Goal: Task Accomplishment & Management: Manage account settings

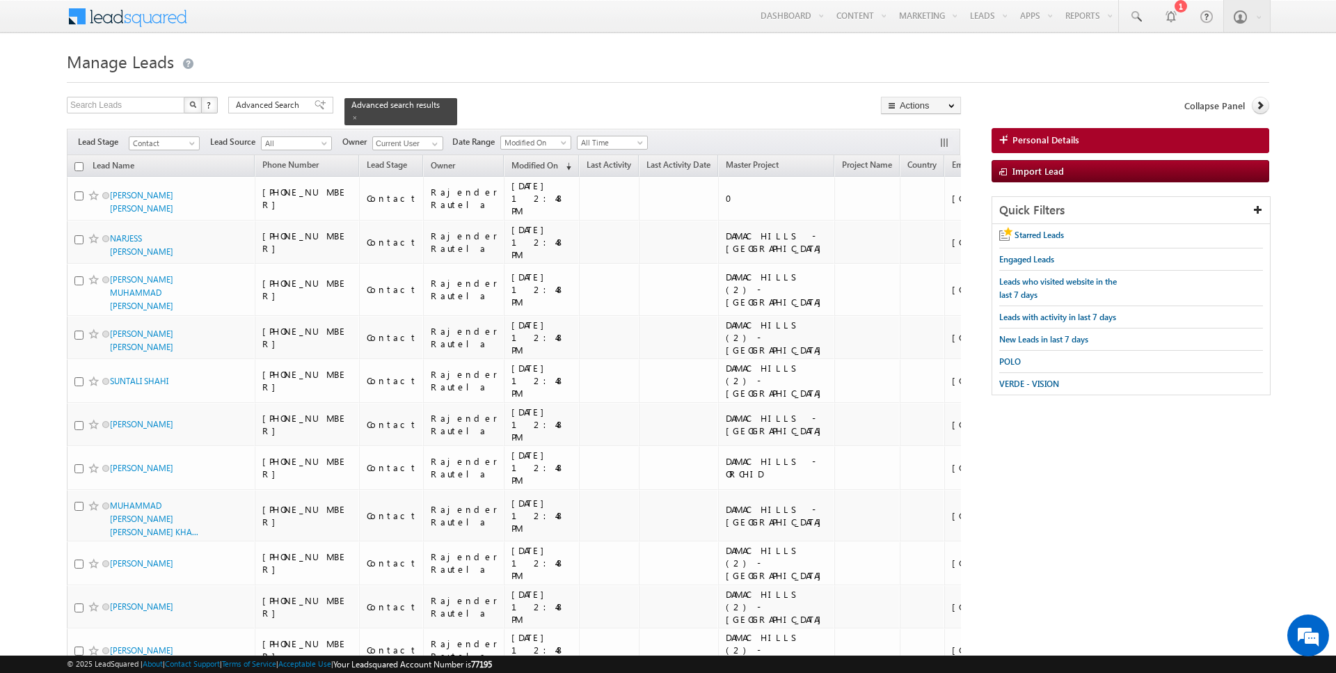
scroll to position [1786, 0]
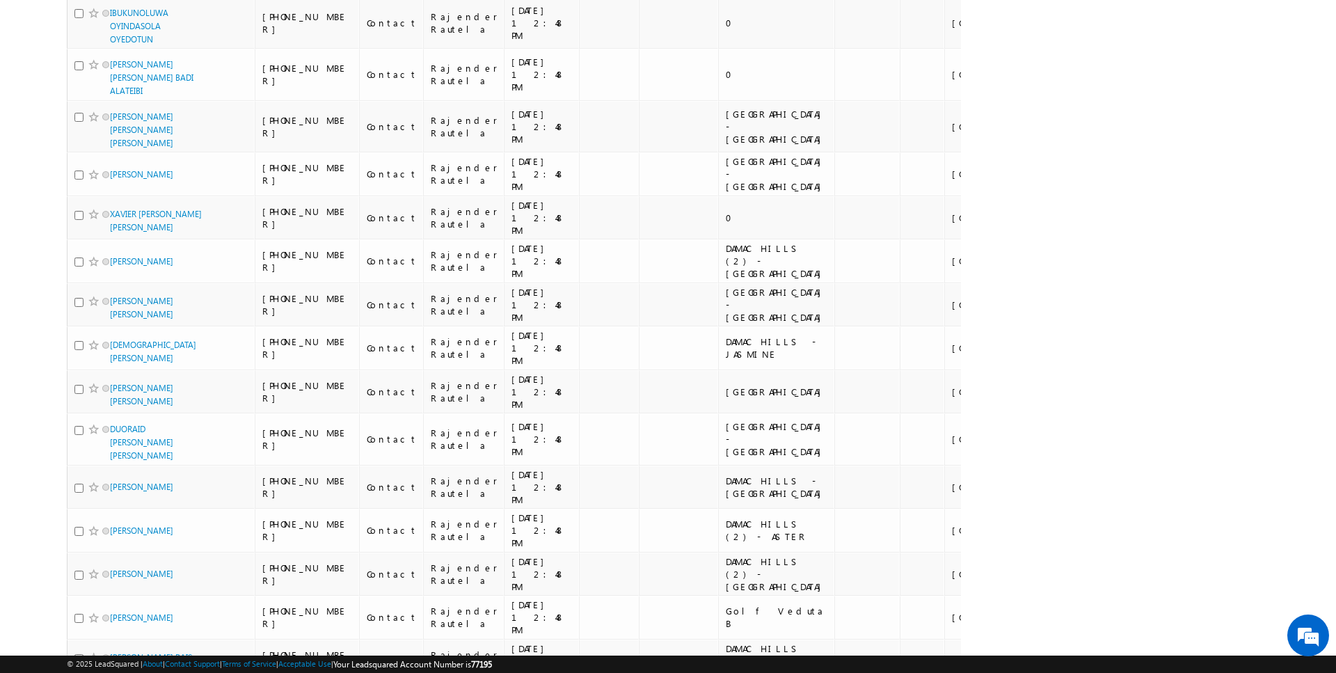
click at [111, 649] on li "100" at bounding box center [114, 647] width 33 height 14
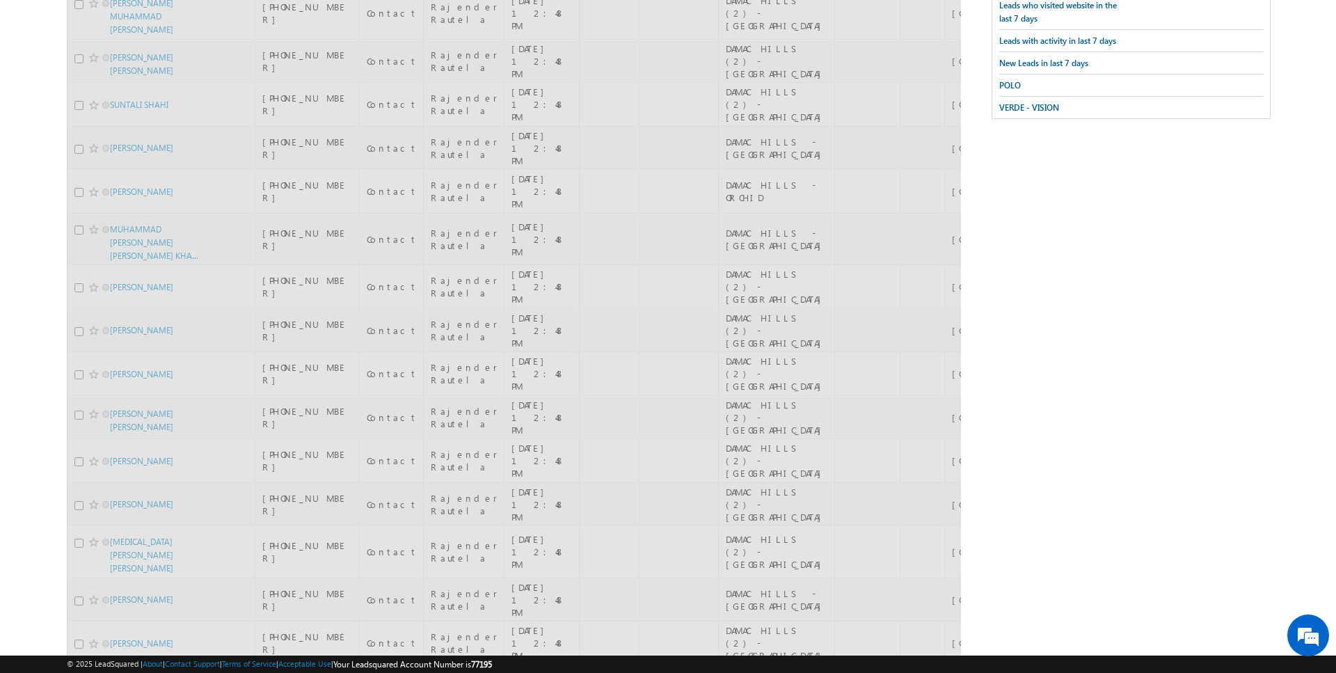
scroll to position [0, 0]
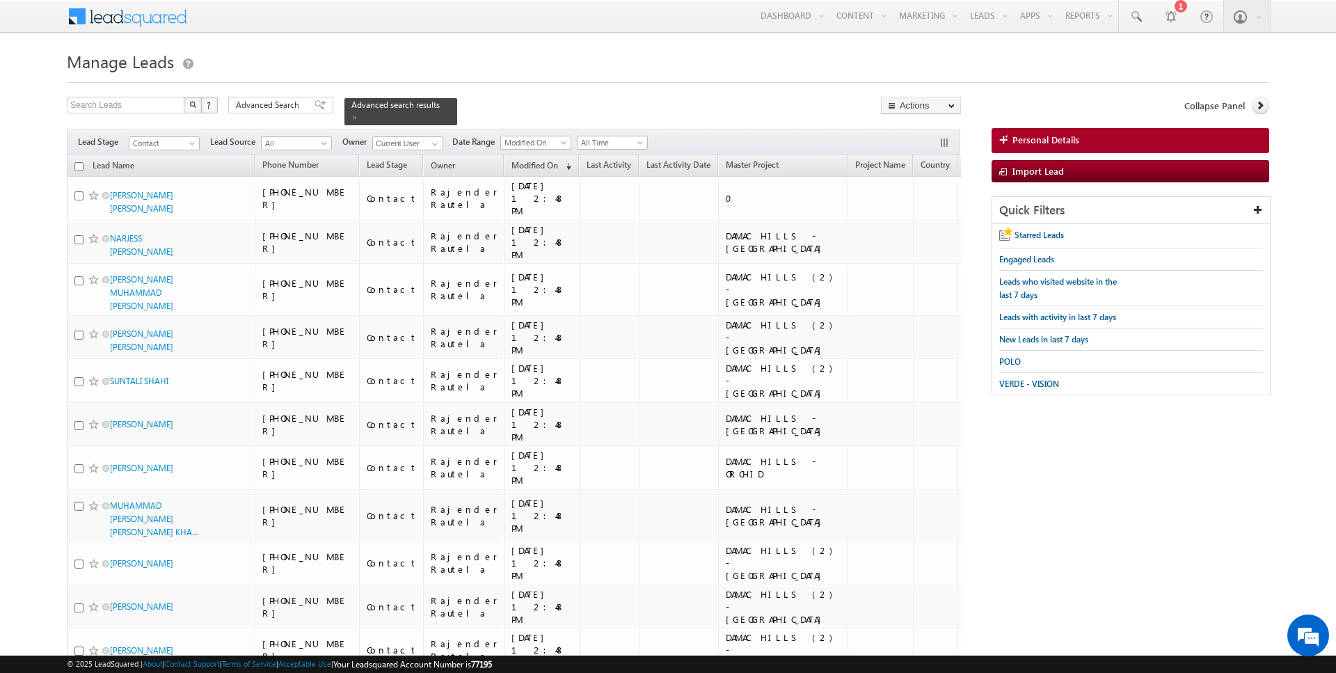
click at [79, 166] on input "checkbox" at bounding box center [78, 166] width 9 height 9
checkbox input "true"
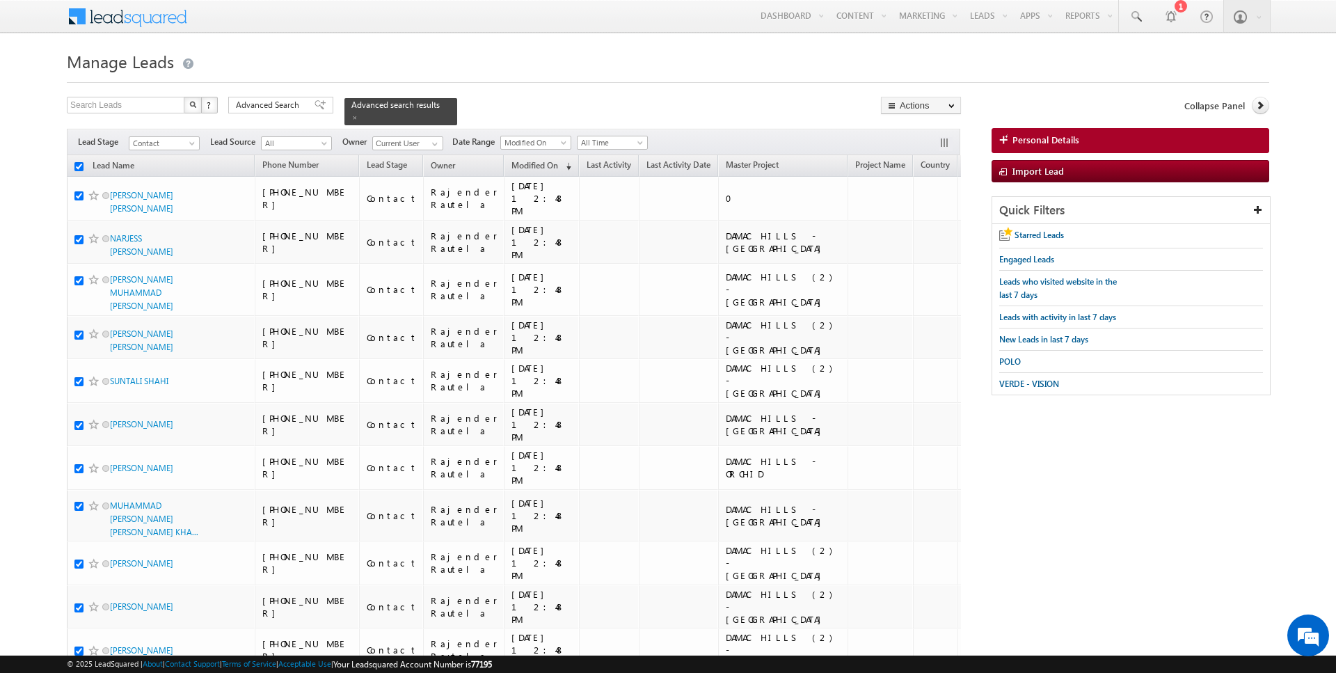
checkbox input "true"
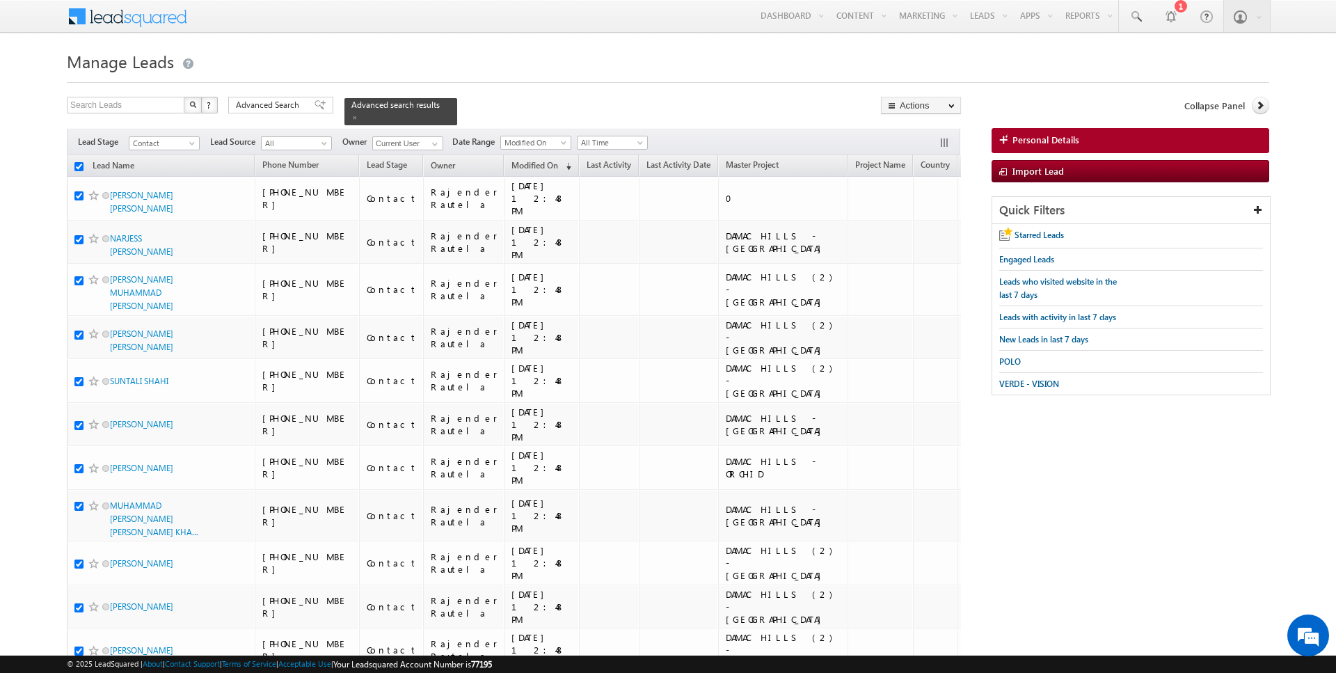
checkbox input "true"
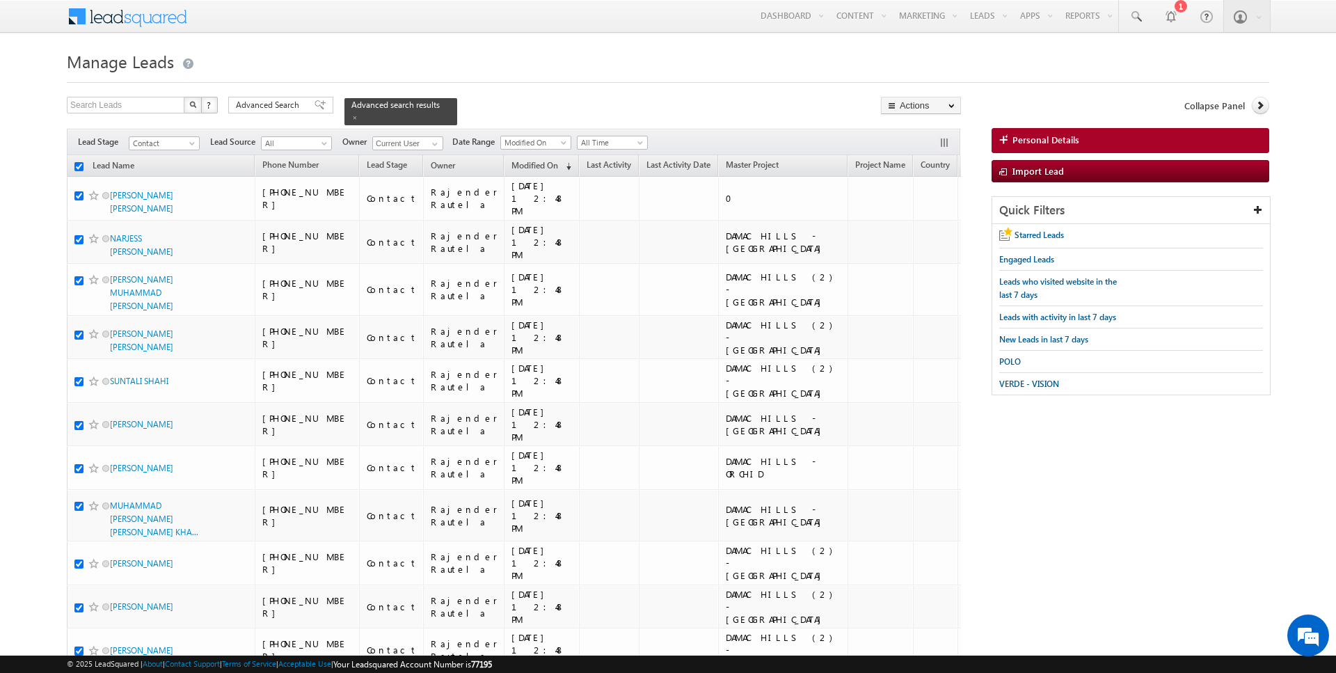
checkbox input "true"
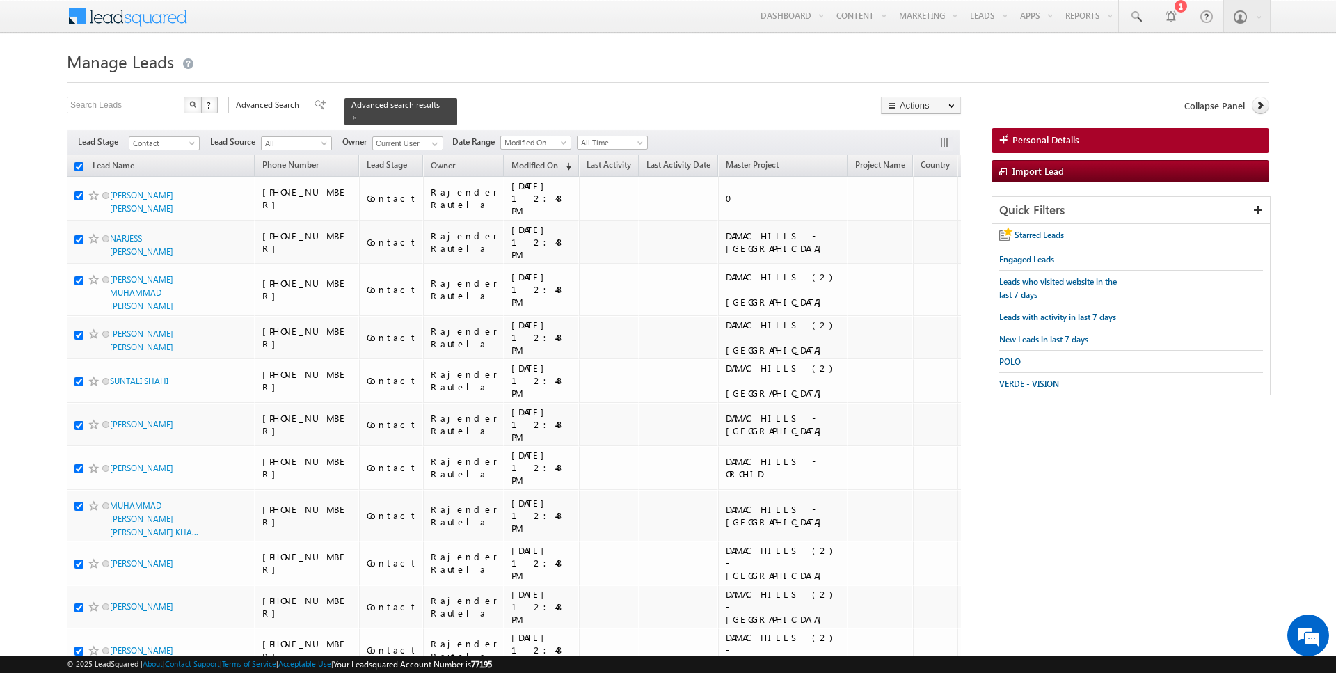
checkbox input "true"
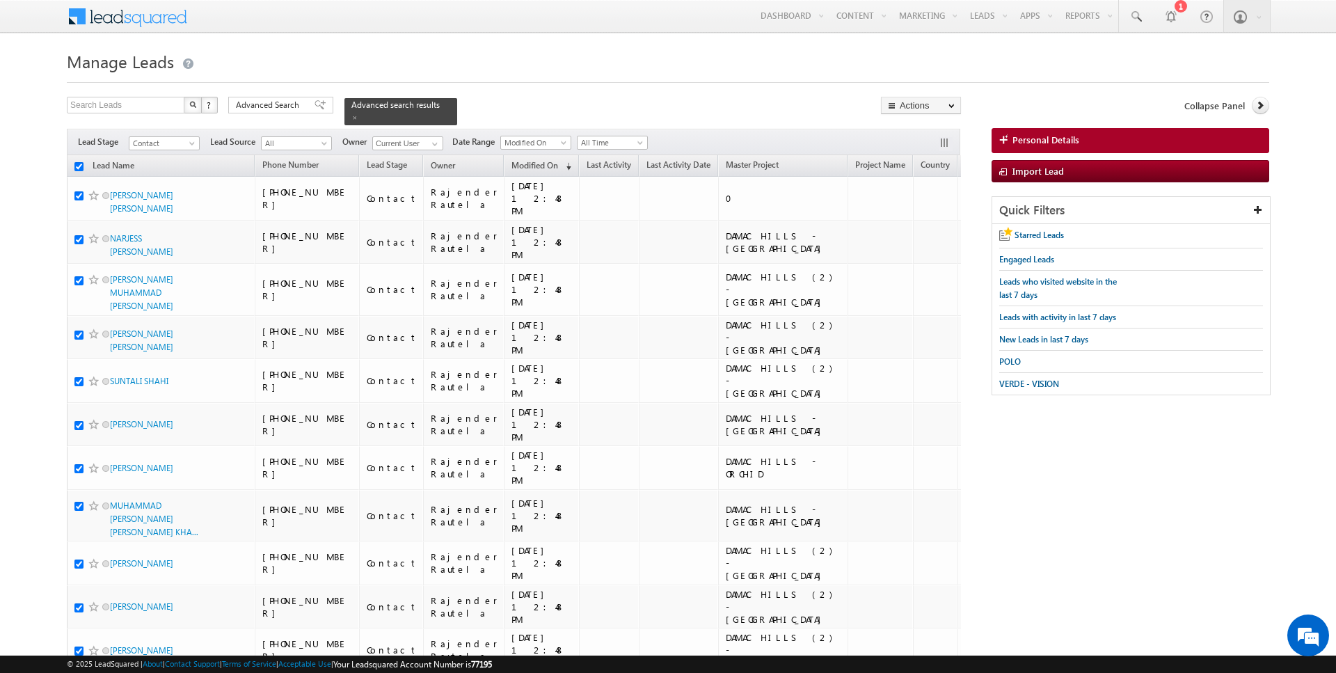
checkbox input "true"
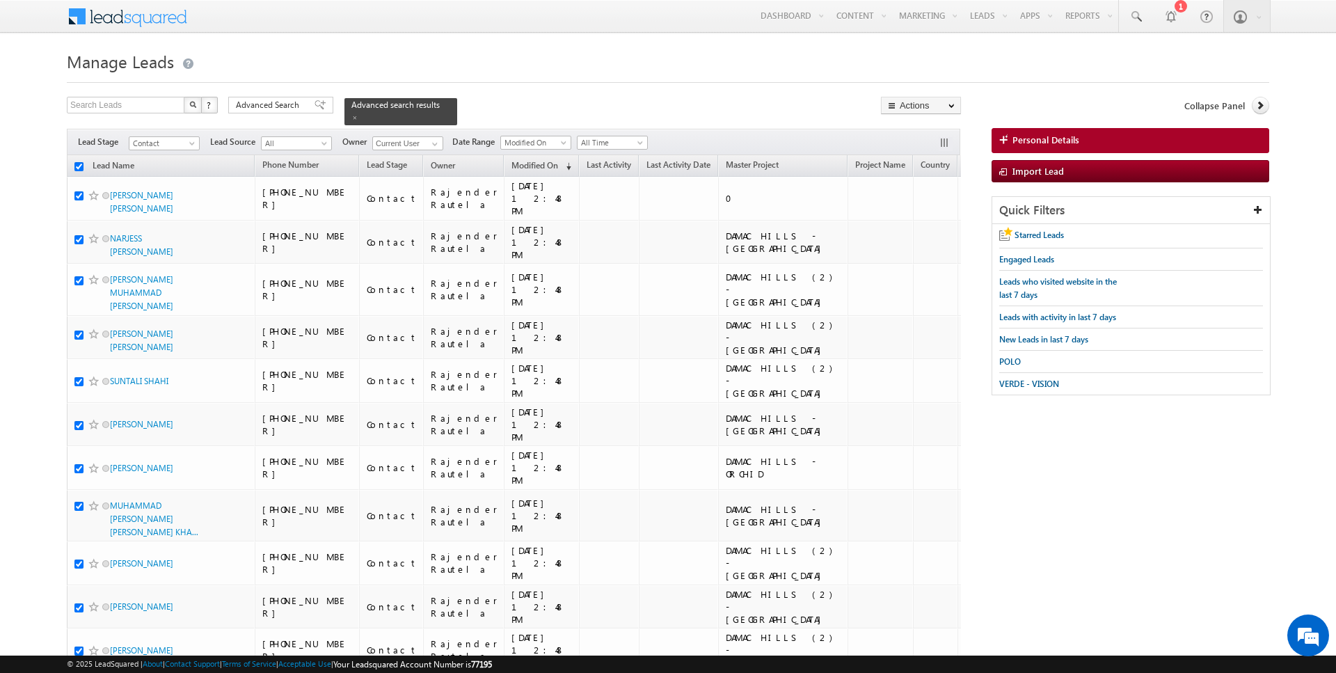
checkbox input "true"
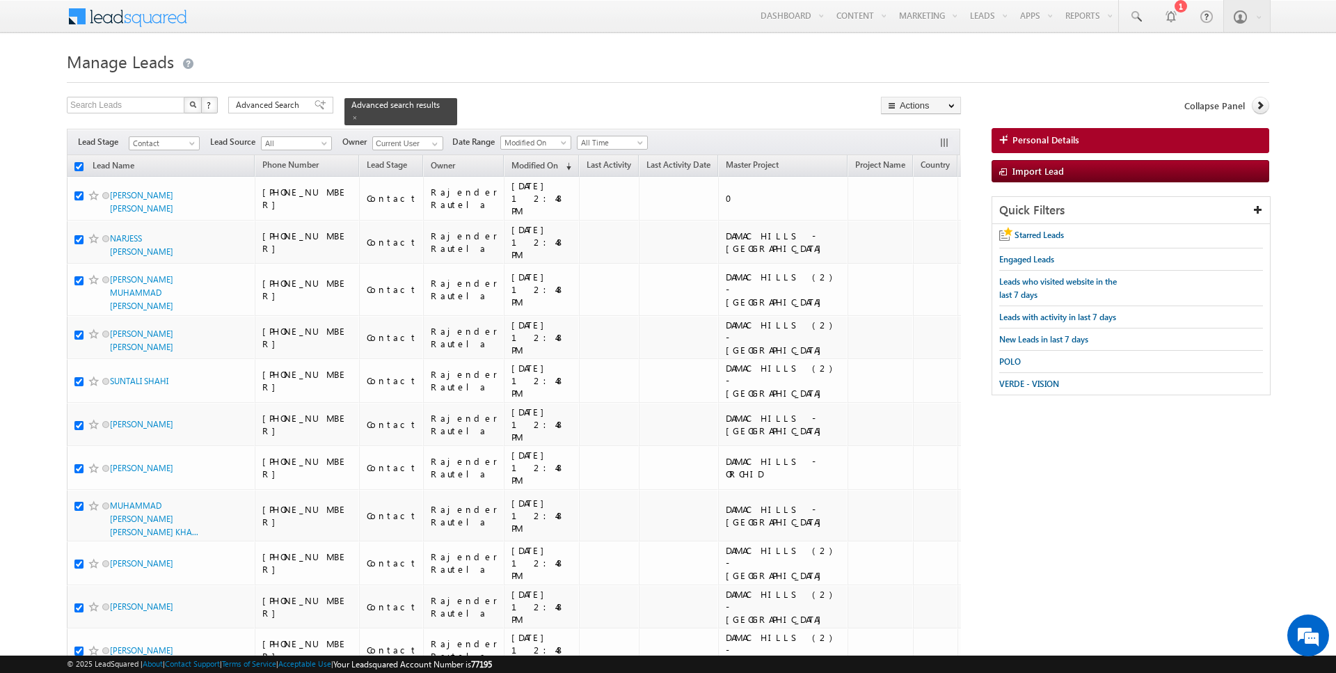
checkbox input "true"
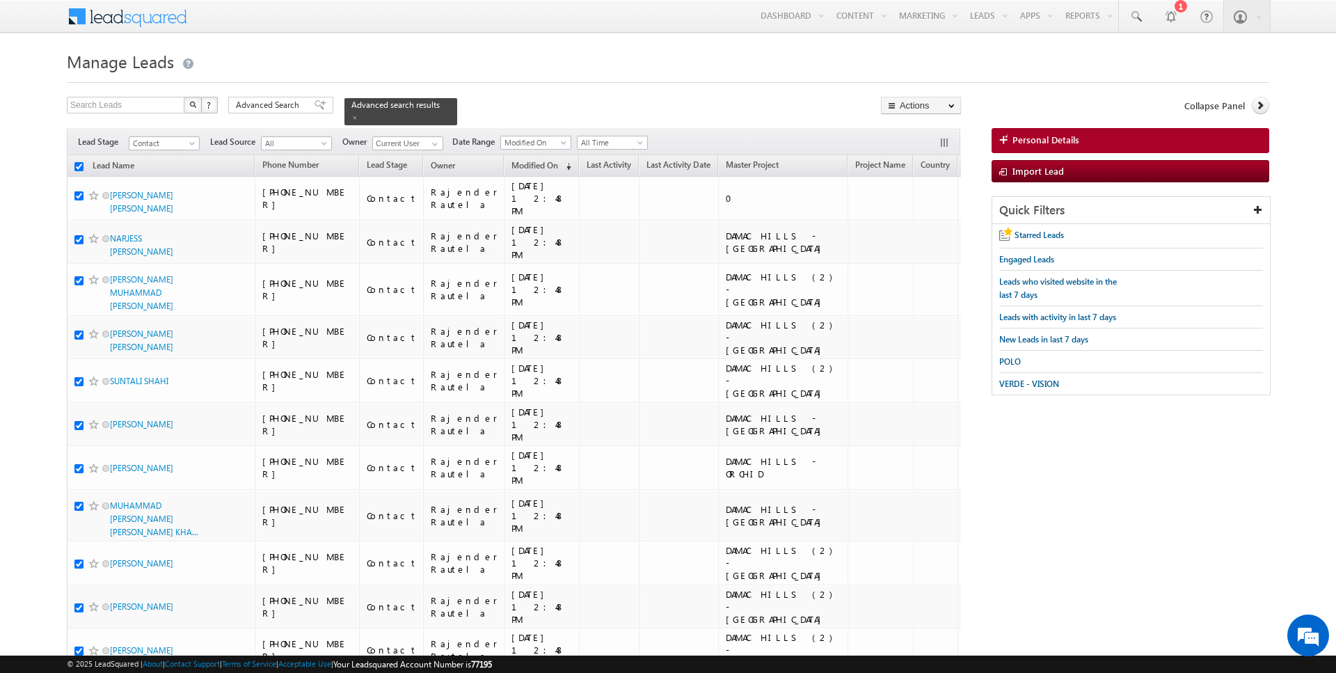
checkbox input "true"
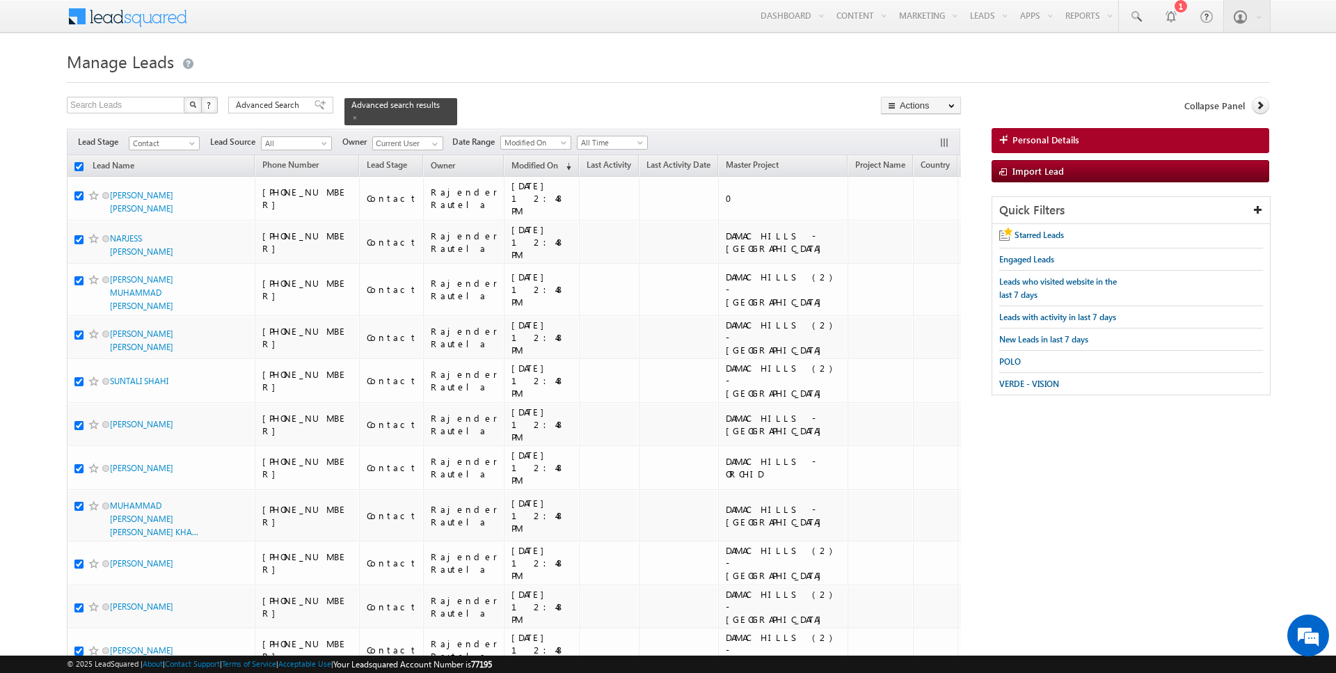
checkbox input "true"
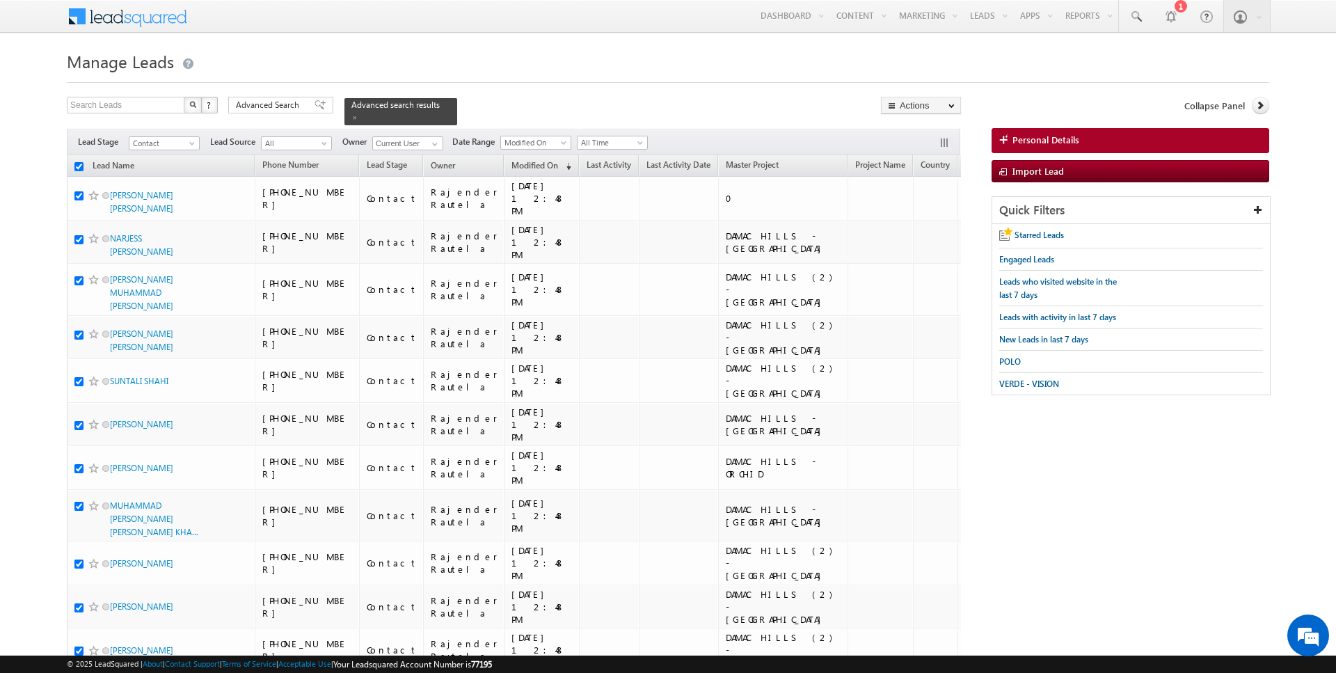
checkbox input "true"
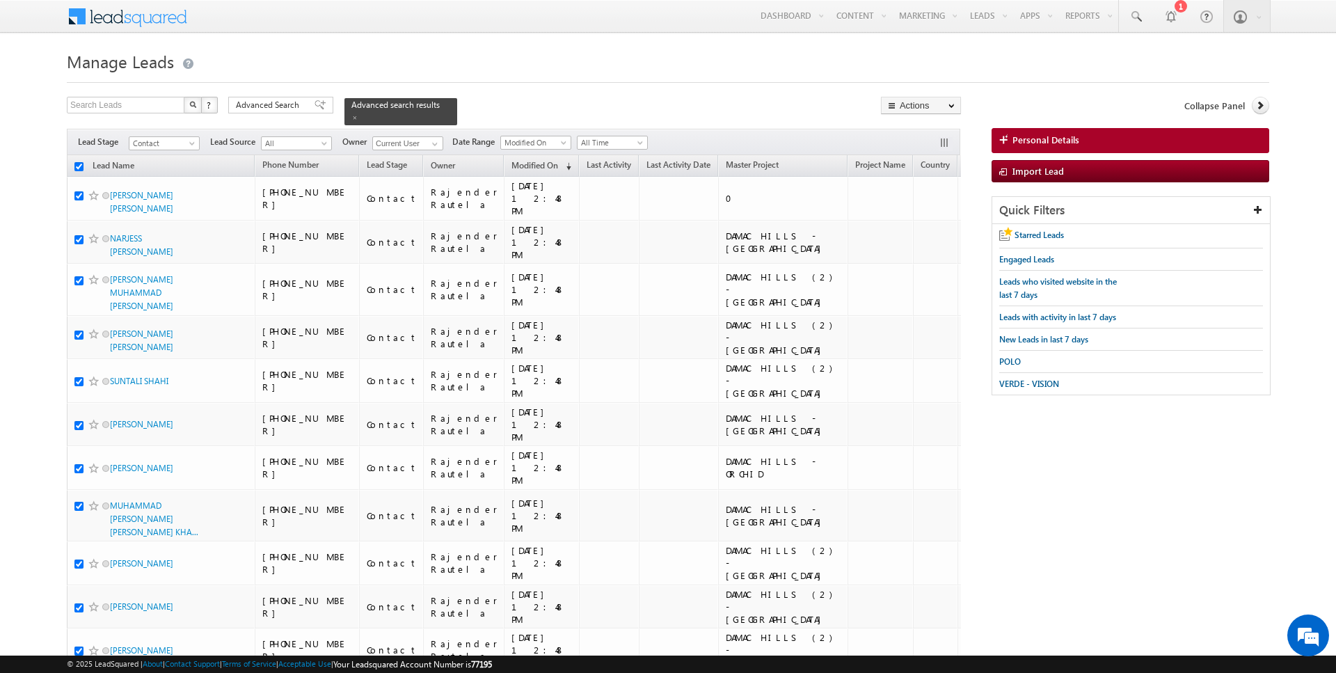
checkbox input "true"
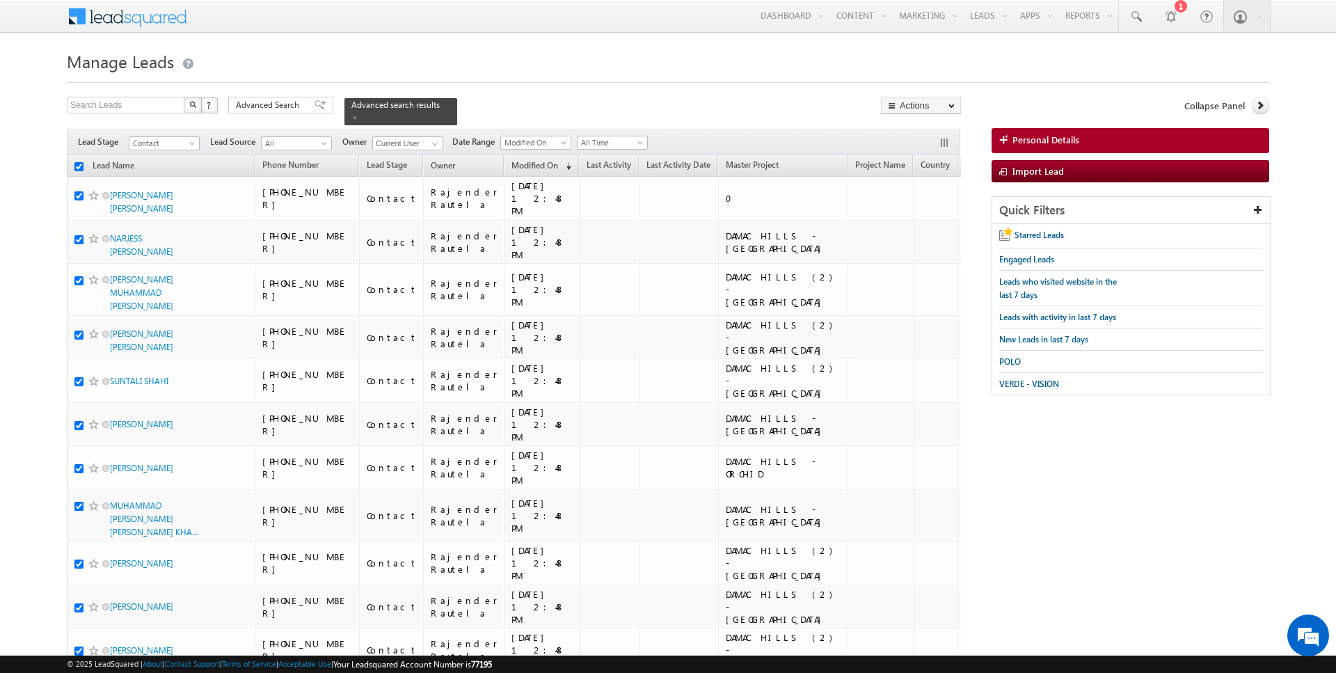
checkbox input "true"
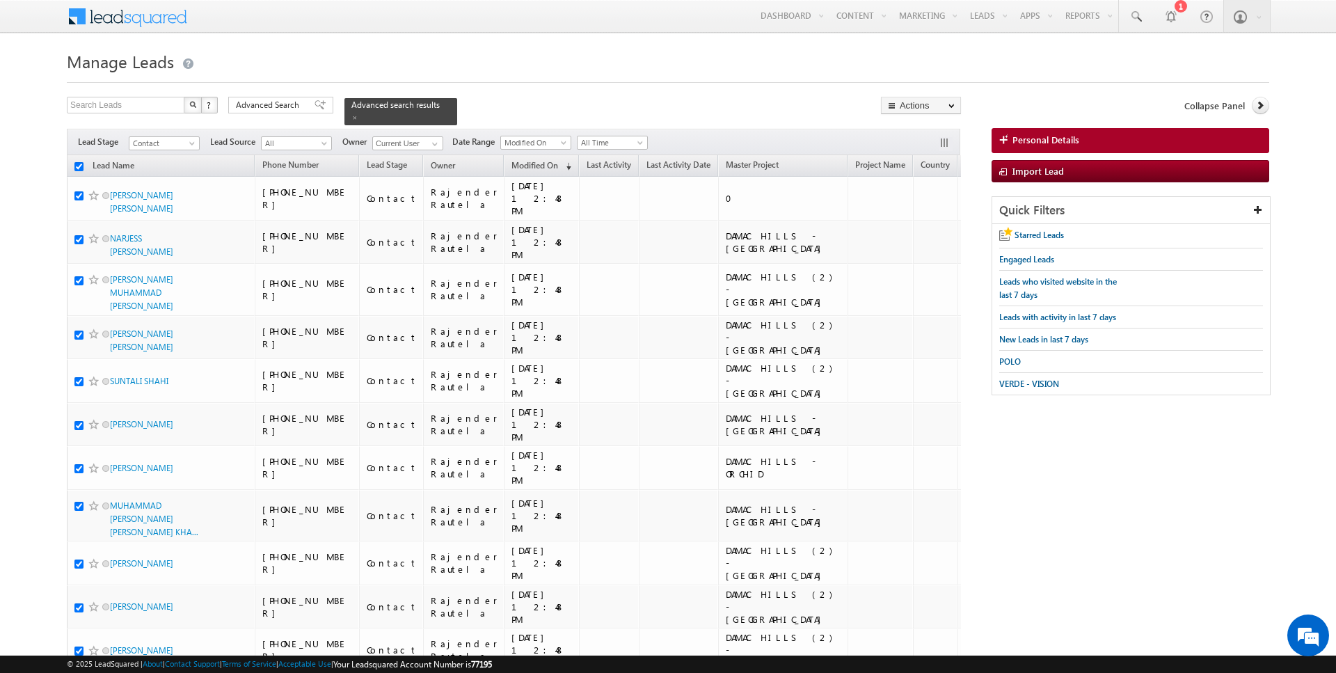
checkbox input "true"
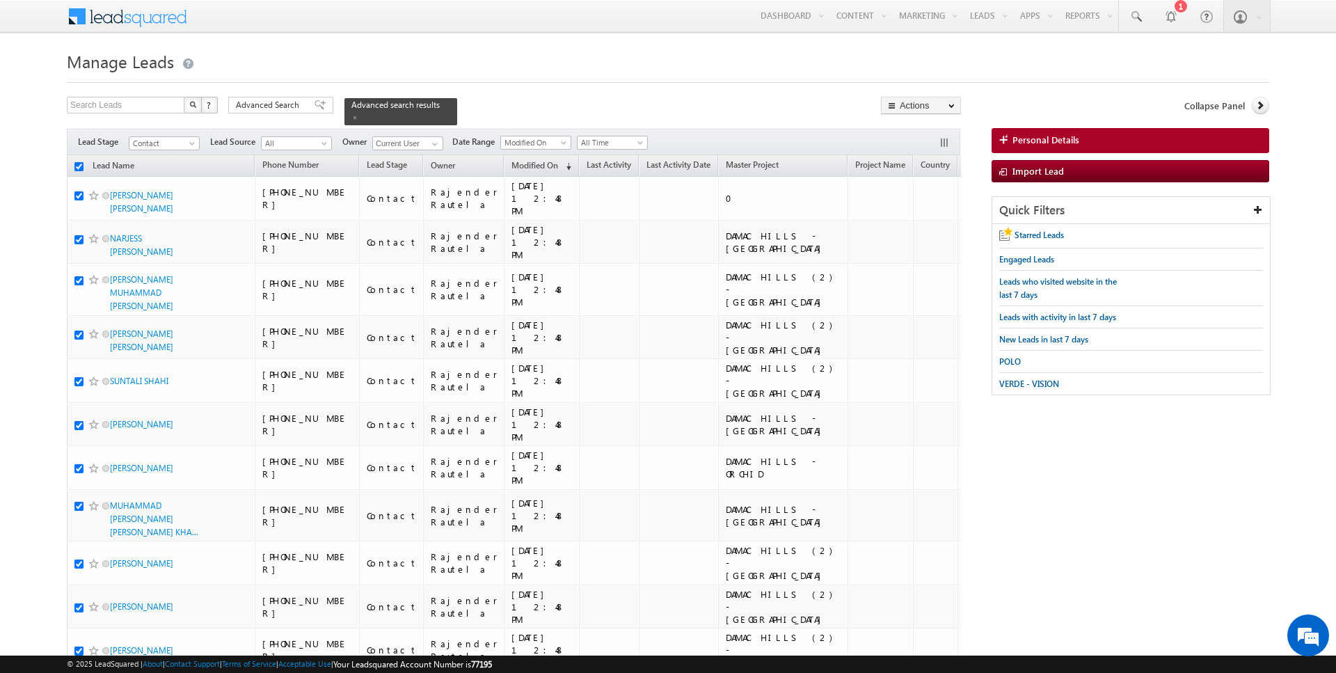
checkbox input "true"
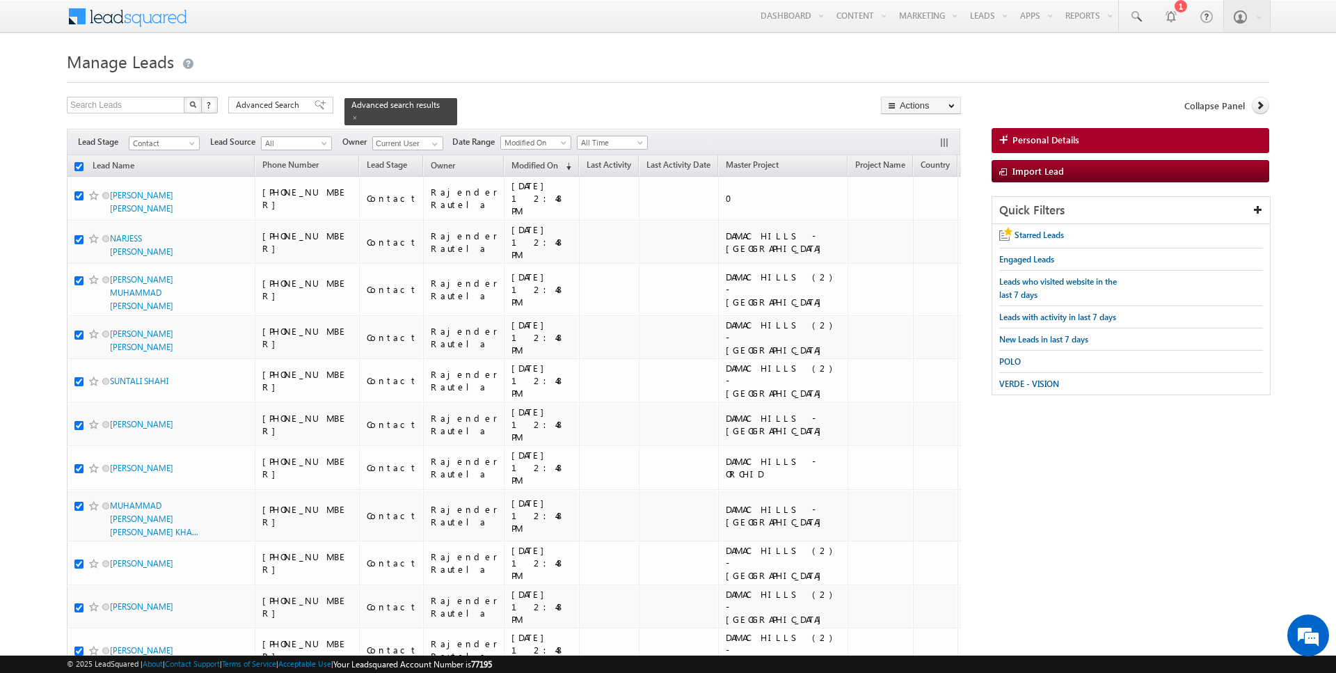
checkbox input "true"
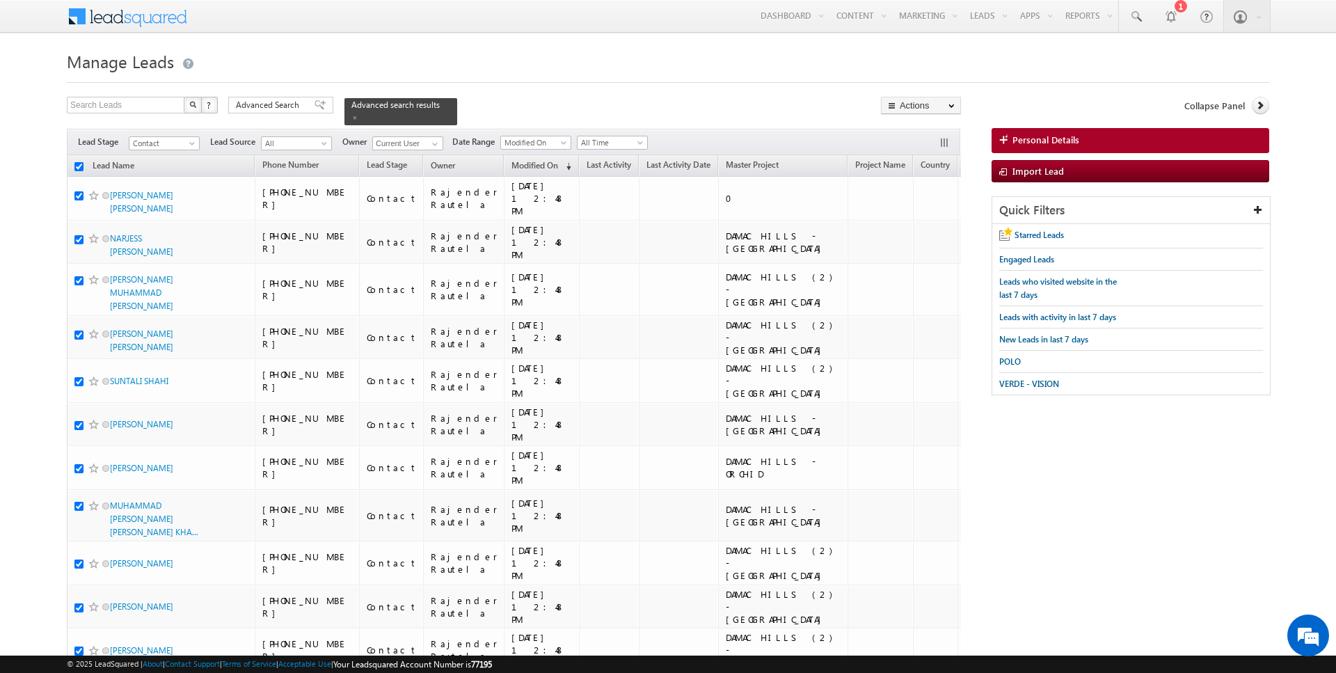
checkbox input "true"
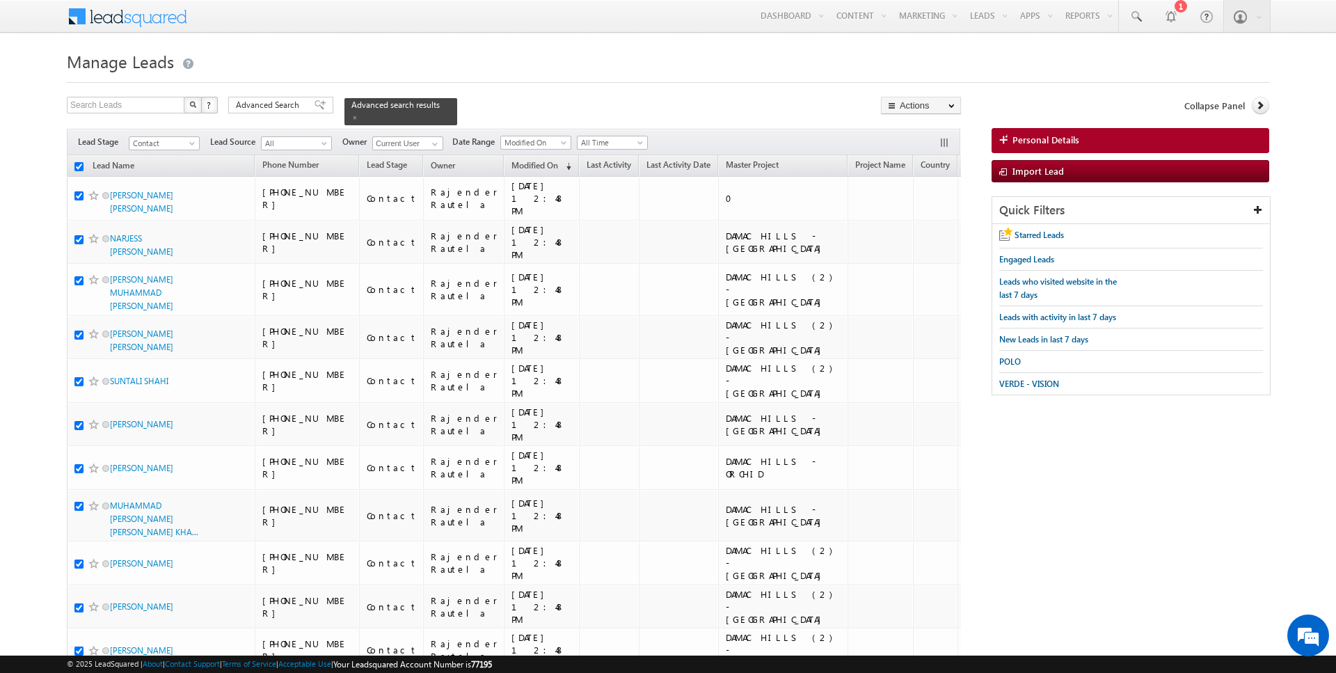
checkbox input "true"
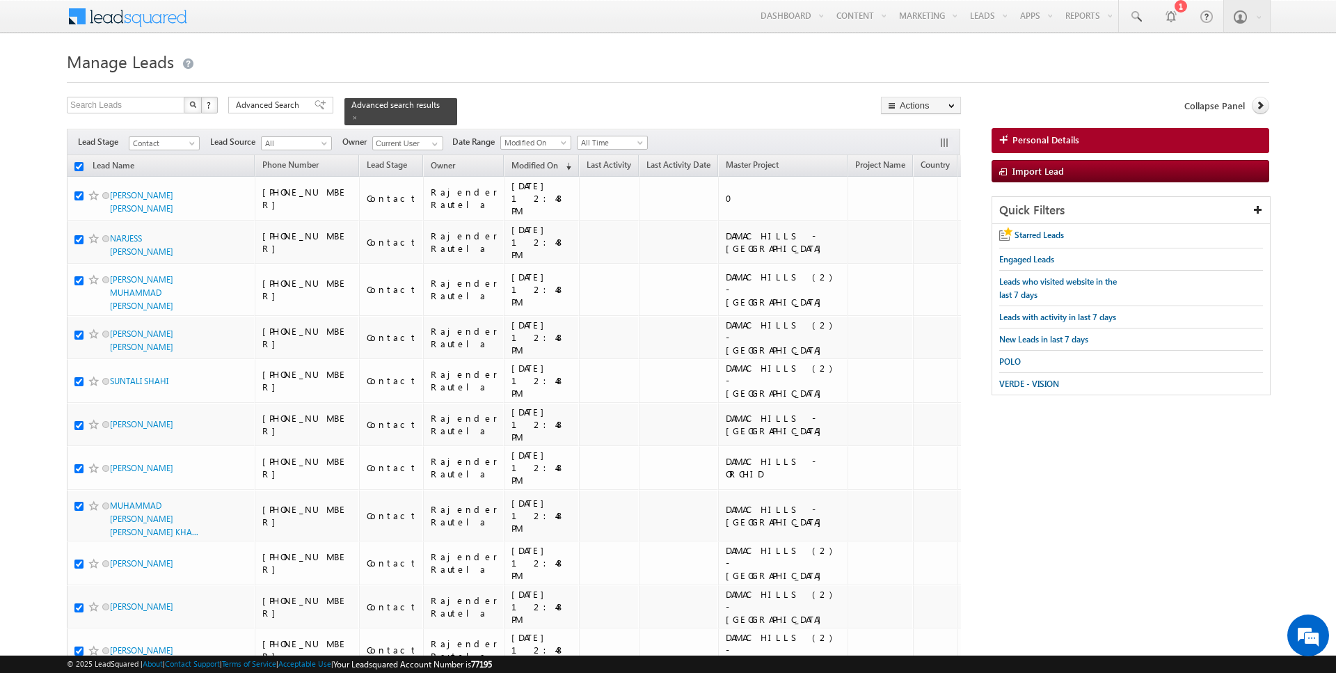
checkbox input "true"
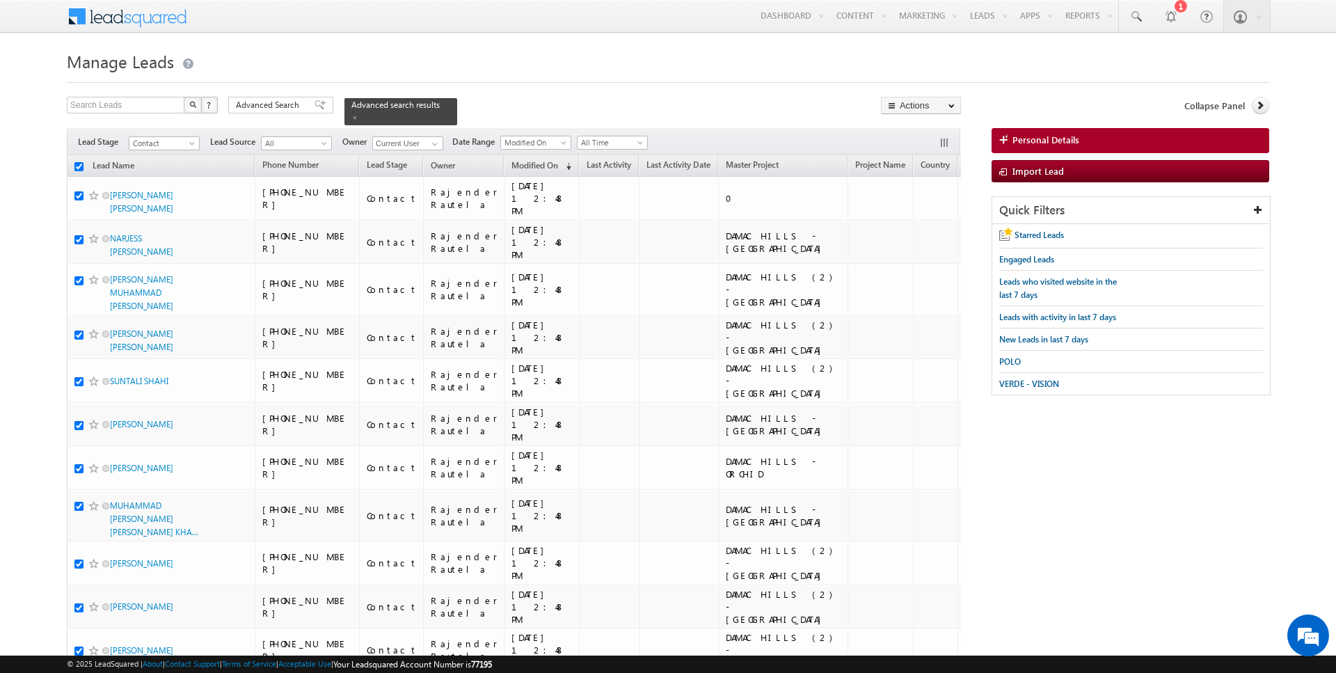
checkbox input "true"
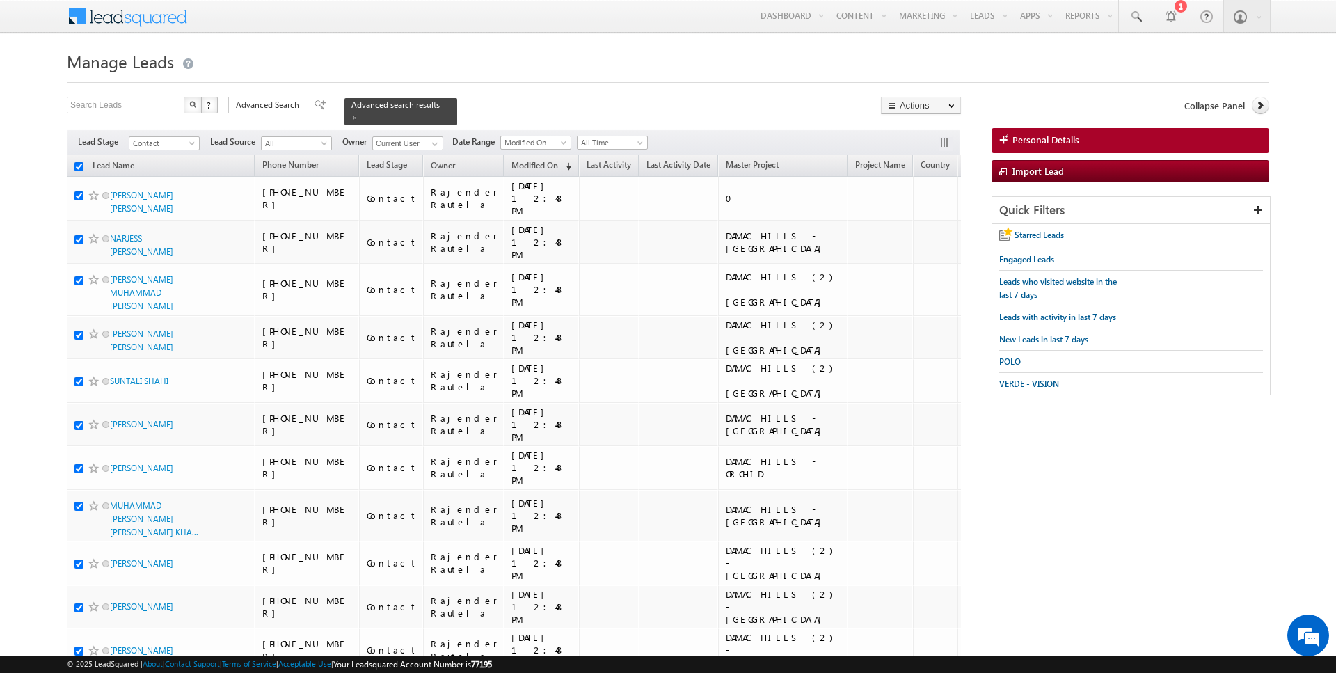
checkbox input "true"
click at [921, 224] on link "Change Owner" at bounding box center [921, 225] width 79 height 17
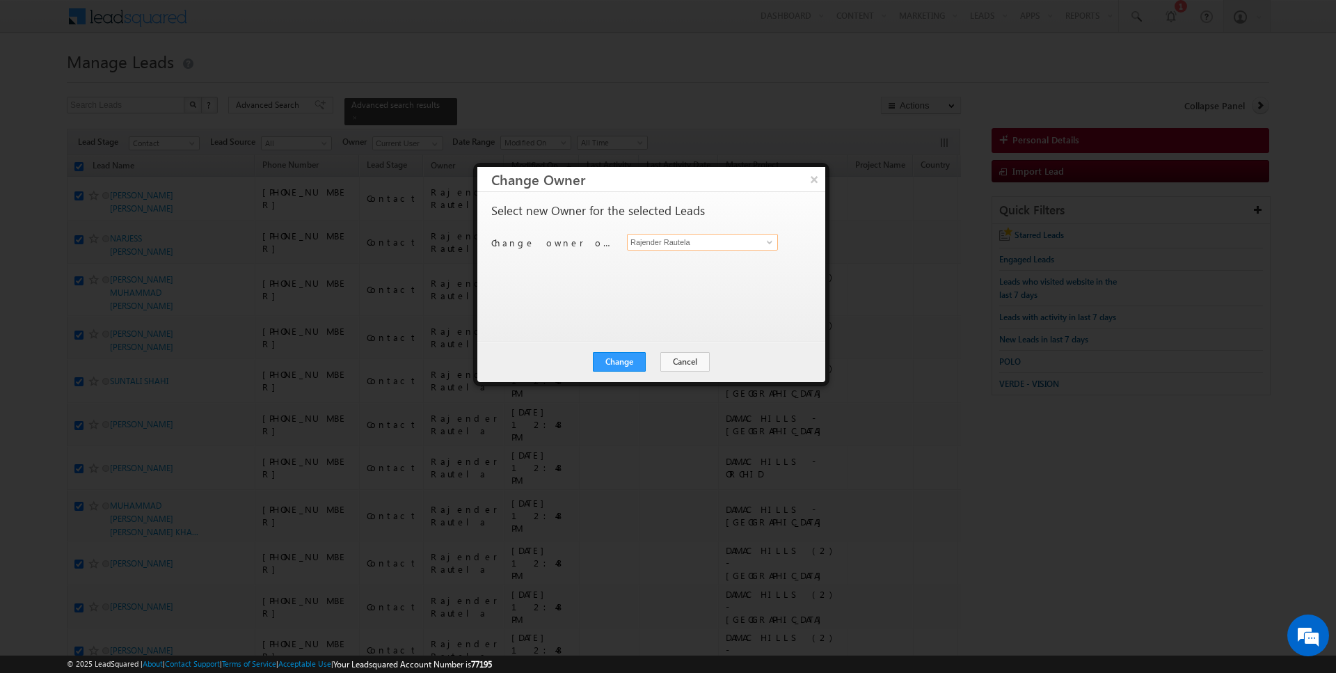
click at [680, 242] on input "Rajender Rautela" at bounding box center [702, 242] width 151 height 17
type input "[PERSON_NAME]"
click at [630, 364] on button "Change" at bounding box center [619, 361] width 53 height 19
click at [658, 362] on button "Close" at bounding box center [653, 361] width 45 height 19
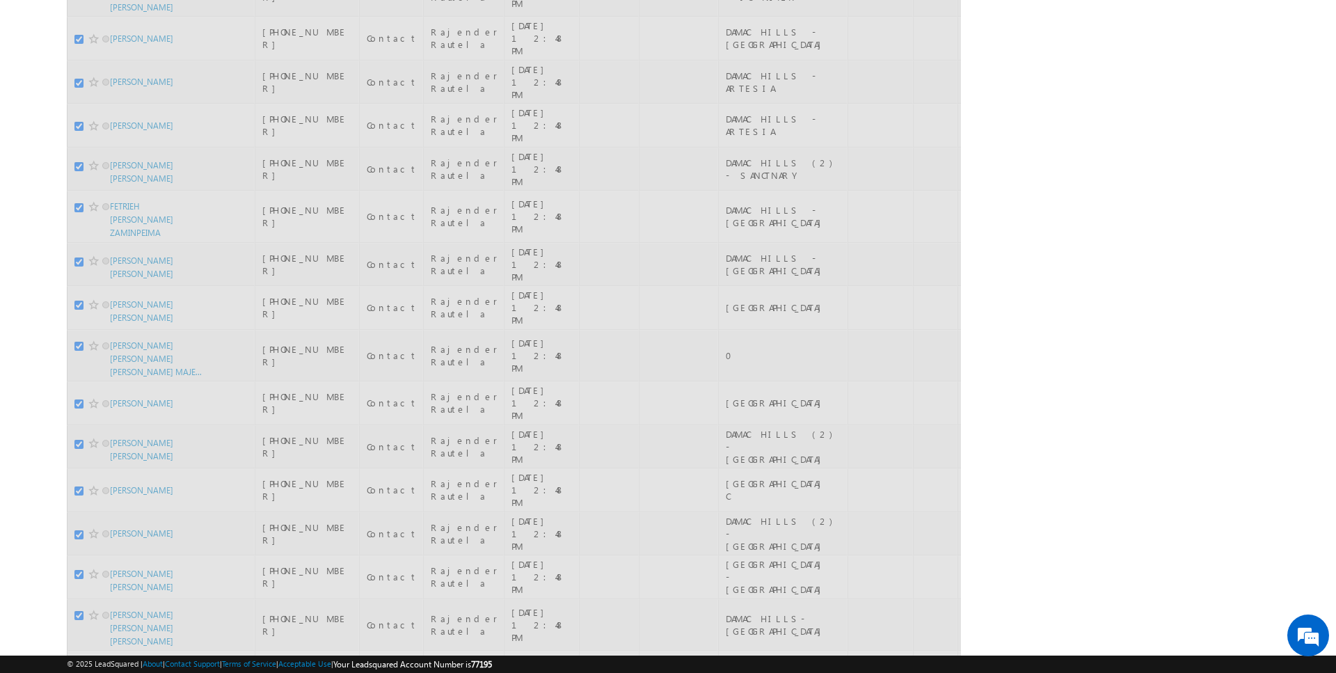
scroll to position [3077, 0]
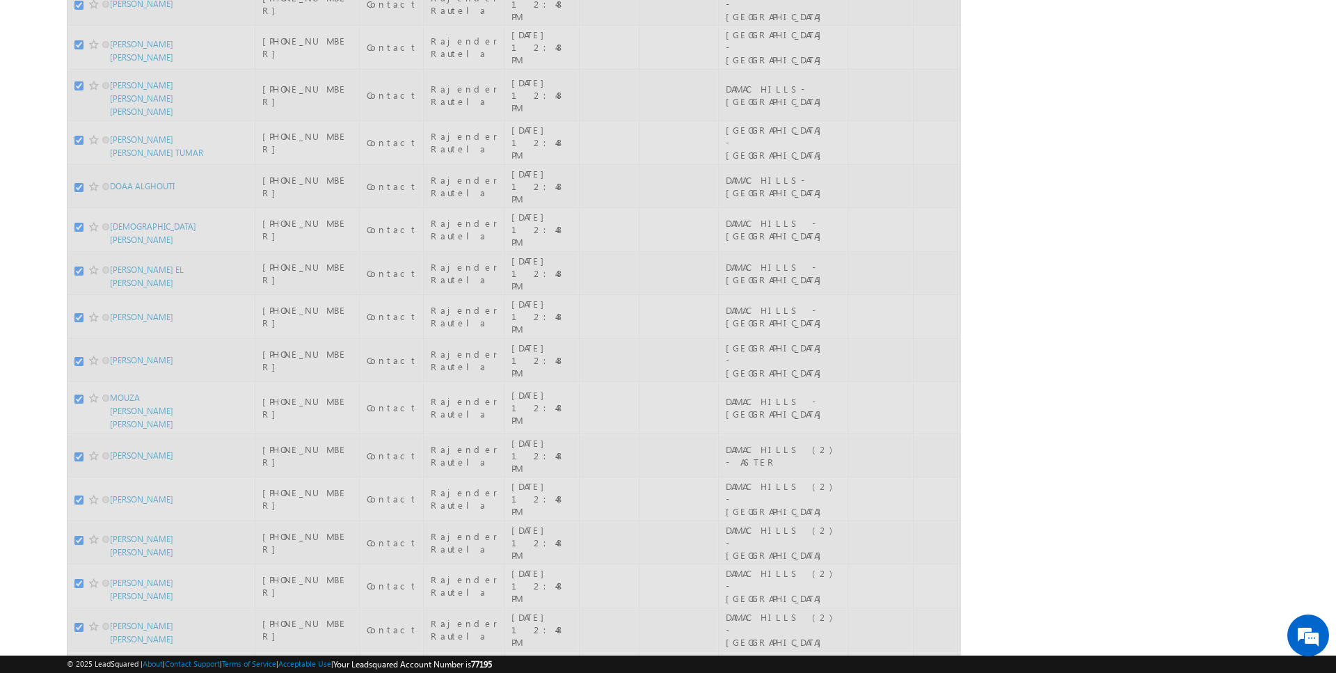
checkbox input "false"
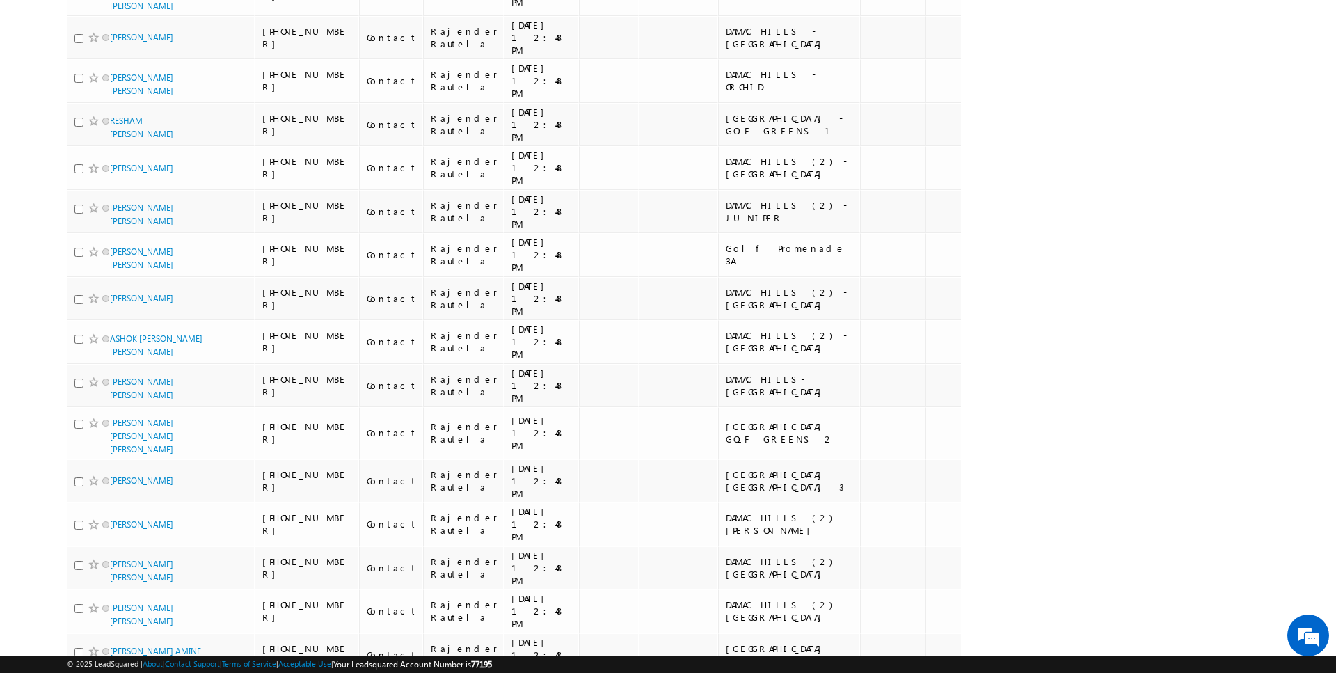
scroll to position [3630, 0]
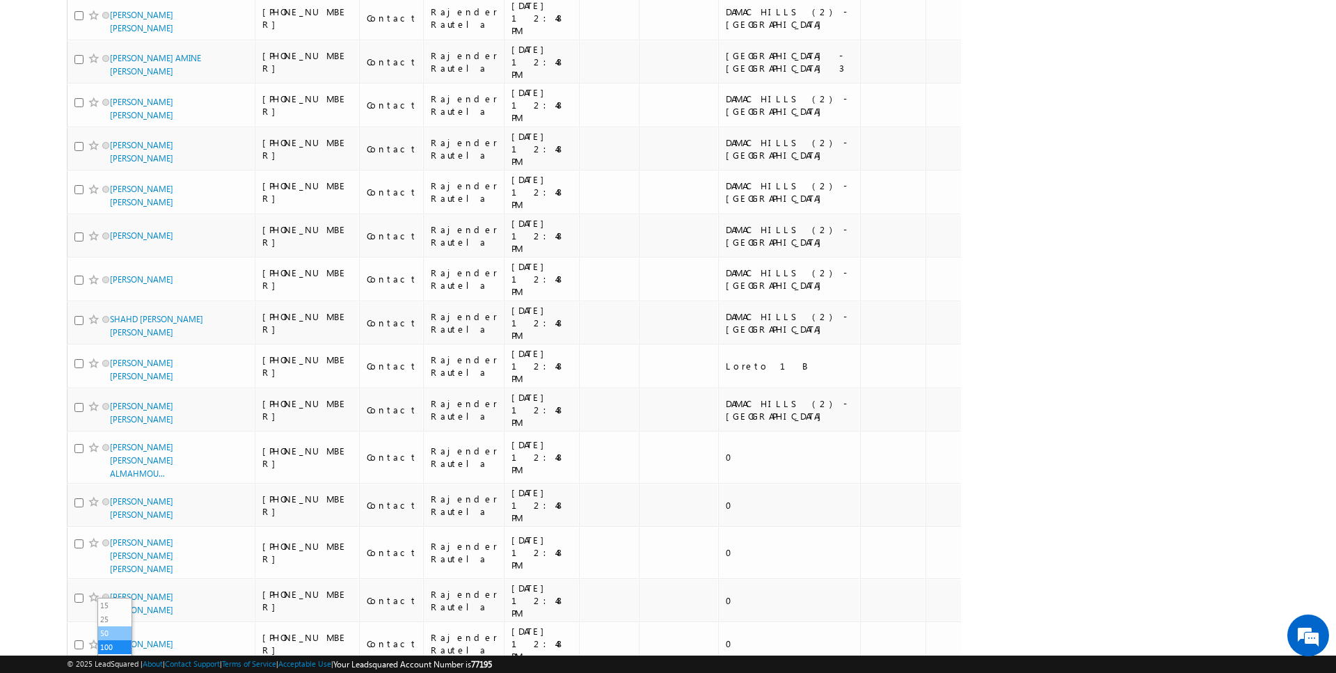
click at [120, 629] on li "50" at bounding box center [114, 633] width 33 height 14
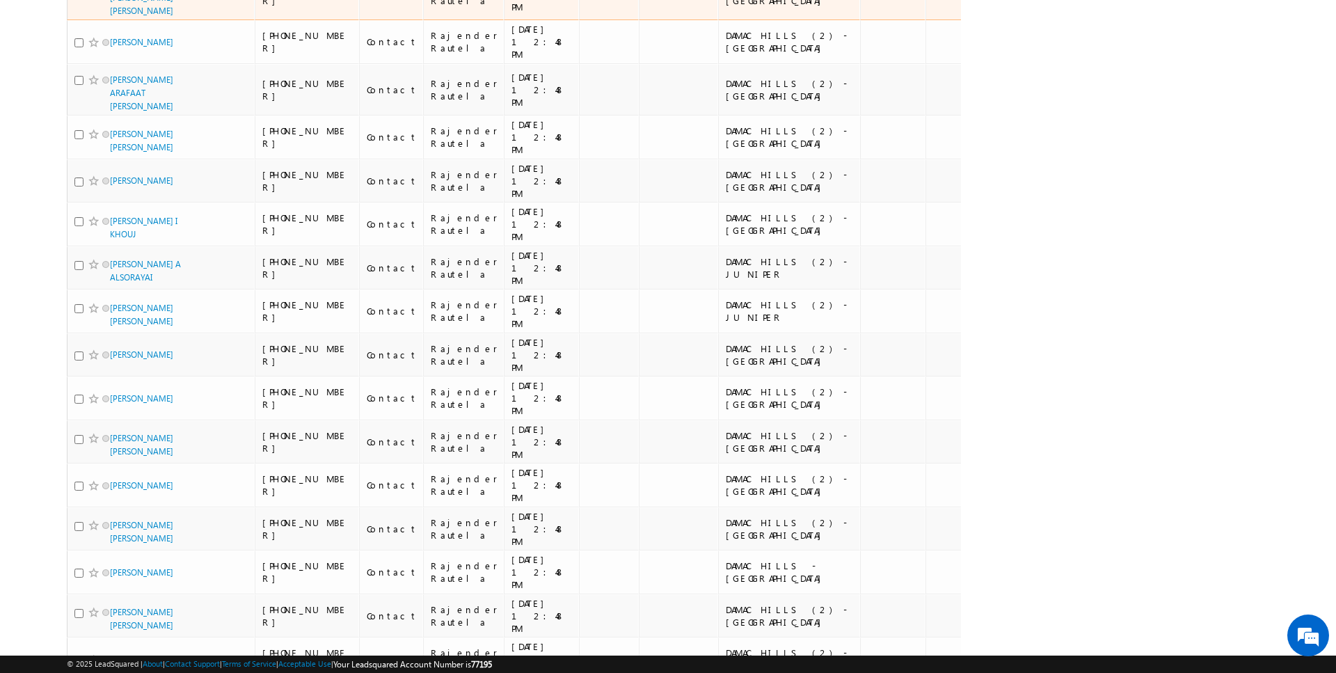
scroll to position [0, 0]
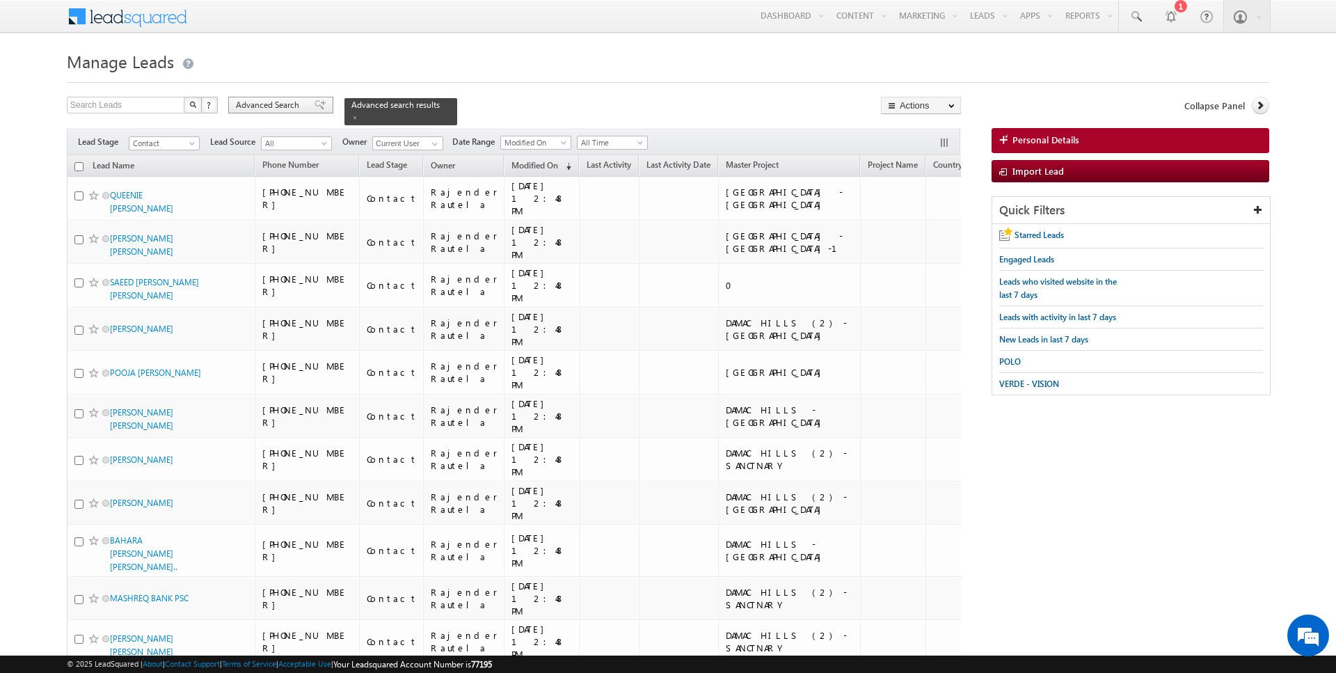
click at [269, 109] on span "Advanced Search" at bounding box center [270, 105] width 68 height 13
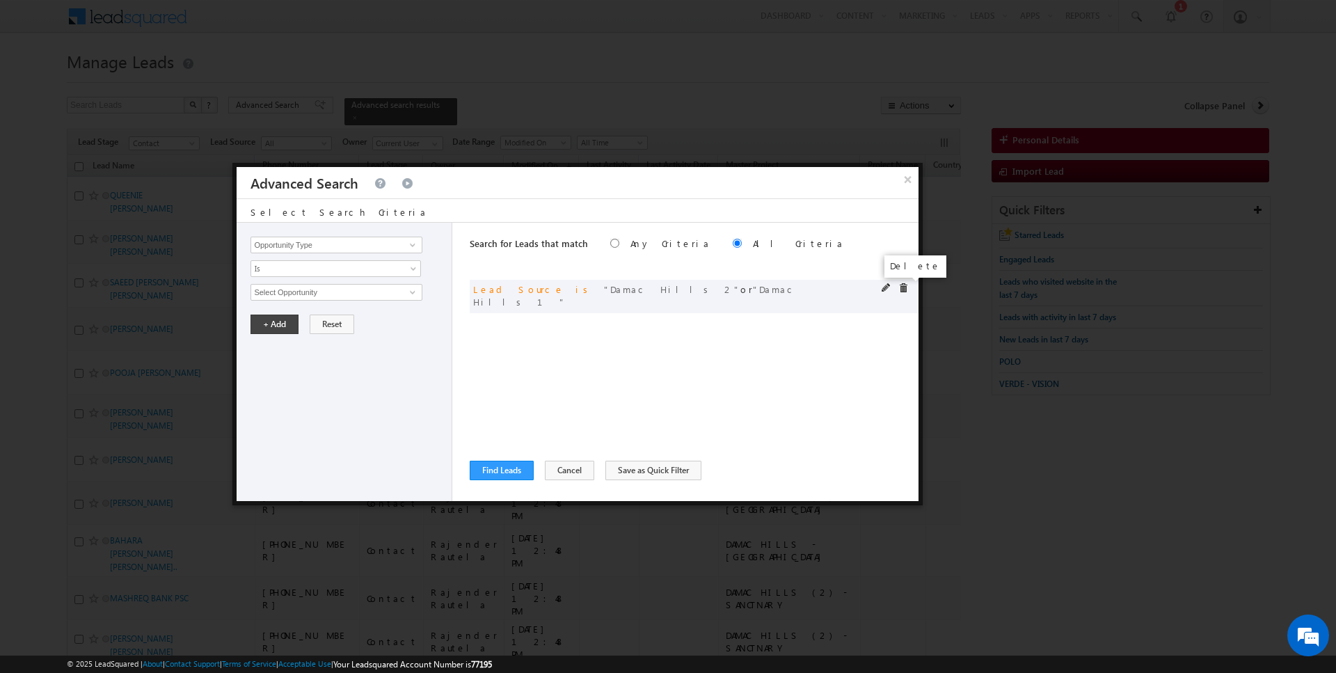
click at [905, 283] on span at bounding box center [903, 288] width 10 height 10
click at [358, 247] on input "Opportunity Type" at bounding box center [336, 245] width 171 height 17
type input "Modified On"
click at [292, 294] on span "All Time" at bounding box center [326, 292] width 151 height 13
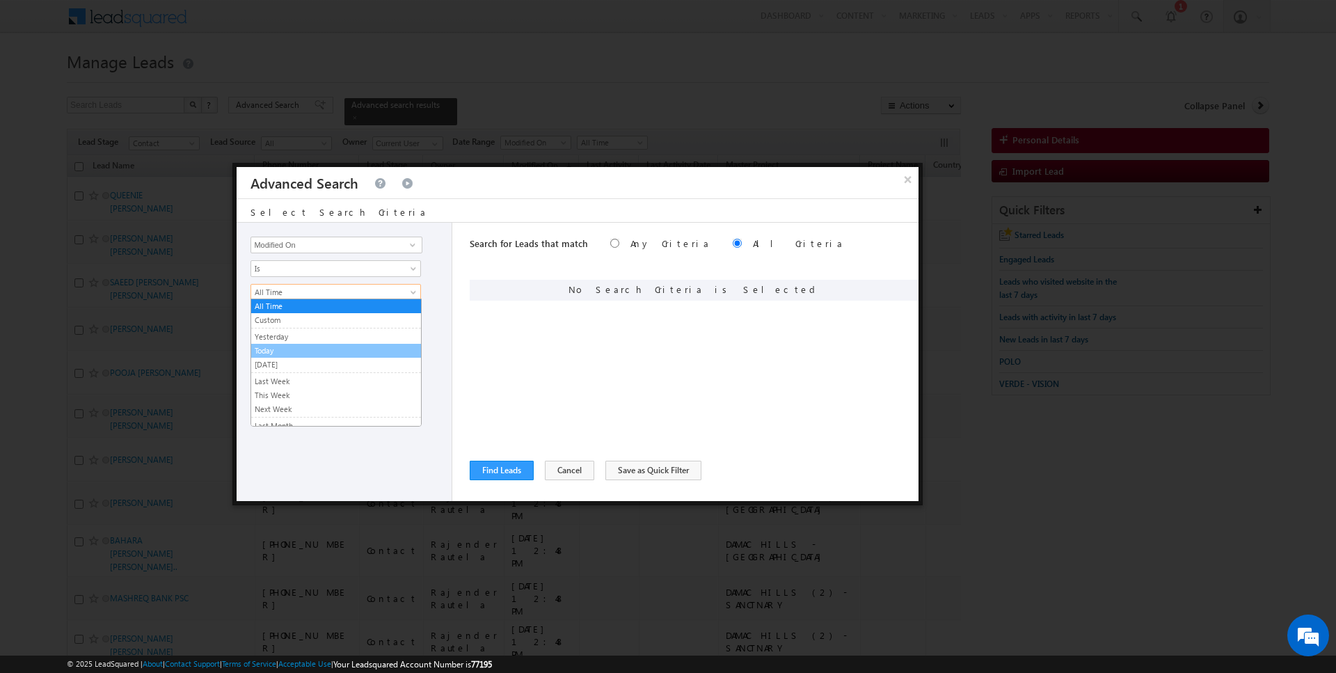
click at [273, 353] on link "Today" at bounding box center [336, 350] width 170 height 13
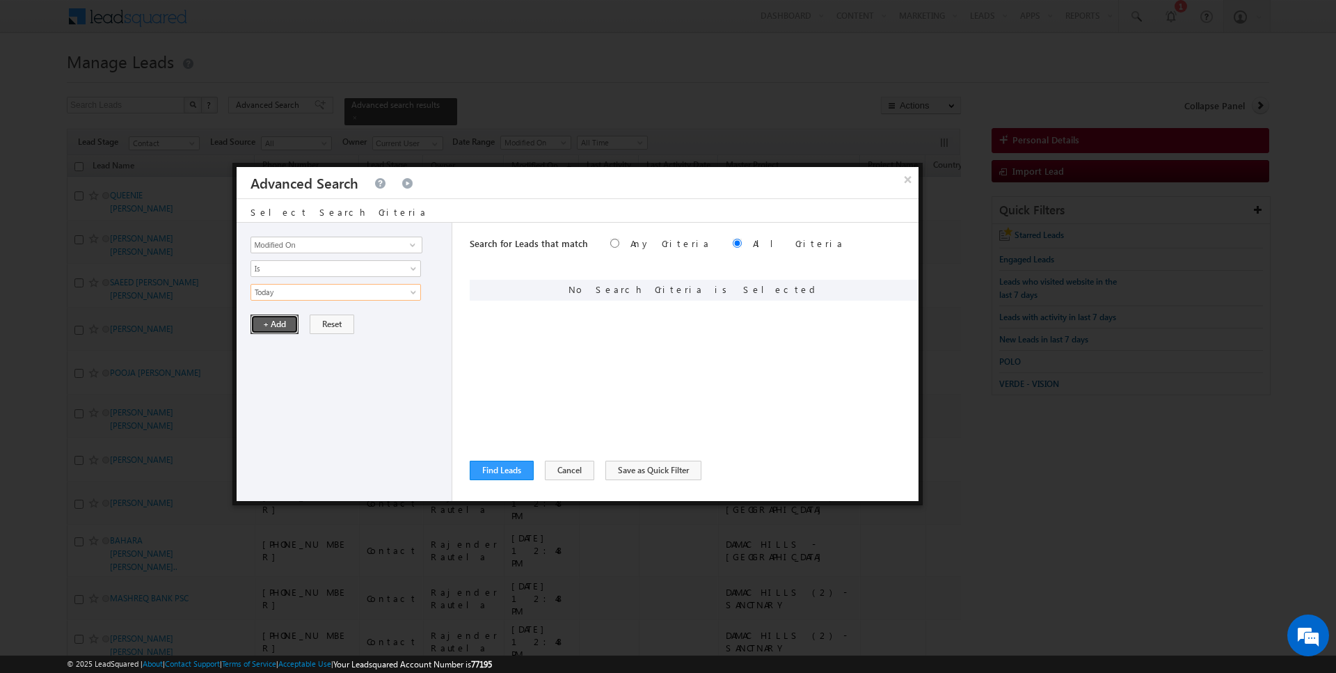
click at [271, 327] on button "+ Add" at bounding box center [275, 324] width 48 height 19
click at [302, 246] on input "Opportunity Type" at bounding box center [336, 245] width 171 height 17
type input "Lead Activity"
click at [274, 269] on span "Is" at bounding box center [326, 268] width 151 height 13
click at [280, 296] on link "Is Not" at bounding box center [336, 297] width 170 height 13
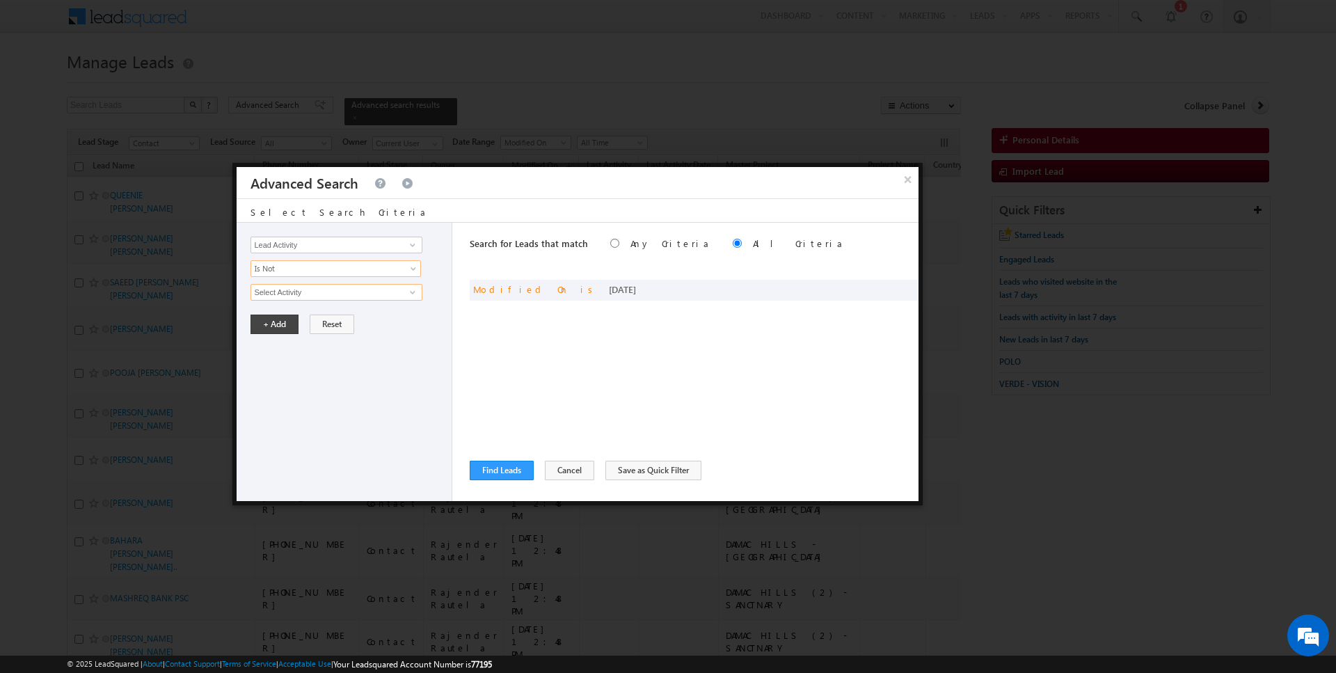
click at [294, 292] on input "Select Activity" at bounding box center [336, 292] width 171 height 17
type input "Outbound Phone Call Activity"
click at [274, 342] on button "+ Add" at bounding box center [275, 347] width 48 height 19
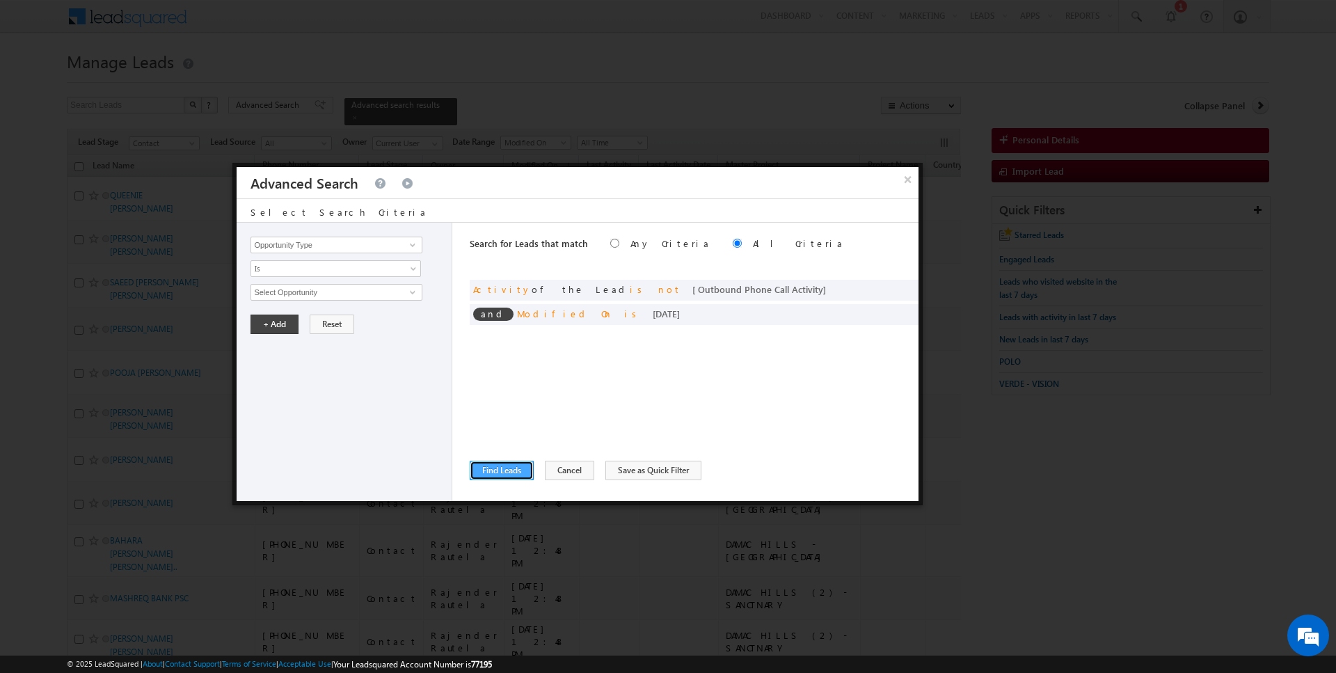
click at [510, 471] on button "Find Leads" at bounding box center [502, 470] width 64 height 19
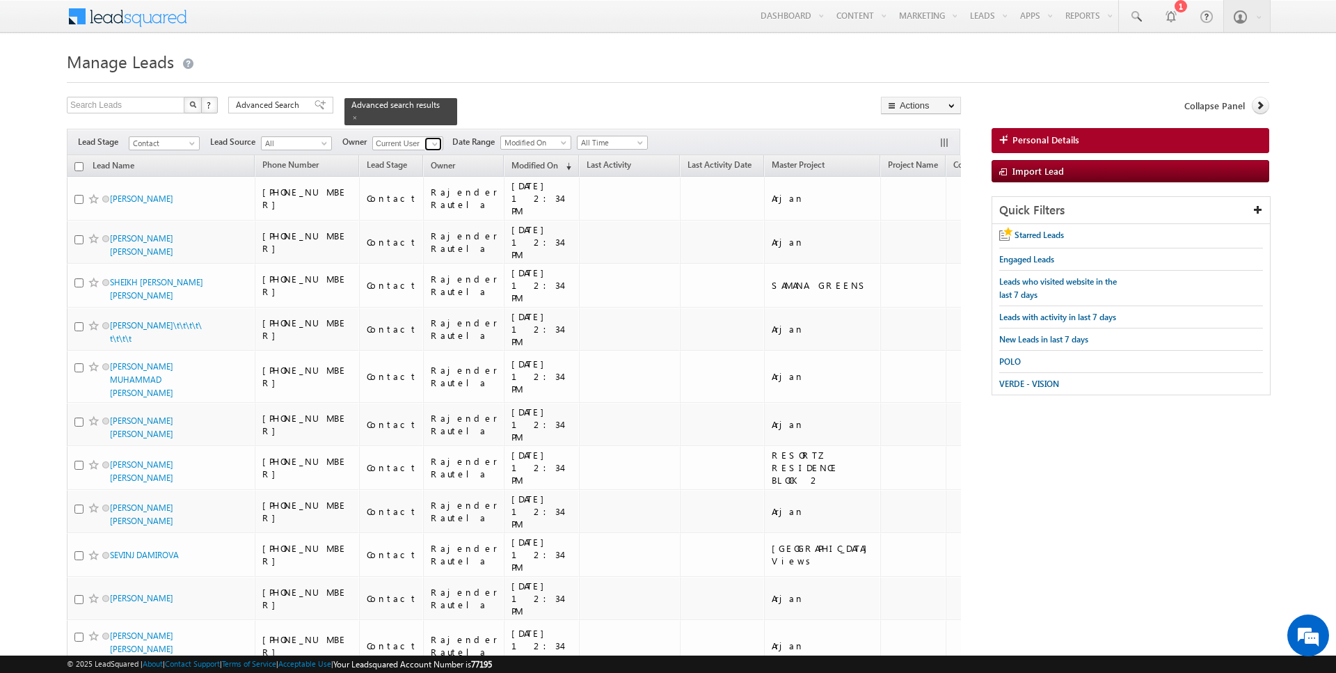
click at [429, 140] on span at bounding box center [434, 143] width 11 height 11
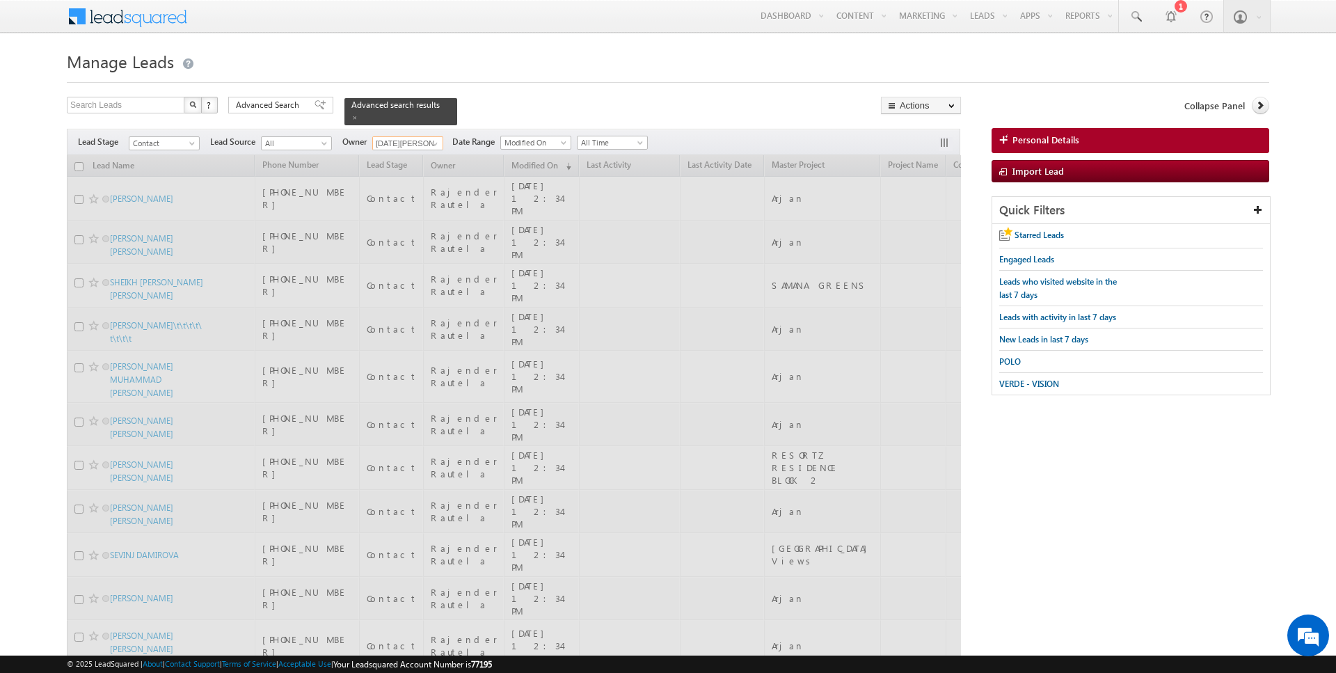
type input "Kartik Sharma"
click at [614, 59] on h1 "Manage Leads" at bounding box center [668, 60] width 1203 height 27
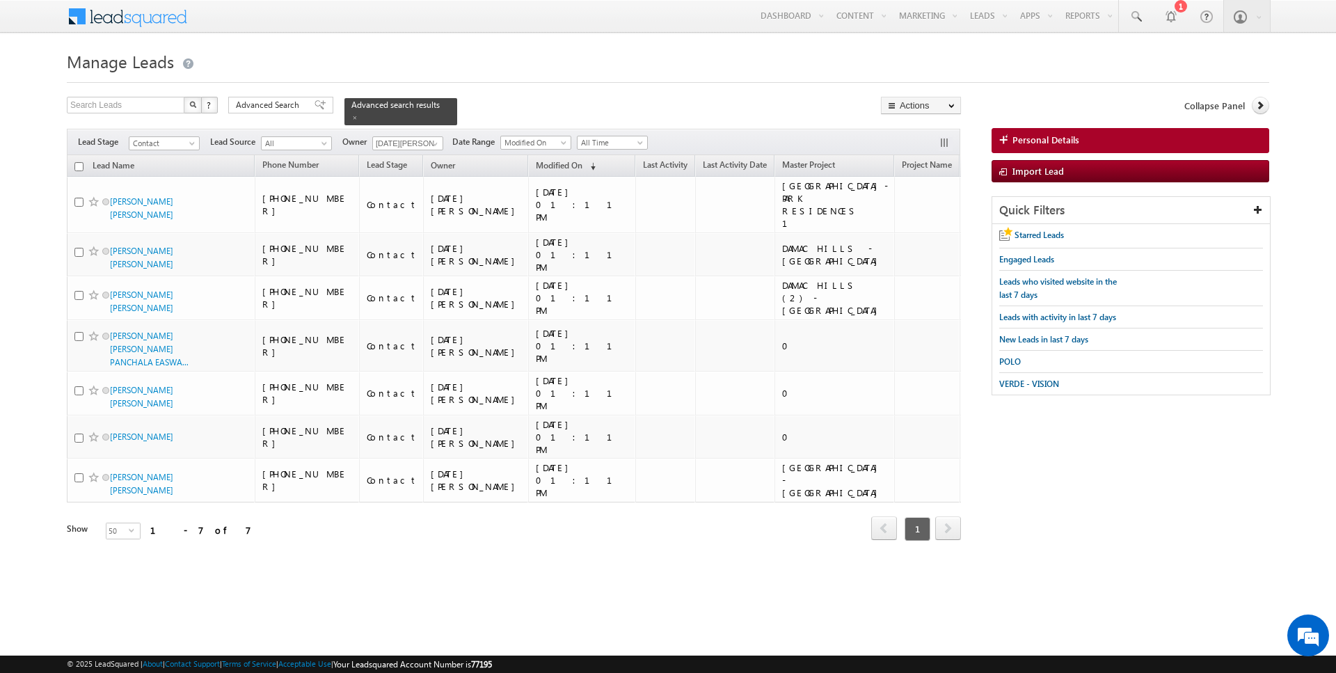
click at [81, 160] on th "Lead Name" at bounding box center [161, 166] width 188 height 22
click at [79, 166] on input "checkbox" at bounding box center [78, 166] width 9 height 9
checkbox input "true"
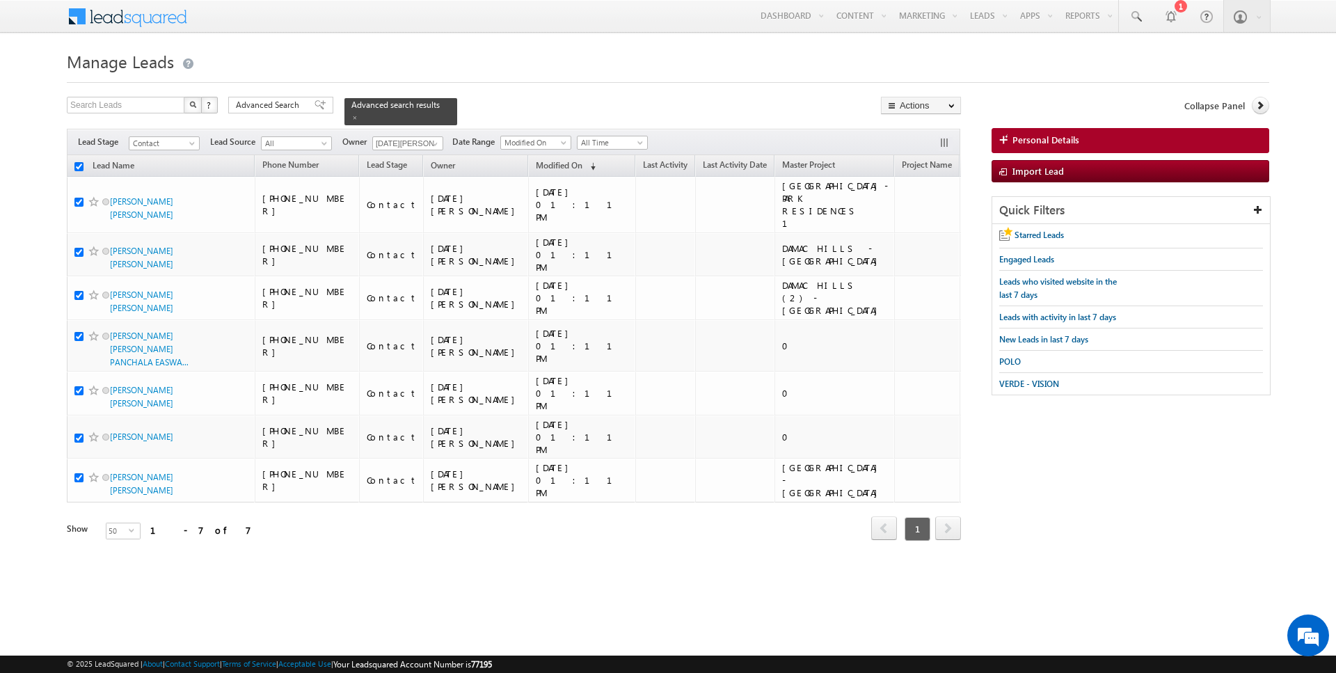
checkbox input "true"
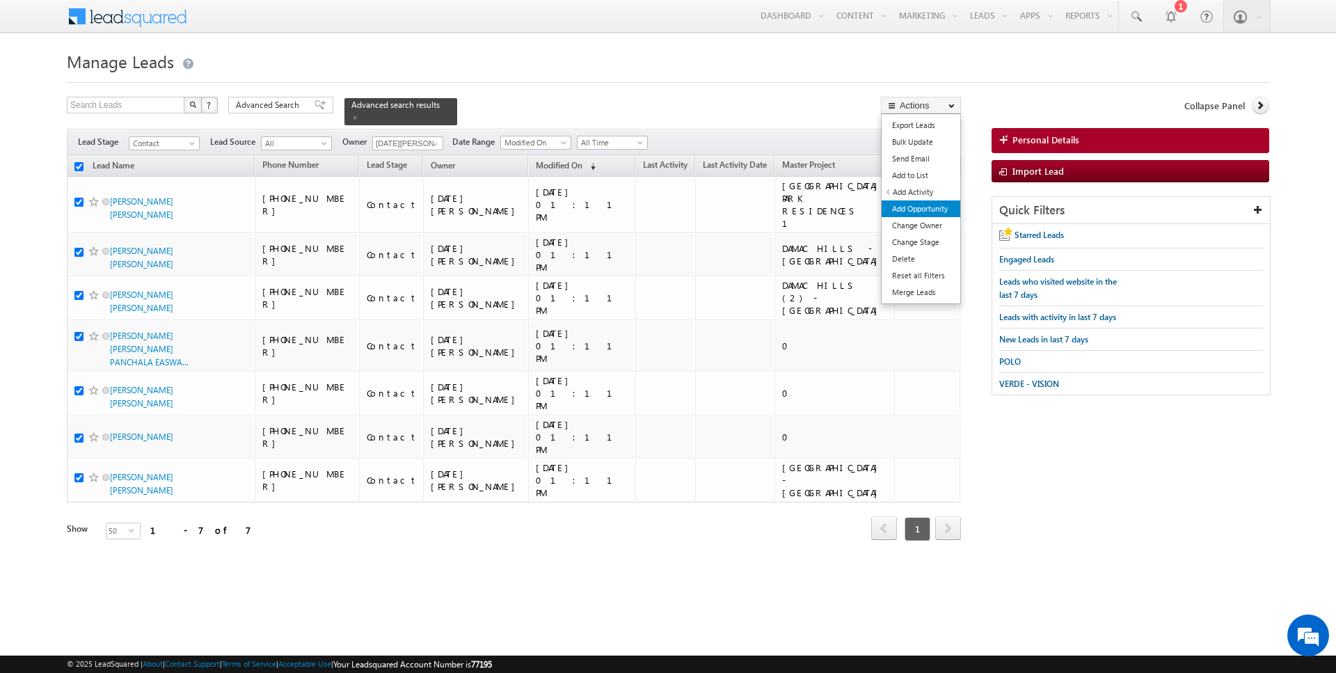
click at [924, 205] on link "Add Opportunity" at bounding box center [921, 208] width 79 height 17
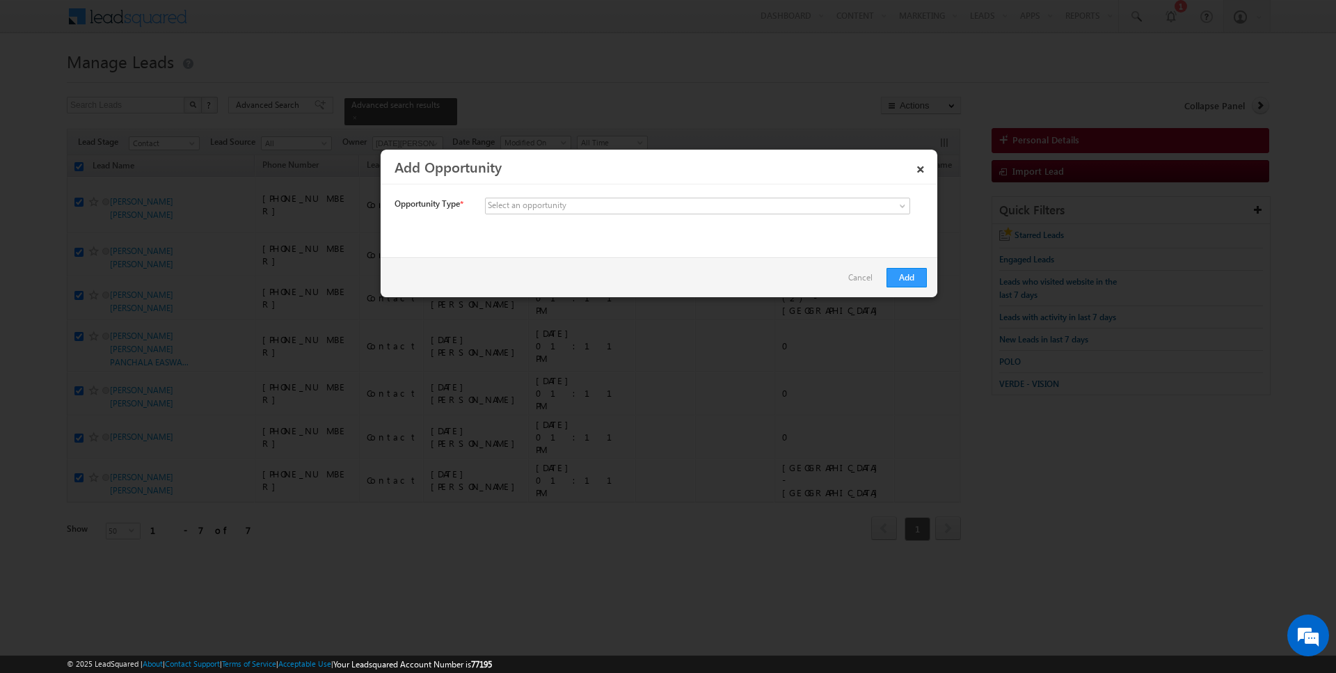
click at [862, 276] on link "Cancel" at bounding box center [863, 281] width 31 height 26
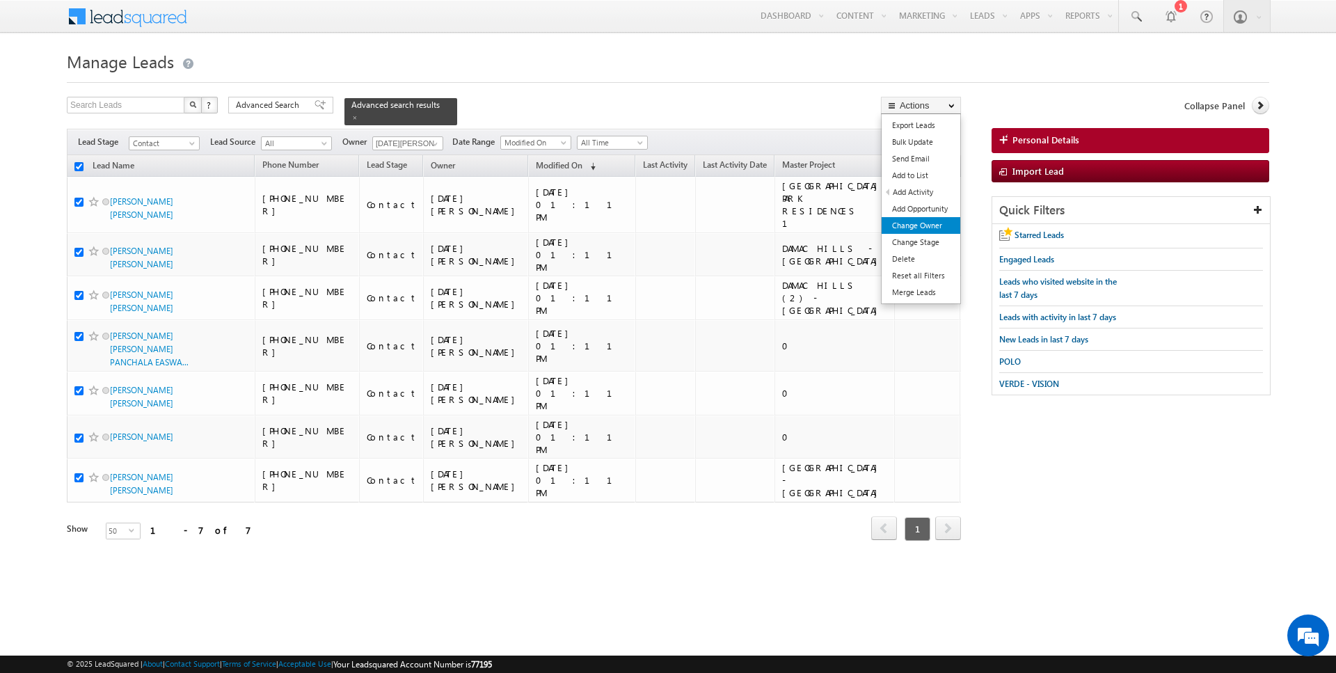
click at [910, 226] on link "Change Owner" at bounding box center [921, 225] width 79 height 17
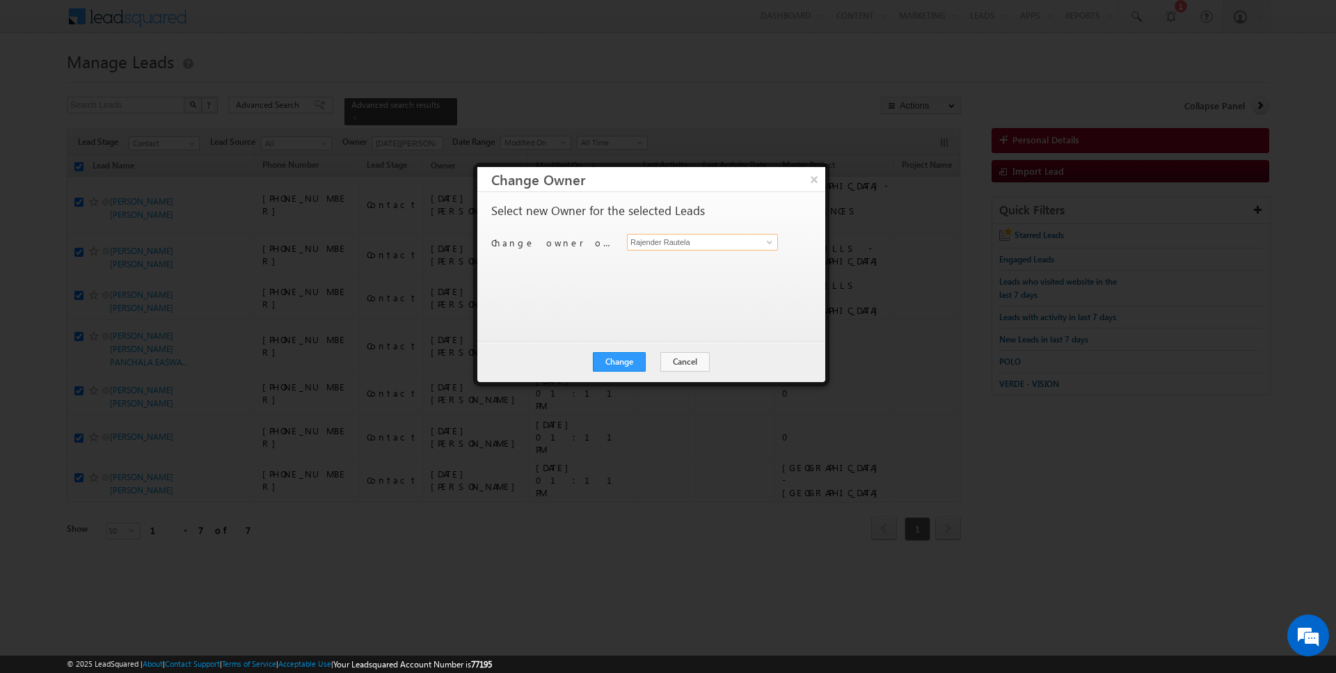
click at [688, 234] on input "Rajender Rautela" at bounding box center [702, 242] width 151 height 17
type input "Kartik Sharma"
click at [612, 367] on button "Change" at bounding box center [619, 361] width 53 height 19
click at [654, 361] on button "Close" at bounding box center [653, 361] width 45 height 19
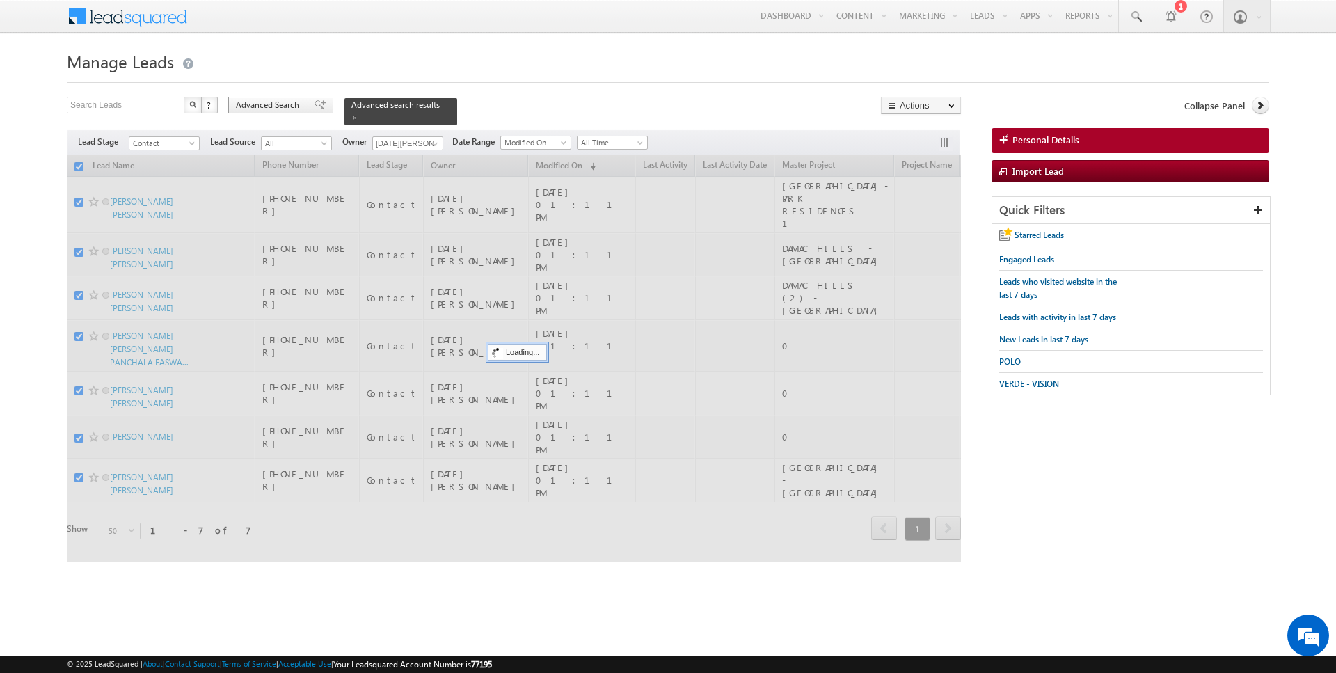
checkbox input "false"
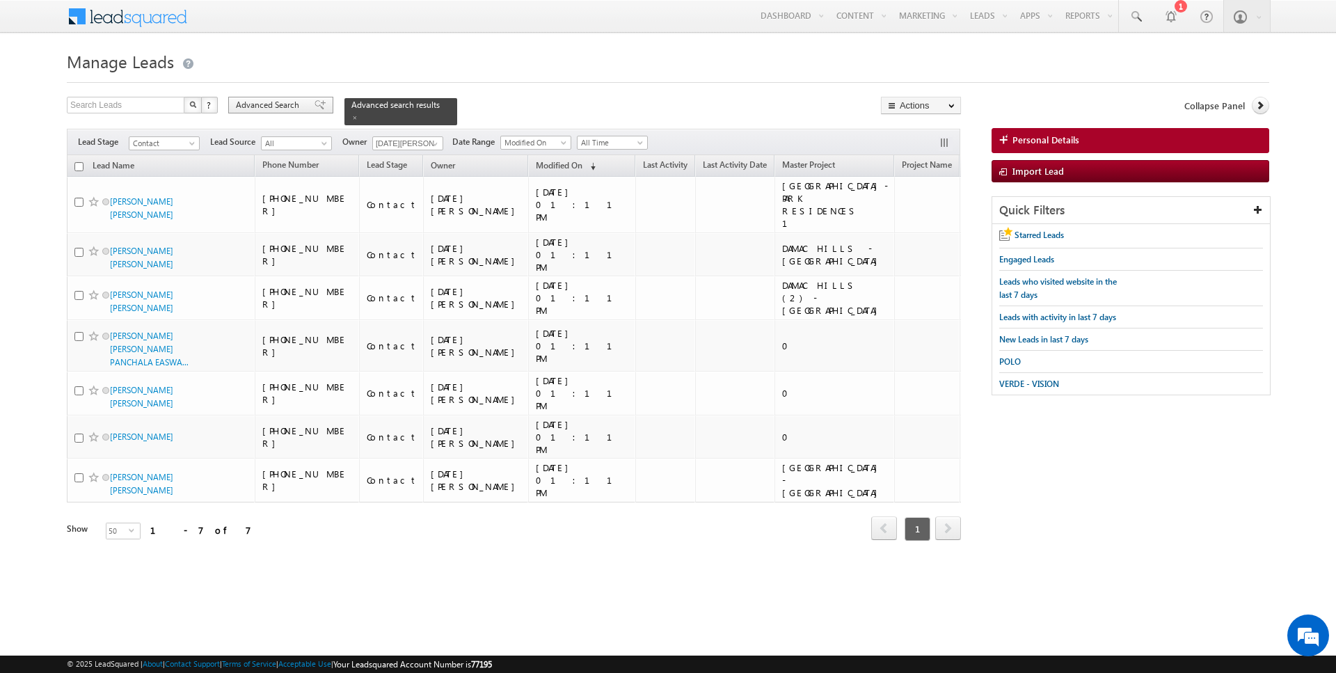
click at [279, 100] on span "Advanced Search" at bounding box center [270, 105] width 68 height 13
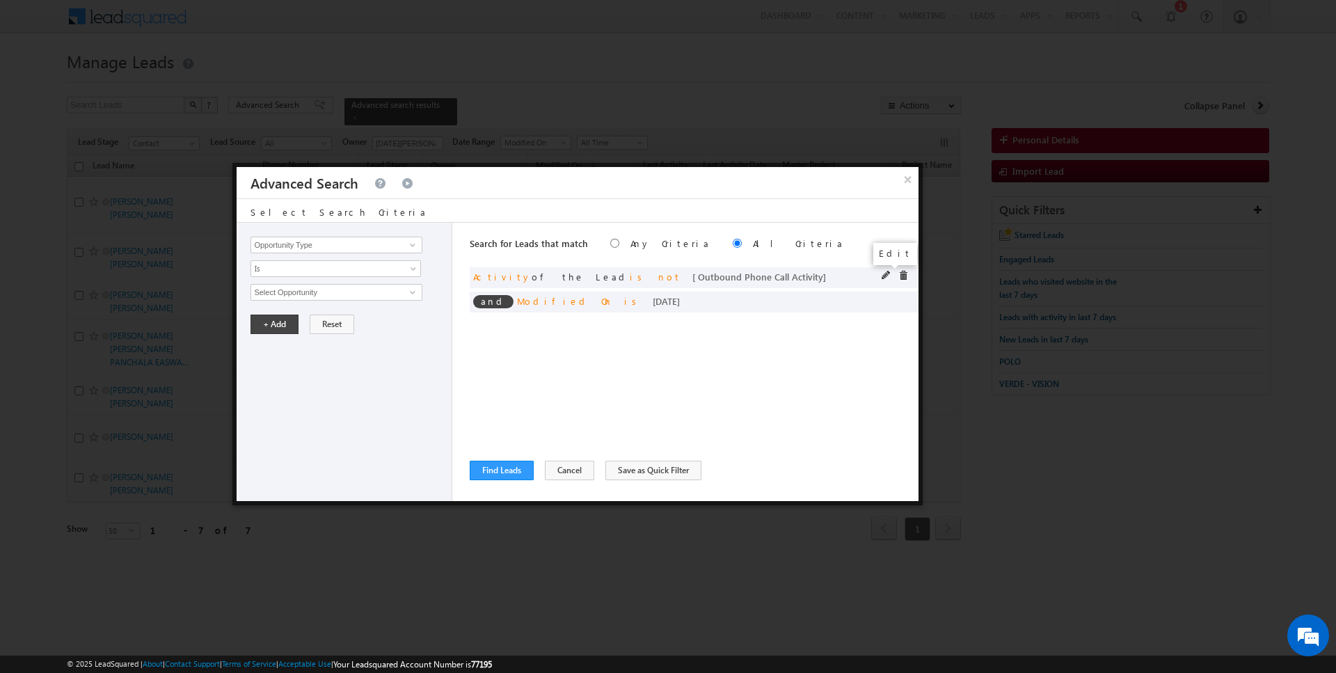
click at [885, 274] on span at bounding box center [887, 276] width 10 height 10
click at [361, 241] on input "Lead Activity" at bounding box center [336, 245] width 171 height 17
type input "Last Activity Date"
click at [341, 267] on span "Is" at bounding box center [326, 268] width 151 height 13
click at [317, 290] on li "Before" at bounding box center [336, 297] width 170 height 14
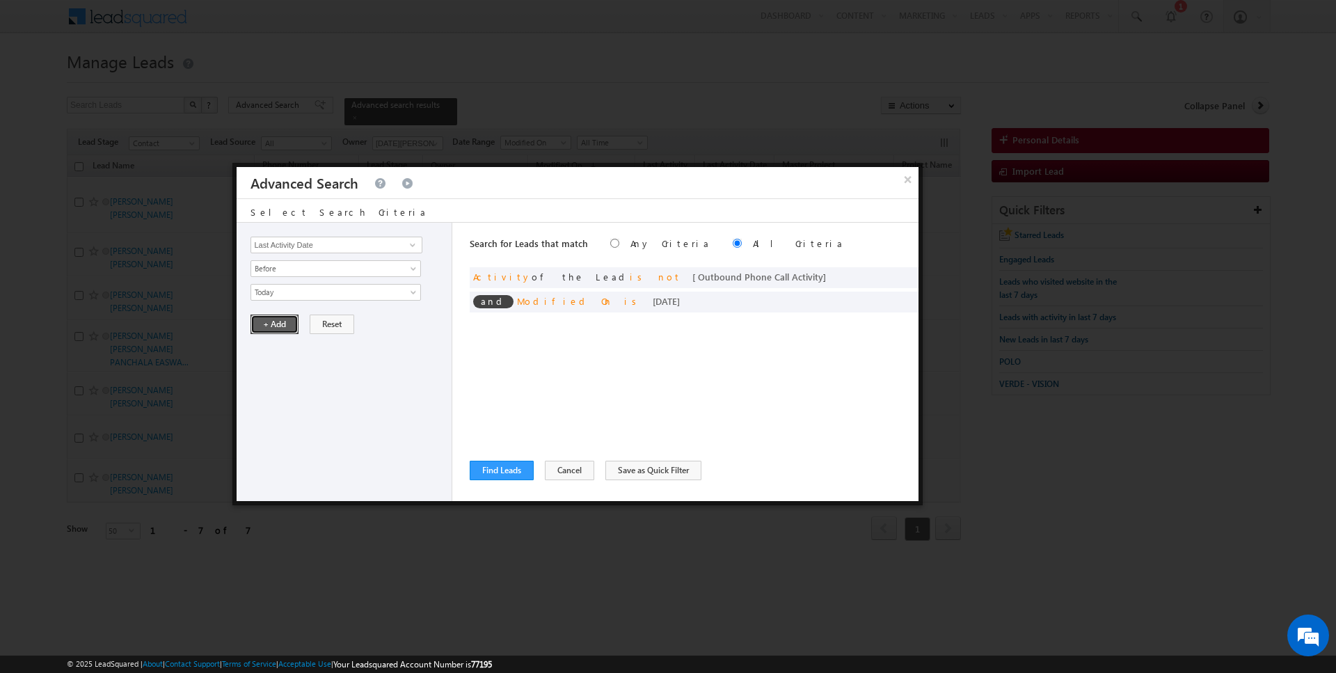
click at [264, 327] on button "+ Add" at bounding box center [275, 324] width 48 height 19
click at [507, 472] on button "Find Leads" at bounding box center [502, 470] width 64 height 19
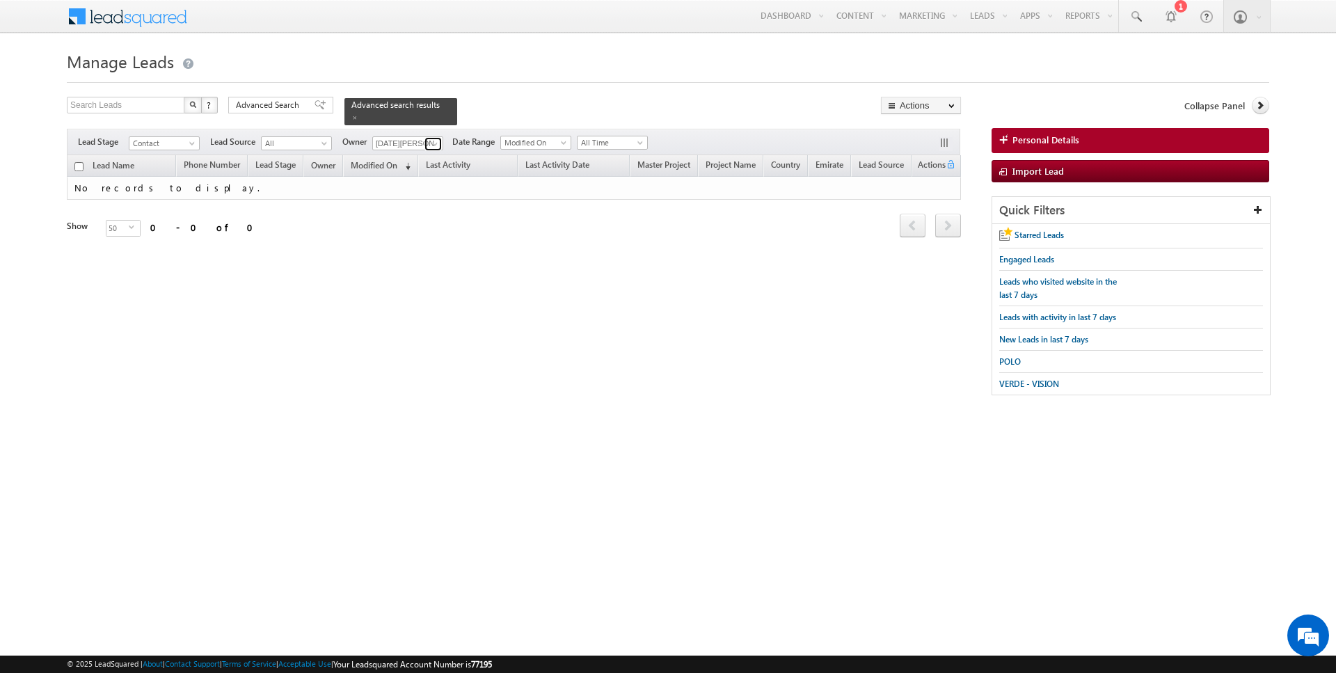
click at [429, 141] on span at bounding box center [434, 143] width 11 height 11
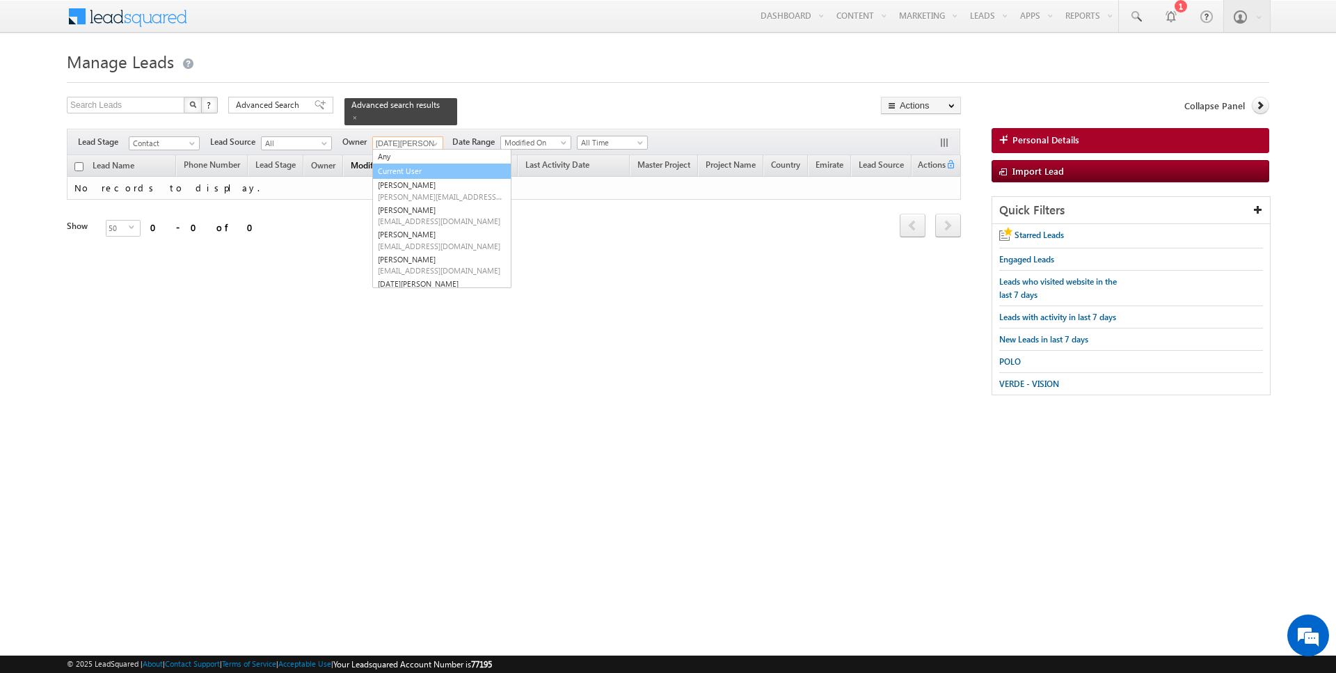
click at [409, 168] on link "Current User" at bounding box center [441, 172] width 139 height 16
type input "Current User"
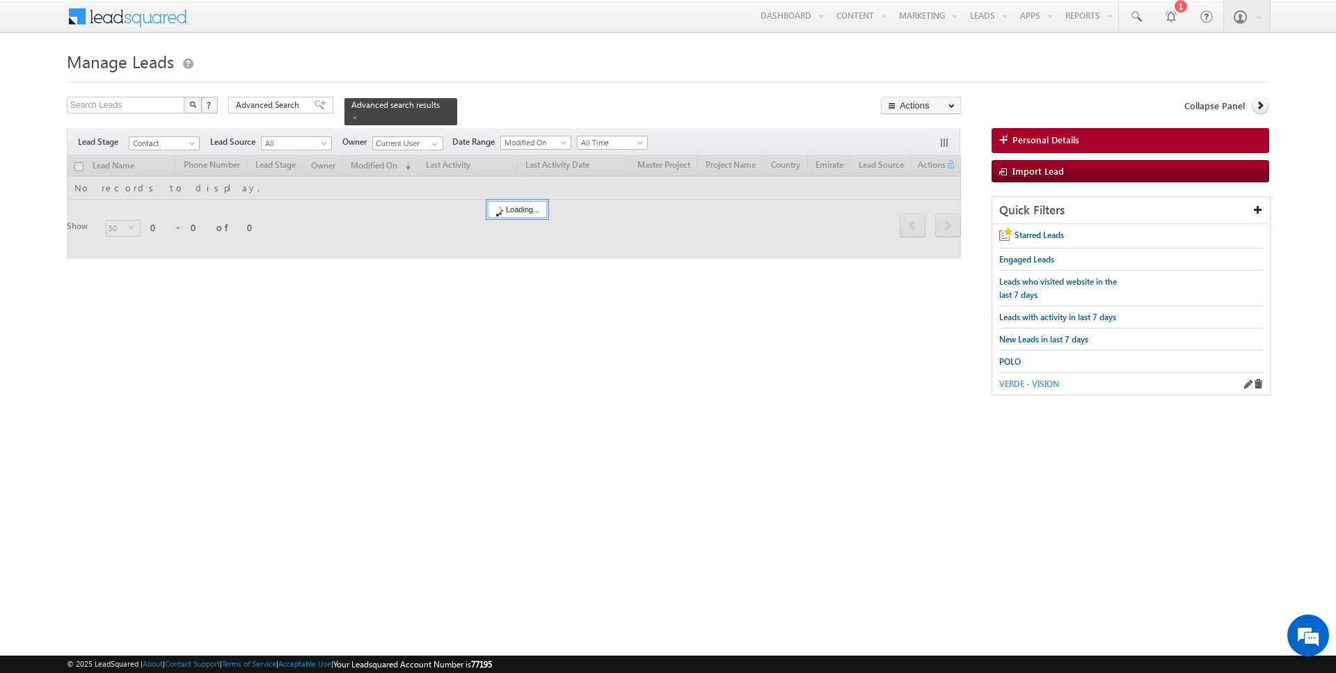
click at [1027, 383] on span "VERDE - VISION" at bounding box center [1029, 384] width 60 height 10
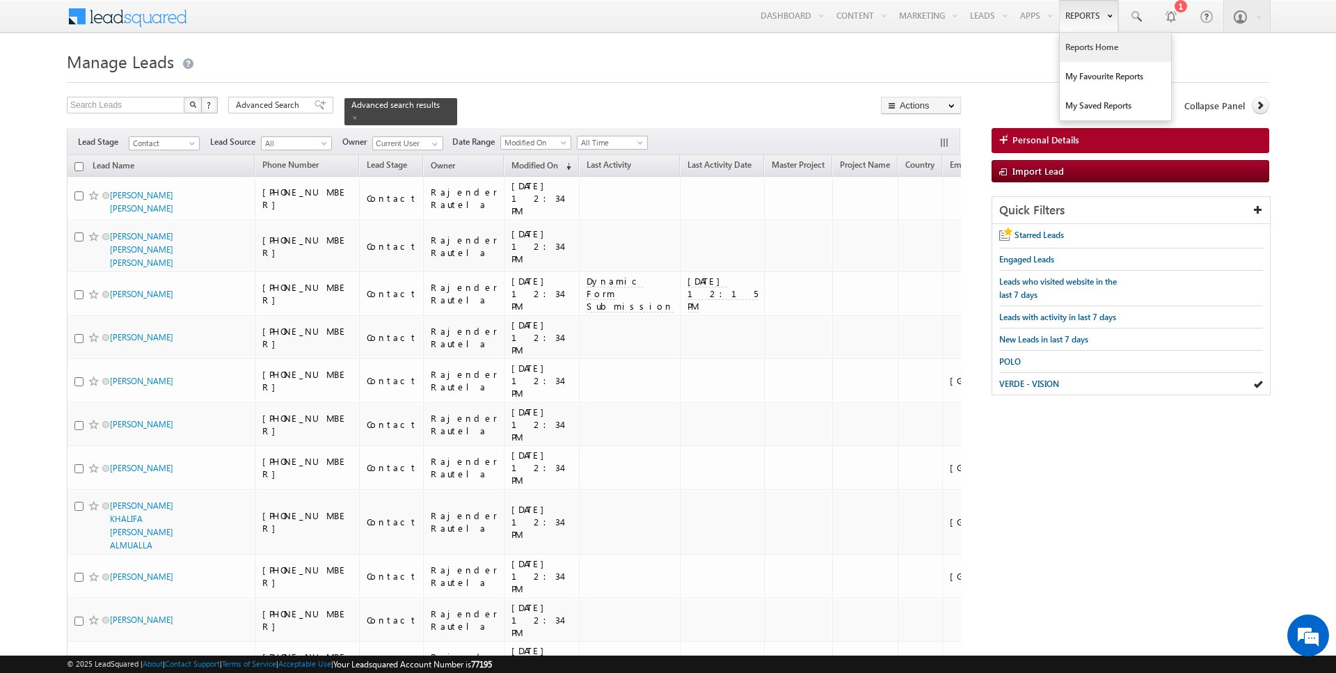
click at [1084, 55] on link "Reports Home" at bounding box center [1115, 47] width 111 height 29
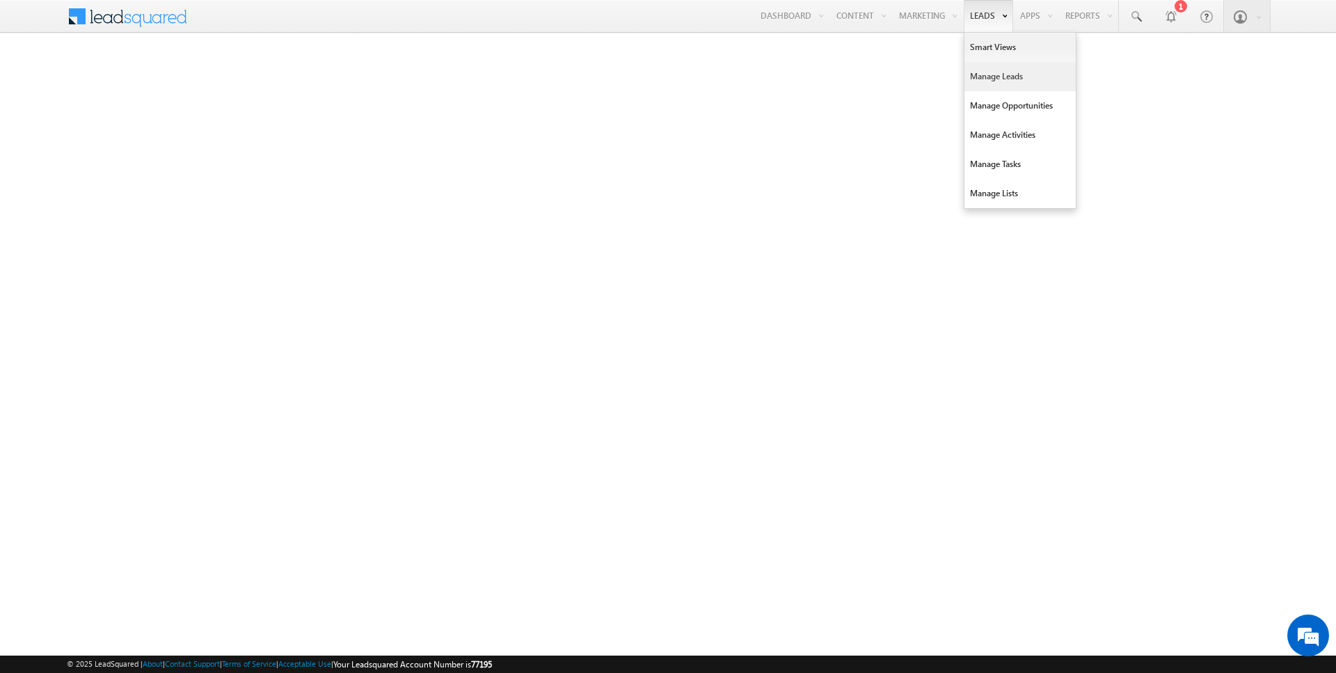
click at [985, 82] on link "Manage Leads" at bounding box center [1020, 76] width 111 height 29
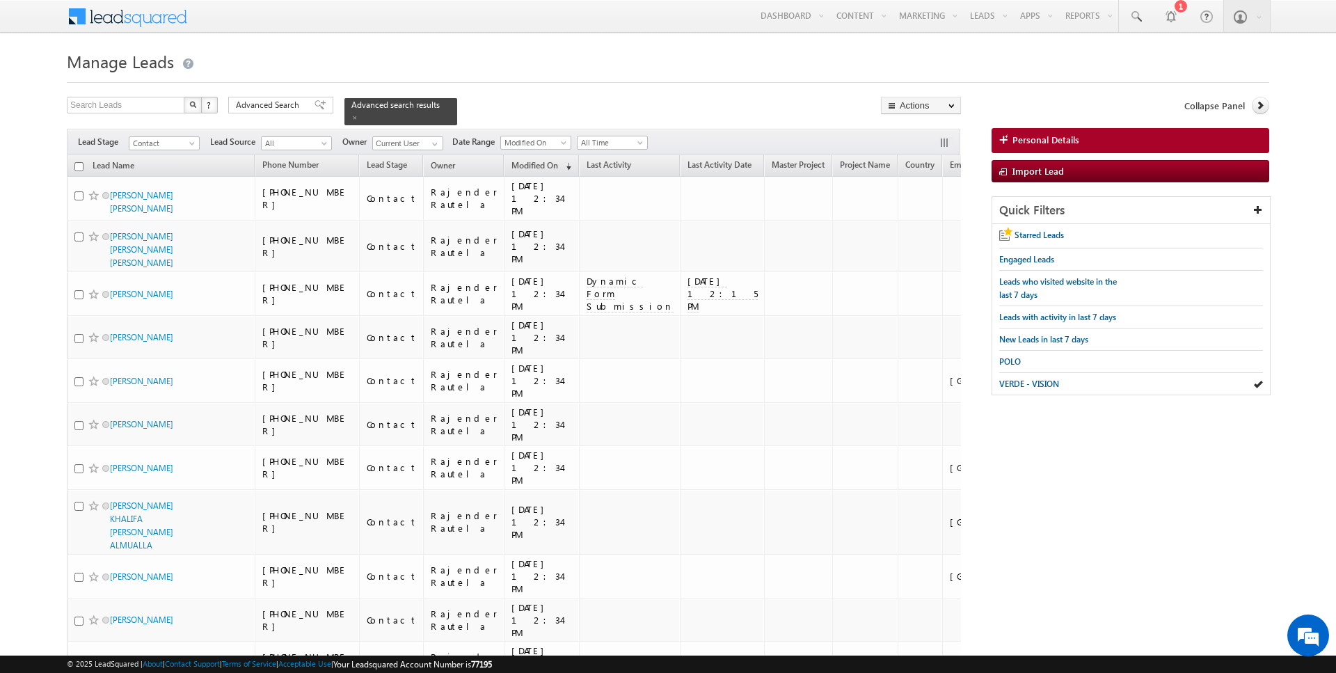
click at [78, 167] on input "checkbox" at bounding box center [78, 166] width 9 height 9
checkbox input "true"
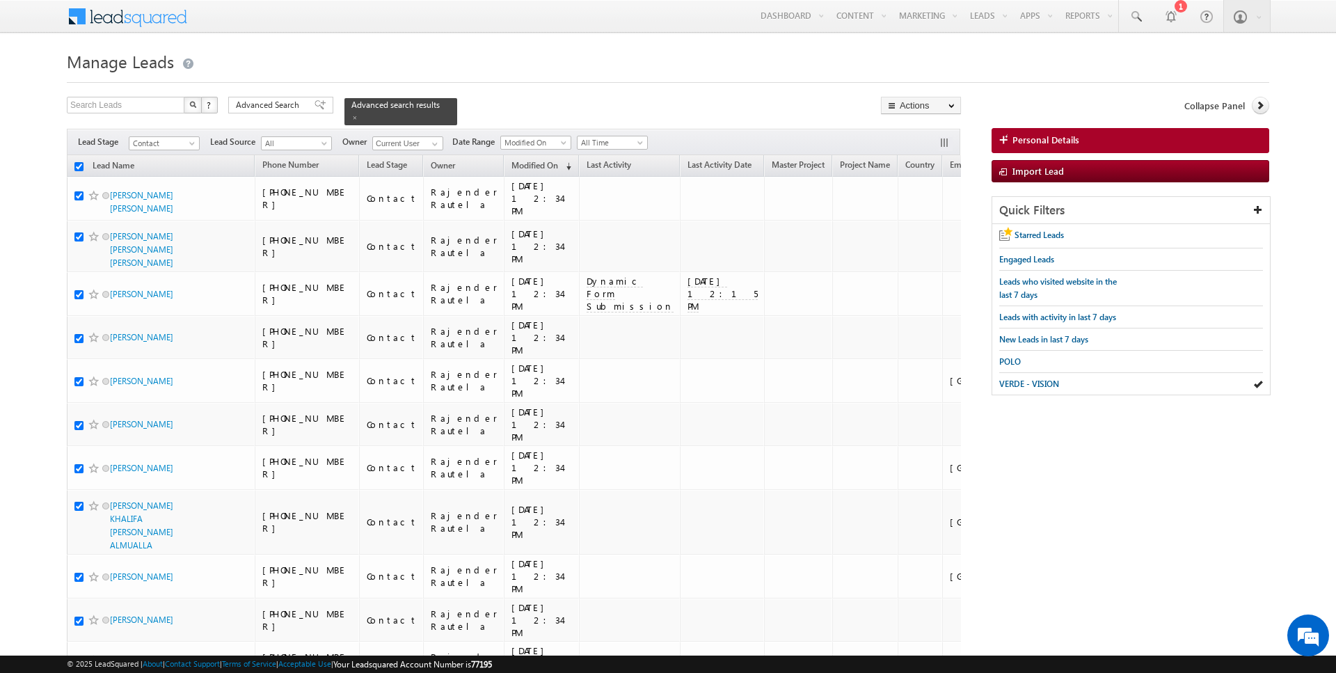
checkbox input "true"
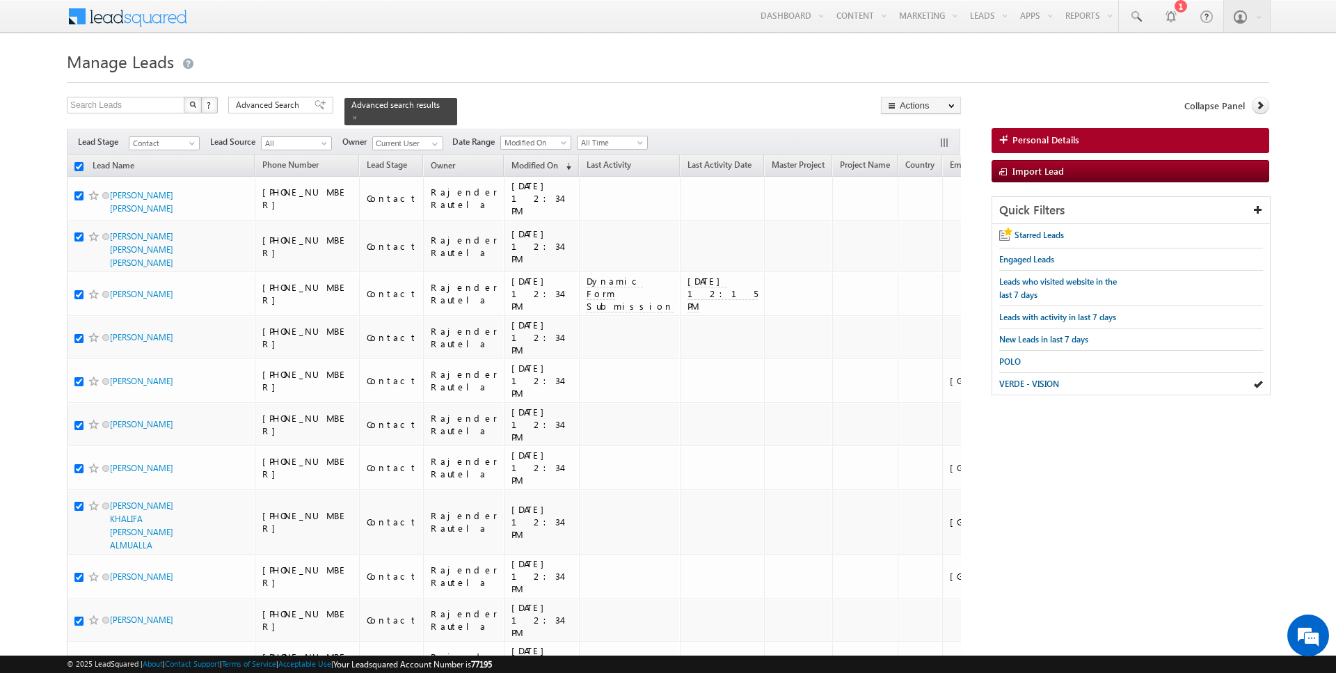
checkbox input "true"
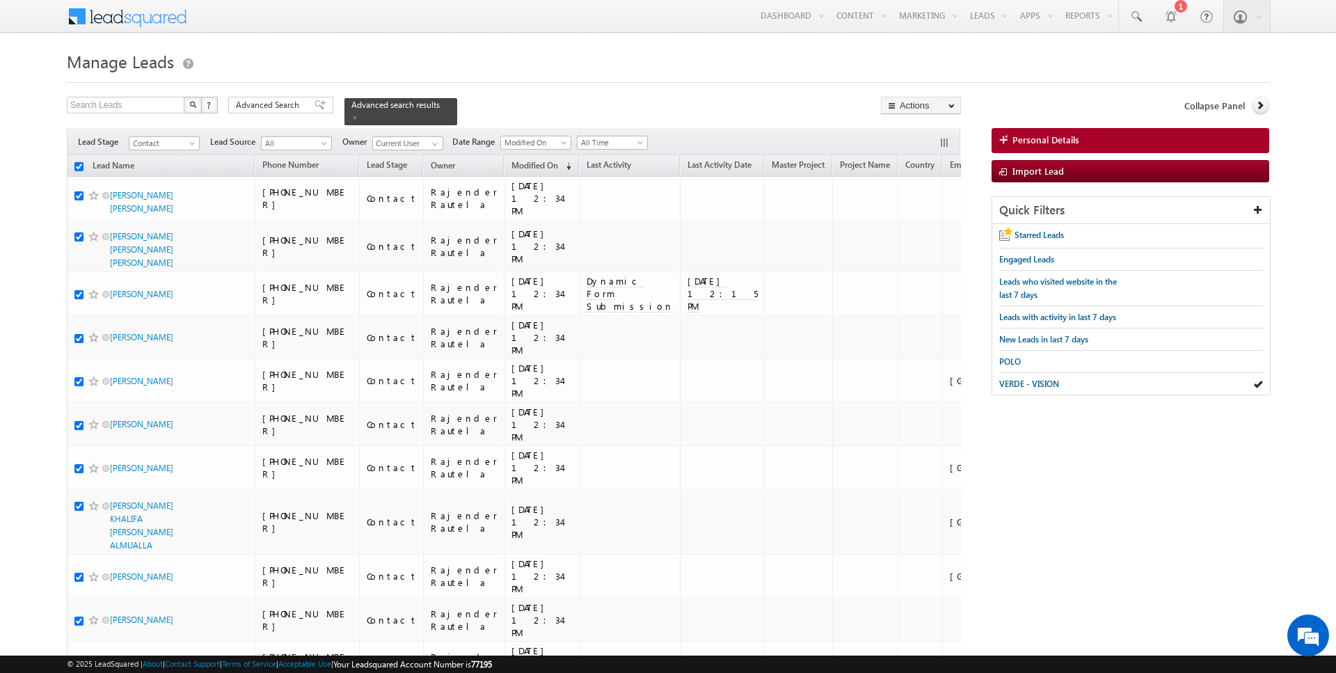
checkbox input "true"
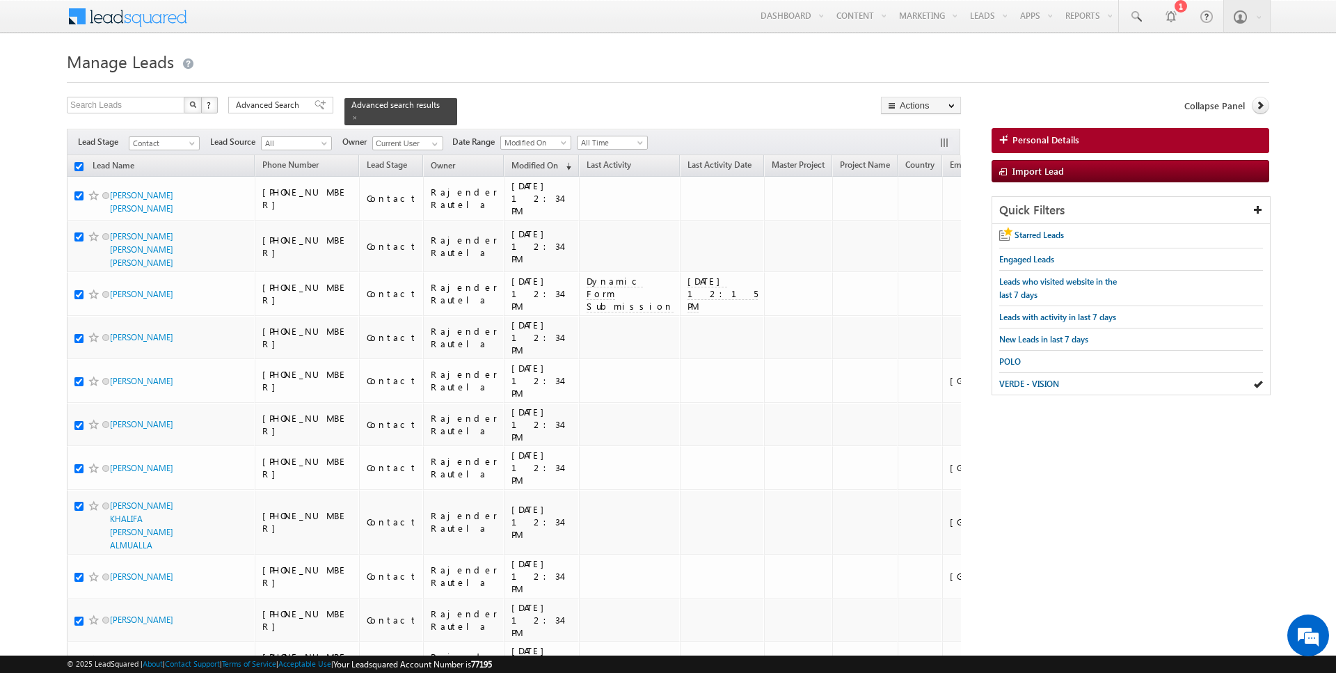
checkbox input "true"
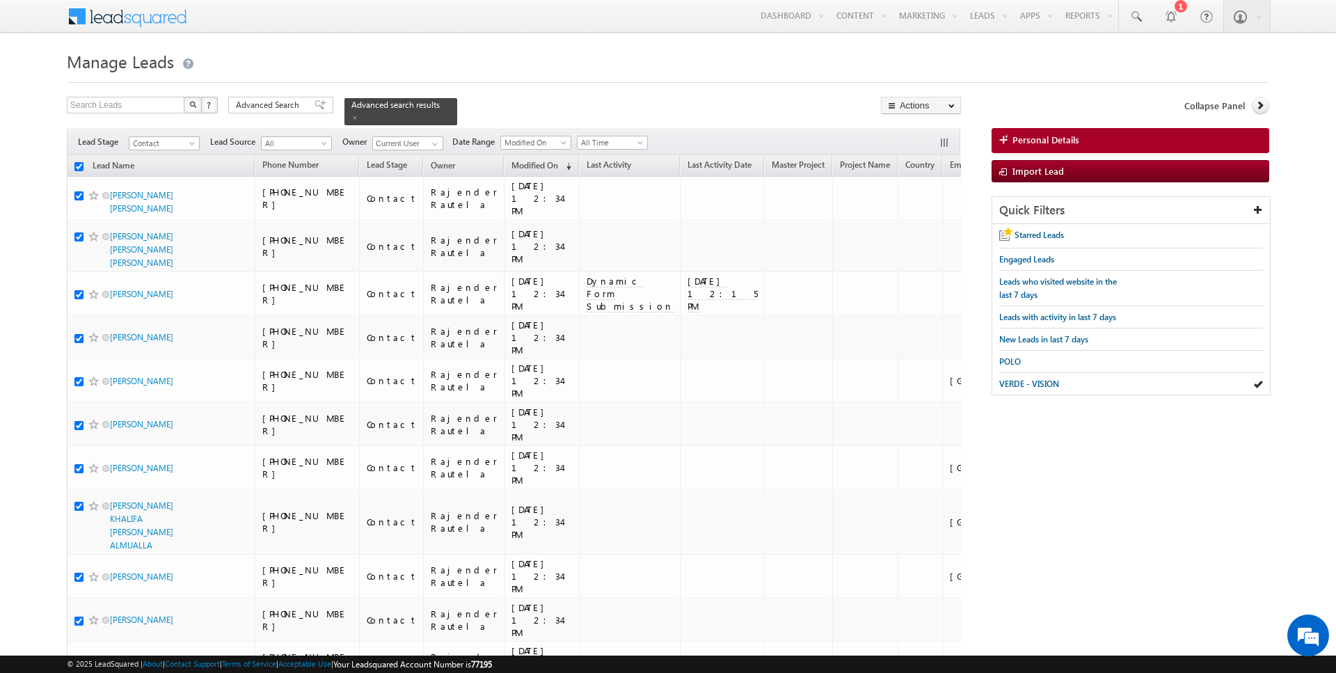
checkbox input "true"
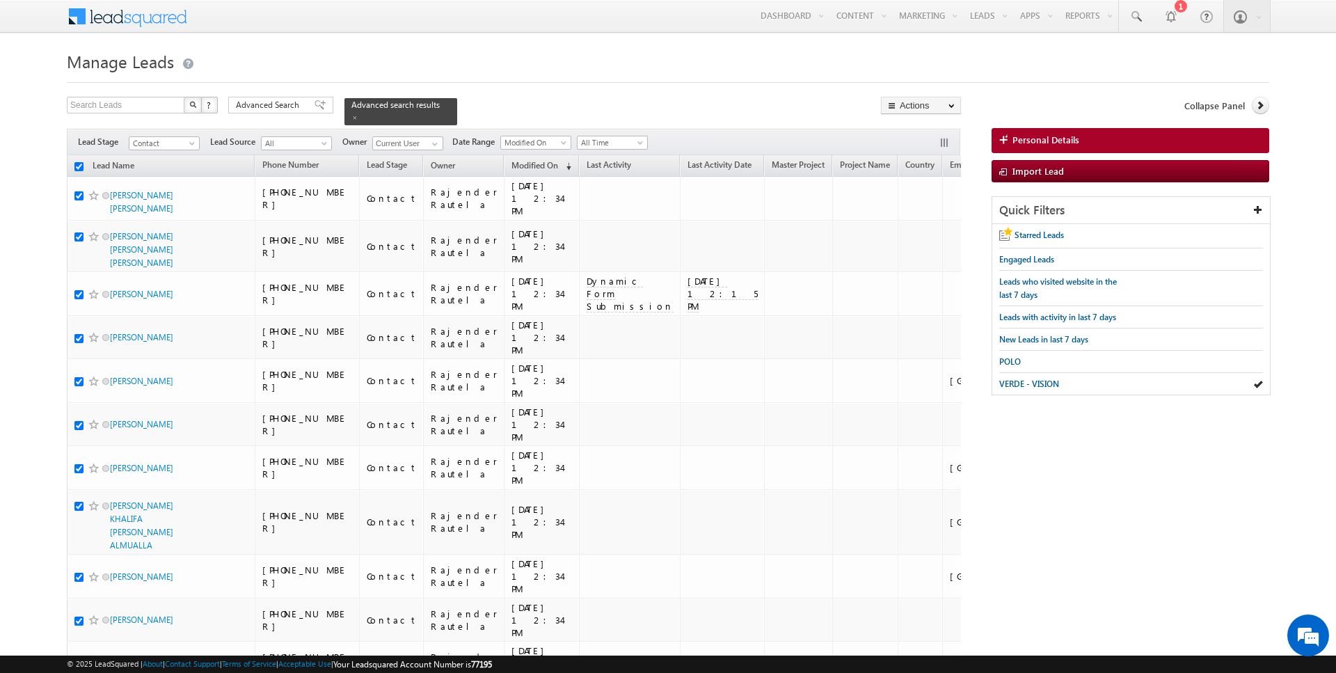
checkbox input "true"
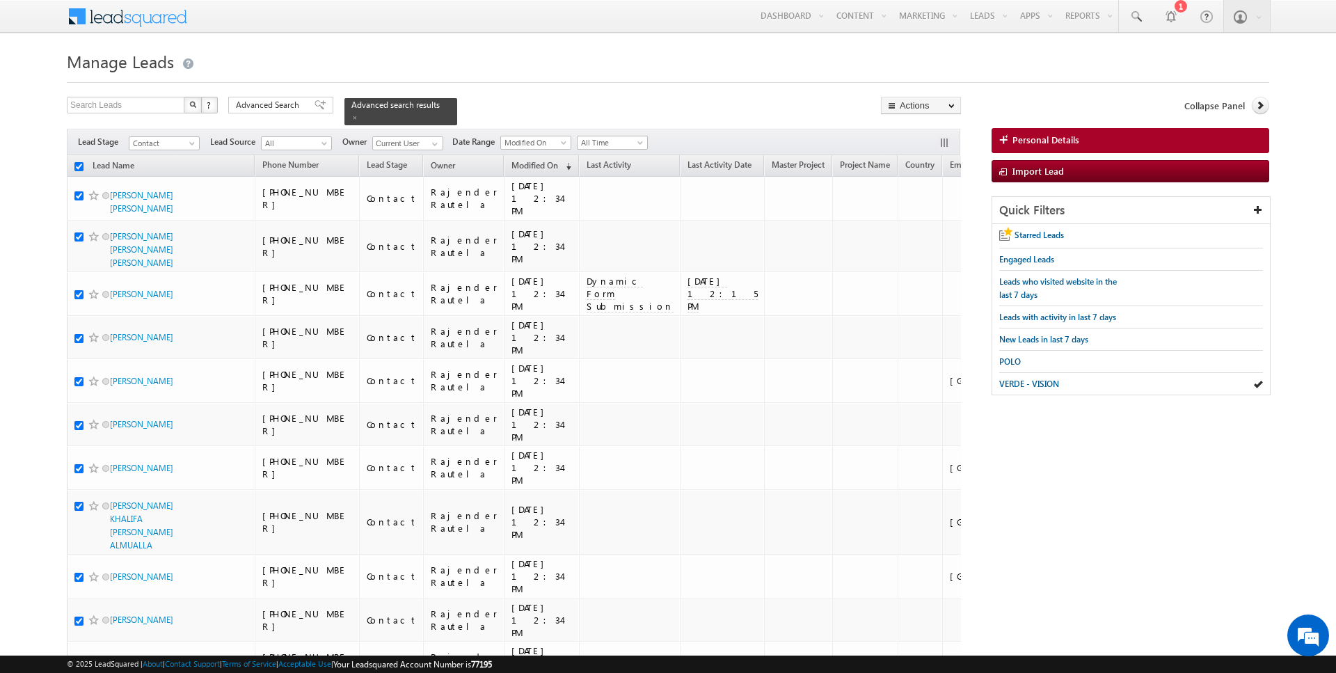
checkbox input "true"
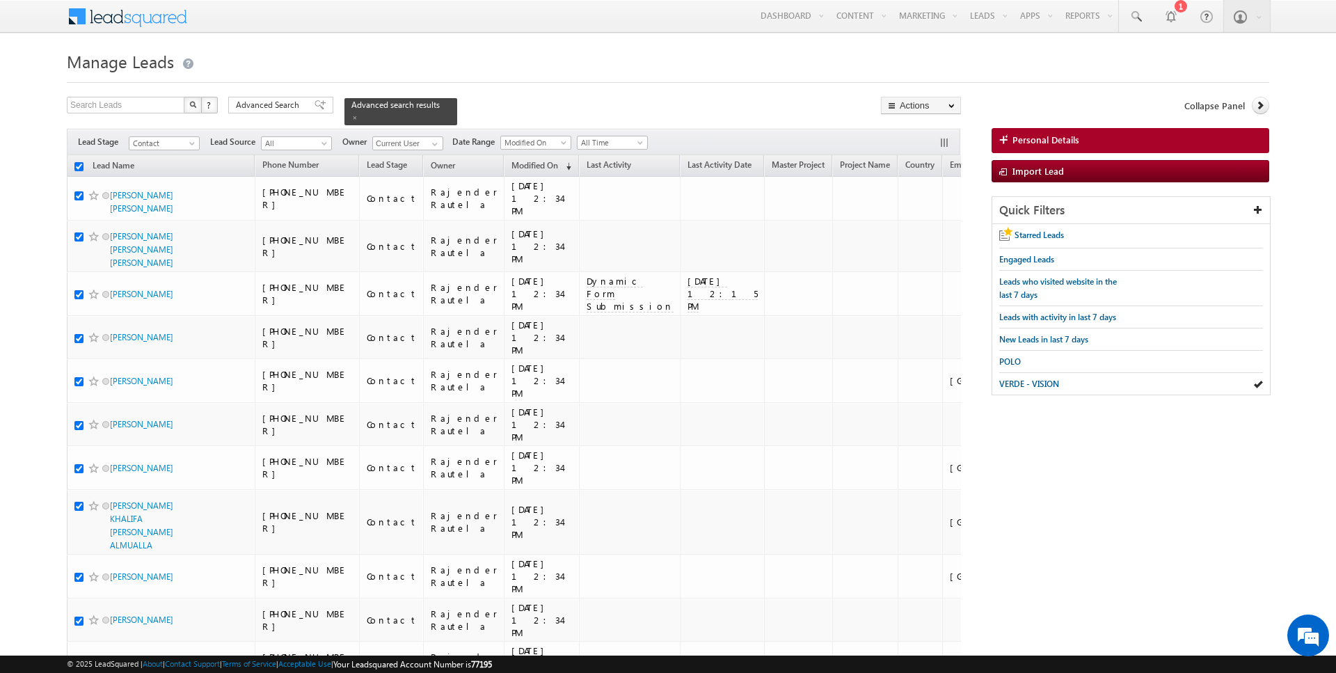
checkbox input "true"
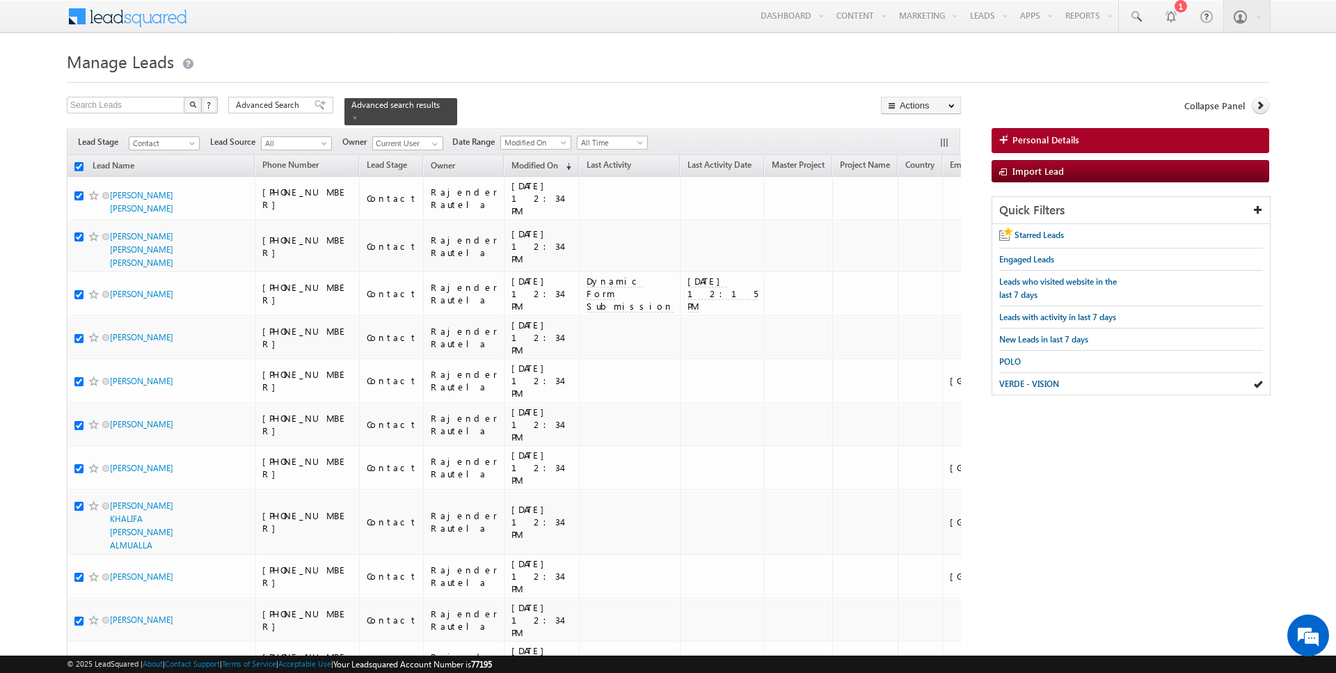
checkbox input "true"
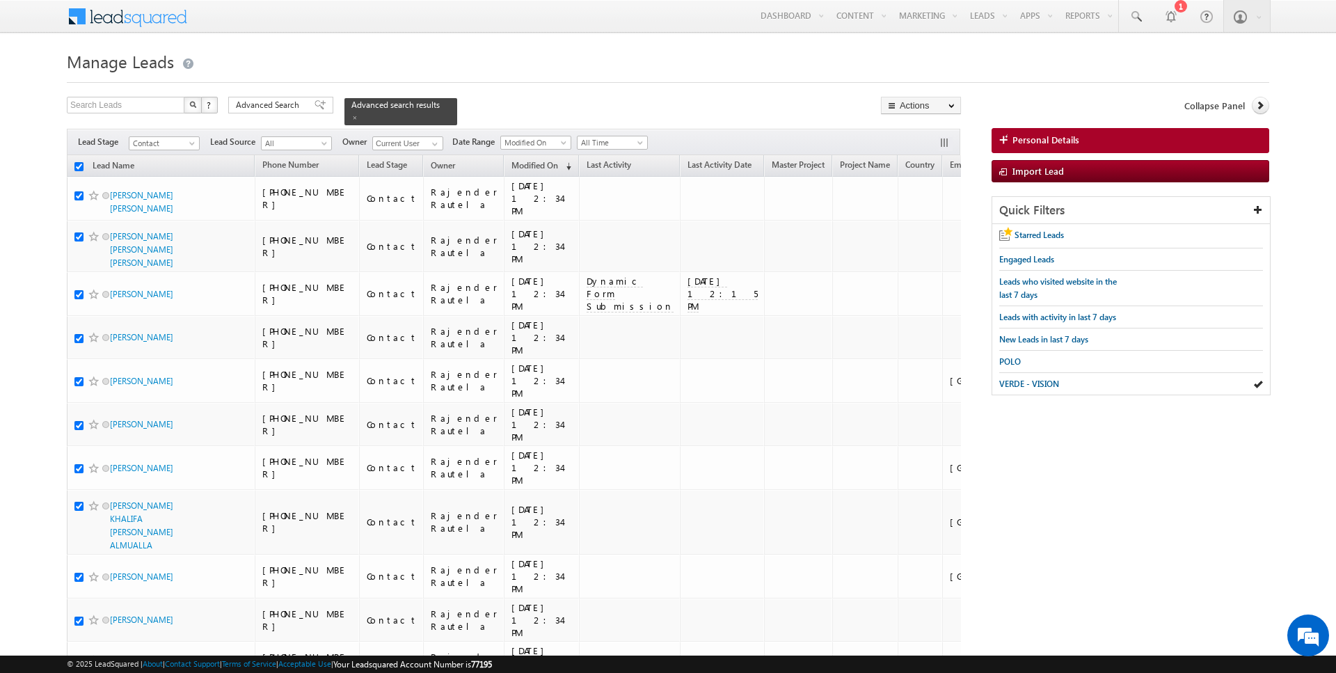
checkbox input "true"
click at [922, 224] on link "Change Owner" at bounding box center [921, 225] width 79 height 17
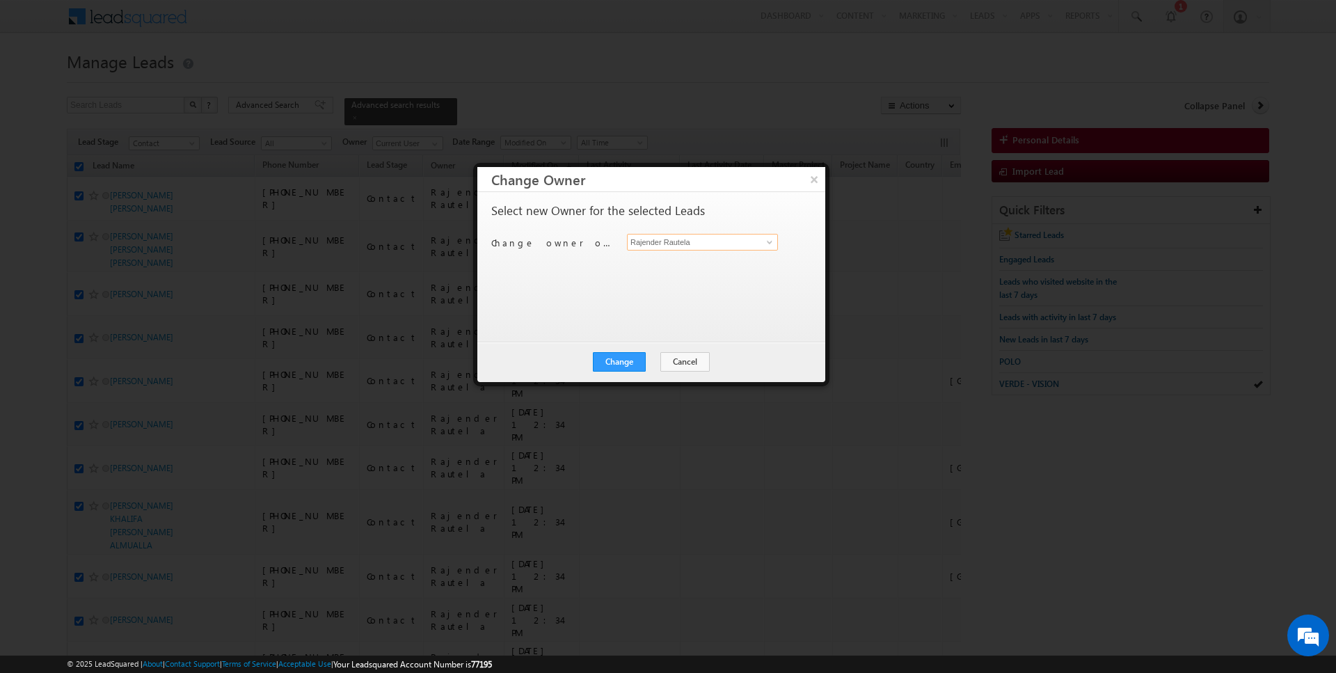
click at [736, 242] on input "Rajender Rautela" at bounding box center [702, 242] width 151 height 17
type input "[PERSON_NAME]"
click at [617, 362] on button "Change" at bounding box center [619, 361] width 53 height 19
click at [635, 362] on button "Close" at bounding box center [653, 361] width 45 height 19
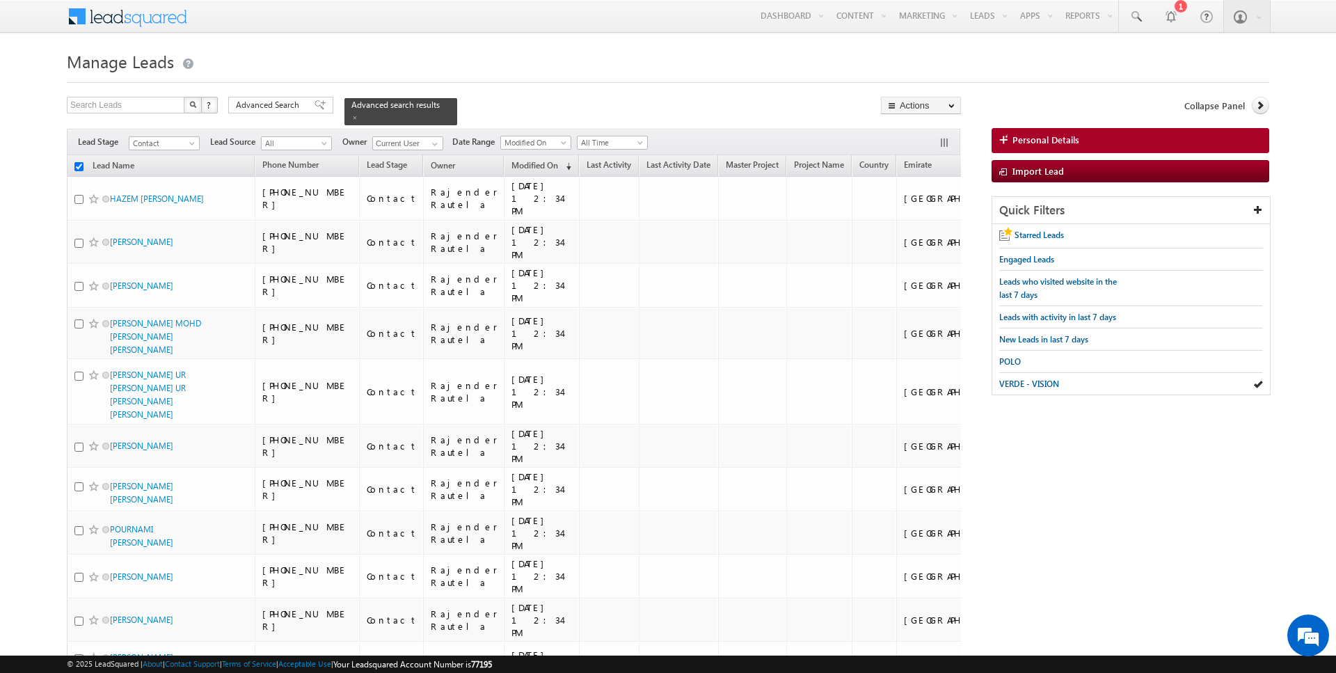
checkbox input "false"
click at [77, 166] on input "checkbox" at bounding box center [78, 166] width 9 height 9
checkbox input "true"
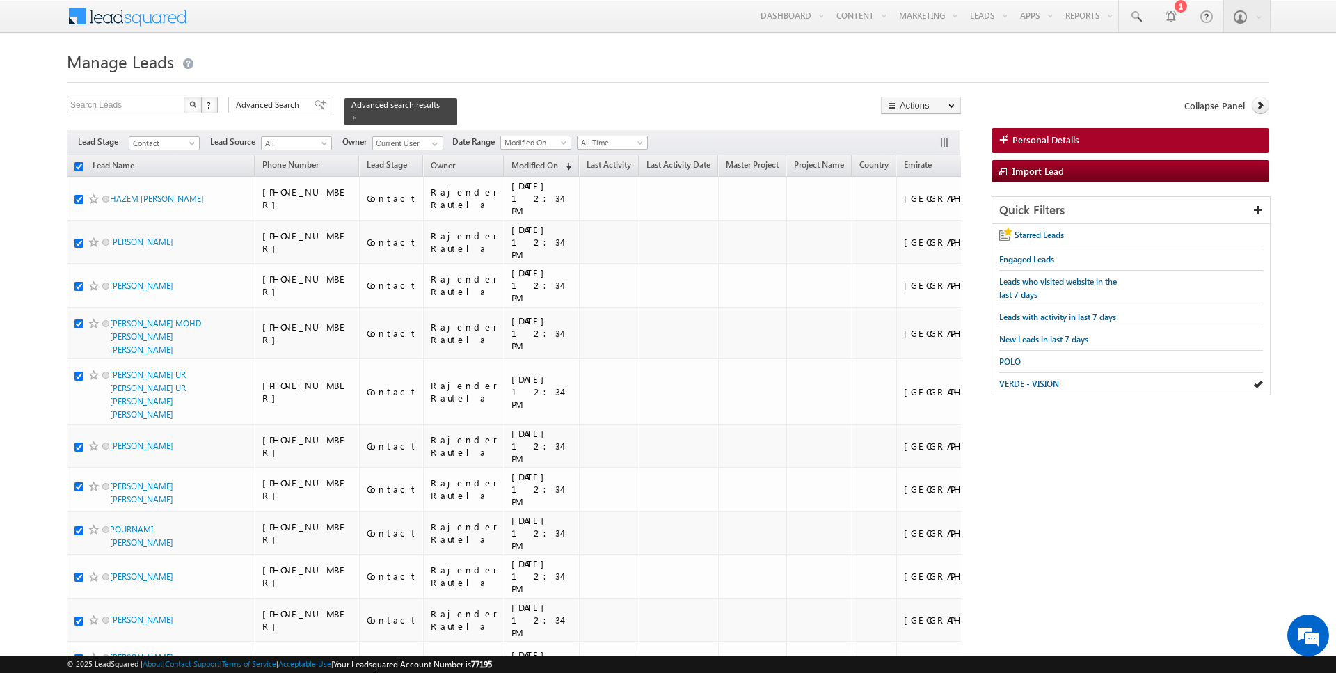
checkbox input "true"
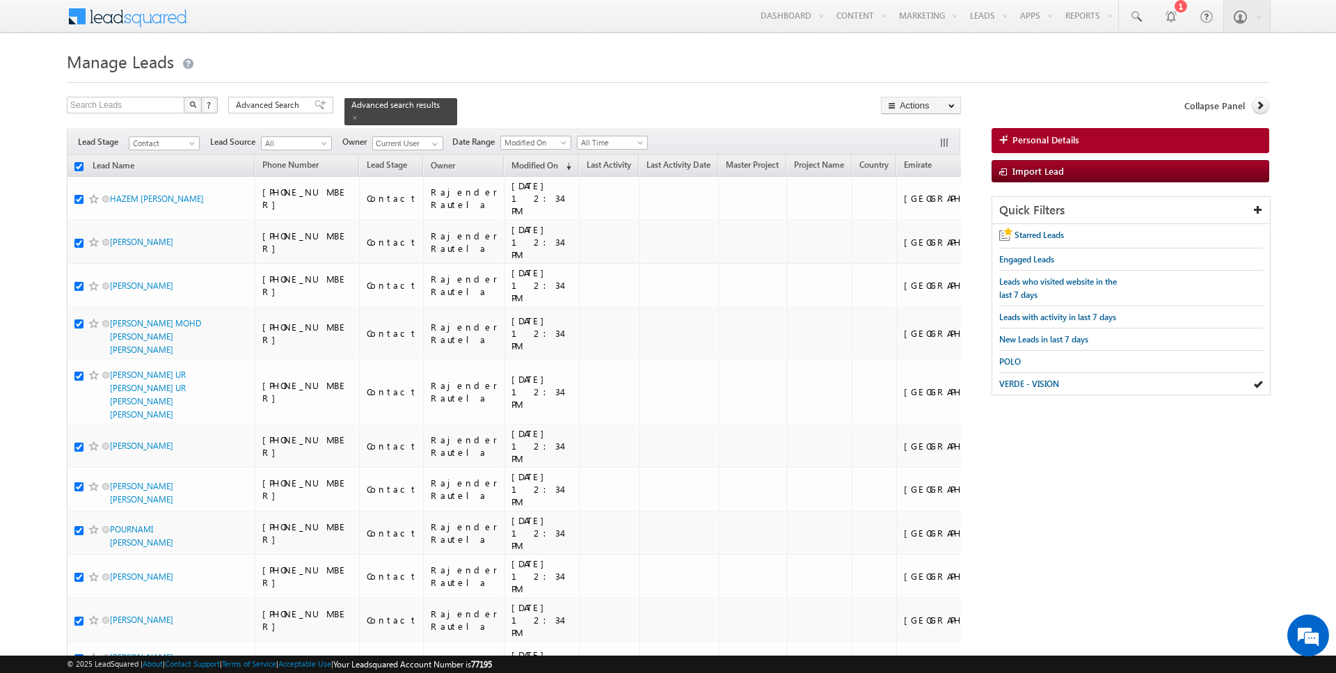
checkbox input "true"
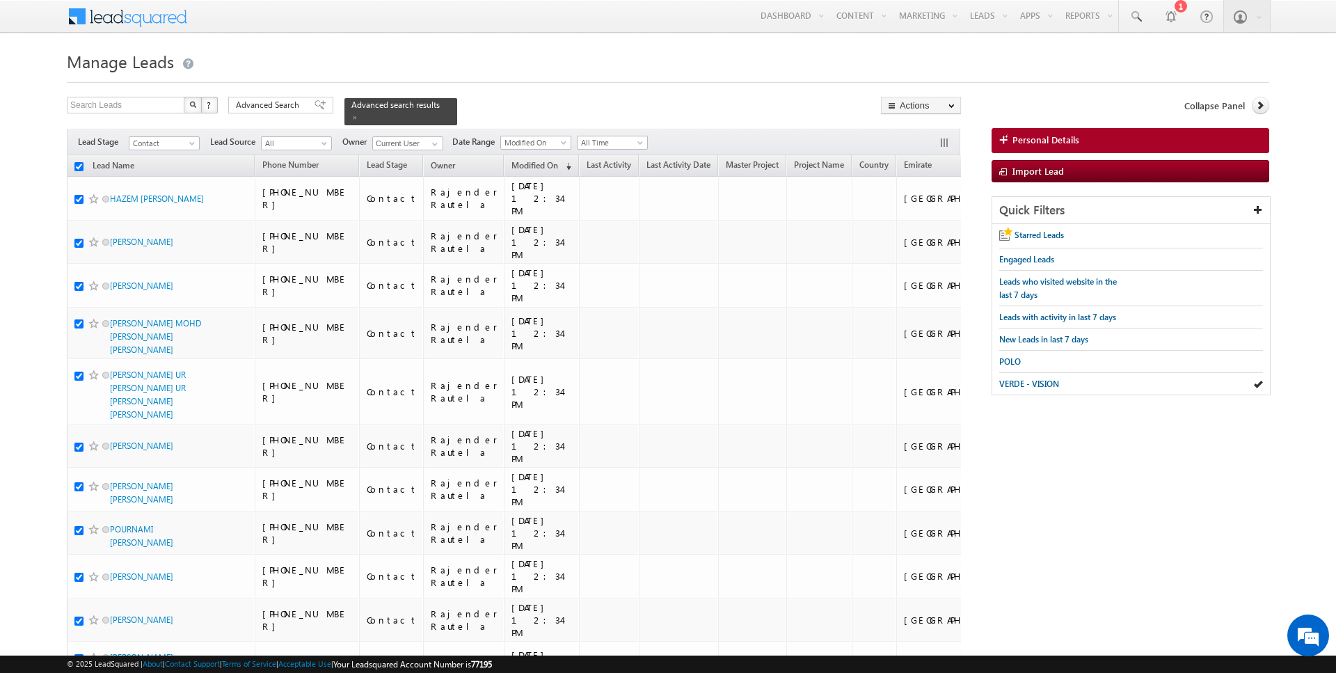
checkbox input "true"
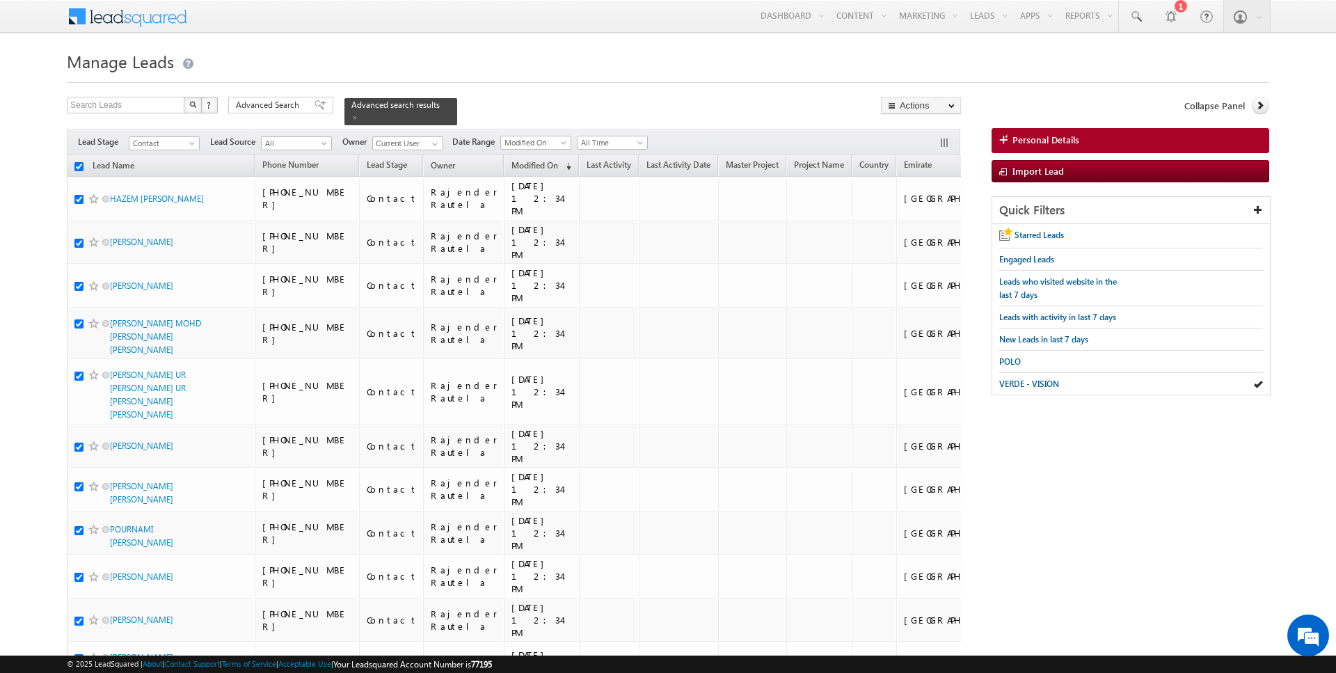
checkbox input "true"
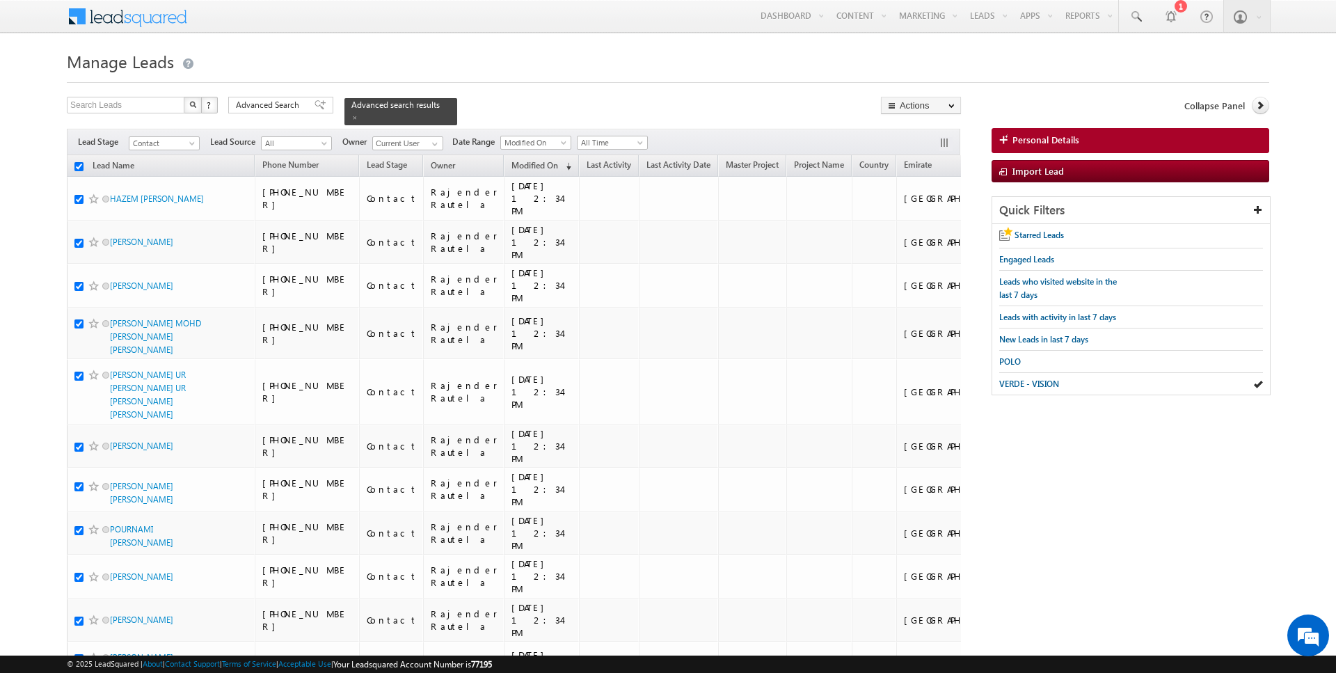
checkbox input "true"
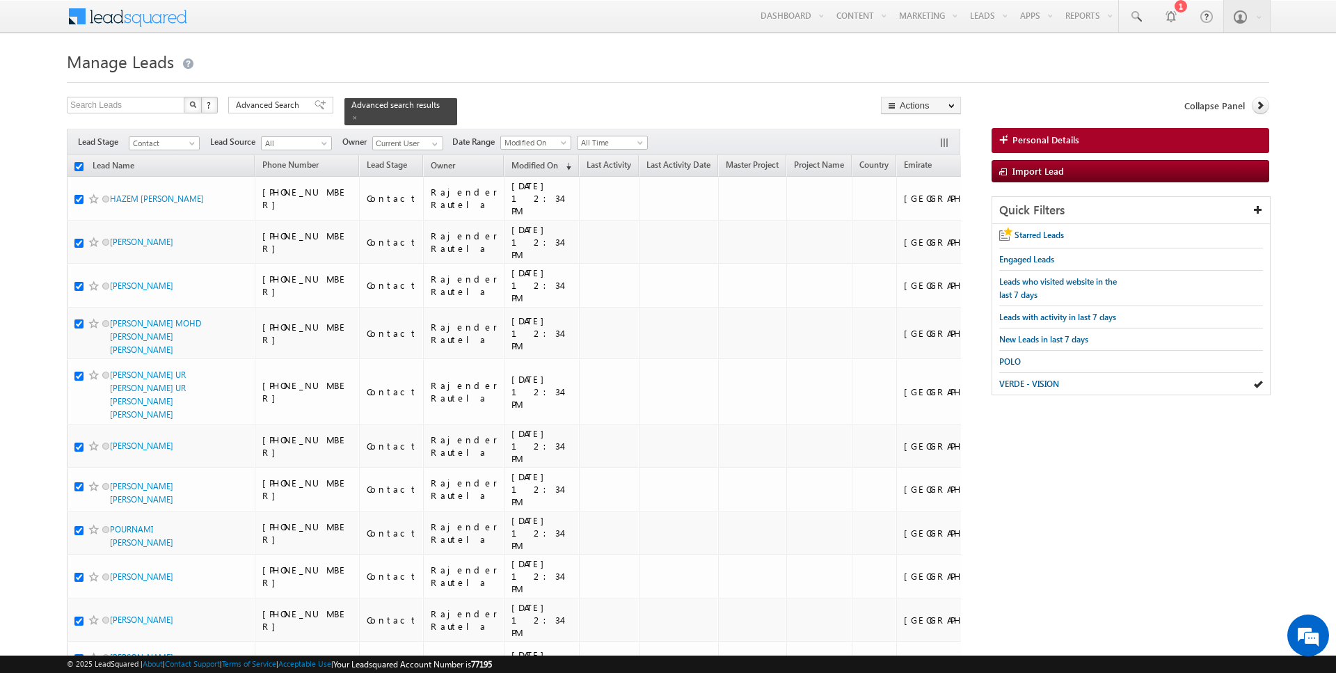
checkbox input "true"
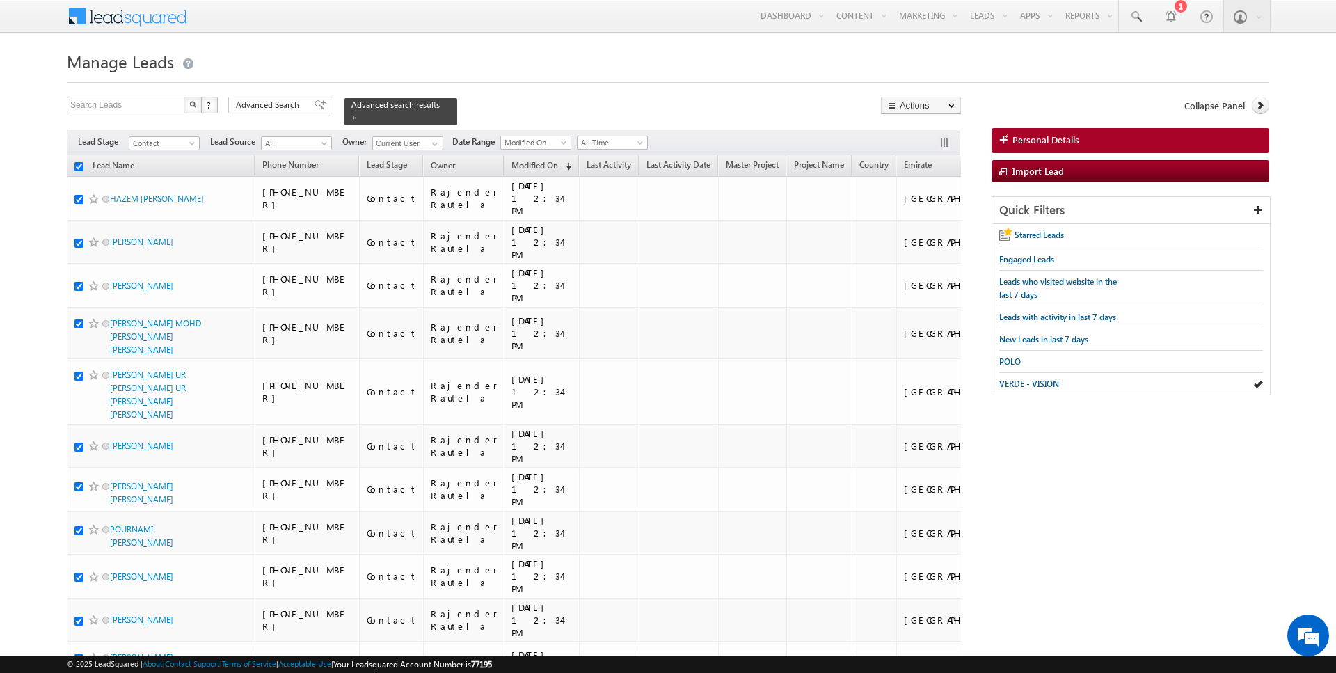
checkbox input "true"
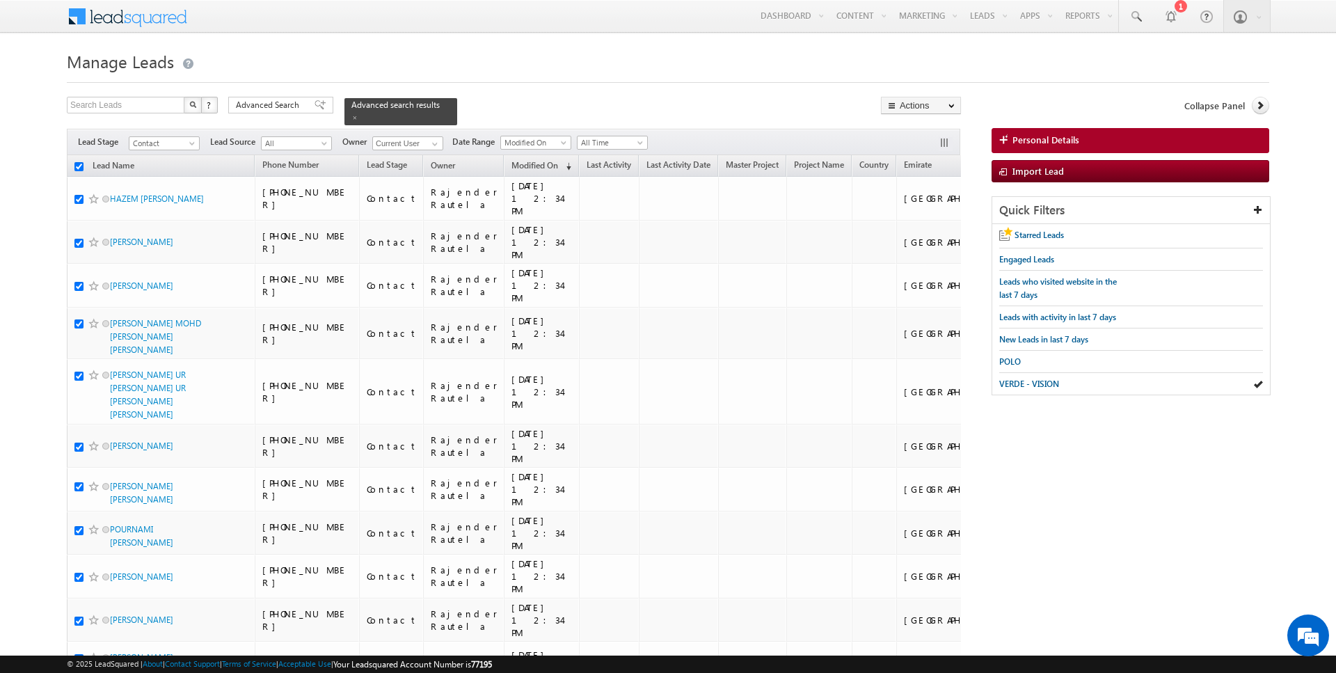
checkbox input "true"
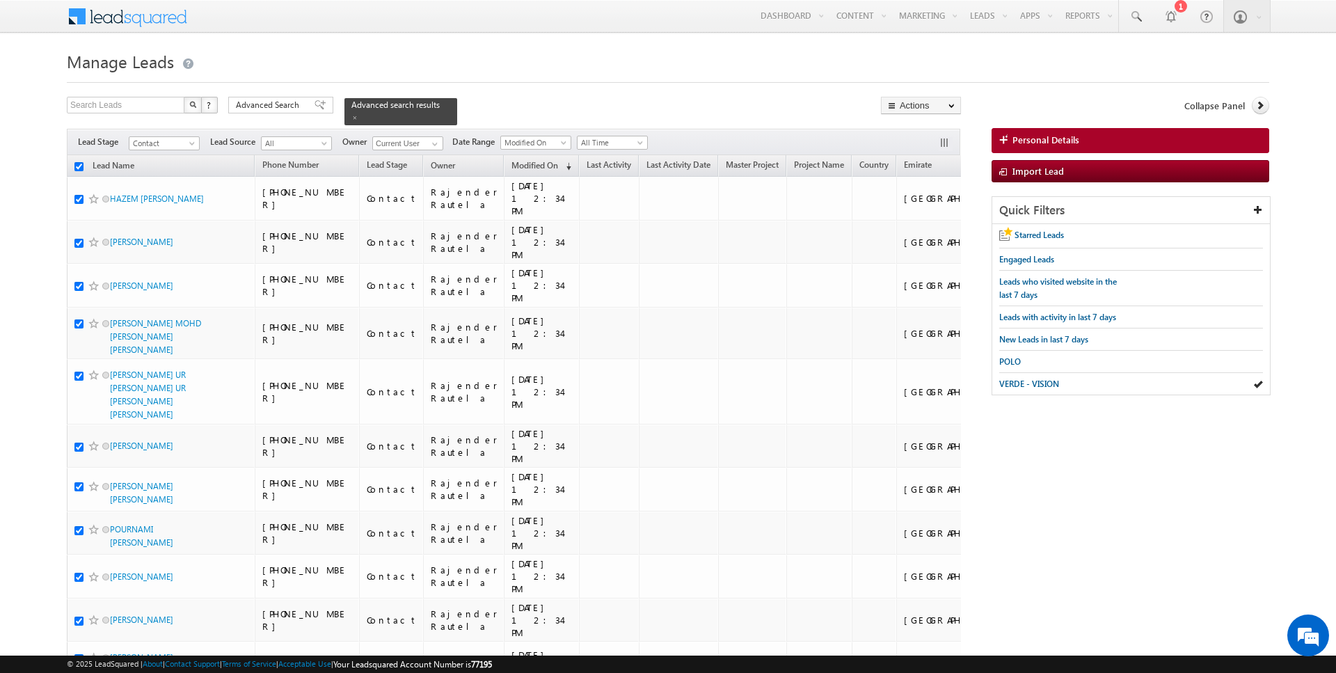
checkbox input "true"
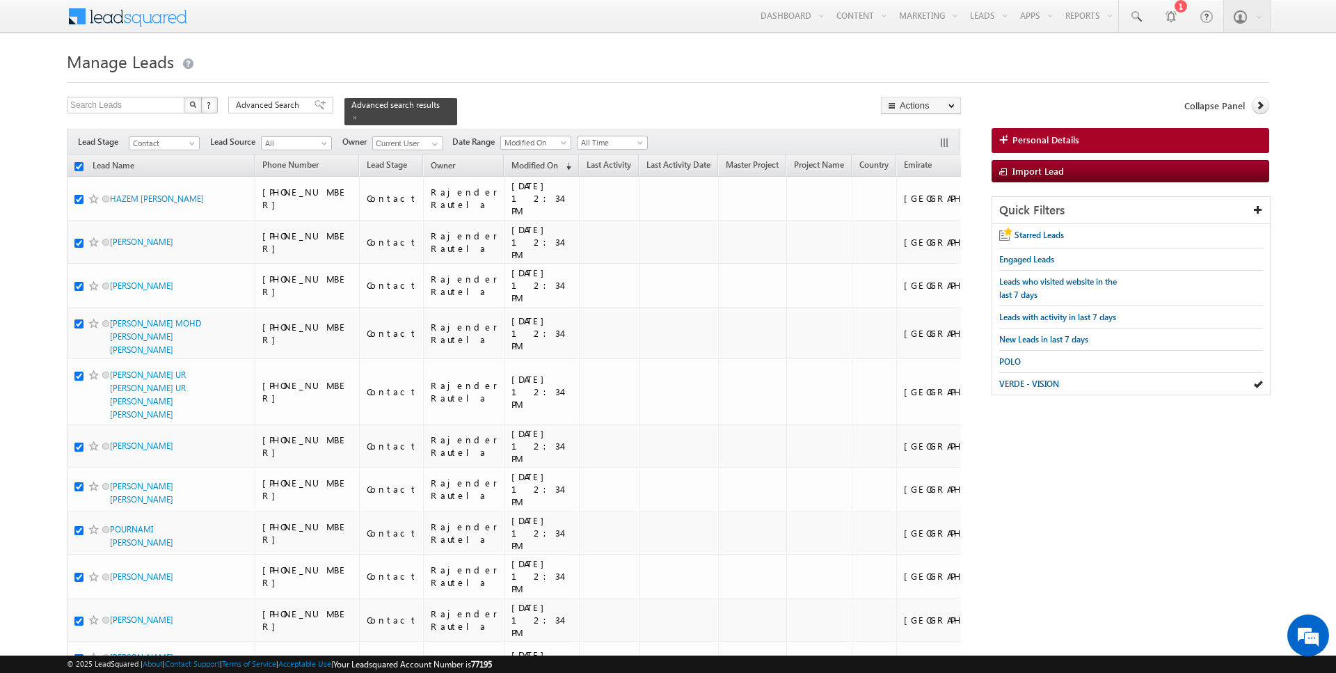
checkbox input "true"
click at [79, 165] on input "checkbox" at bounding box center [78, 166] width 9 height 9
checkbox input "true"
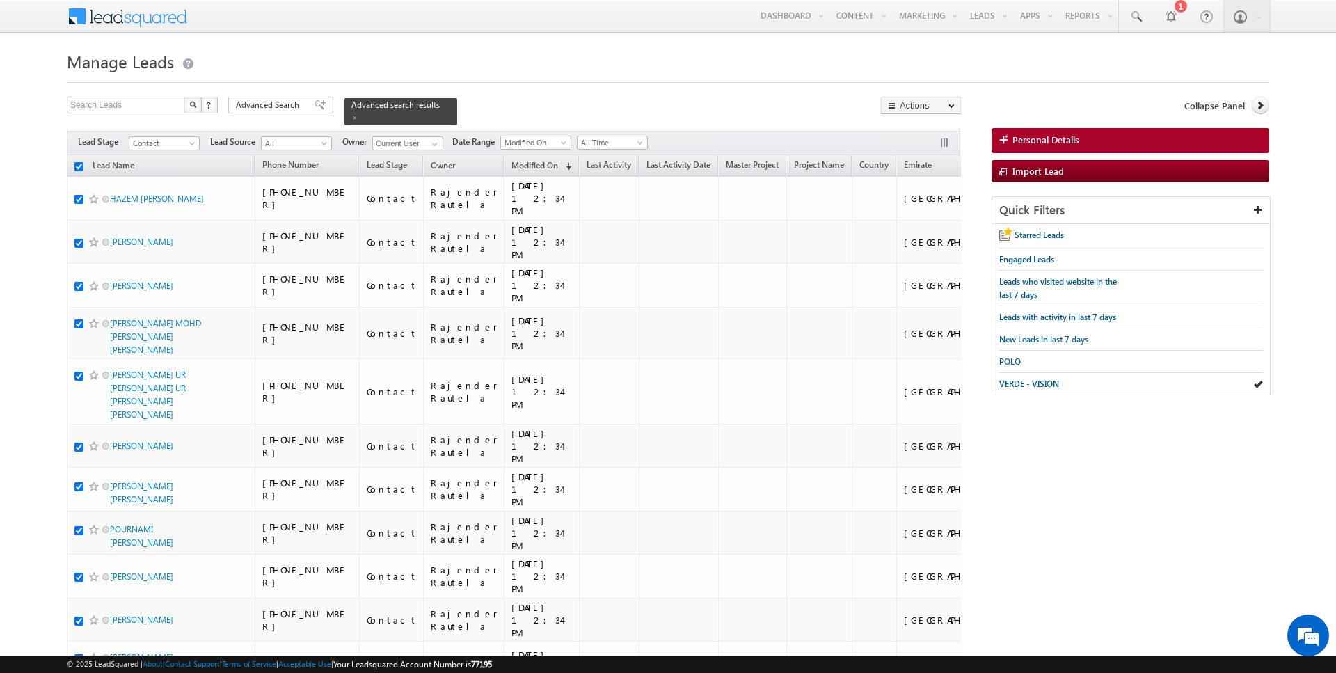
checkbox input "true"
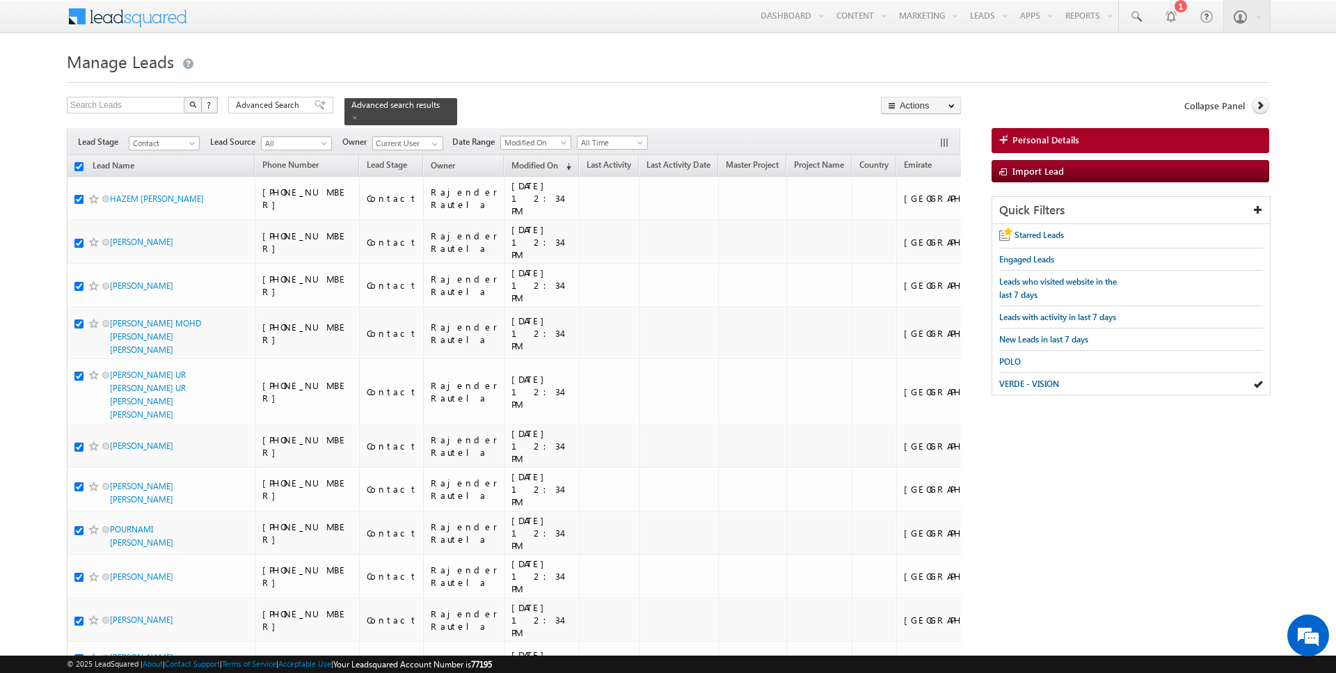
checkbox input "true"
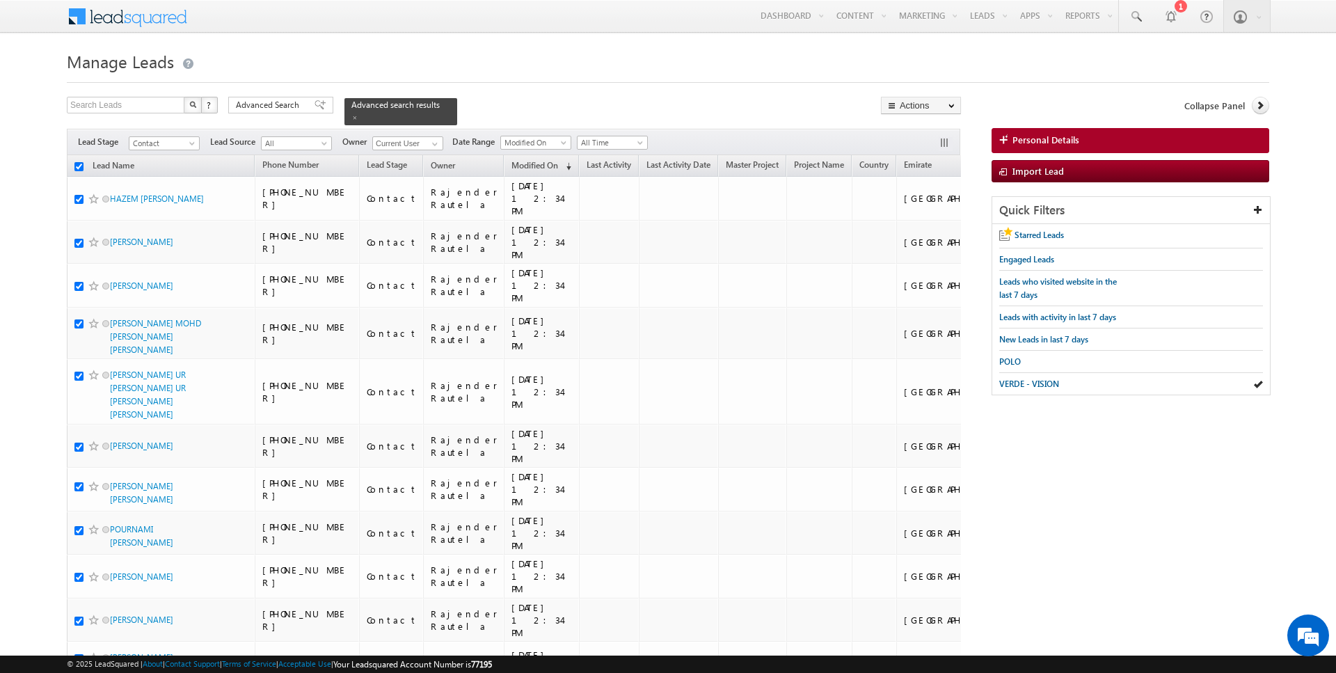
checkbox input "true"
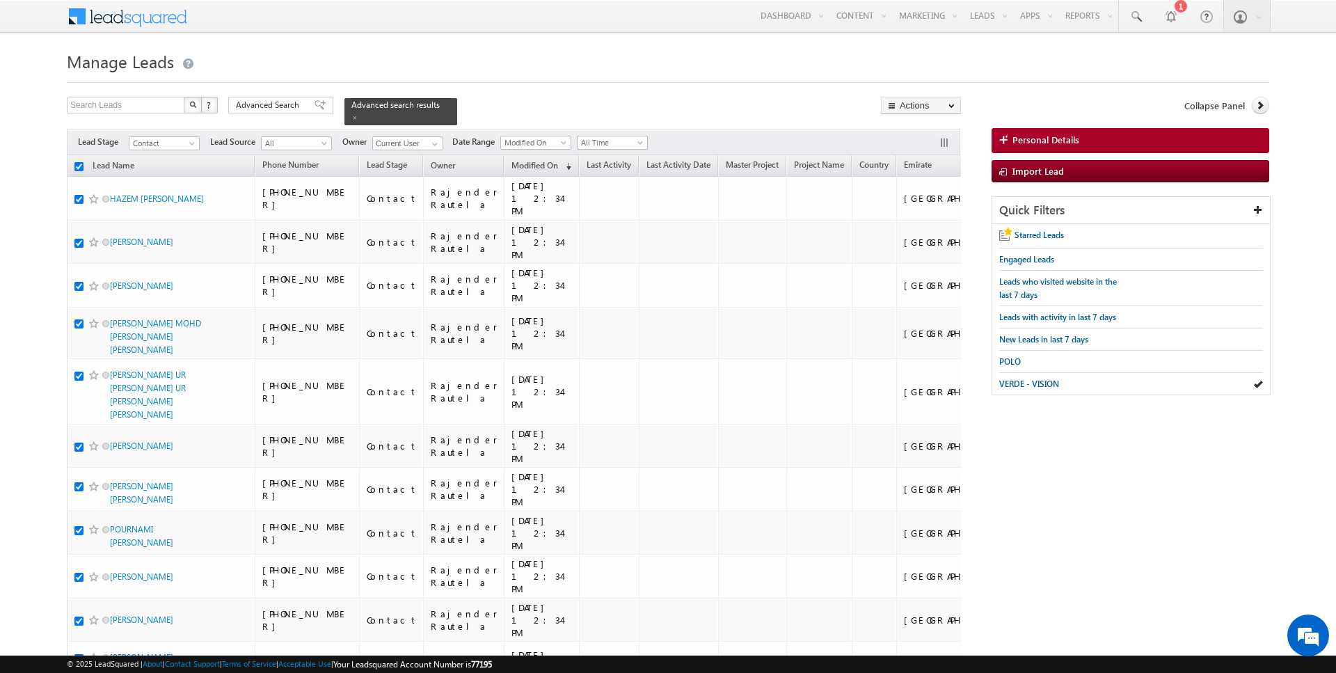
checkbox input "true"
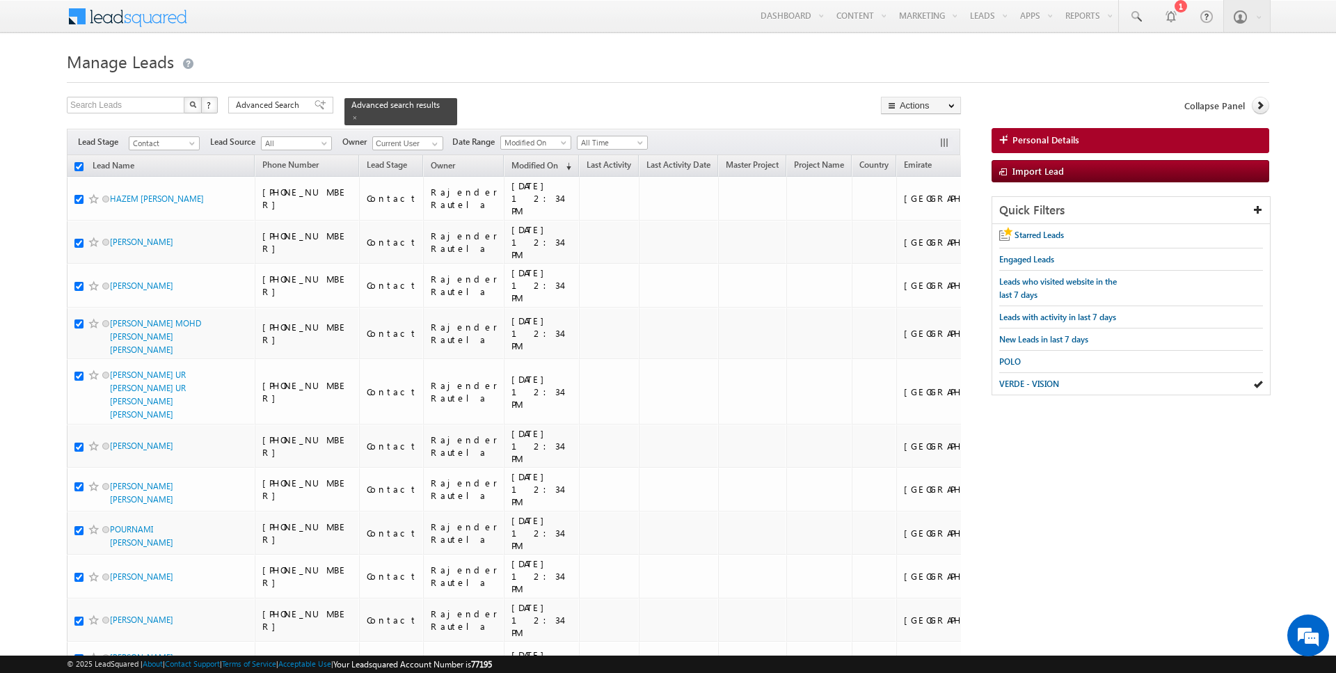
checkbox input "true"
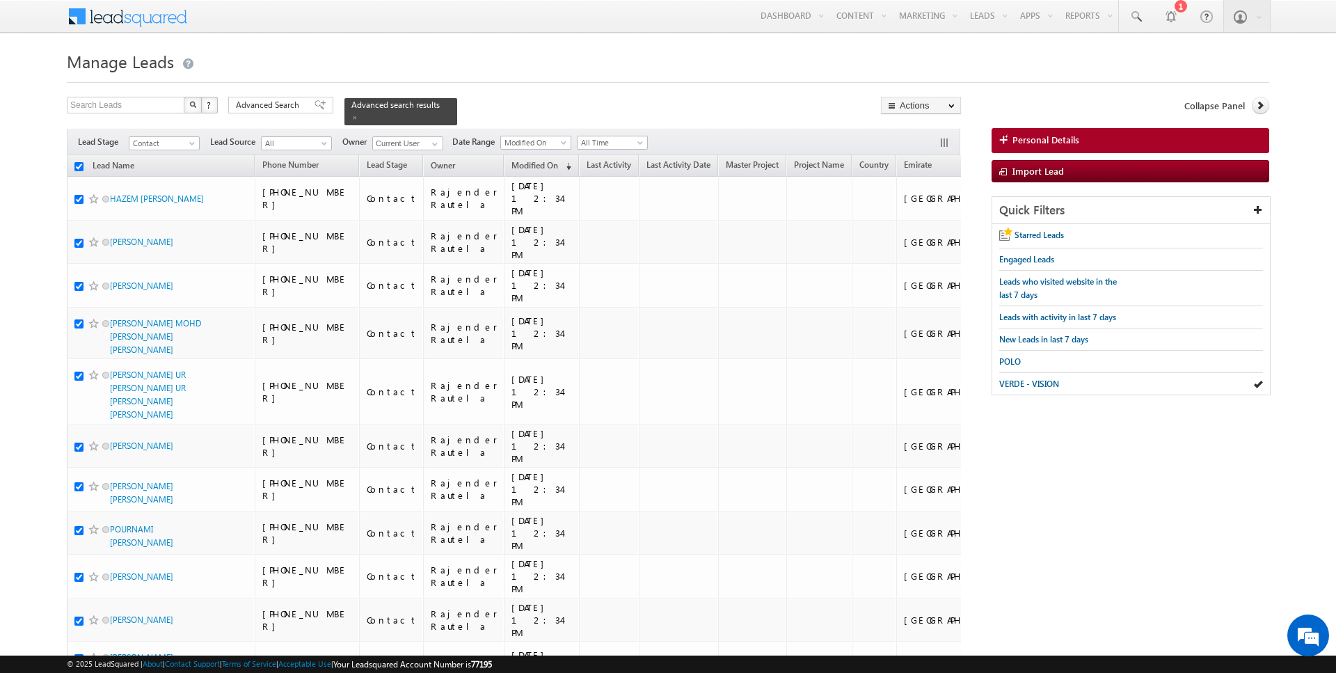
checkbox input "true"
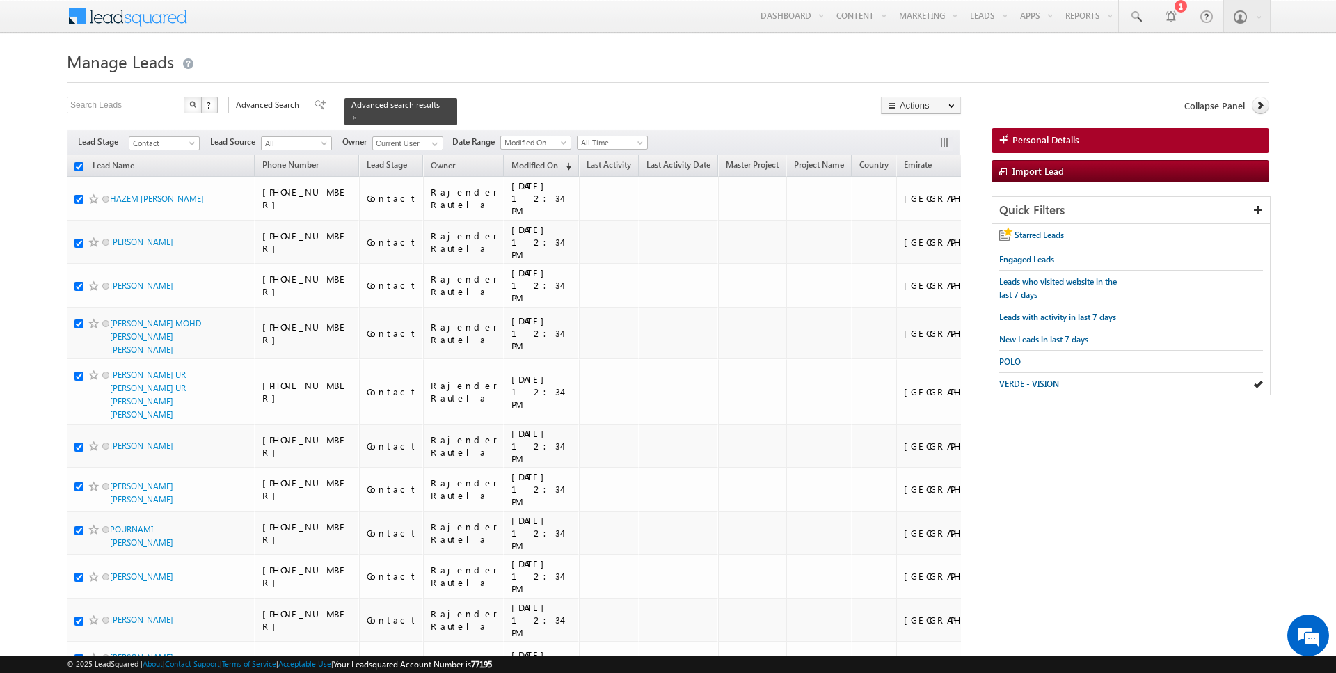
checkbox input "true"
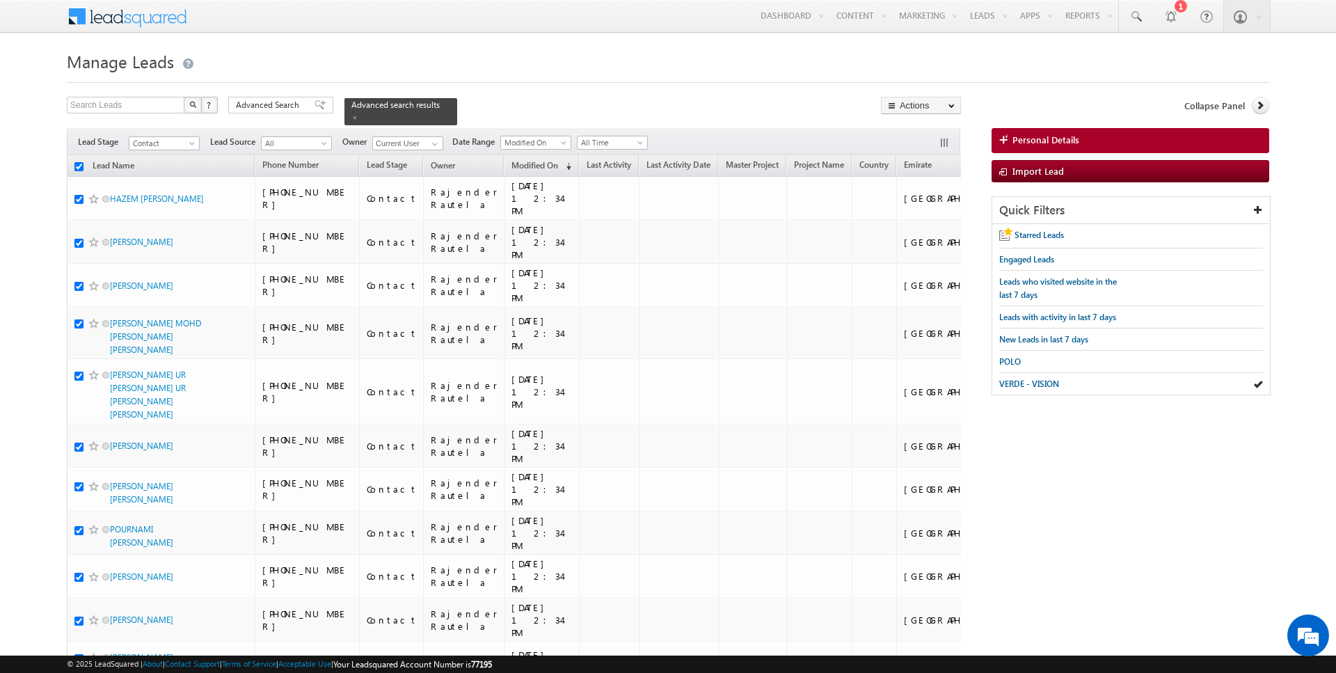
checkbox input "true"
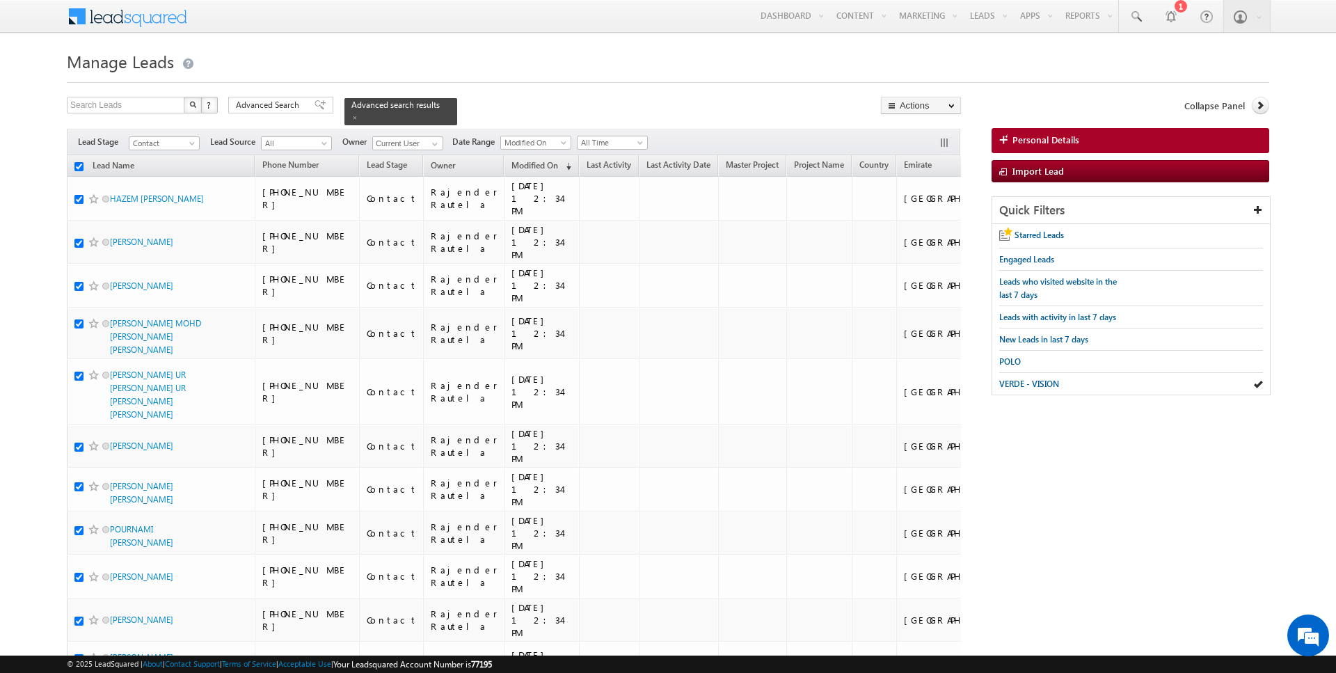
checkbox input "true"
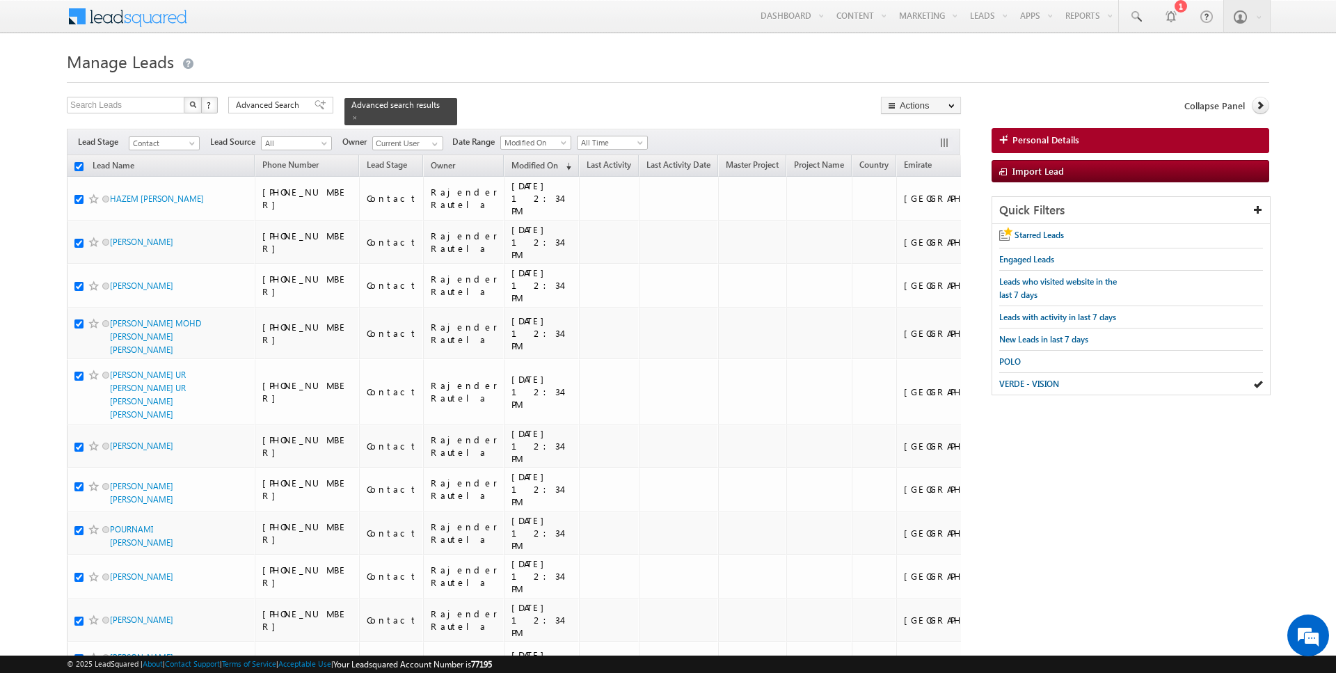
checkbox input "true"
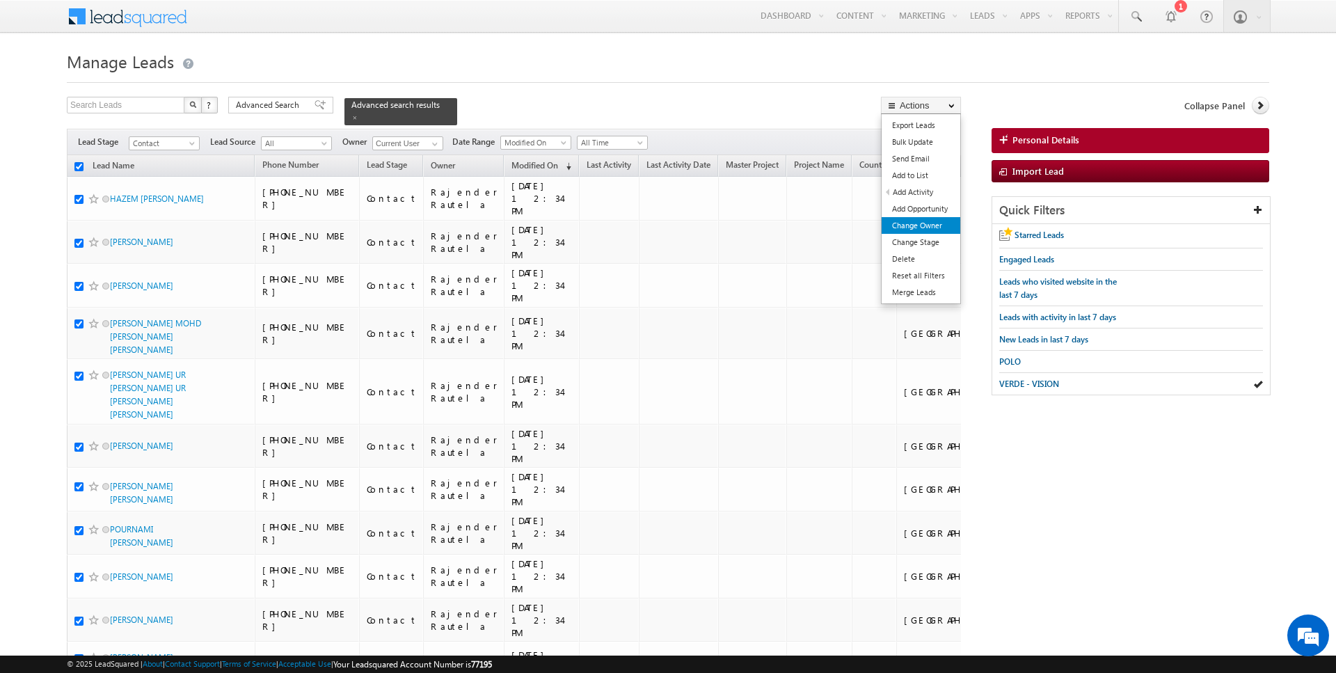
click at [914, 224] on link "Change Owner" at bounding box center [921, 225] width 79 height 17
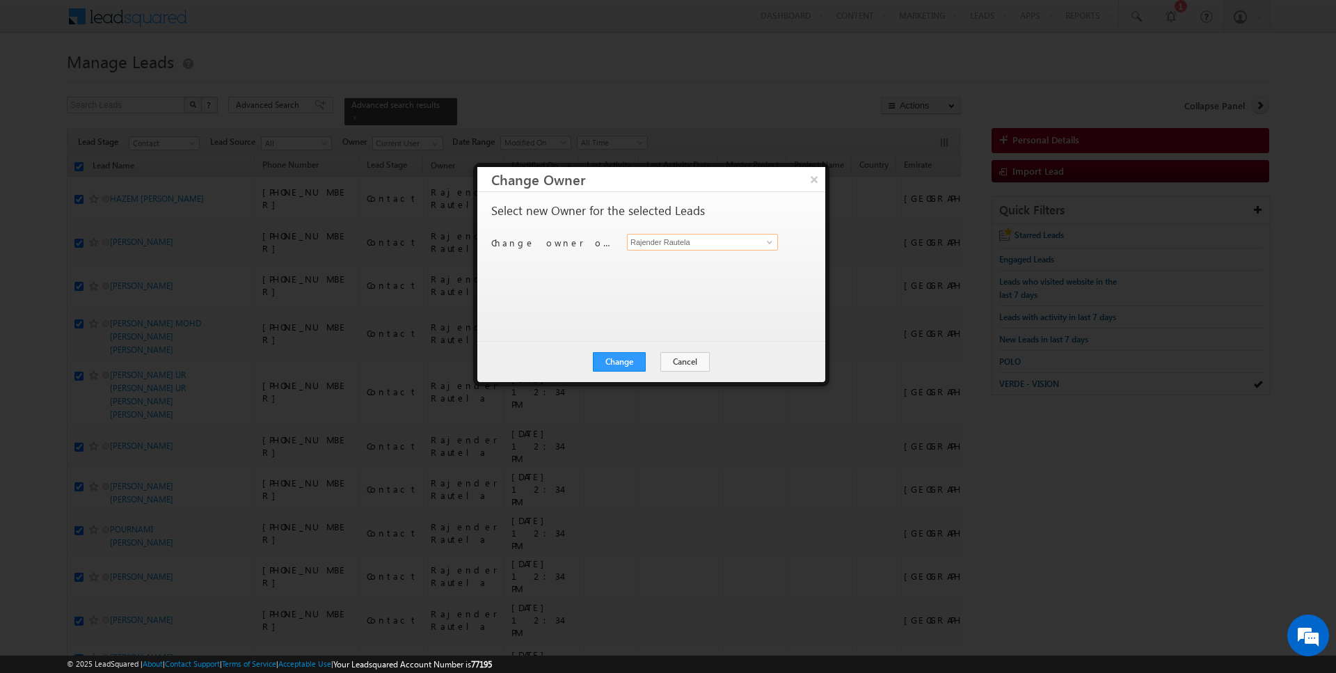
click at [666, 242] on input "Rajender Rautela" at bounding box center [702, 242] width 151 height 17
click at [680, 363] on button "Cancel" at bounding box center [684, 361] width 49 height 19
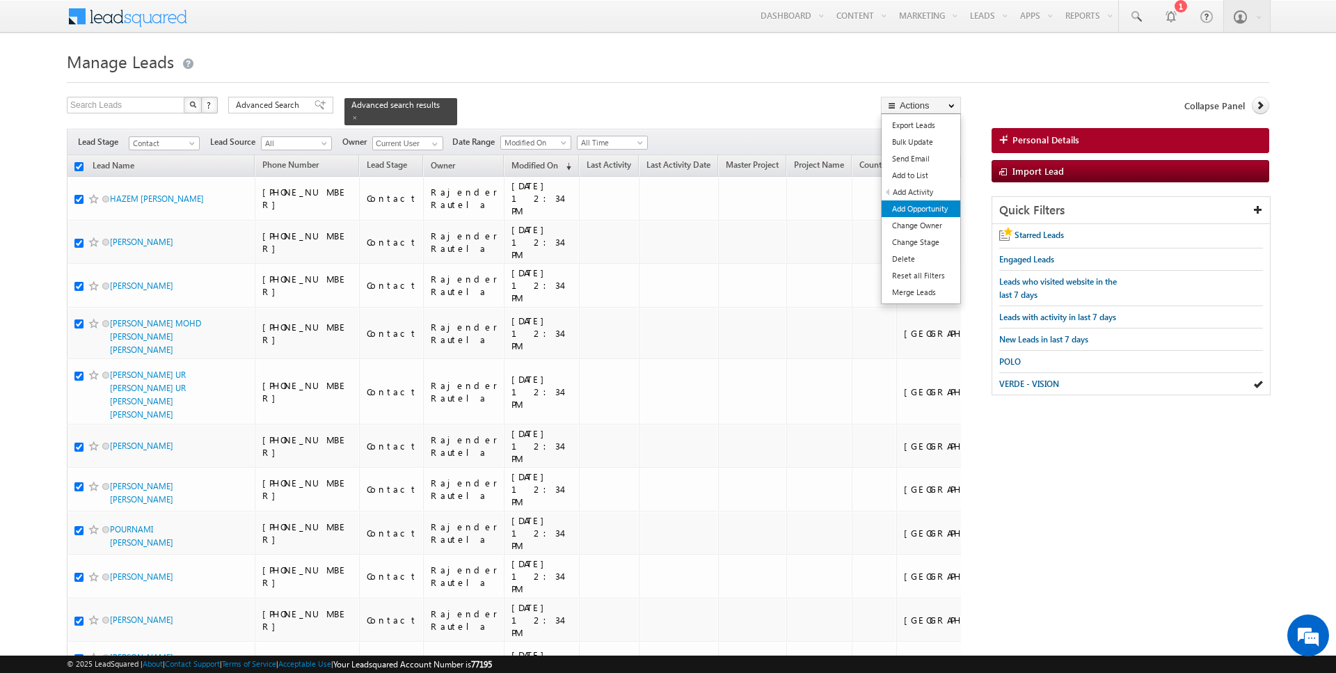
click at [907, 215] on link "Add Opportunity" at bounding box center [921, 208] width 79 height 17
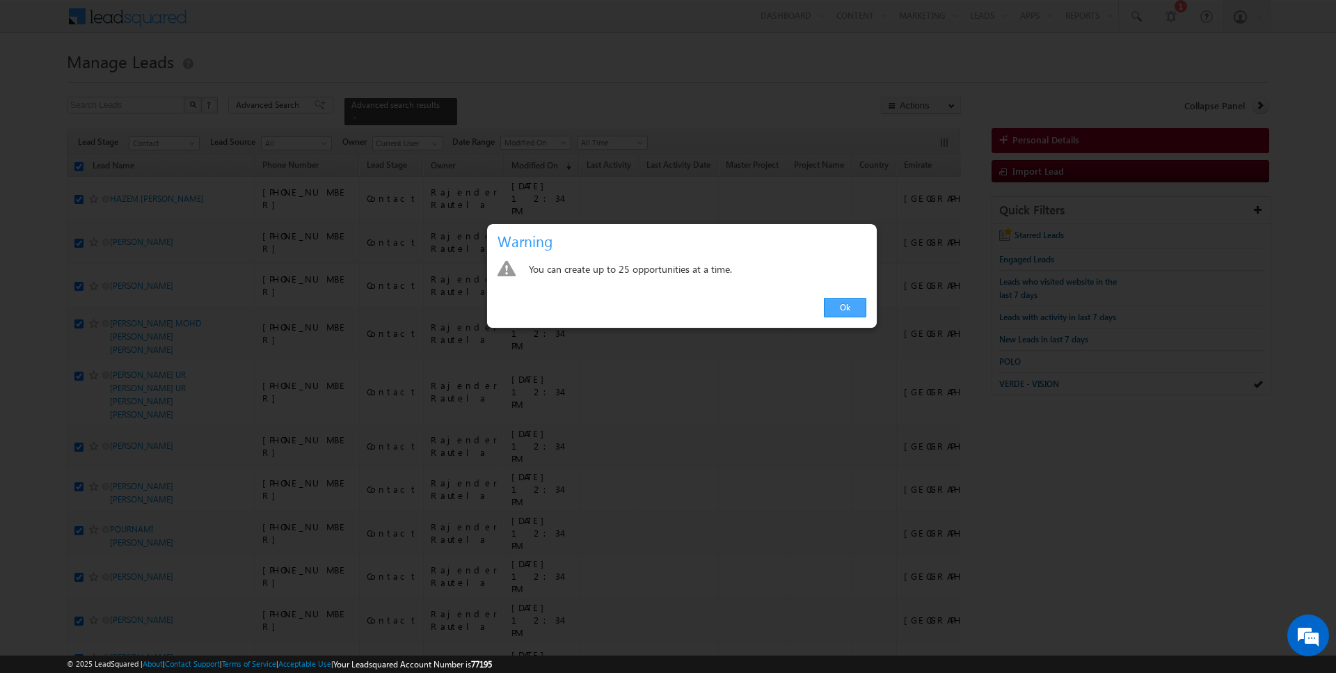
click at [845, 308] on link "Ok" at bounding box center [845, 307] width 42 height 19
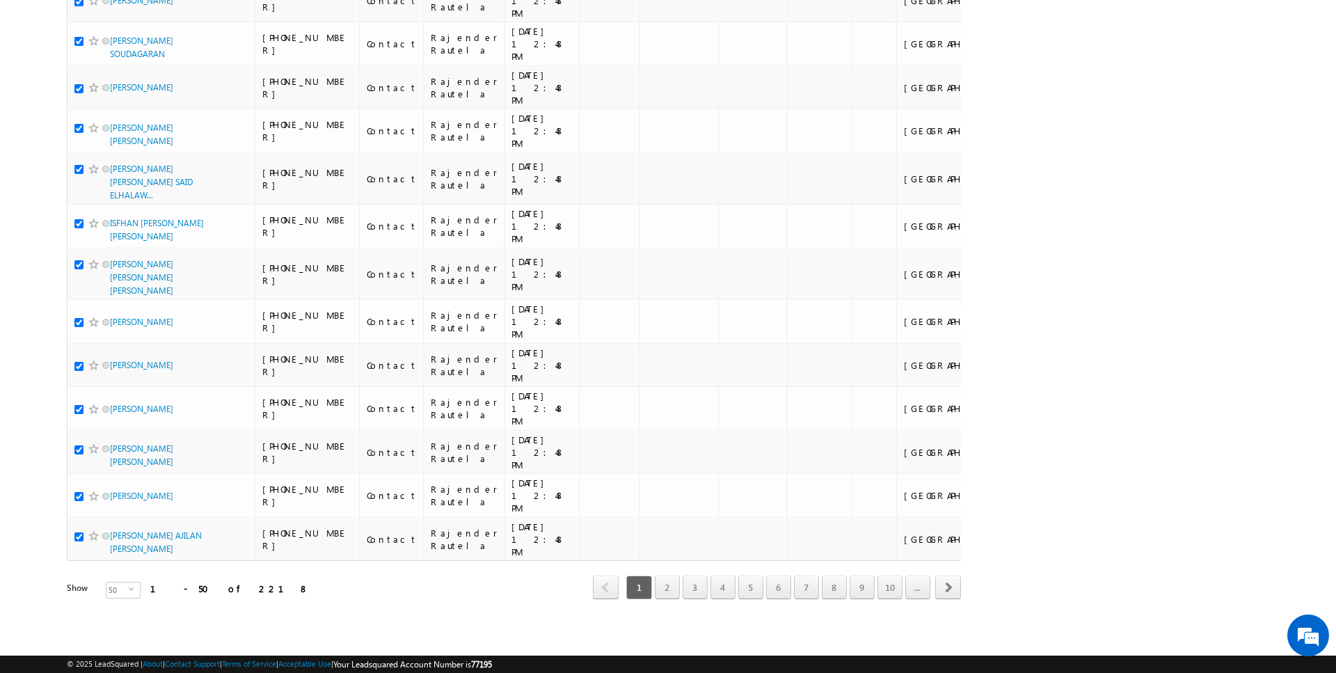
scroll to position [2803, 0]
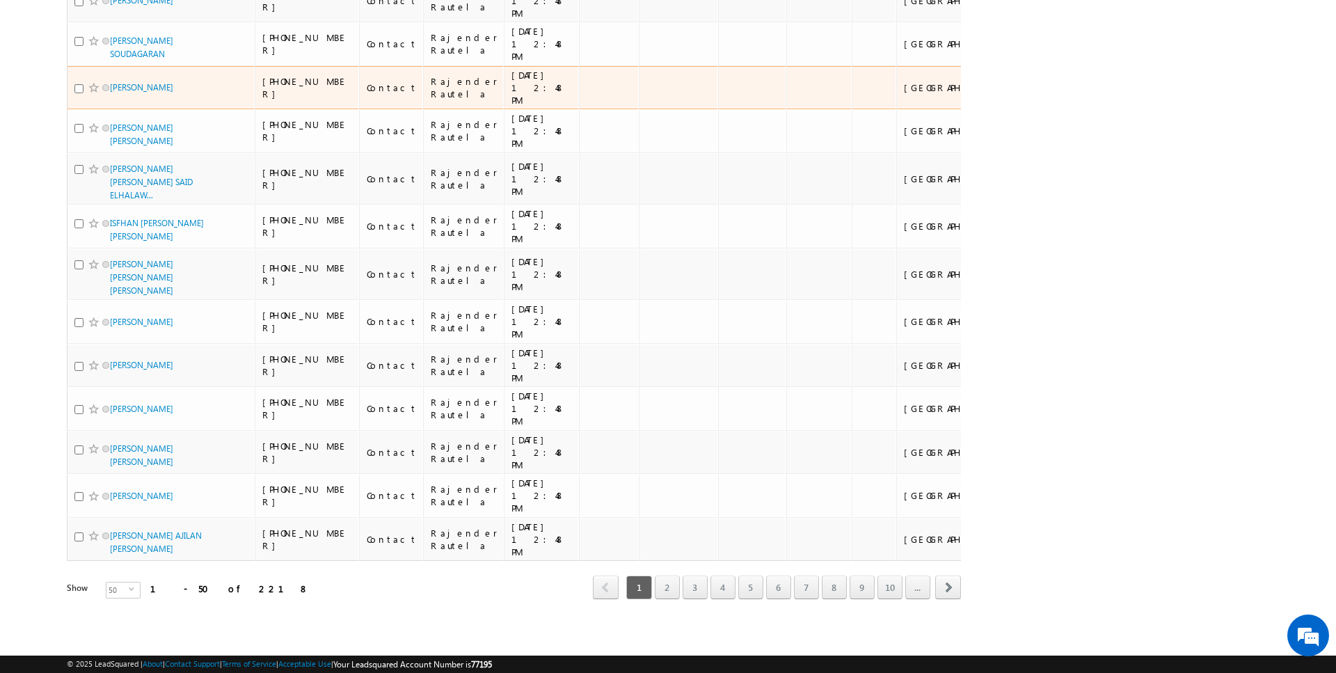
scroll to position [3018, 0]
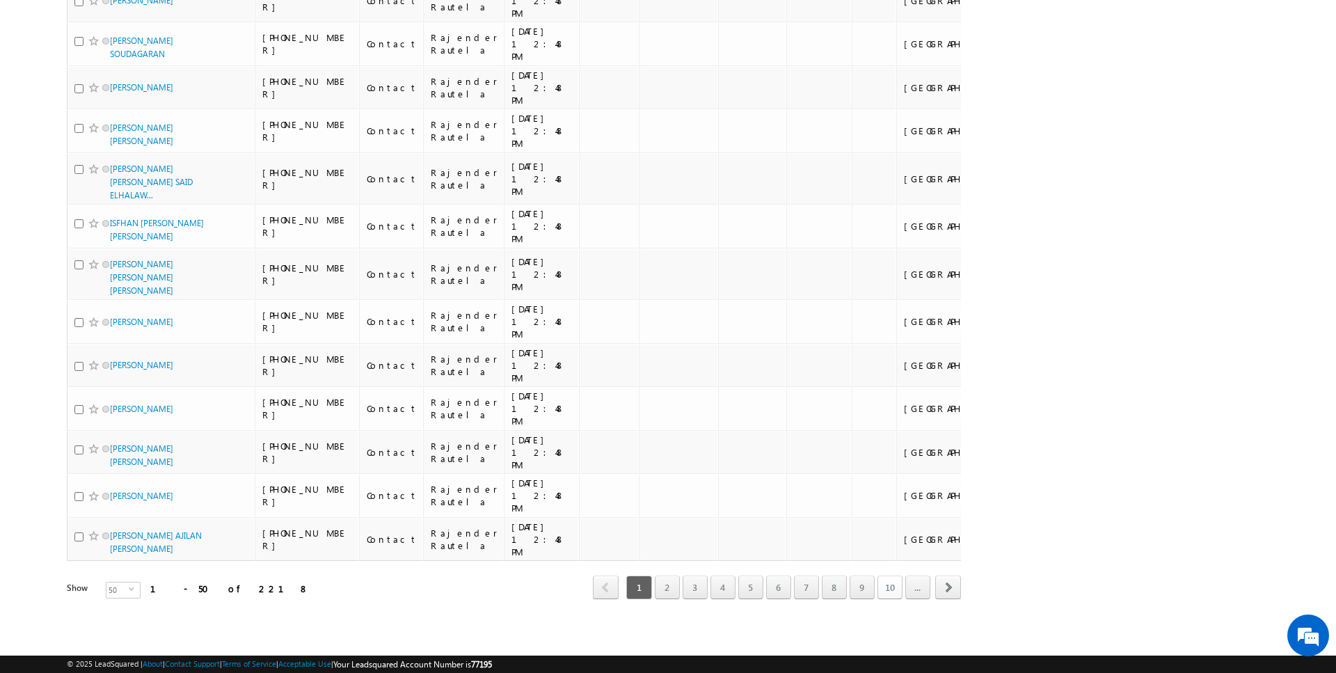
click at [894, 589] on link "10" at bounding box center [890, 588] width 25 height 24
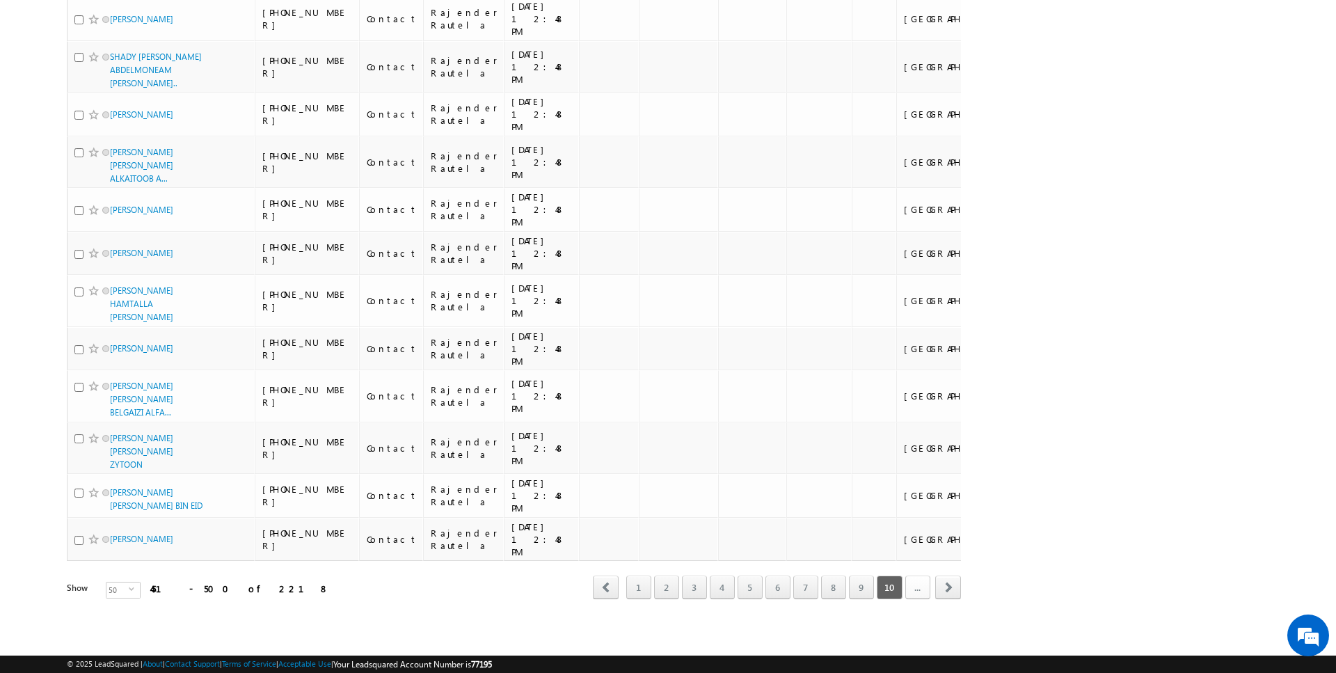
click at [928, 588] on link "..." at bounding box center [917, 588] width 25 height 24
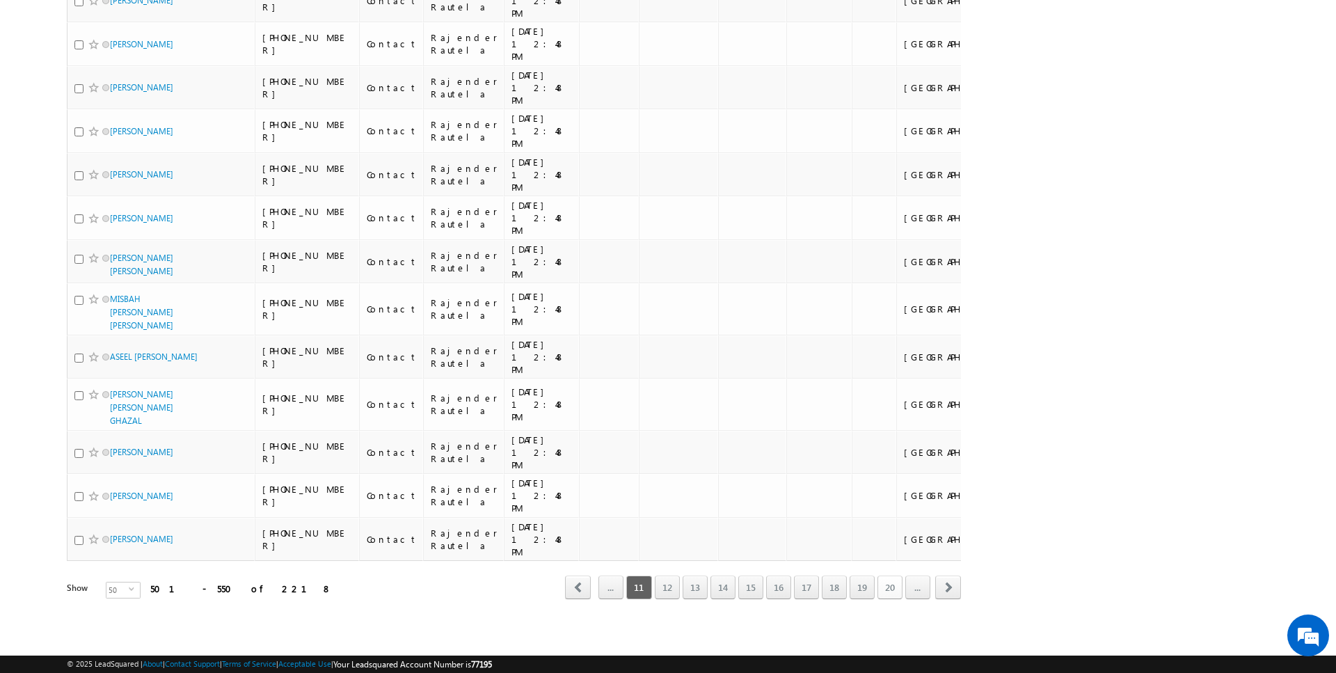
click at [891, 586] on link "20" at bounding box center [890, 588] width 25 height 24
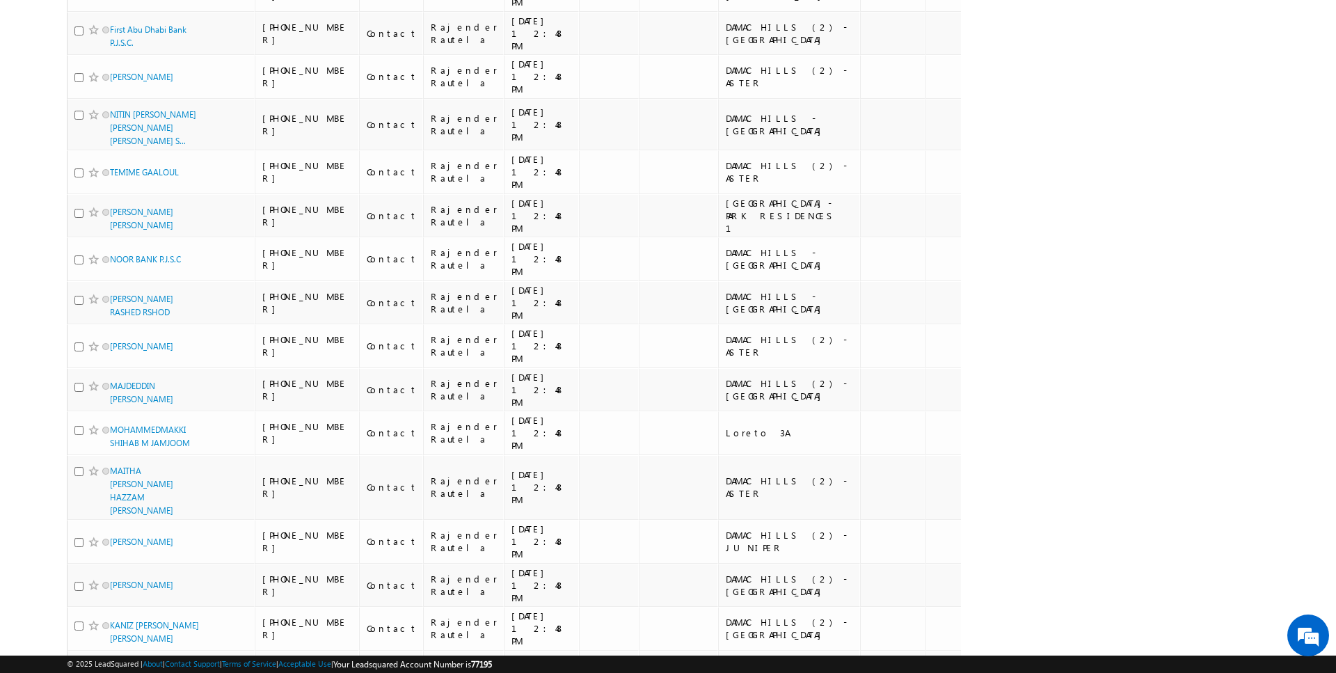
scroll to position [0, 0]
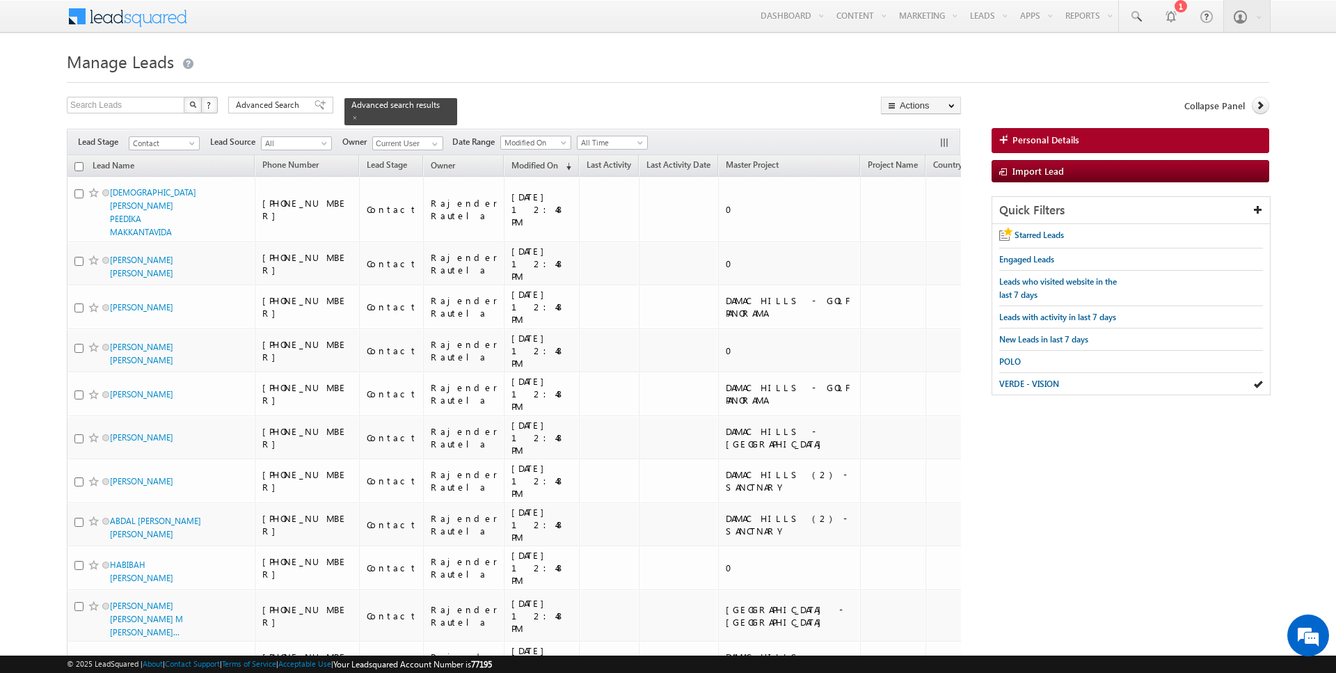
click at [77, 166] on input "checkbox" at bounding box center [78, 166] width 9 height 9
checkbox input "true"
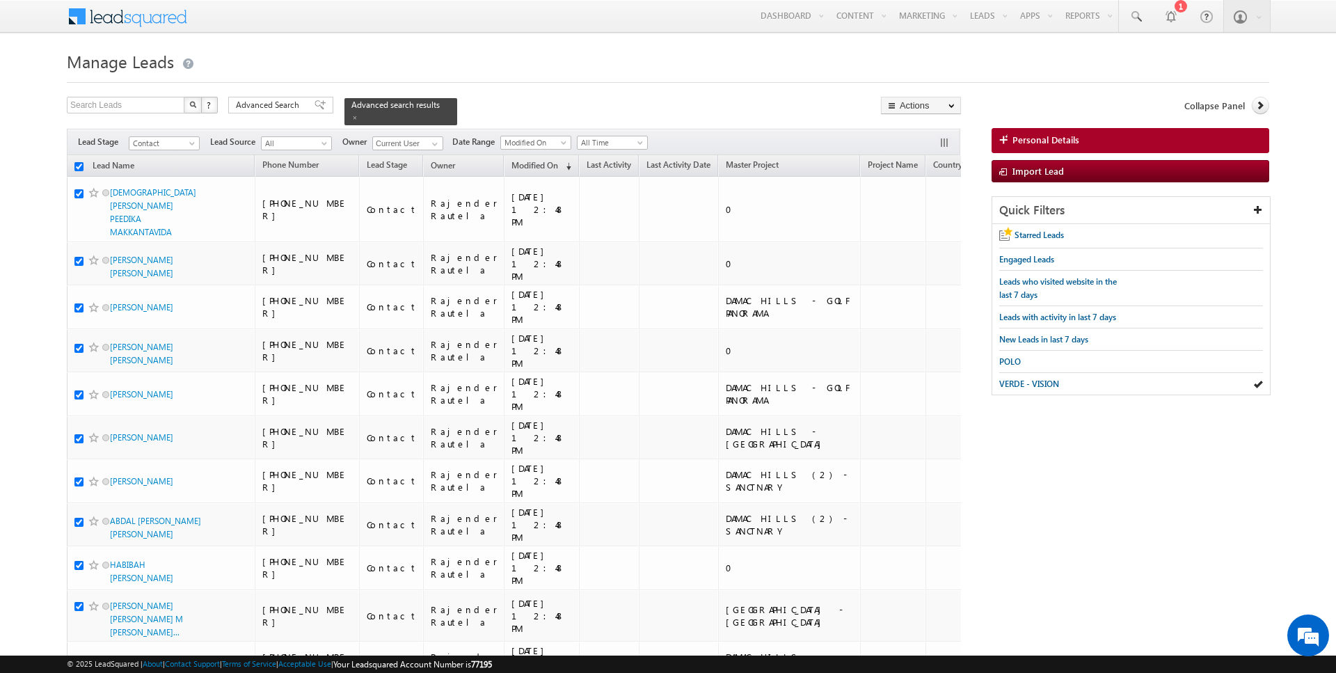
checkbox input "true"
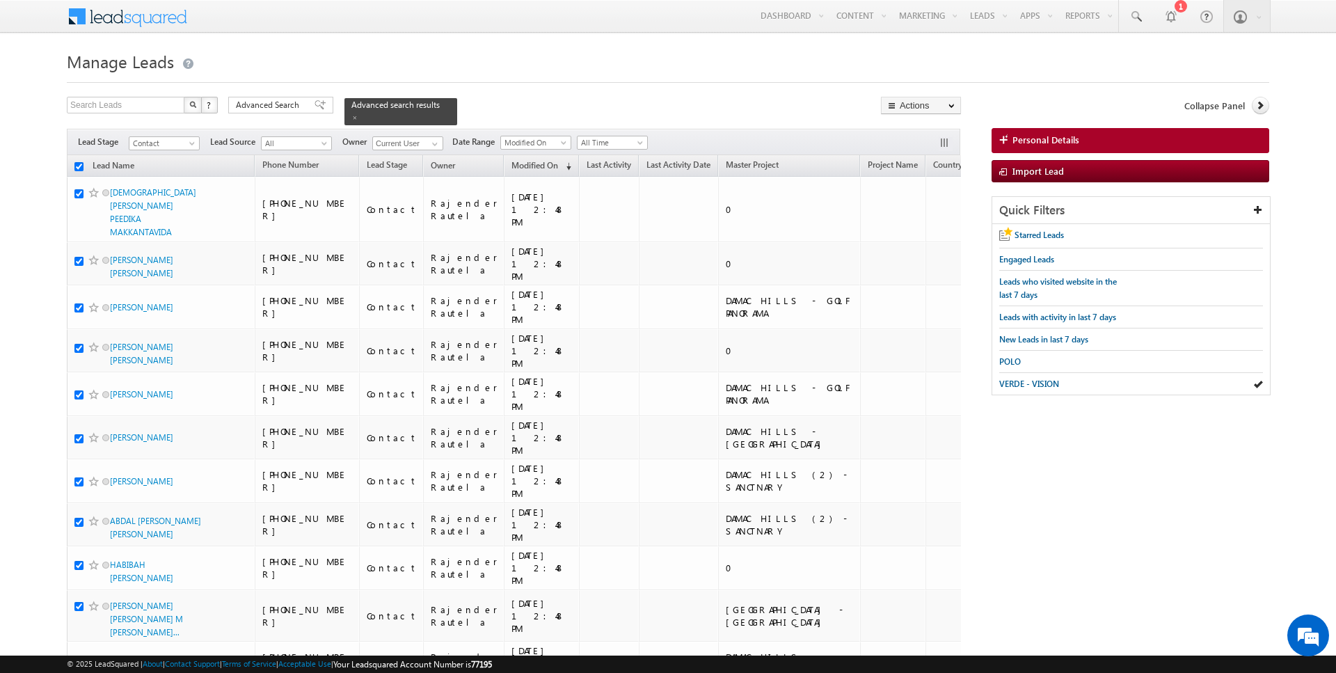
checkbox input "true"
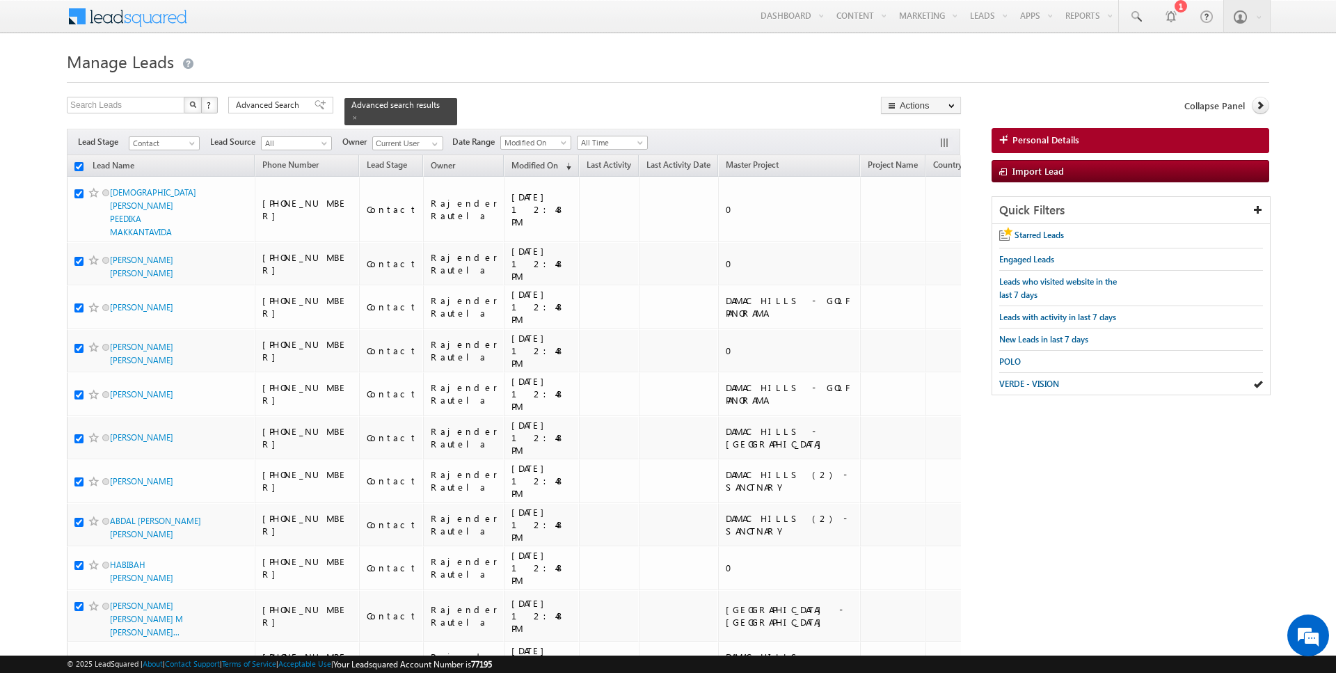
checkbox input "true"
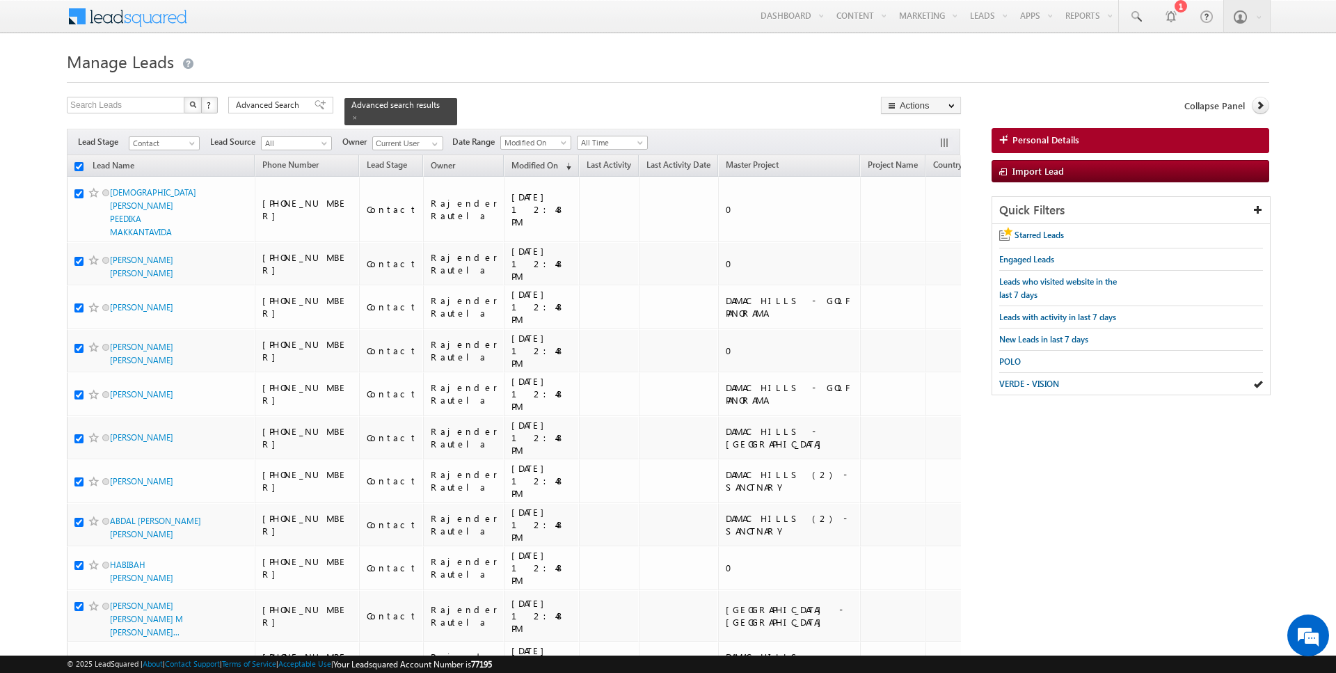
checkbox input "true"
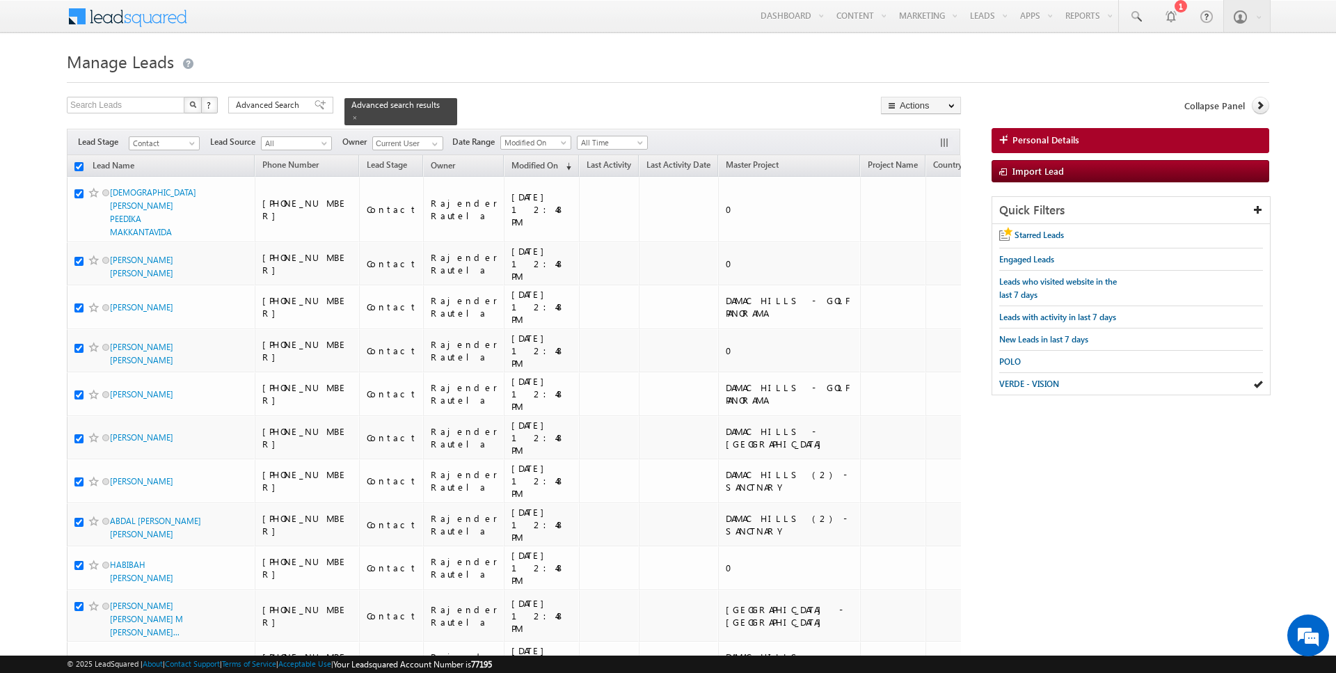
checkbox input "true"
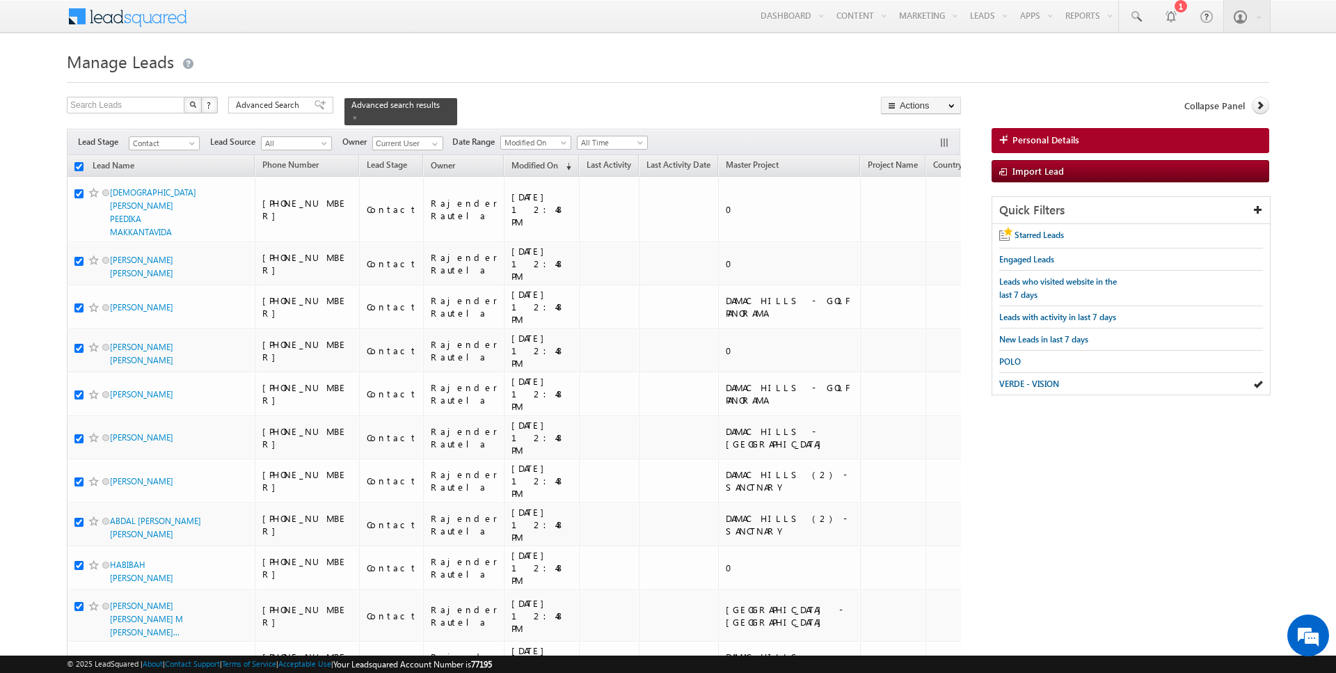
checkbox input "true"
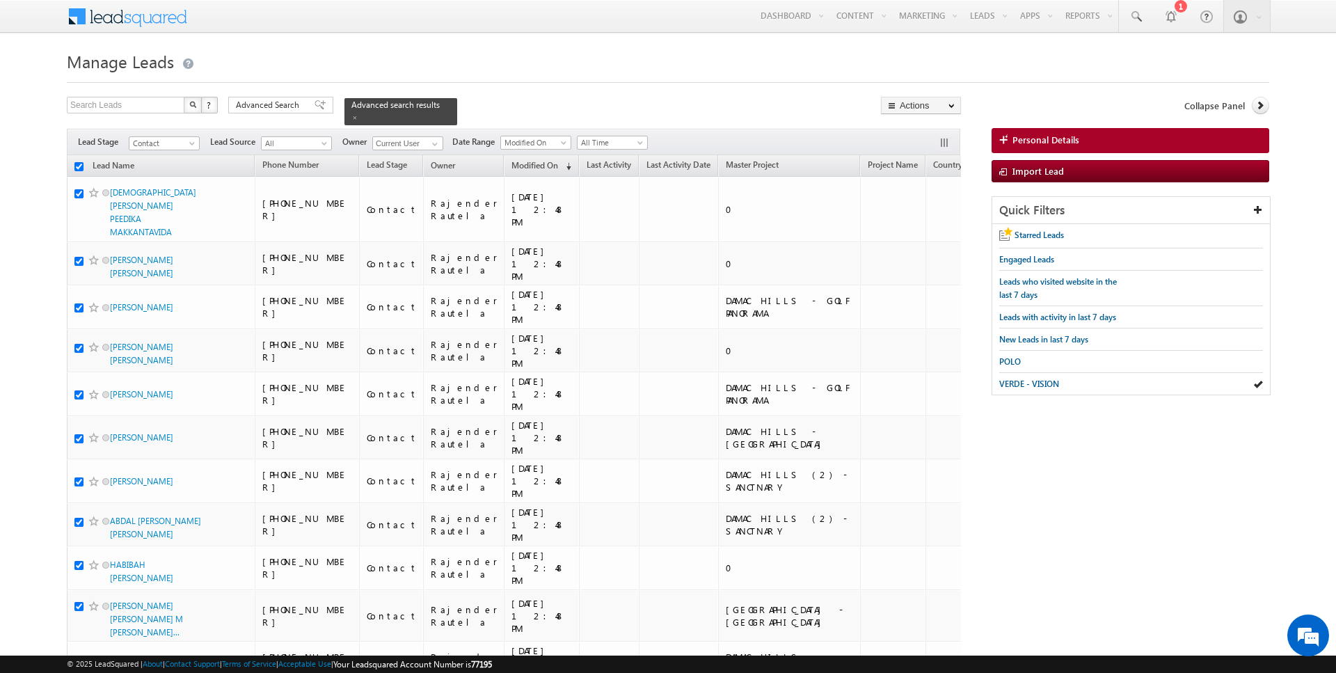
checkbox input "true"
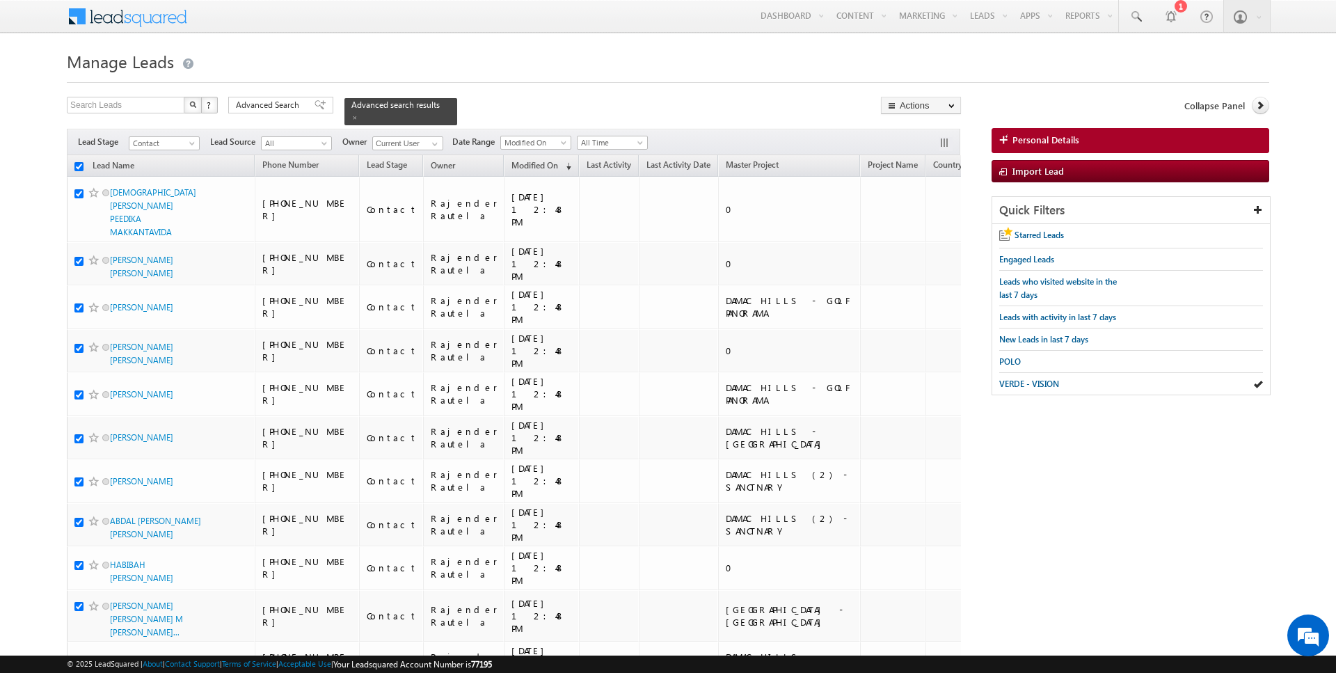
checkbox input "true"
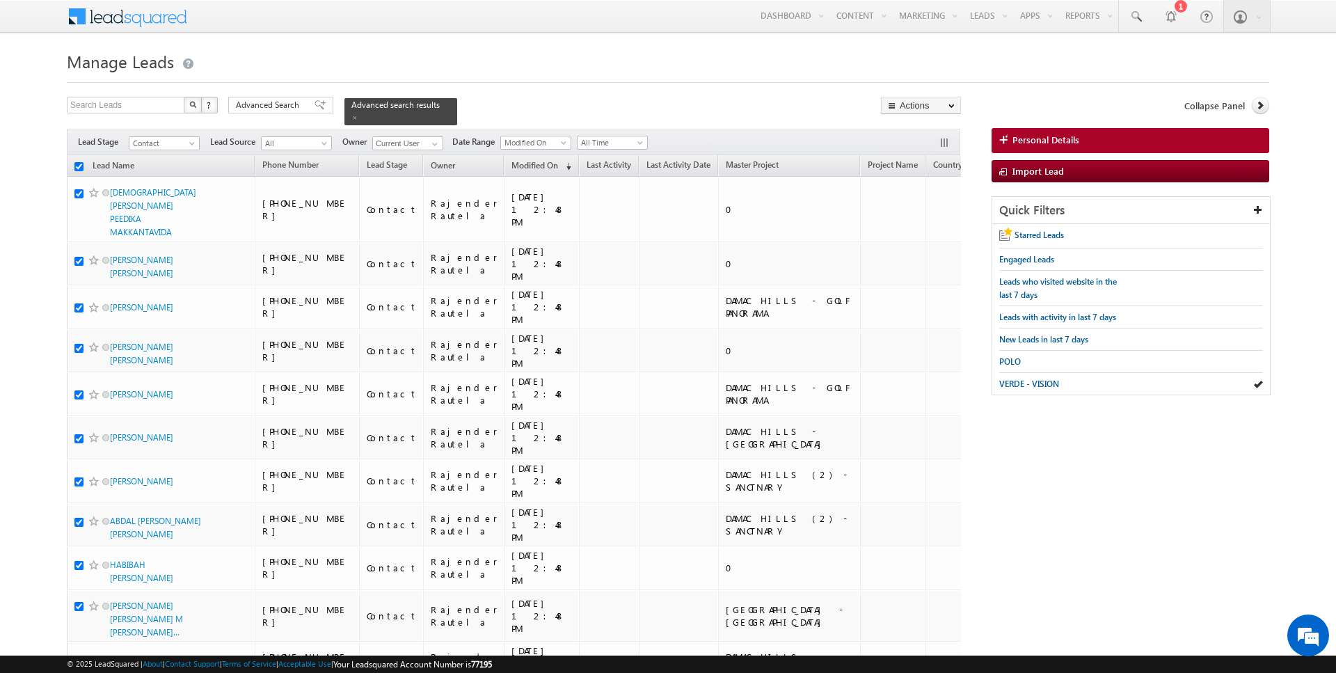
checkbox input "true"
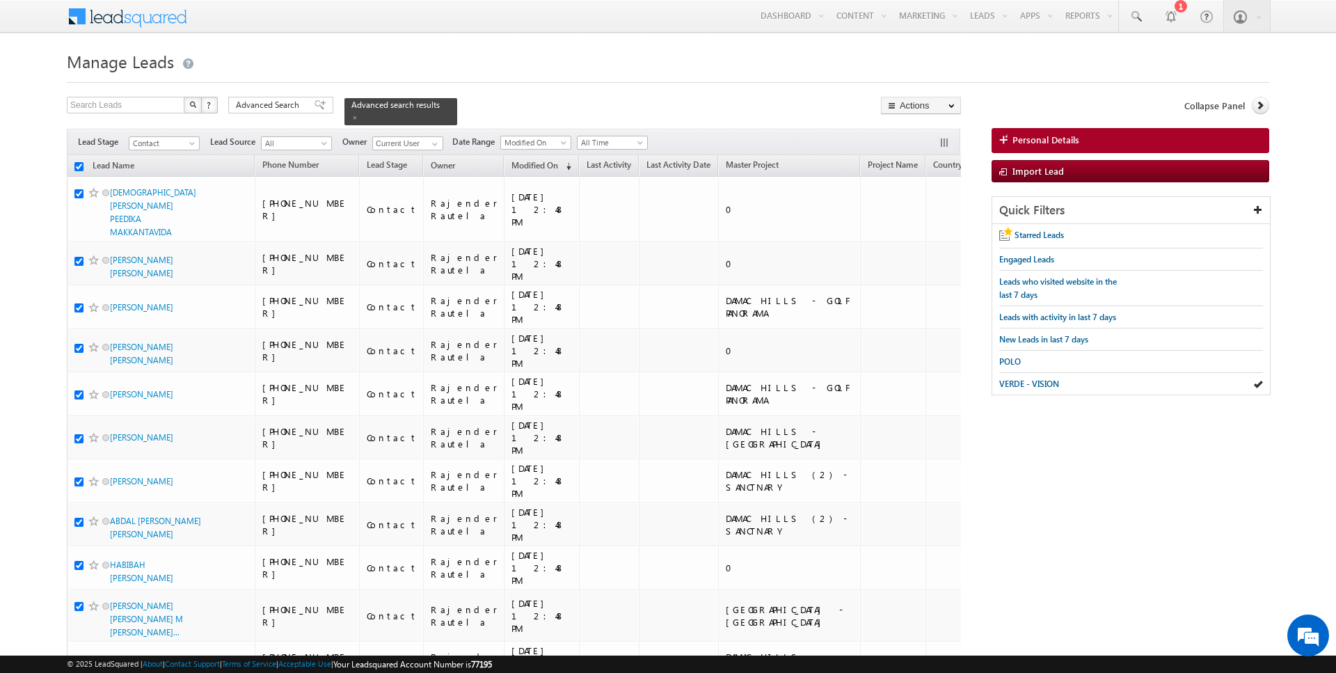
checkbox input "true"
click at [921, 223] on link "Change Owner" at bounding box center [921, 225] width 79 height 17
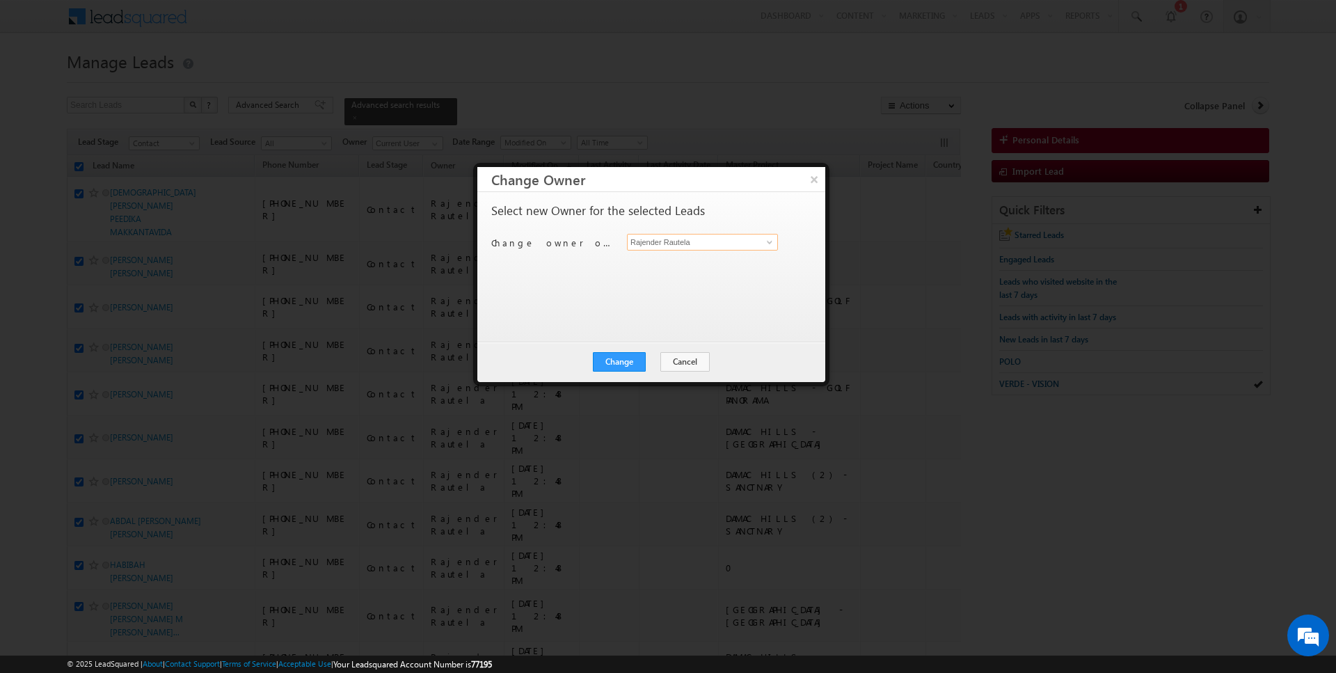
click at [665, 248] on input "Rajender Rautela" at bounding box center [702, 242] width 151 height 17
click at [676, 361] on button "Cancel" at bounding box center [684, 361] width 49 height 19
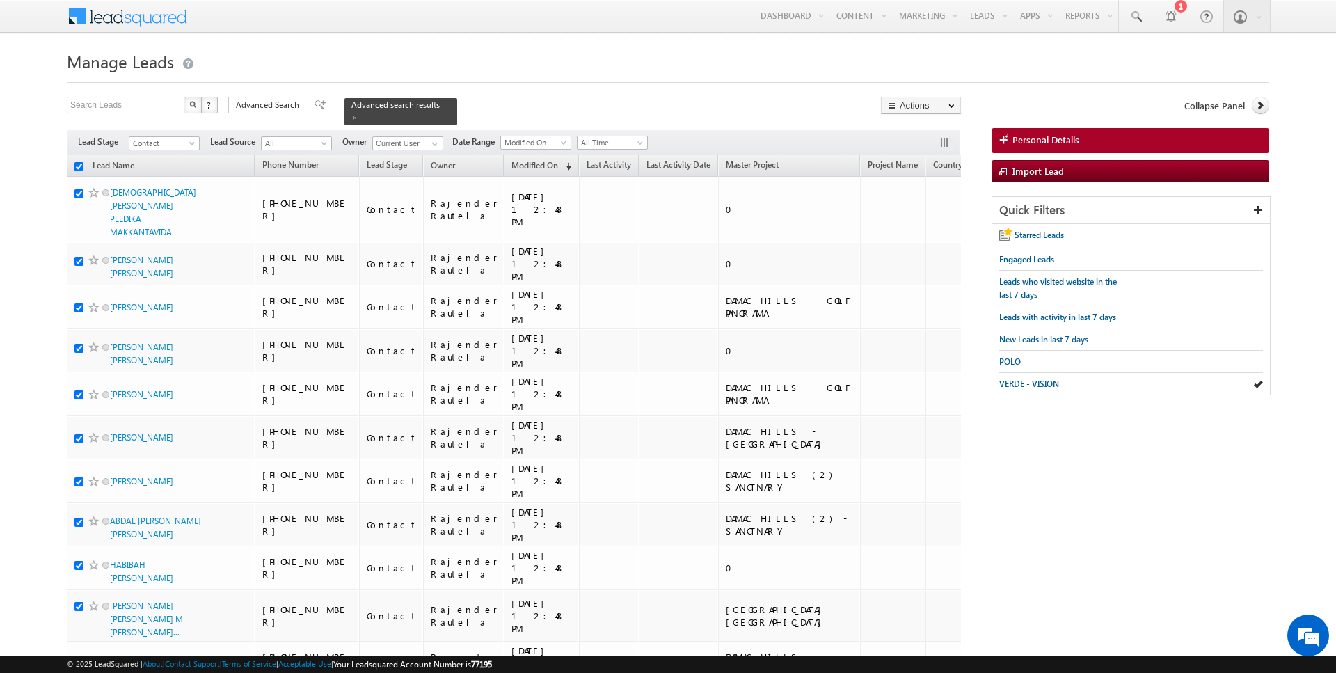
click at [79, 164] on input "checkbox" at bounding box center [78, 166] width 9 height 9
checkbox input "false"
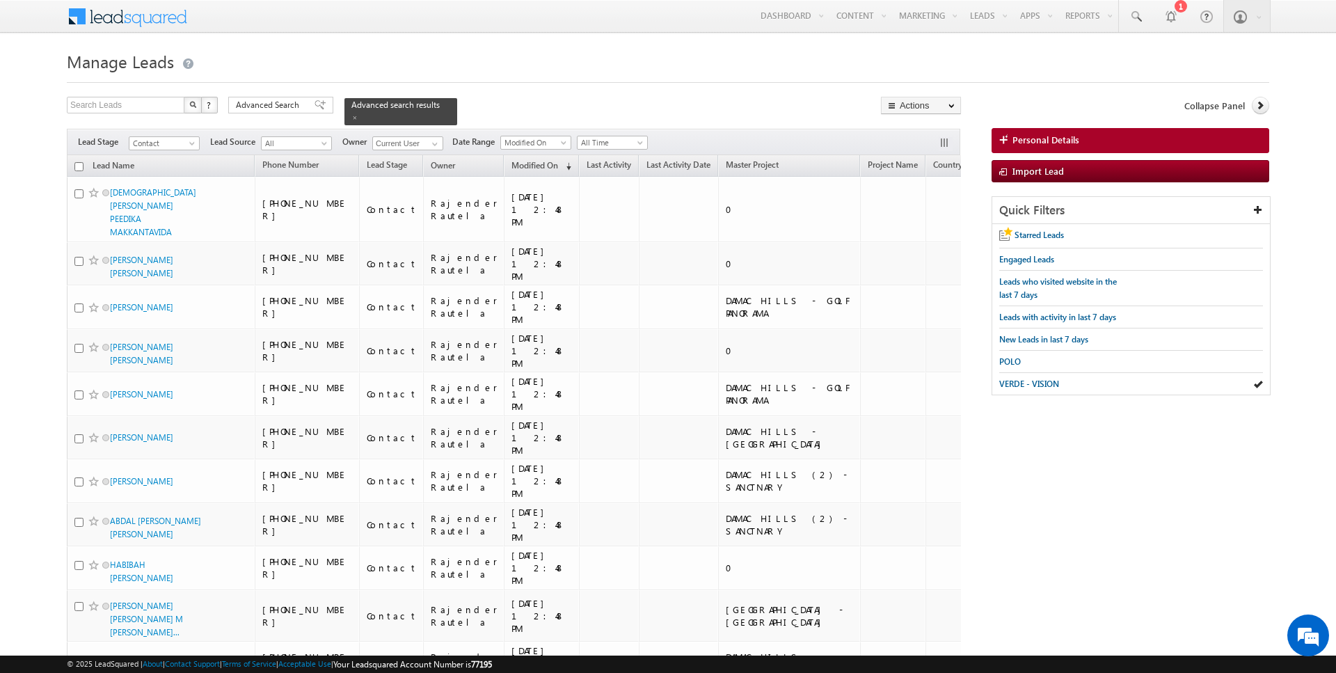
checkbox input "false"
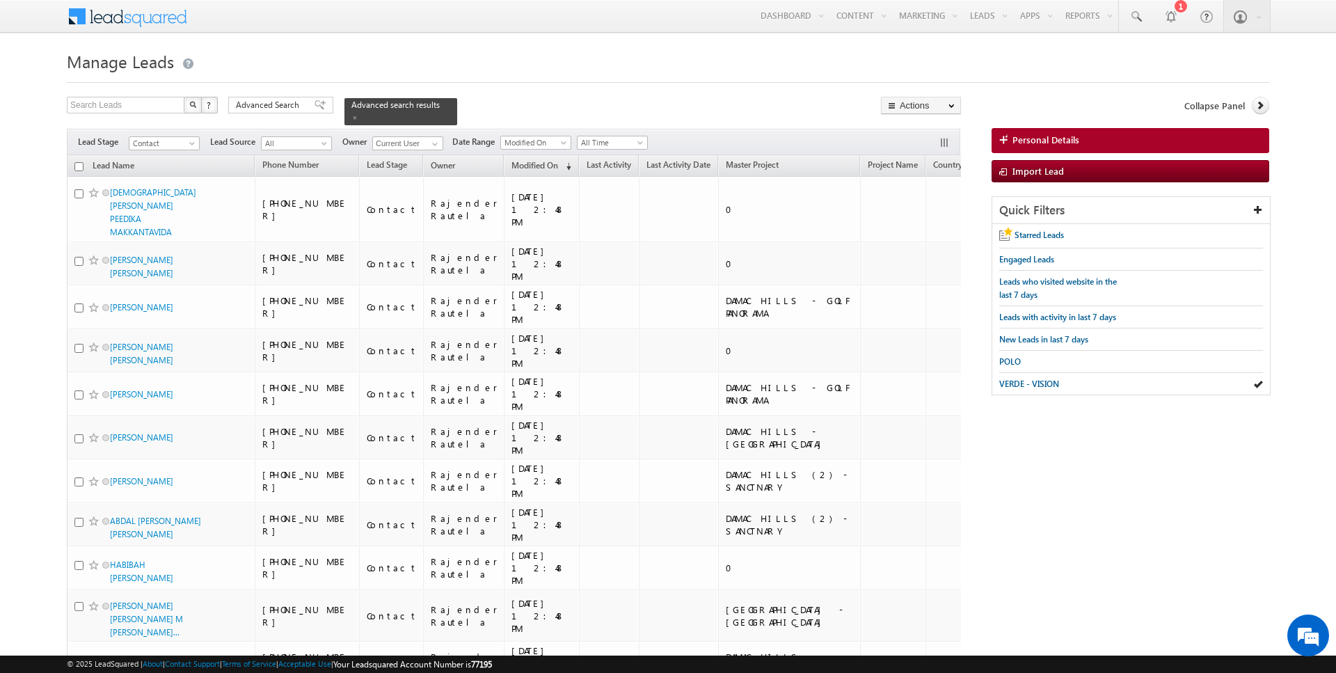
checkbox input "false"
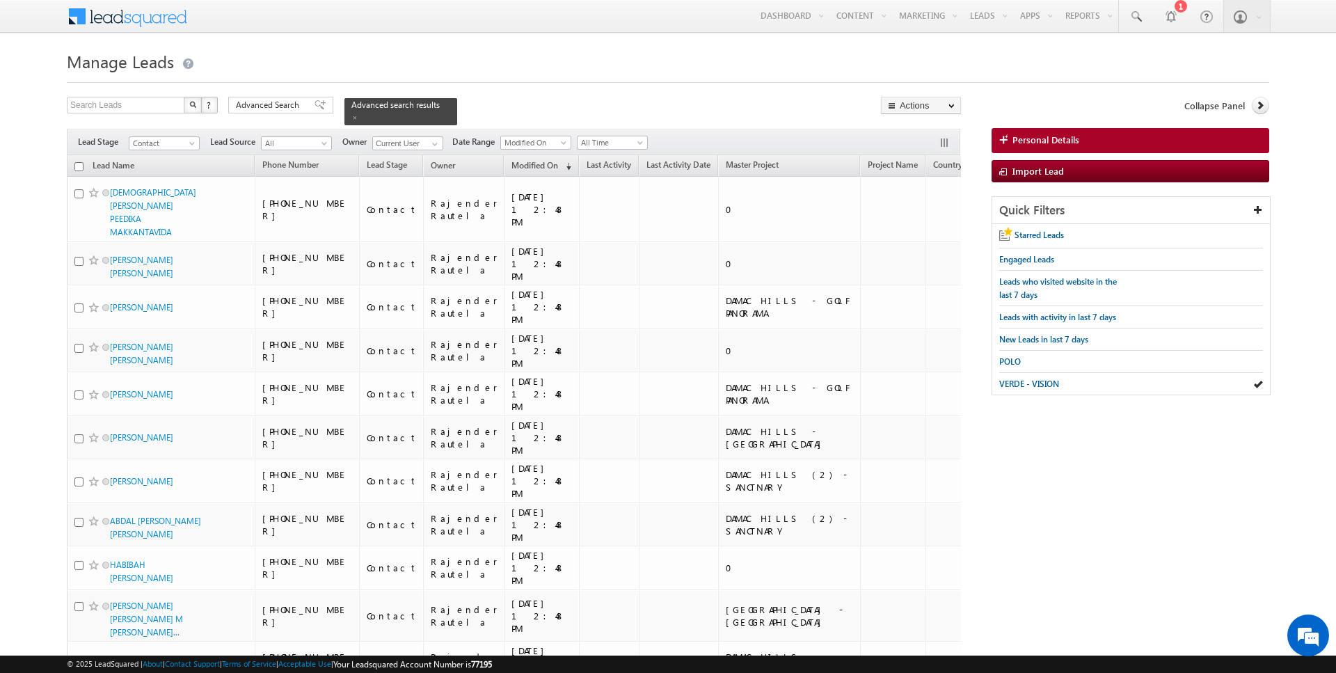
checkbox input "false"
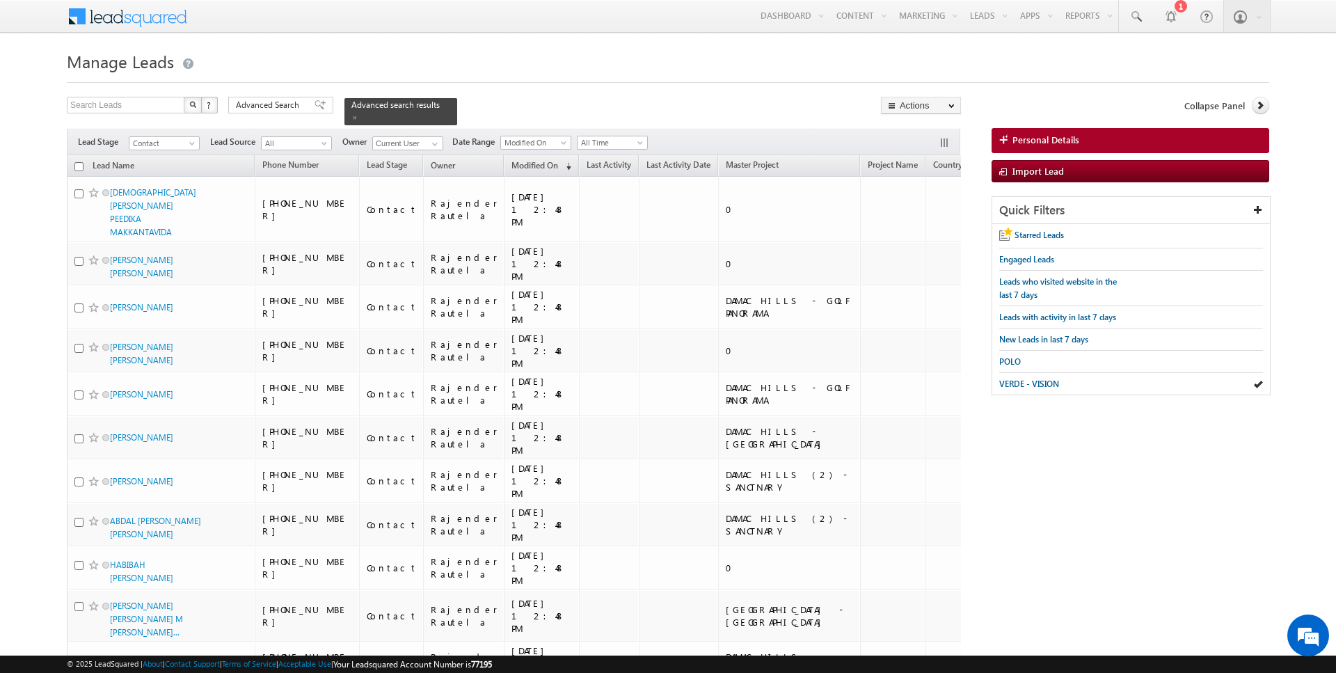
checkbox input "false"
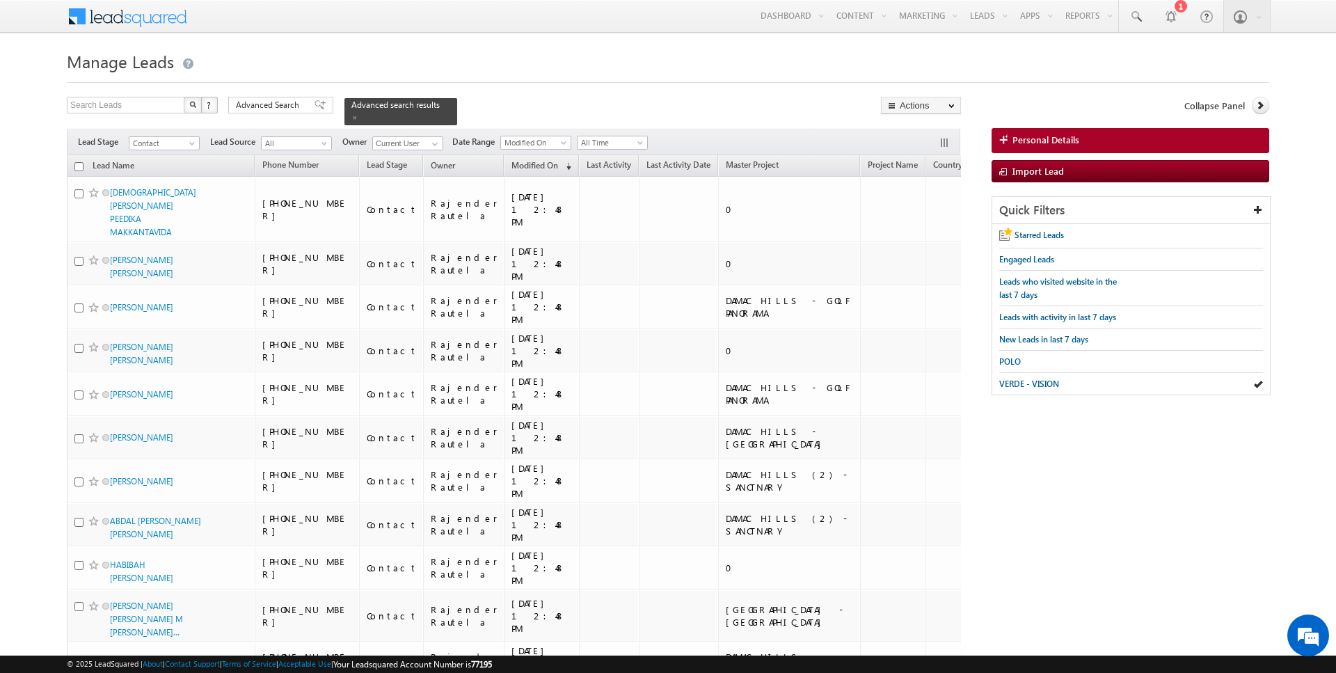
checkbox input "false"
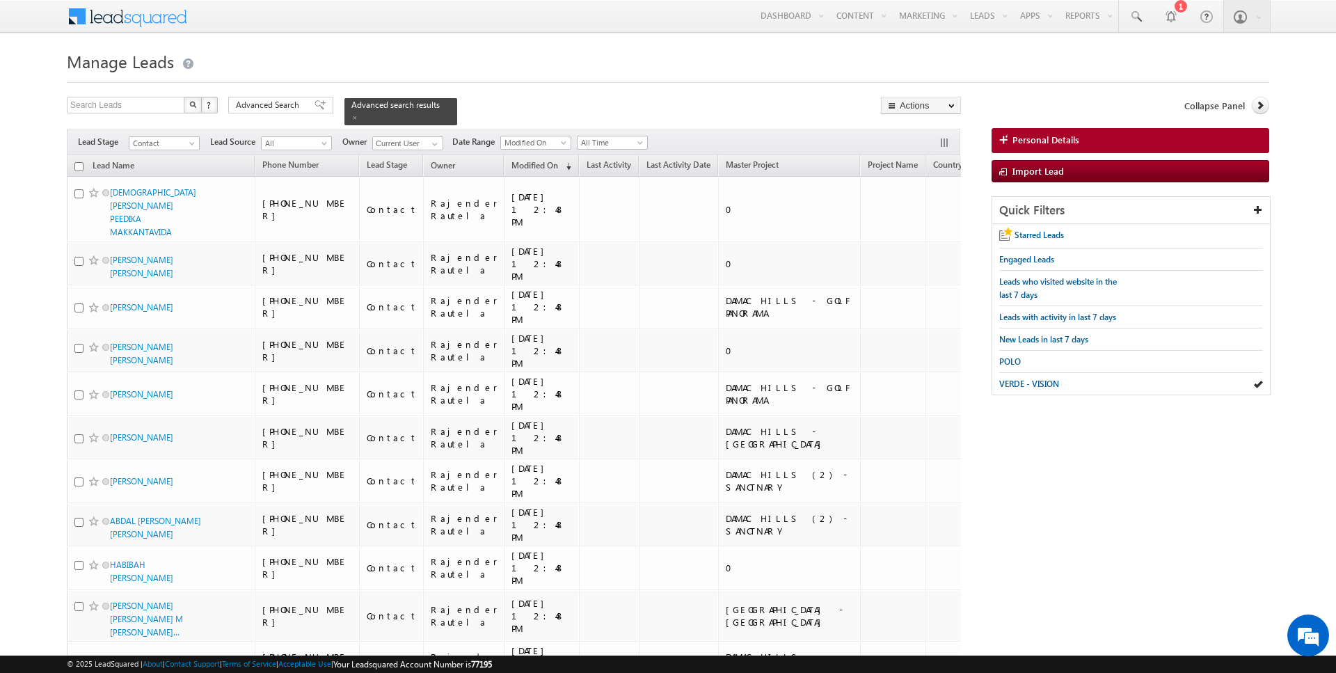
checkbox input "false"
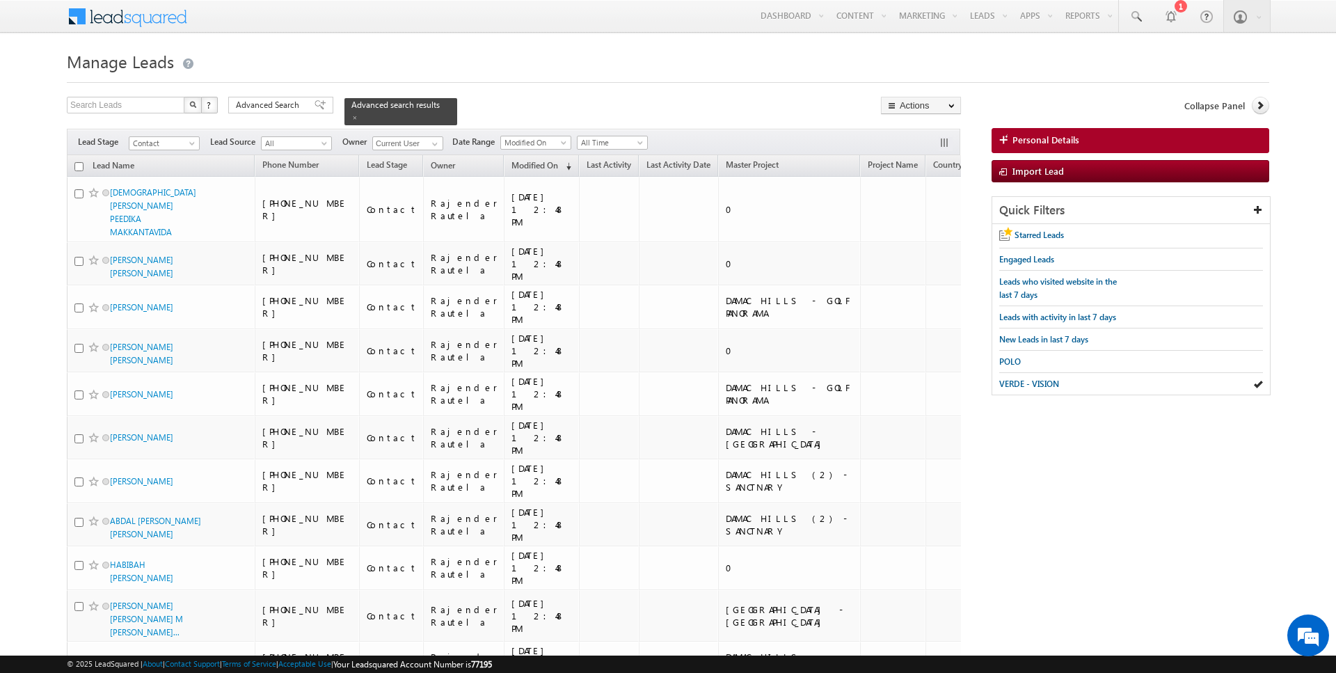
checkbox input "false"
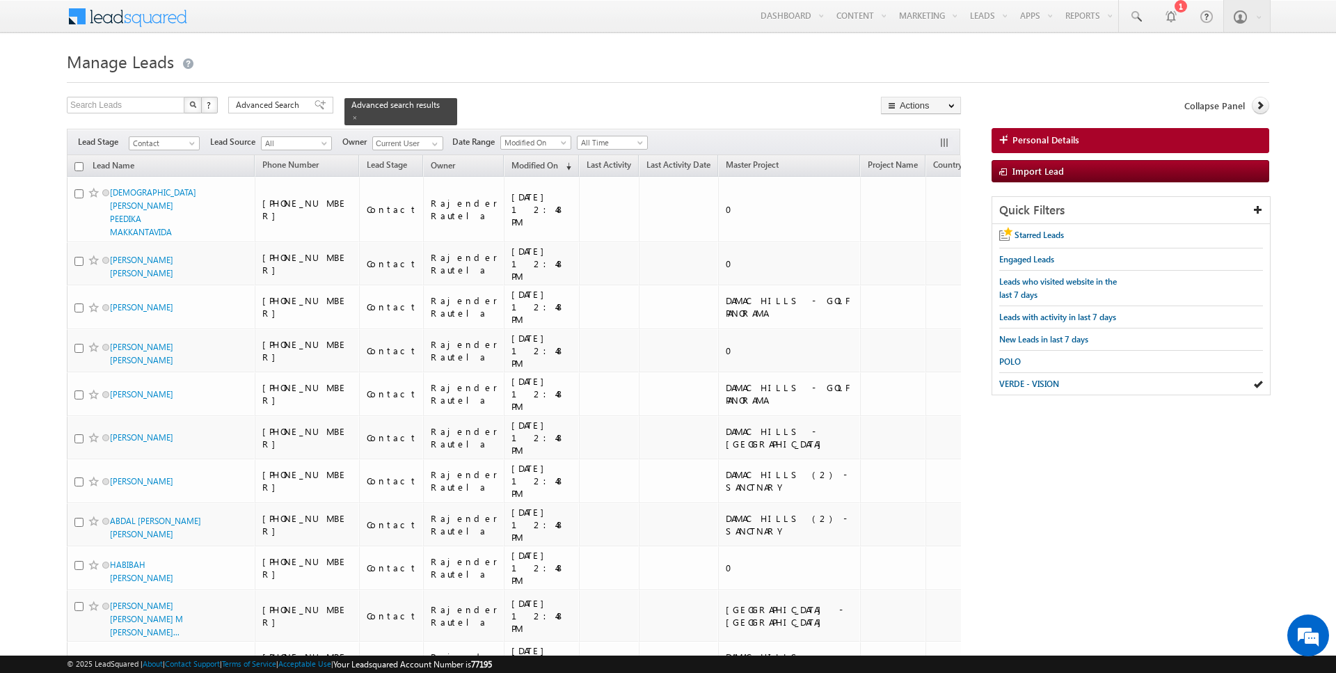
checkbox input "false"
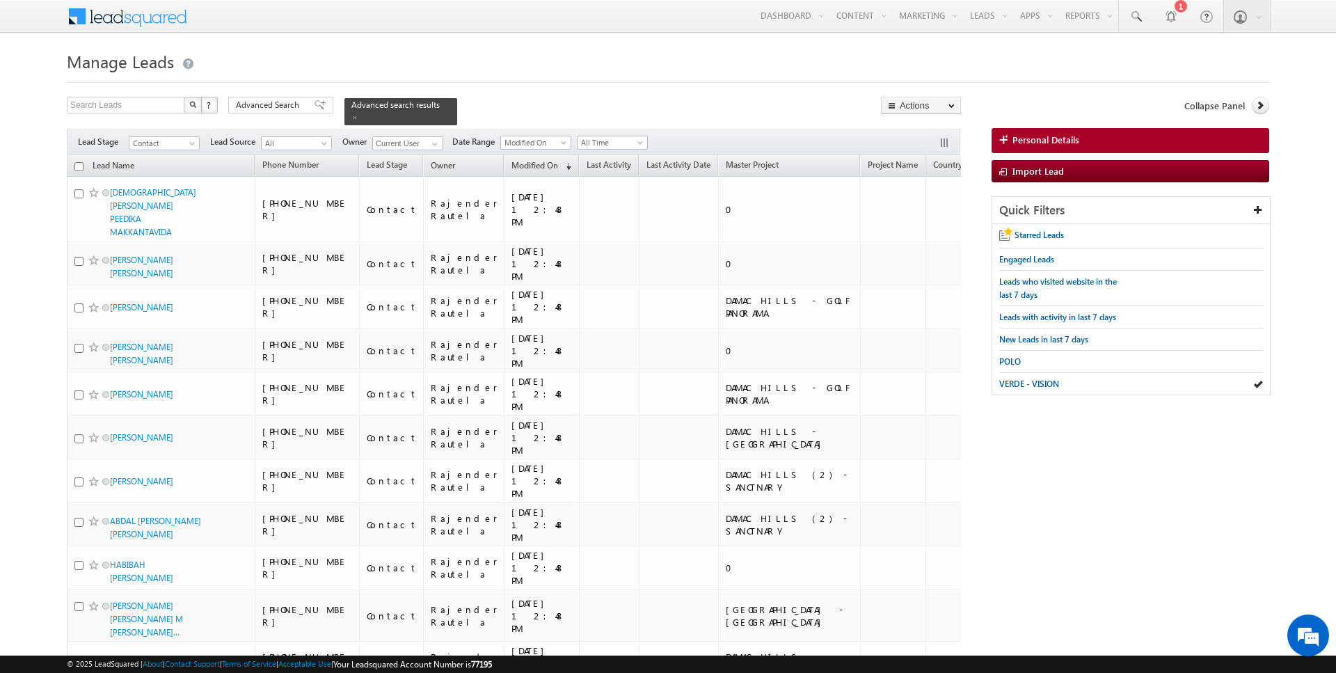
checkbox input "false"
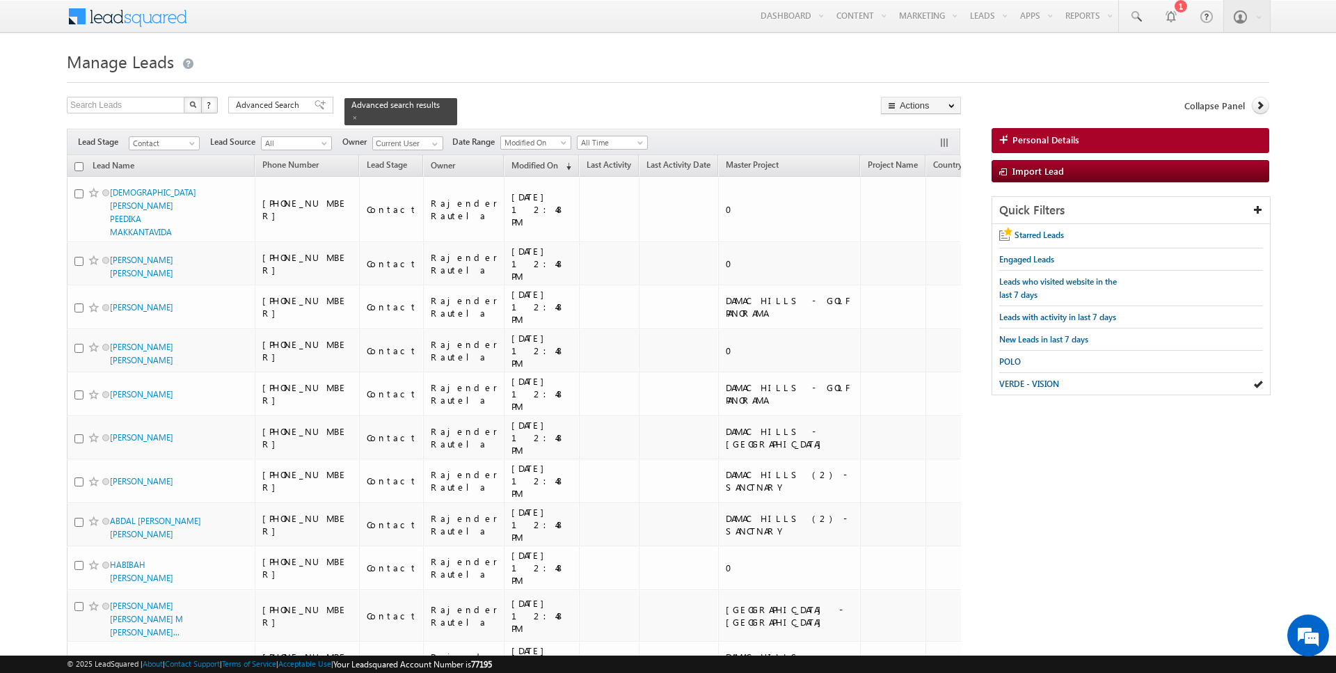
checkbox input "false"
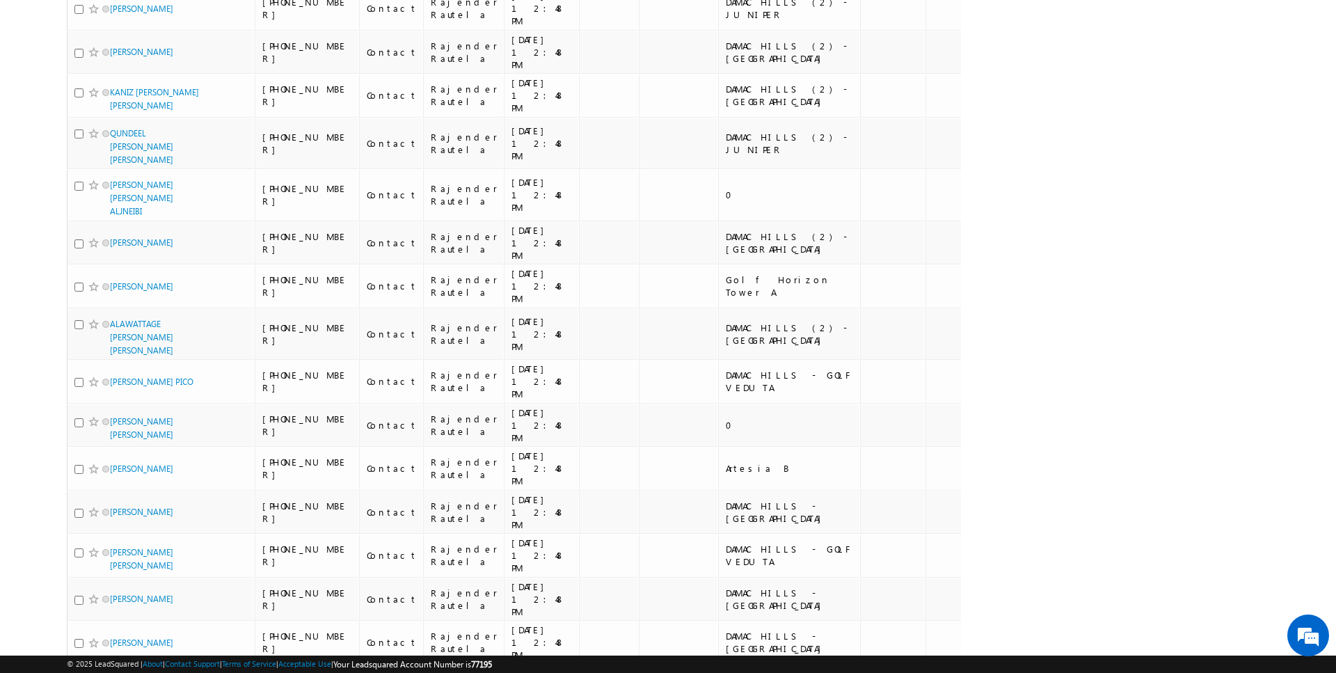
scroll to position [1658, 0]
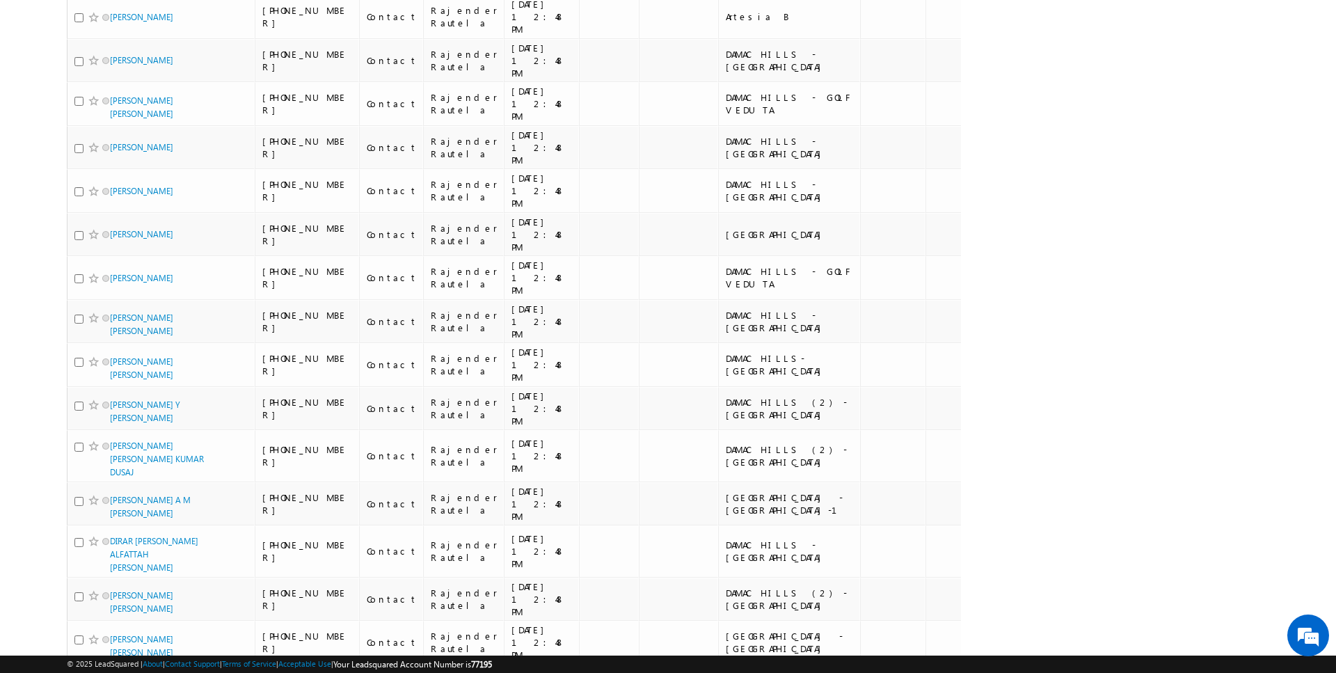
click at [106, 649] on li "100" at bounding box center [114, 647] width 33 height 14
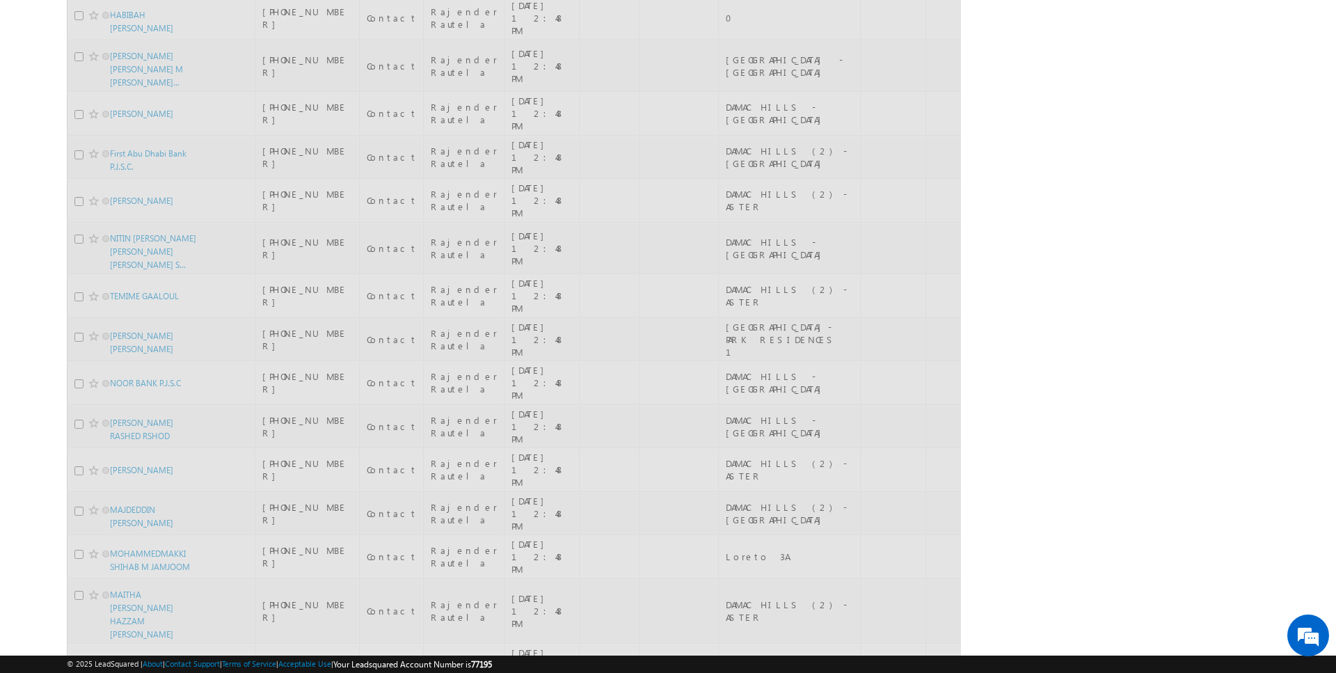
scroll to position [0, 0]
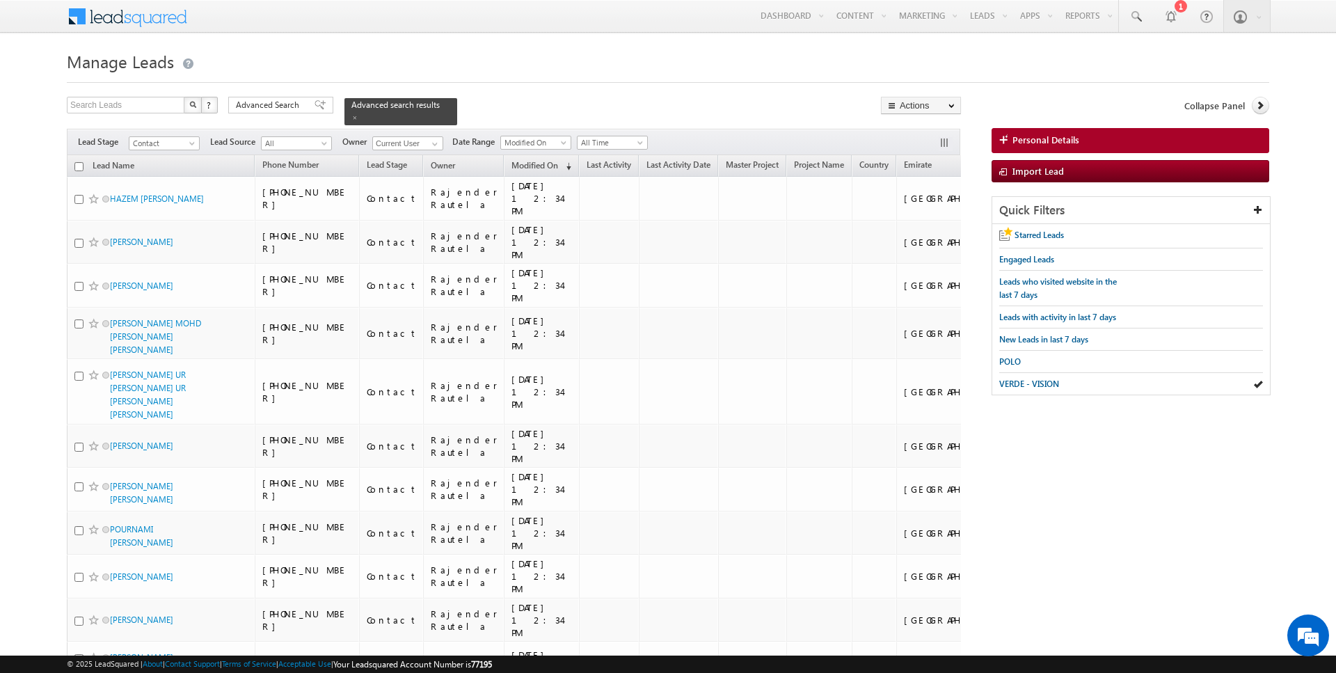
click at [80, 165] on input "checkbox" at bounding box center [78, 166] width 9 height 9
checkbox input "true"
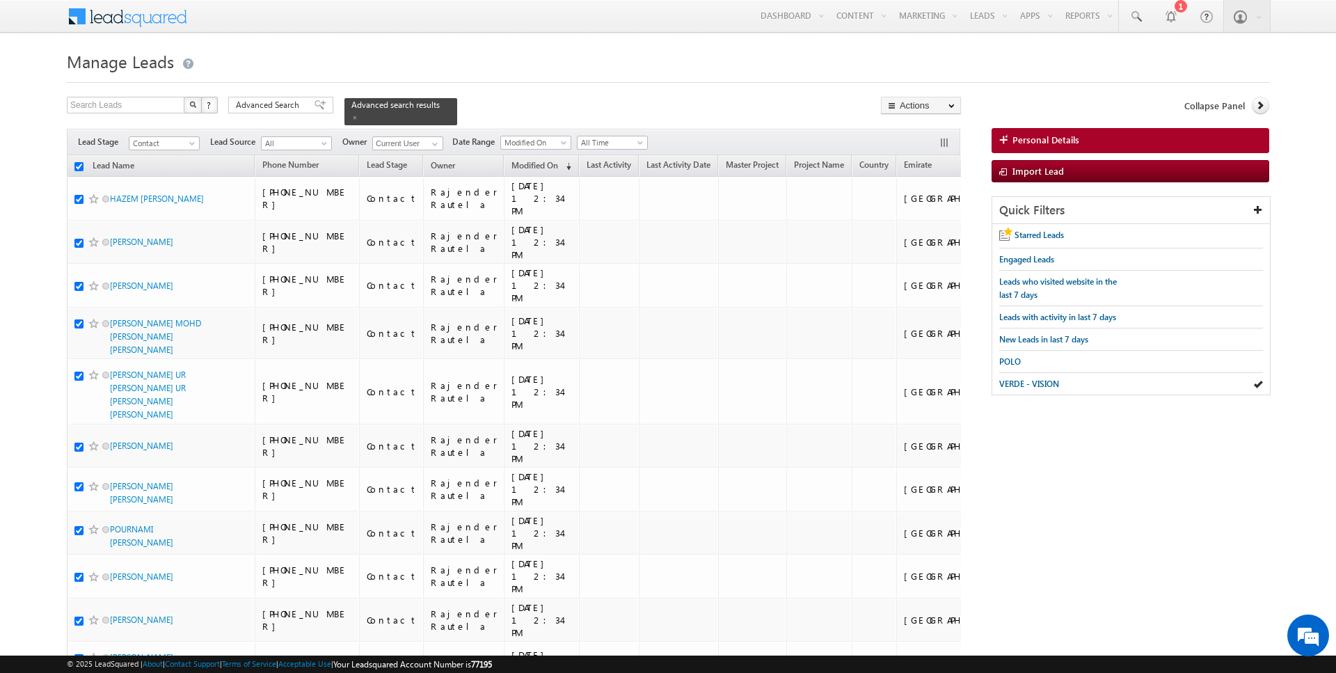
checkbox input "true"
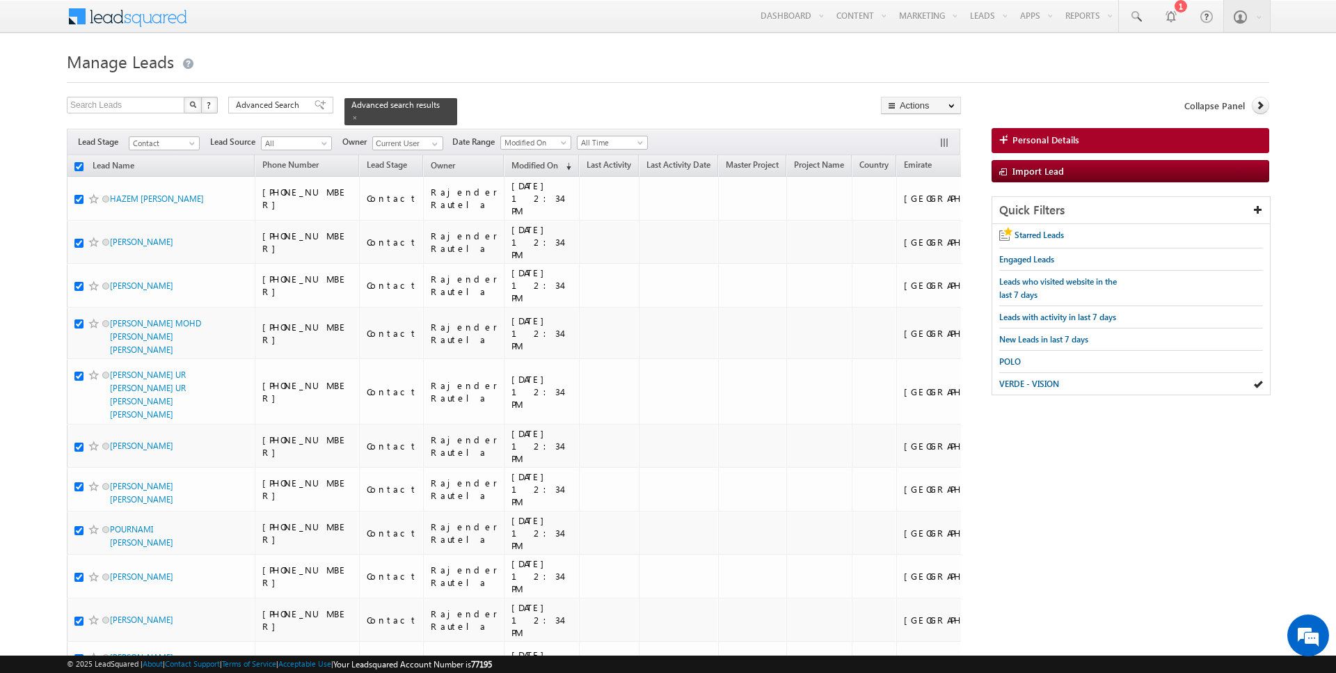
checkbox input "true"
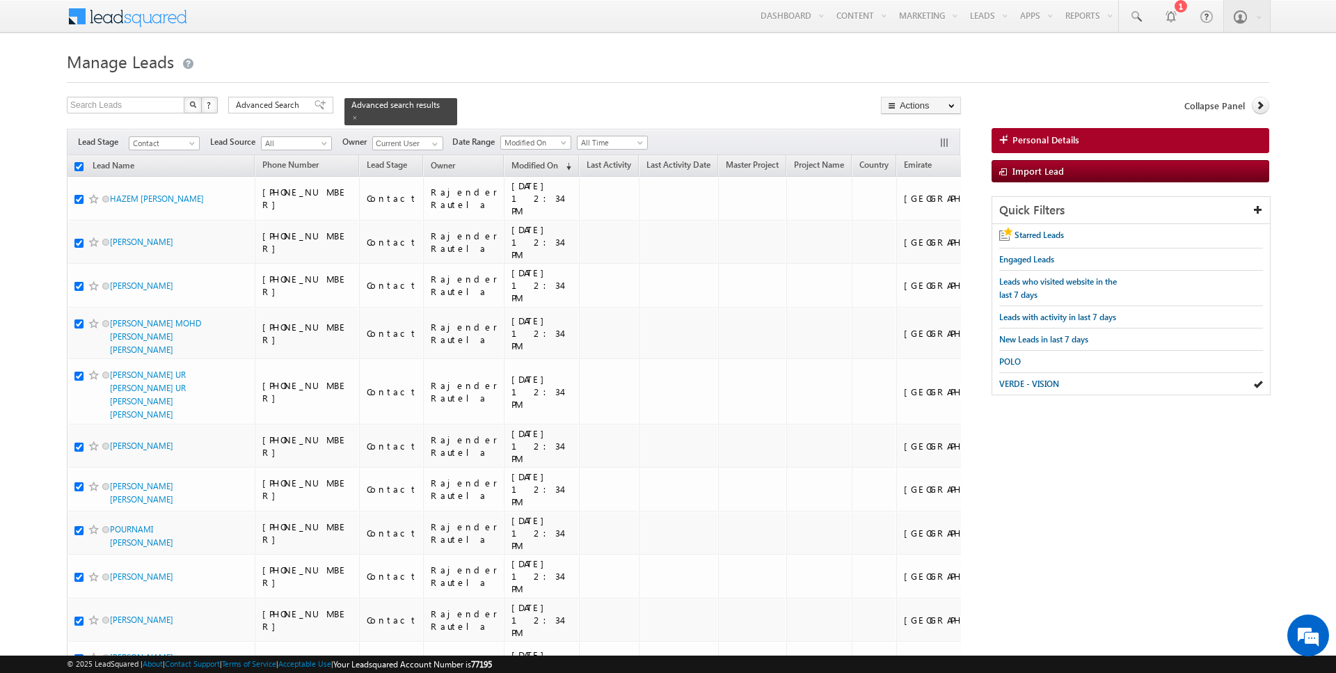
checkbox input "true"
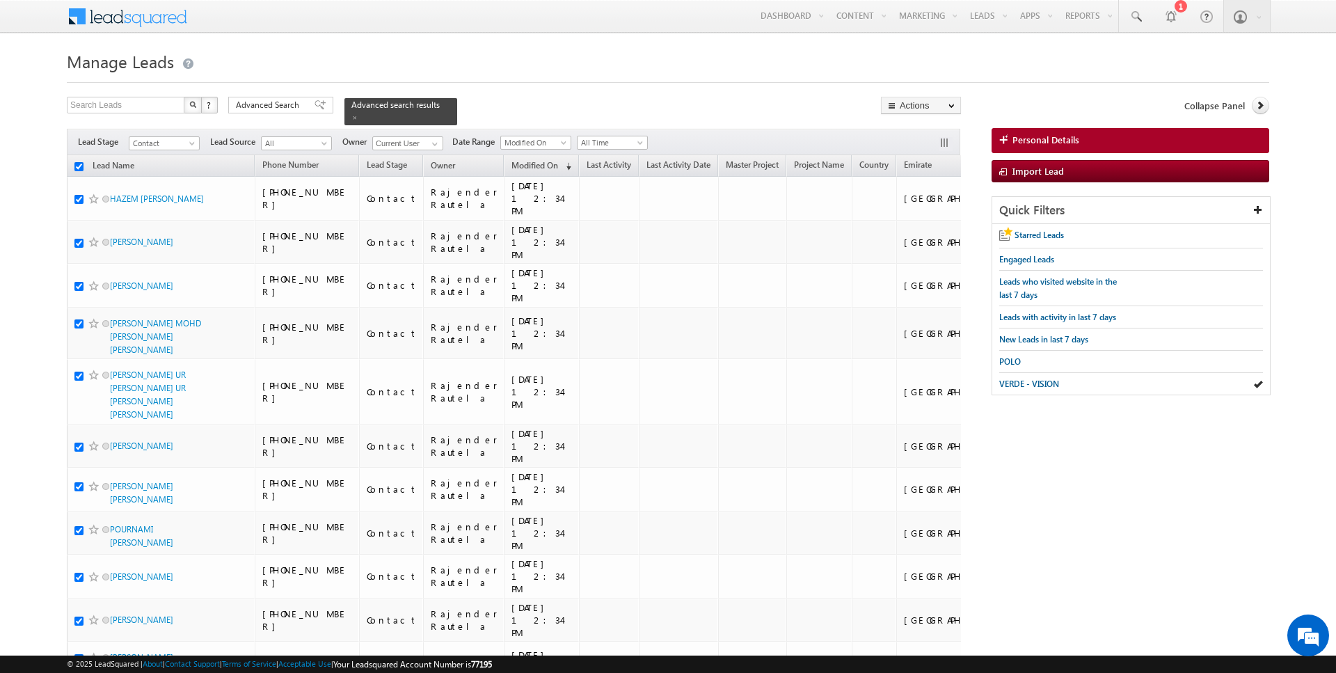
checkbox input "true"
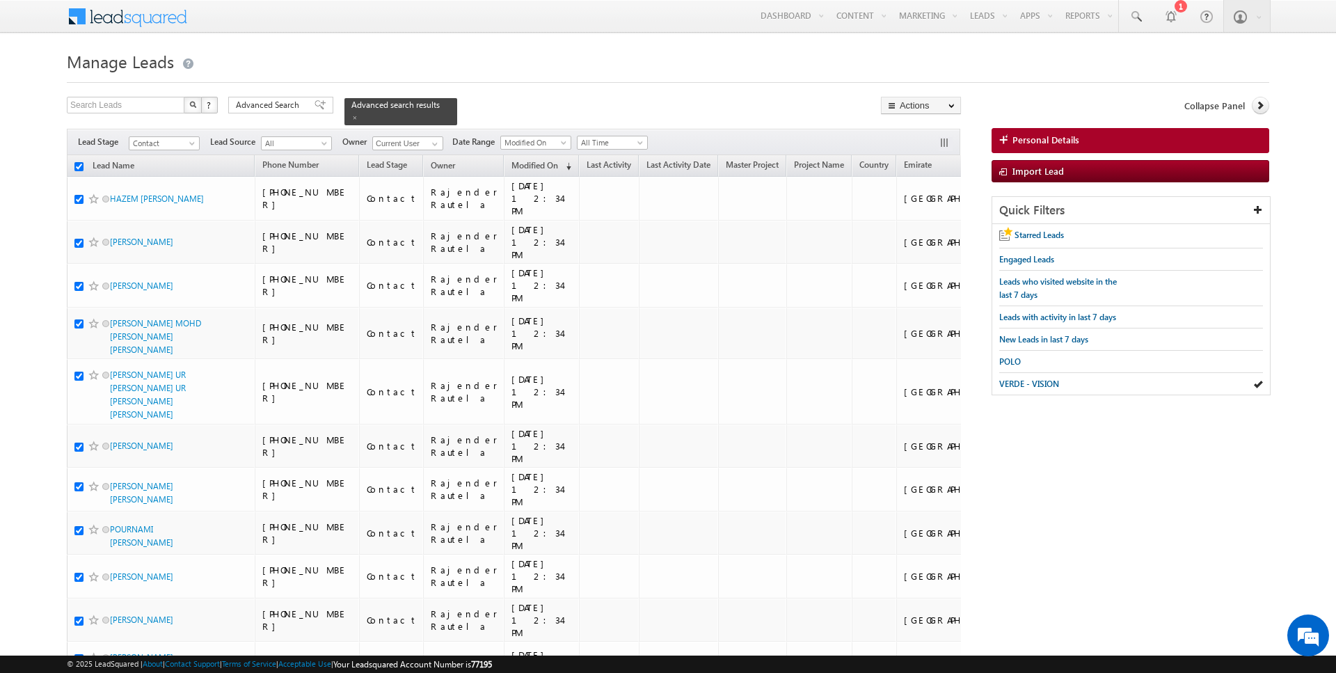
checkbox input "true"
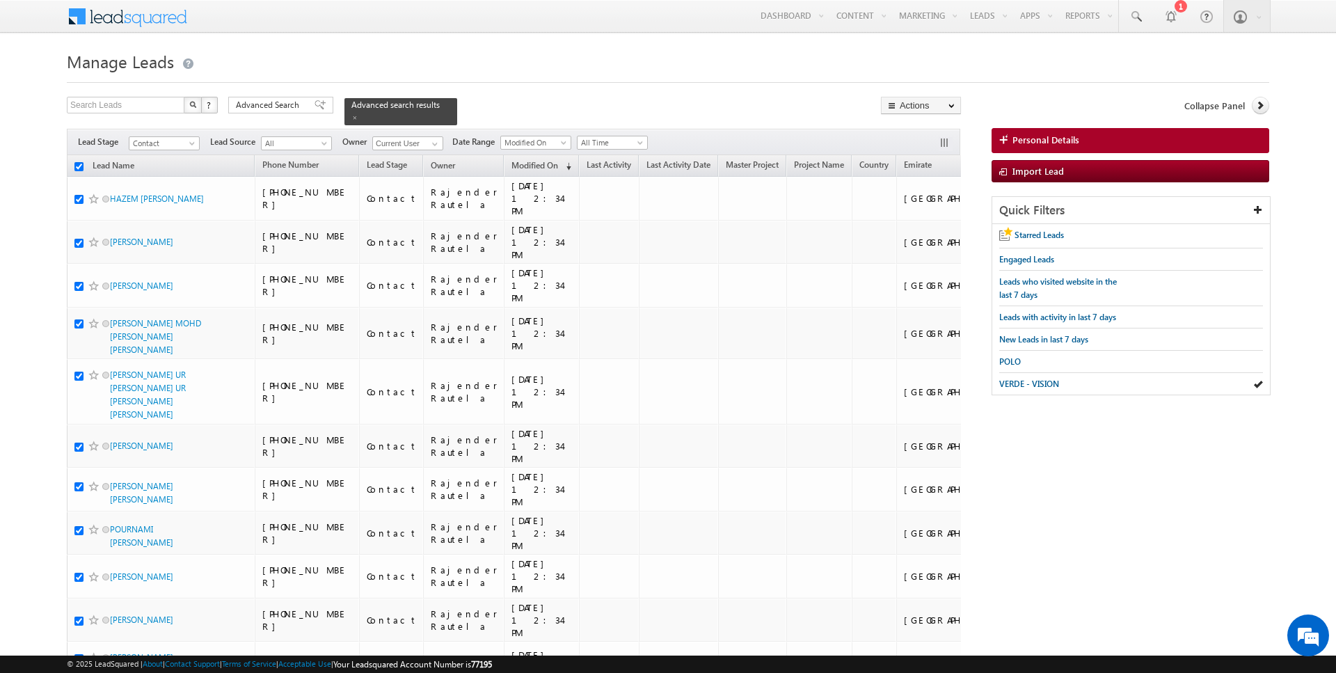
checkbox input "true"
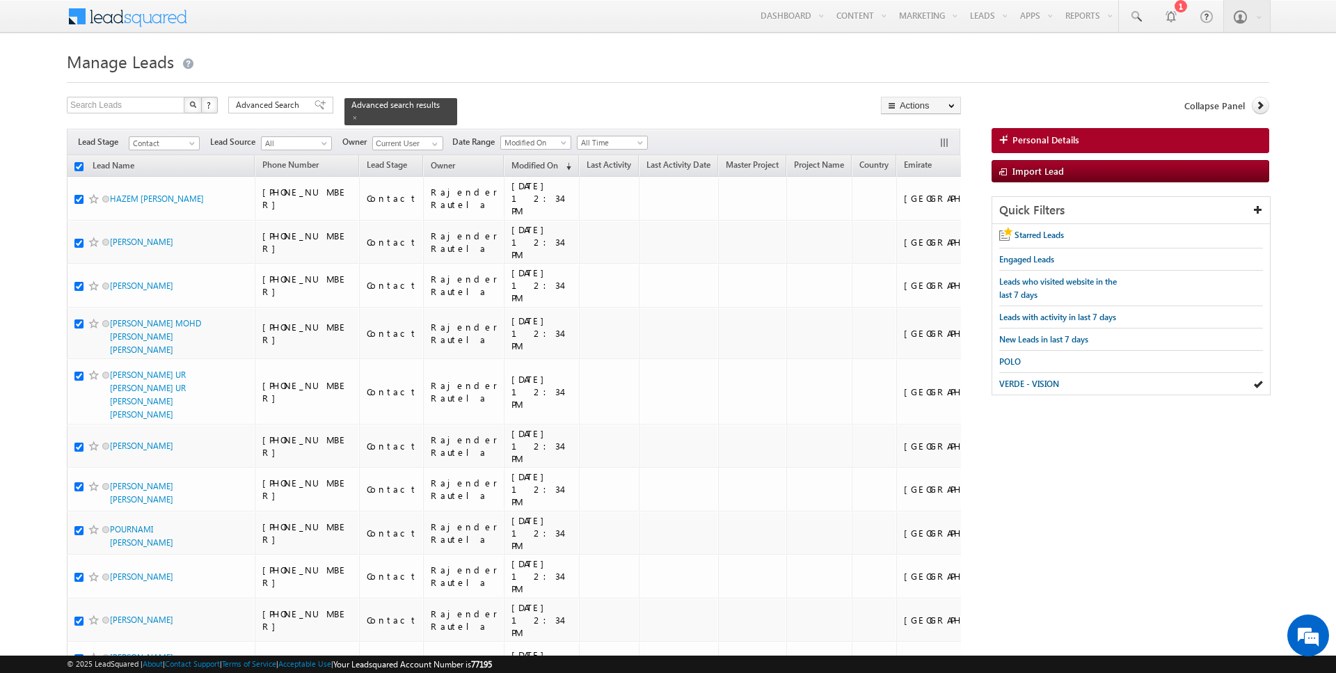
checkbox input "true"
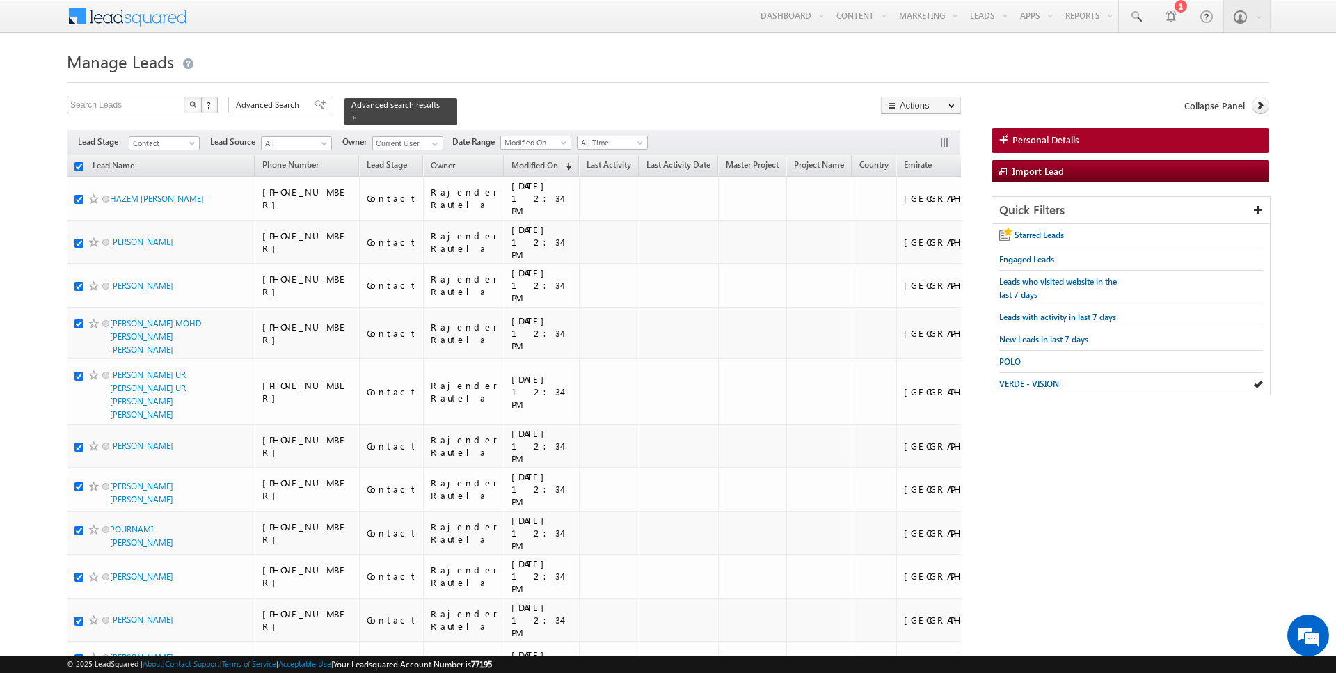
checkbox input "true"
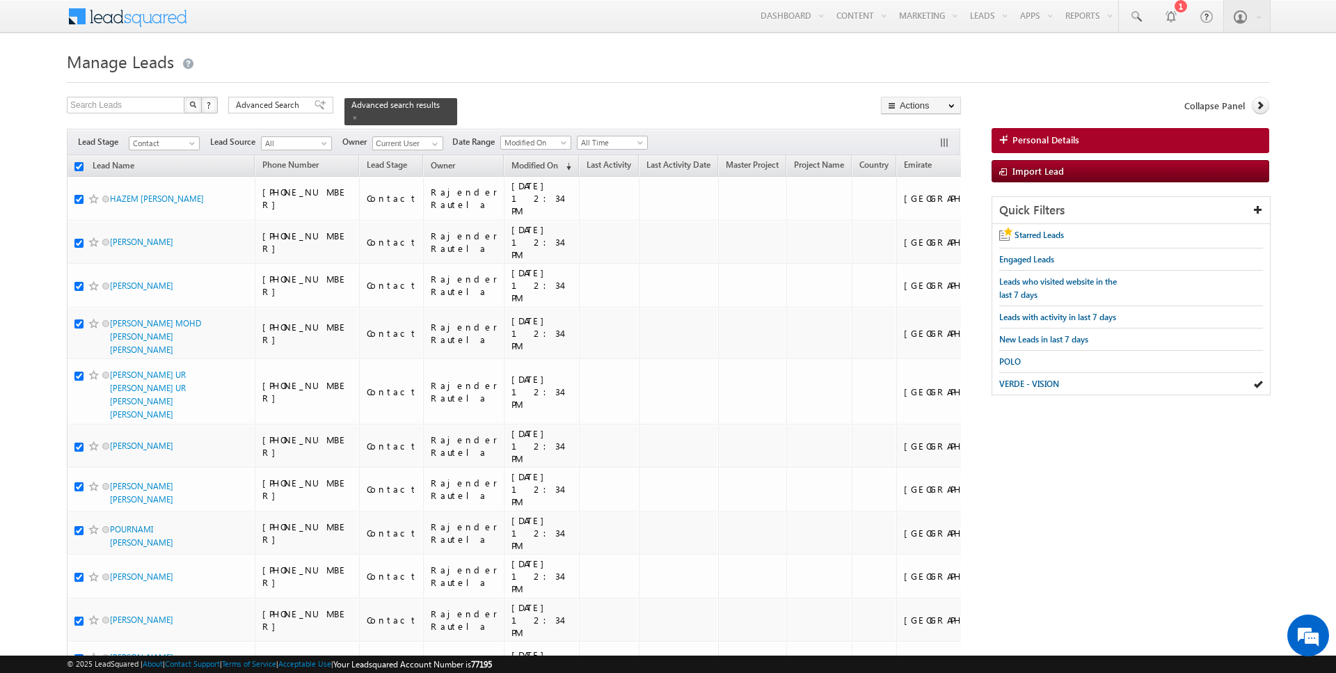
checkbox input "true"
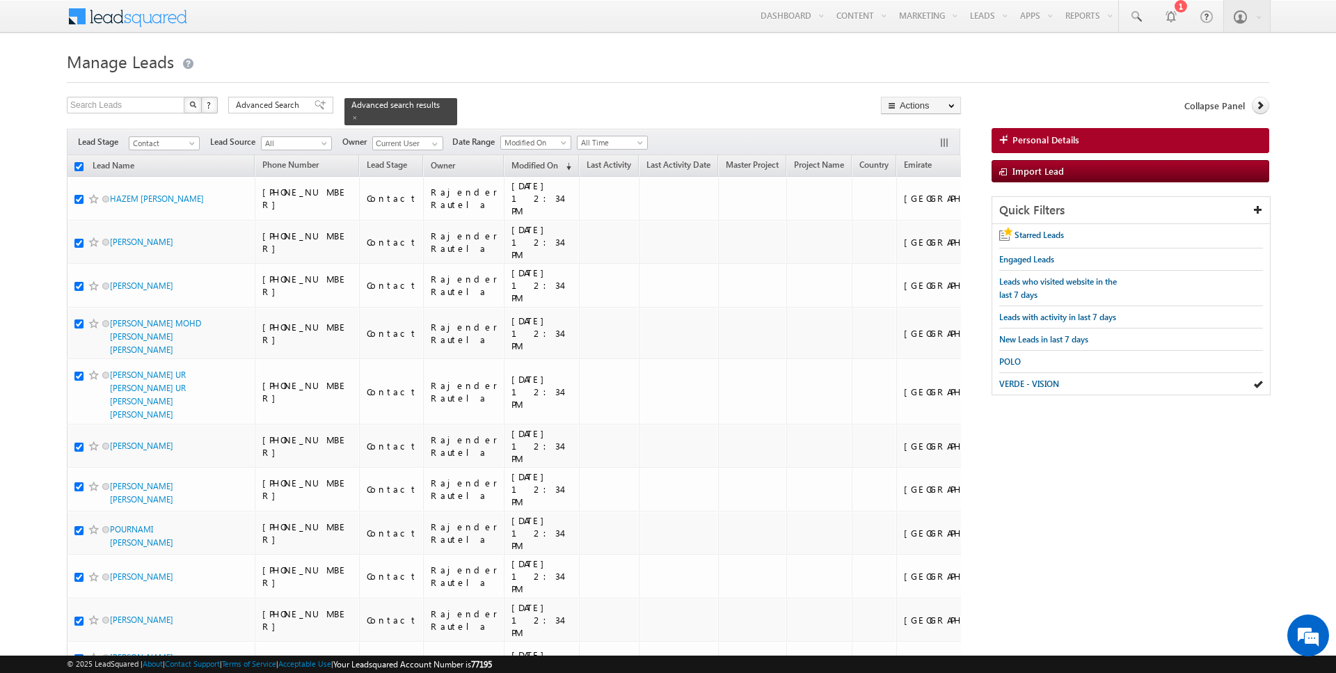
checkbox input "true"
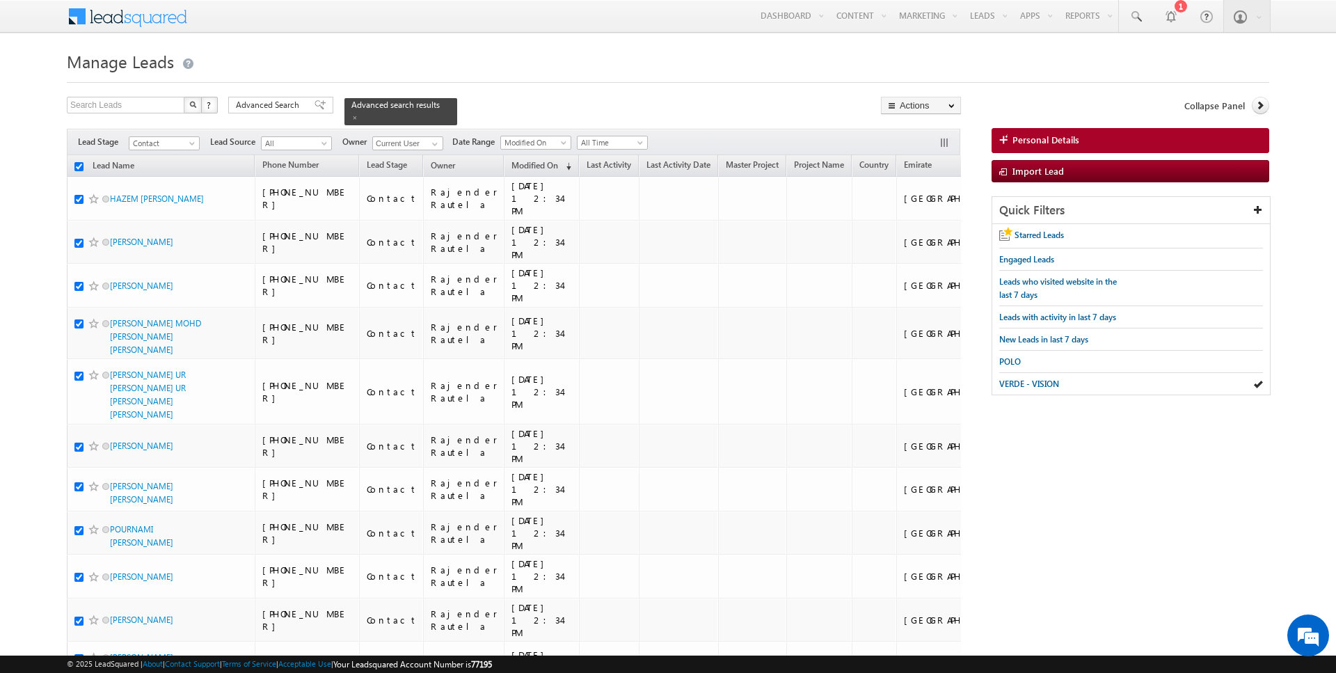
checkbox input "true"
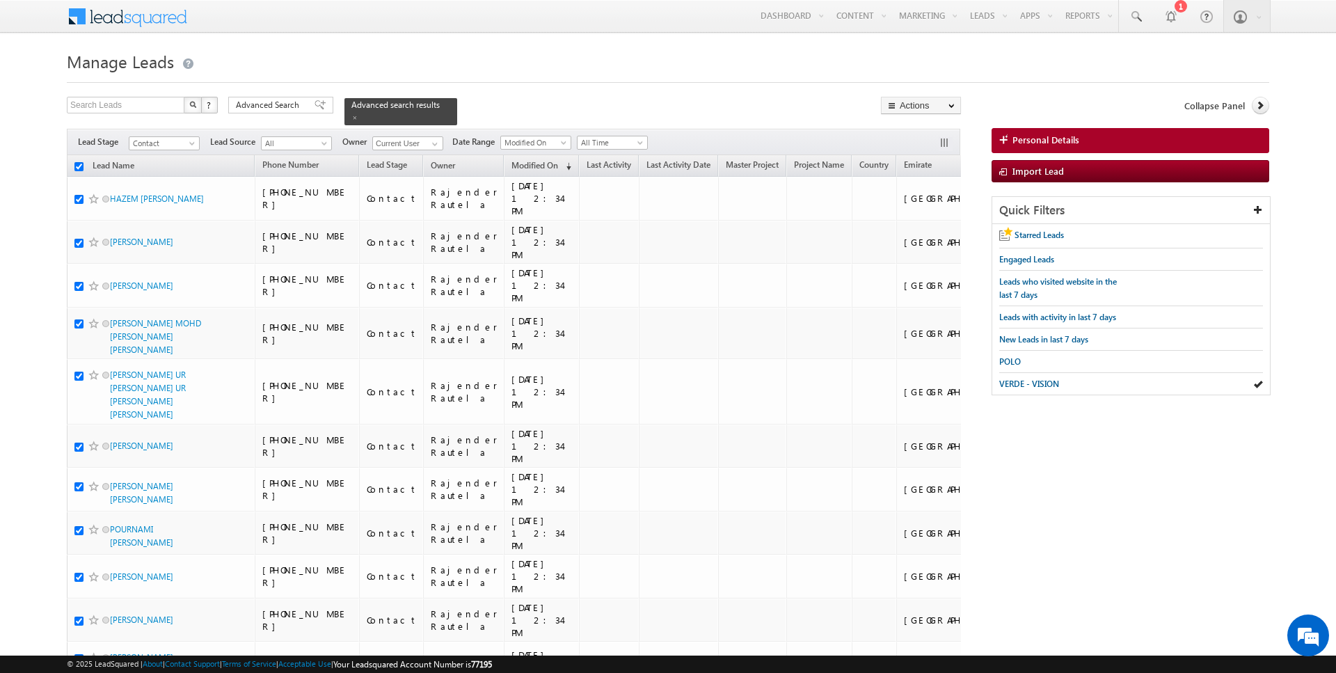
checkbox input "true"
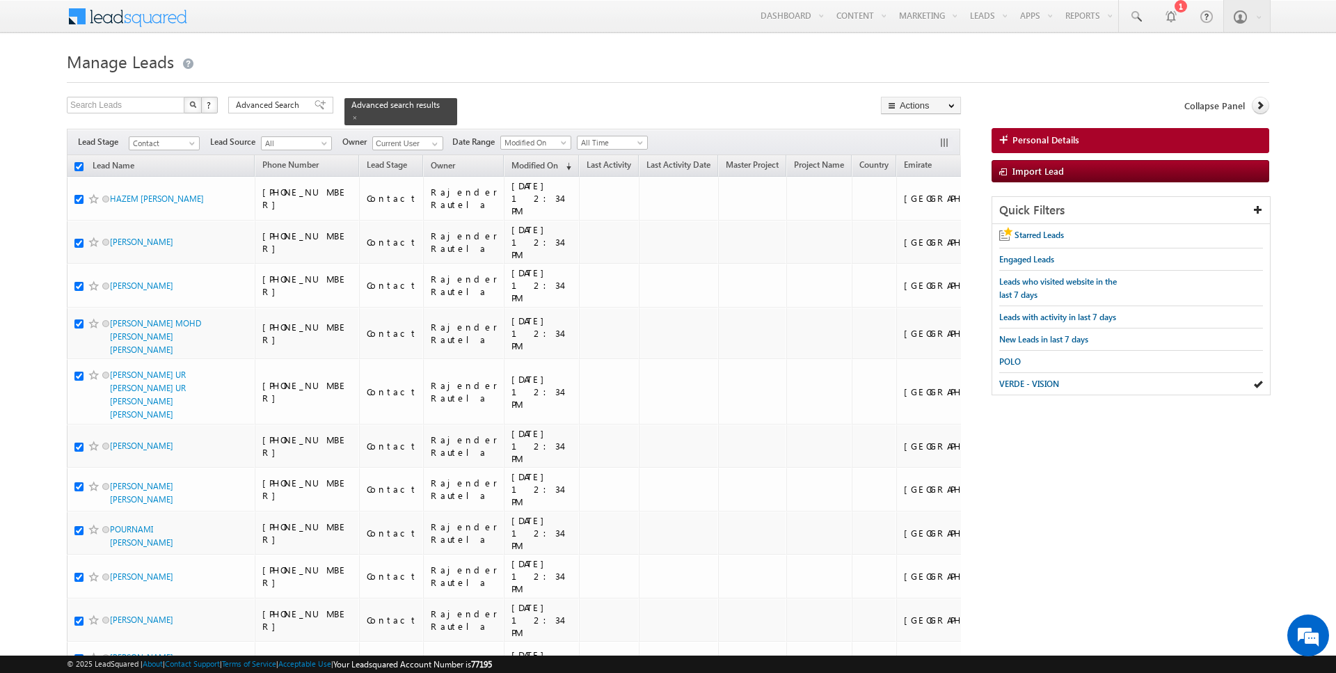
checkbox input "true"
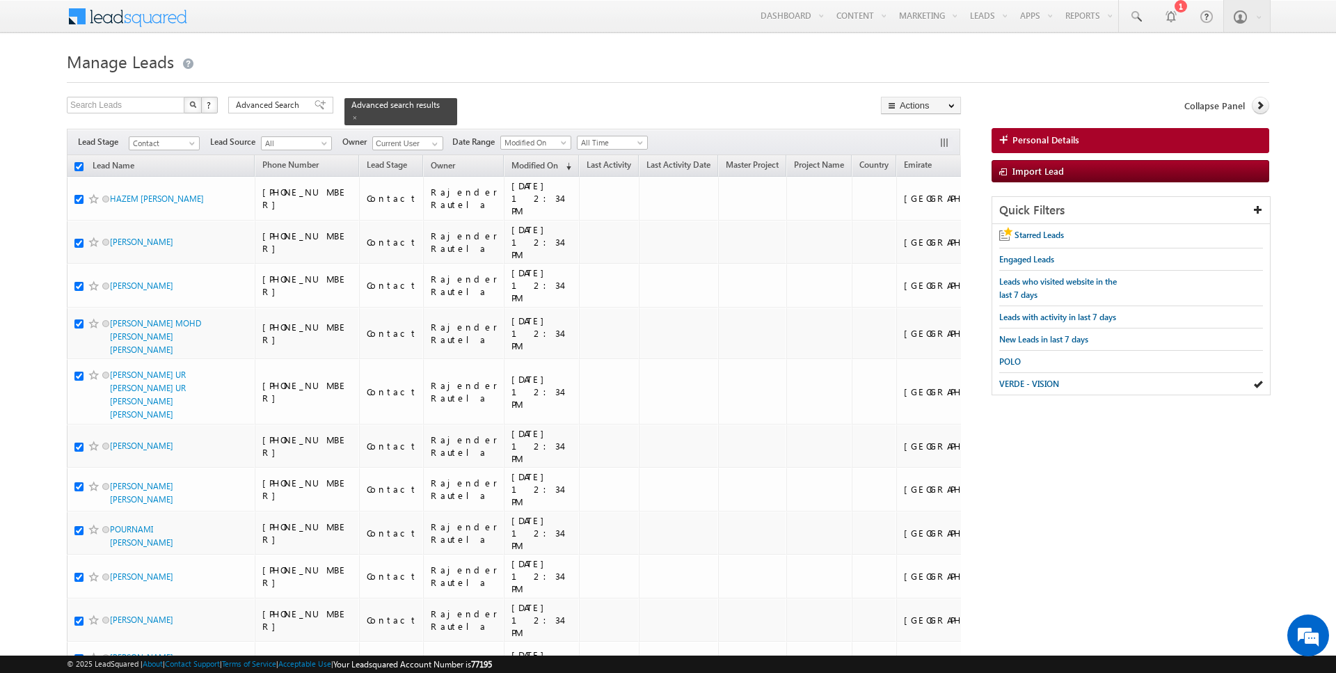
checkbox input "true"
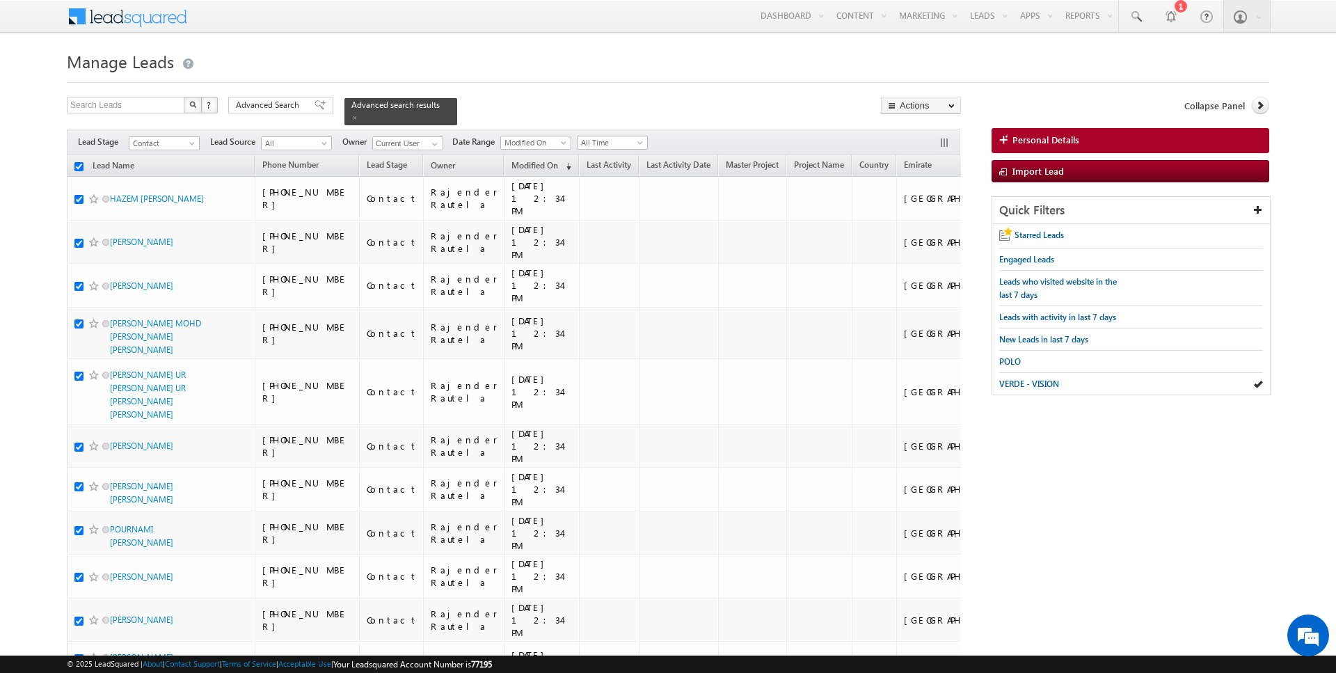
checkbox input "true"
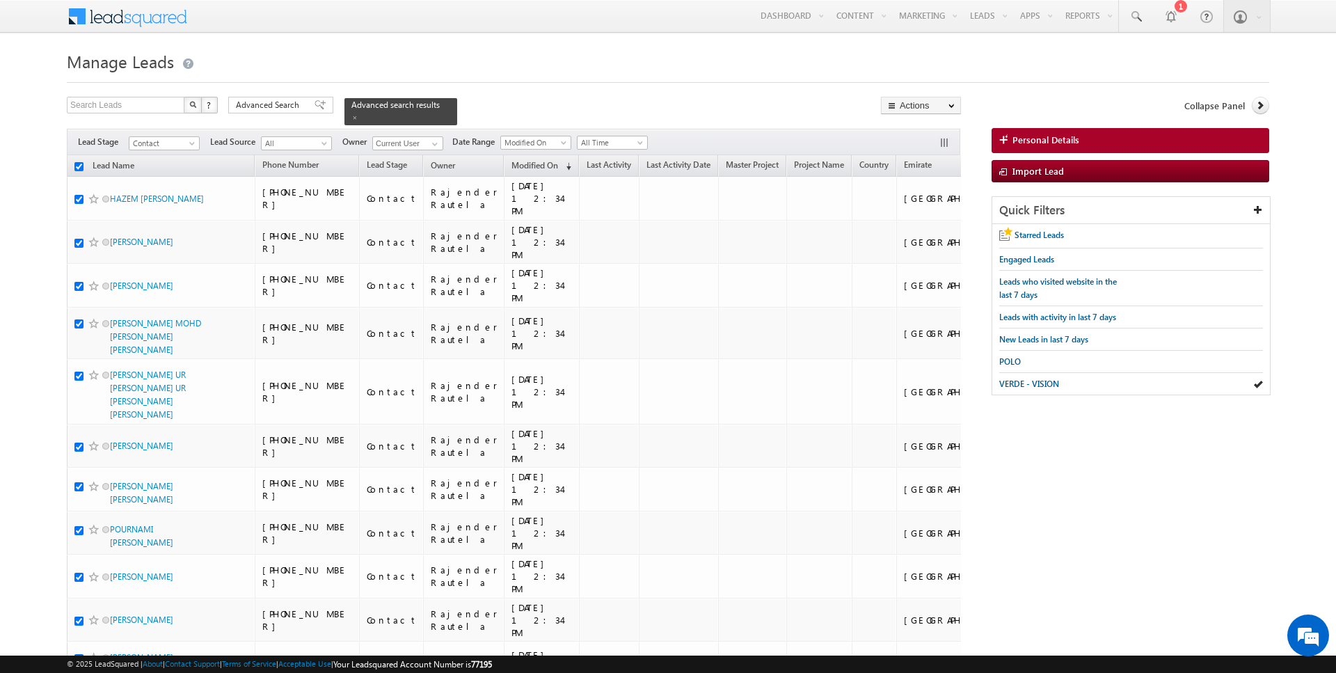
checkbox input "true"
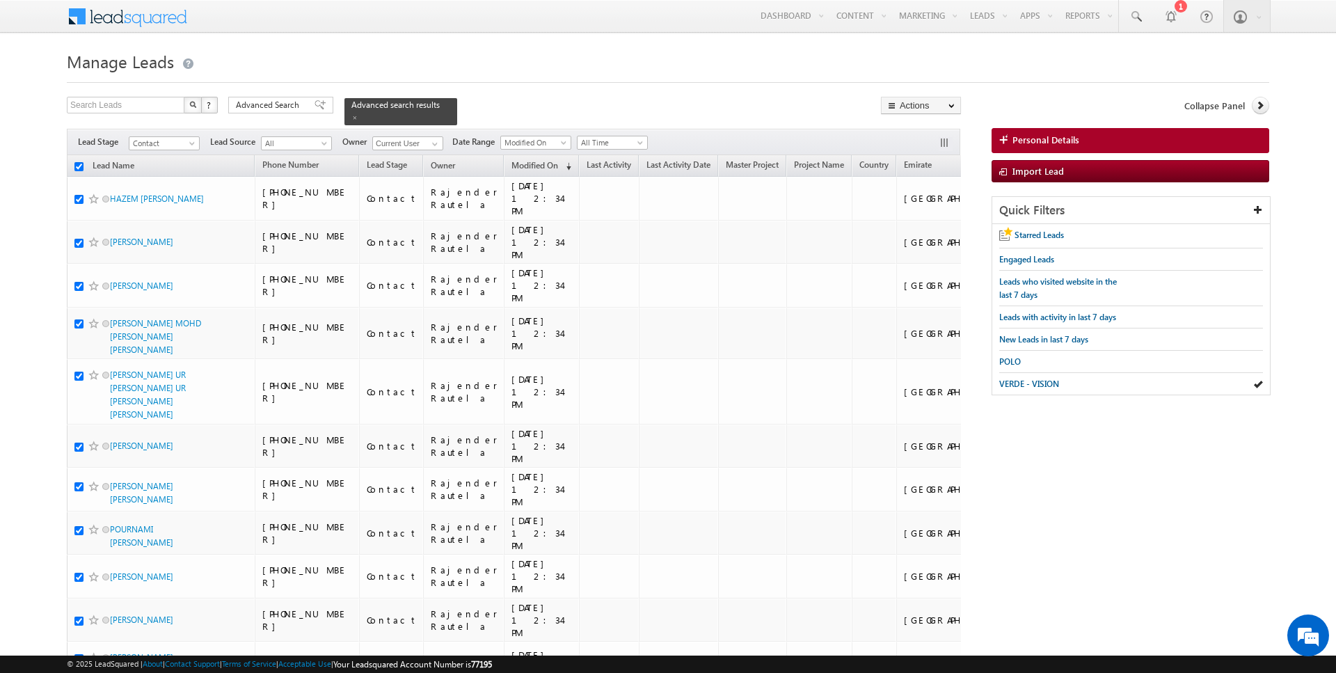
checkbox input "true"
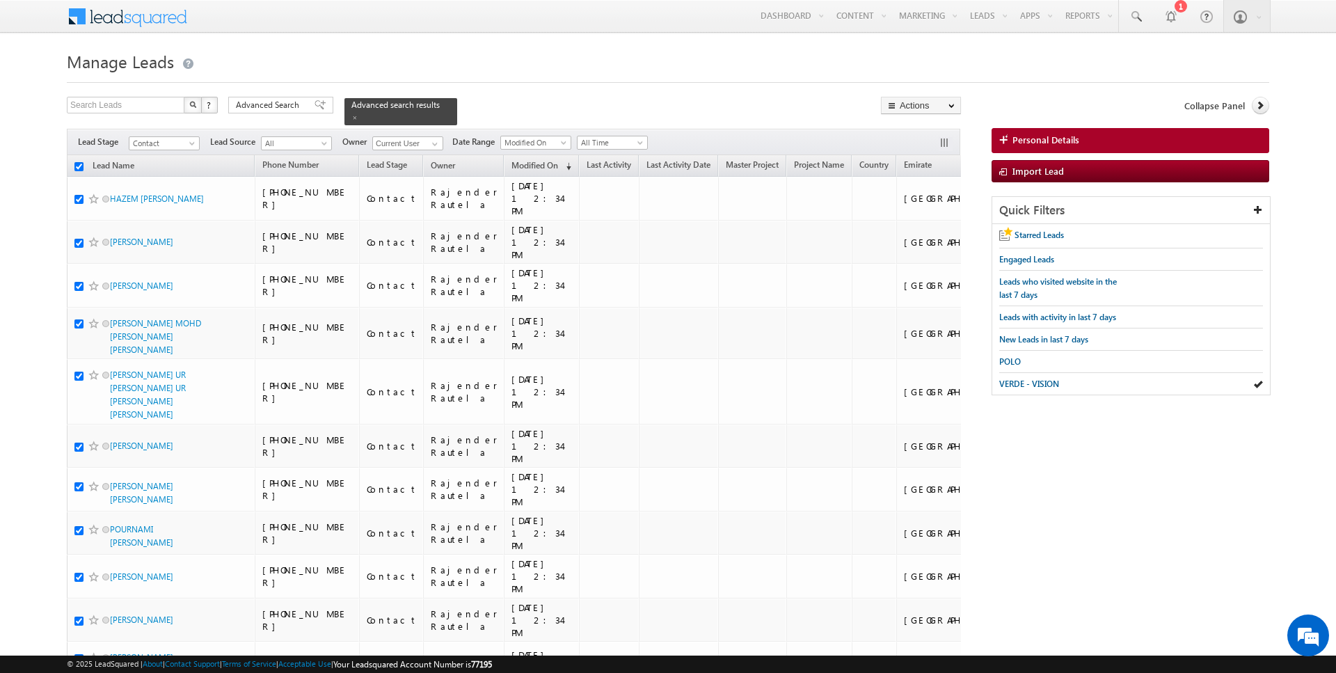
checkbox input "true"
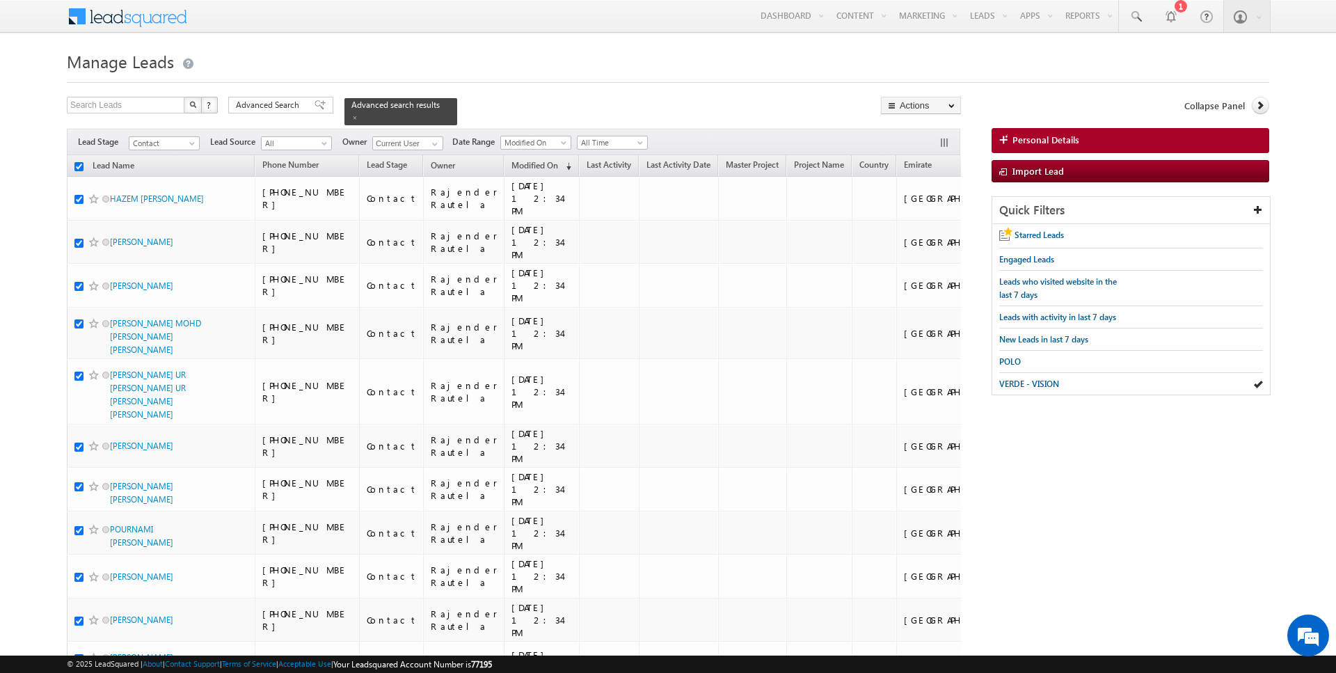
checkbox input "true"
click at [923, 225] on link "Change Owner" at bounding box center [921, 225] width 79 height 17
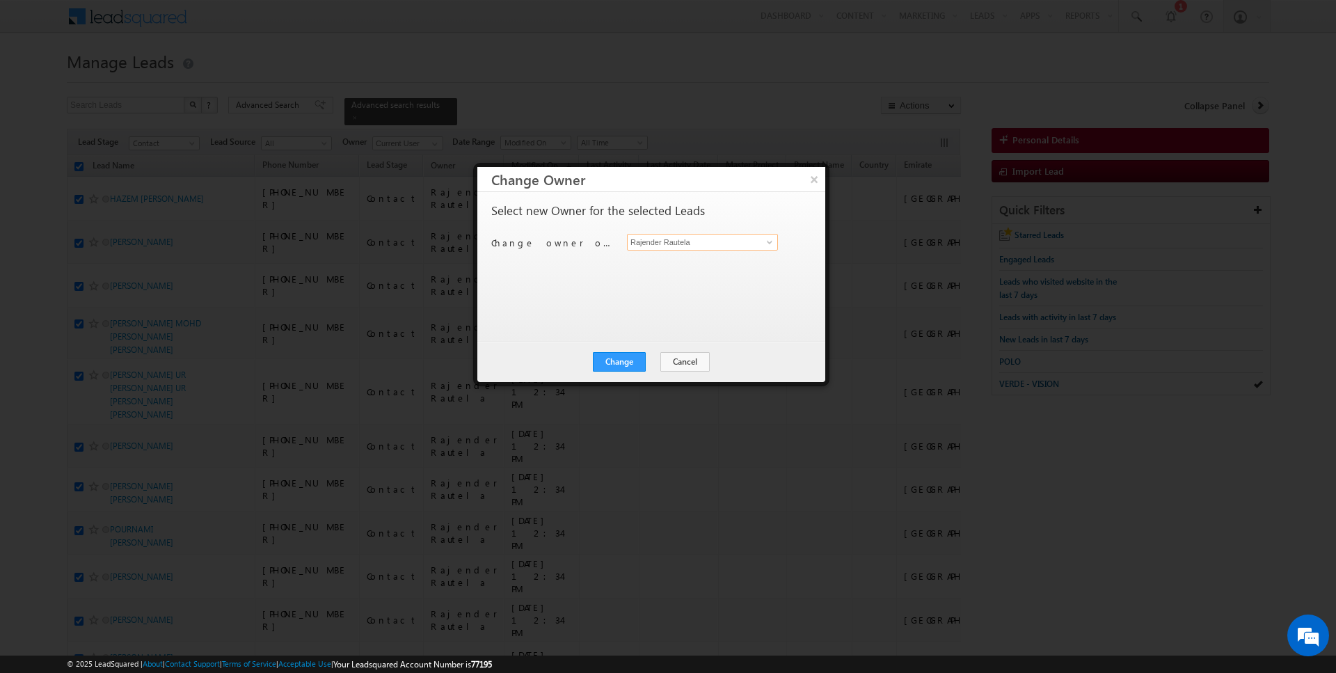
click at [690, 239] on input "Rajender Rautela" at bounding box center [702, 242] width 151 height 17
click at [697, 264] on span "hrishav.rana@indglobal.ae" at bounding box center [695, 268] width 125 height 10
click at [622, 353] on button "Change" at bounding box center [619, 361] width 53 height 19
click at [647, 368] on button "Close" at bounding box center [653, 361] width 45 height 19
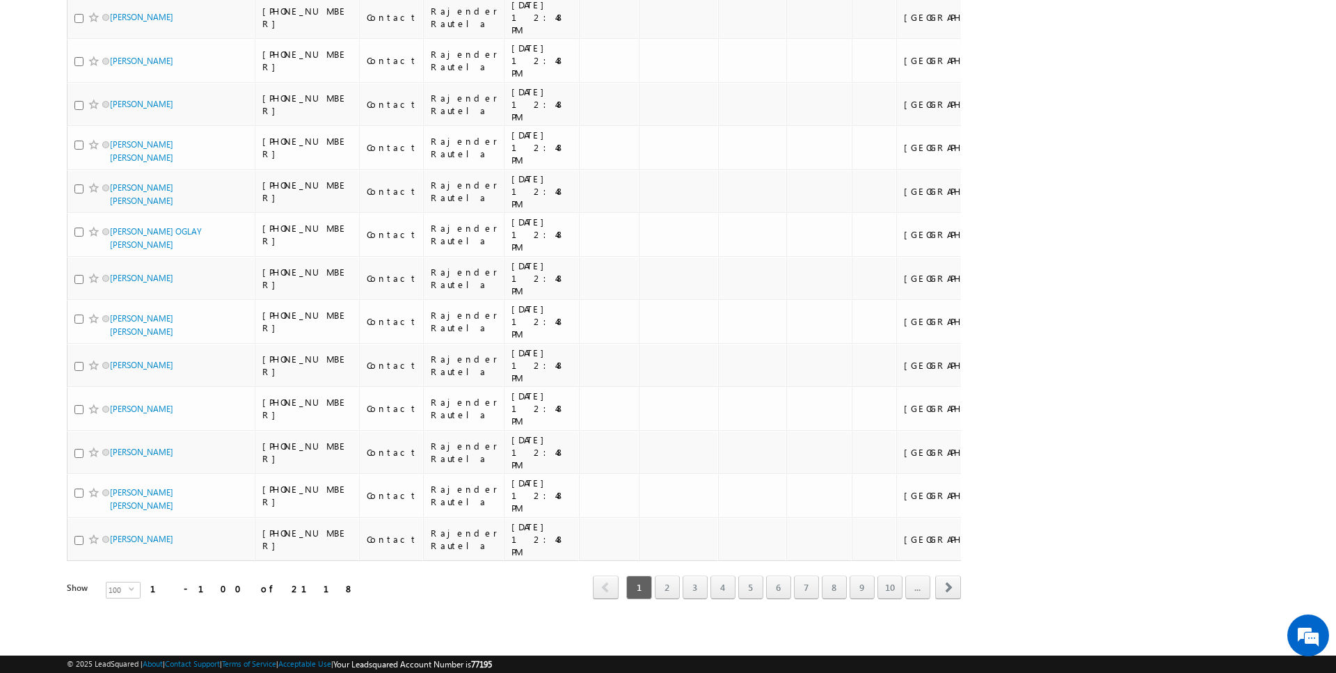
scroll to position [6423, 0]
click at [892, 591] on link "10" at bounding box center [890, 588] width 25 height 24
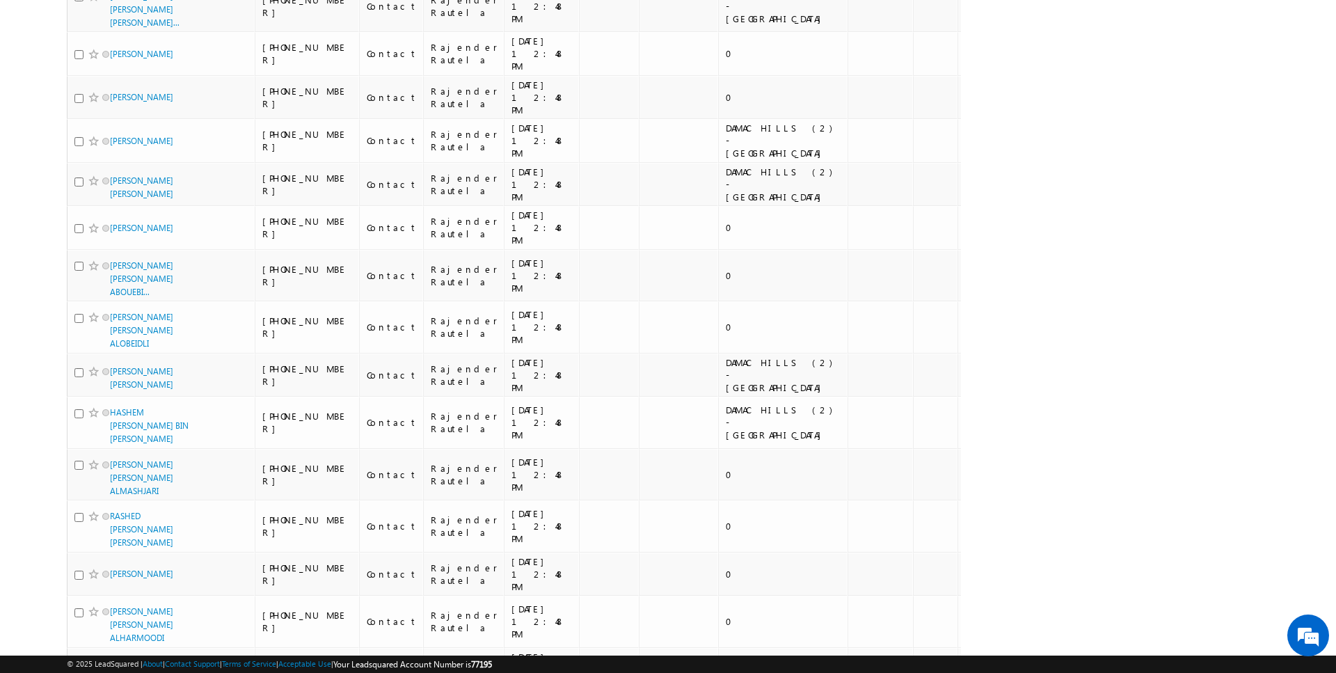
scroll to position [3892, 0]
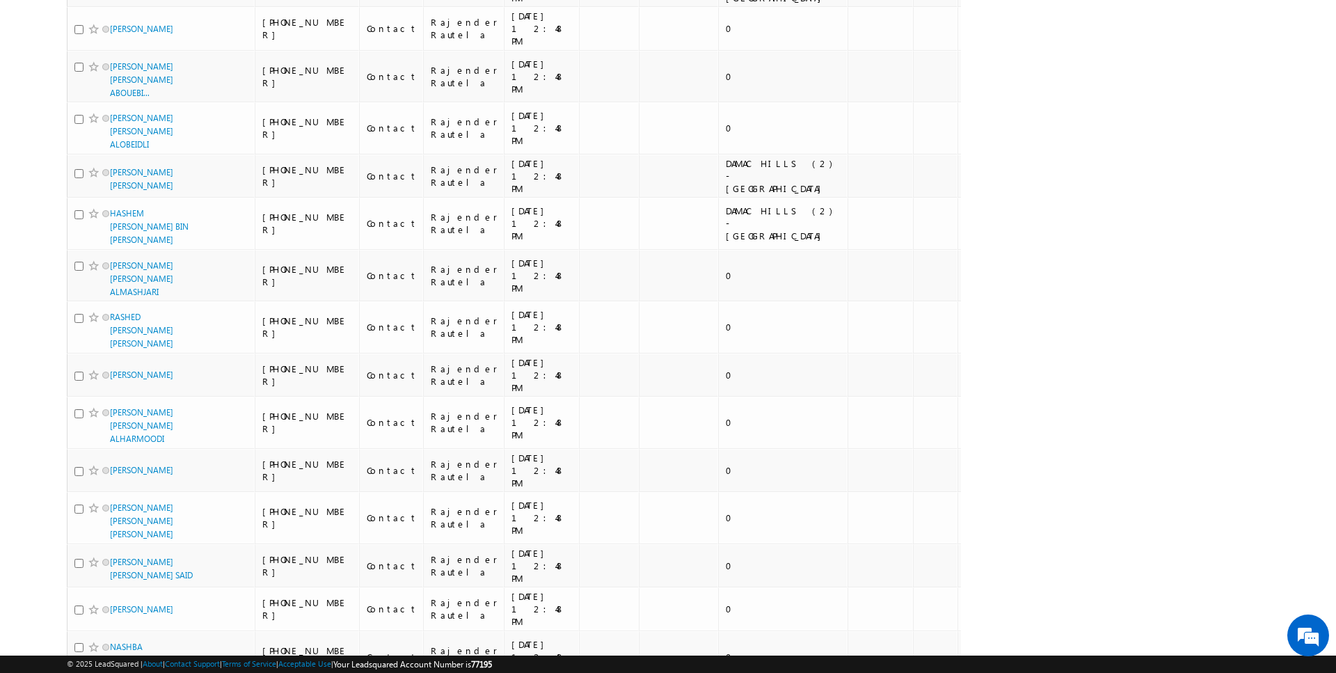
click at [113, 628] on li "50" at bounding box center [114, 633] width 33 height 14
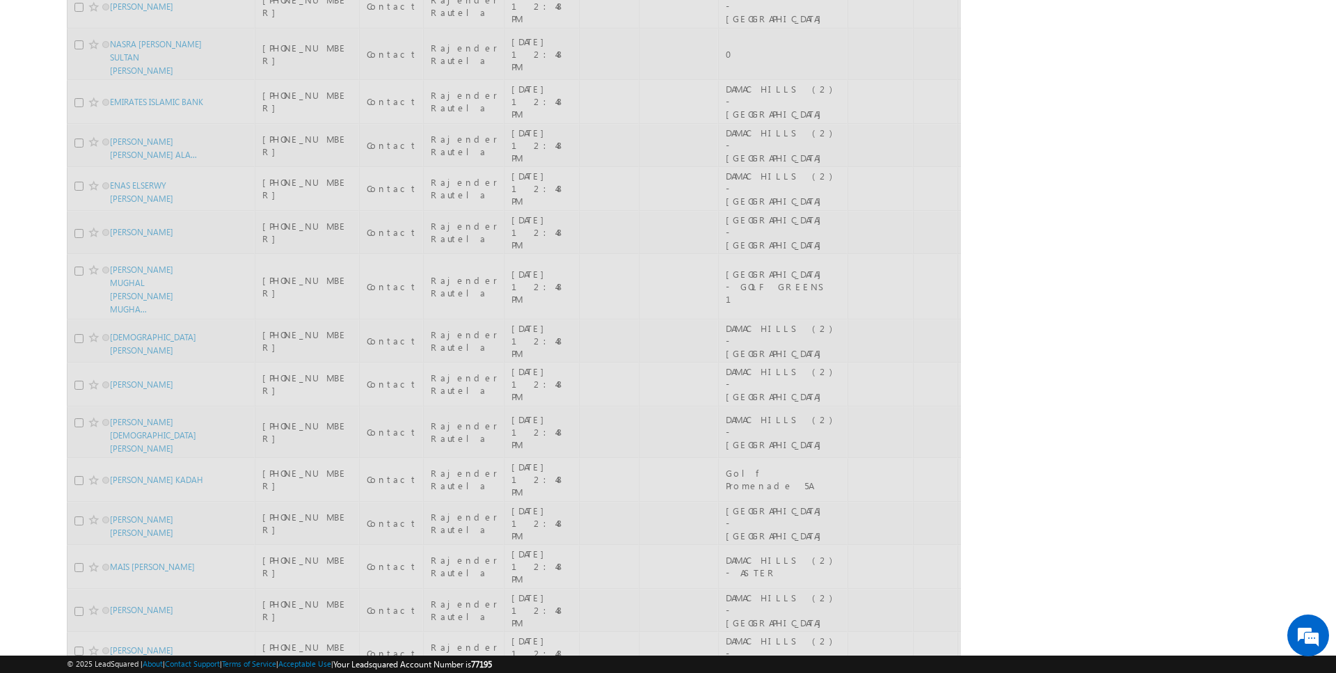
scroll to position [0, 0]
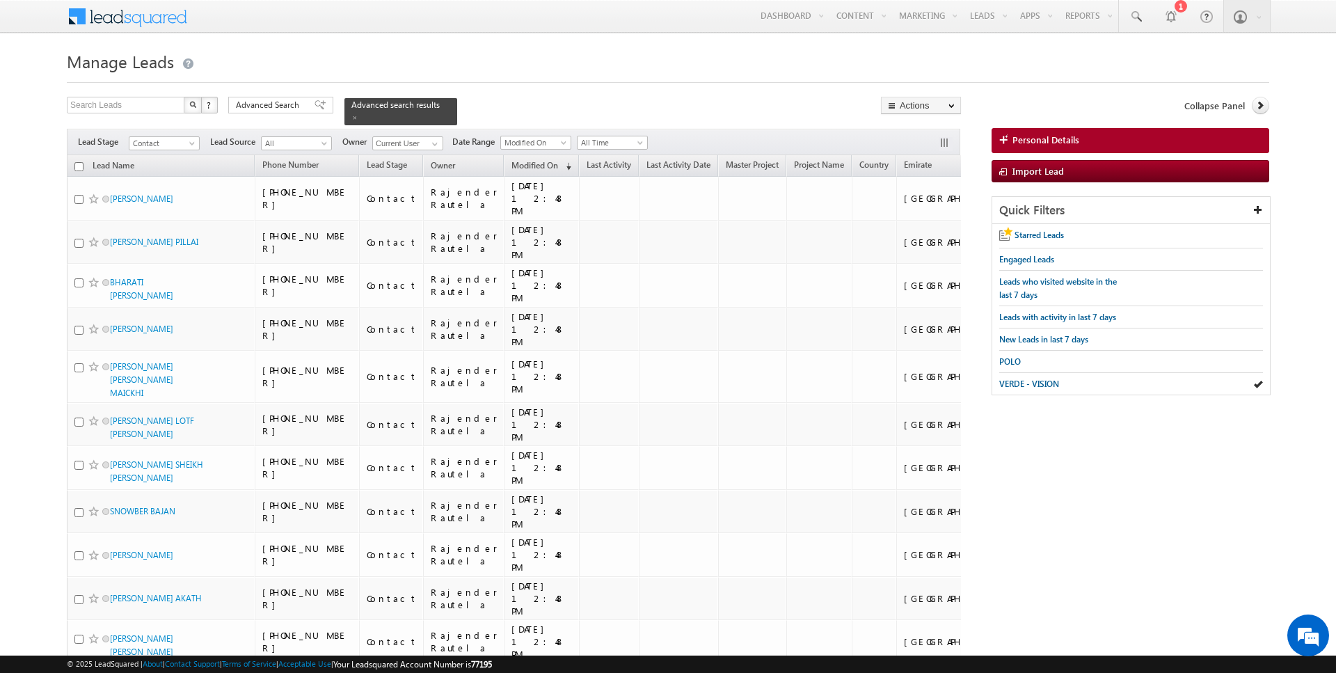
click at [77, 168] on input "checkbox" at bounding box center [78, 166] width 9 height 9
checkbox input "true"
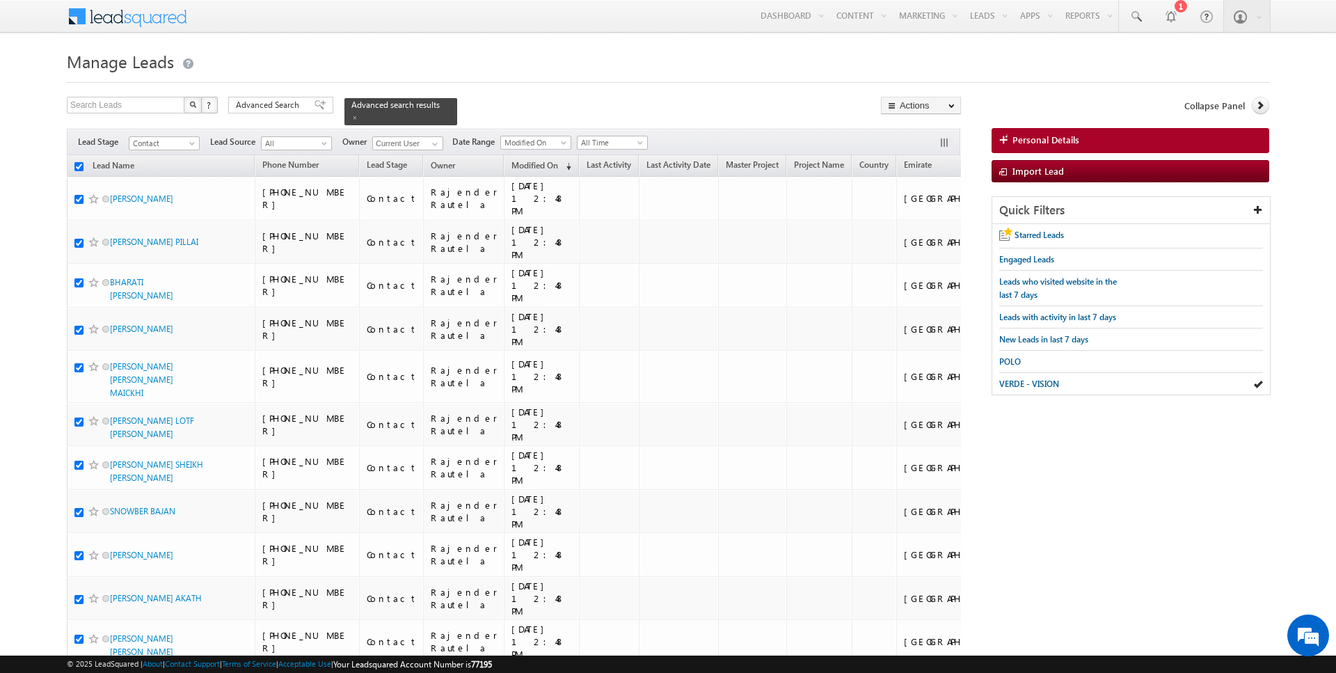
checkbox input "true"
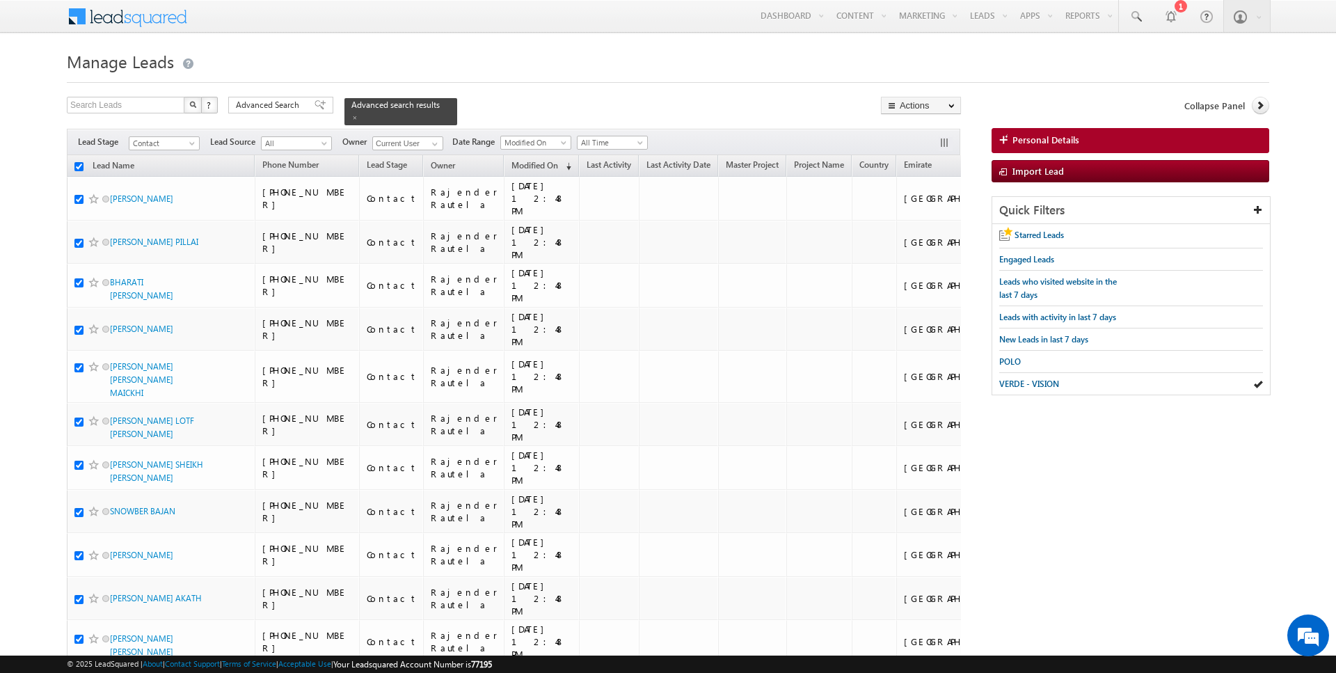
checkbox input "true"
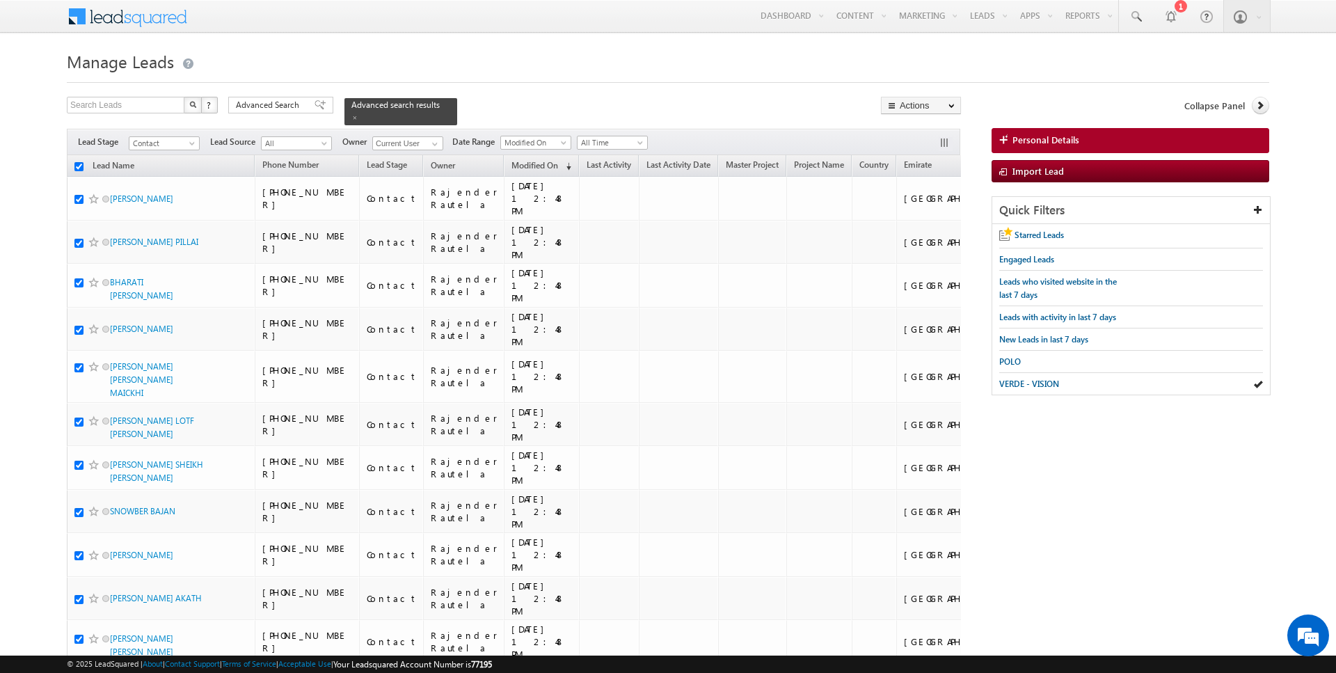
checkbox input "true"
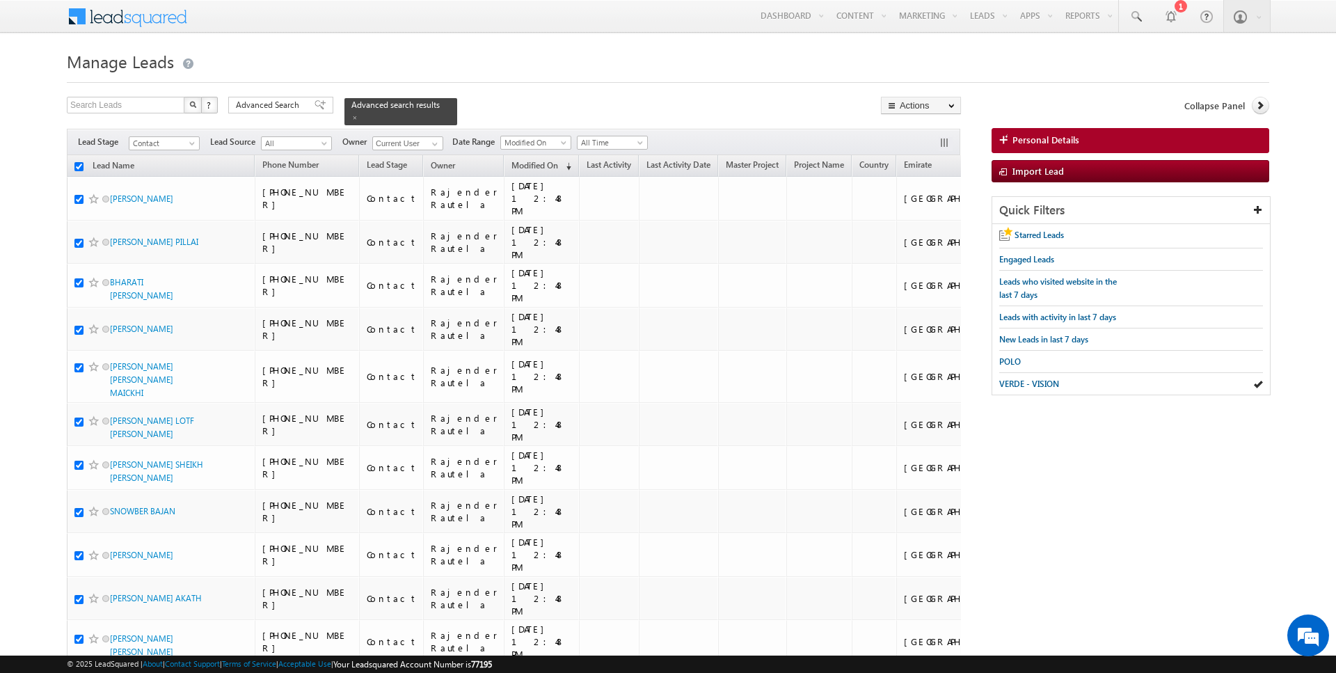
checkbox input "true"
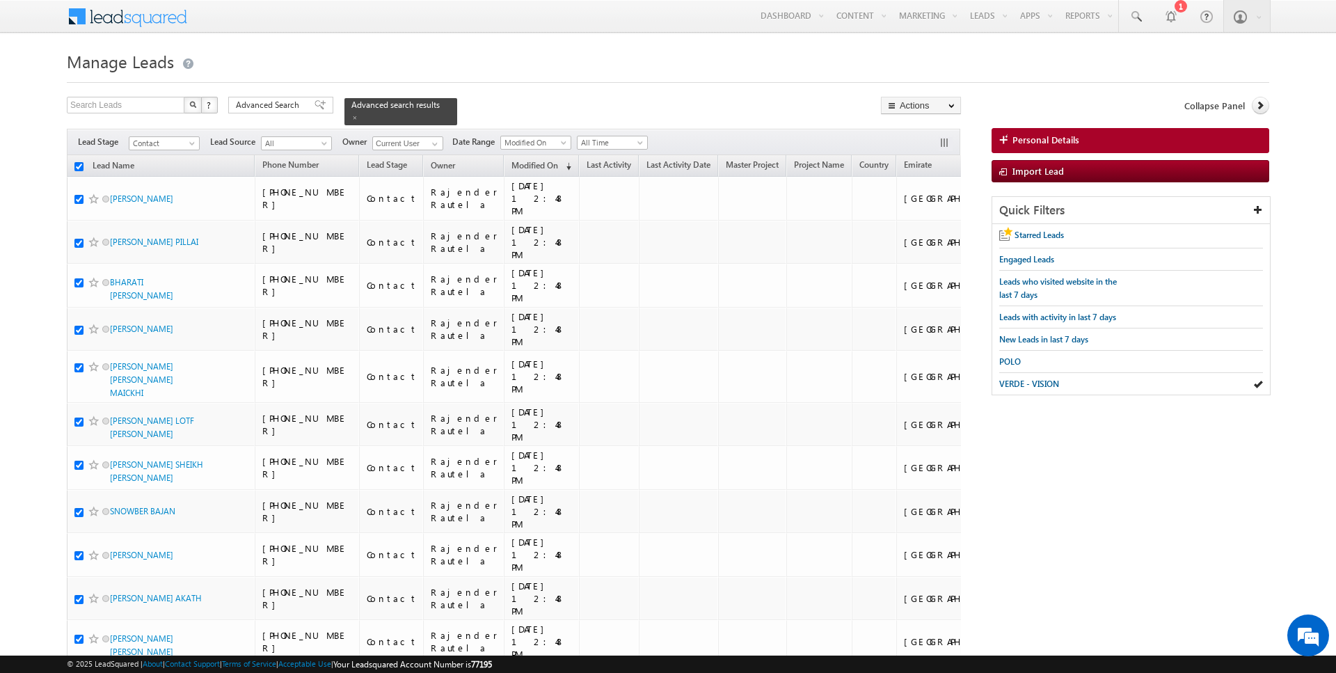
checkbox input "true"
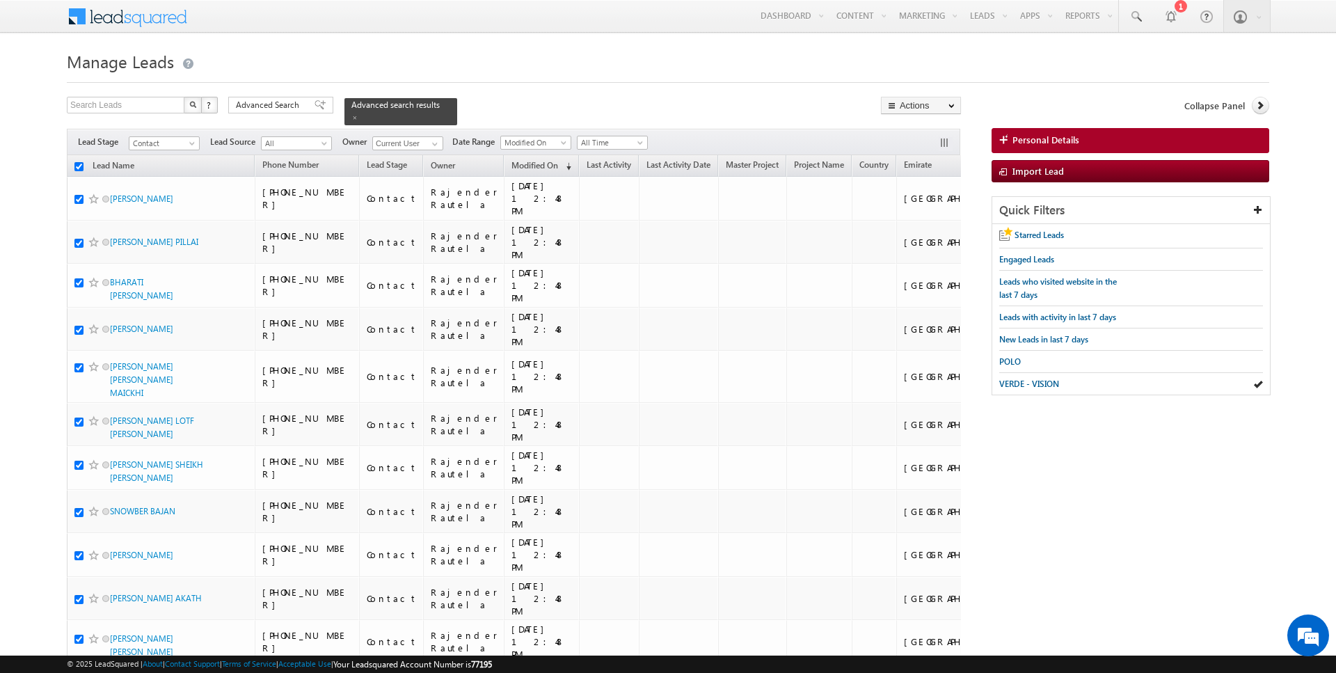
checkbox input "true"
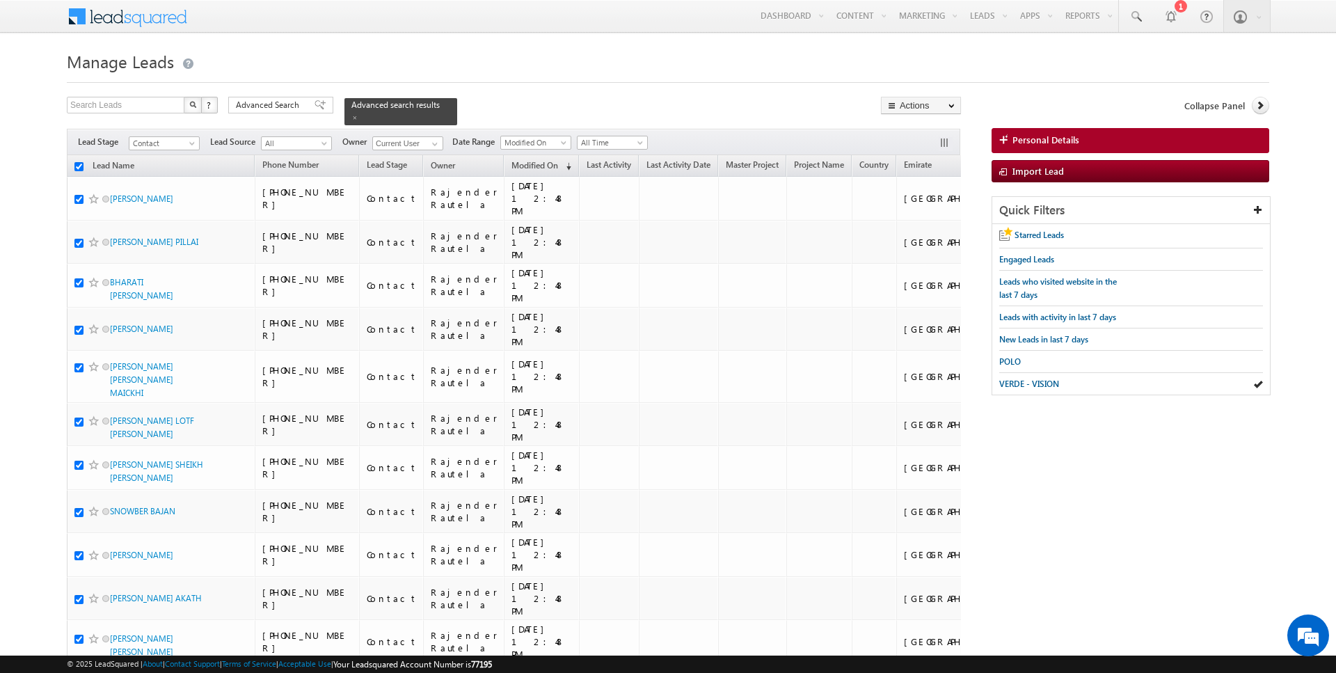
checkbox input "true"
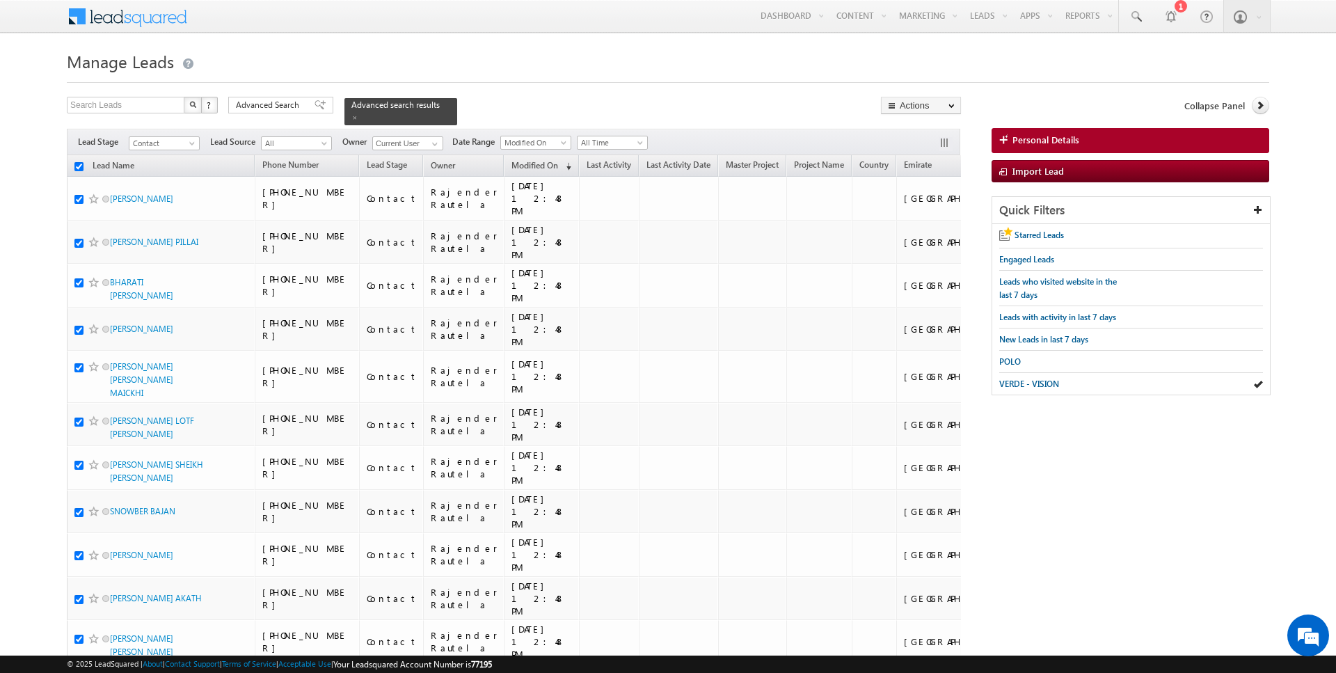
checkbox input "true"
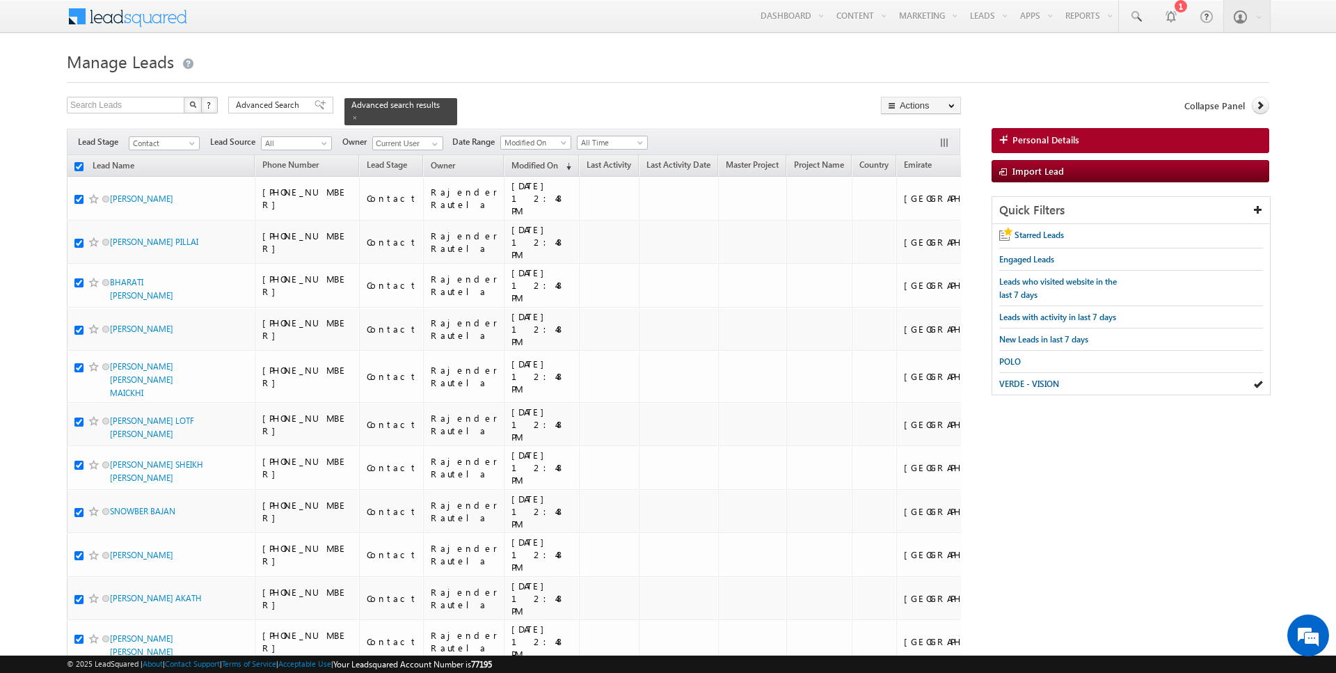
checkbox input "true"
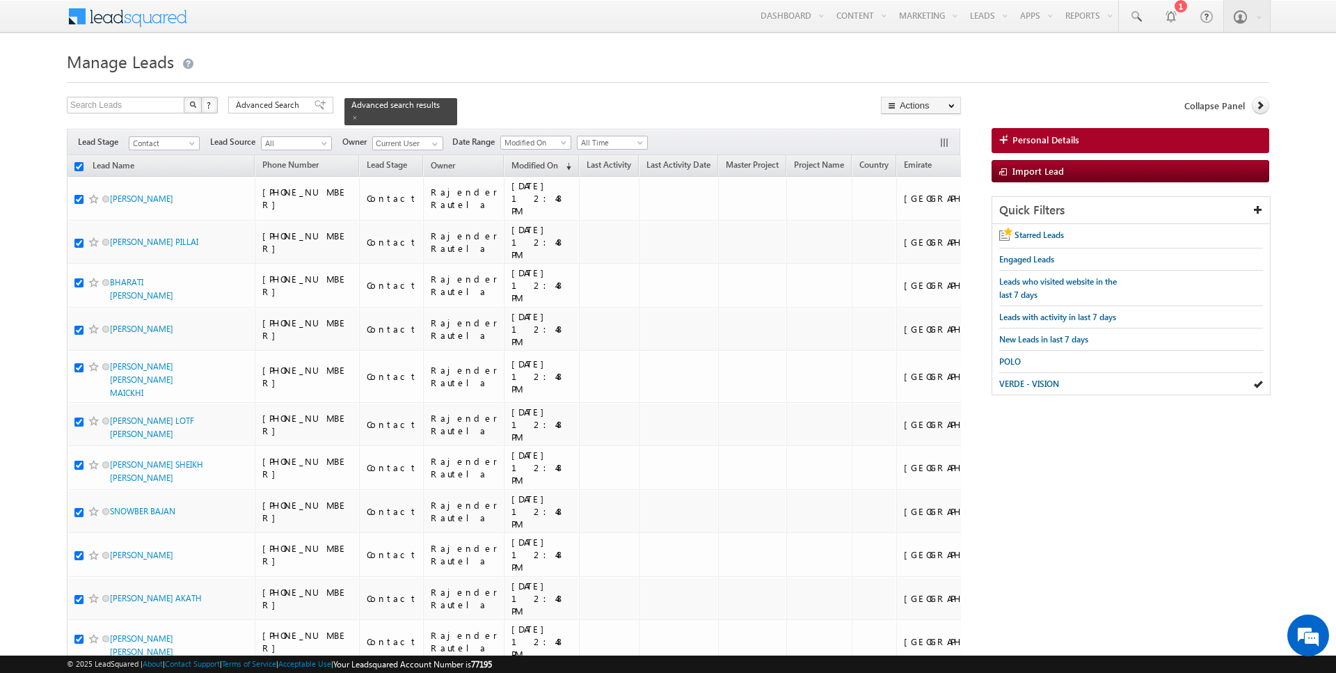
checkbox input "true"
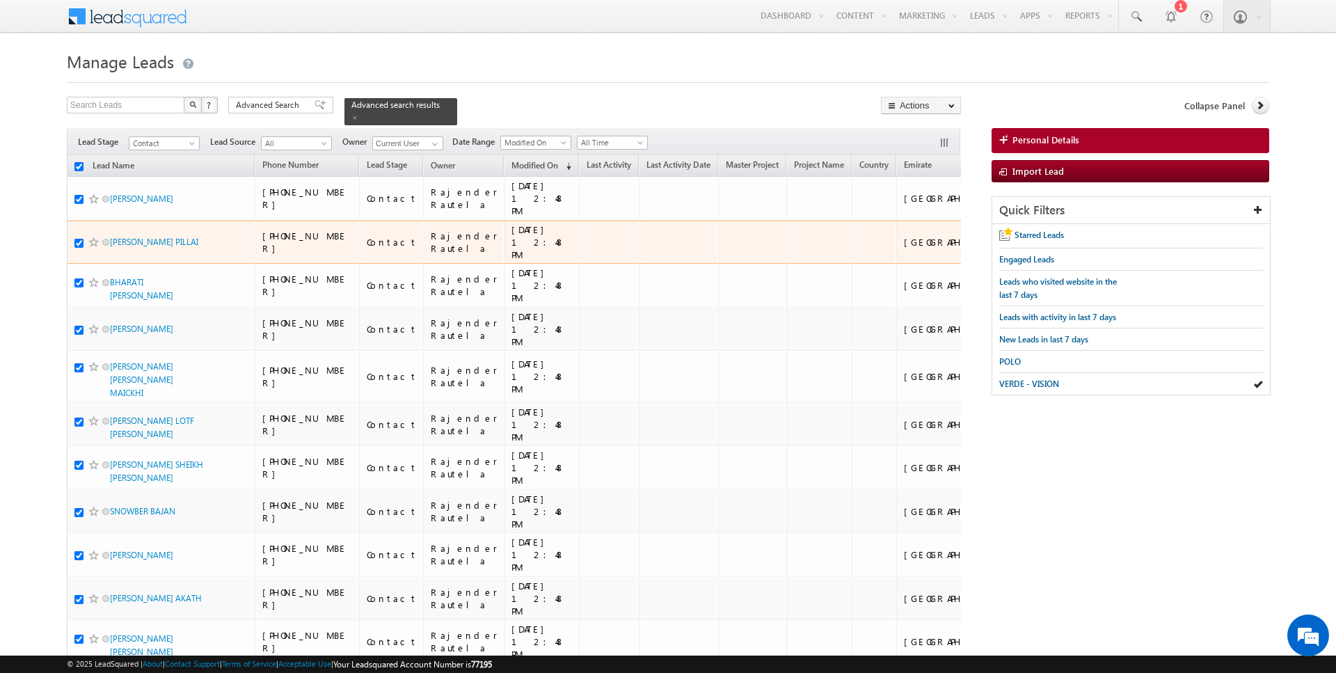
scroll to position [0, 16]
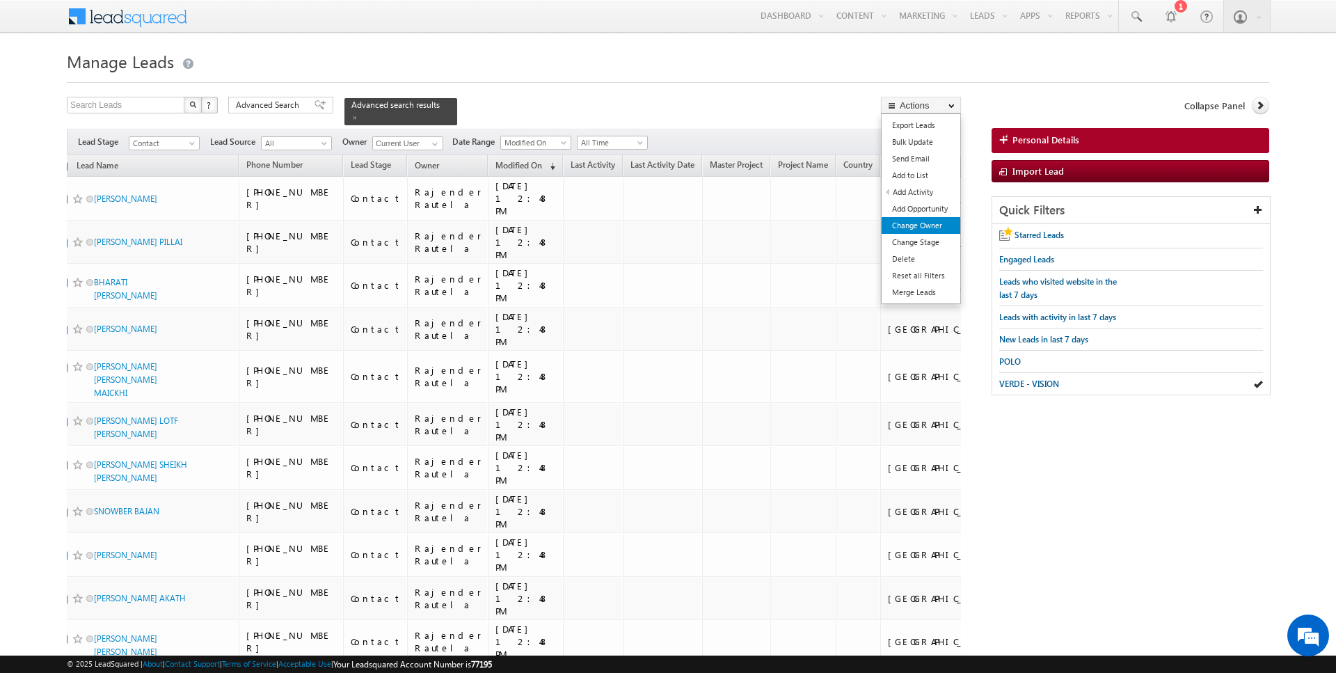
click at [914, 225] on link "Change Owner" at bounding box center [921, 225] width 79 height 17
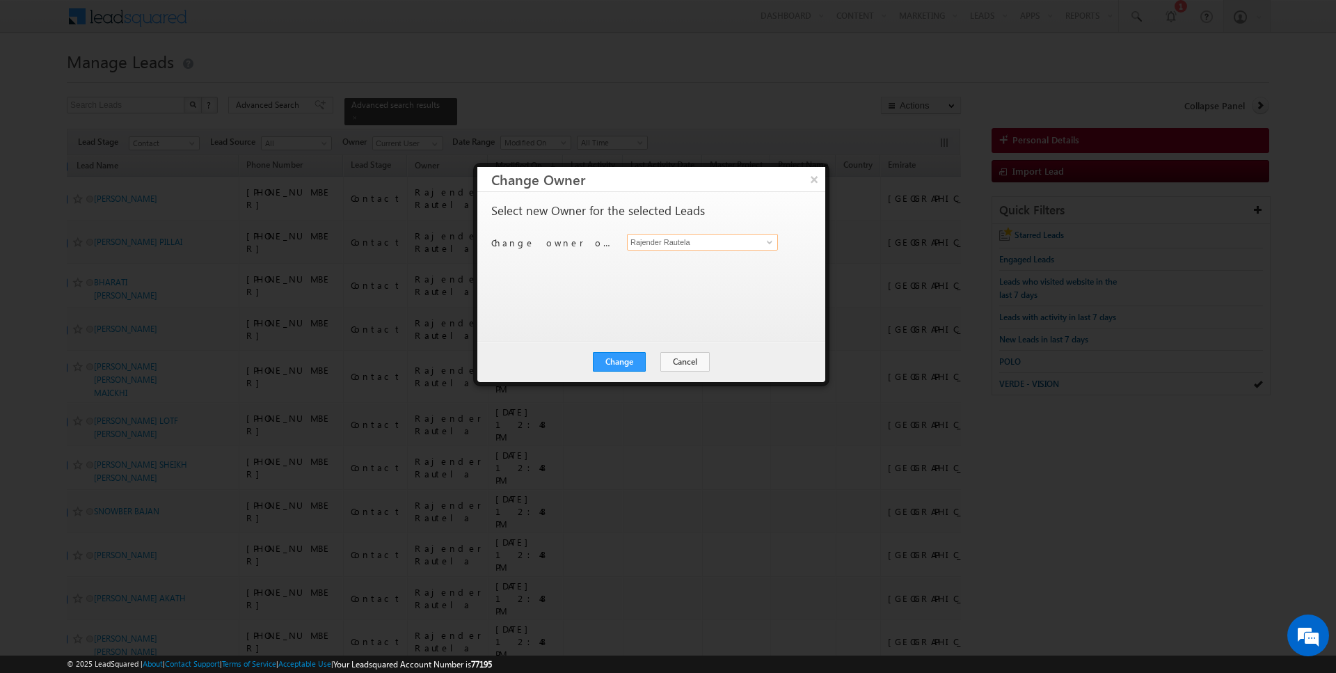
click at [689, 246] on input "Rajender Rautela" at bounding box center [702, 242] width 151 height 17
type input "[DATE][PERSON_NAME]"
click at [612, 359] on button "Change" at bounding box center [619, 361] width 53 height 19
click at [659, 360] on button "Close" at bounding box center [653, 361] width 45 height 19
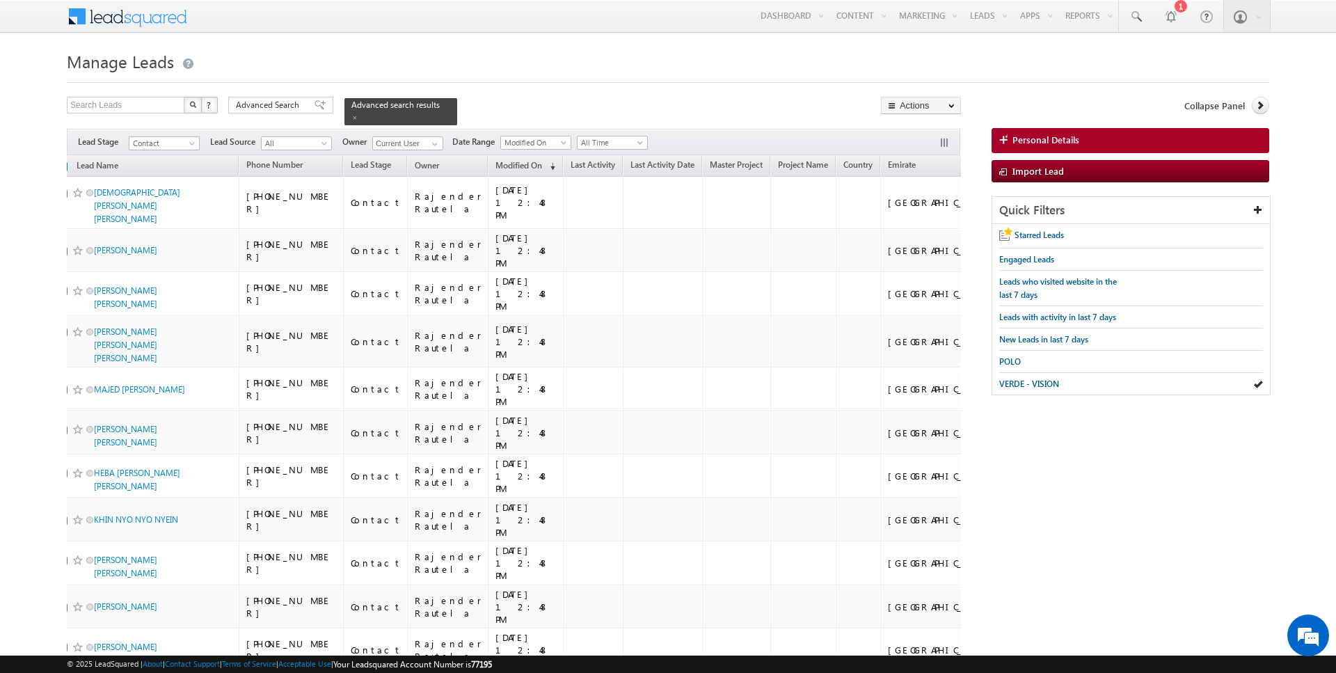
checkbox input "false"
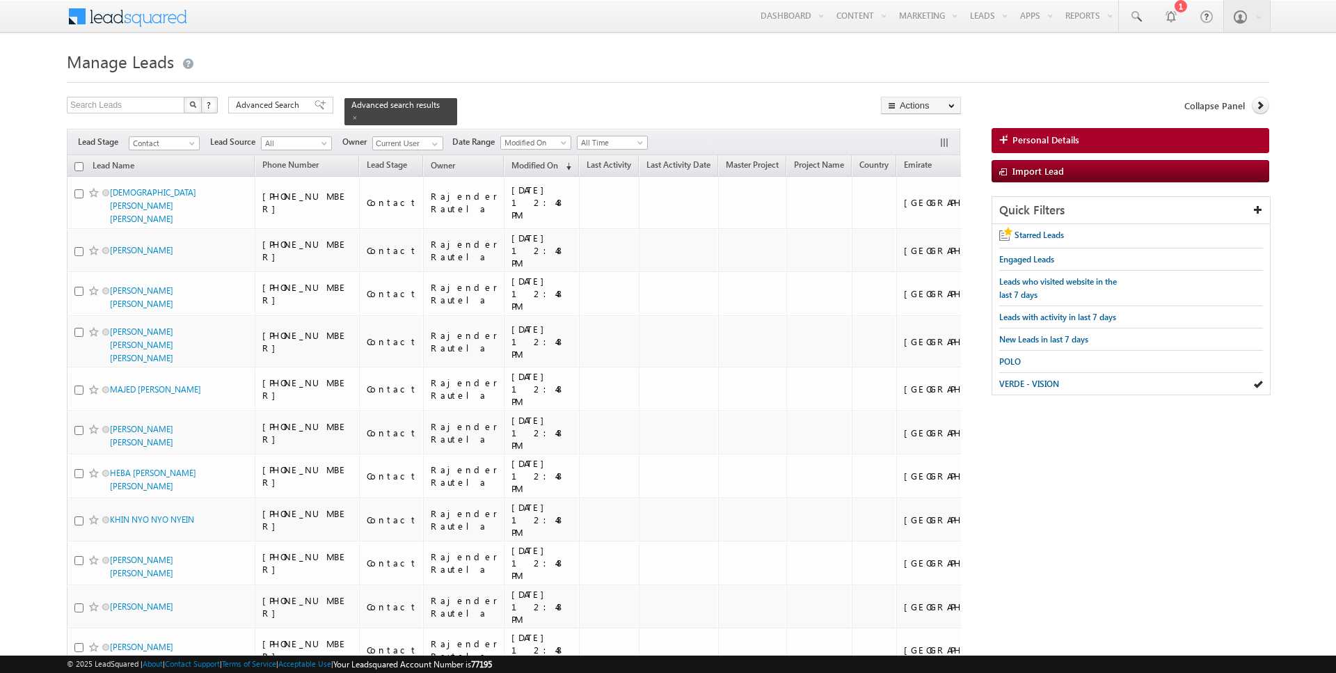
click at [78, 166] on input "checkbox" at bounding box center [78, 166] width 9 height 9
checkbox input "true"
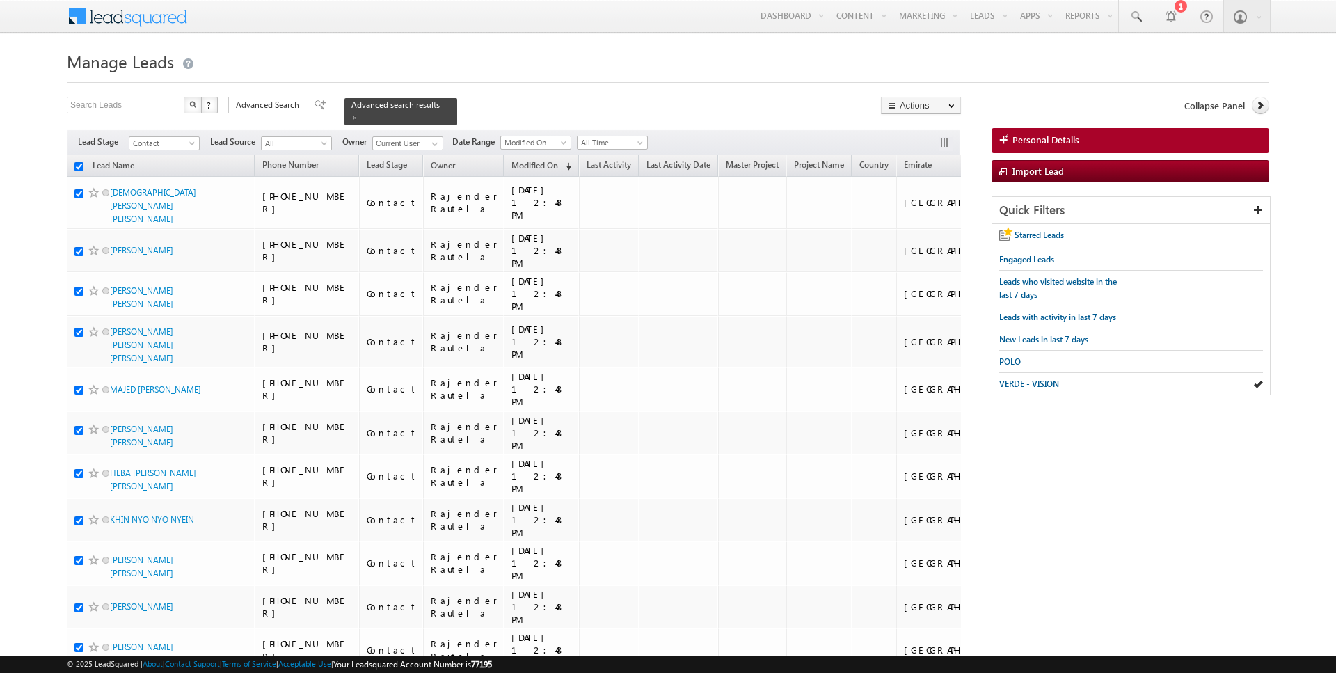
checkbox input "true"
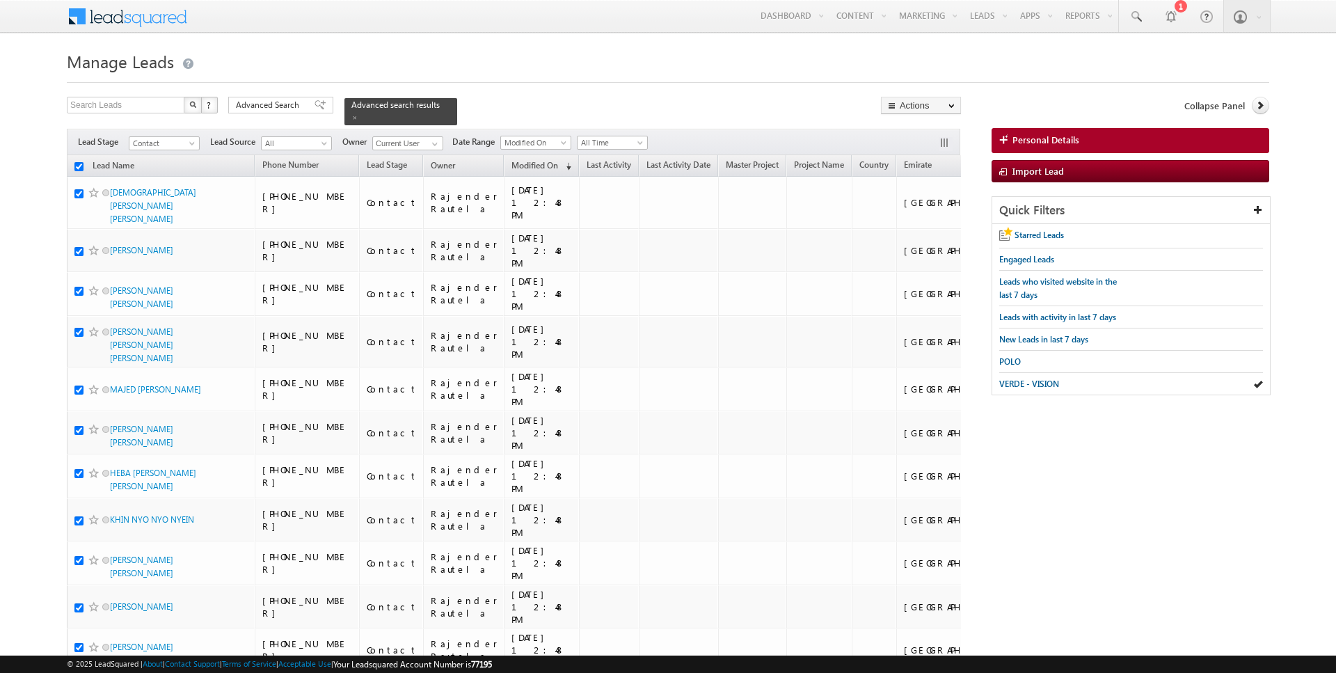
checkbox input "true"
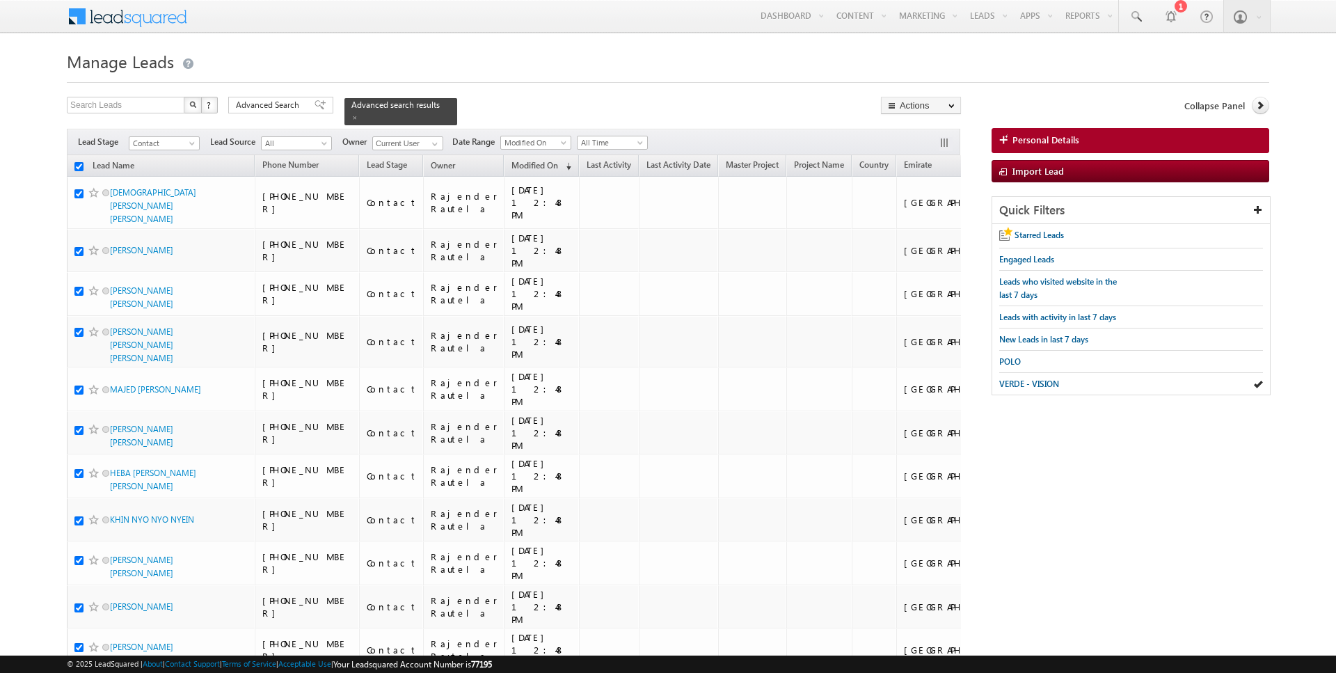
checkbox input "true"
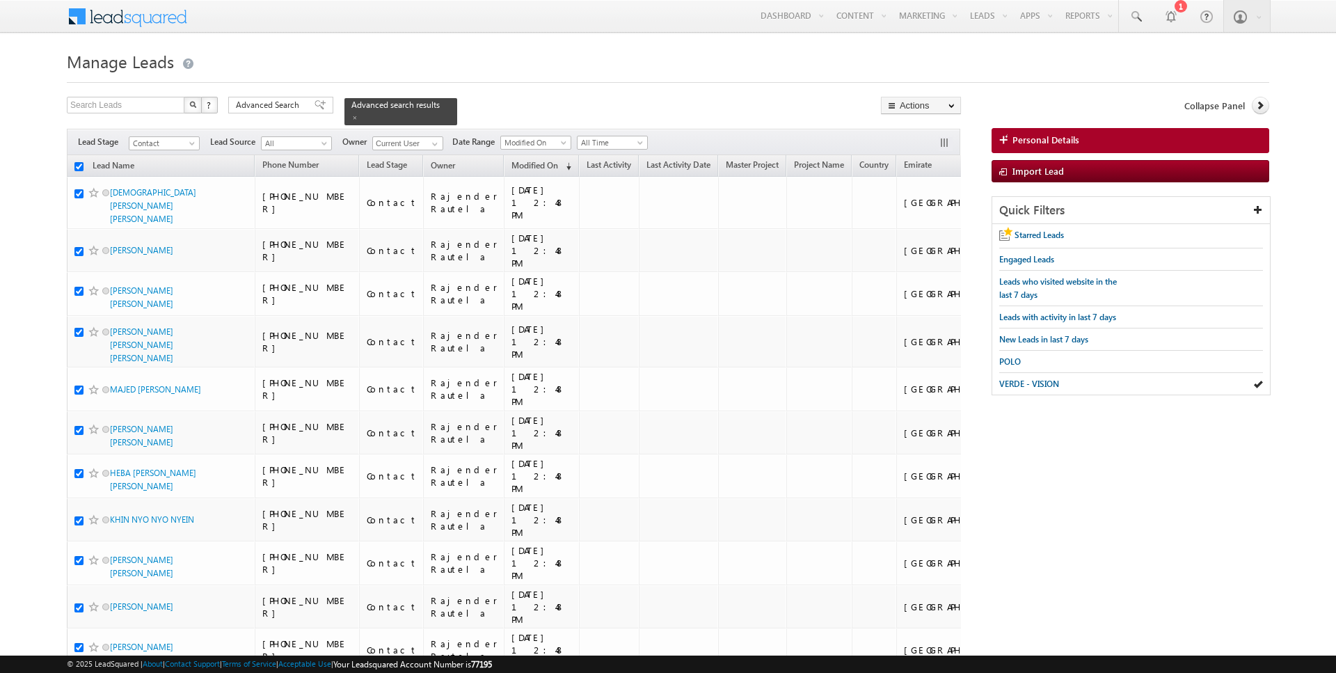
checkbox input "true"
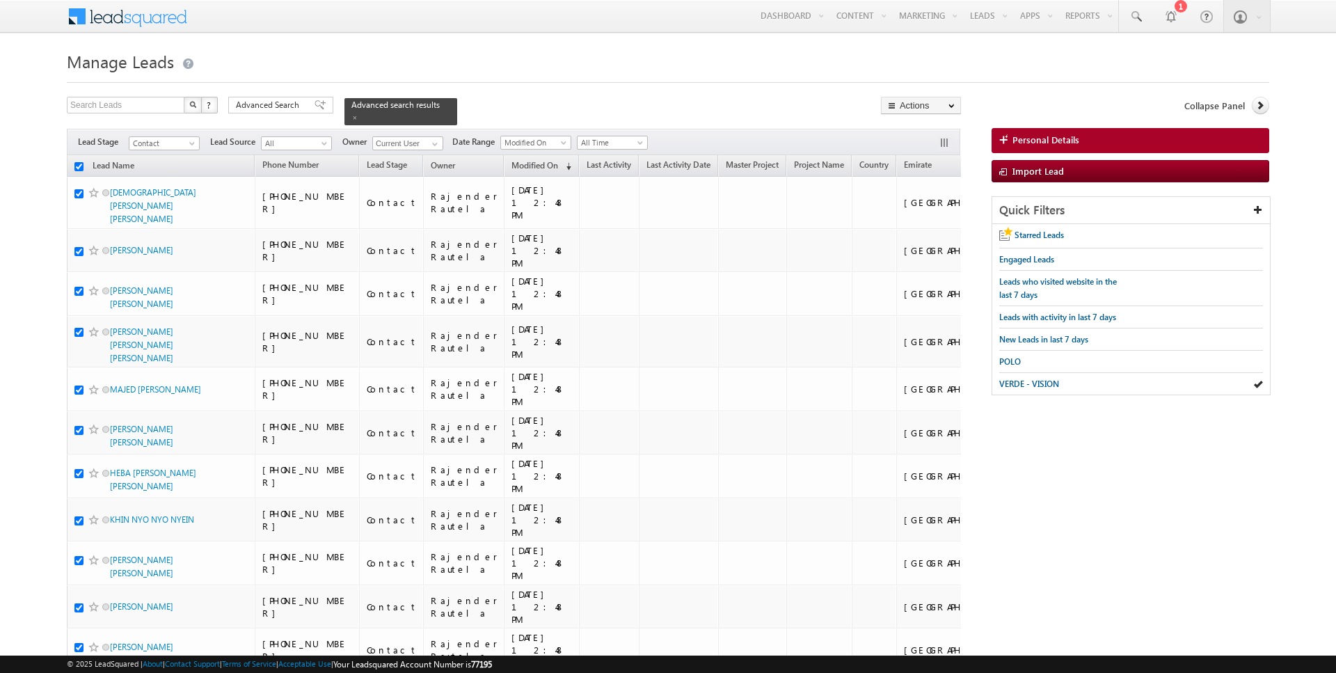
checkbox input "true"
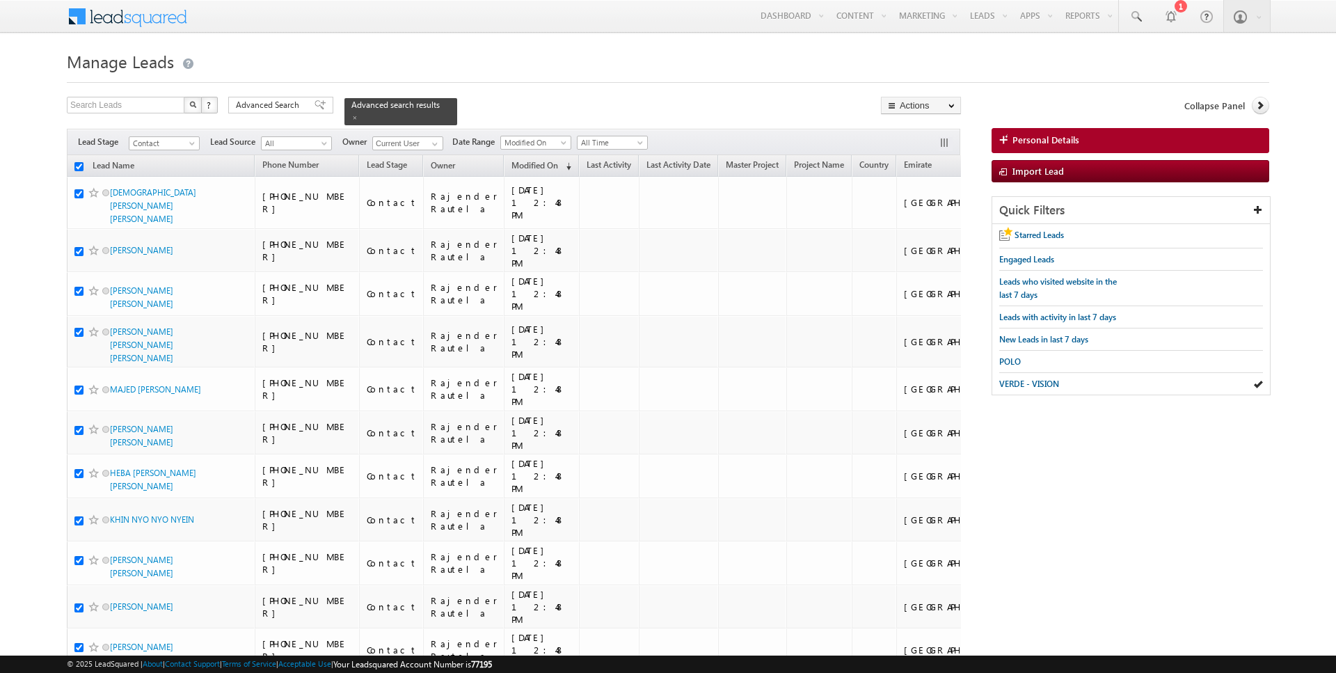
checkbox input "true"
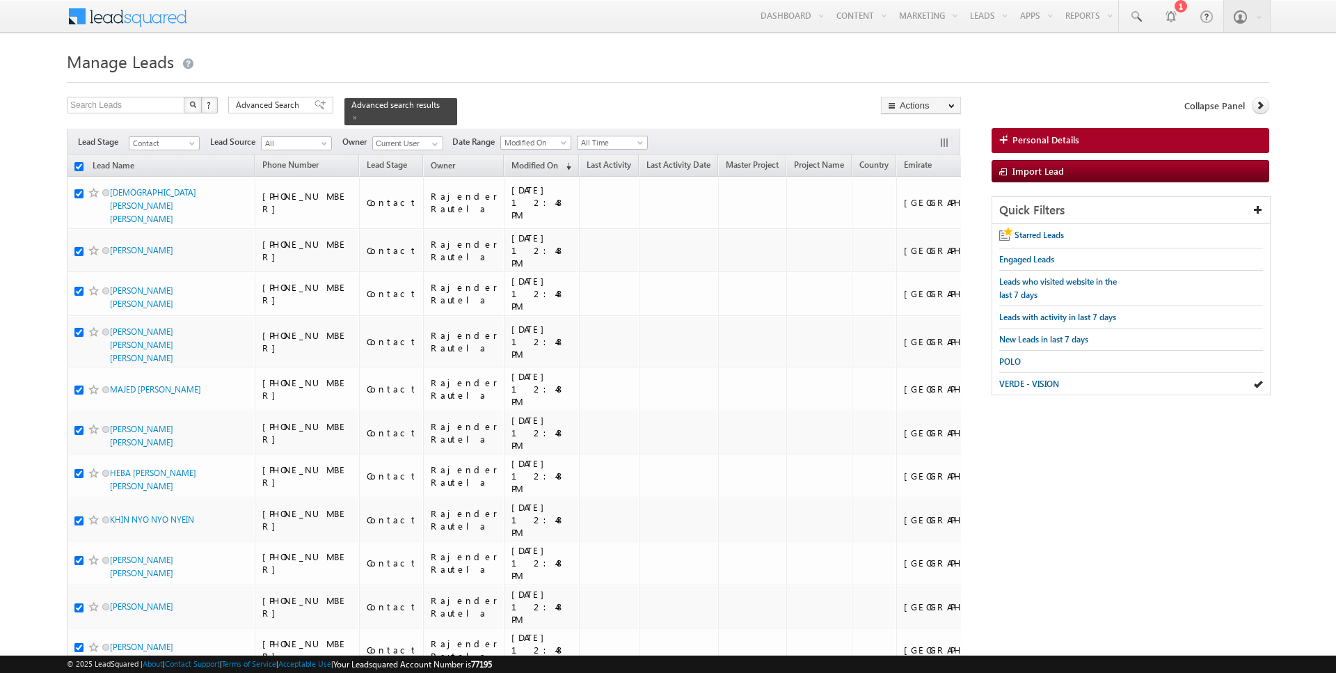
checkbox input "true"
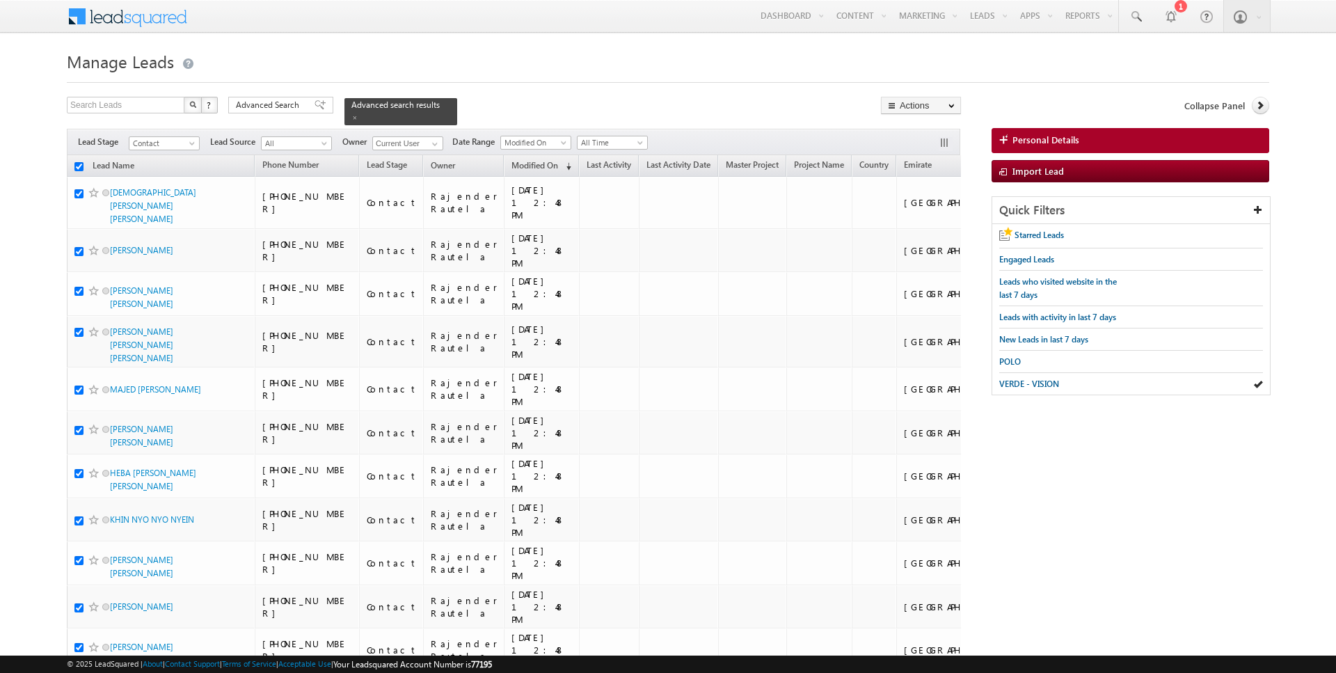
checkbox input "true"
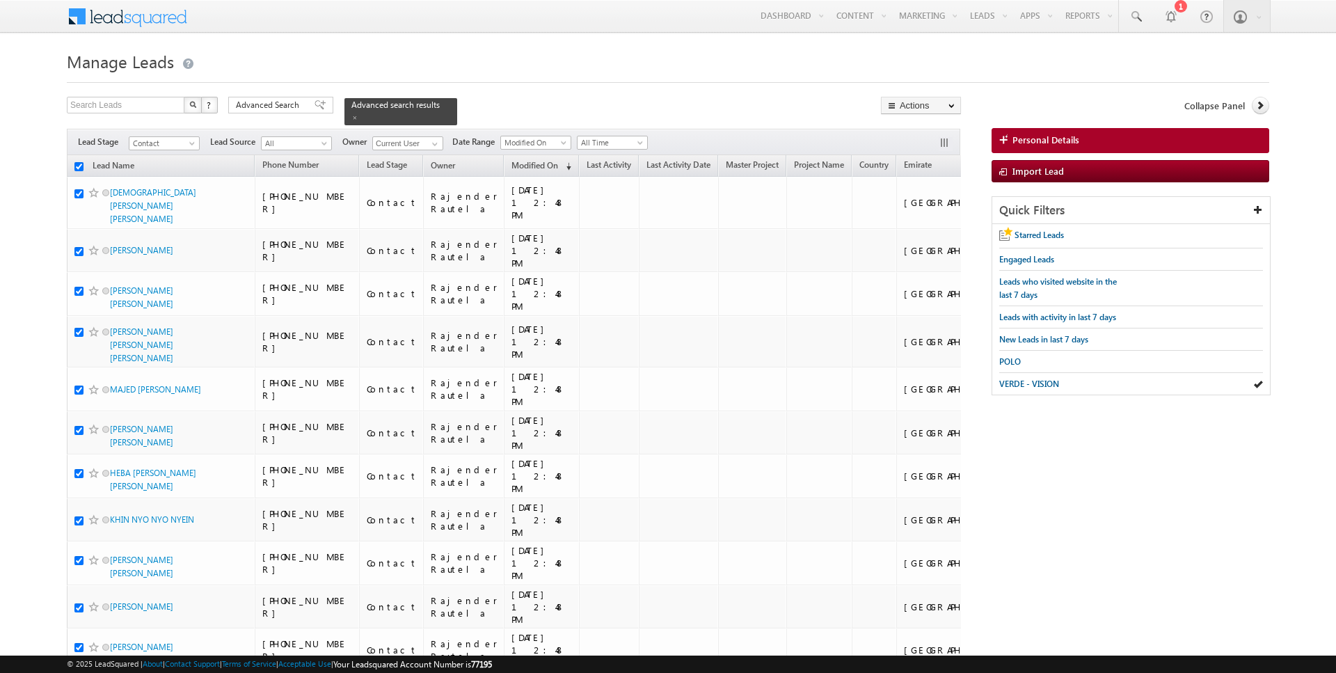
checkbox input "true"
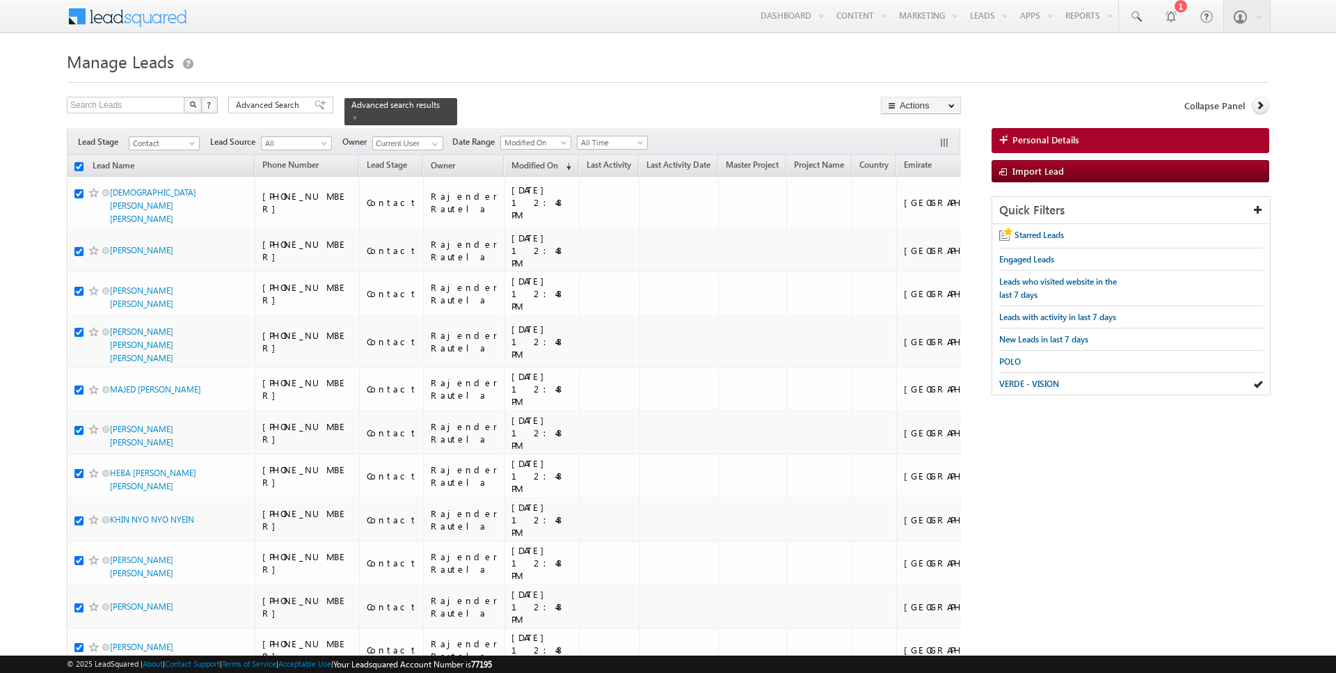
checkbox input "true"
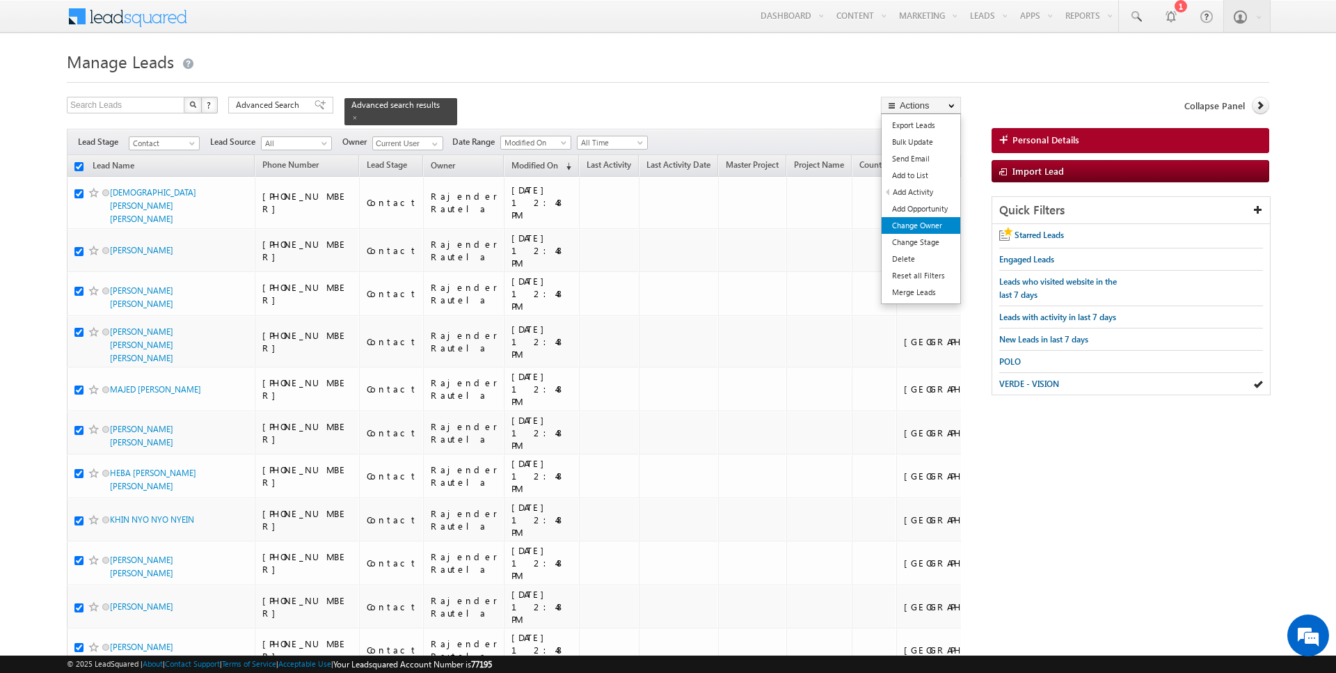
click at [926, 220] on link "Change Owner" at bounding box center [921, 225] width 79 height 17
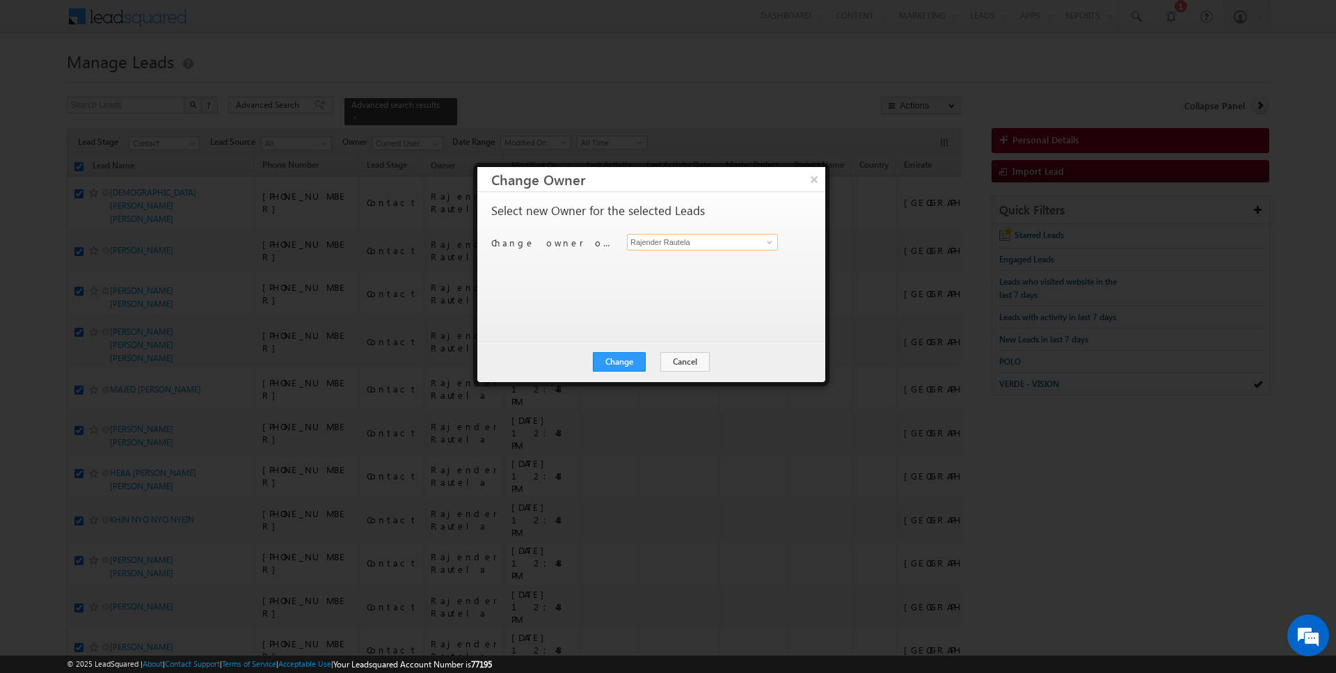
click at [683, 236] on input "Rajender Rautela" at bounding box center [702, 242] width 151 height 17
type input "[PERSON_NAME]"
click at [620, 352] on button "Change" at bounding box center [619, 361] width 53 height 19
click at [646, 364] on button "Close" at bounding box center [653, 361] width 45 height 19
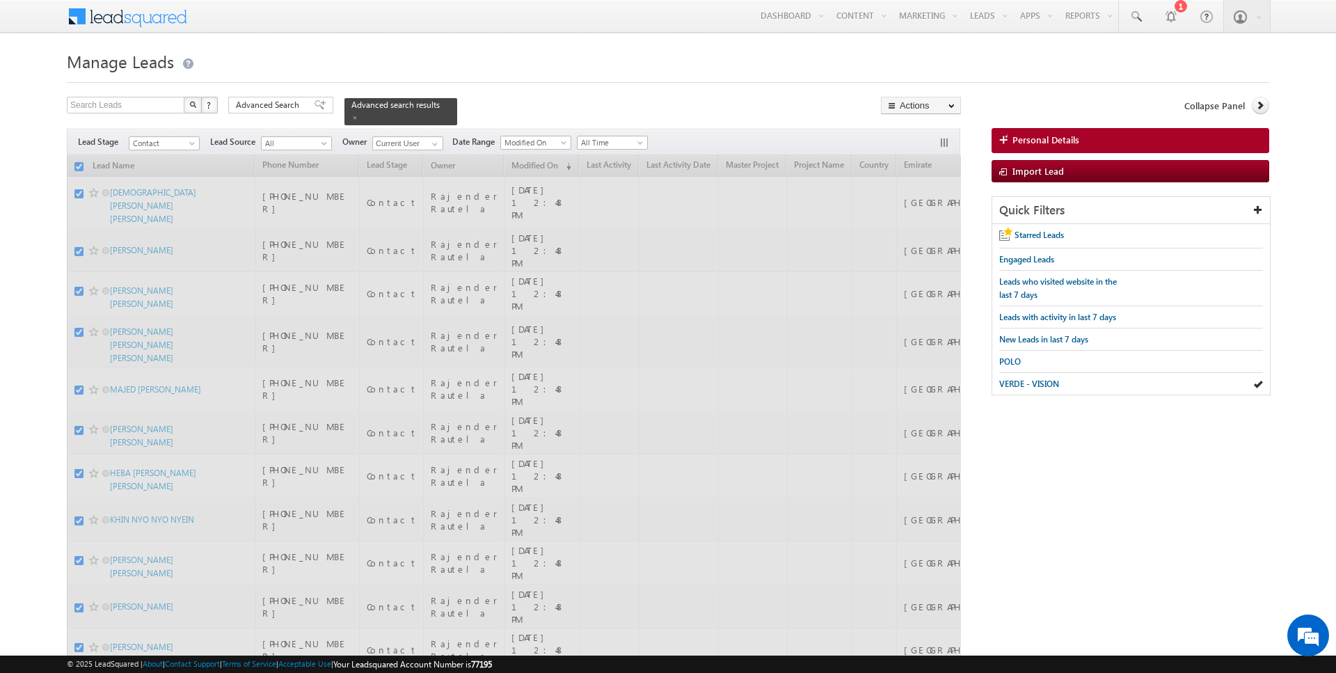
checkbox input "false"
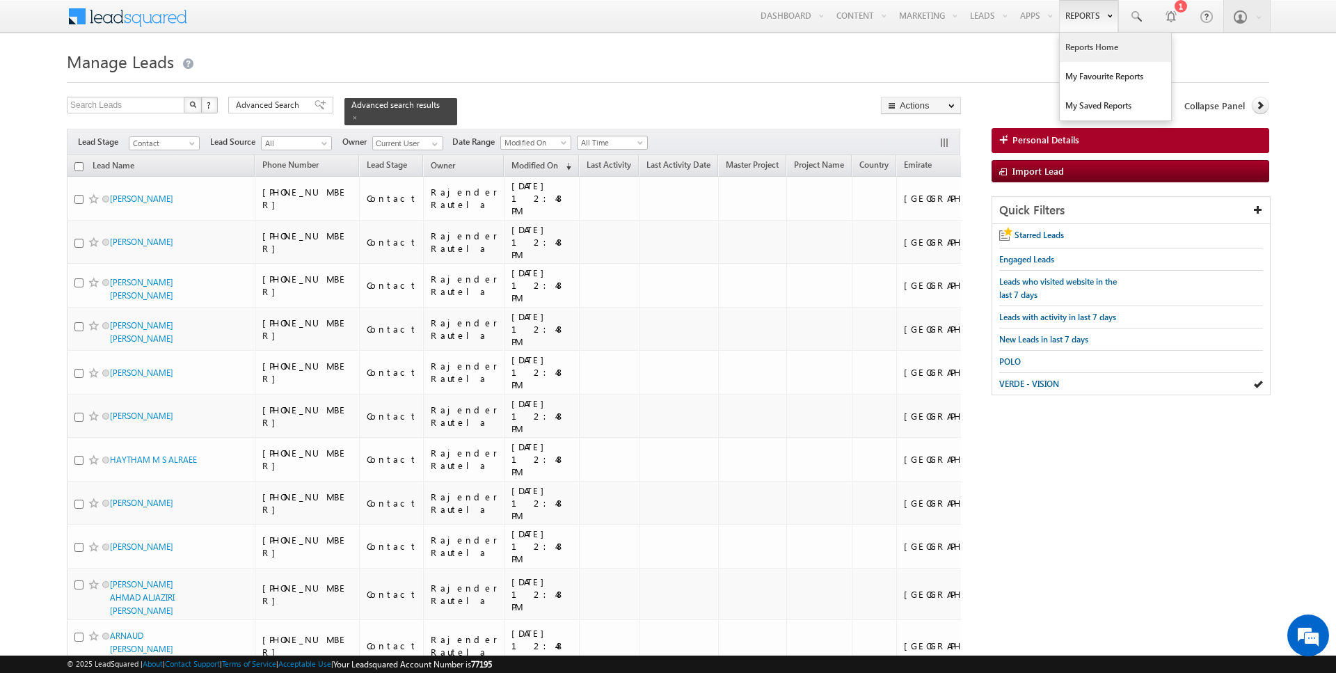
click at [1093, 48] on link "Reports Home" at bounding box center [1115, 47] width 111 height 29
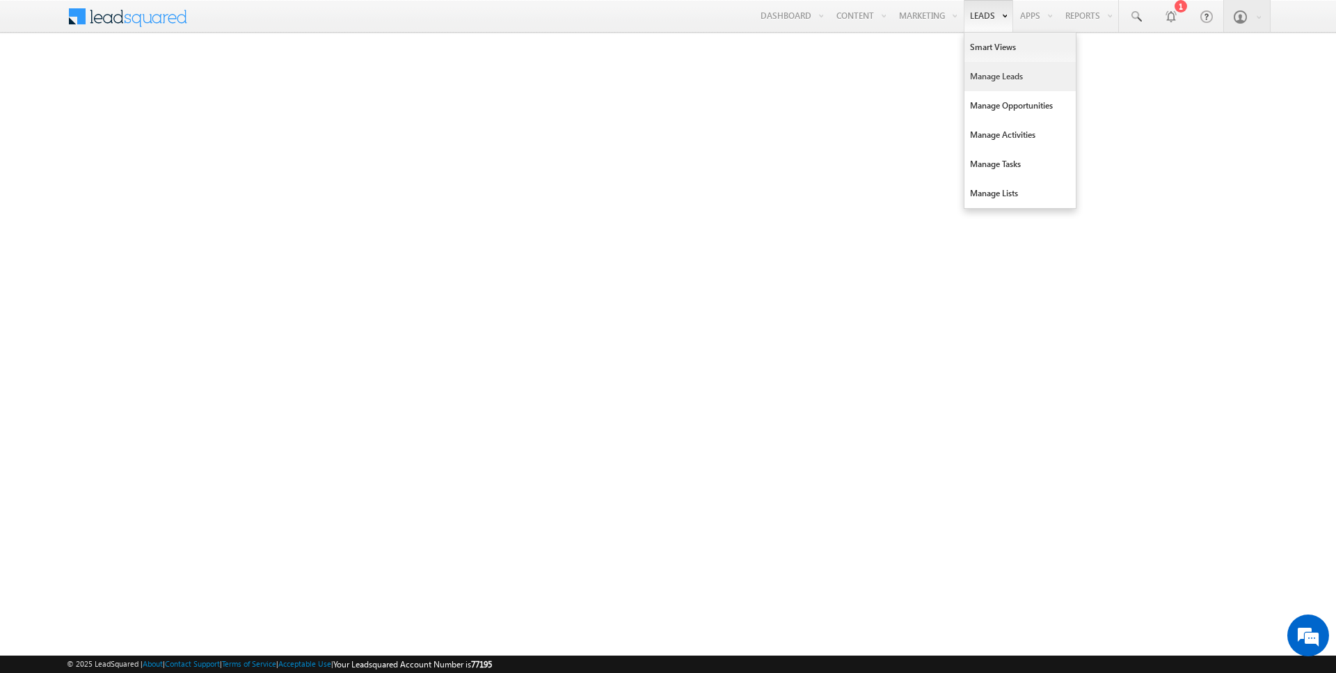
click at [988, 72] on link "Manage Leads" at bounding box center [1020, 76] width 111 height 29
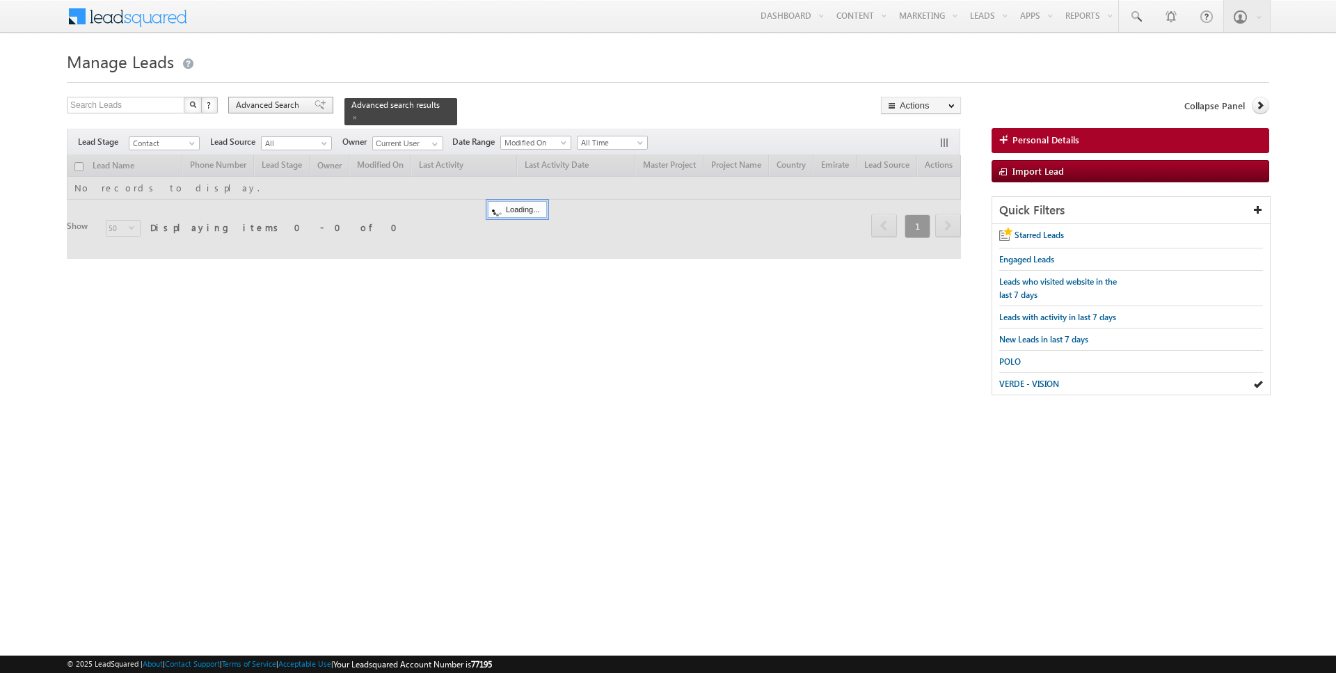
click at [243, 97] on div "Advanced Search" at bounding box center [280, 105] width 105 height 17
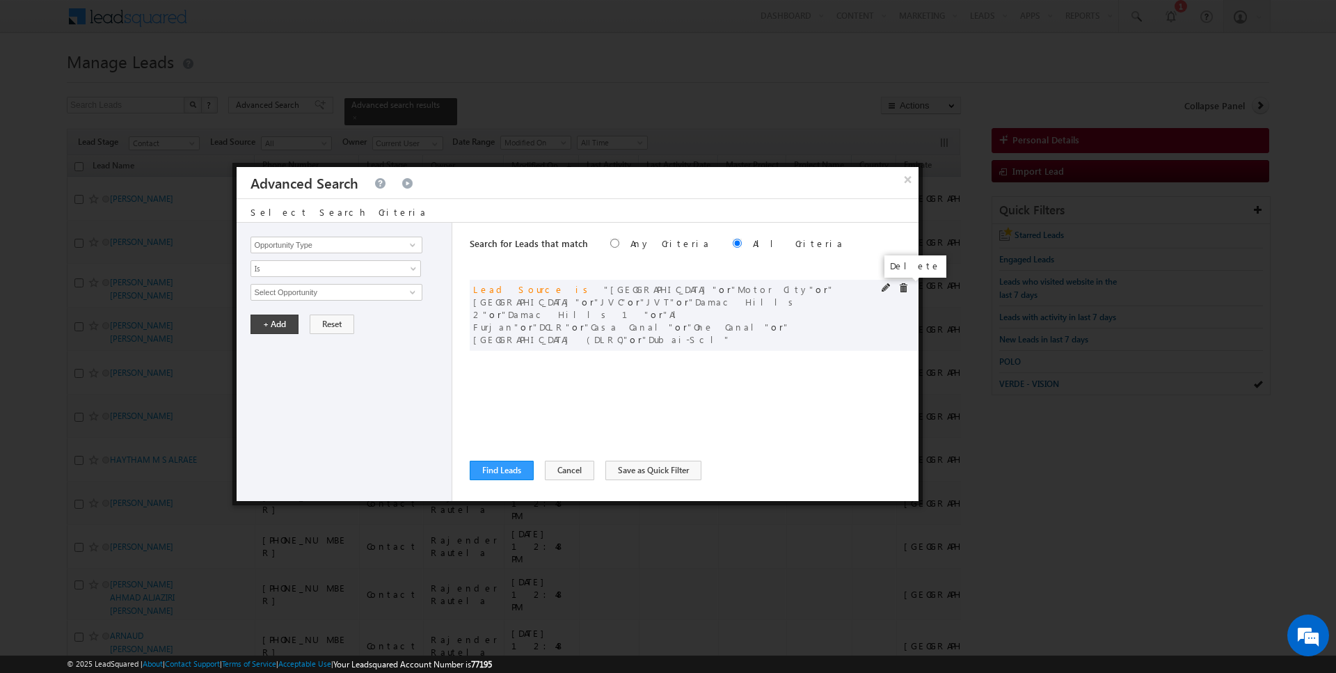
click at [901, 287] on span at bounding box center [903, 288] width 10 height 10
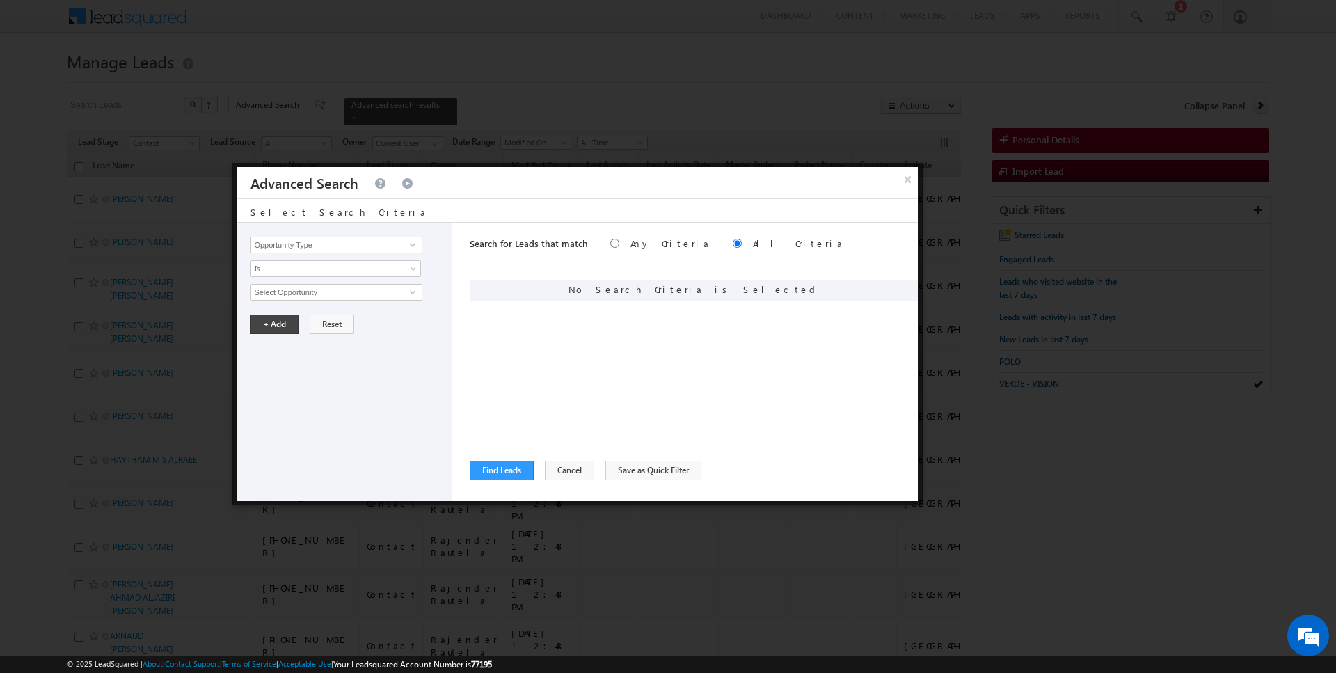
click at [332, 255] on div "Opportunity Type Lead Activity Task Sales Group Prospect Id Address 1 Address 2…" at bounding box center [345, 362] width 216 height 278
click at [332, 232] on div "Opportunity Type Lead Activity Task Sales Group Prospect Id Address 1 Address 2…" at bounding box center [345, 362] width 216 height 278
click at [337, 253] on div "Opportunity Type Lead Activity Task Sales Group Prospect Id Address 1 Address 2…" at bounding box center [345, 362] width 216 height 278
click at [332, 244] on input "Opportunity Type" at bounding box center [336, 245] width 171 height 17
type input "Lead Activity"
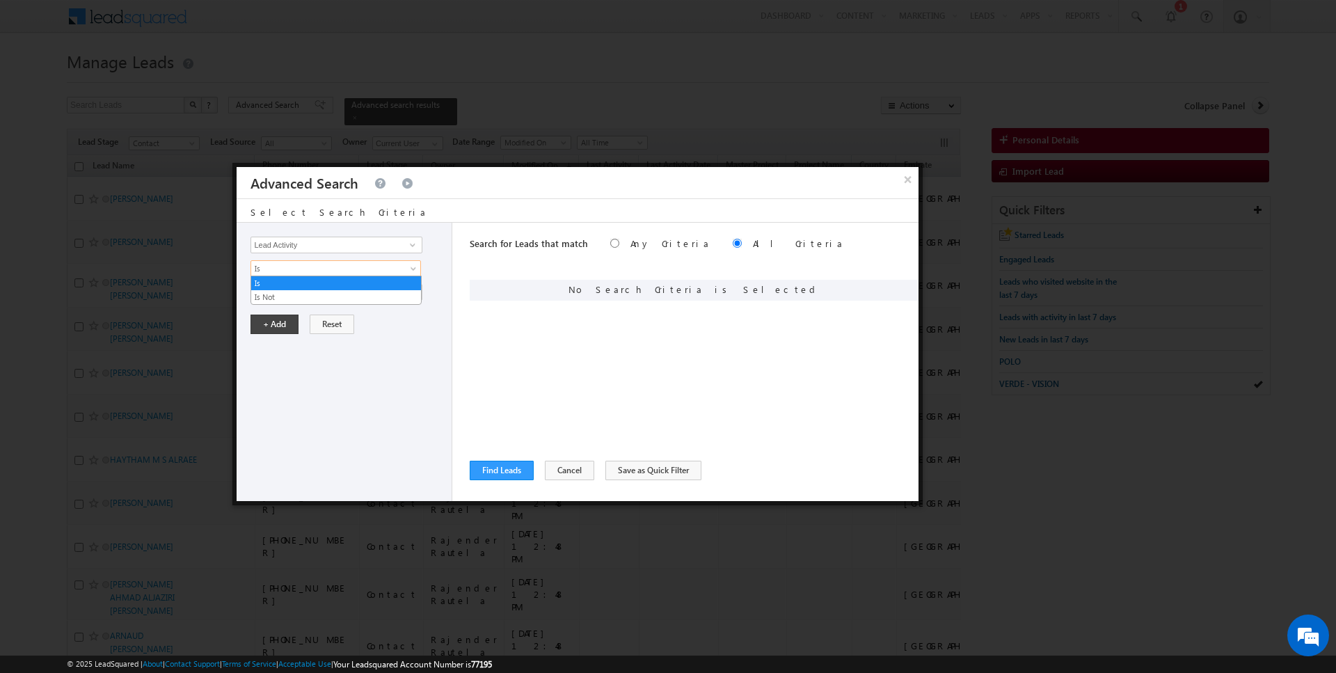
click at [296, 284] on link "Is" at bounding box center [336, 283] width 170 height 13
click at [297, 262] on span "Is" at bounding box center [326, 268] width 151 height 13
click at [297, 296] on link "Is Not" at bounding box center [336, 297] width 170 height 13
click at [297, 296] on input "Select Activity" at bounding box center [336, 292] width 171 height 17
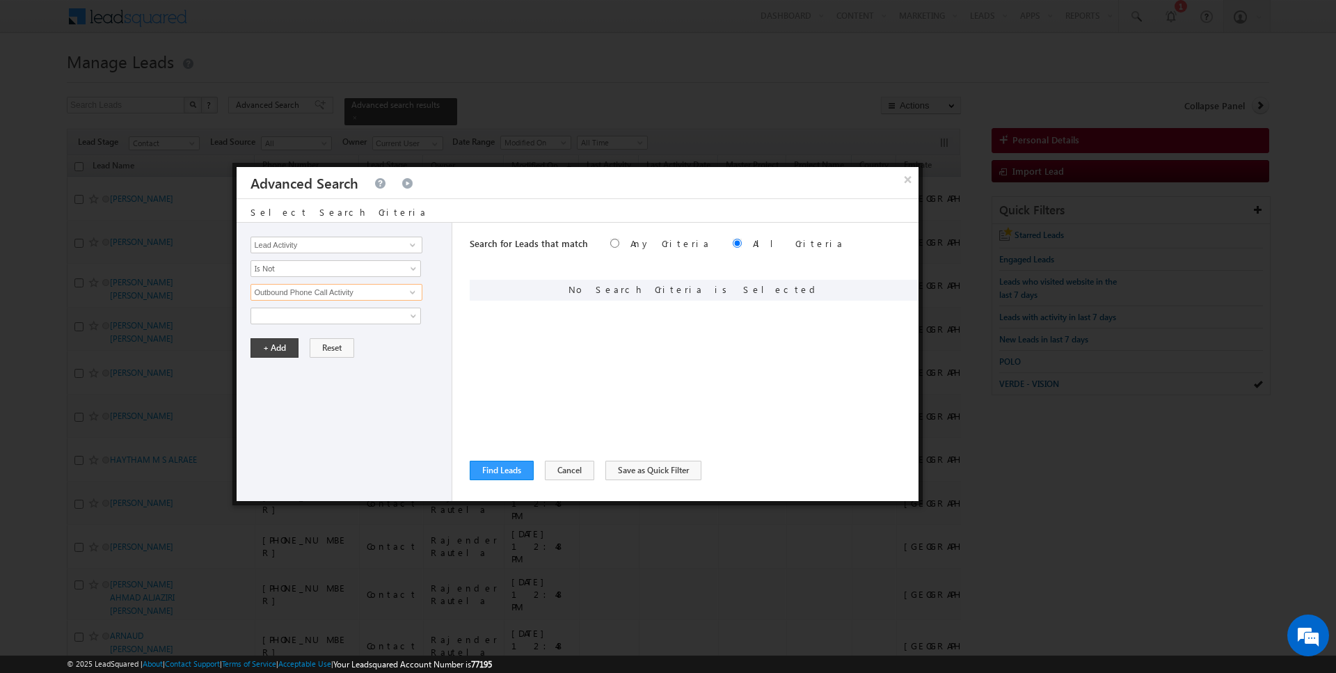
type input "Outbound Phone Call Activity"
click at [270, 359] on div "Opportunity Type Lead Activity Task Sales Group Prospect Id Address 1 Address 2…" at bounding box center [345, 362] width 216 height 278
click at [270, 338] on button "+ Add" at bounding box center [275, 347] width 48 height 19
click at [301, 244] on input "Opportunity Type" at bounding box center [336, 245] width 171 height 17
type input "Modified On"
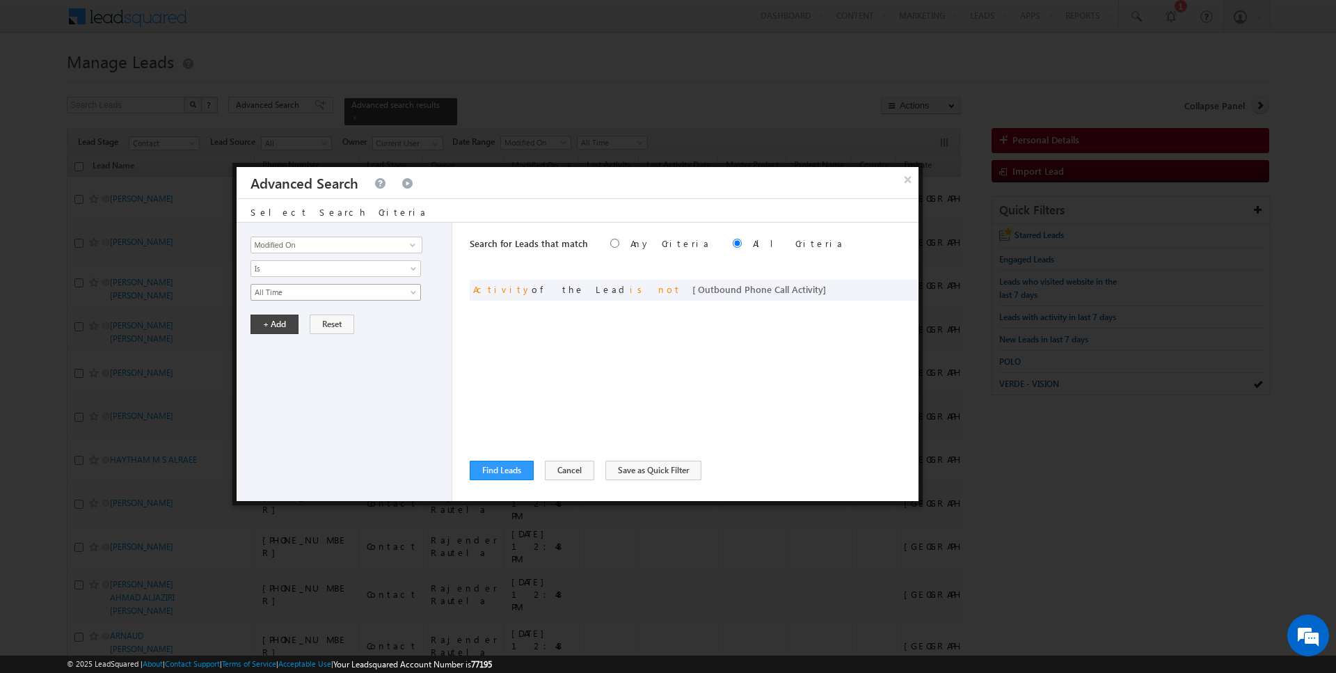
click at [288, 287] on span "All Time" at bounding box center [326, 292] width 151 height 13
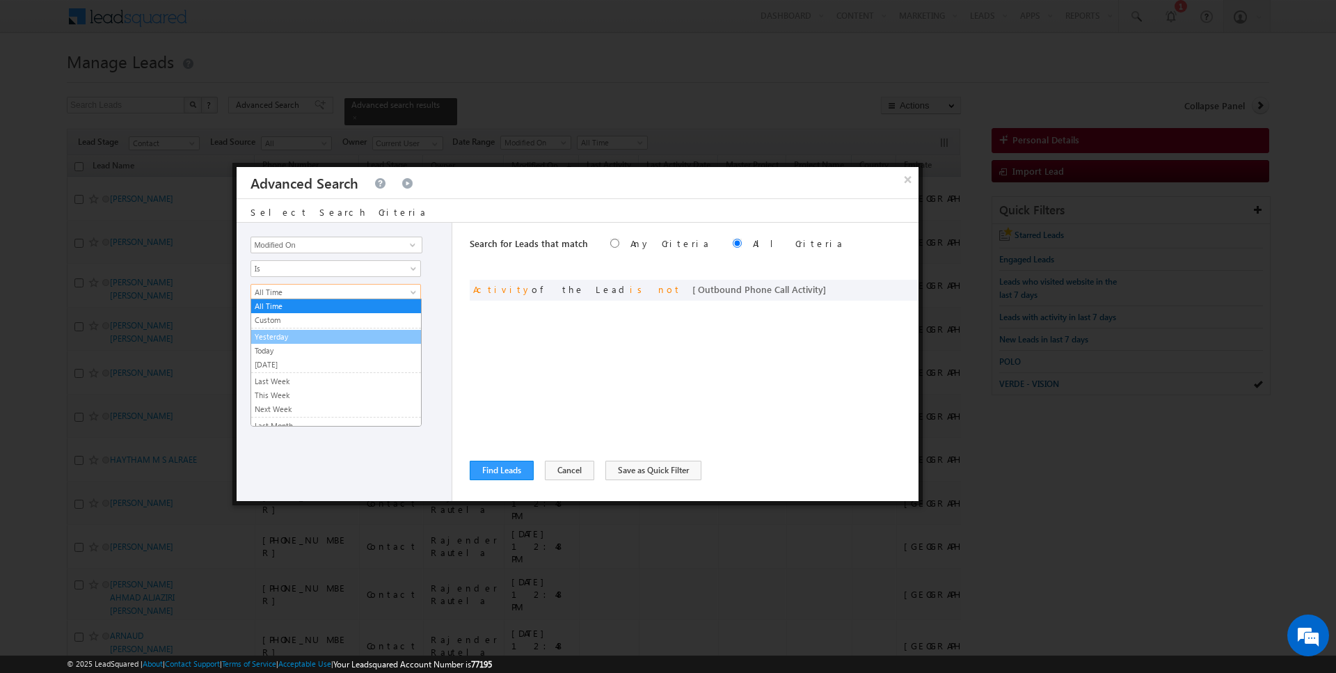
click at [283, 340] on link "Yesterday" at bounding box center [336, 337] width 170 height 13
click at [284, 286] on span "Yesterday" at bounding box center [326, 292] width 151 height 13
click at [277, 349] on link "Today" at bounding box center [336, 350] width 170 height 13
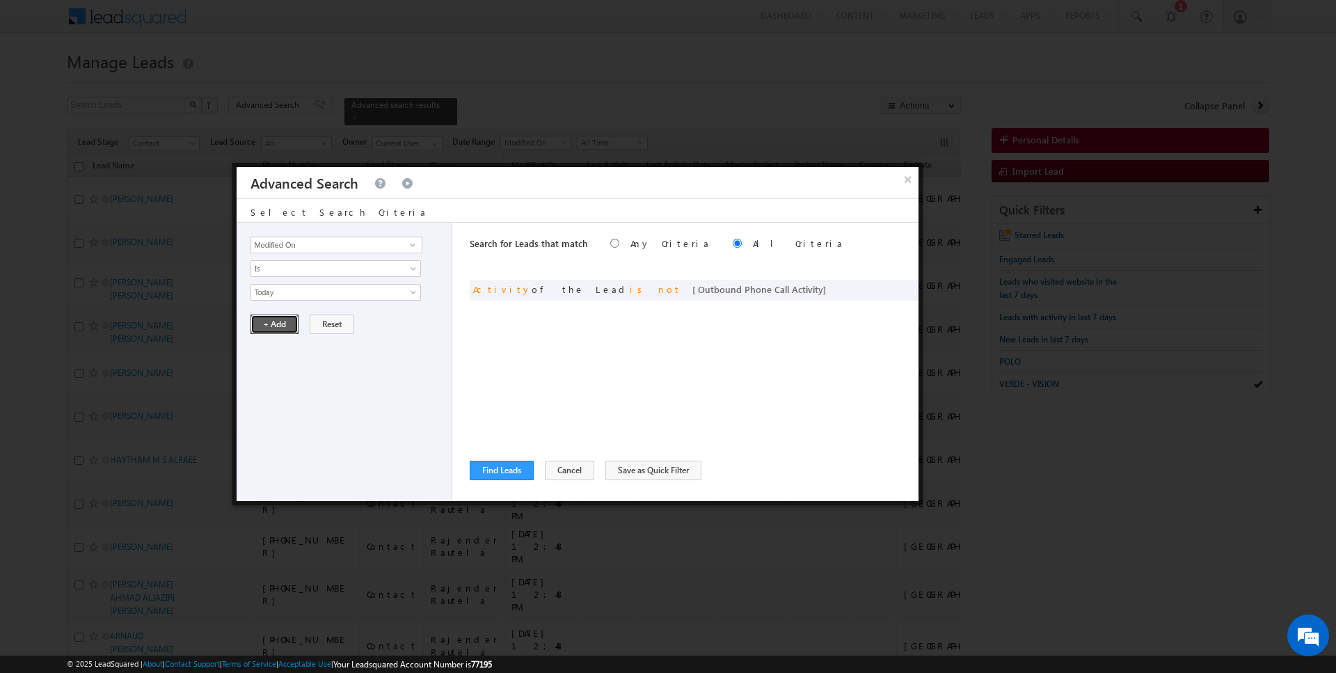
click at [275, 330] on button "+ Add" at bounding box center [275, 324] width 48 height 19
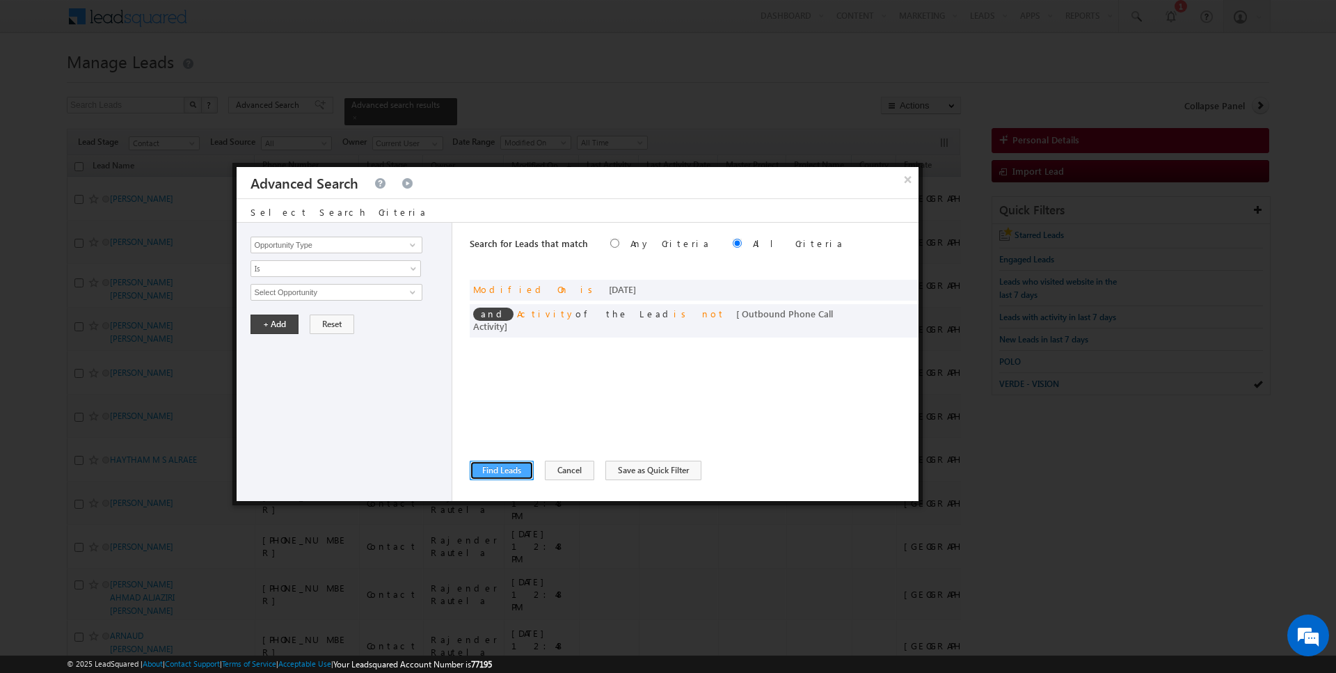
click at [515, 462] on button "Find Leads" at bounding box center [502, 470] width 64 height 19
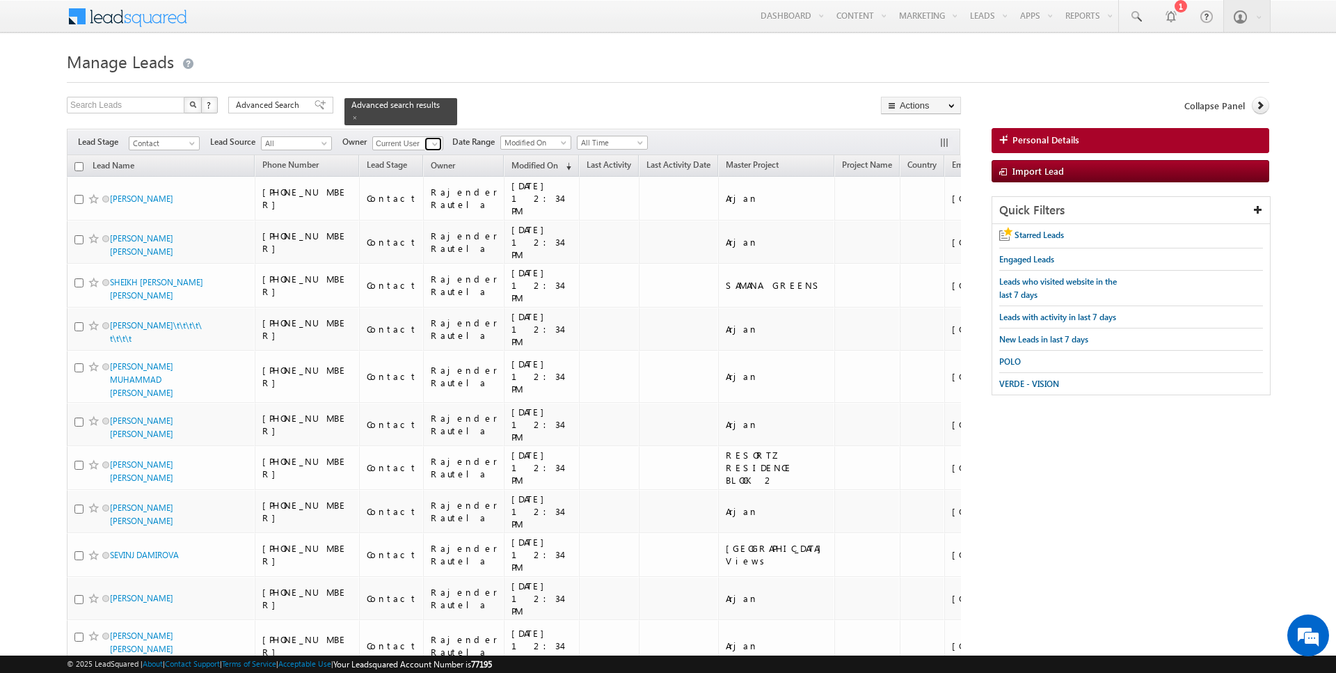
click at [430, 145] on span at bounding box center [434, 143] width 11 height 11
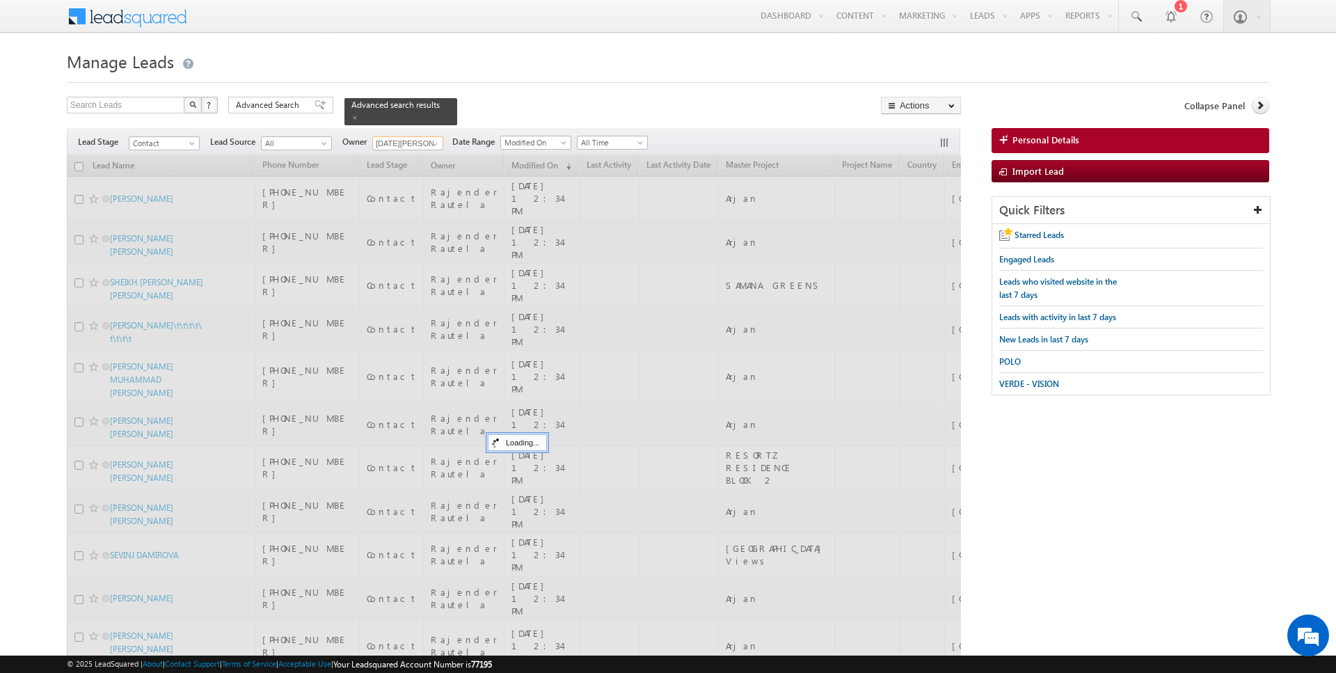
type input "Kartik Sharma"
click at [500, 93] on form "Manage Leads Search Leads X ? 13 results found Advanced Search Advanced Search" at bounding box center [668, 446] width 1203 height 798
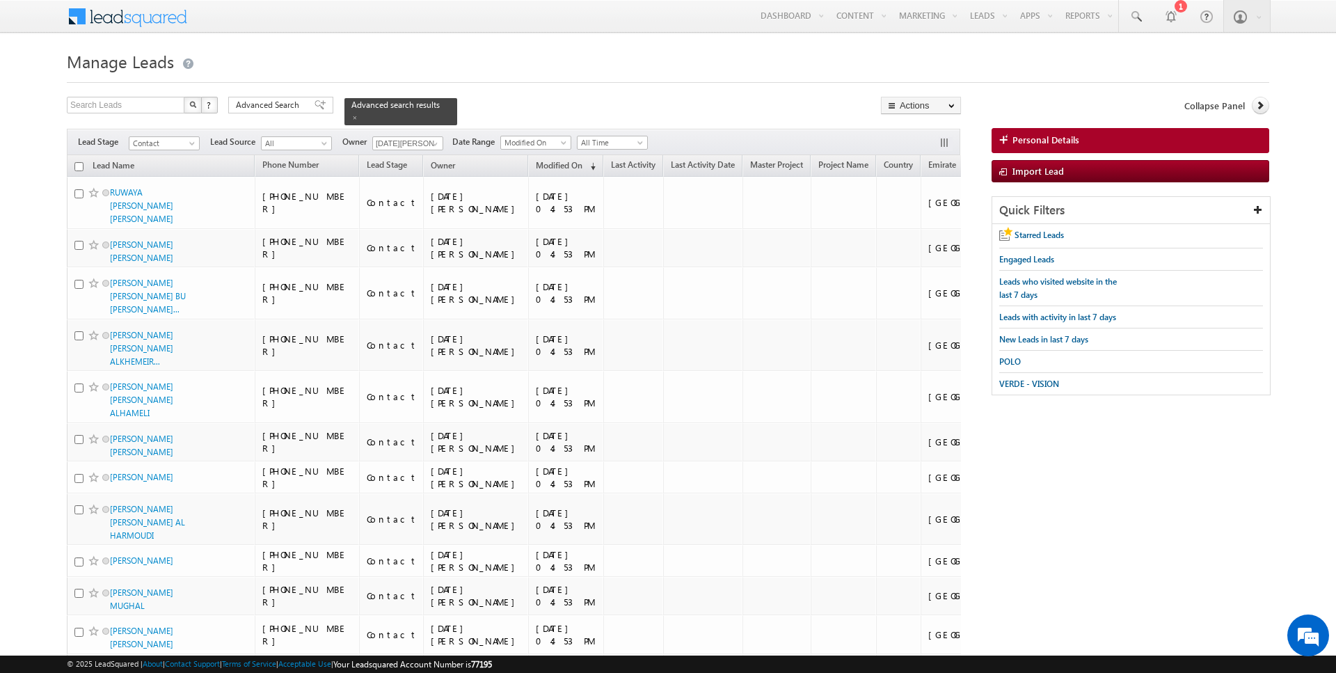
click at [79, 165] on input "checkbox" at bounding box center [78, 166] width 9 height 9
checkbox input "true"
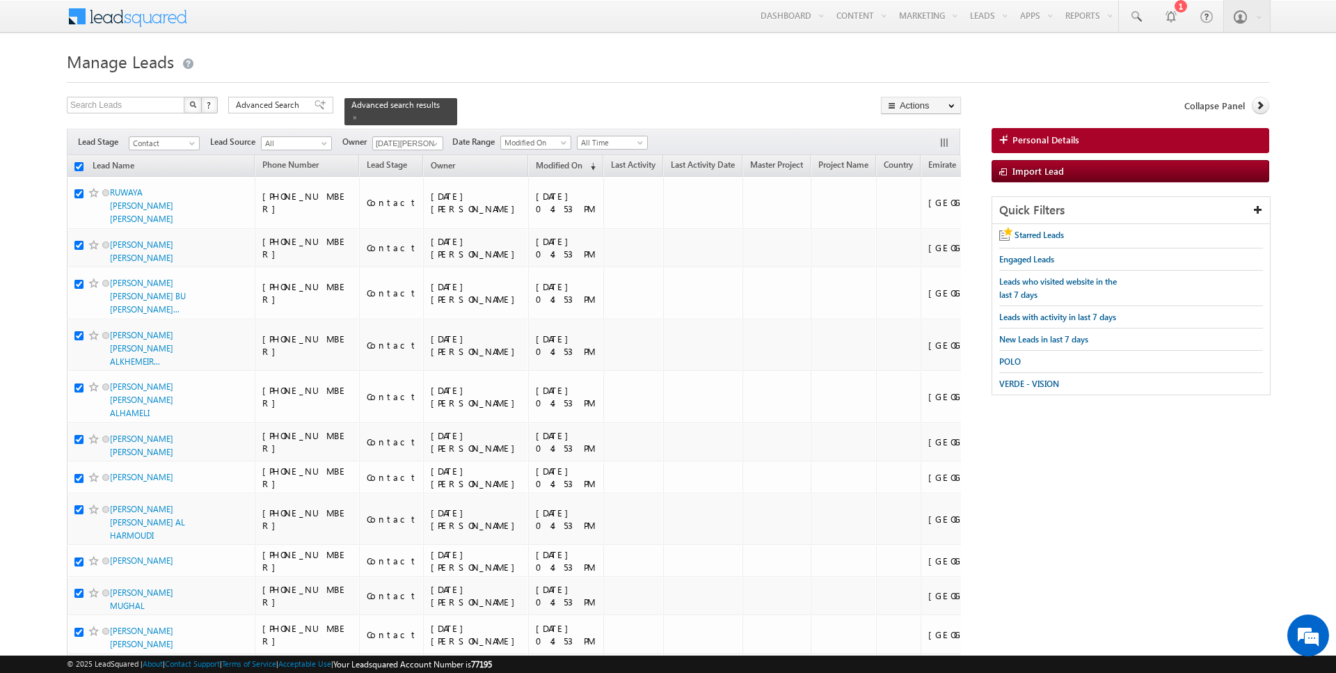
checkbox input "true"
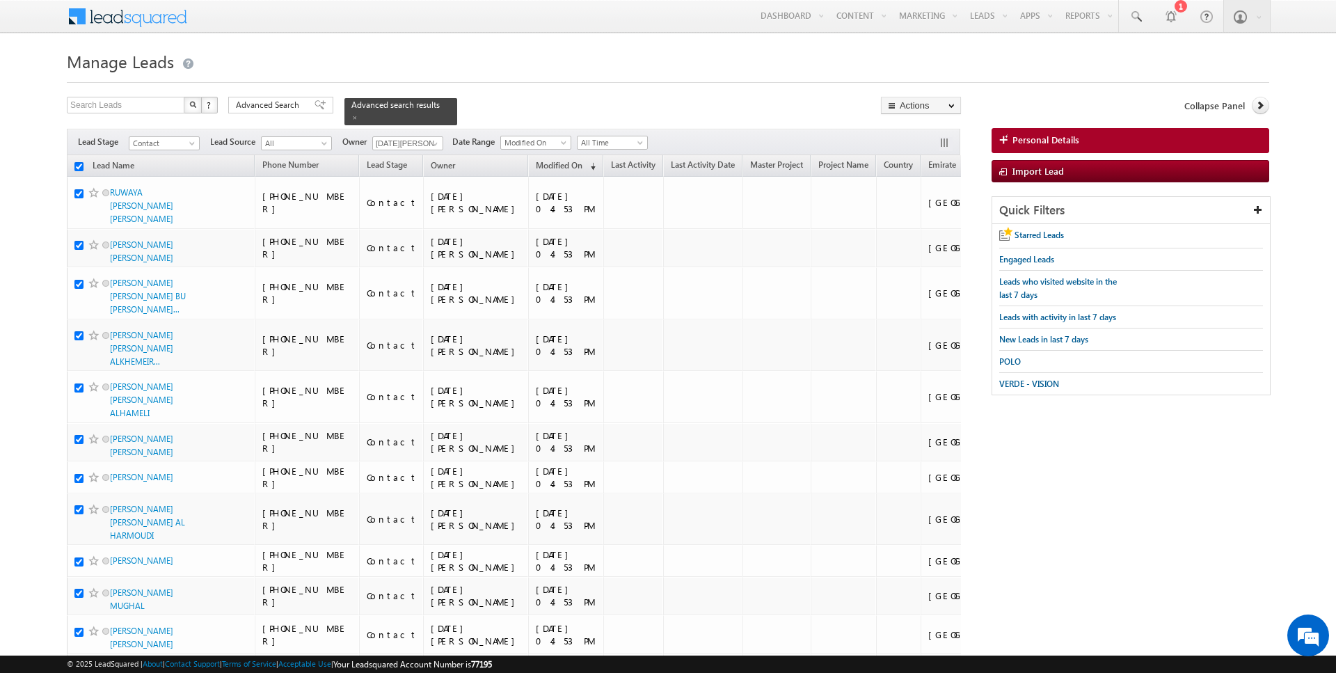
checkbox input "true"
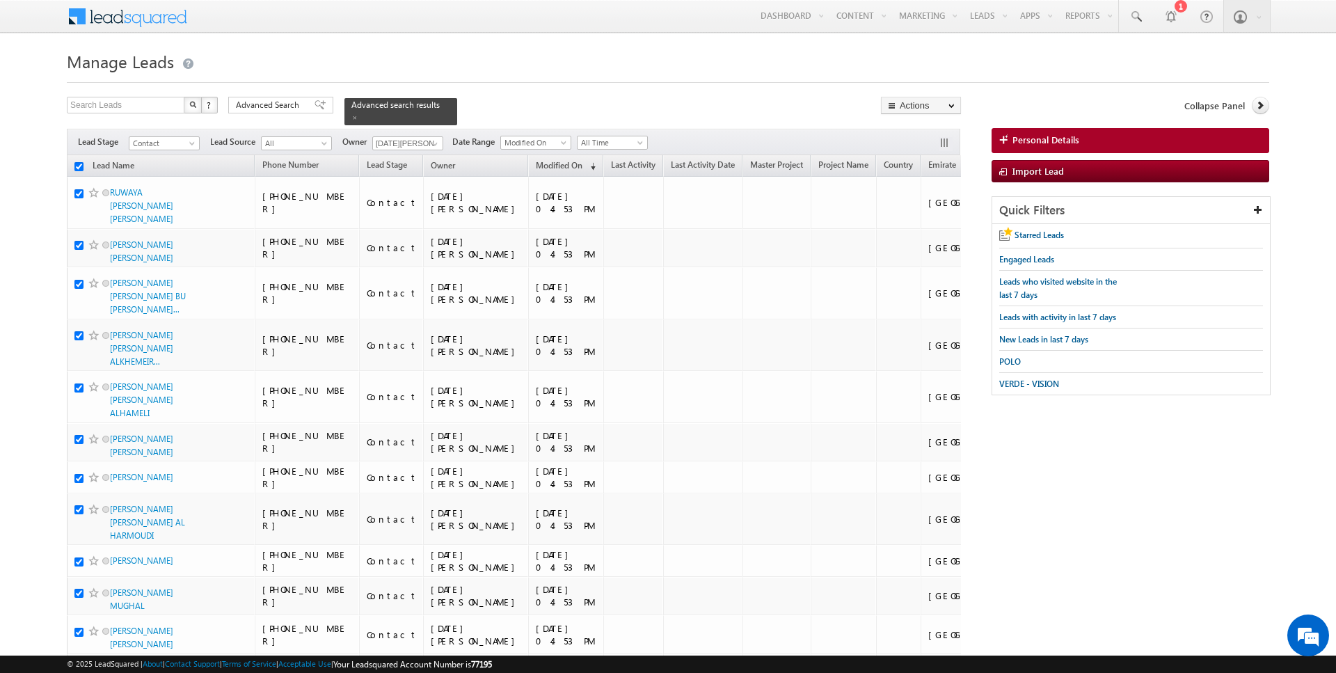
checkbox input "true"
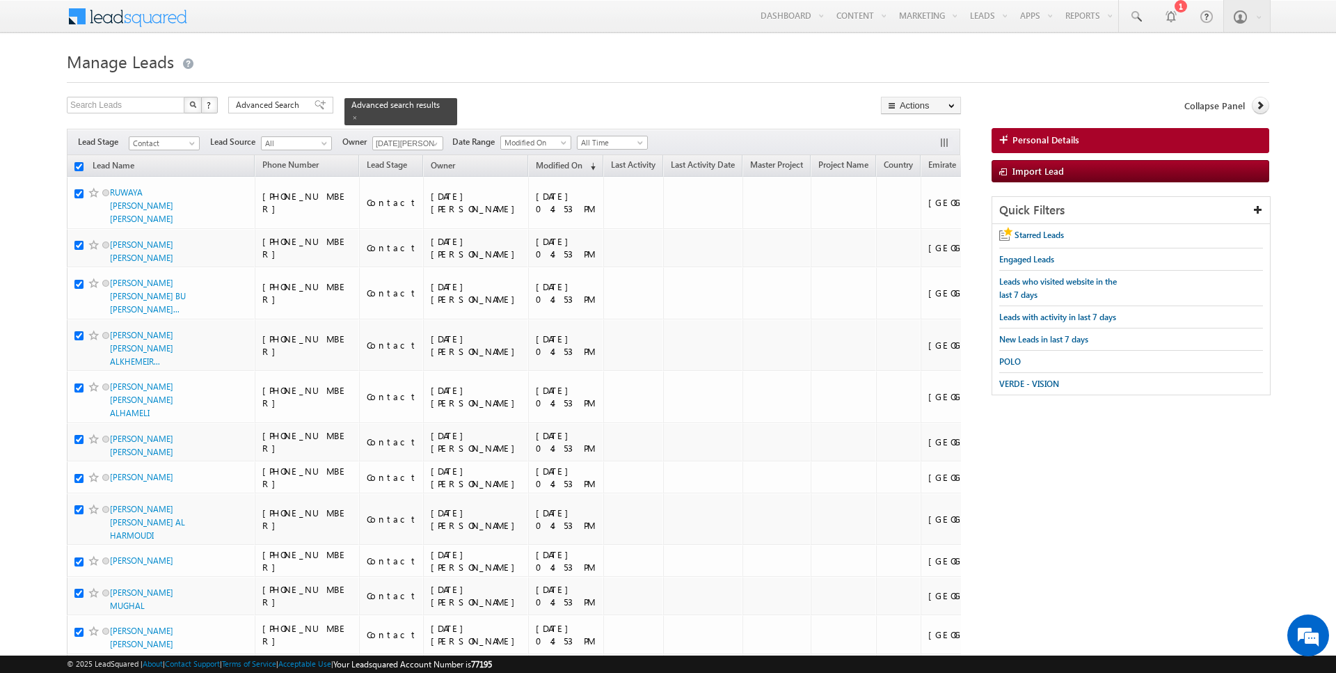
checkbox input "true"
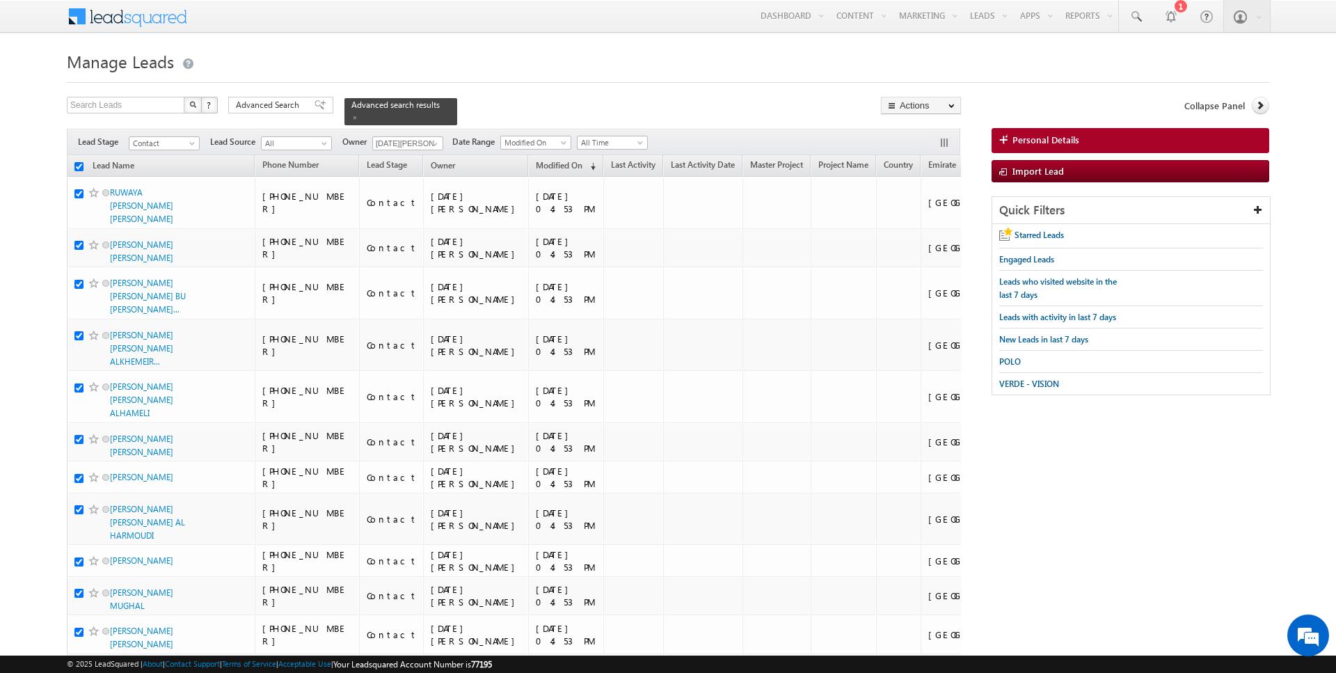
checkbox input "true"
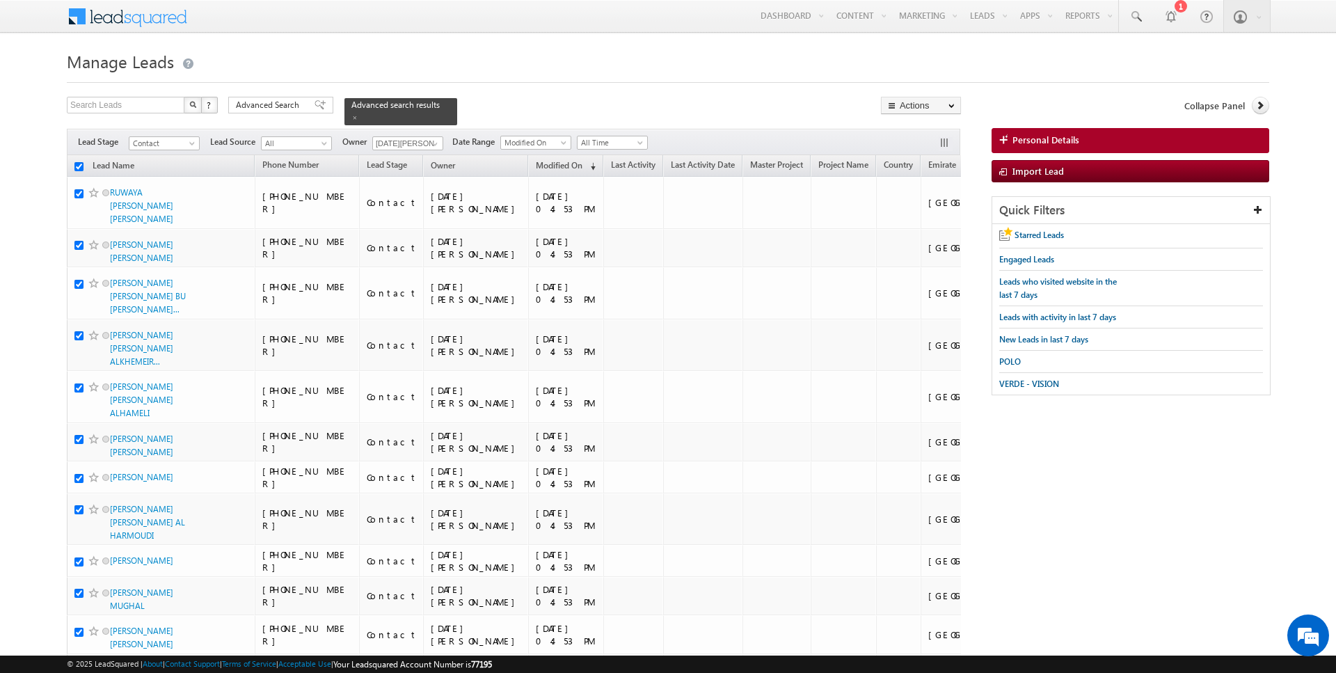
checkbox input "true"
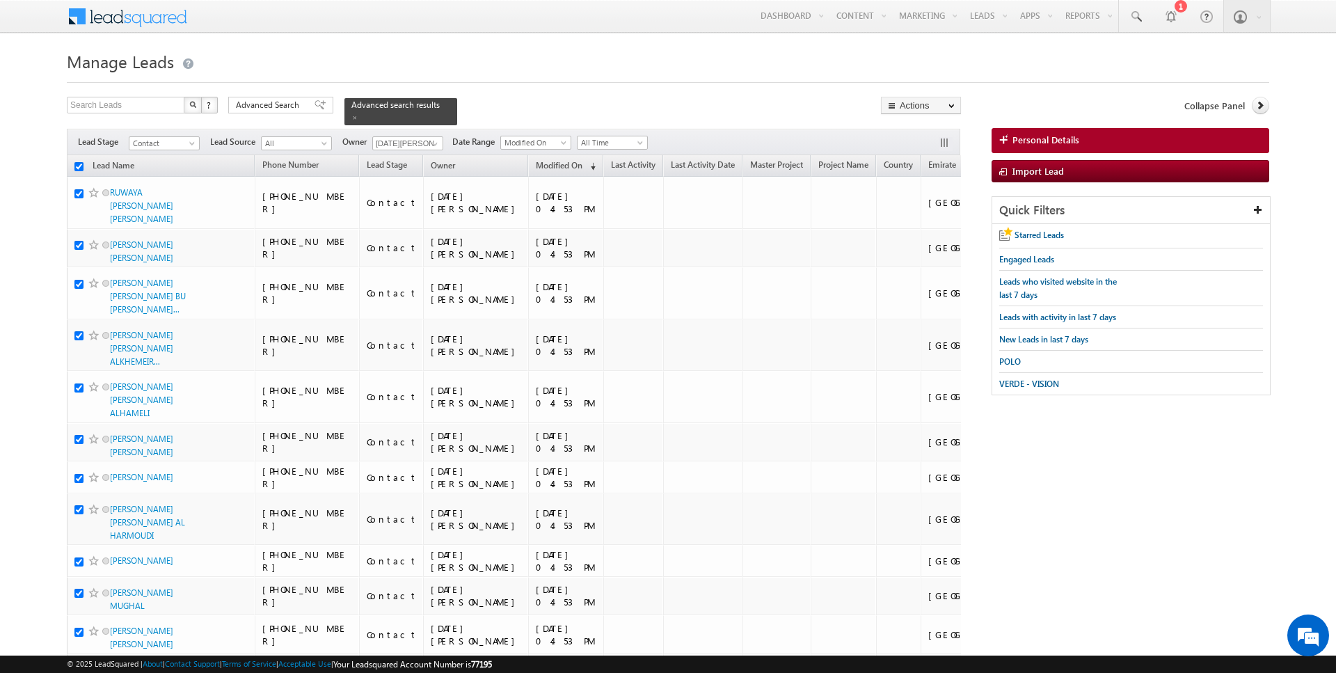
checkbox input "true"
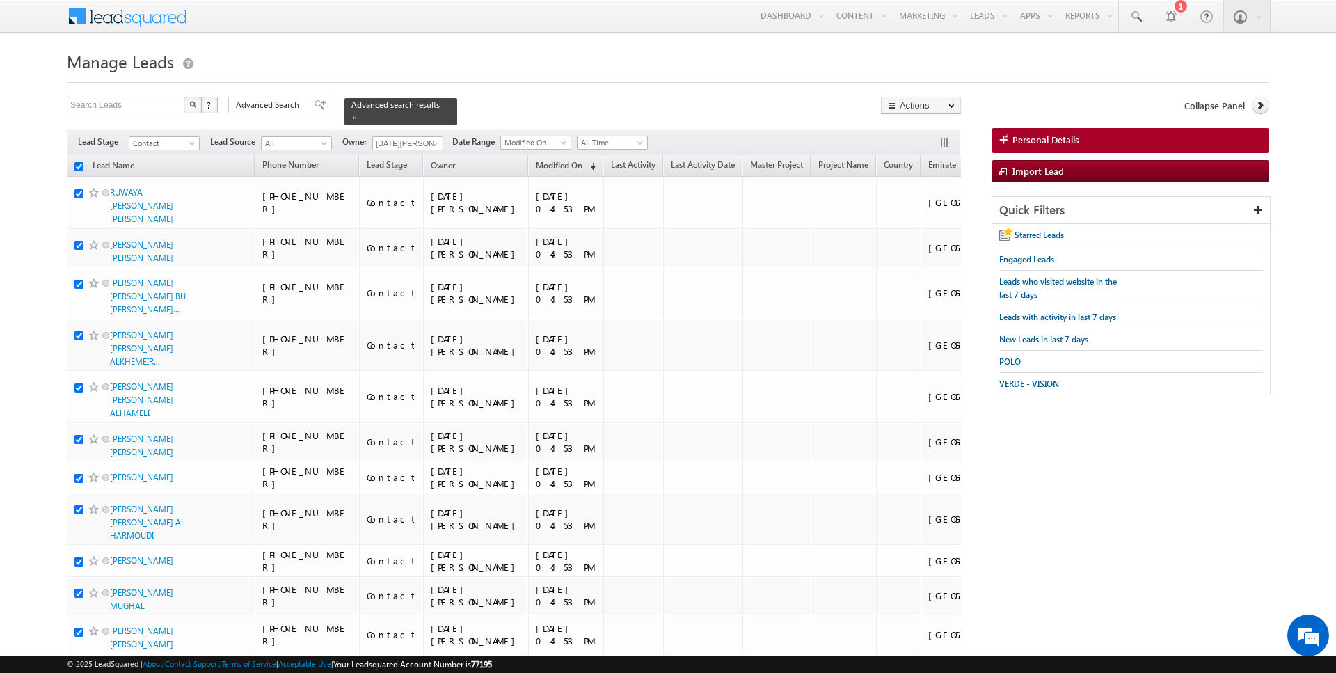
checkbox input "true"
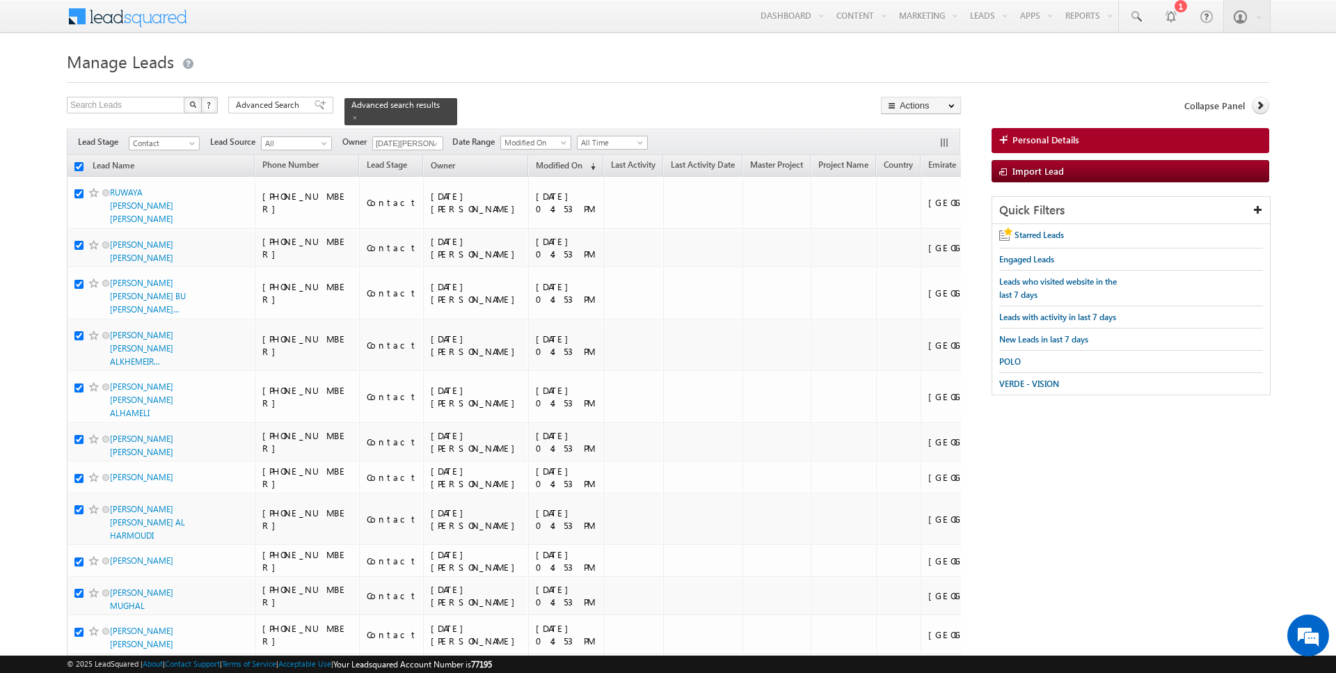
checkbox input "true"
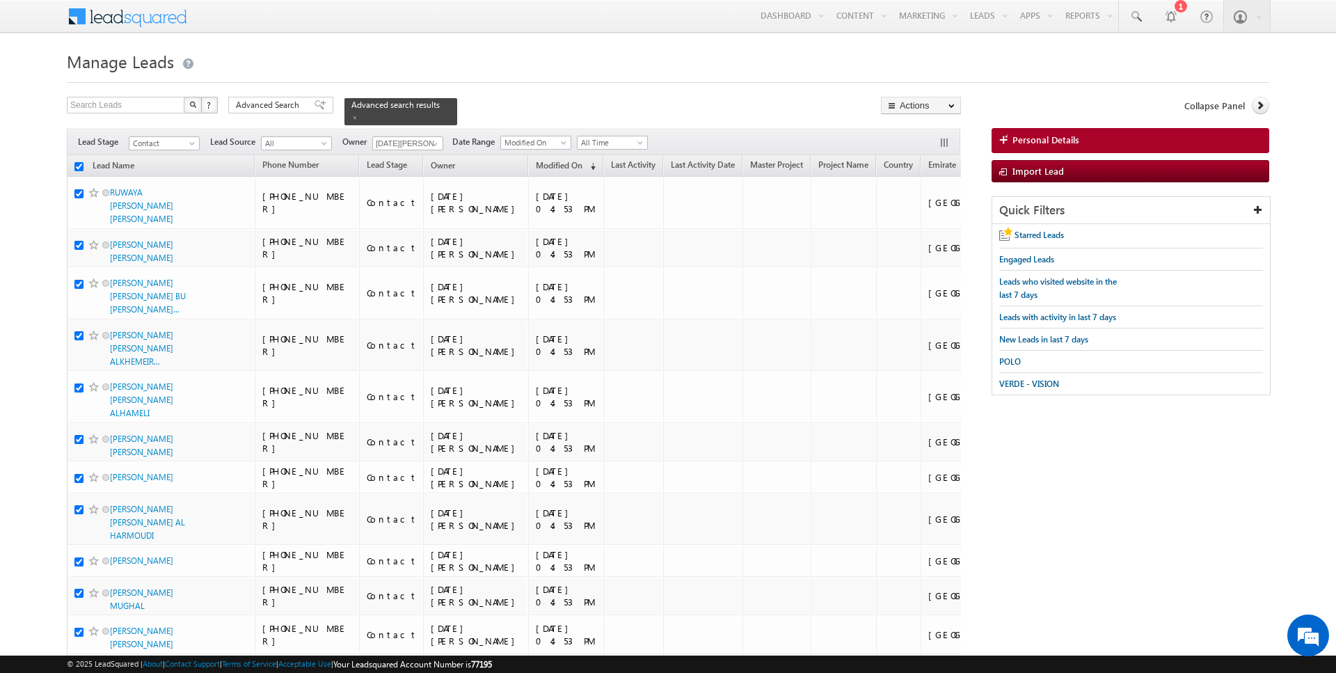
checkbox input "true"
click at [920, 221] on link "Change Owner" at bounding box center [921, 225] width 79 height 17
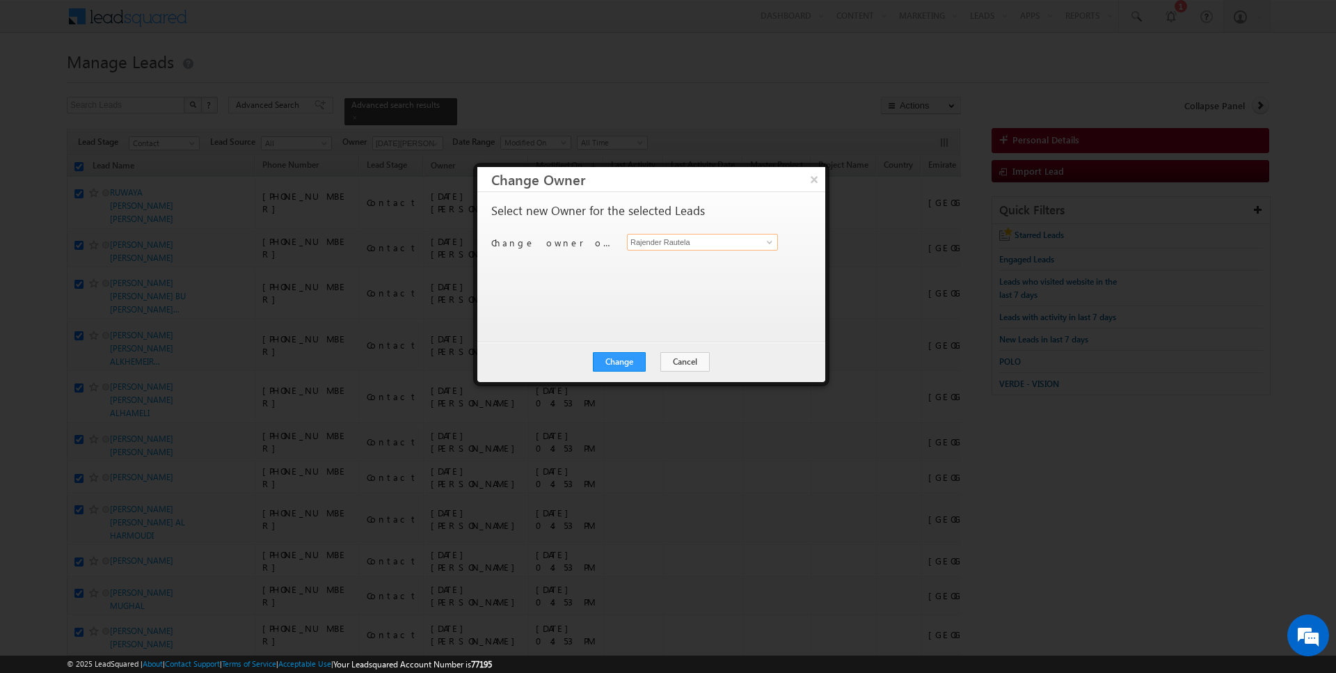
click at [676, 244] on input "Rajender Rautela" at bounding box center [702, 242] width 151 height 17
type input "[DATE][PERSON_NAME]"
click at [619, 365] on button "Change" at bounding box center [619, 361] width 53 height 19
click at [660, 357] on button "Close" at bounding box center [653, 361] width 45 height 19
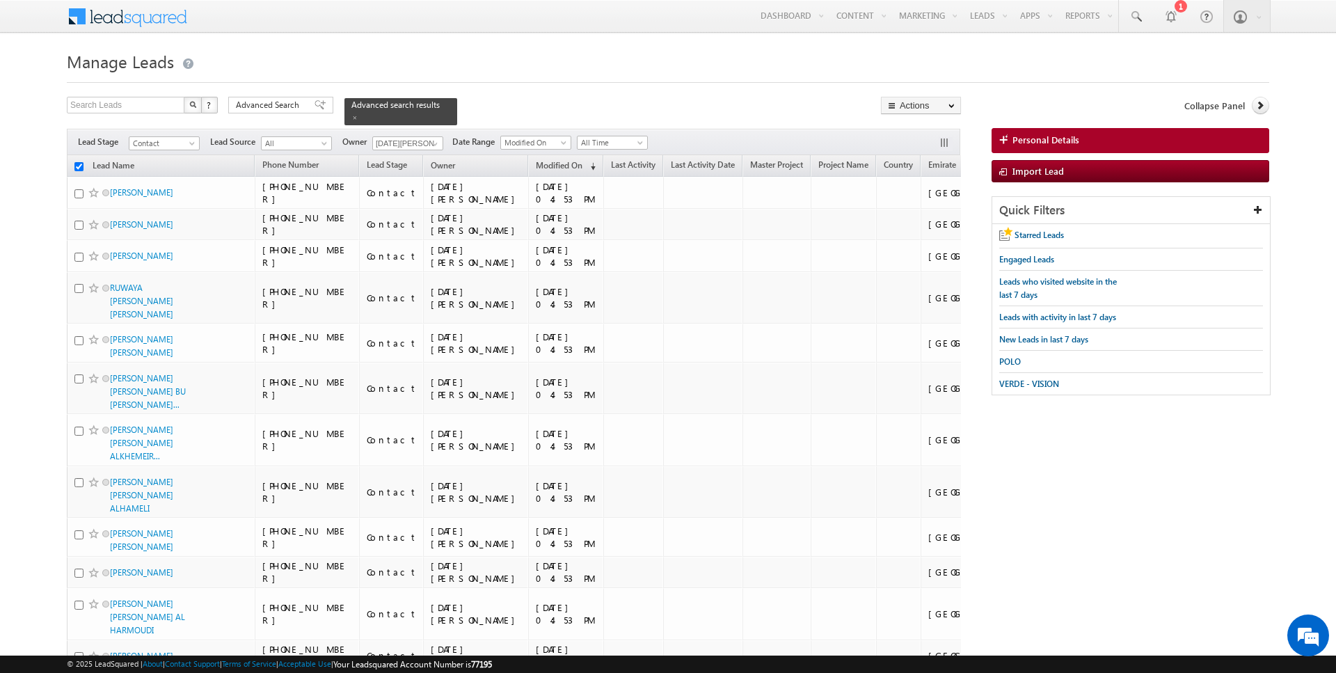
checkbox input "false"
click at [425, 143] on link at bounding box center [433, 144] width 17 height 14
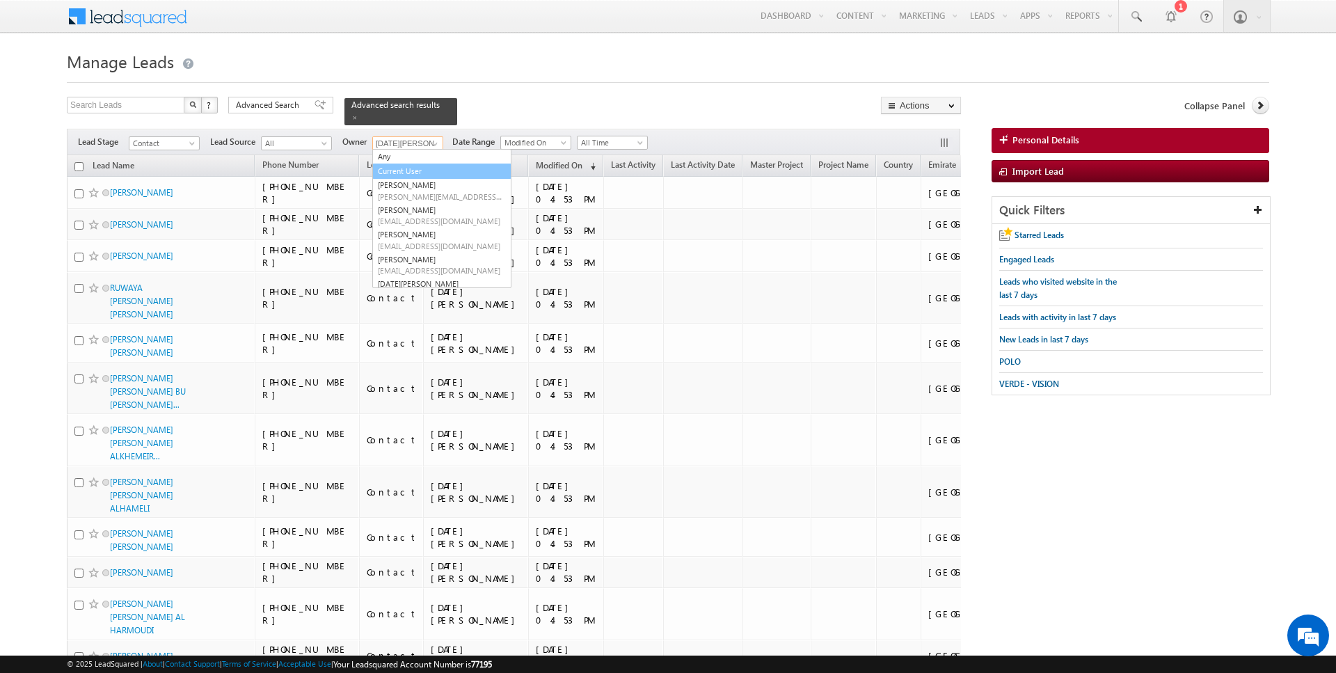
click at [408, 170] on link "Current User" at bounding box center [441, 172] width 139 height 16
type input "Current User"
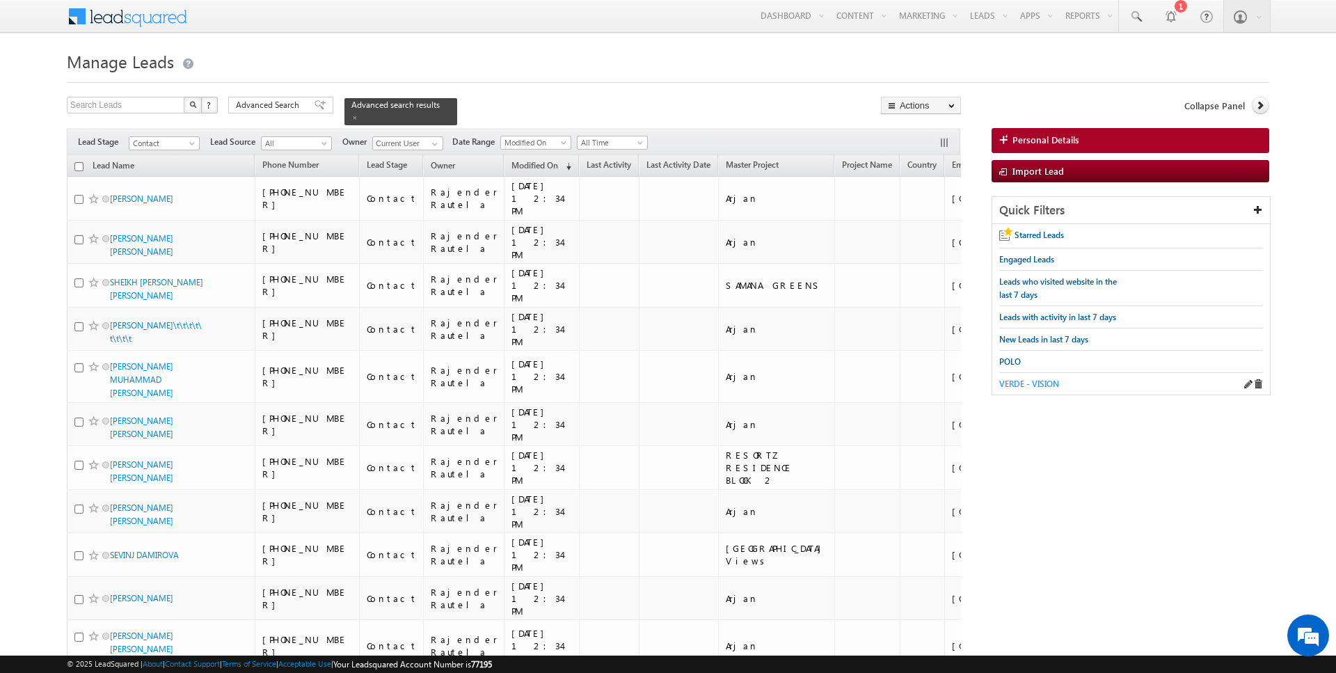
click at [1050, 381] on span "VERDE - VISION" at bounding box center [1029, 384] width 60 height 10
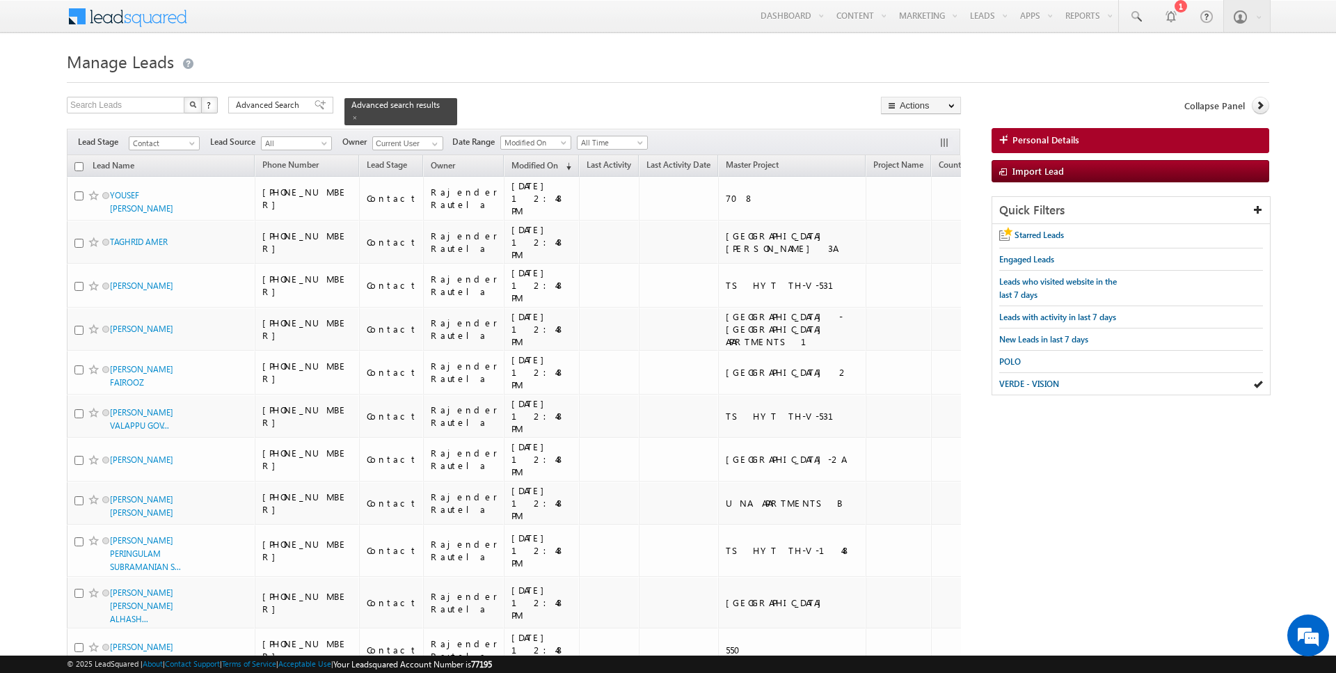
click at [78, 165] on input "checkbox" at bounding box center [78, 166] width 9 height 9
checkbox input "true"
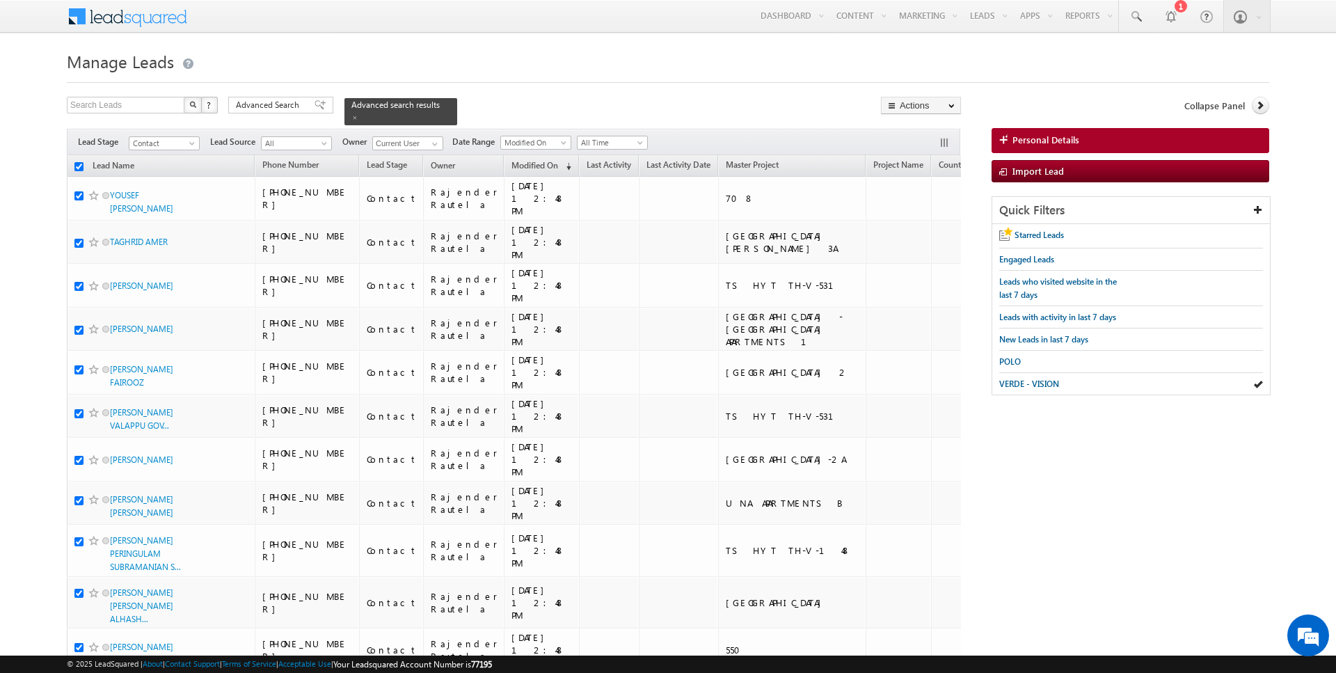
checkbox input "true"
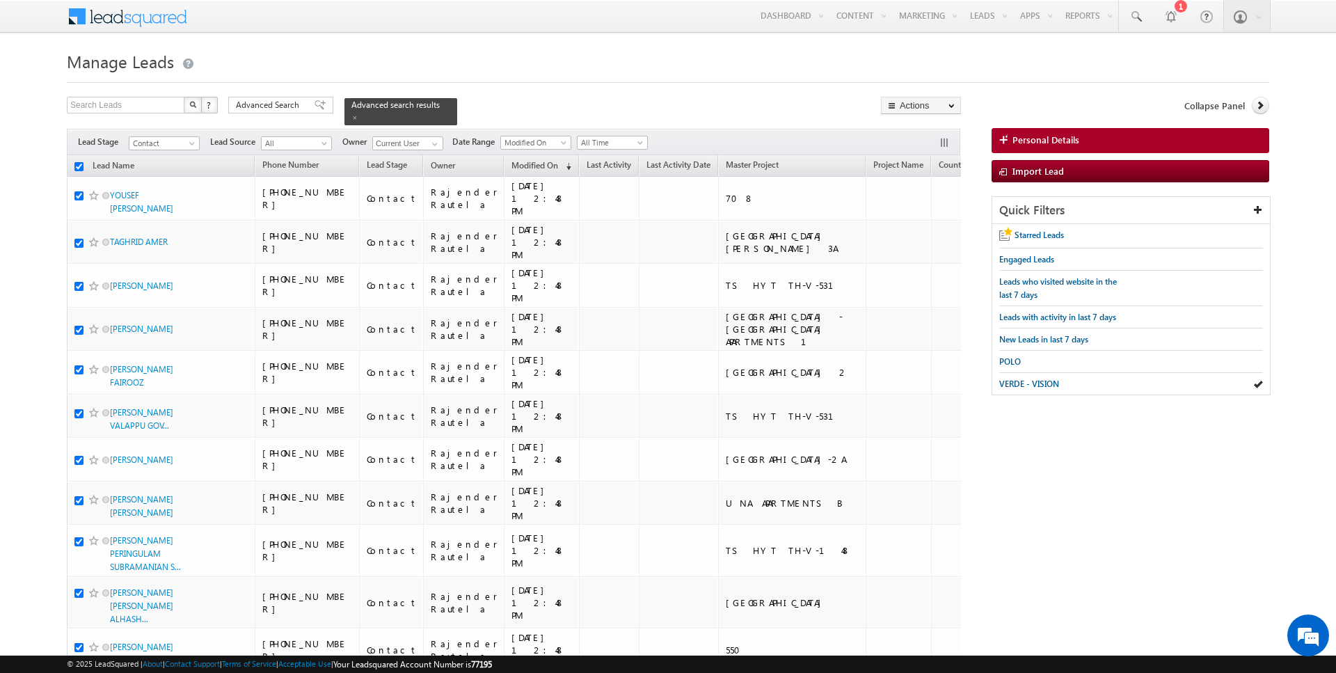
checkbox input "true"
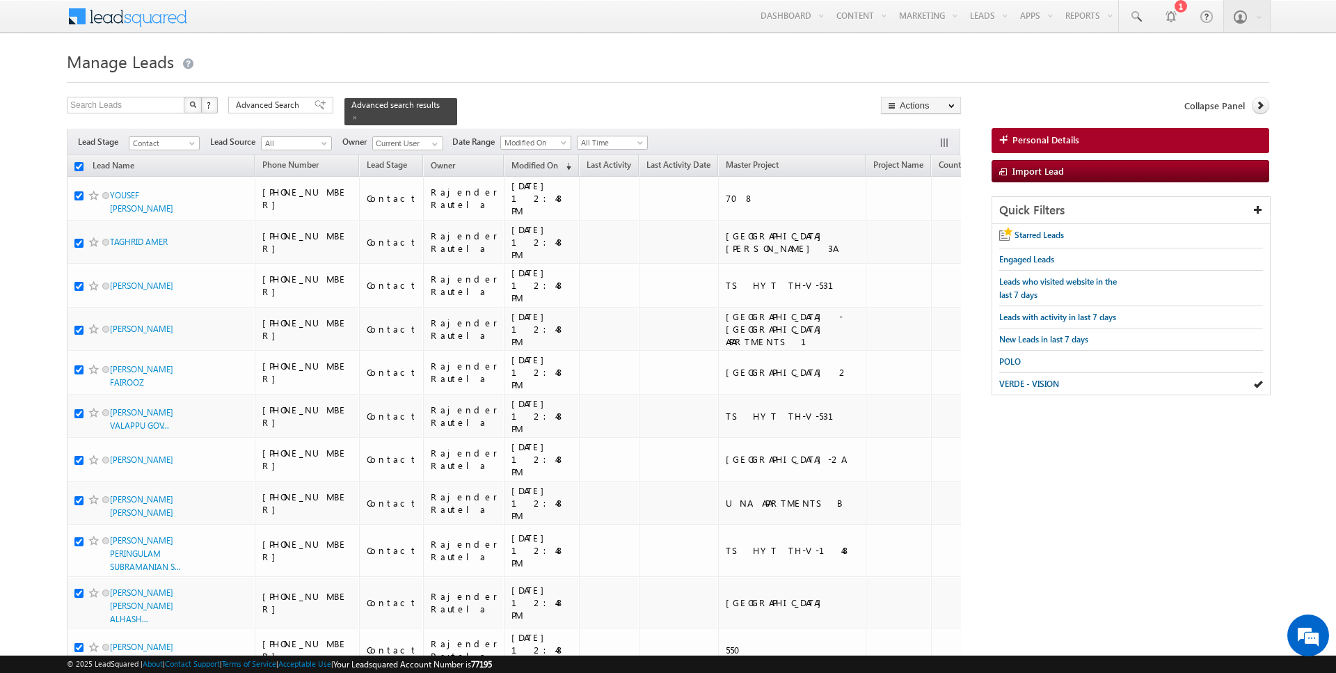
checkbox input "true"
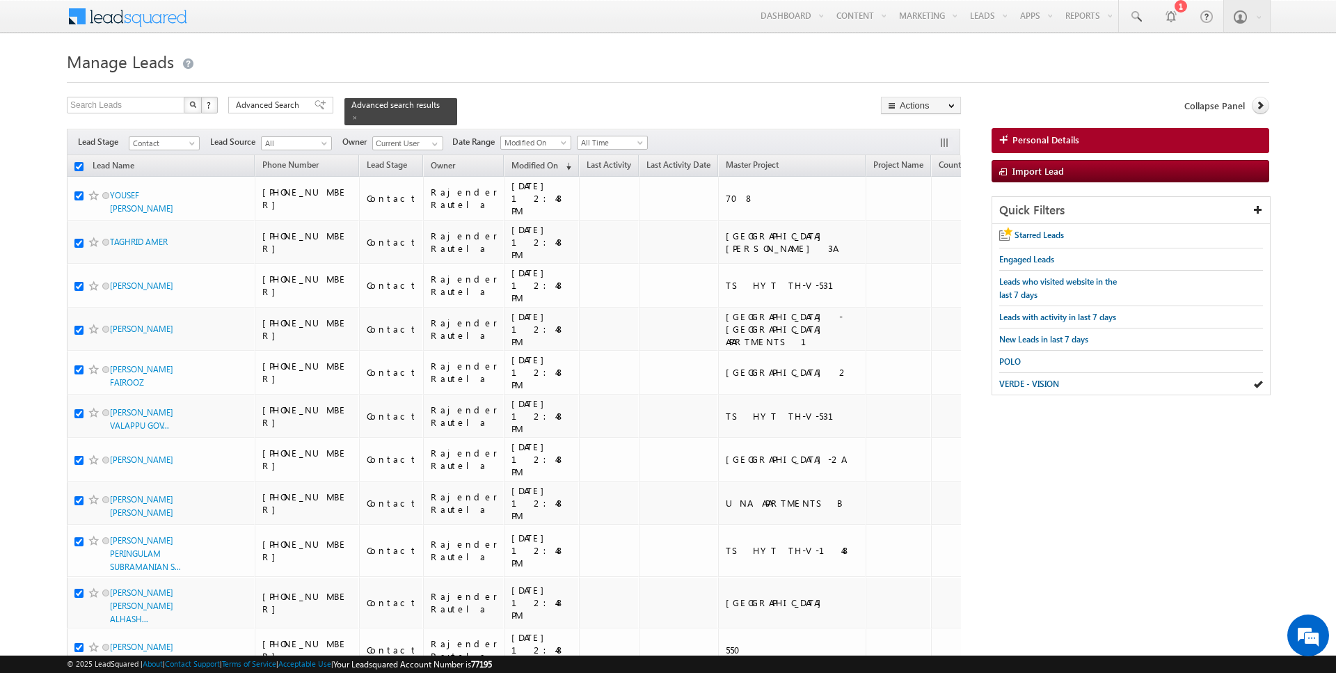
checkbox input "true"
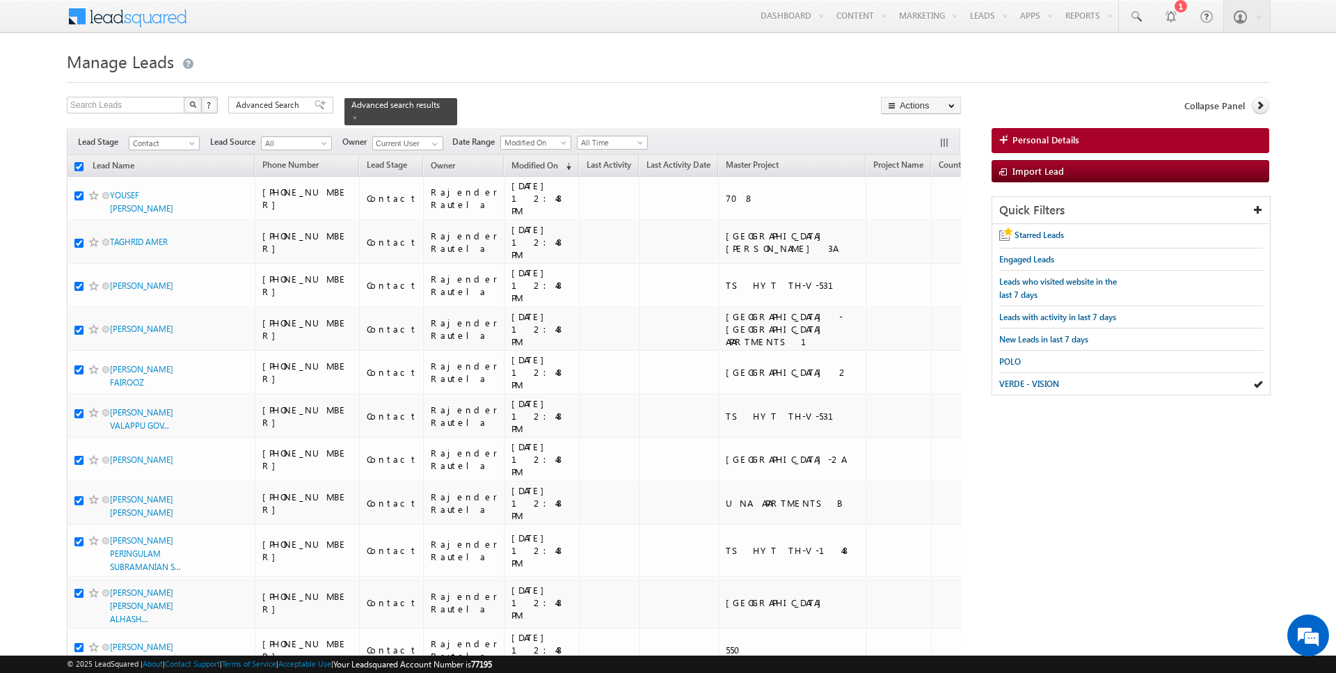
checkbox input "true"
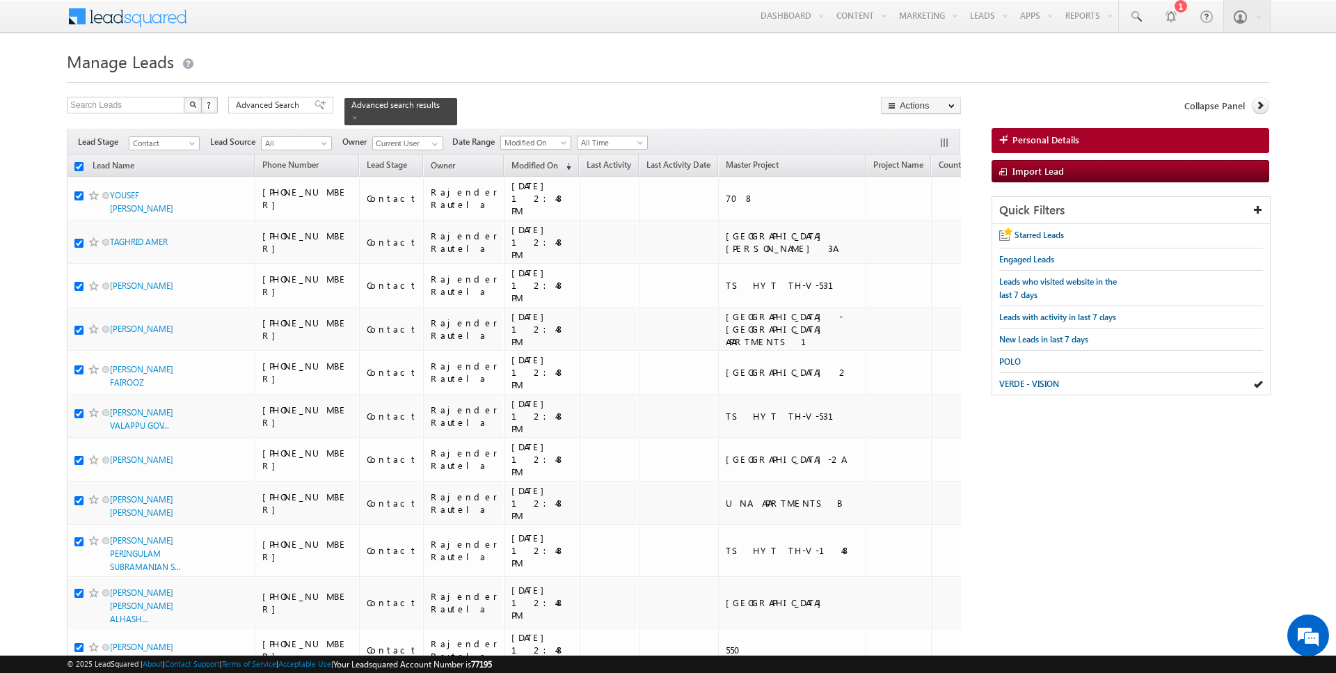
checkbox input "true"
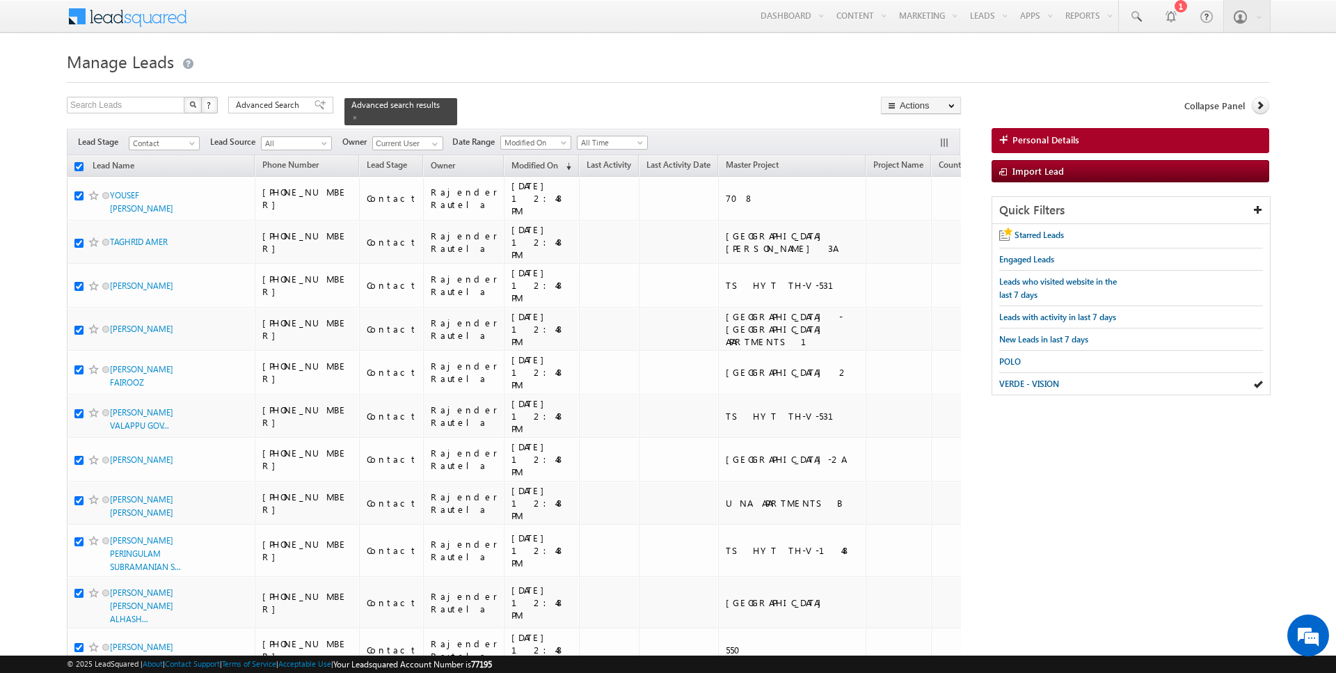
checkbox input "true"
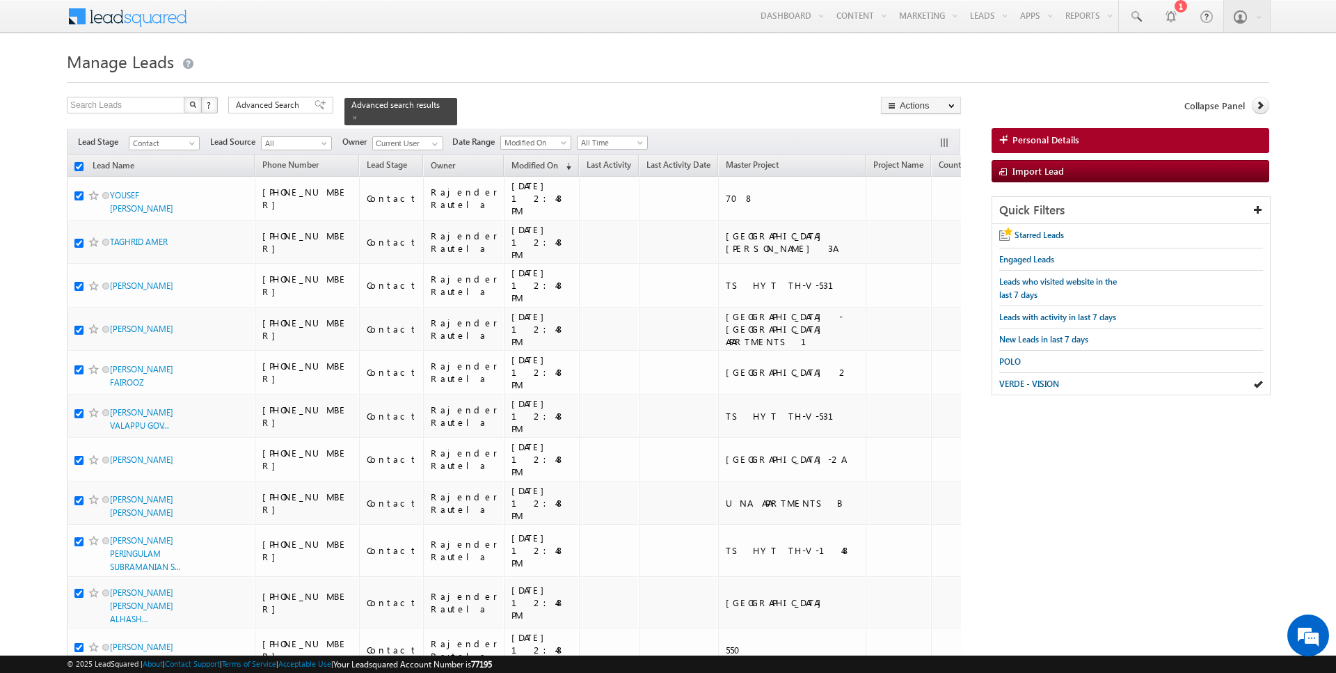
checkbox input "true"
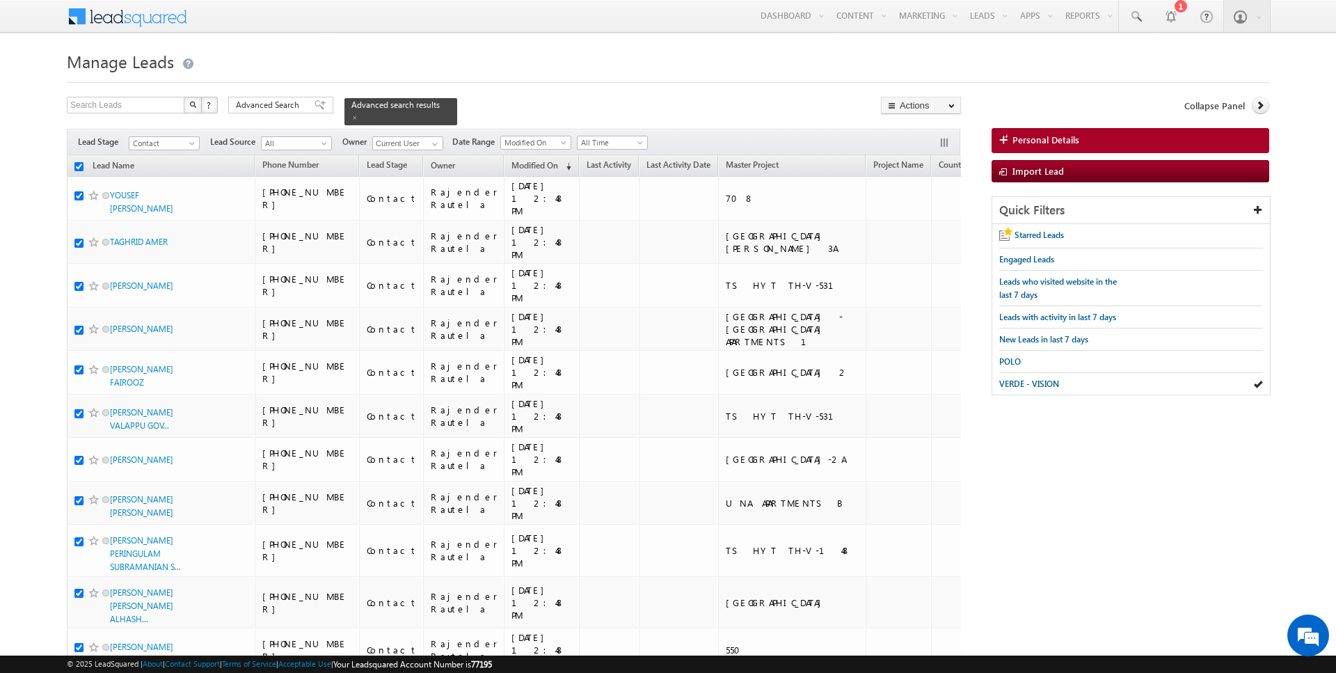
checkbox input "true"
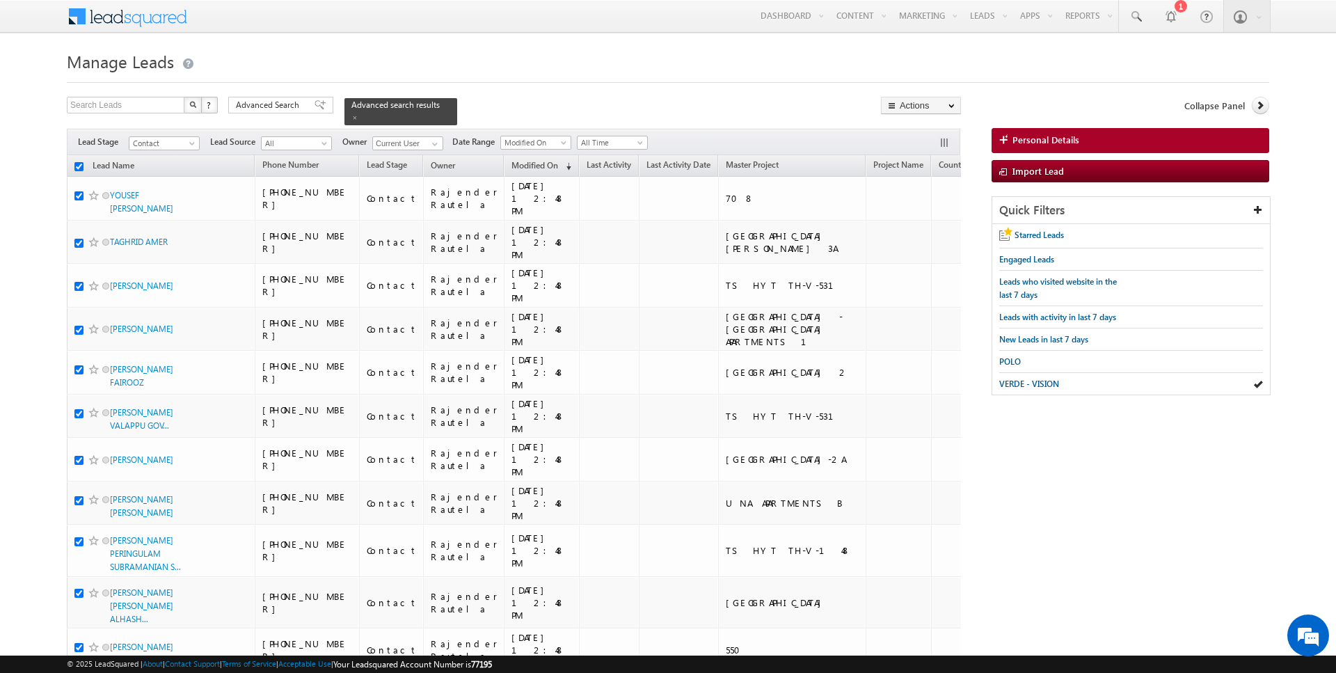
checkbox input "true"
click at [917, 225] on link "Change Owner" at bounding box center [921, 225] width 79 height 17
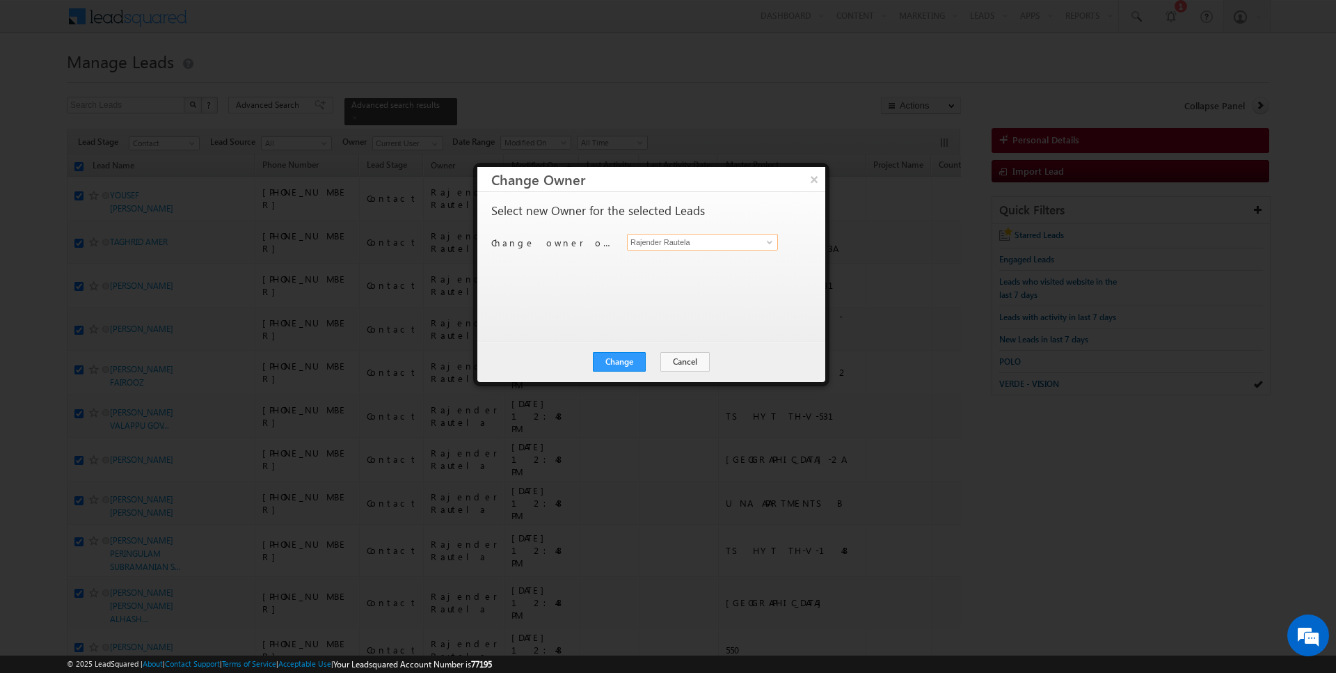
click at [708, 244] on input "Rajender Rautela" at bounding box center [702, 242] width 151 height 17
type input "Rahul Joshi"
click at [632, 367] on button "Change" at bounding box center [619, 361] width 53 height 19
click at [650, 358] on button "Close" at bounding box center [653, 361] width 45 height 19
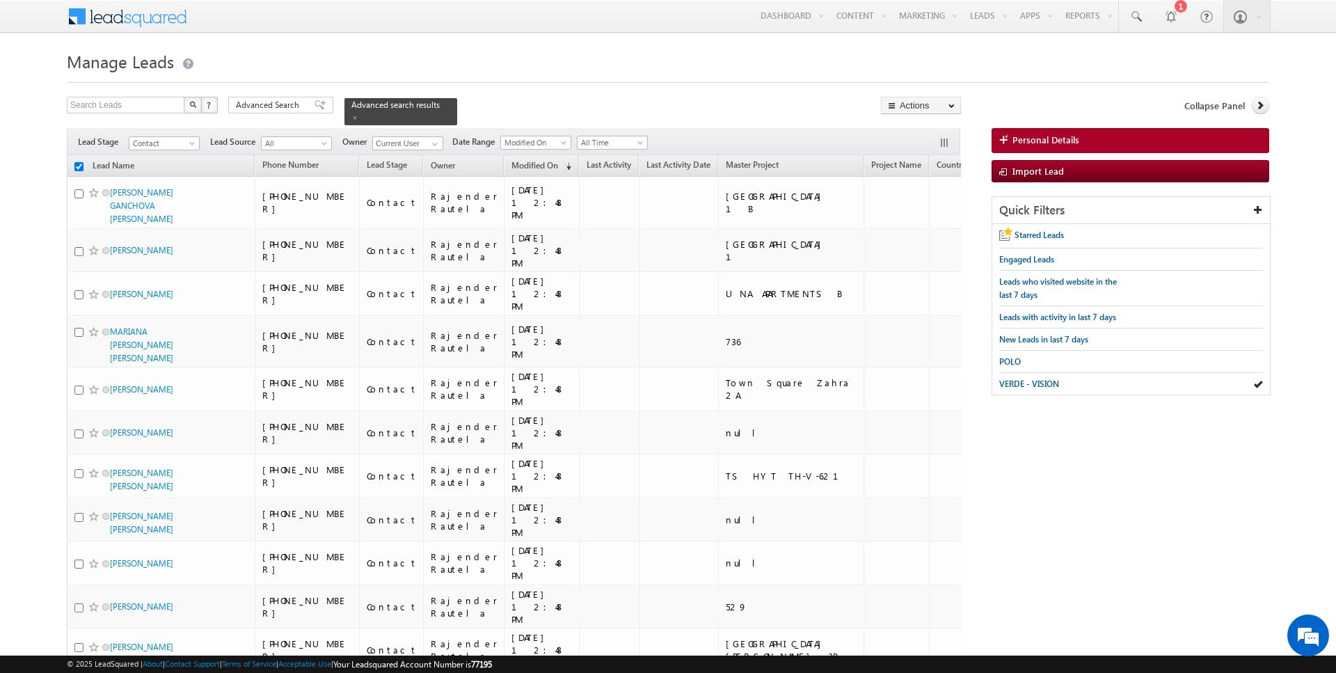
checkbox input "false"
click at [79, 163] on input "checkbox" at bounding box center [78, 166] width 9 height 9
checkbox input "true"
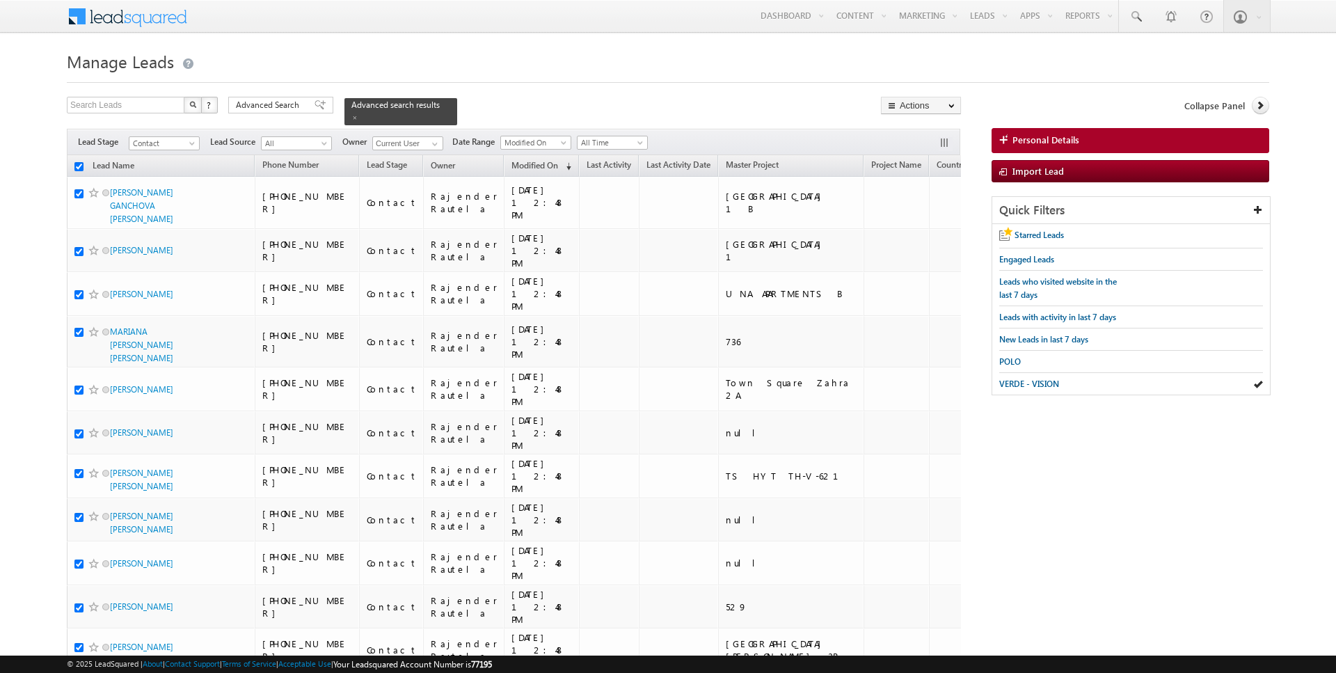
checkbox input "true"
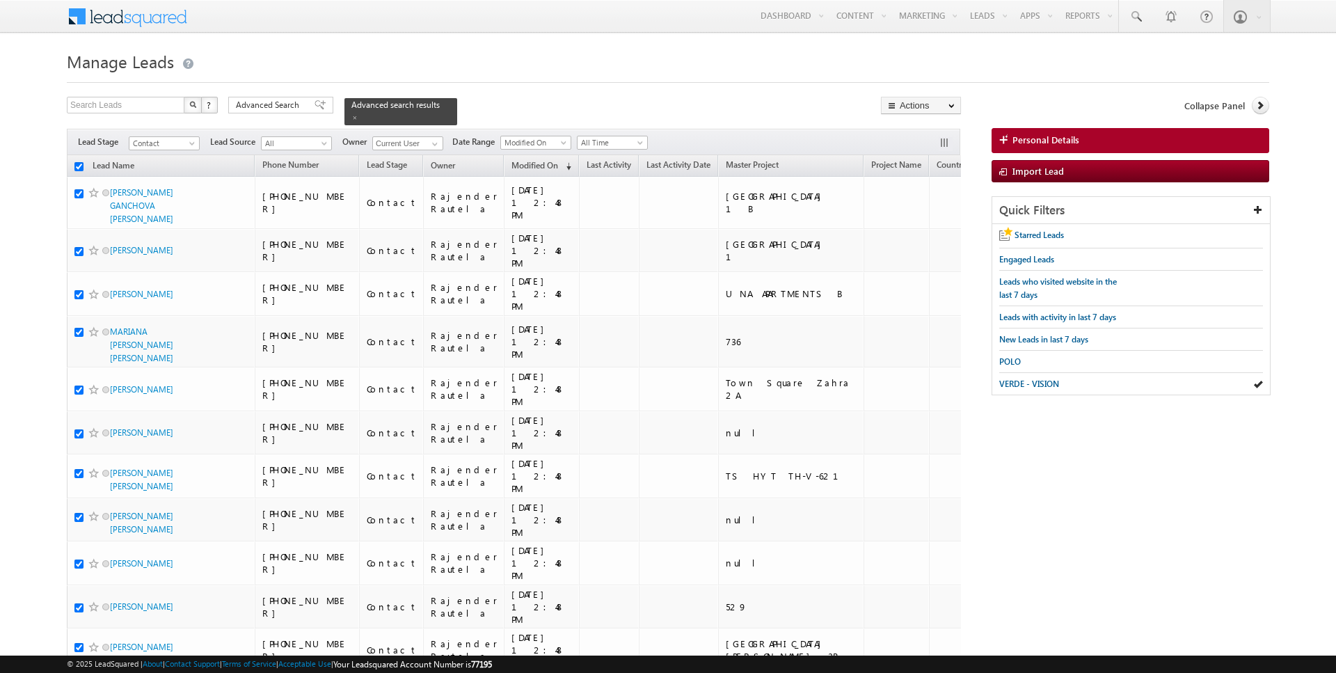
checkbox input "true"
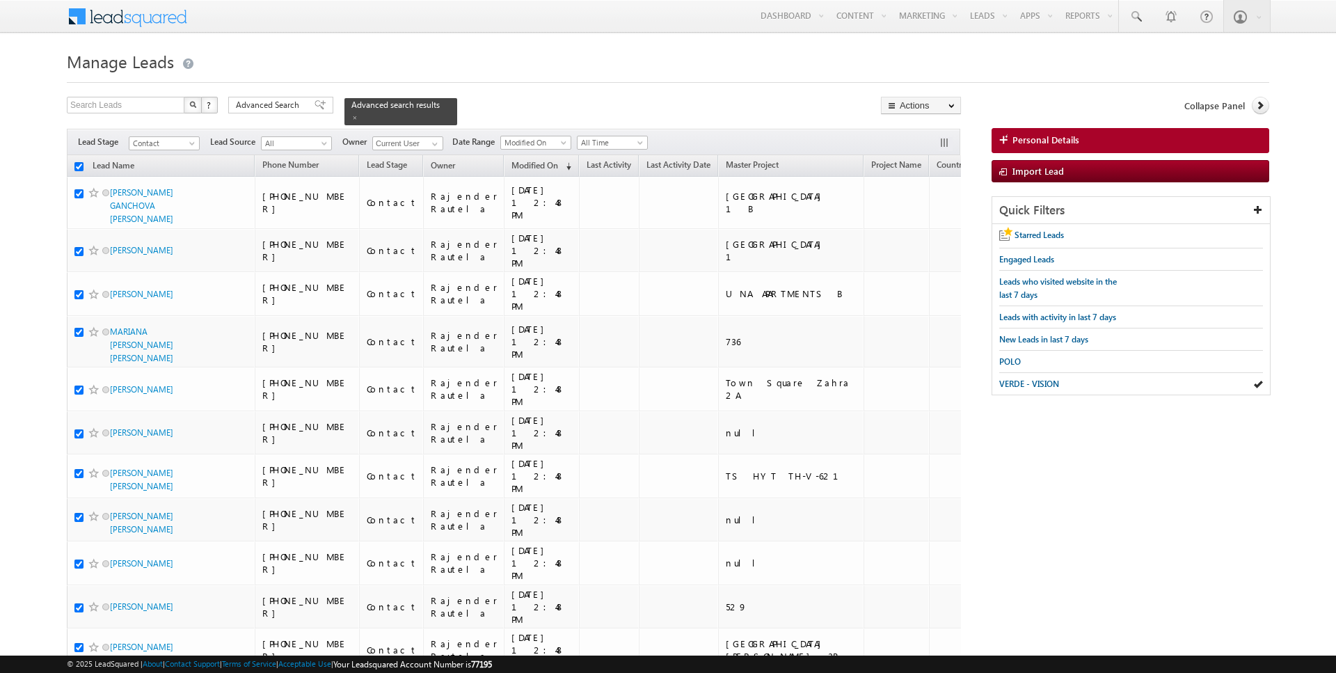
checkbox input "true"
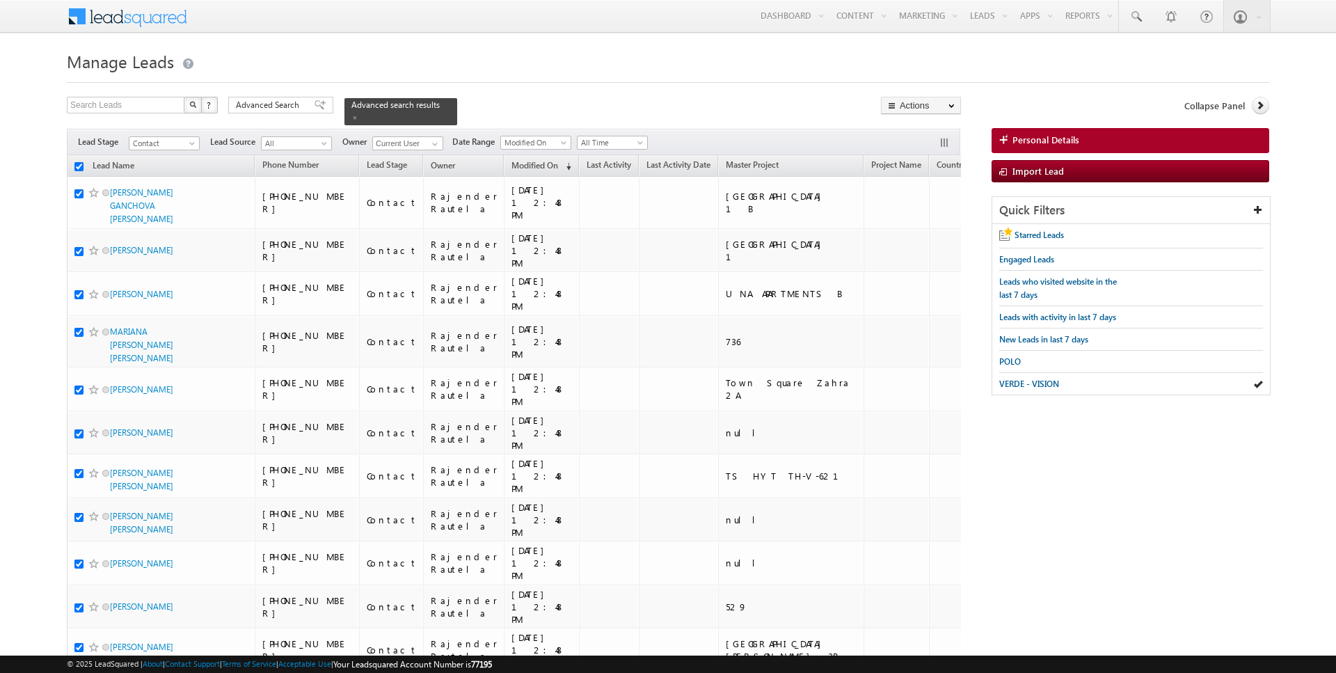
checkbox input "true"
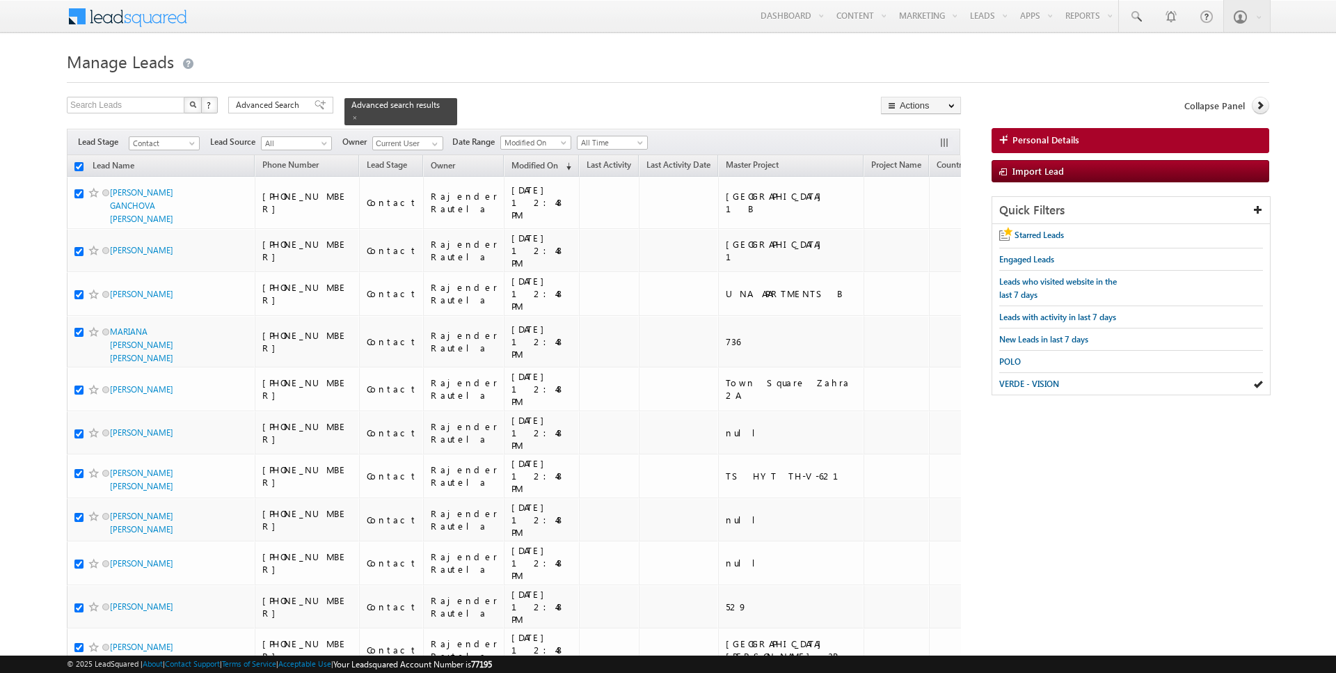
checkbox input "true"
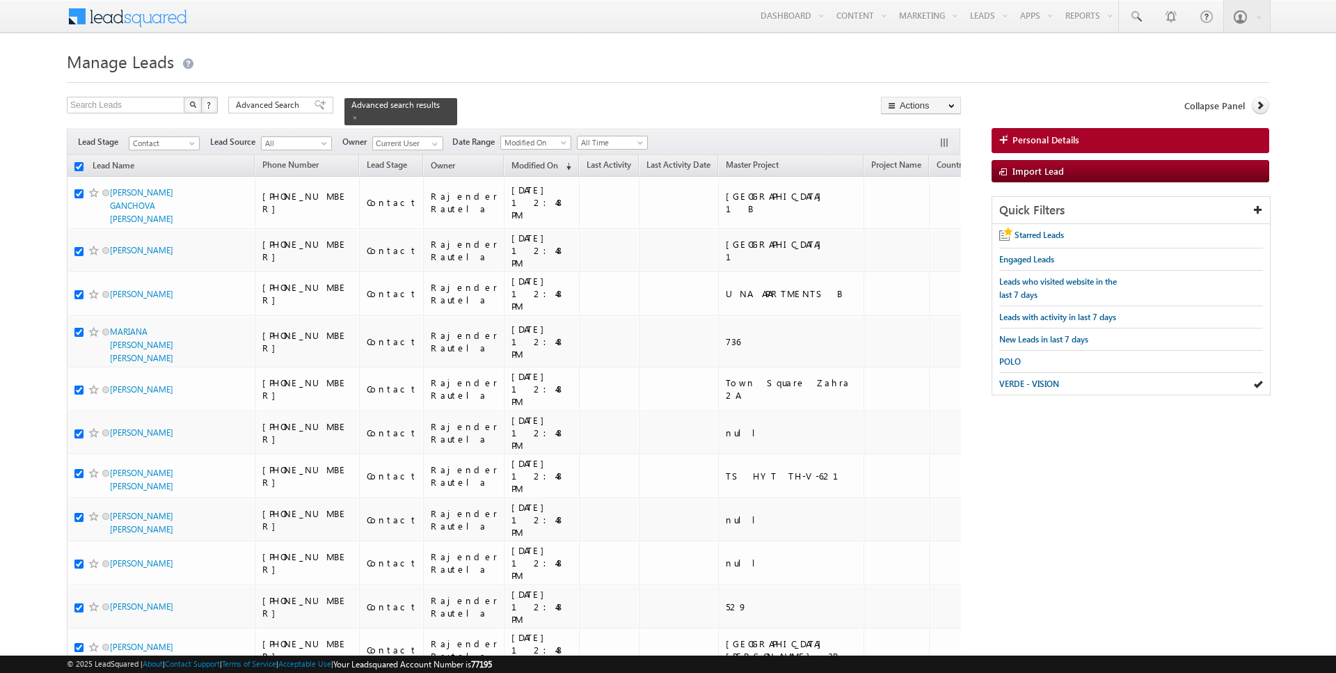
checkbox input "true"
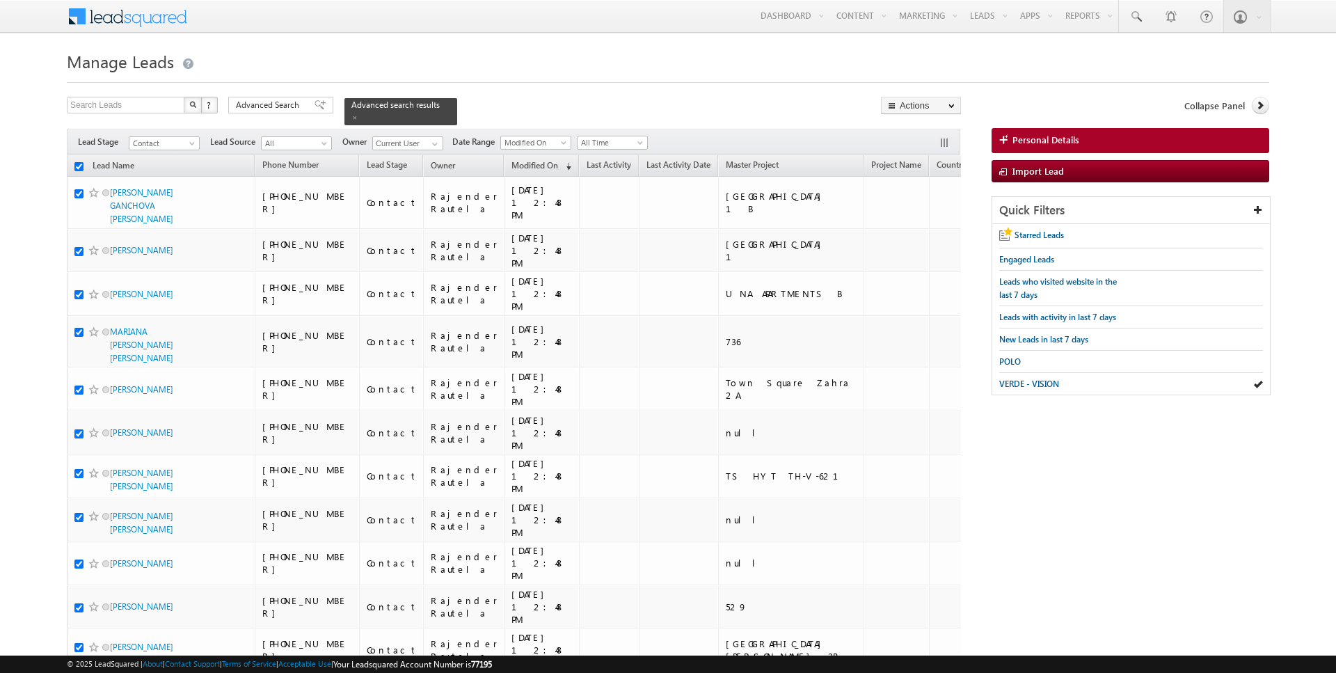
checkbox input "true"
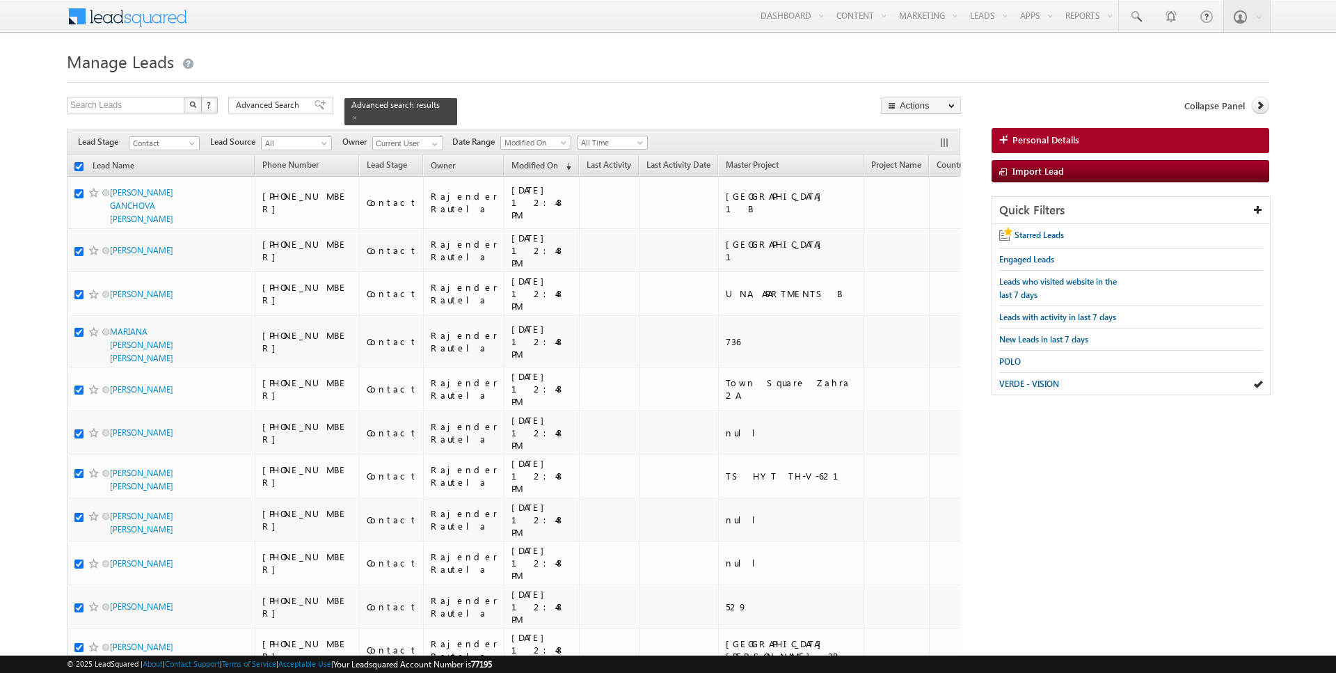
checkbox input "true"
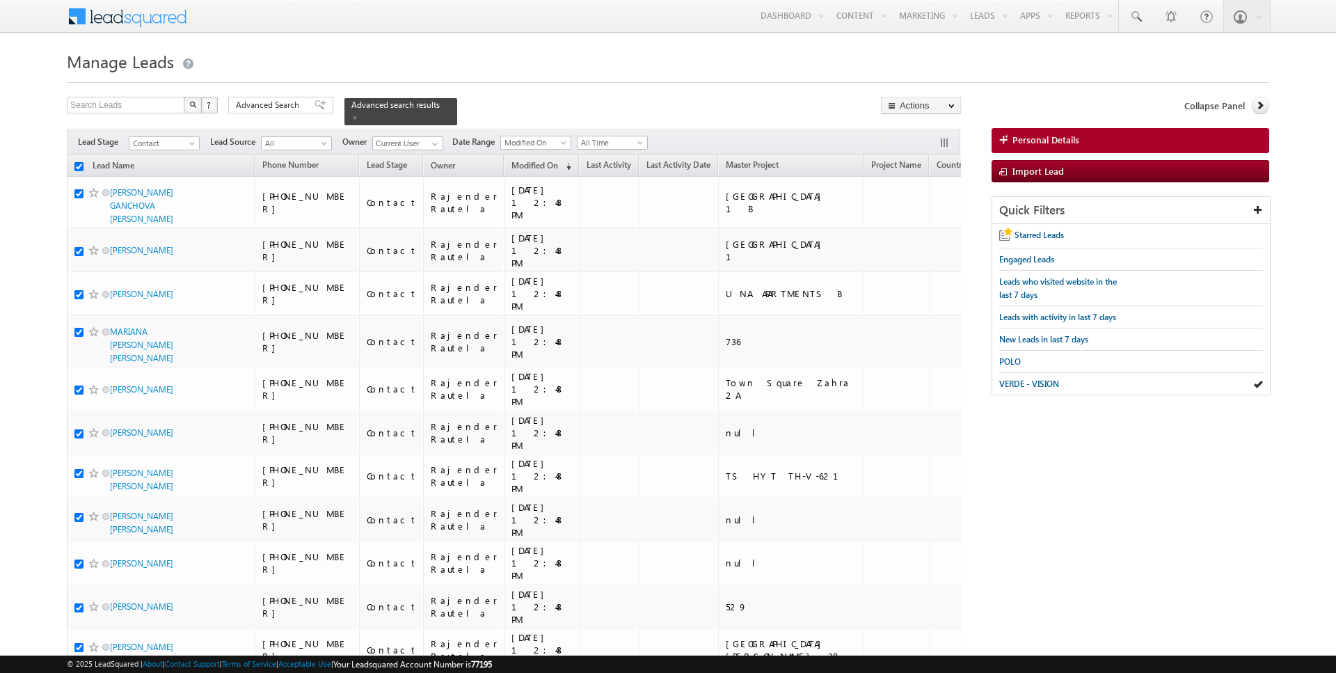
checkbox input "true"
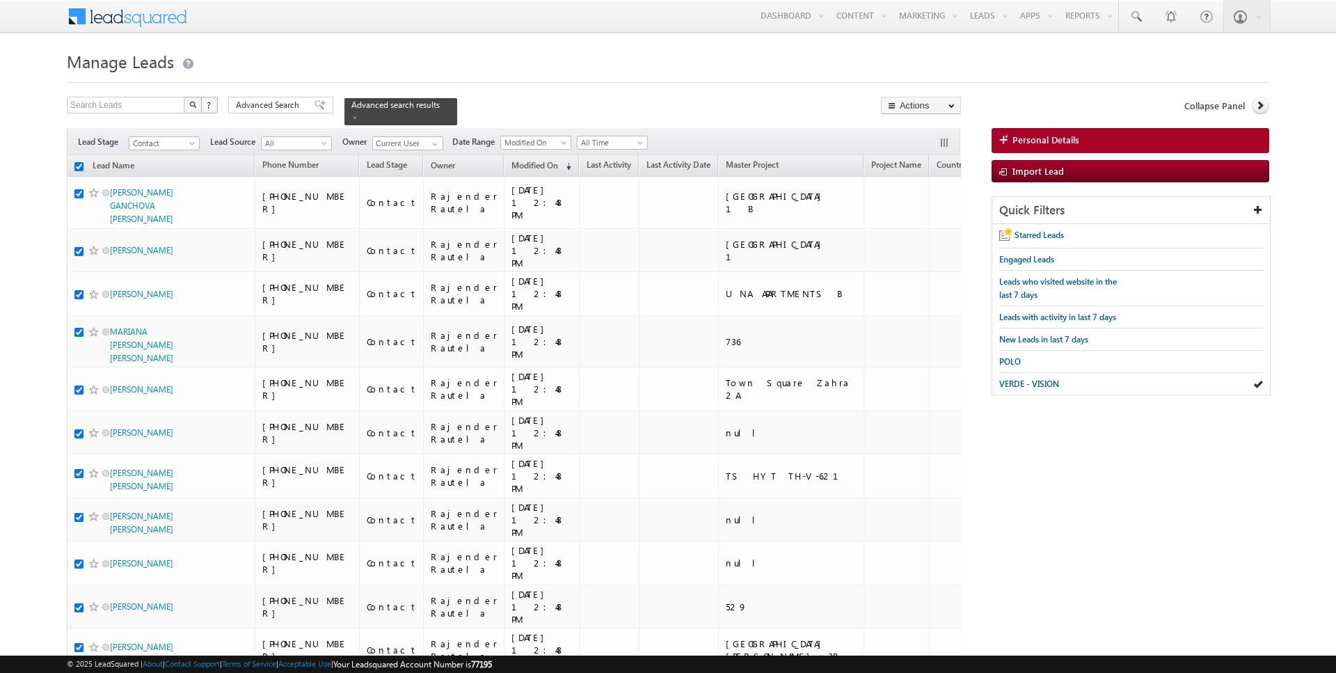
checkbox input "true"
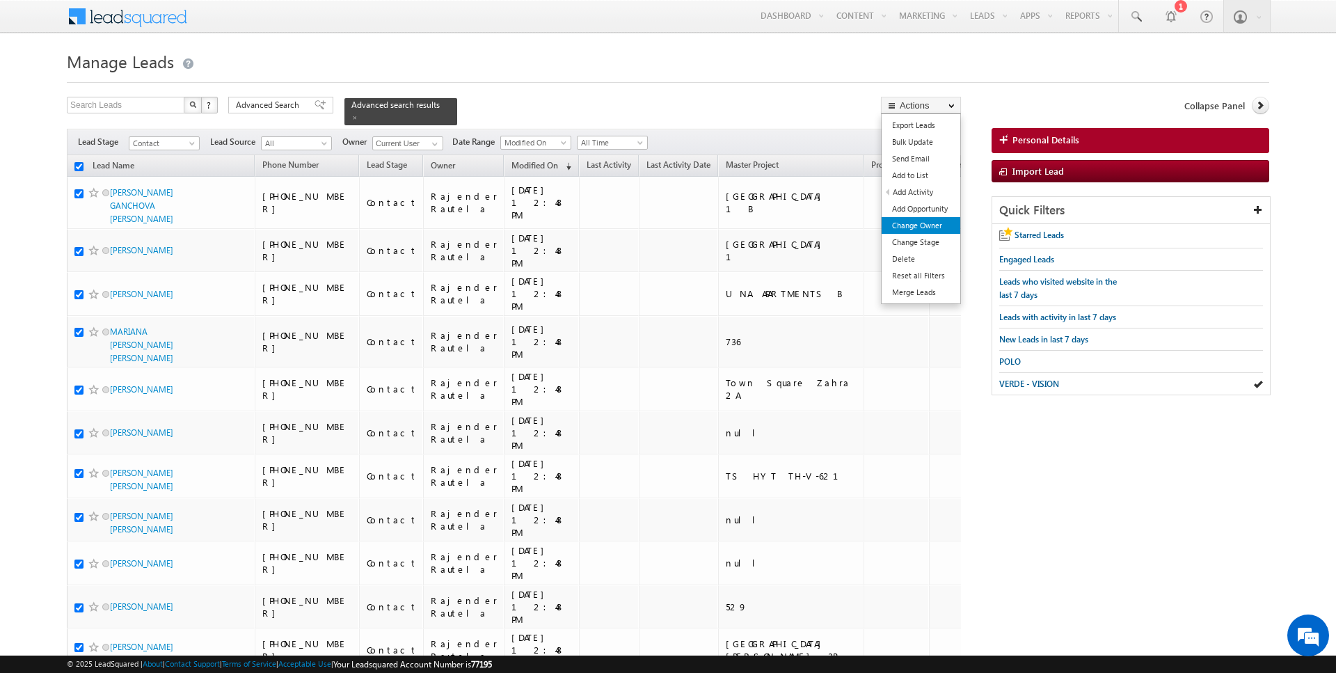
click at [925, 229] on link "Change Owner" at bounding box center [921, 225] width 79 height 17
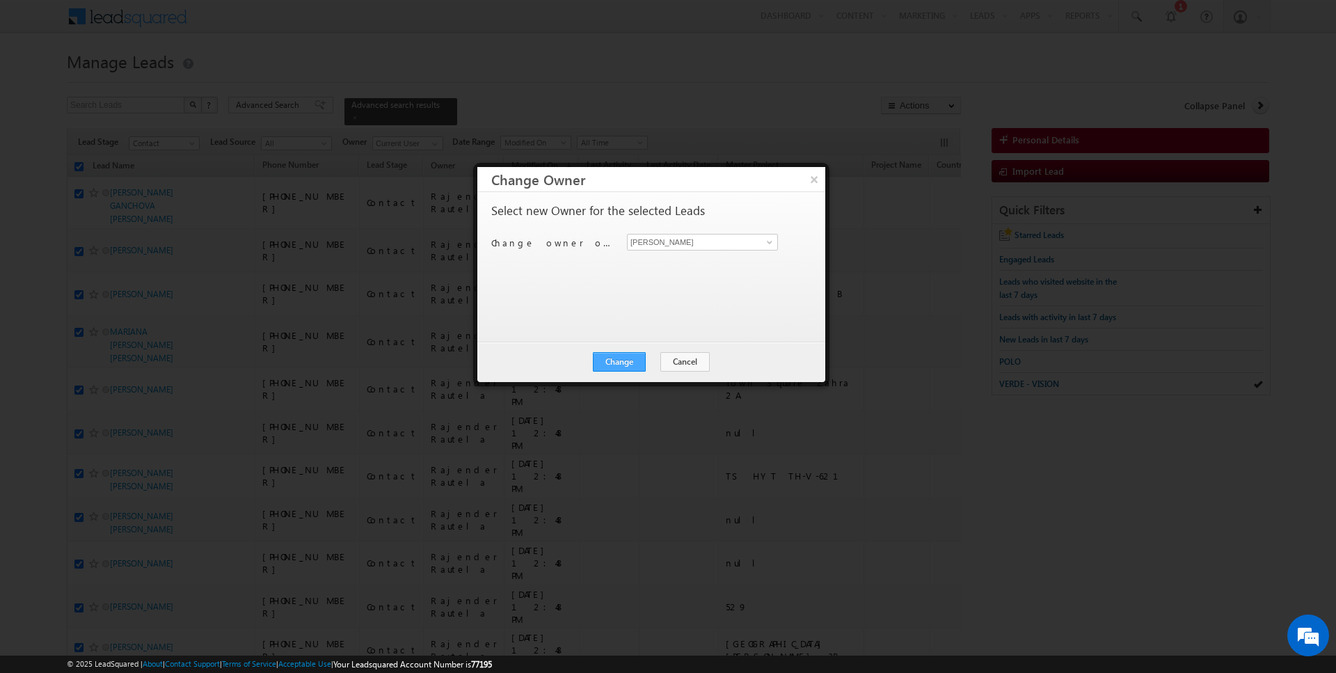
type input "Janamjay Sharma"
click at [637, 365] on button "Change" at bounding box center [619, 361] width 53 height 19
click at [654, 360] on button "Close" at bounding box center [653, 361] width 45 height 19
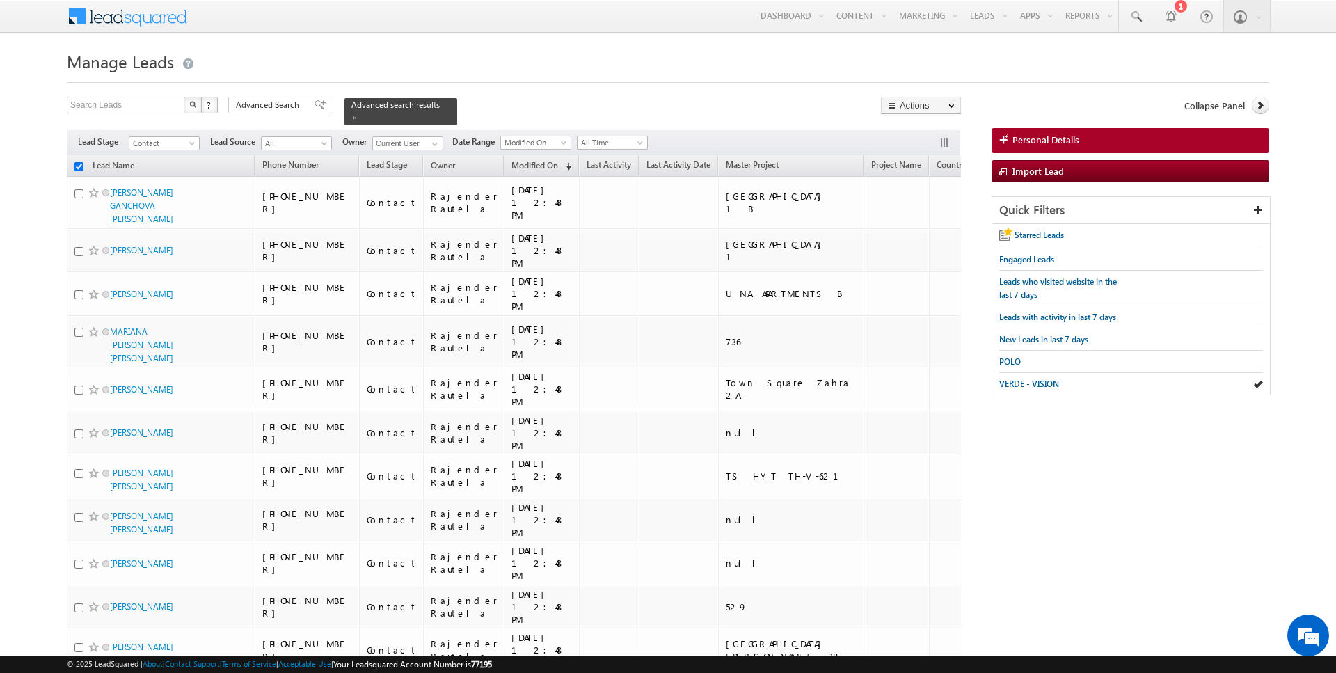
checkbox input "false"
click at [269, 106] on span "Advanced Search" at bounding box center [270, 105] width 68 height 13
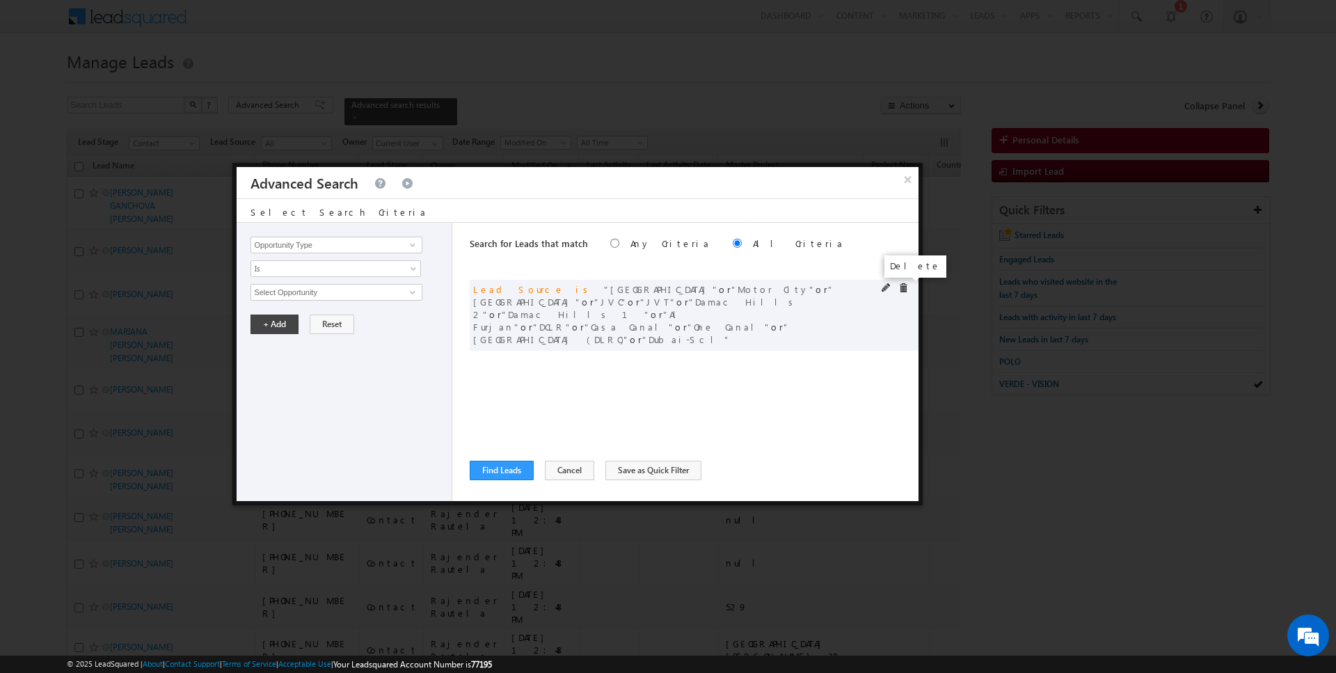
click at [905, 286] on span at bounding box center [903, 288] width 10 height 10
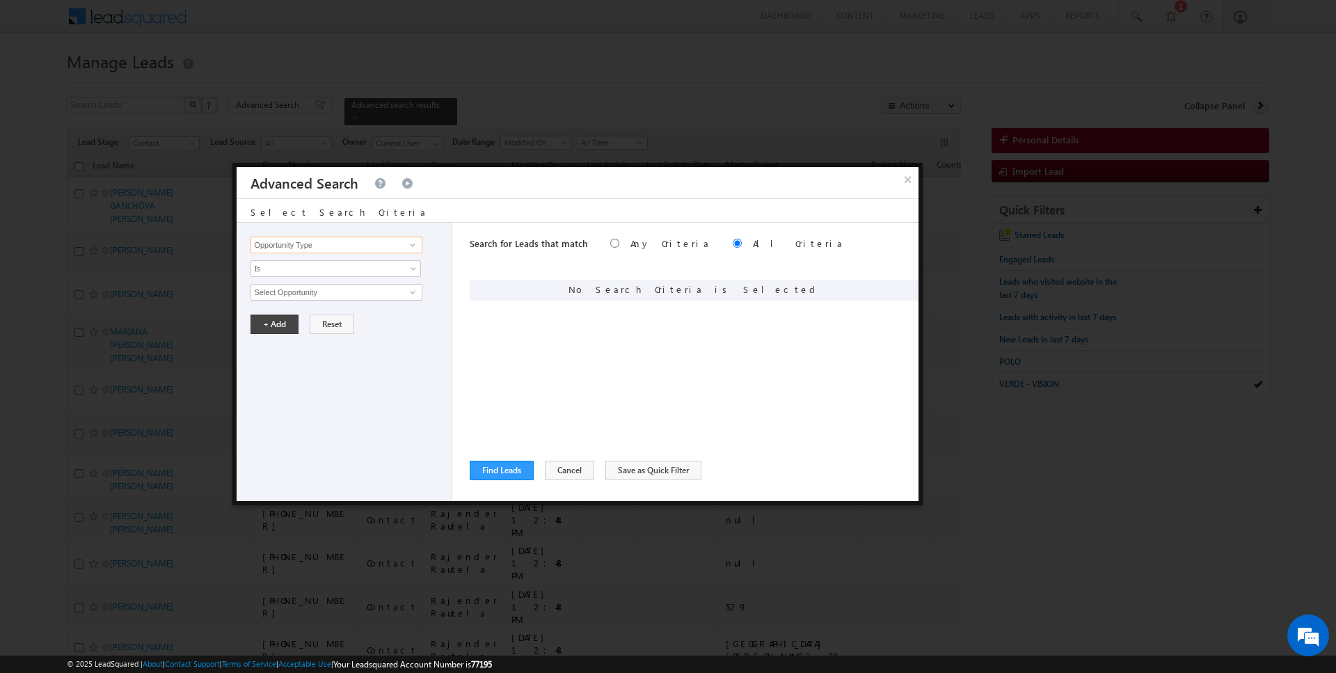
click at [374, 242] on input "Opportunity Type" at bounding box center [336, 245] width 171 height 17
type input "Lead Source"
click at [352, 271] on span "Is" at bounding box center [326, 268] width 151 height 13
click at [305, 285] on link "Is" at bounding box center [336, 283] width 170 height 13
click at [319, 317] on button "Reset" at bounding box center [332, 324] width 45 height 19
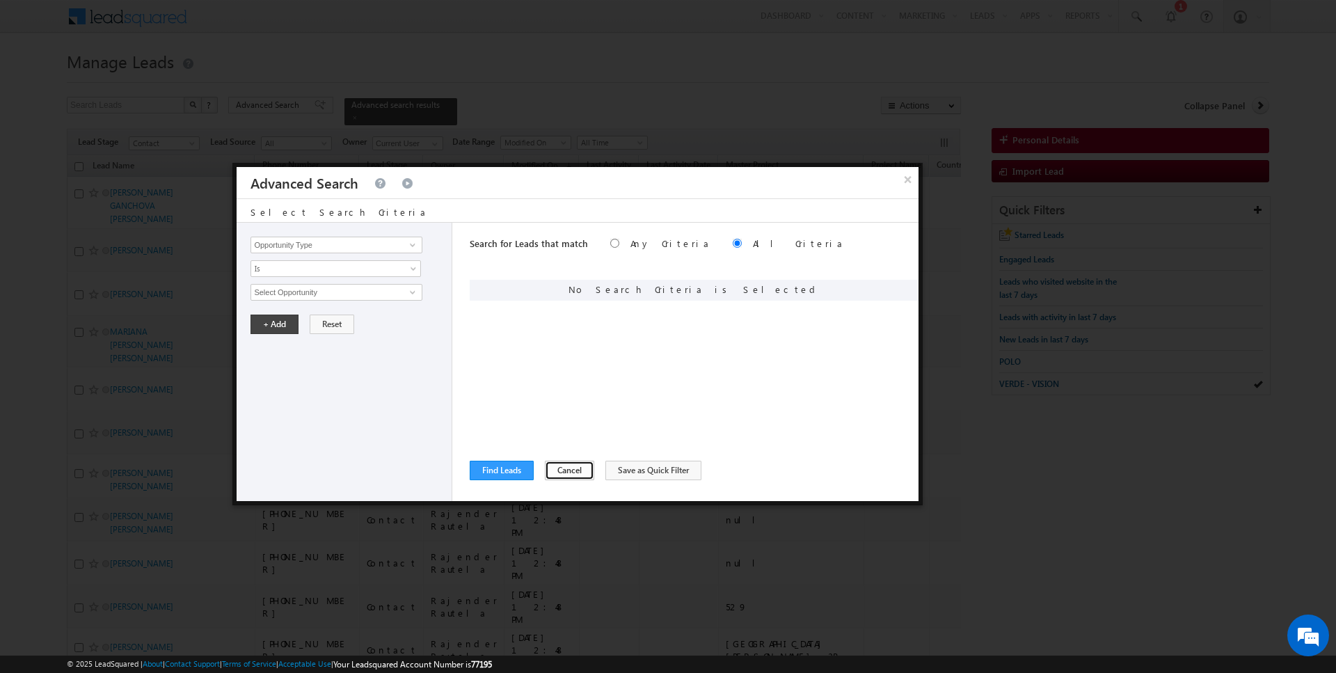
click at [556, 465] on button "Cancel" at bounding box center [569, 470] width 49 height 19
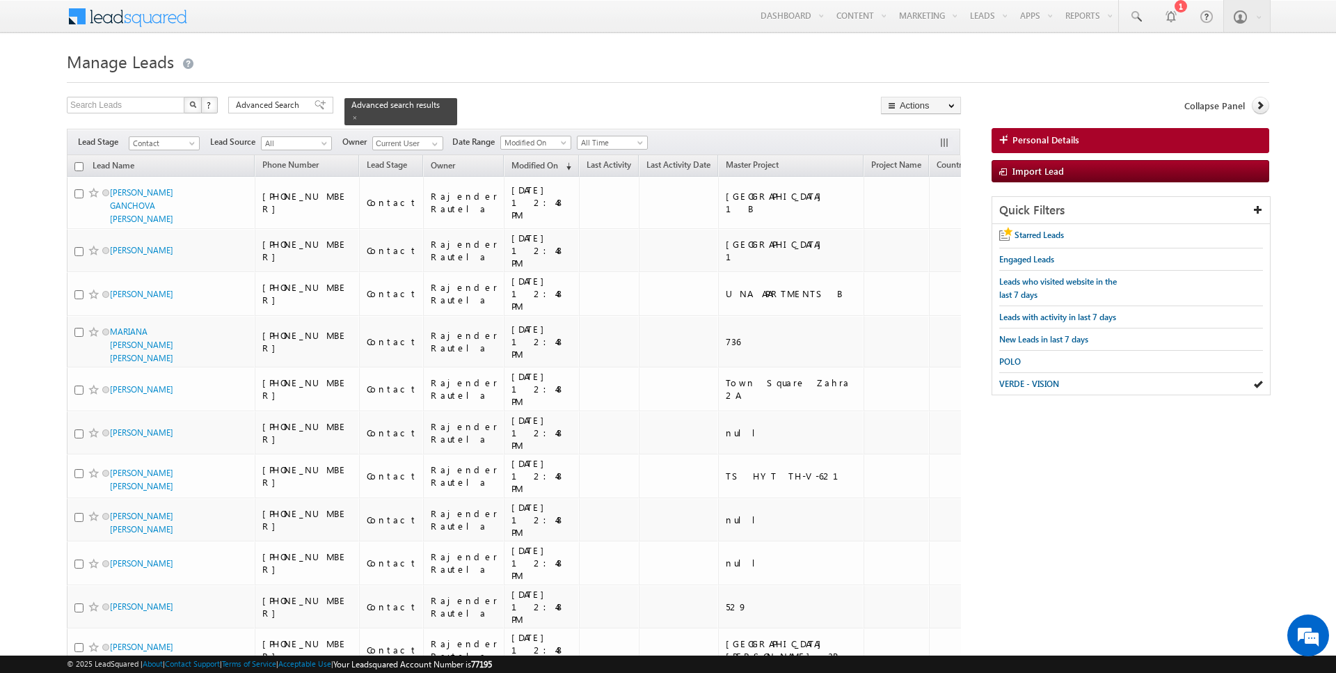
click at [78, 162] on input "checkbox" at bounding box center [78, 166] width 9 height 9
checkbox input "true"
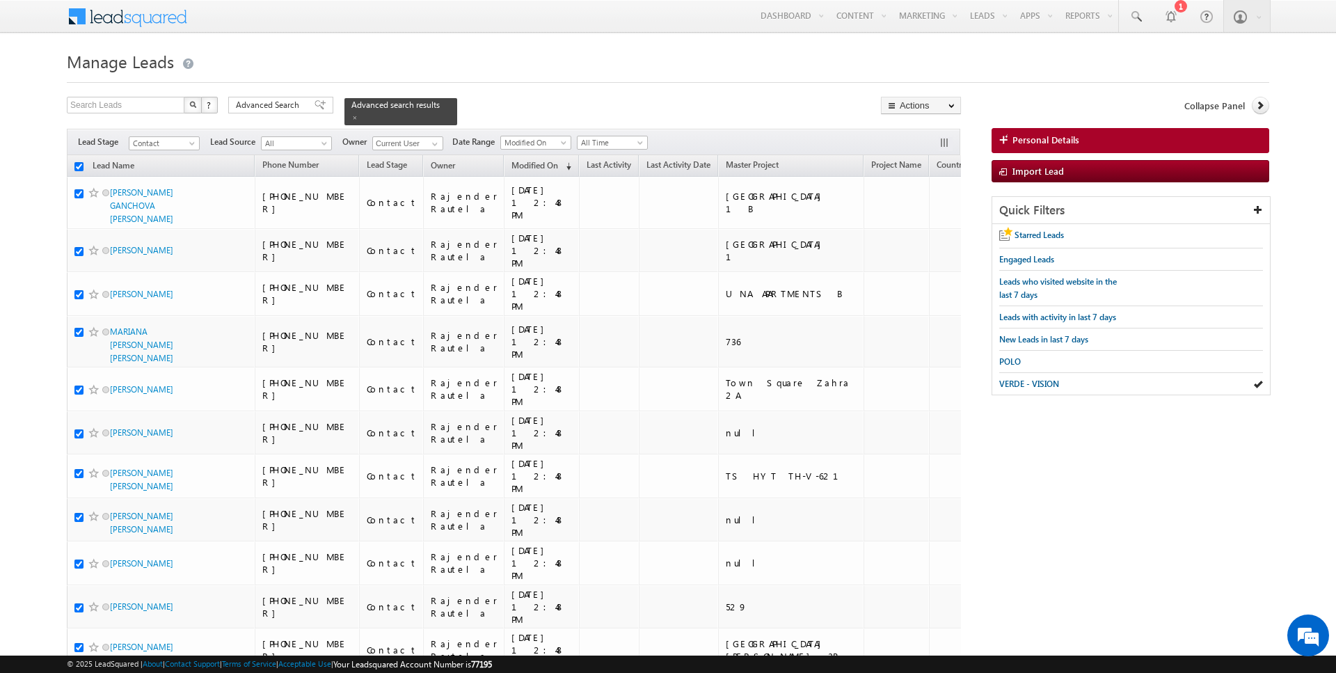
checkbox input "true"
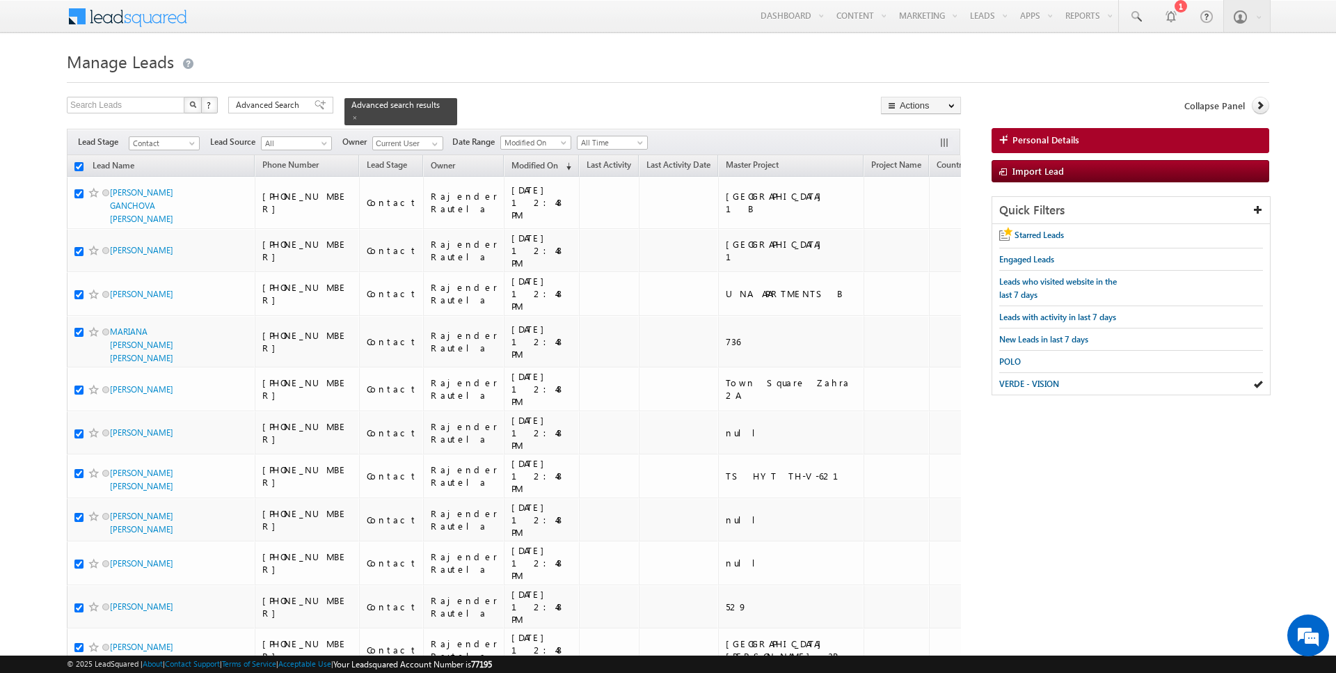
checkbox input "true"
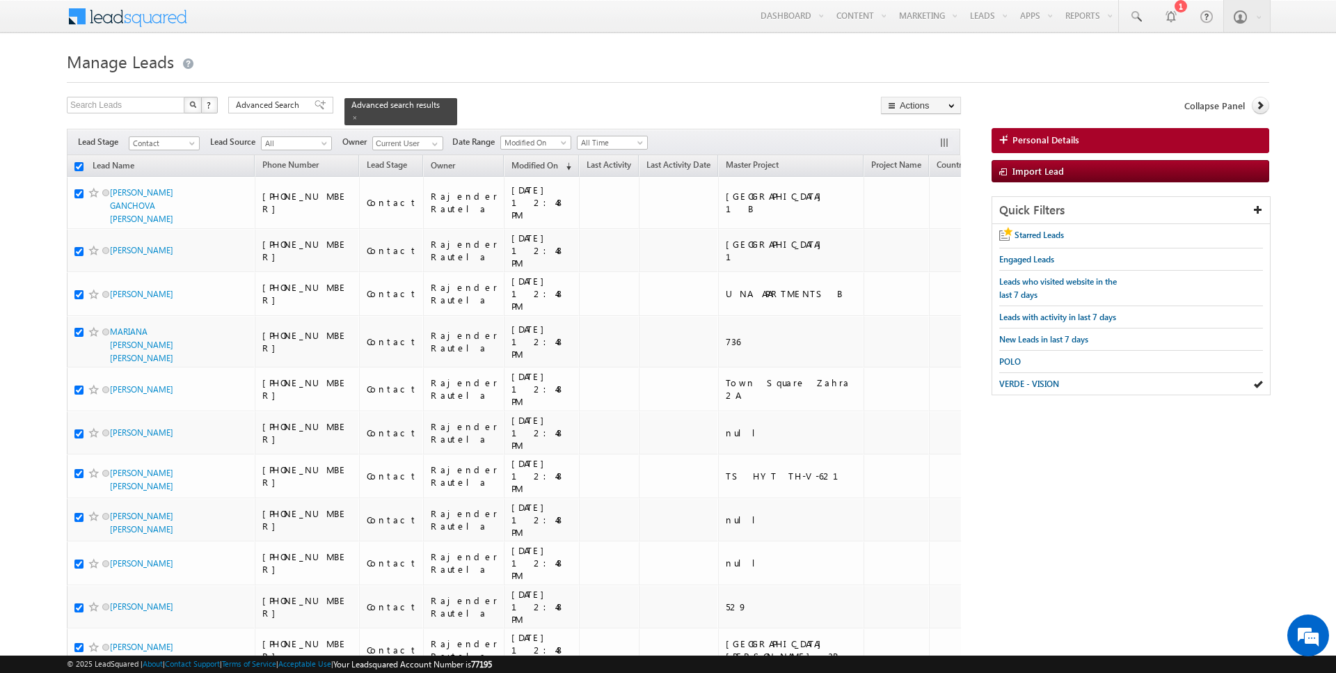
checkbox input "true"
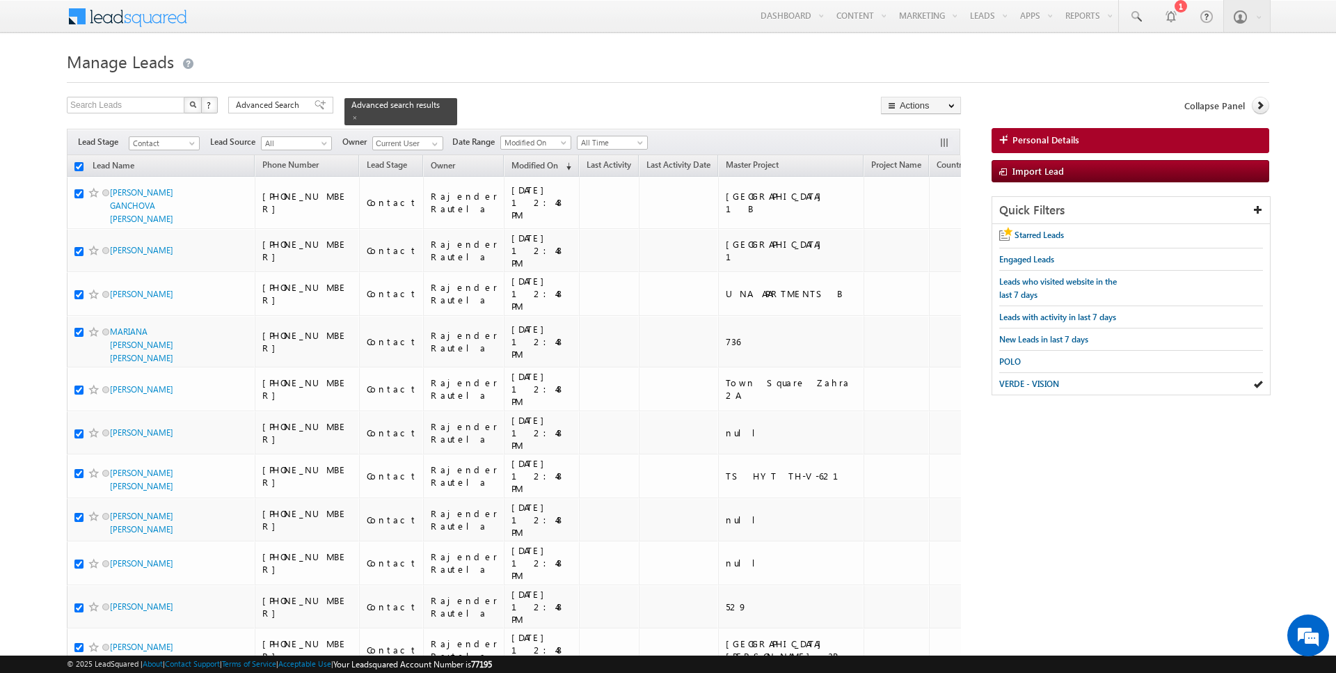
checkbox input "true"
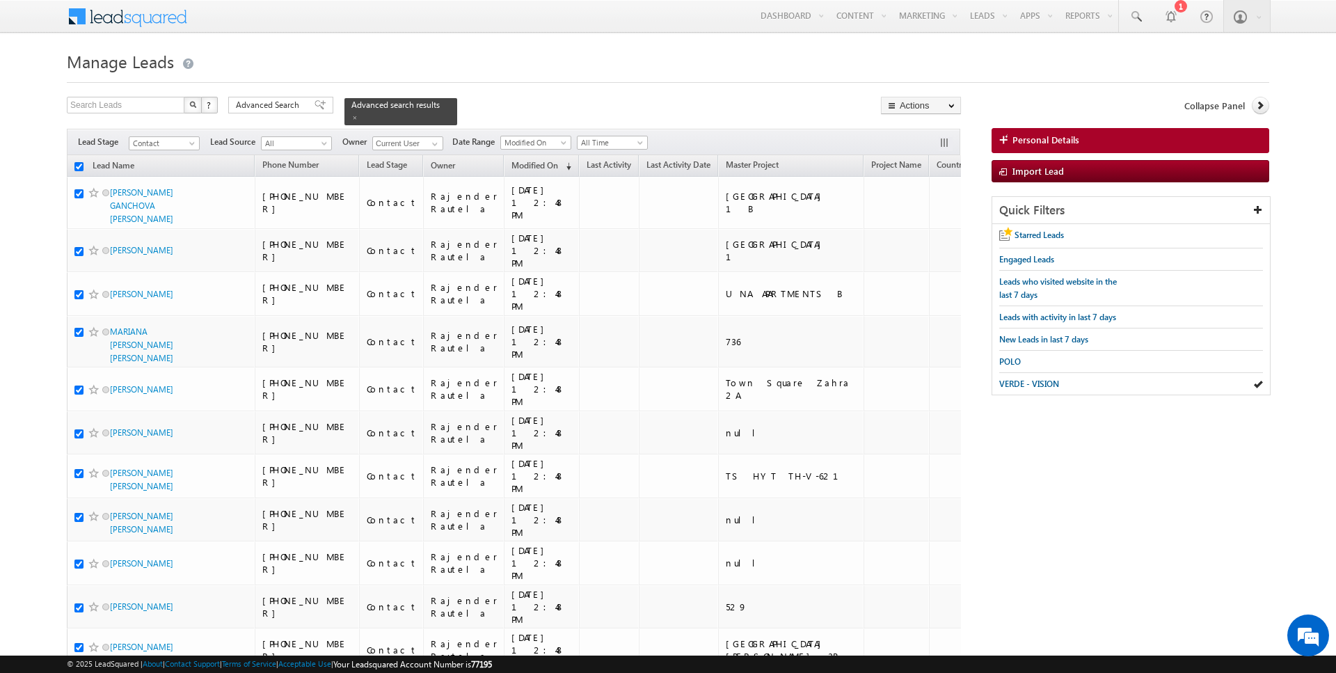
checkbox input "true"
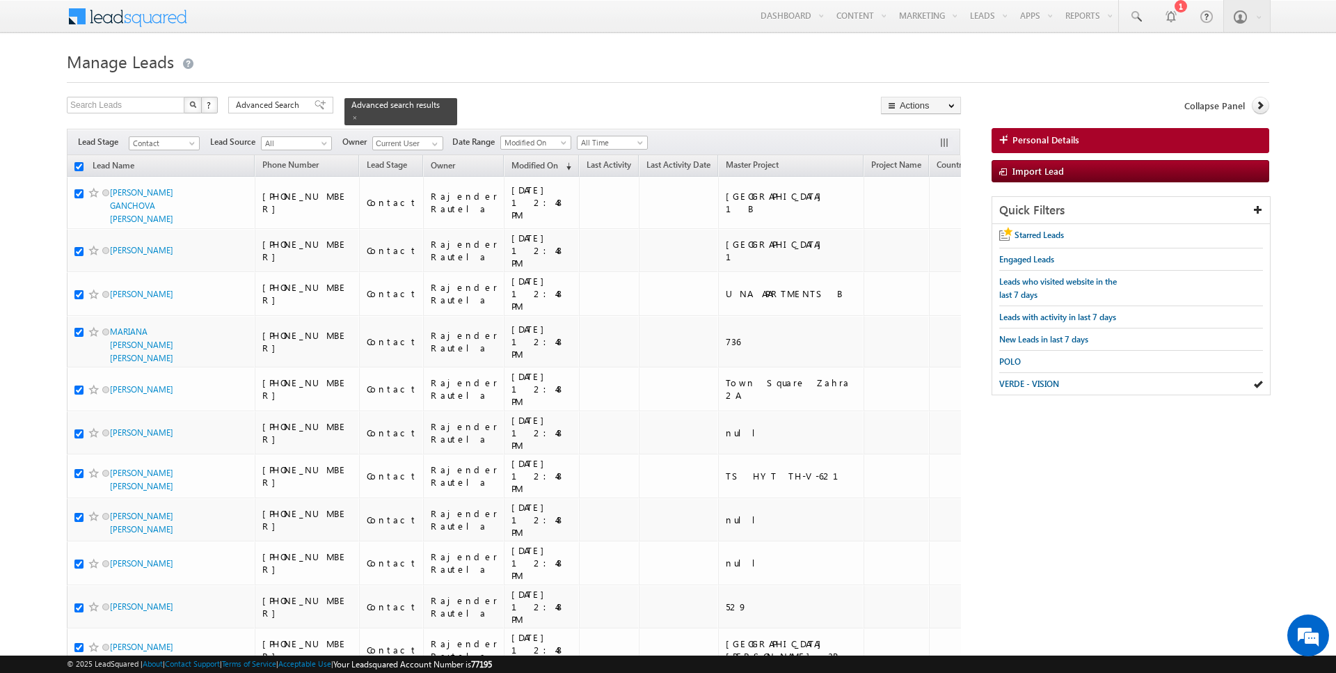
checkbox input "true"
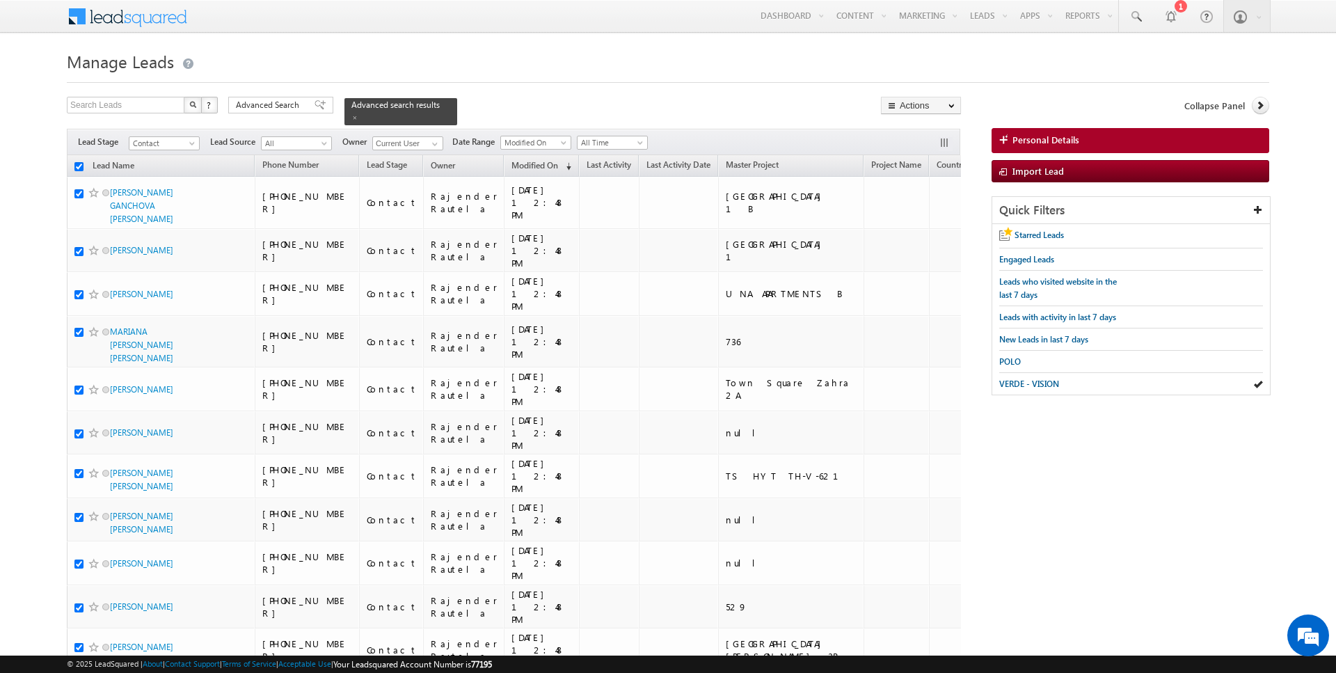
checkbox input "true"
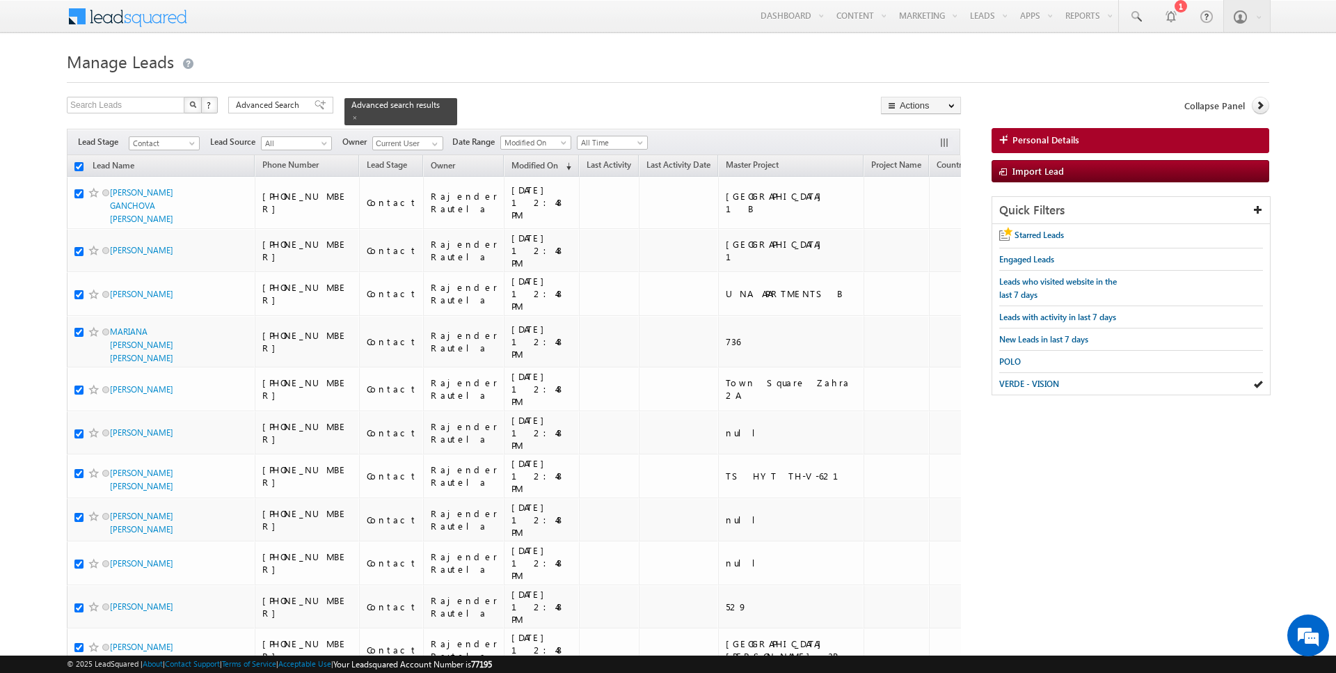
checkbox input "true"
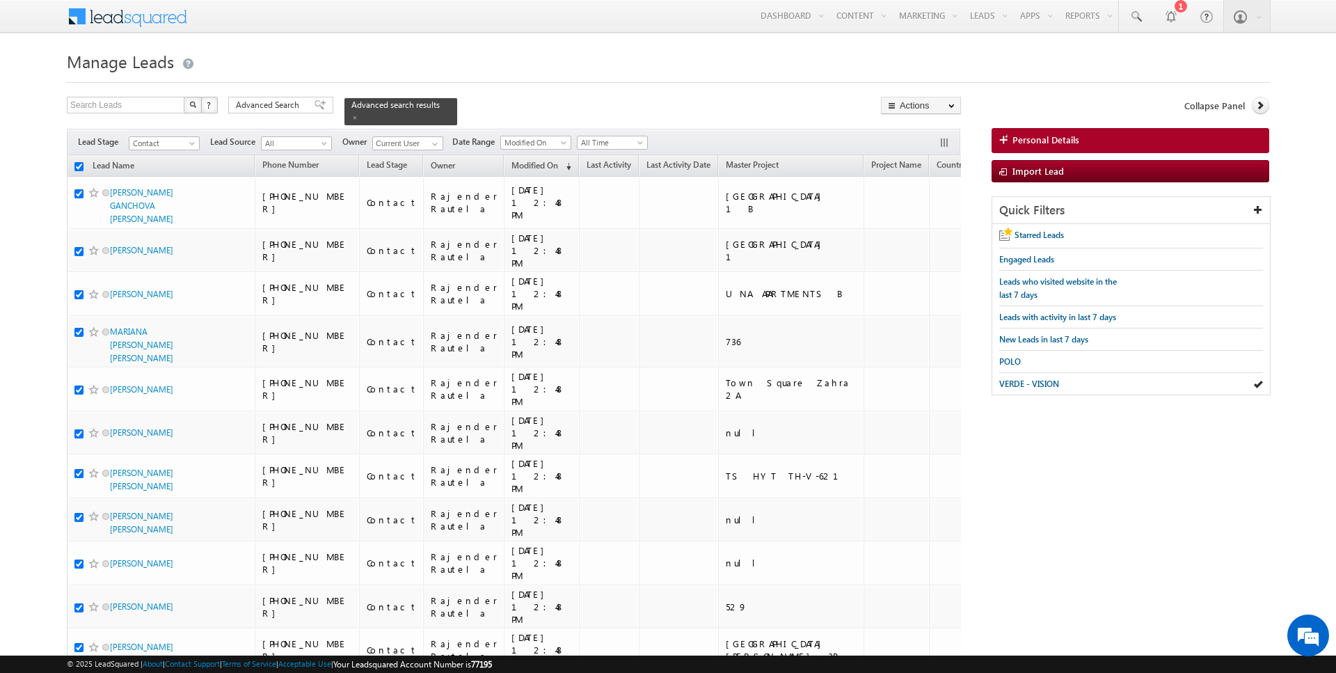
checkbox input "true"
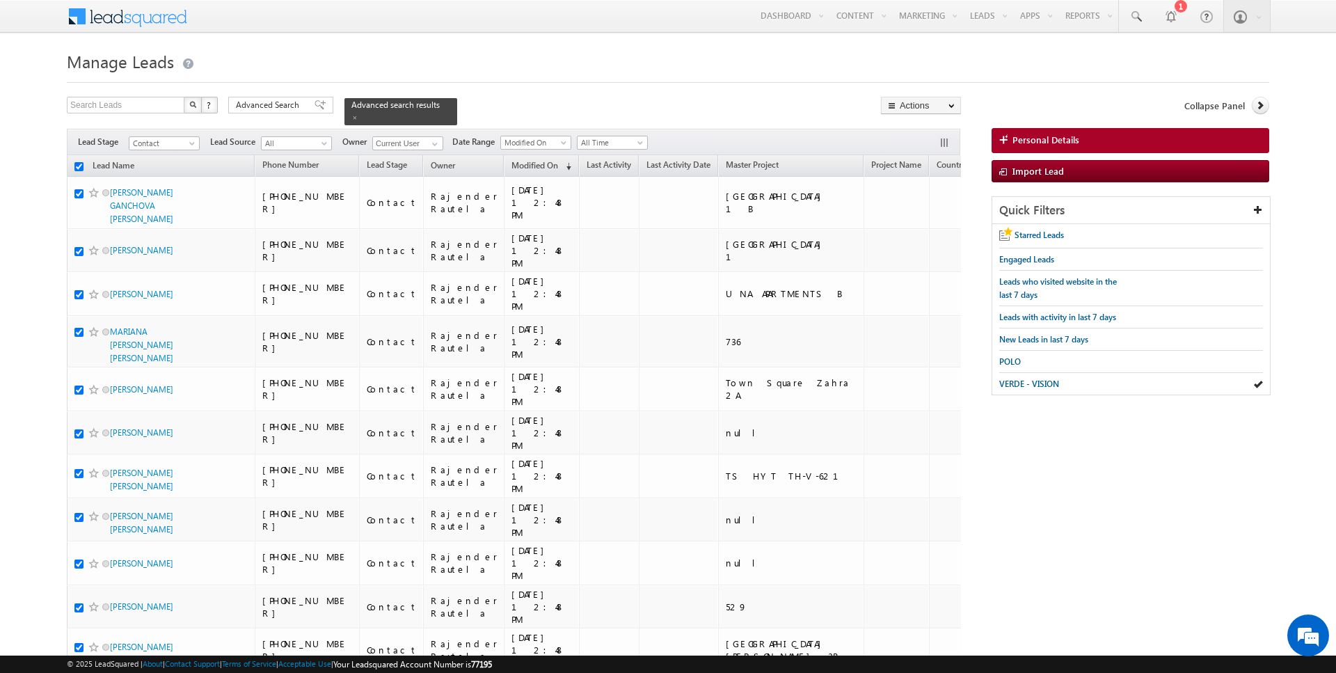
checkbox input "true"
click at [929, 223] on link "Change Owner" at bounding box center [921, 225] width 79 height 17
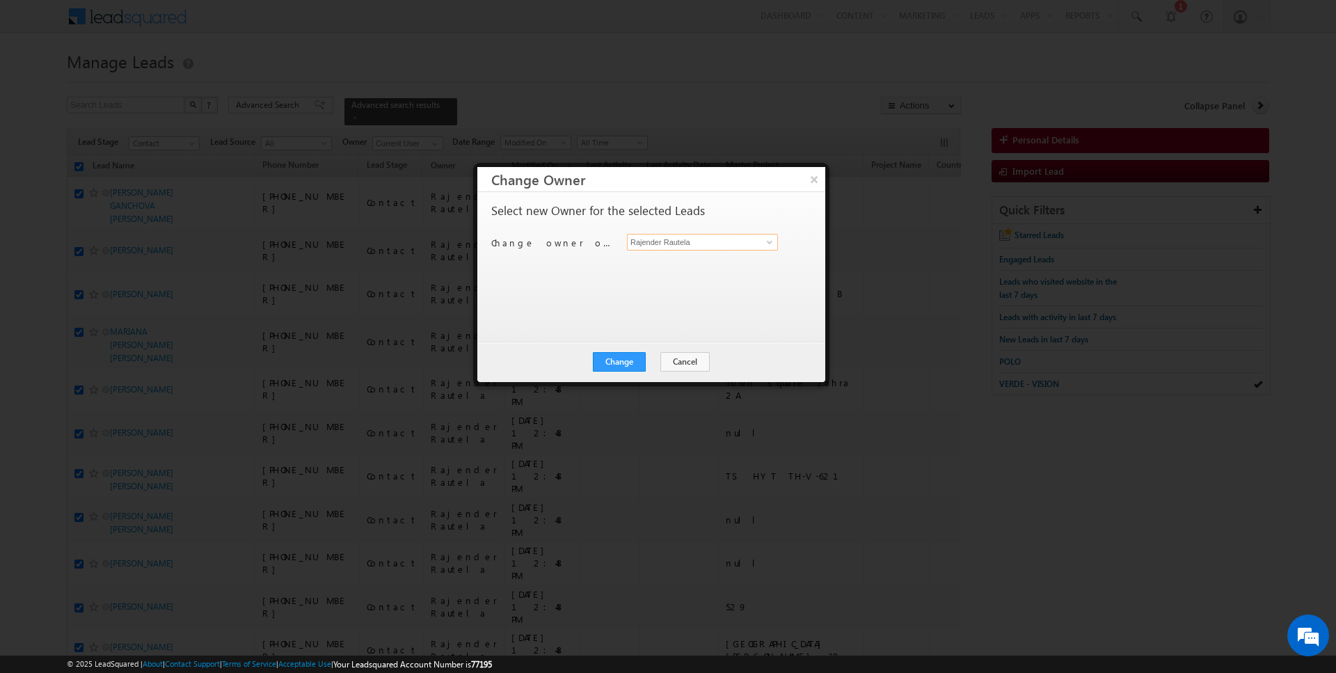
click at [670, 238] on input "Rajender Rautela" at bounding box center [702, 242] width 151 height 17
type input "Anuj Upadhyay"
click at [628, 363] on button "Change" at bounding box center [619, 361] width 53 height 19
click at [663, 363] on button "Close" at bounding box center [653, 361] width 45 height 19
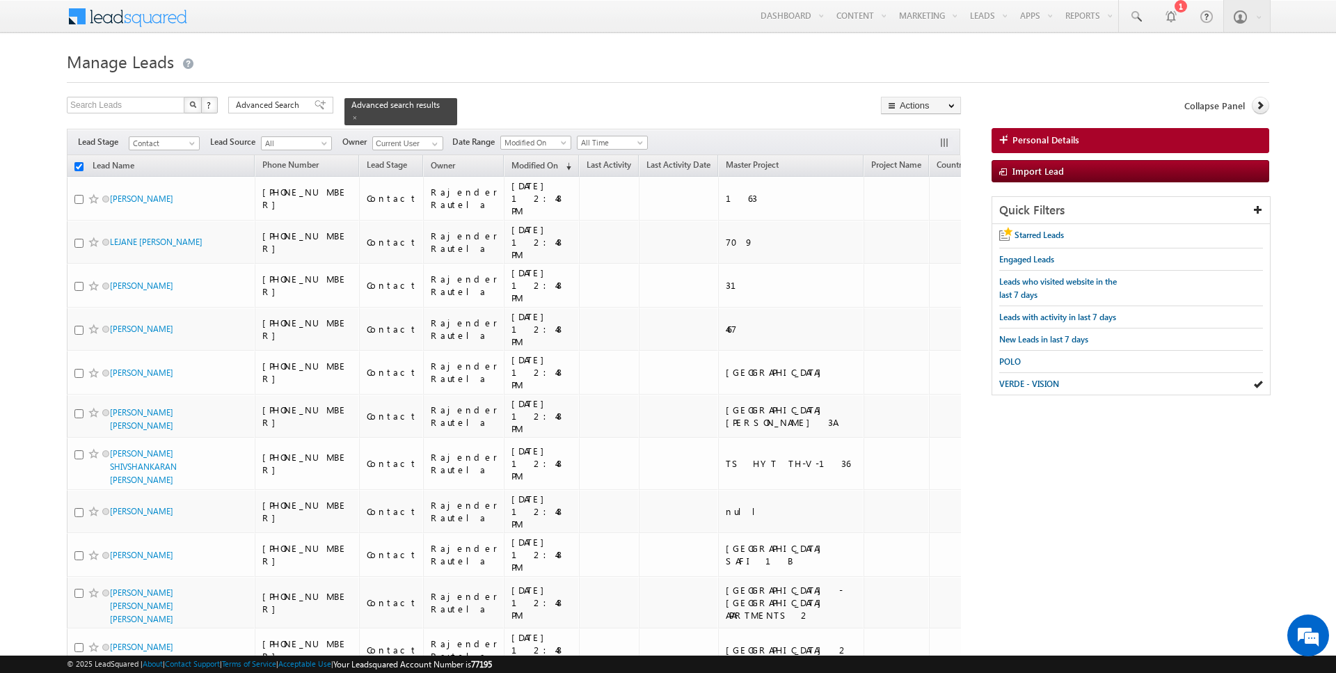
checkbox input "false"
click at [123, 109] on input "text" at bounding box center [126, 105] width 119 height 17
type input "singh"
click at [194, 104] on img "button" at bounding box center [192, 104] width 7 height 7
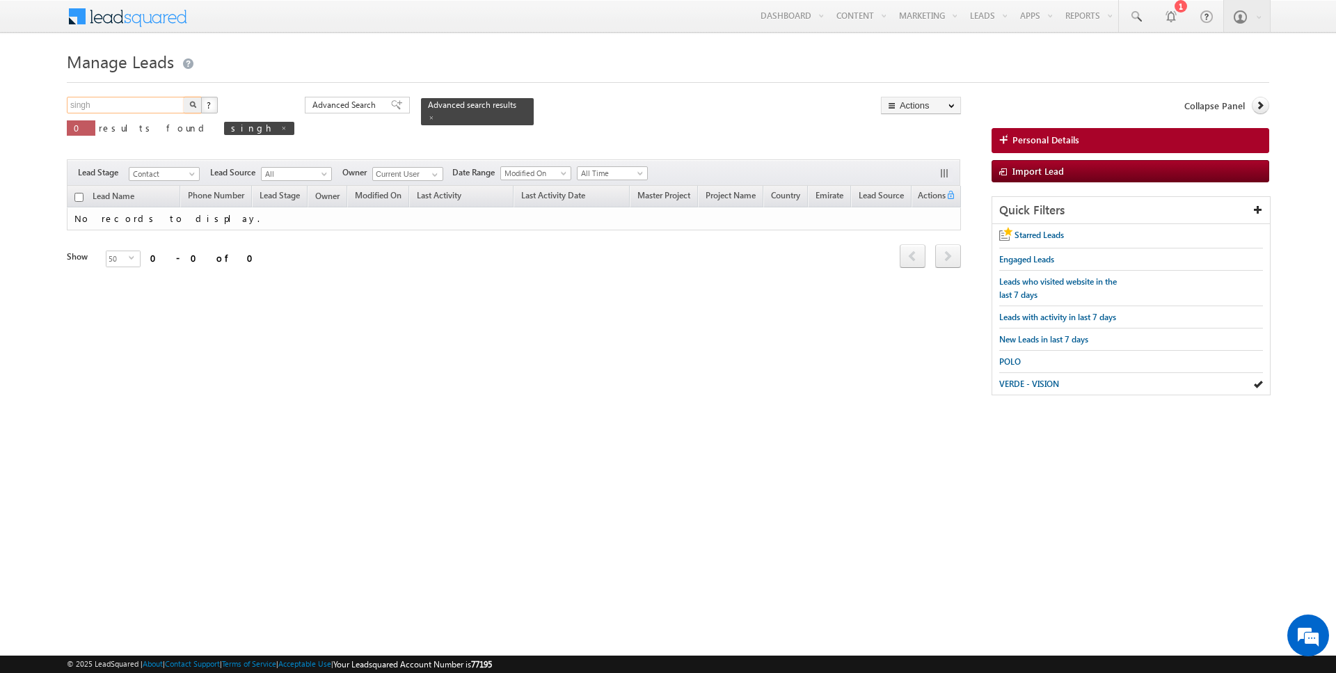
drag, startPoint x: 127, startPoint y: 104, endPoint x: 19, endPoint y: 104, distance: 108.6
click at [19, 104] on body "Menu [PERSON_NAME] [PERSON_NAME] der.r autel a@ind globa [DOMAIN_NAME] obal." at bounding box center [668, 204] width 1336 height 409
click at [1143, 15] on span at bounding box center [1136, 17] width 14 height 14
type input "singh"
click at [129, 262] on span "select" at bounding box center [134, 263] width 11 height 24
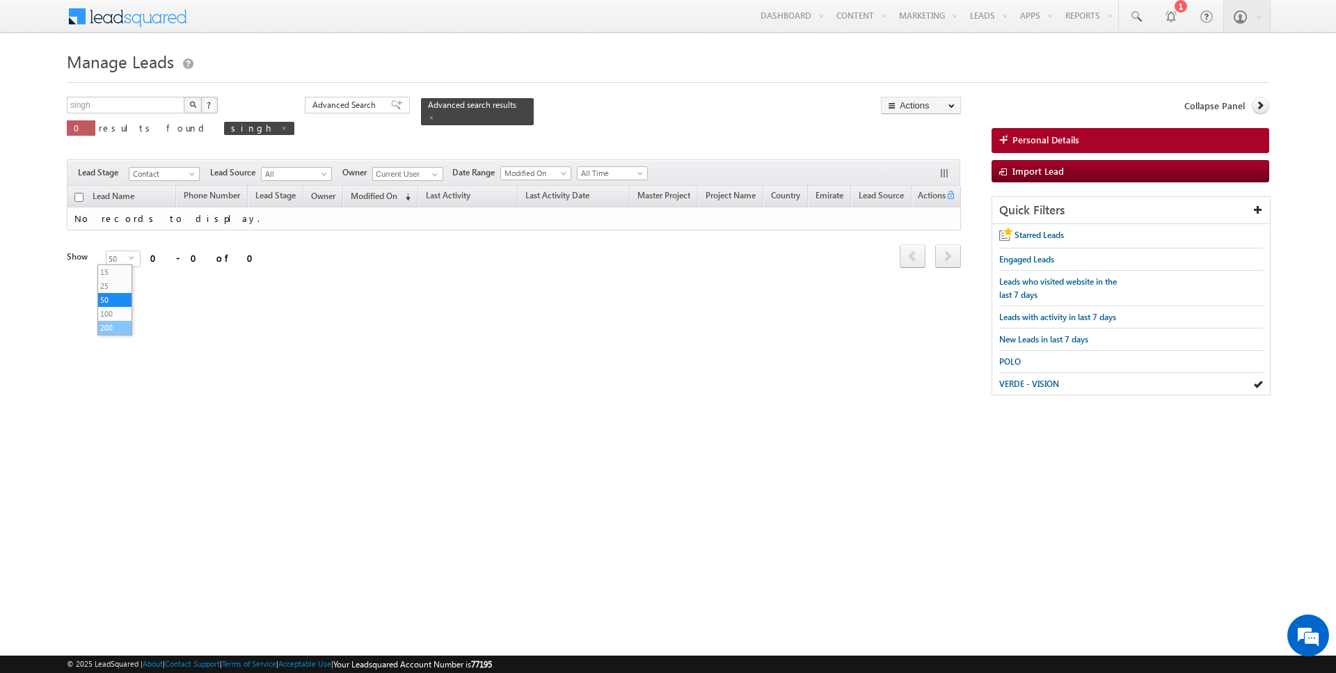
click at [109, 325] on li "200" at bounding box center [114, 328] width 33 height 14
click at [249, 341] on div "singh X ? 0 results found [PERSON_NAME] Advanced Search Advanced Search Advance…" at bounding box center [668, 253] width 1203 height 312
click at [280, 127] on span at bounding box center [283, 128] width 7 height 7
type input "Search Leads"
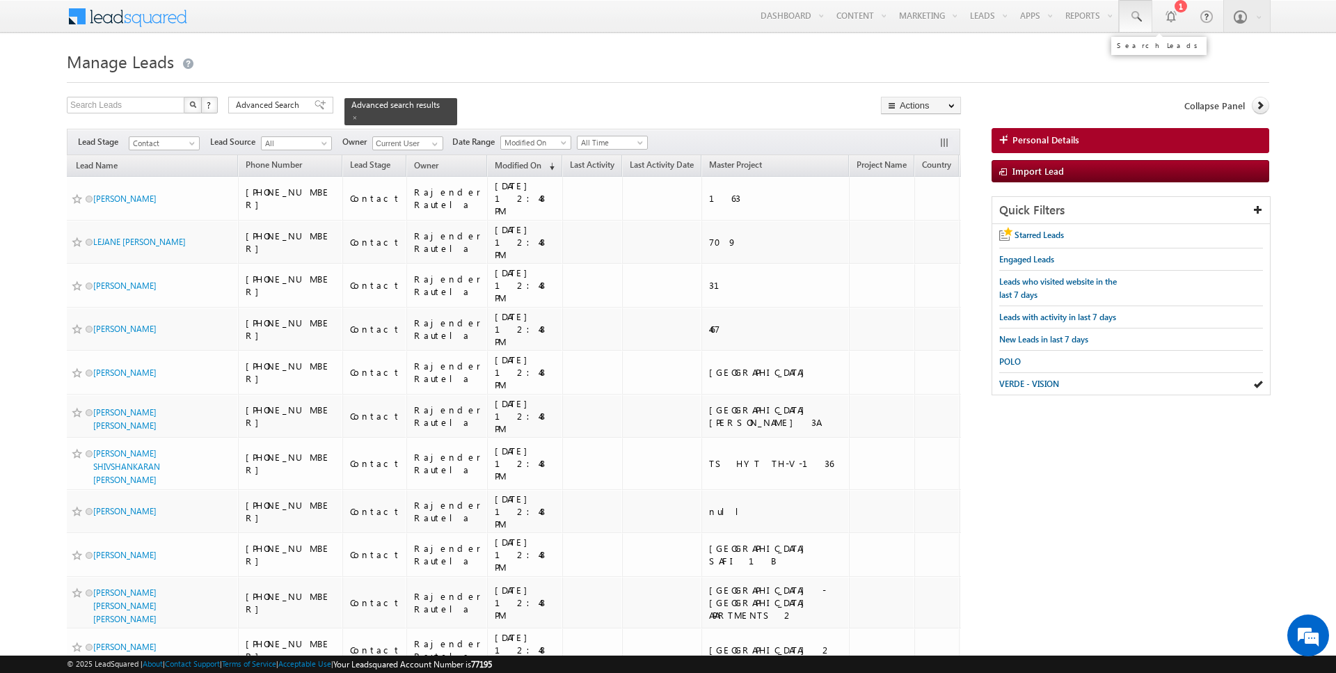
click at [1146, 26] on link at bounding box center [1135, 16] width 33 height 32
type input "s"
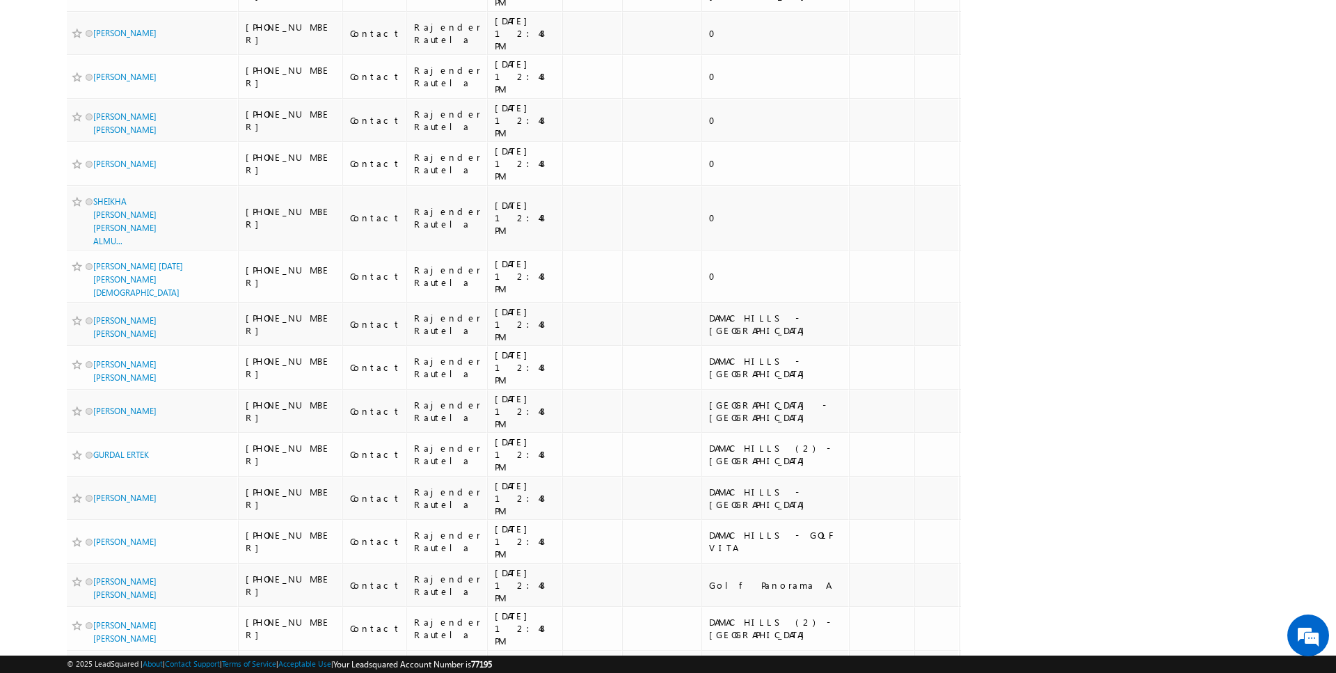
scroll to position [7704, 0]
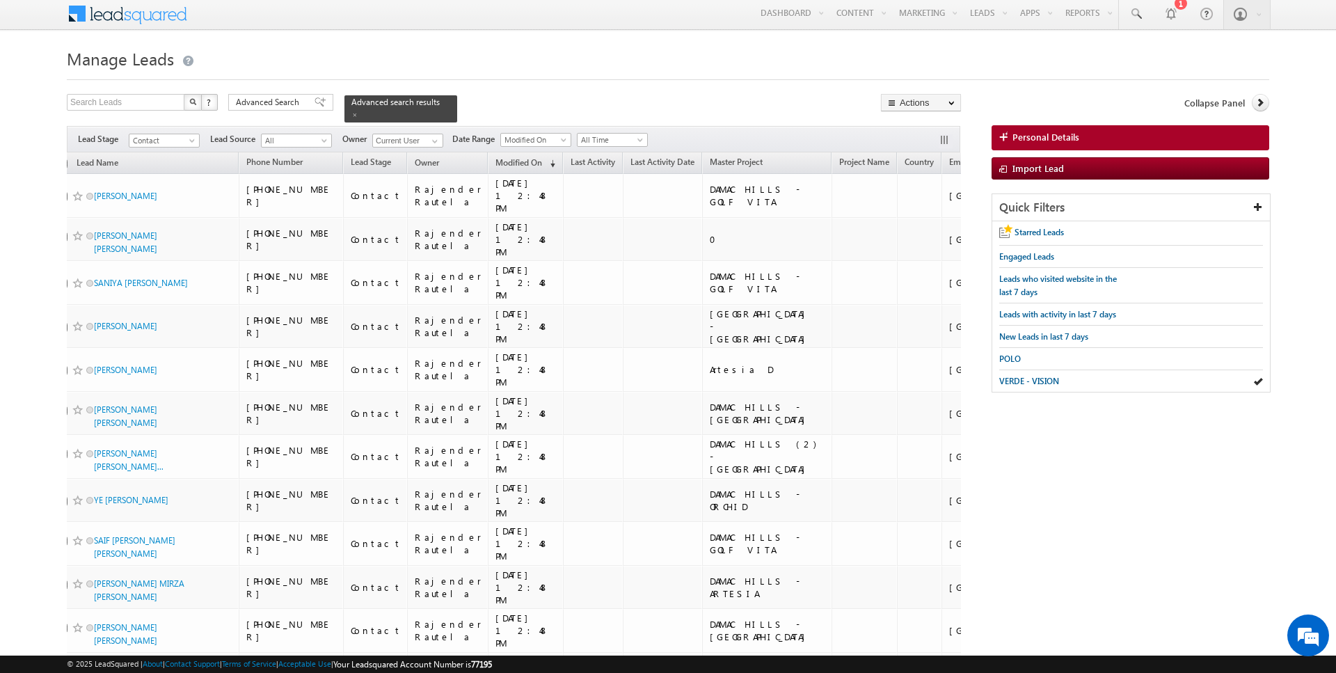
scroll to position [0, 0]
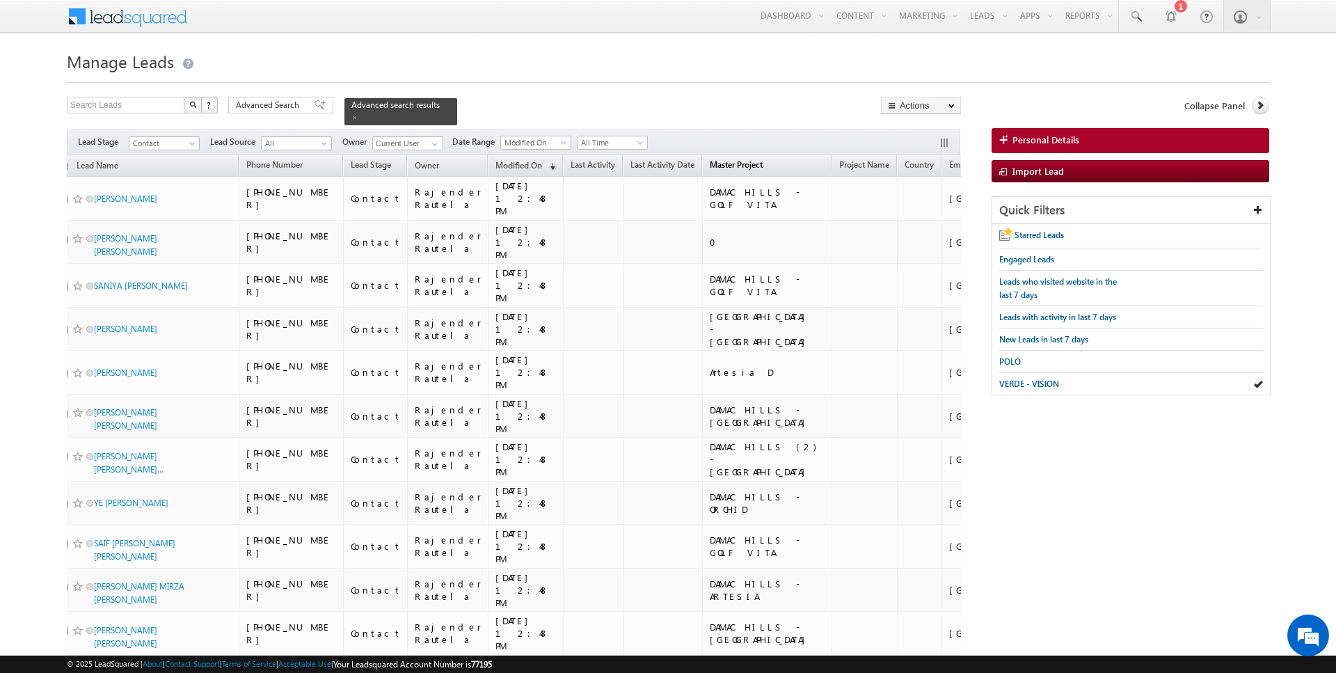
click at [710, 163] on span "Master Project" at bounding box center [736, 164] width 53 height 10
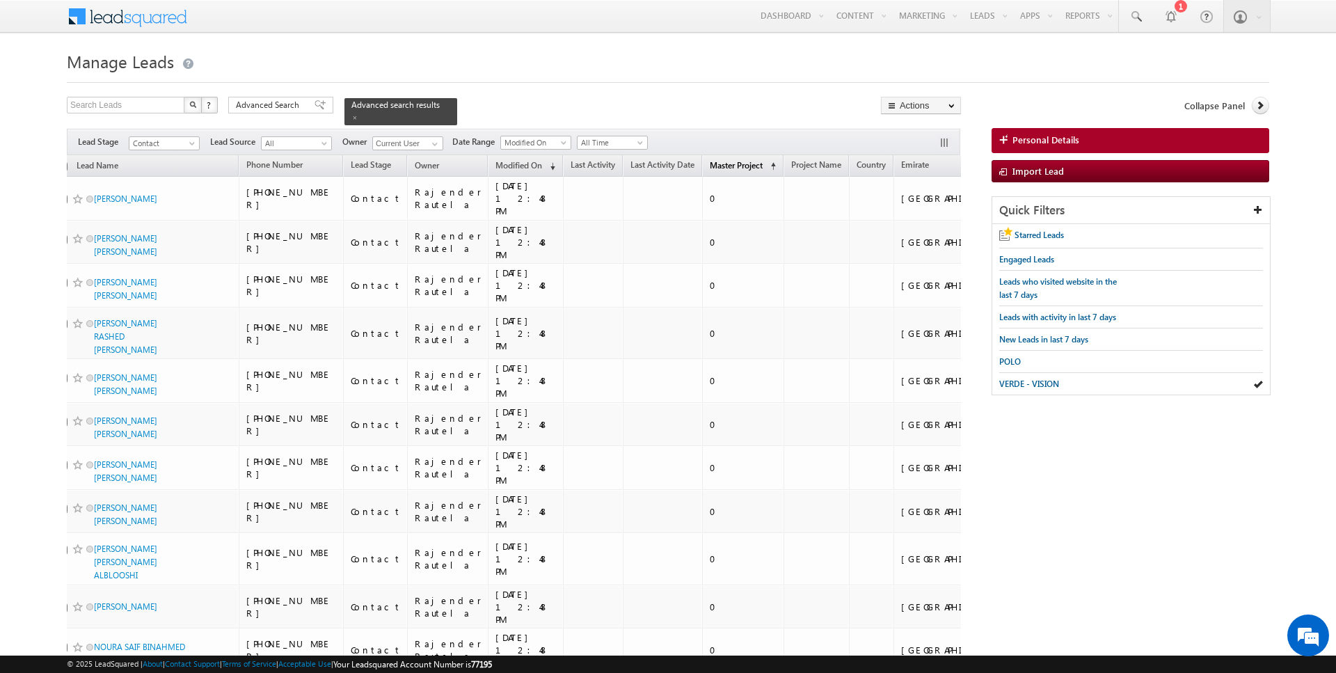
click at [710, 166] on span "Master Project" at bounding box center [736, 165] width 53 height 10
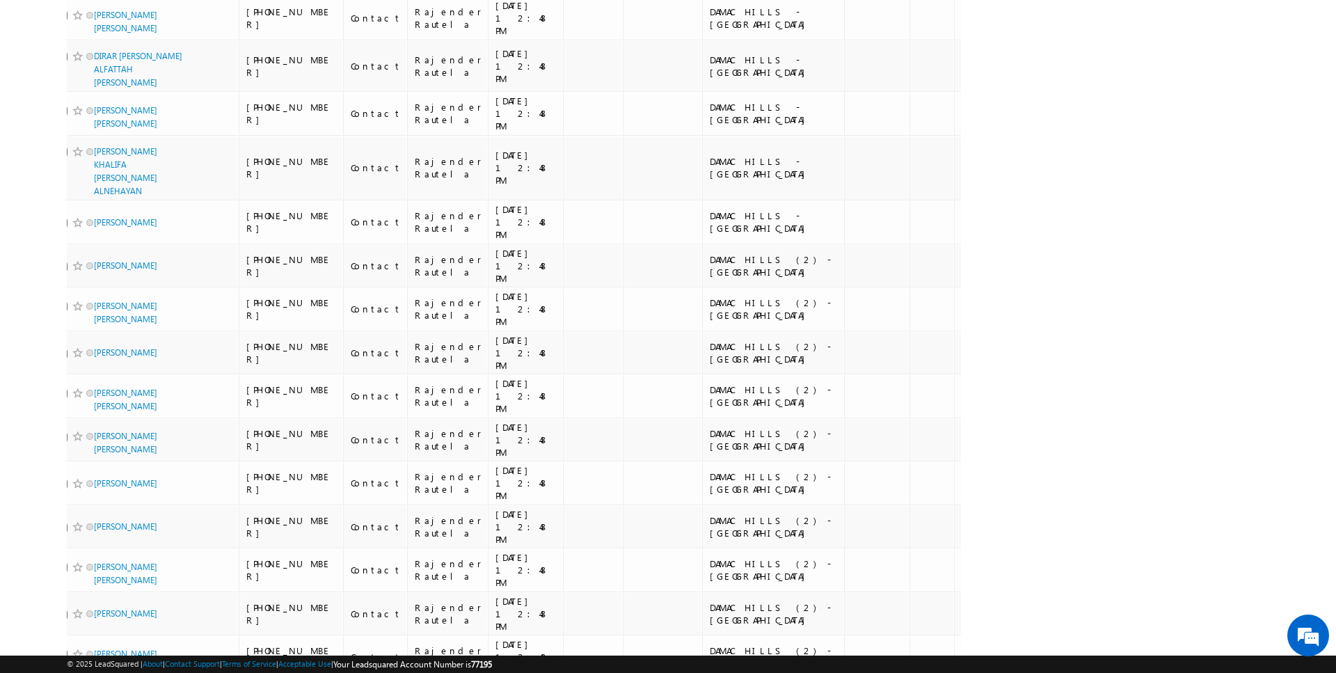
scroll to position [7036, 0]
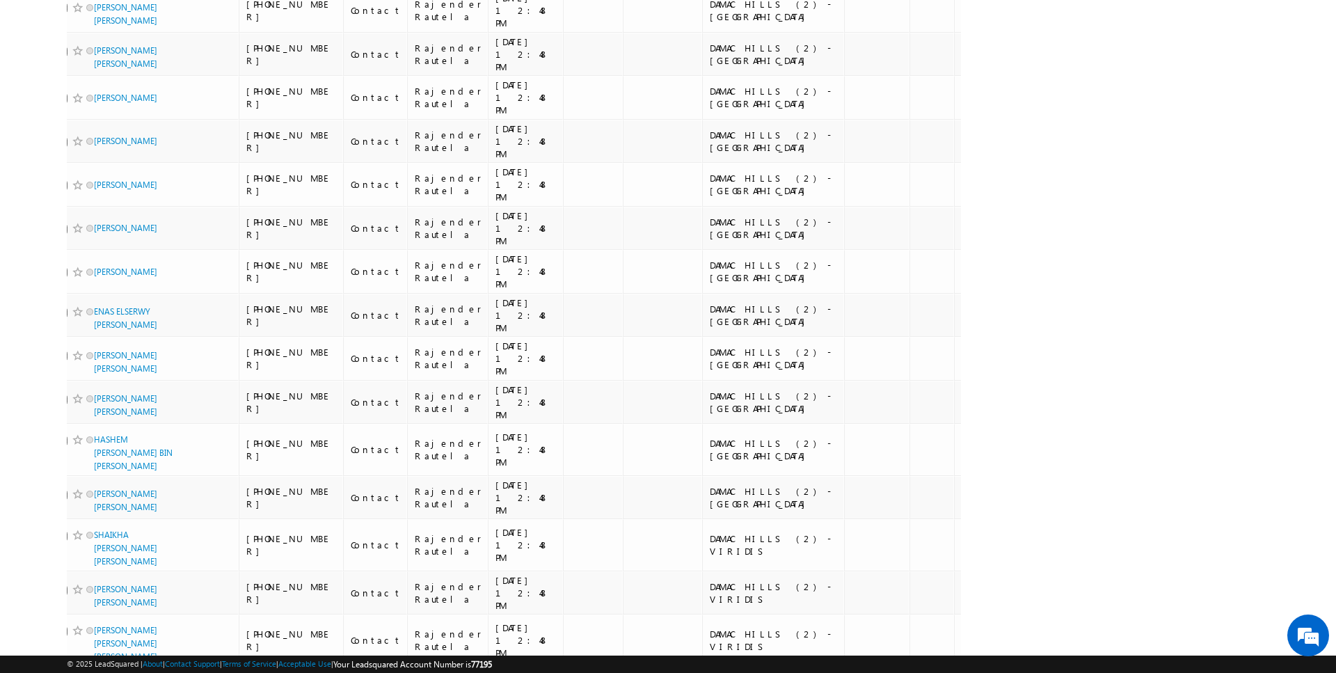
click at [89, 631] on li "50" at bounding box center [98, 633] width 33 height 14
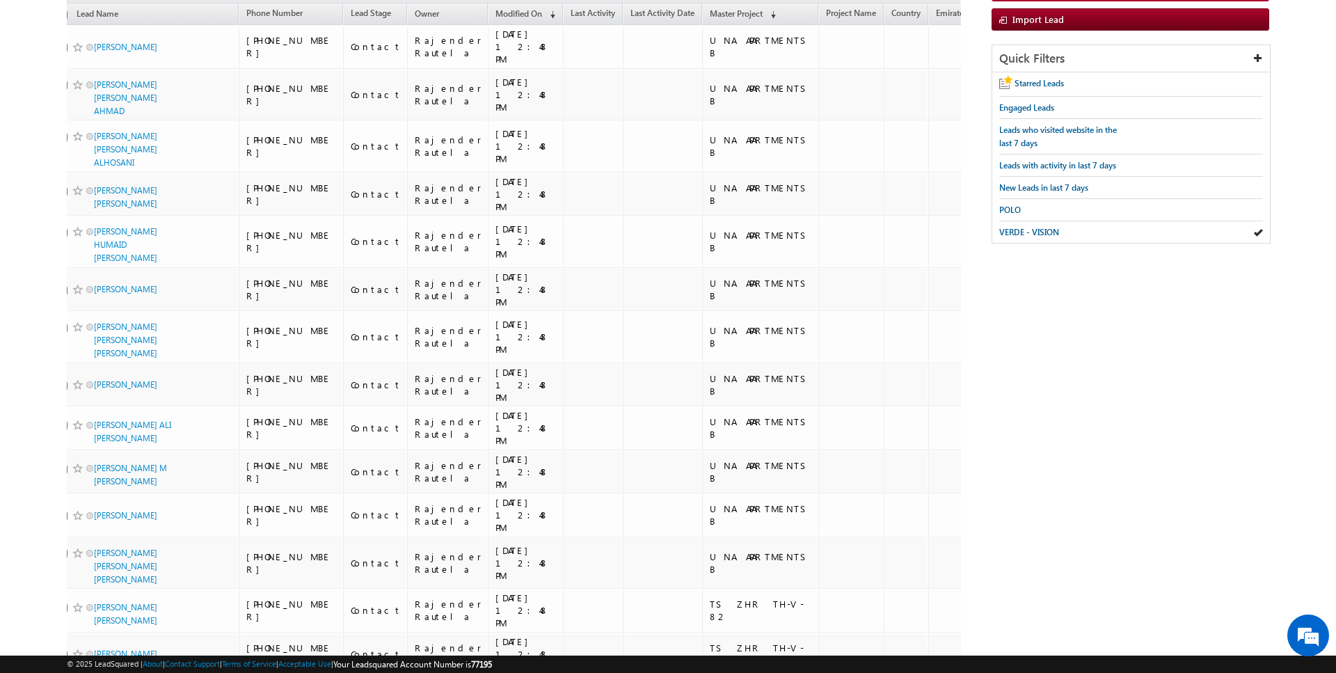
scroll to position [0, 0]
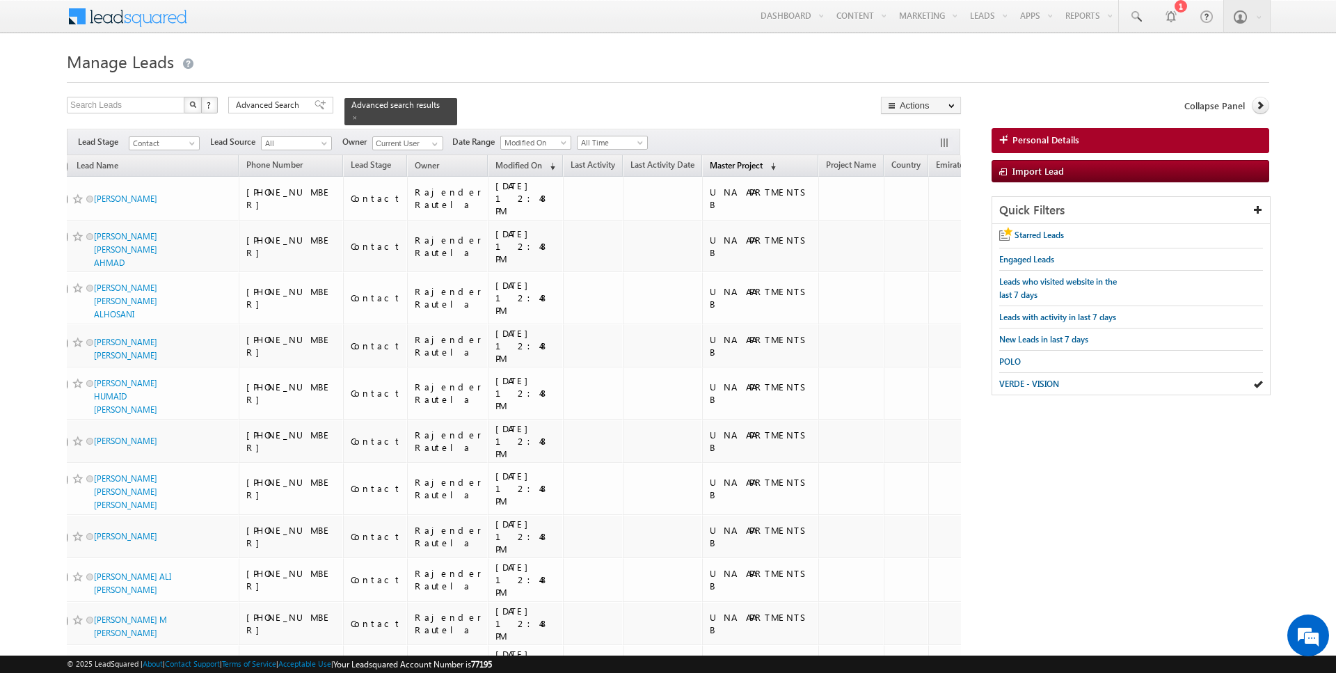
click at [703, 171] on link "Master Project (sorted descending)" at bounding box center [743, 166] width 80 height 18
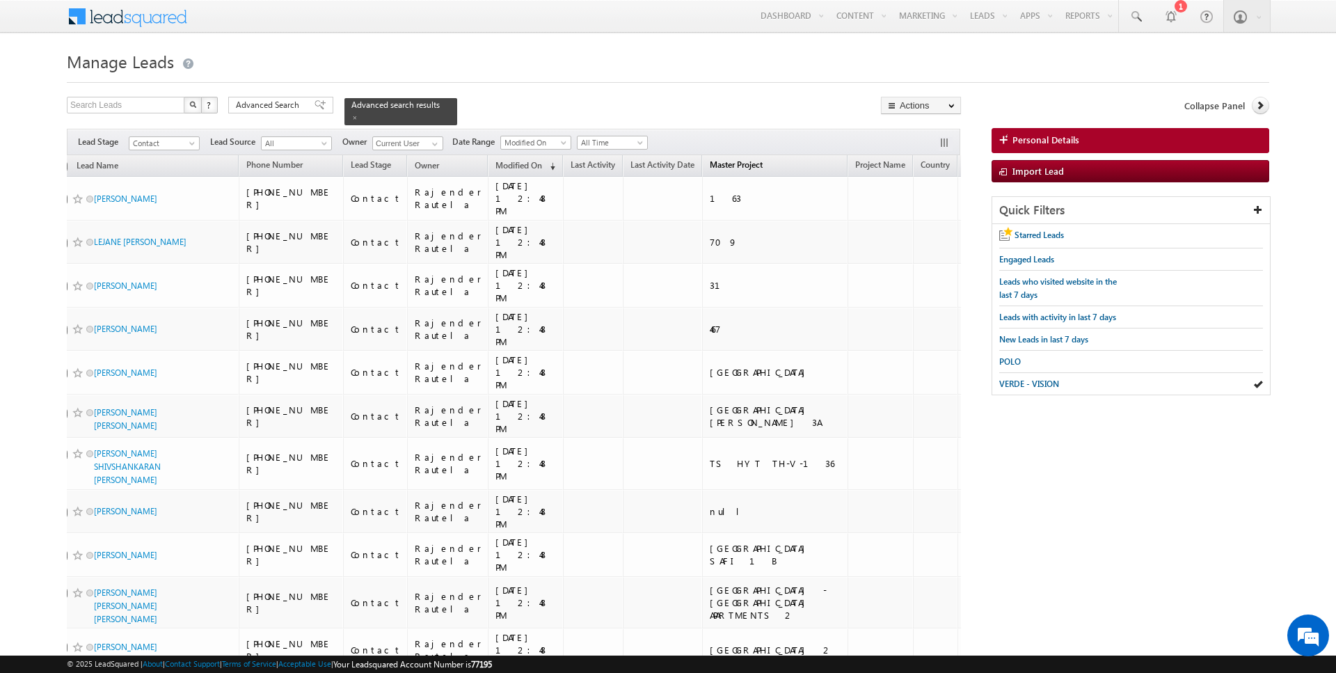
click at [710, 168] on span "Master Project" at bounding box center [736, 164] width 53 height 10
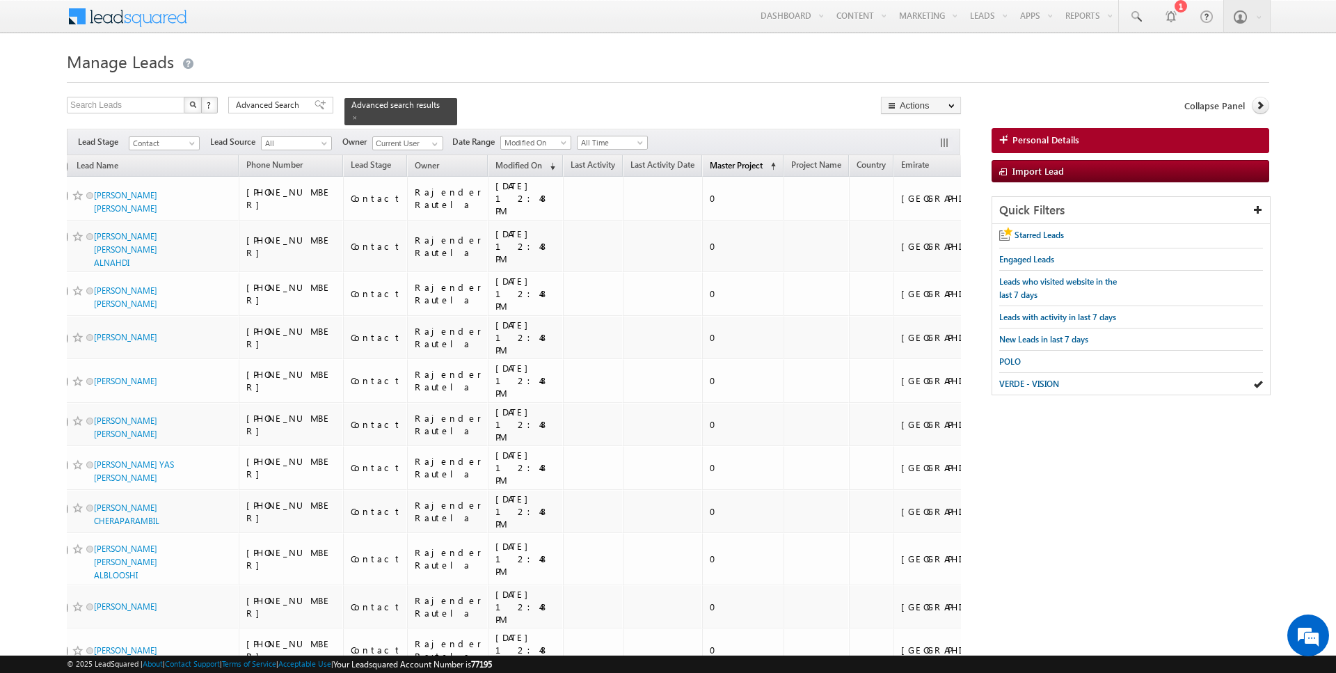
click at [710, 168] on span "Master Project" at bounding box center [736, 165] width 53 height 10
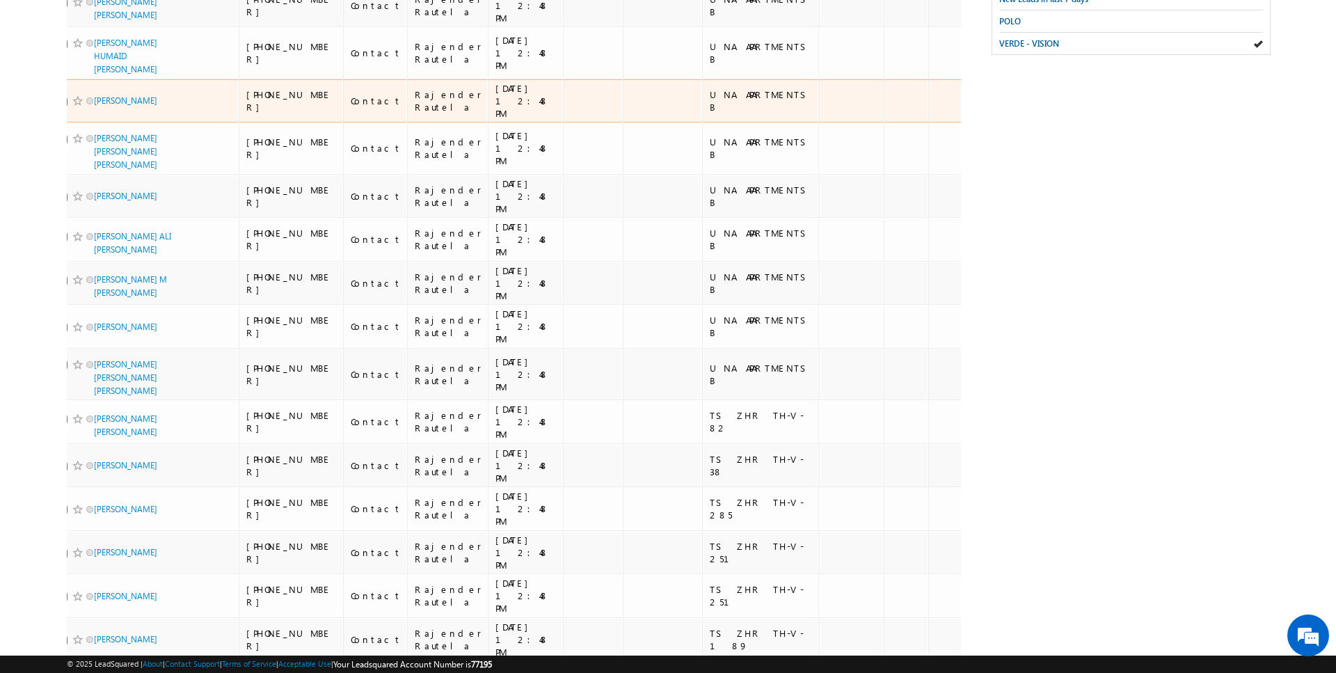
scroll to position [1446, 0]
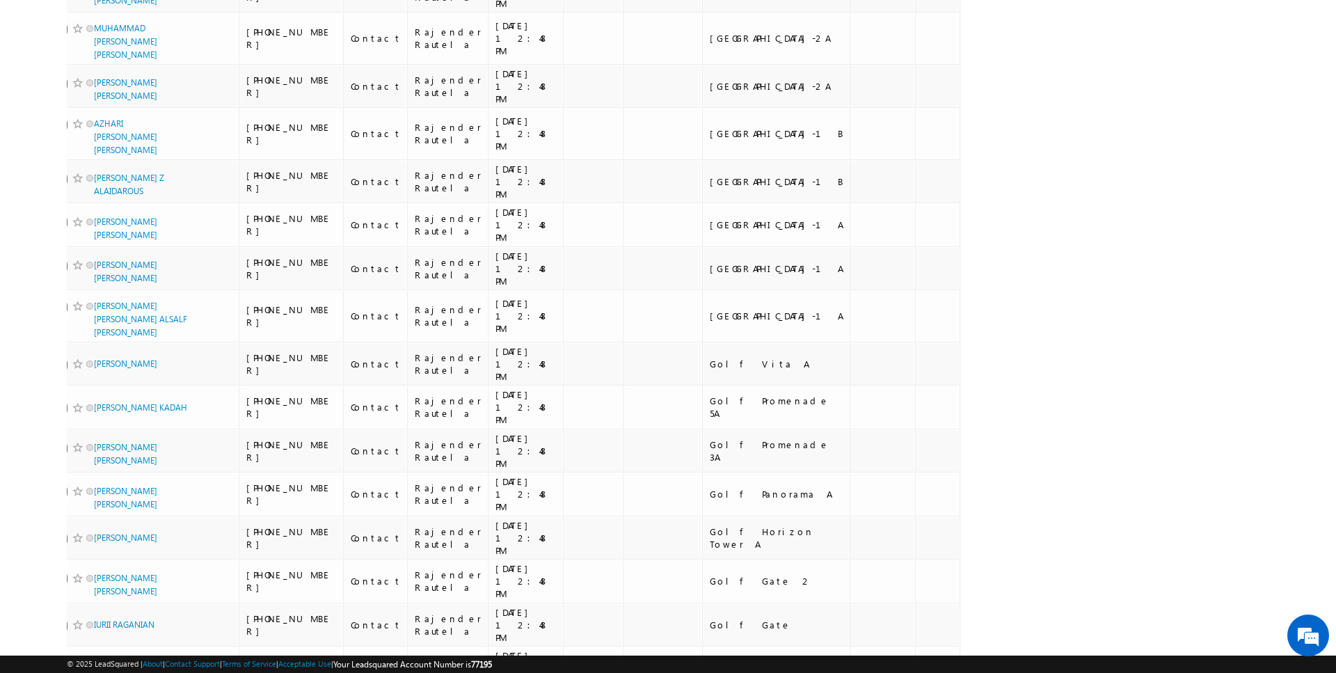
scroll to position [1459, 0]
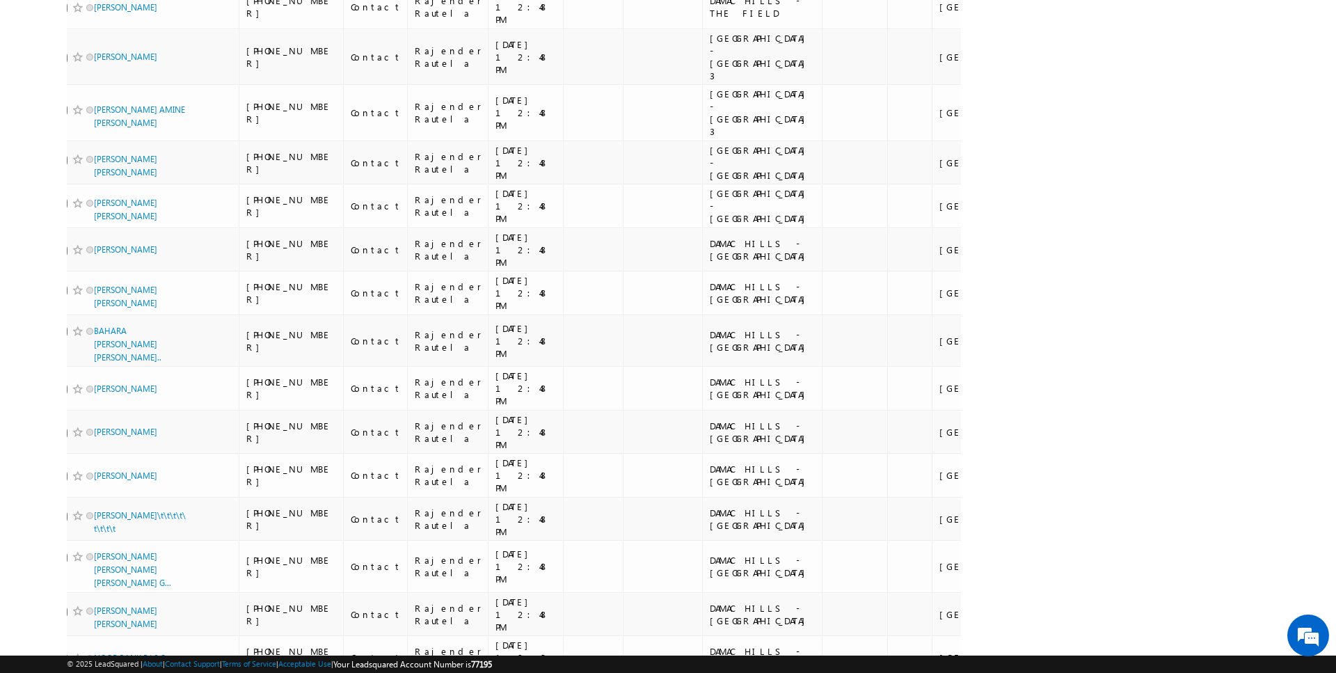
scroll to position [1406, 0]
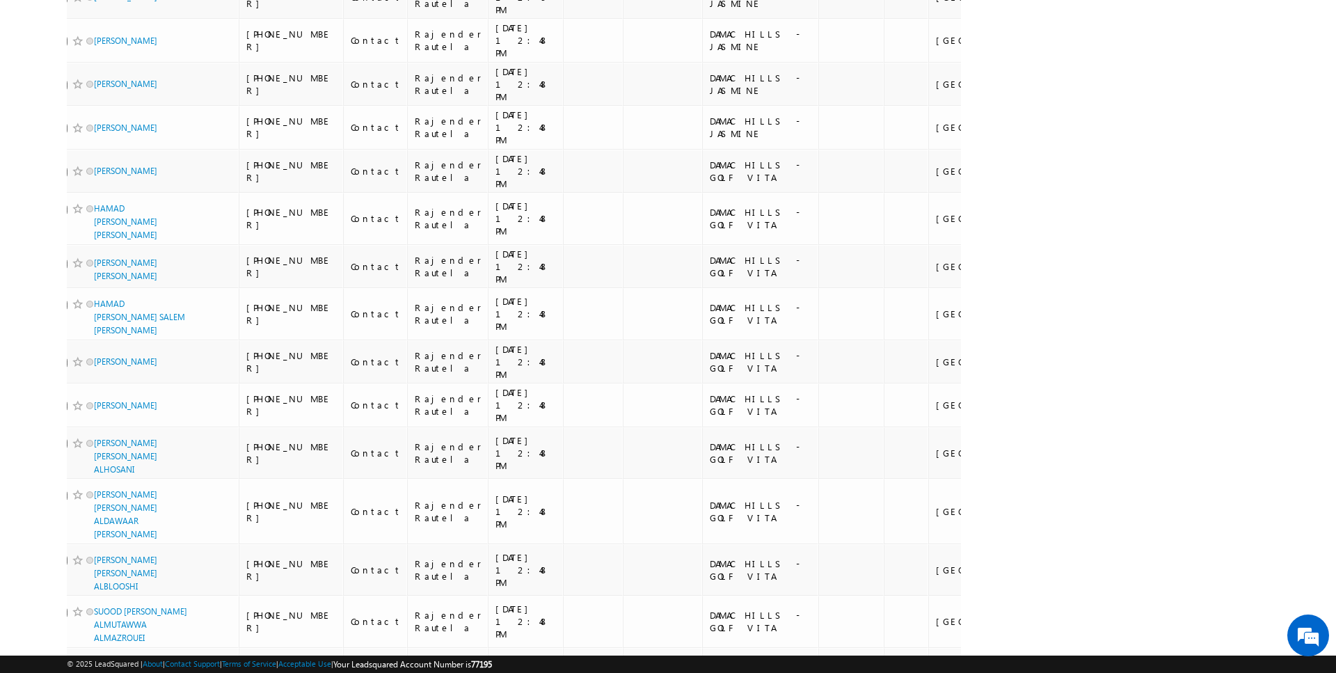
scroll to position [1363, 0]
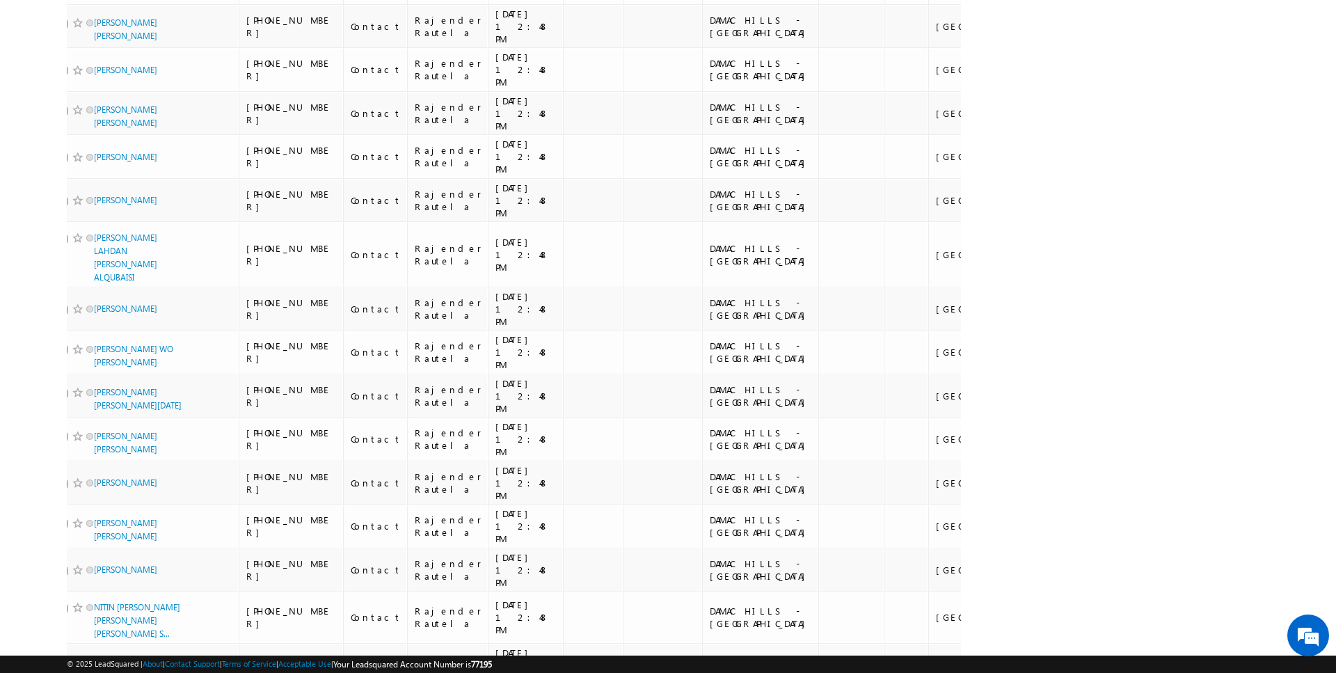
scroll to position [1586, 0]
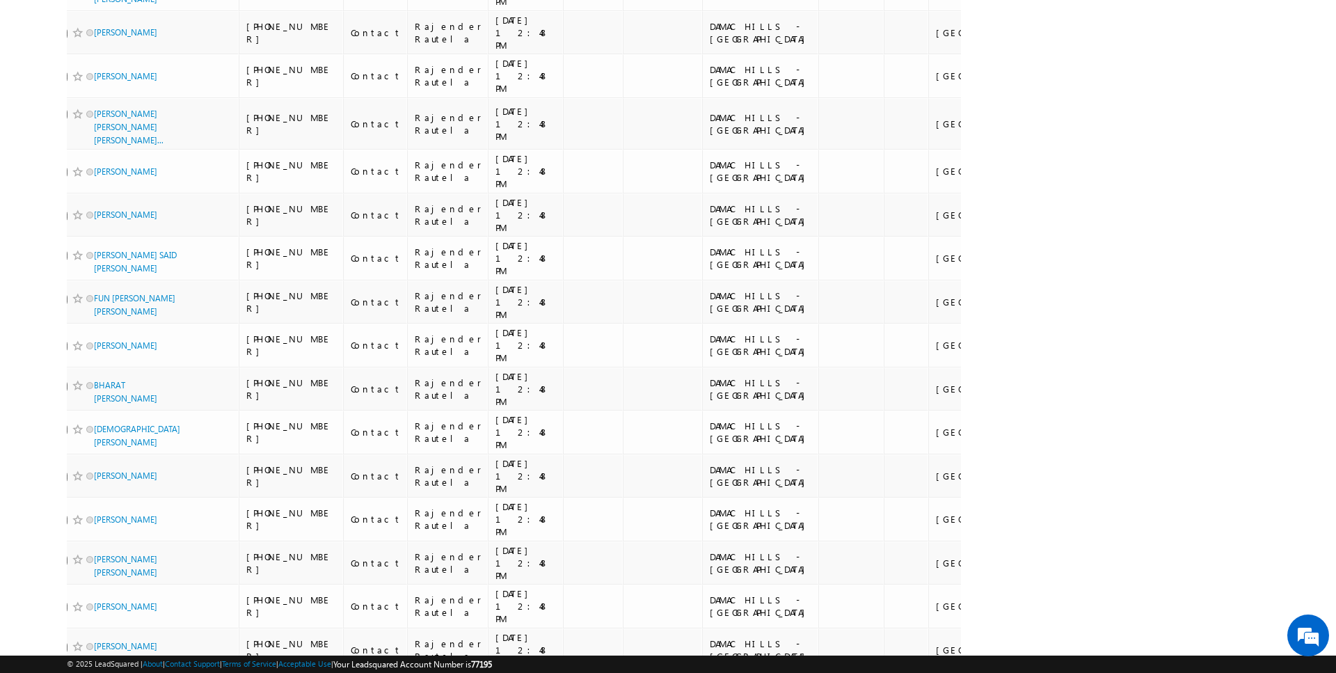
scroll to position [1386, 0]
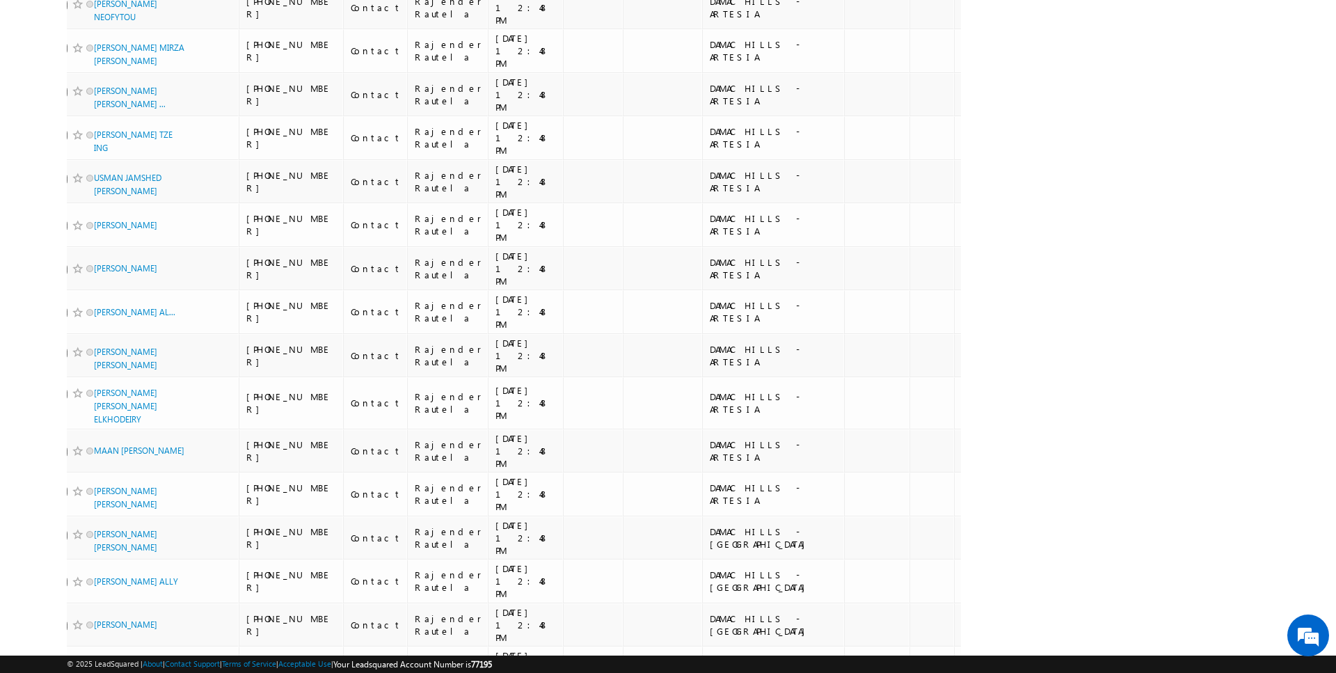
scroll to position [1447, 0]
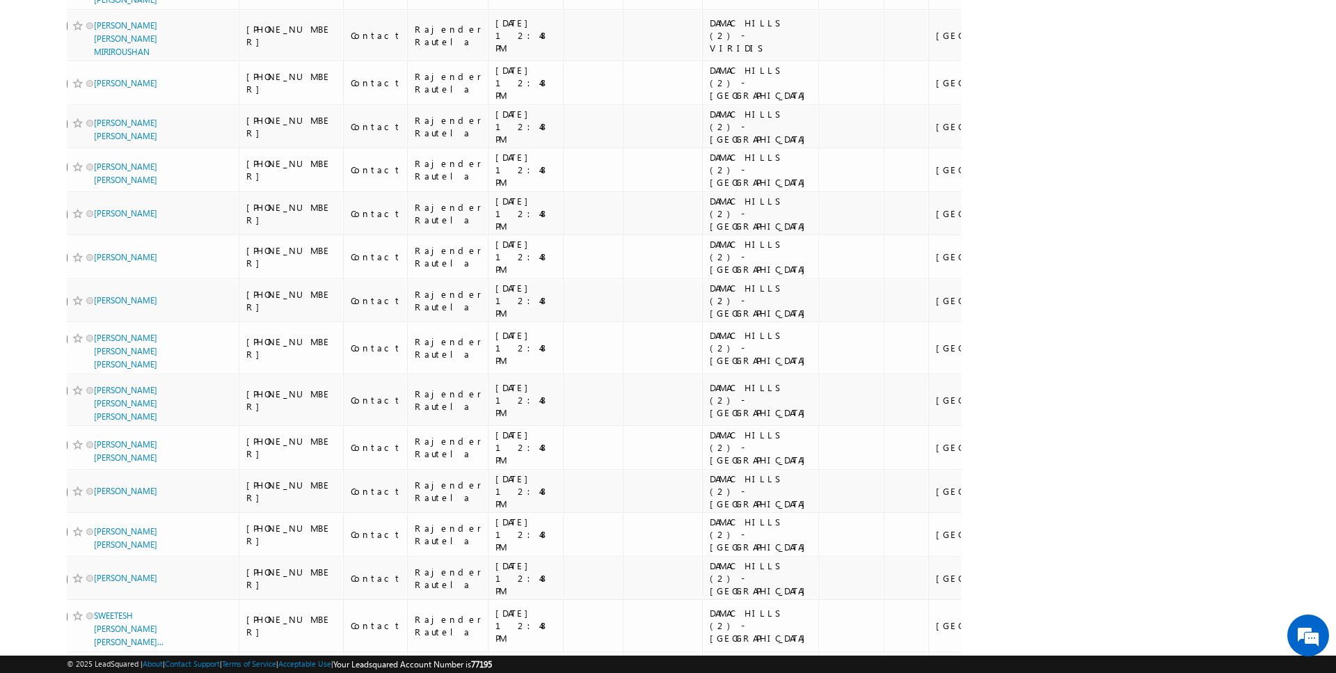
scroll to position [1459, 0]
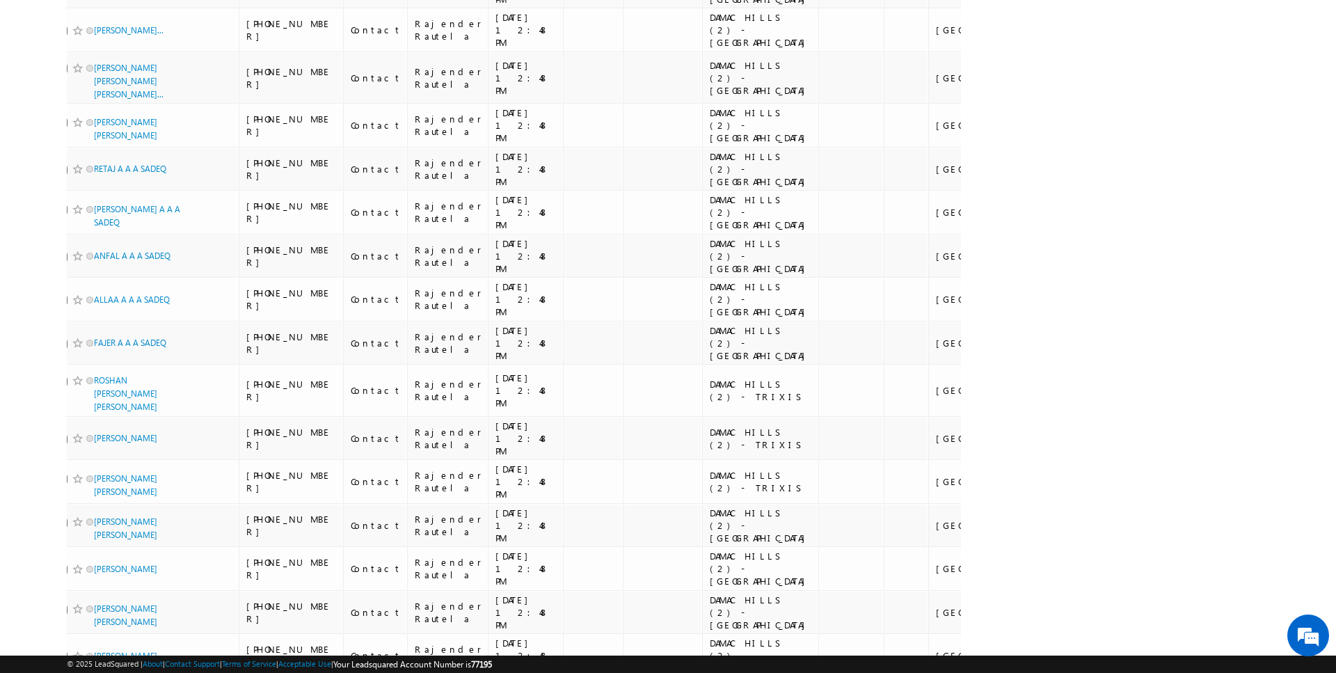
scroll to position [1452, 0]
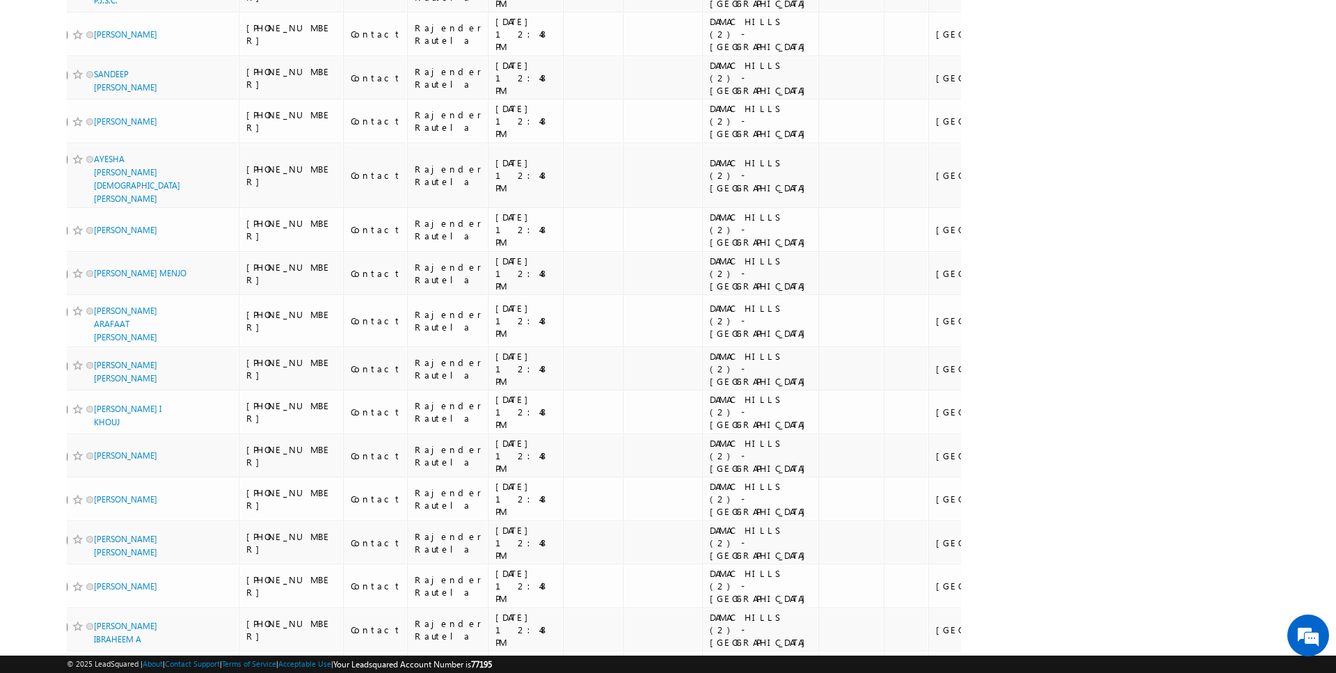
scroll to position [1368, 0]
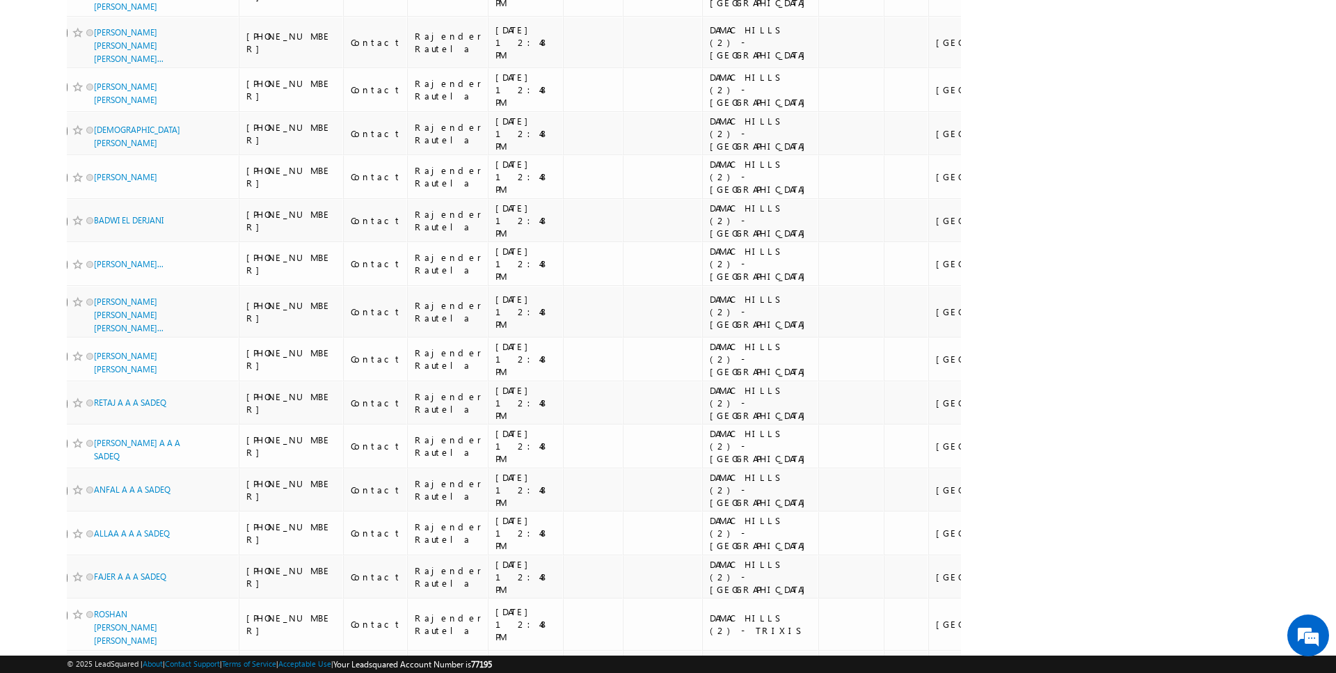
scroll to position [1452, 0]
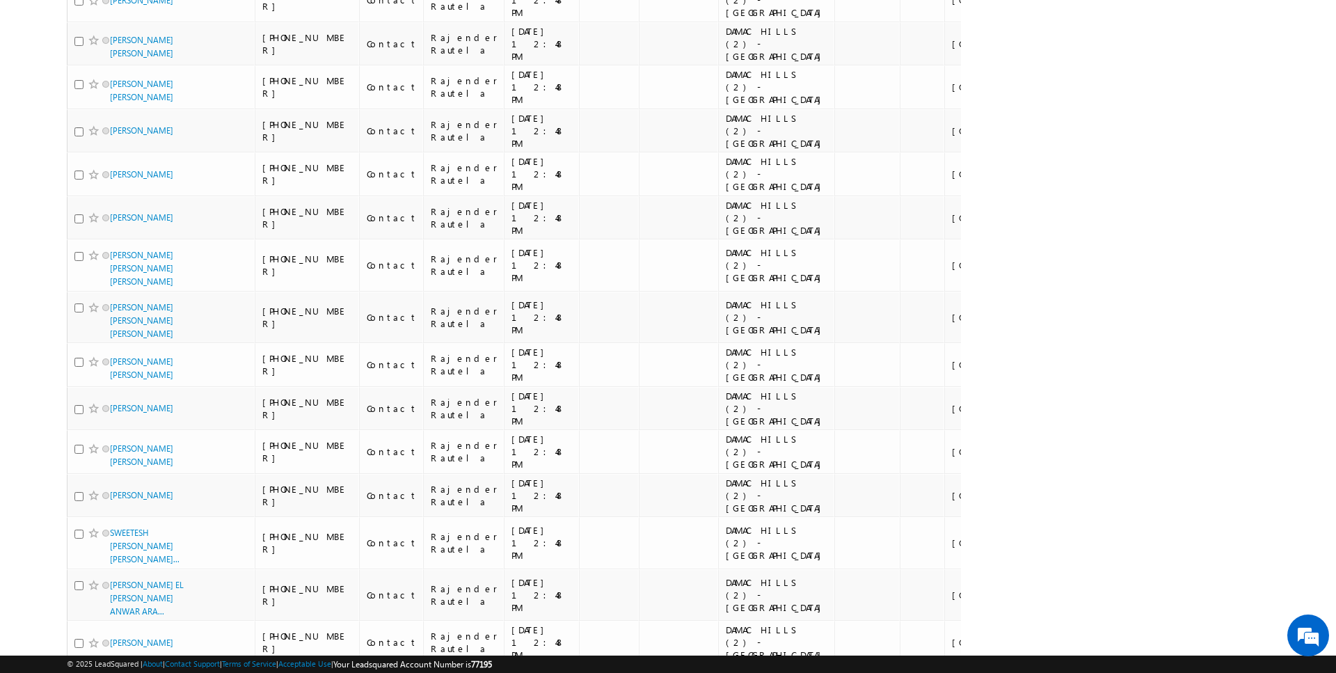
scroll to position [10, 0]
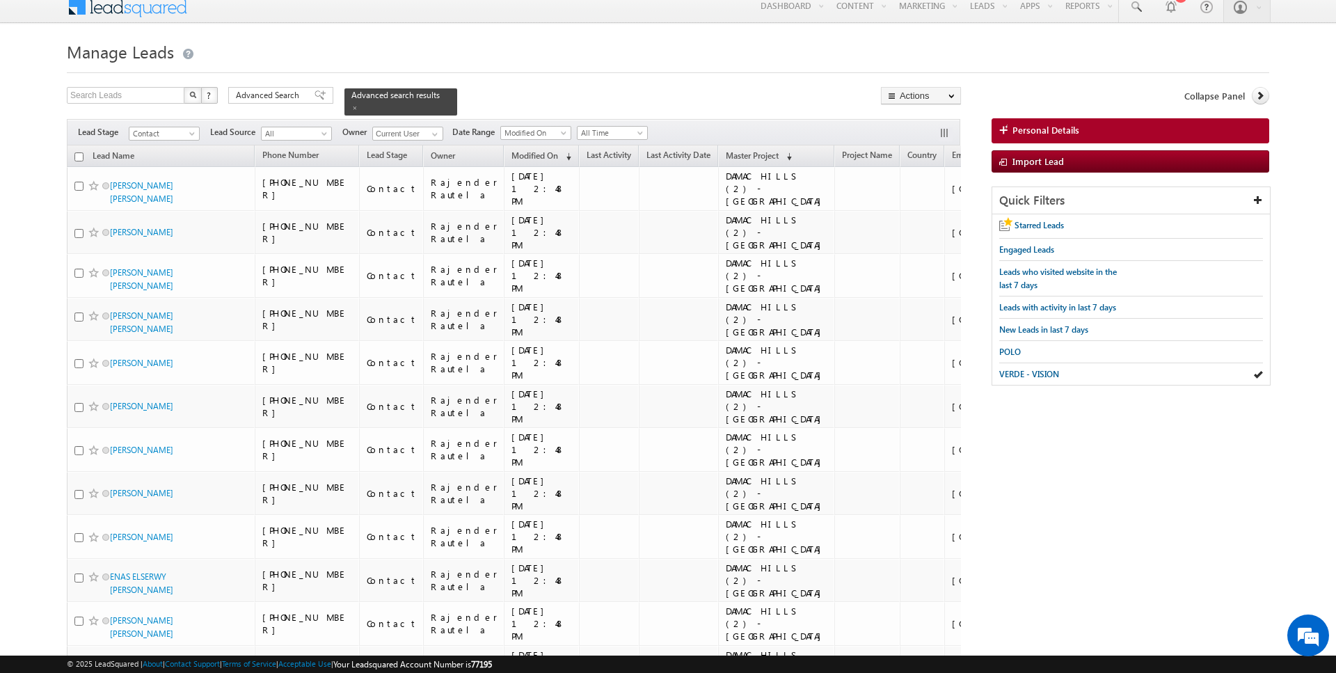
click at [82, 156] on input "checkbox" at bounding box center [78, 156] width 9 height 9
checkbox input "true"
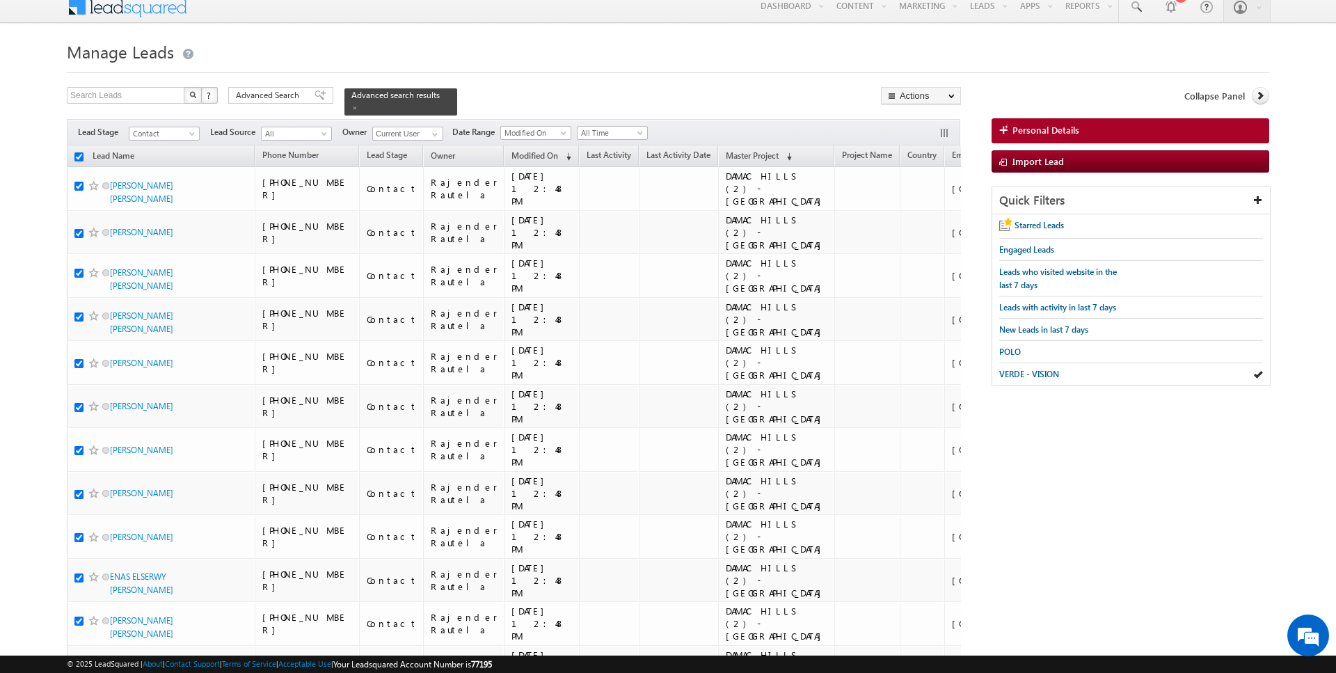
checkbox input "true"
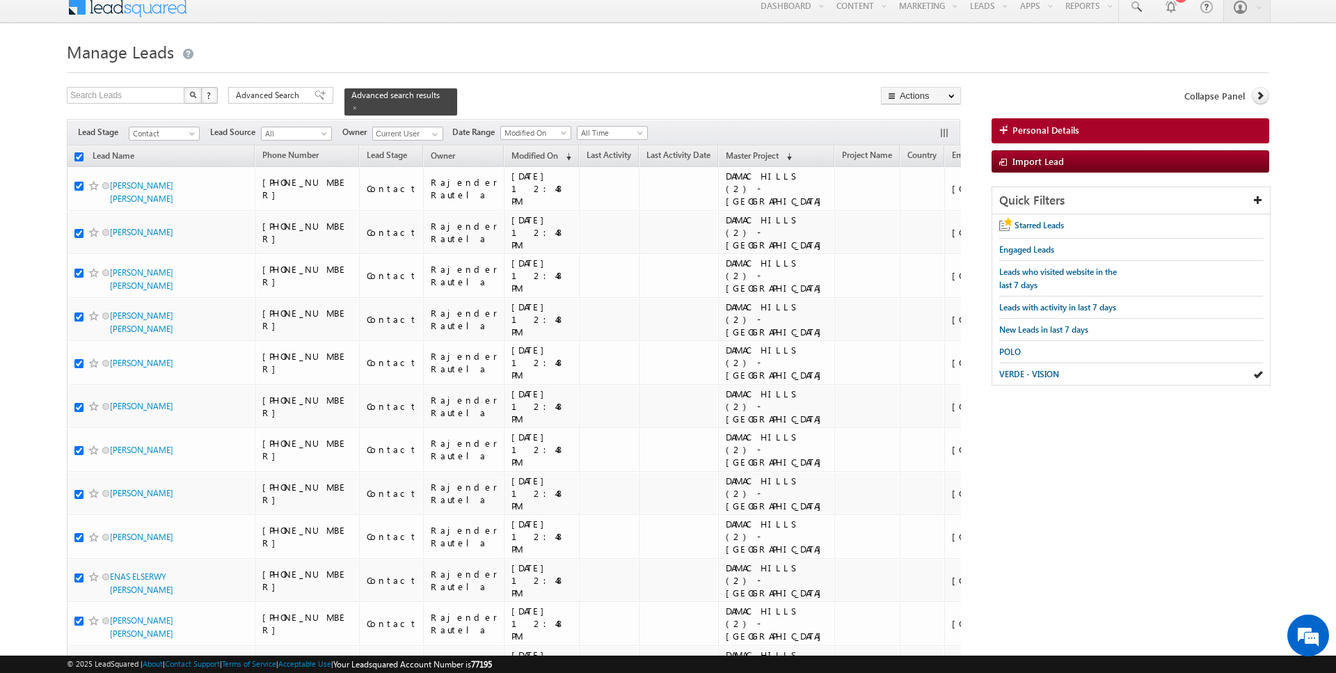
checkbox input "true"
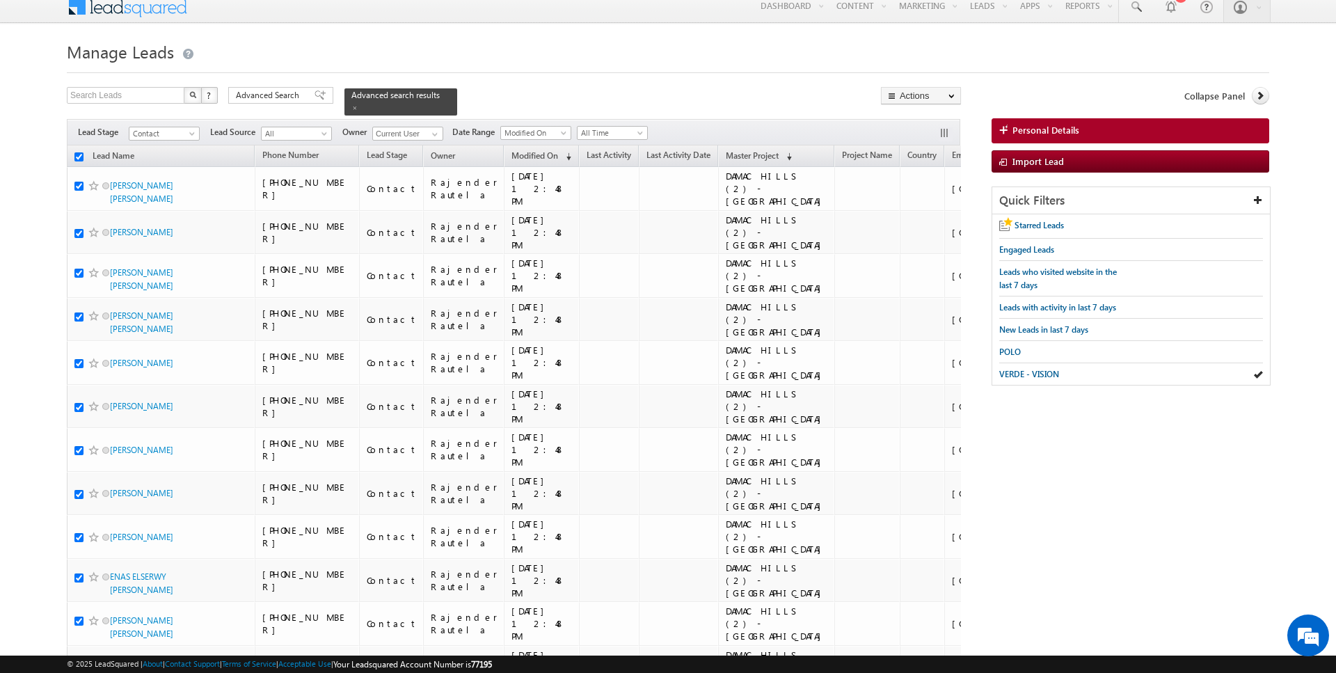
checkbox input "true"
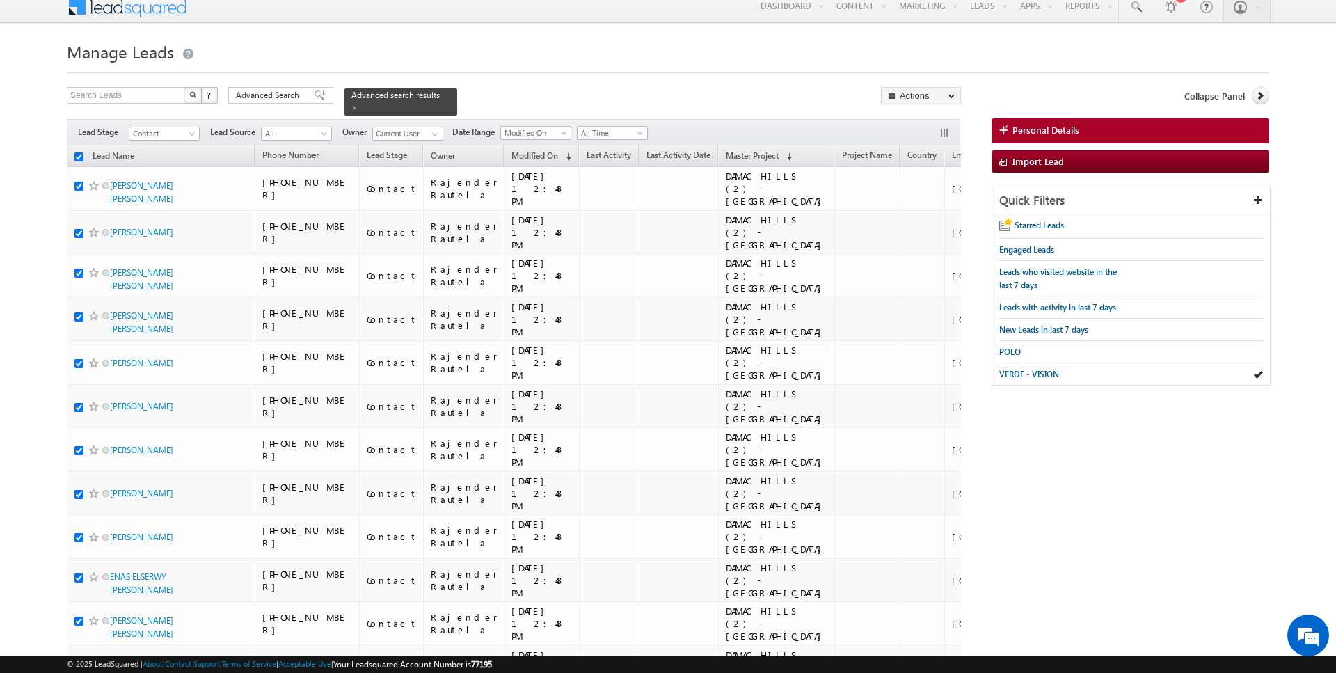
checkbox input "true"
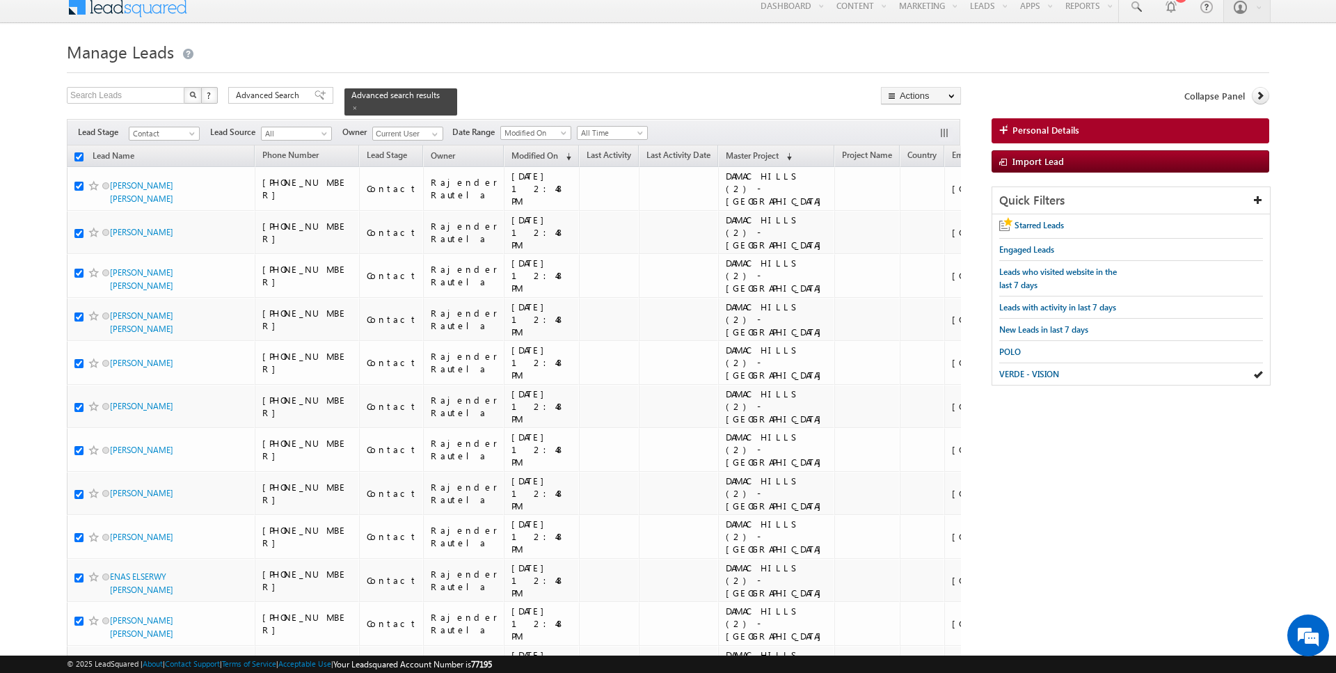
checkbox input "true"
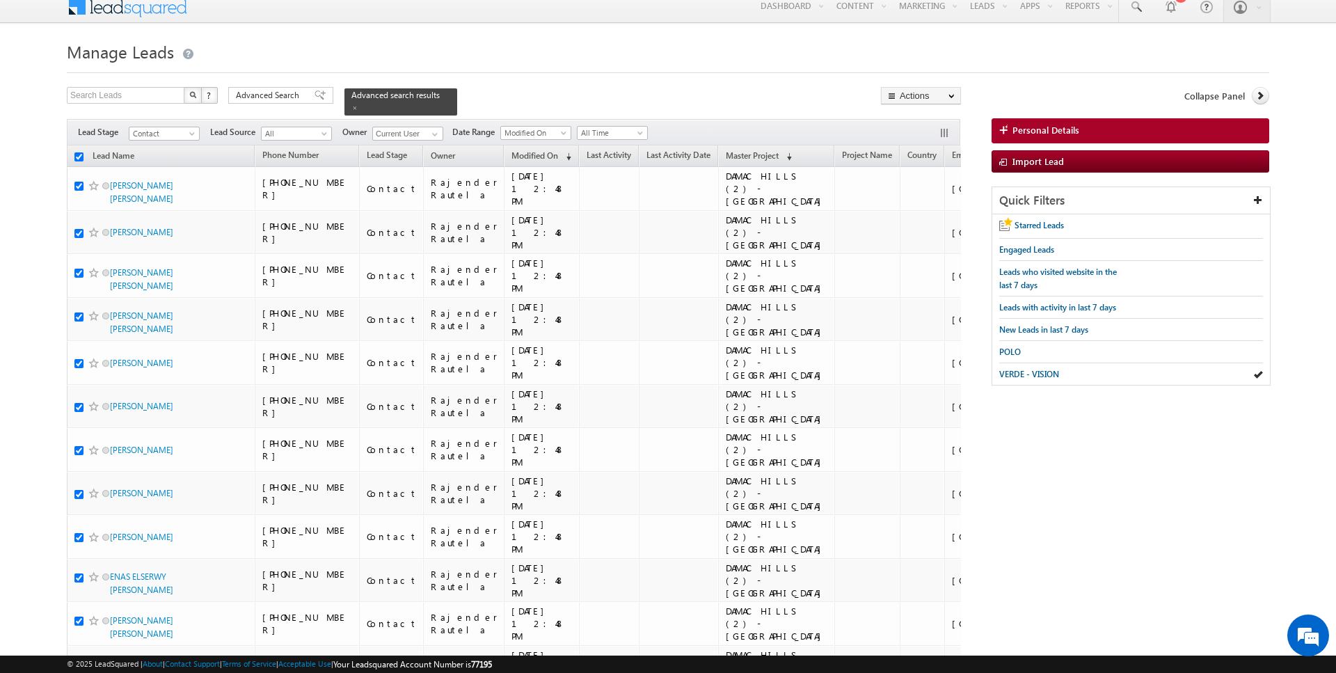
checkbox input "true"
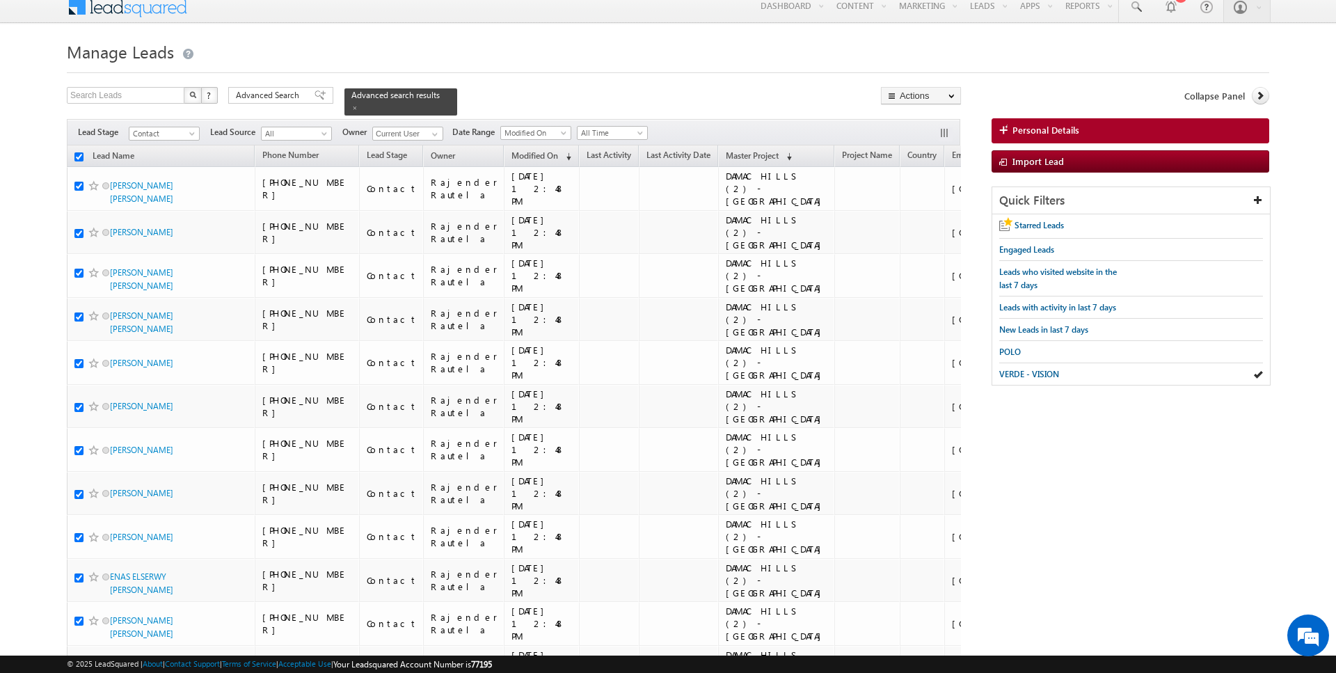
checkbox input "true"
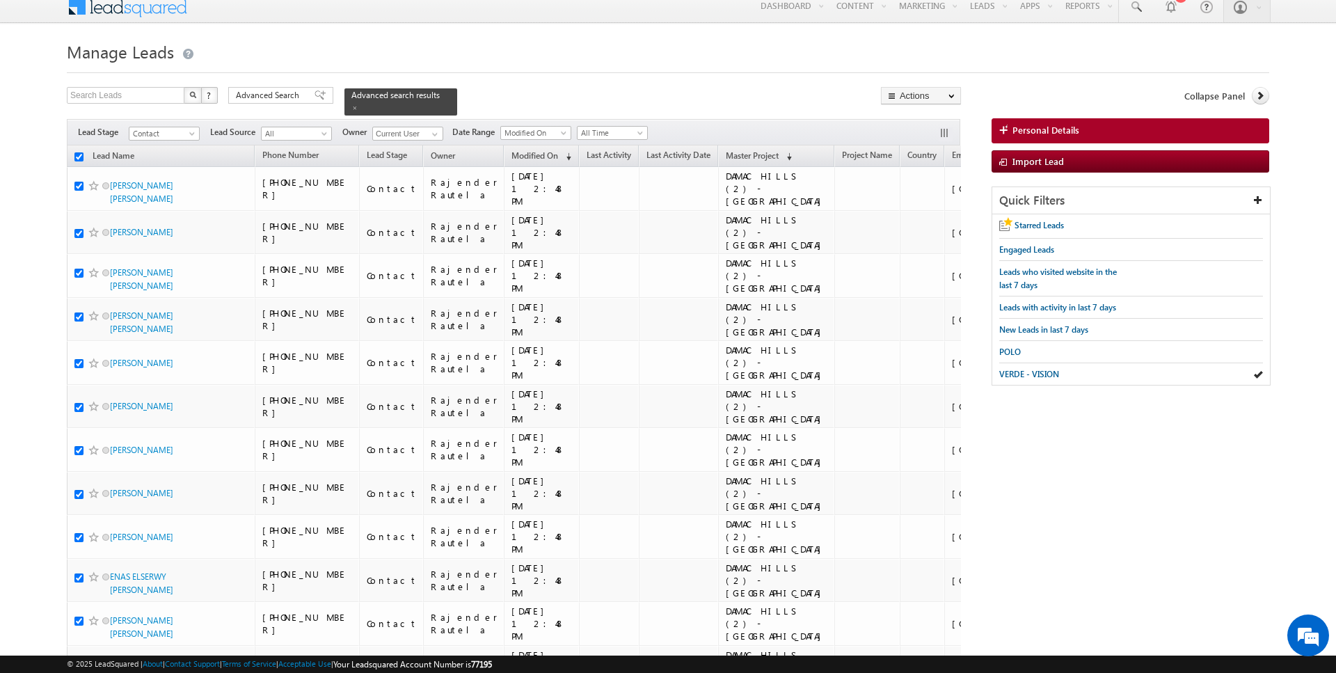
checkbox input "true"
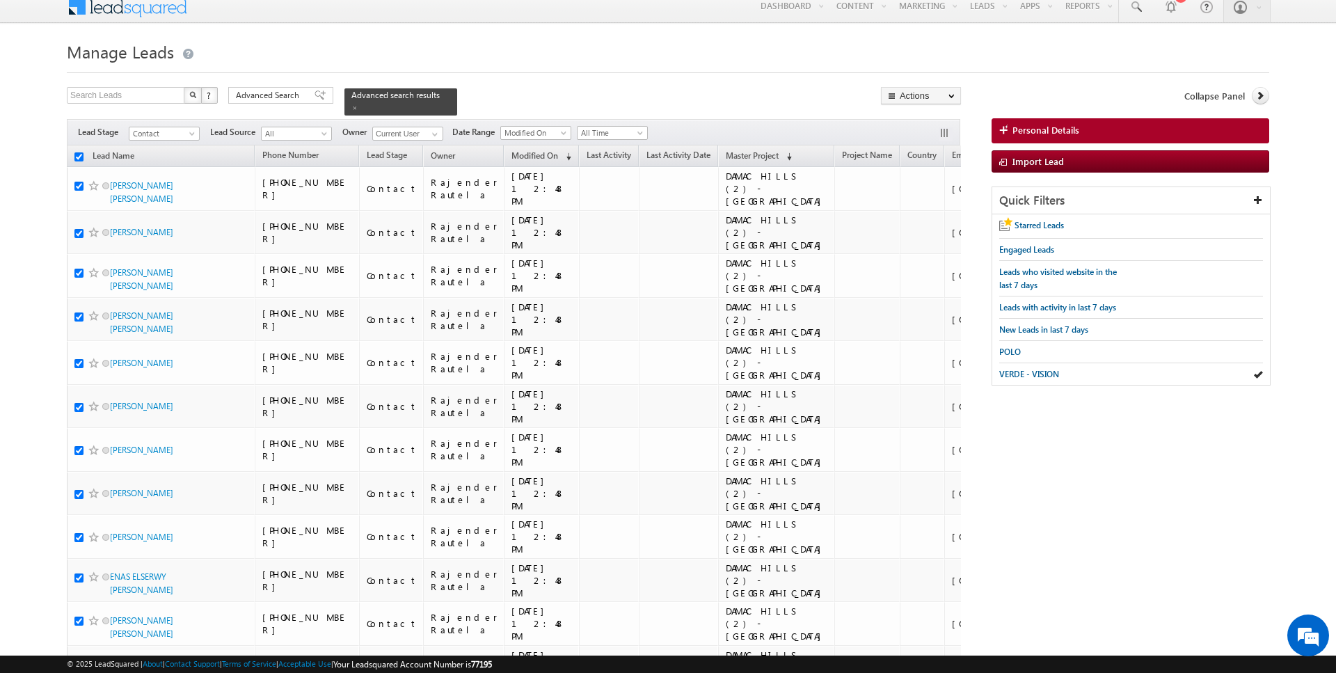
checkbox input "true"
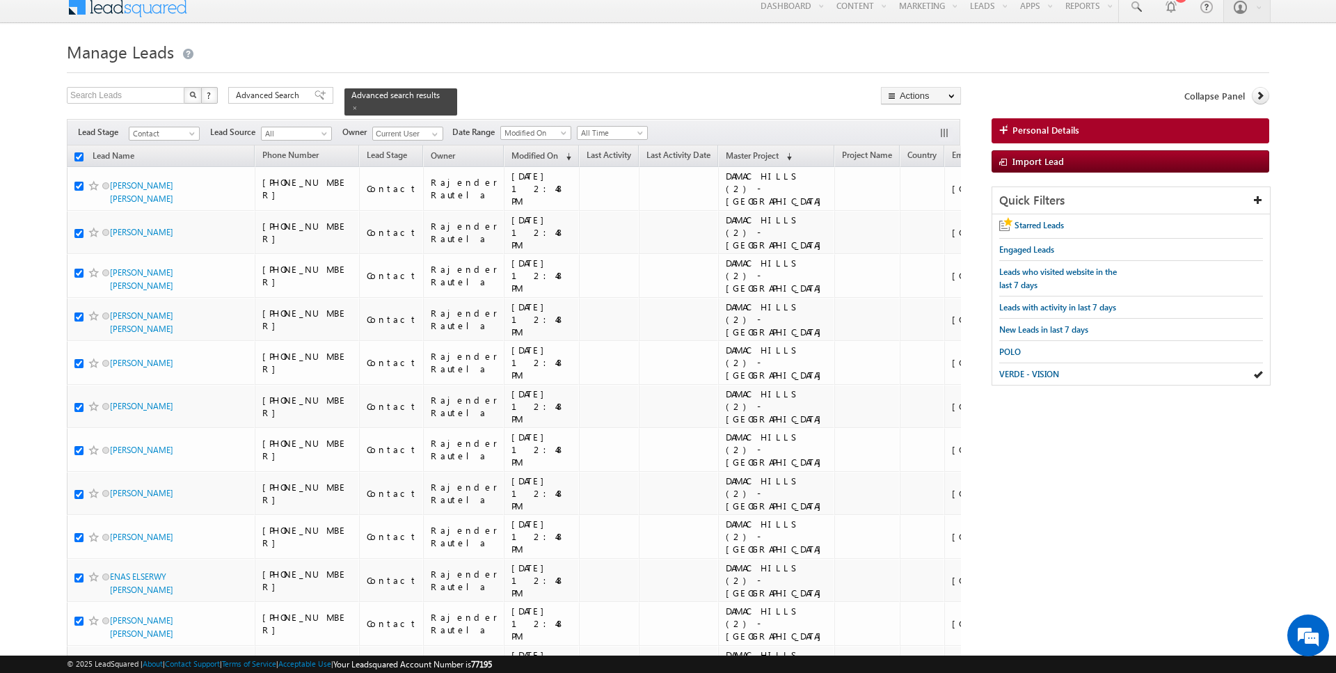
checkbox input "true"
click at [933, 216] on link "Change Owner" at bounding box center [921, 215] width 79 height 17
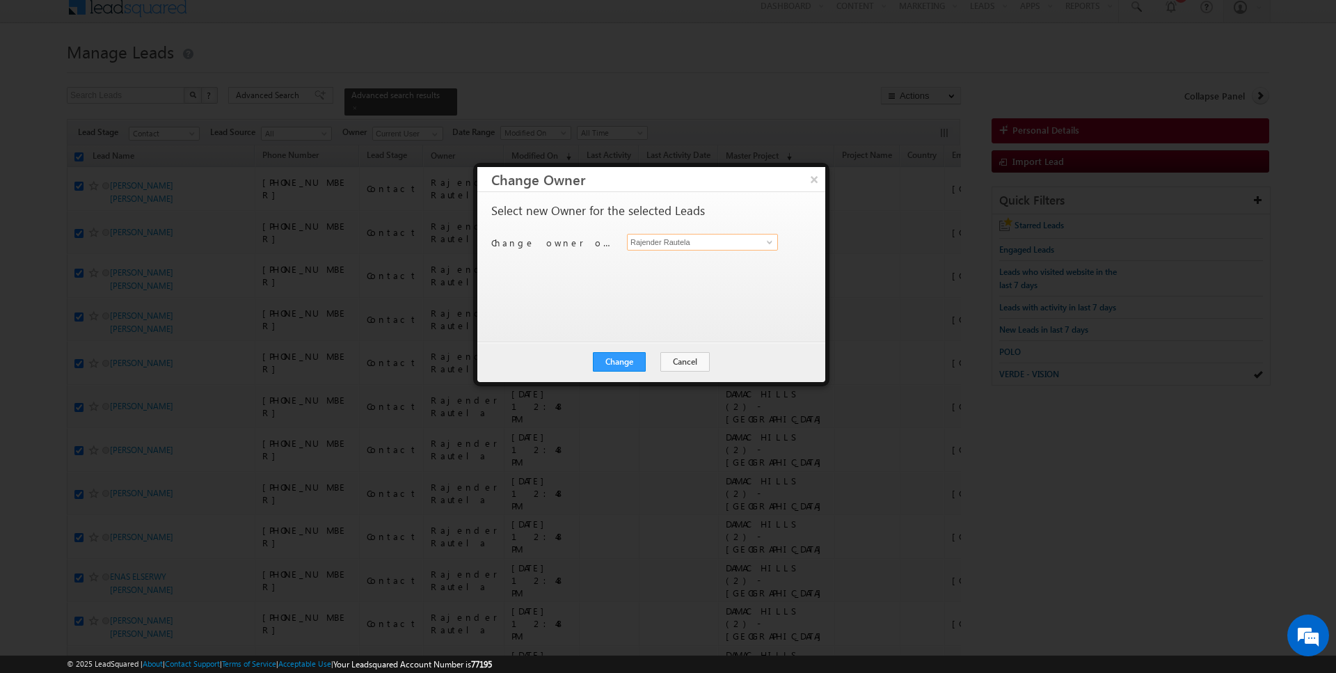
click at [748, 241] on input "Rajender Rautela" at bounding box center [702, 242] width 151 height 17
click at [691, 263] on span "[DATE][EMAIL_ADDRESS][DOMAIN_NAME]" at bounding box center [695, 268] width 125 height 10
type input "[DATE][PERSON_NAME]"
click at [635, 359] on button "Change" at bounding box center [619, 361] width 53 height 19
click at [652, 359] on button "Close" at bounding box center [653, 361] width 45 height 19
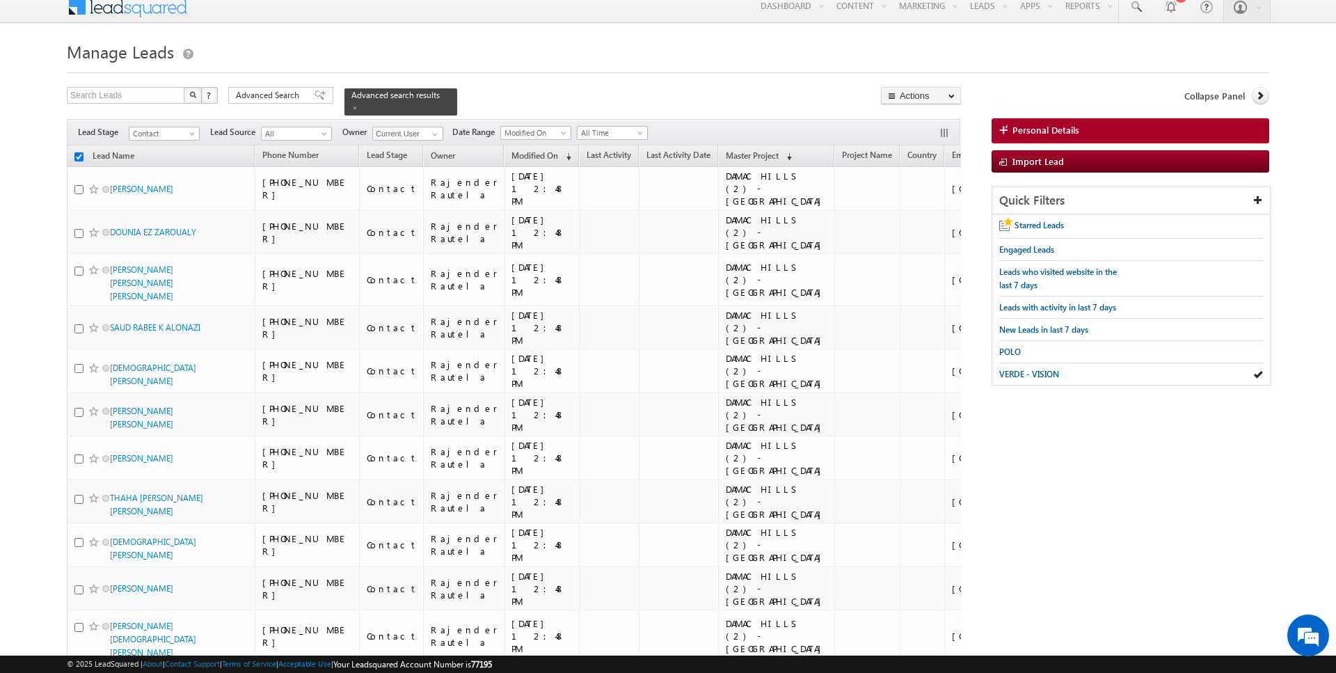
checkbox input "false"
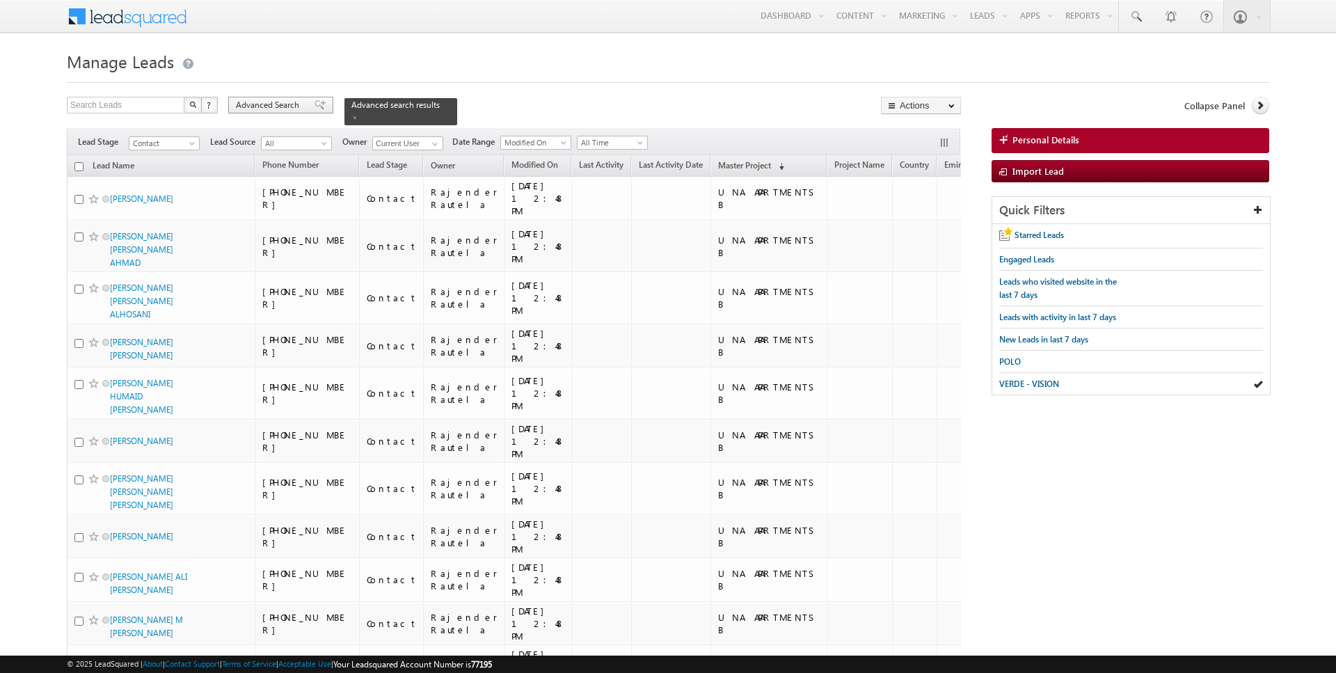
click at [264, 105] on span "Advanced Search" at bounding box center [270, 105] width 68 height 13
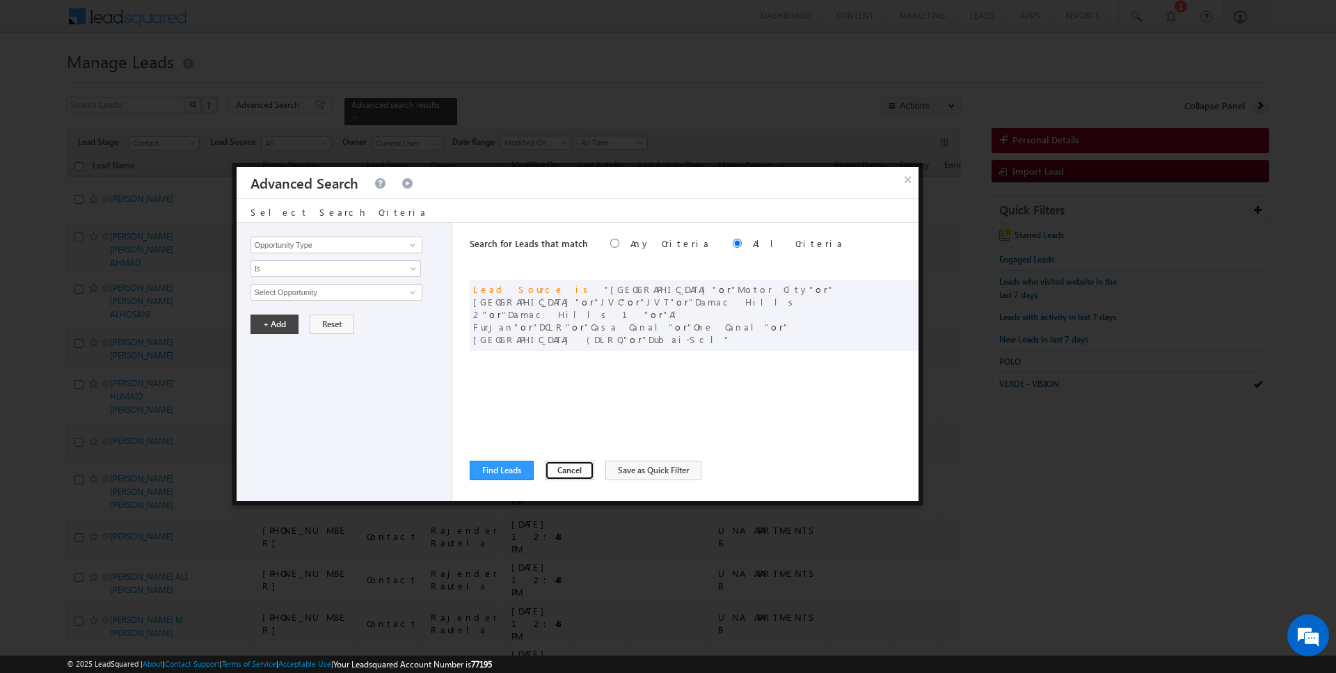
click at [557, 471] on button "Cancel" at bounding box center [569, 470] width 49 height 19
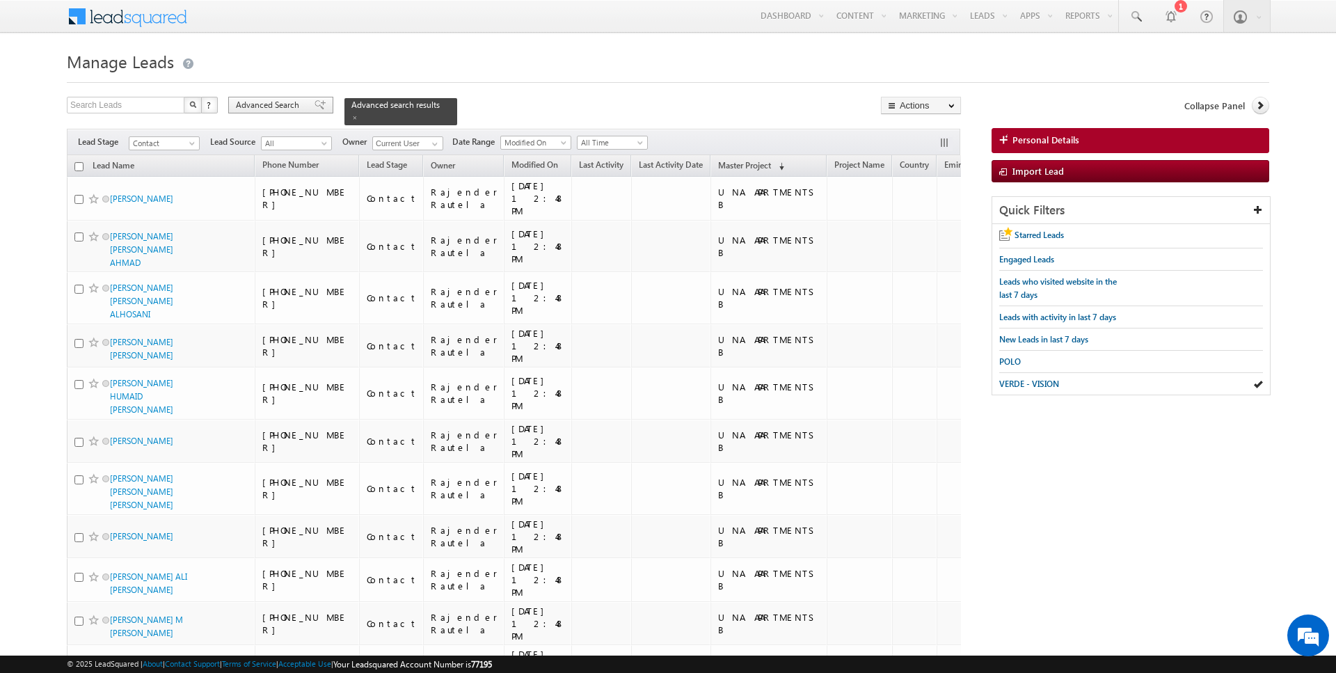
click at [267, 97] on div "Advanced Search" at bounding box center [280, 105] width 105 height 17
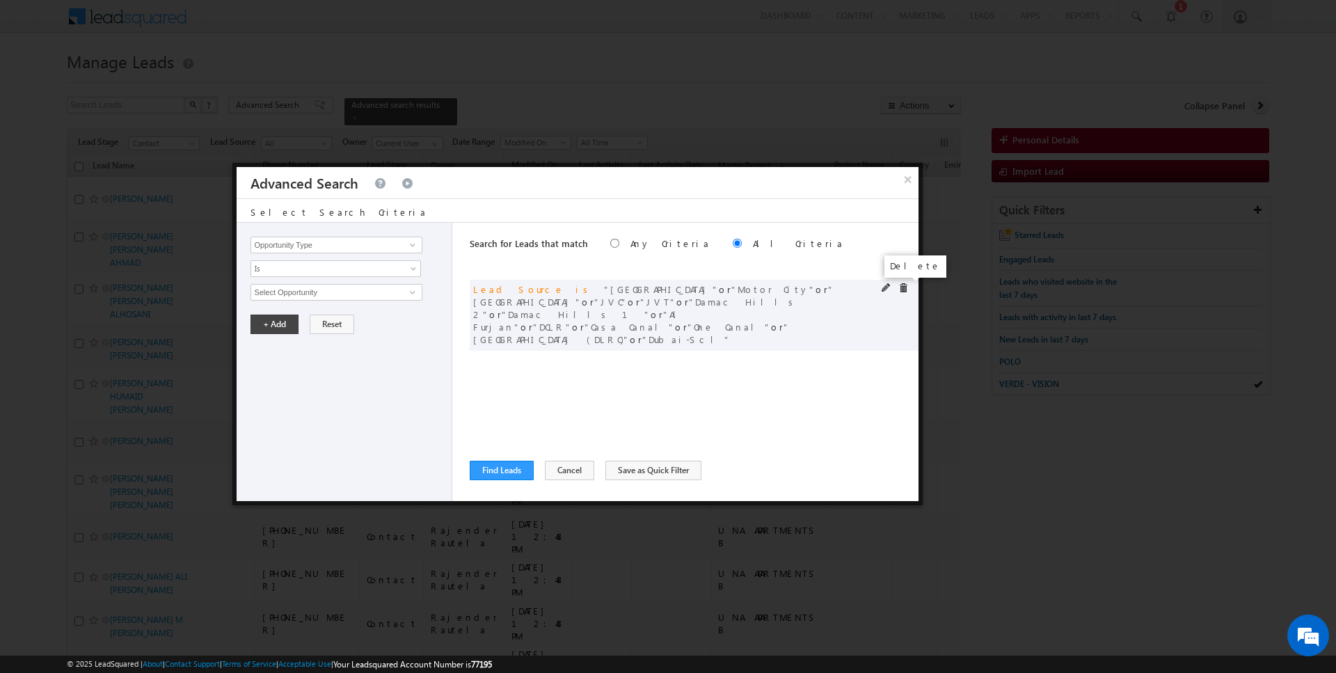
click at [905, 289] on span at bounding box center [903, 288] width 10 height 10
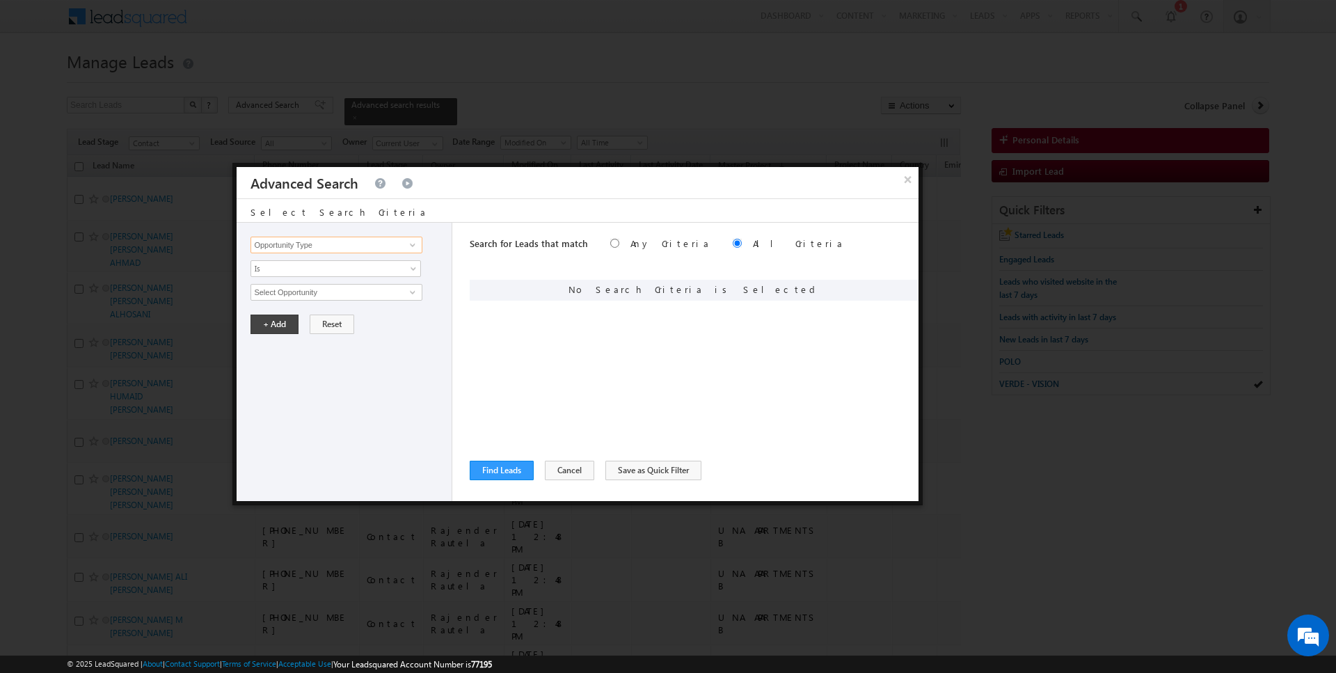
click at [338, 245] on input "Opportunity Type" at bounding box center [336, 245] width 171 height 17
type input "Lead Activity"
click at [323, 267] on span "Is" at bounding box center [326, 268] width 151 height 13
click at [301, 292] on link "Is Not" at bounding box center [336, 297] width 170 height 13
click at [310, 292] on input "Select Activity" at bounding box center [336, 292] width 171 height 17
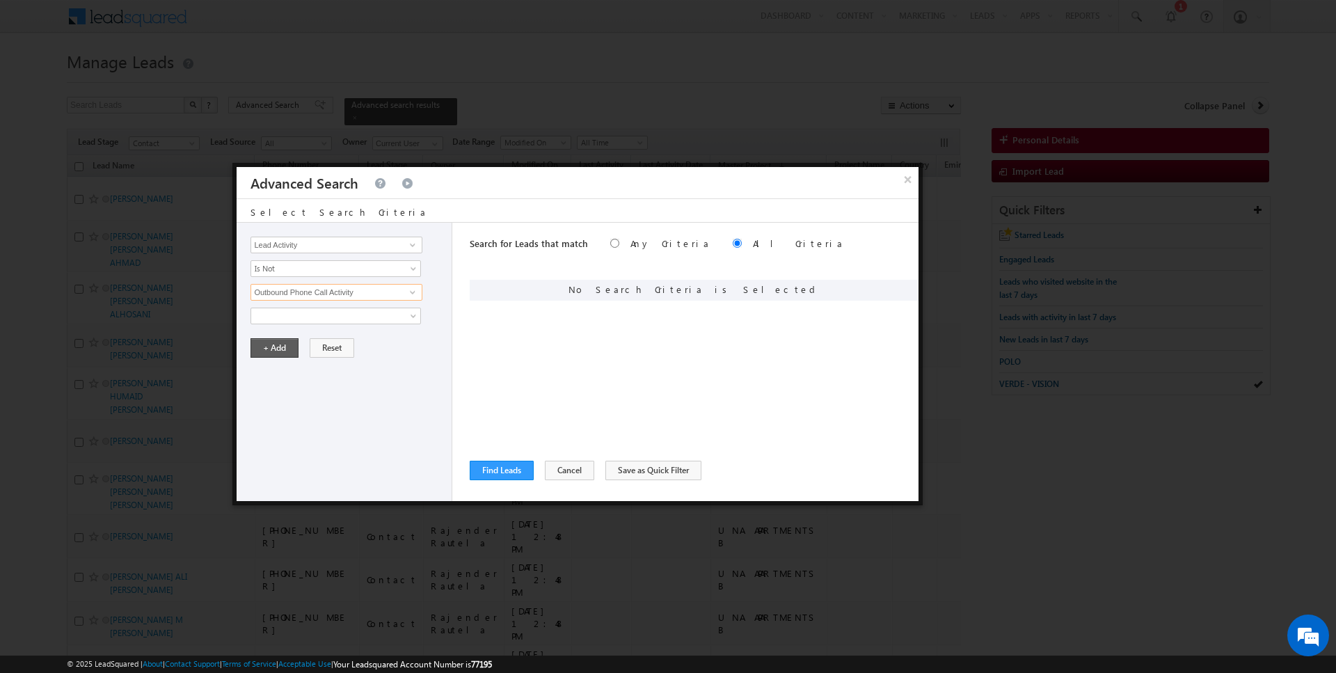
type input "Outbound Phone Call Activity"
click at [279, 340] on button "+ Add" at bounding box center [275, 347] width 48 height 19
click at [310, 239] on input "Opportunity Type" at bounding box center [336, 245] width 171 height 17
type input "Modified On"
click at [281, 294] on span "All Time" at bounding box center [326, 292] width 151 height 13
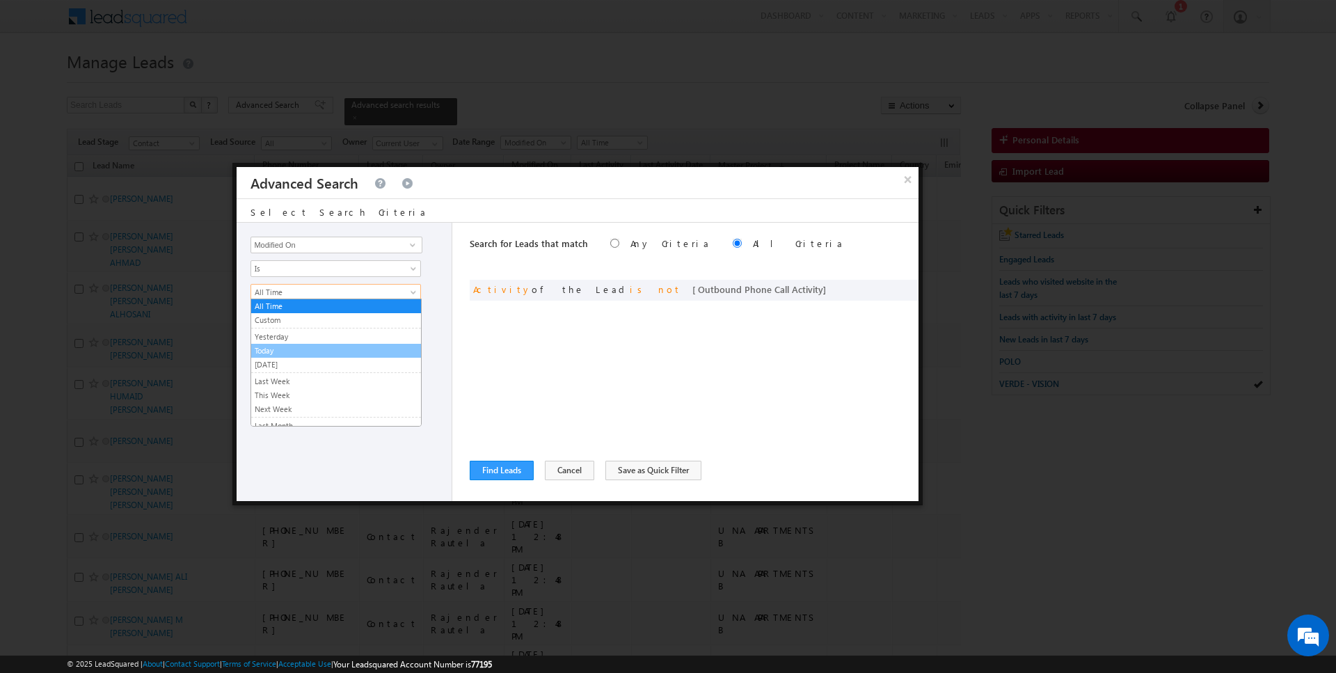
click at [277, 351] on link "Today" at bounding box center [336, 350] width 170 height 13
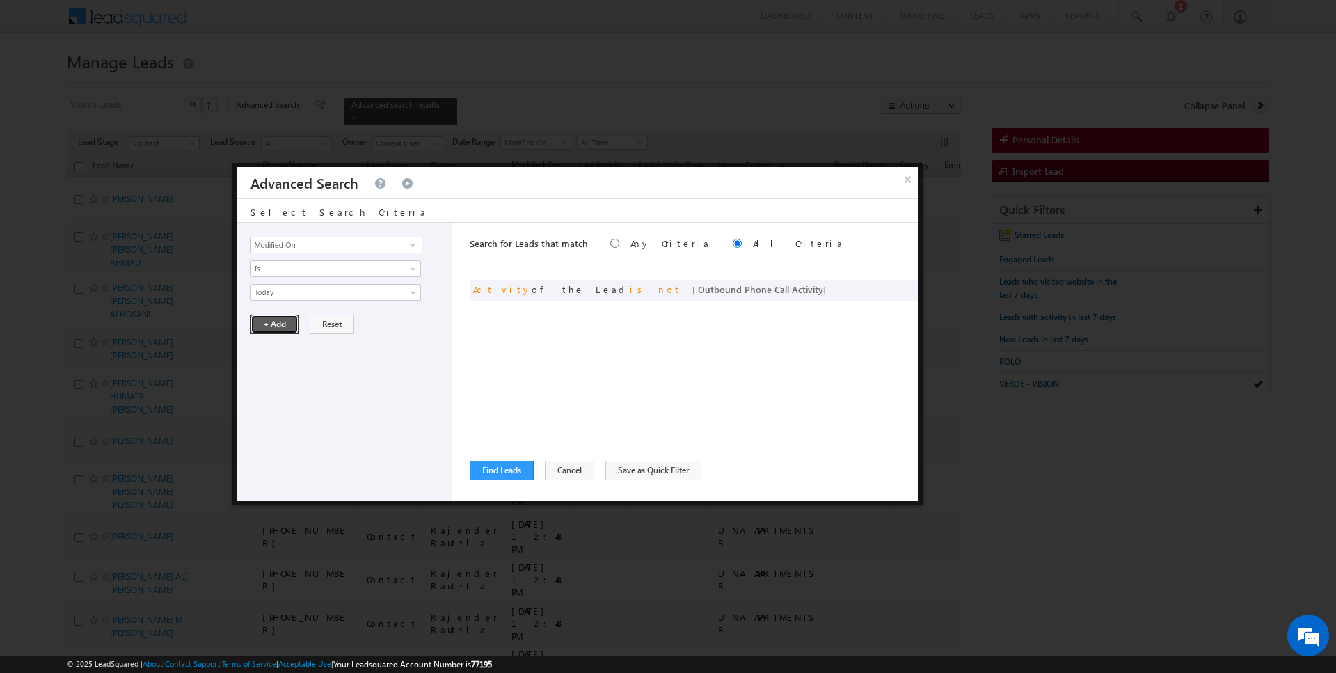
click at [276, 322] on button "+ Add" at bounding box center [275, 324] width 48 height 19
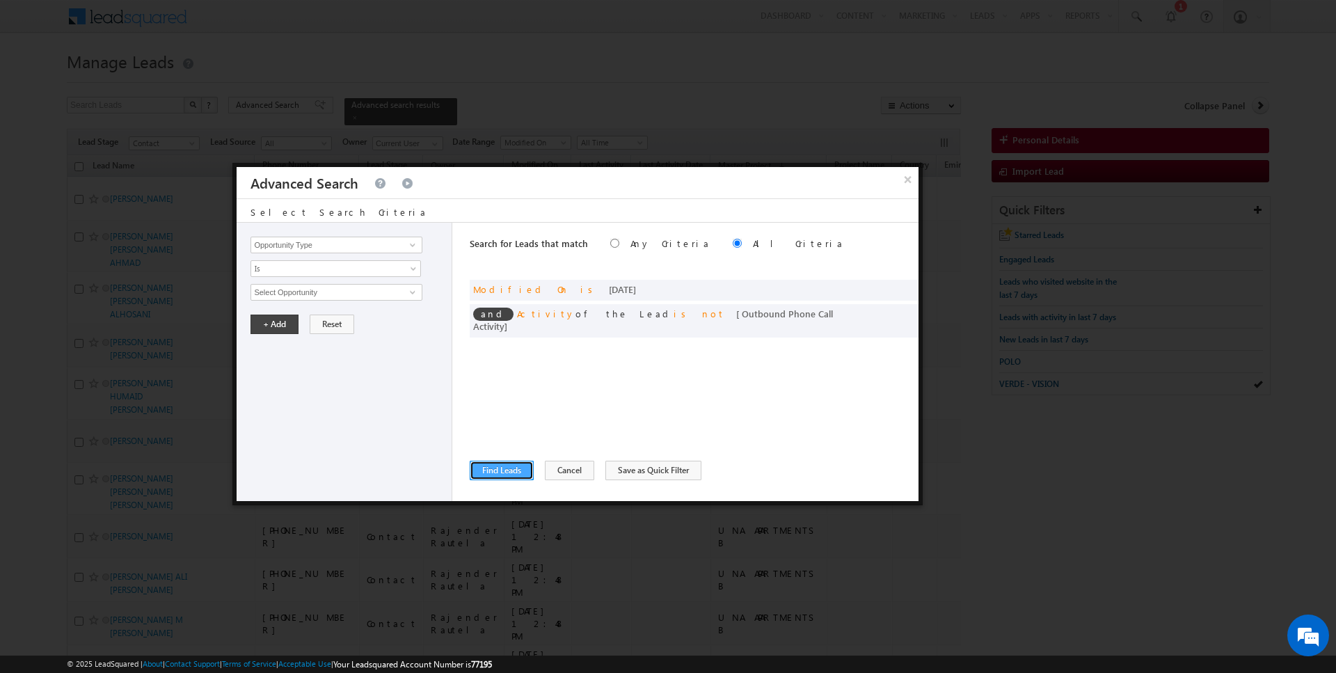
click at [493, 473] on button "Find Leads" at bounding box center [502, 470] width 64 height 19
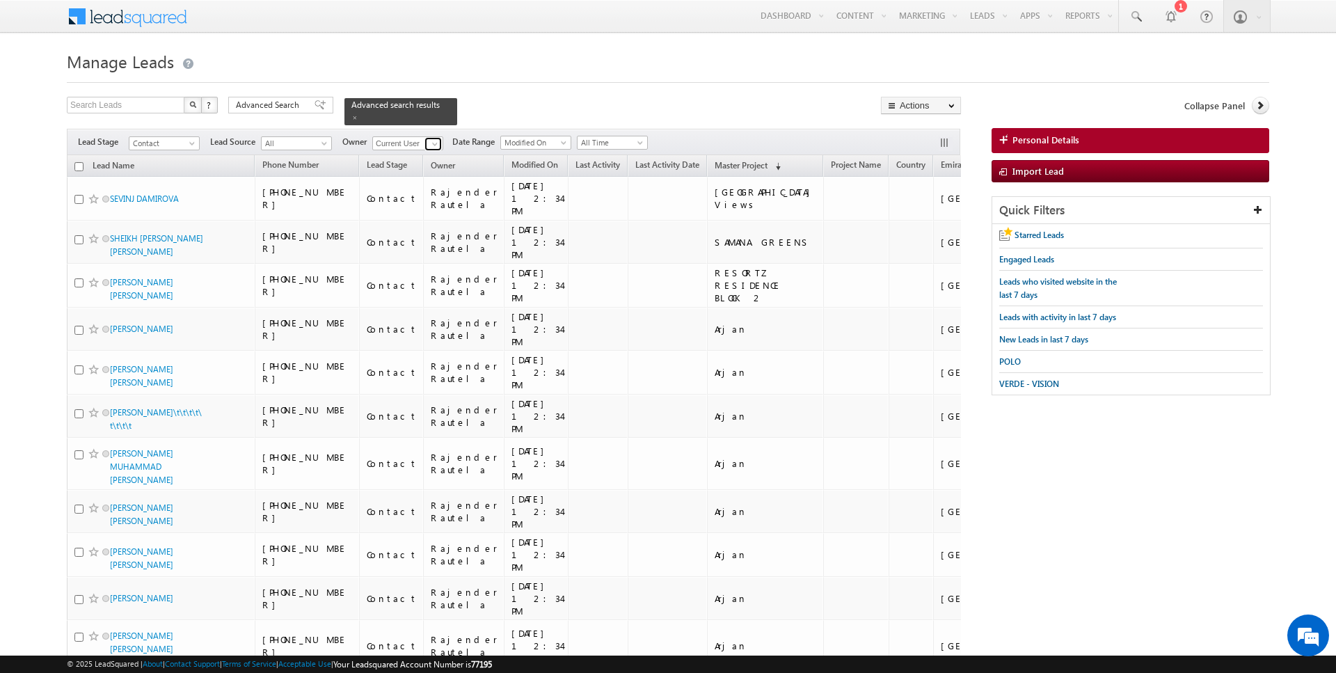
click at [431, 140] on span at bounding box center [434, 143] width 11 height 11
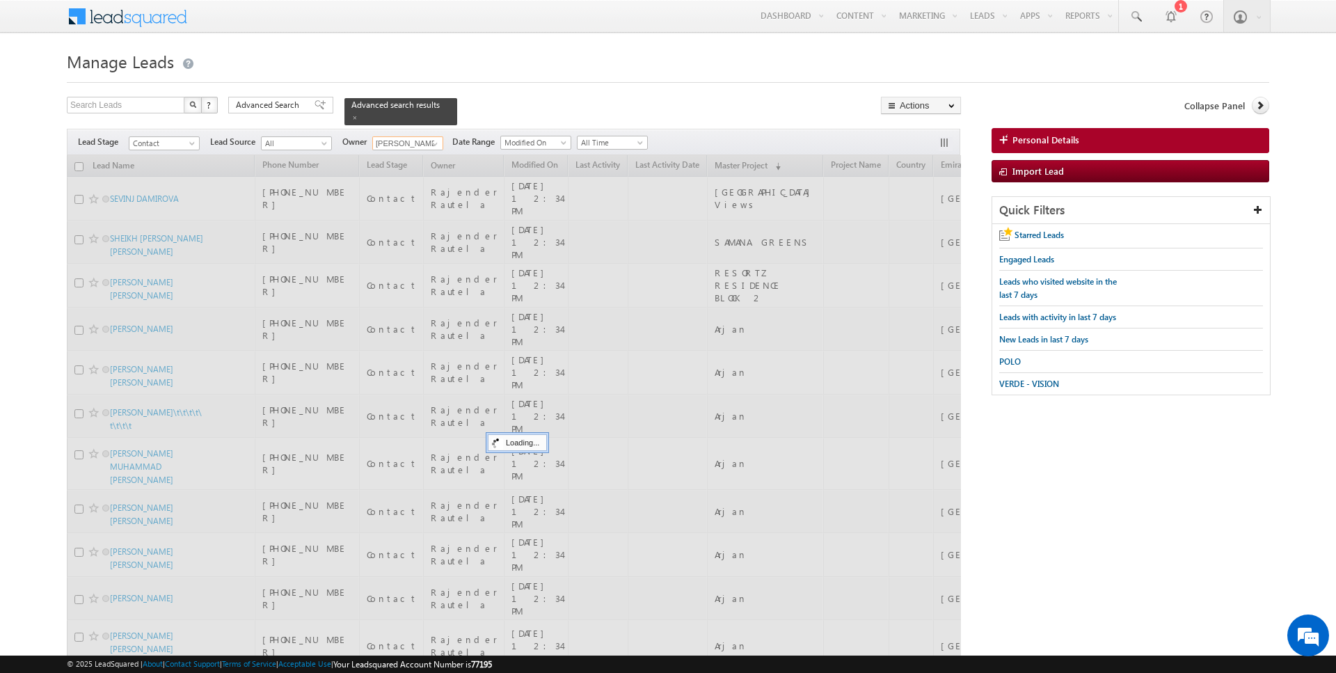
type input "[PERSON_NAME]"
click at [547, 77] on div at bounding box center [668, 78] width 1203 height 9
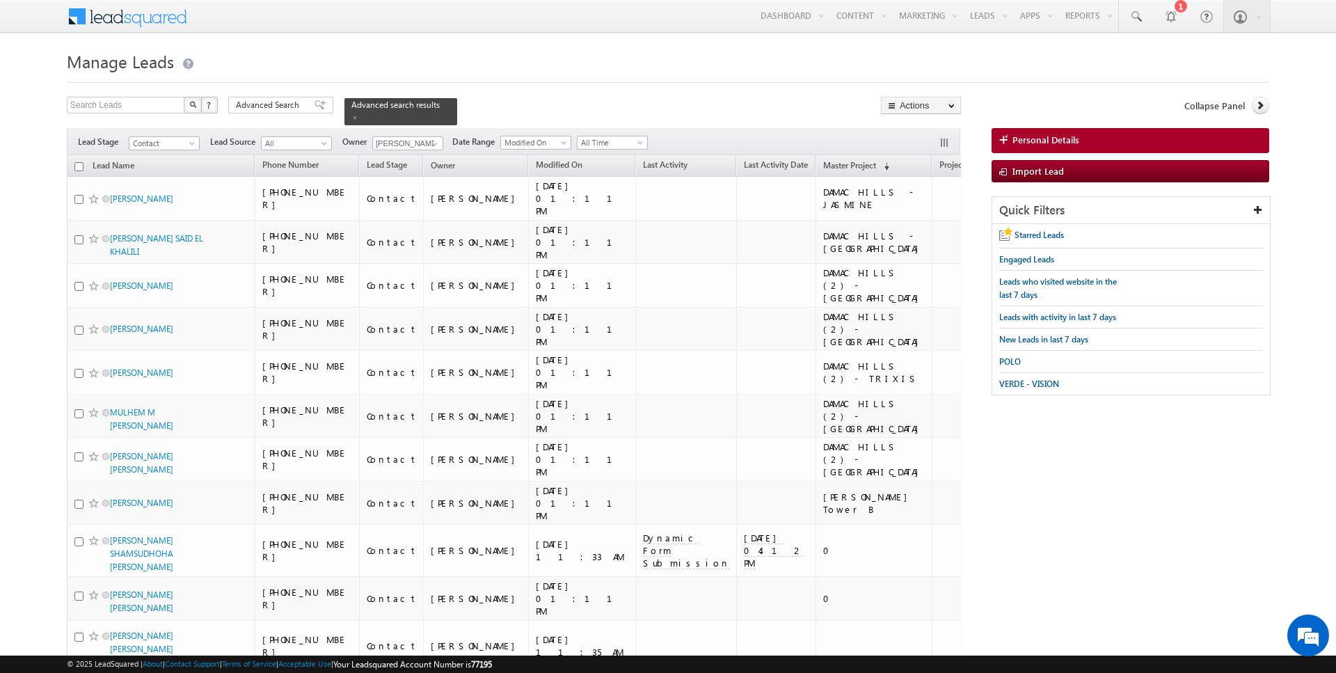
click at [78, 164] on input "checkbox" at bounding box center [78, 166] width 9 height 9
checkbox input "true"
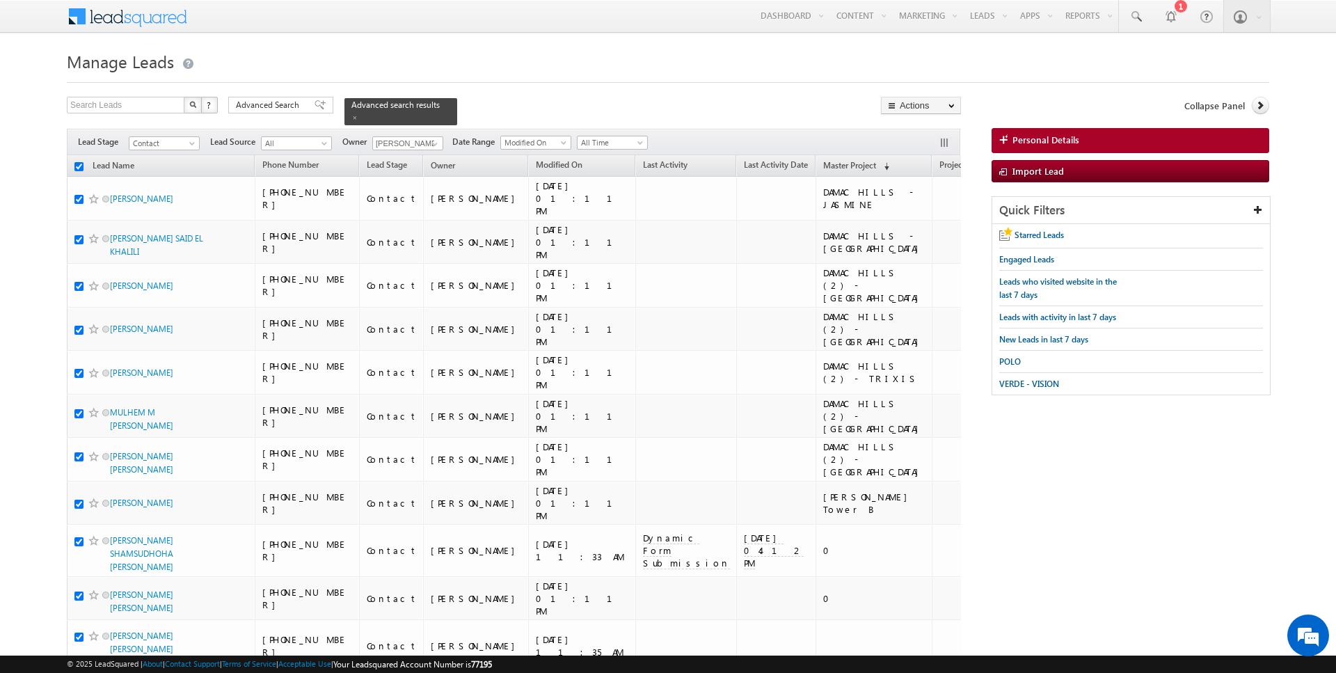
checkbox input "true"
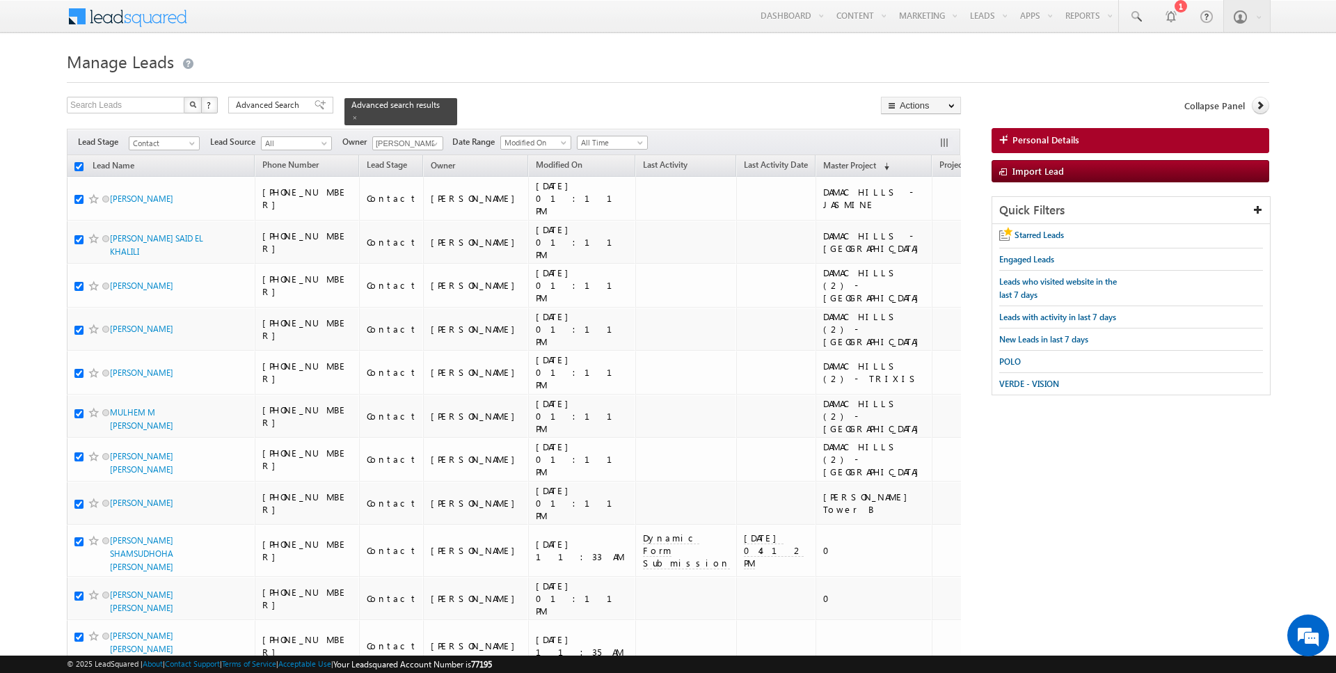
checkbox input "true"
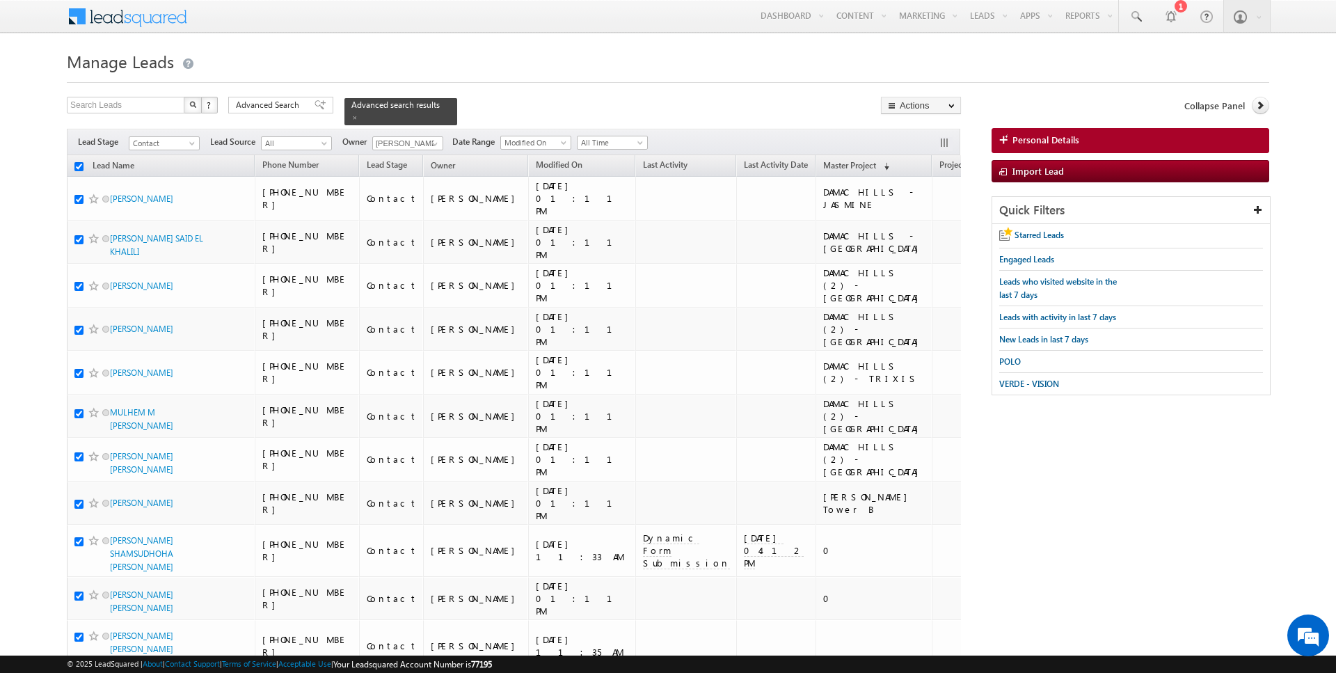
checkbox input "true"
click at [937, 231] on link "Change Owner" at bounding box center [921, 225] width 79 height 17
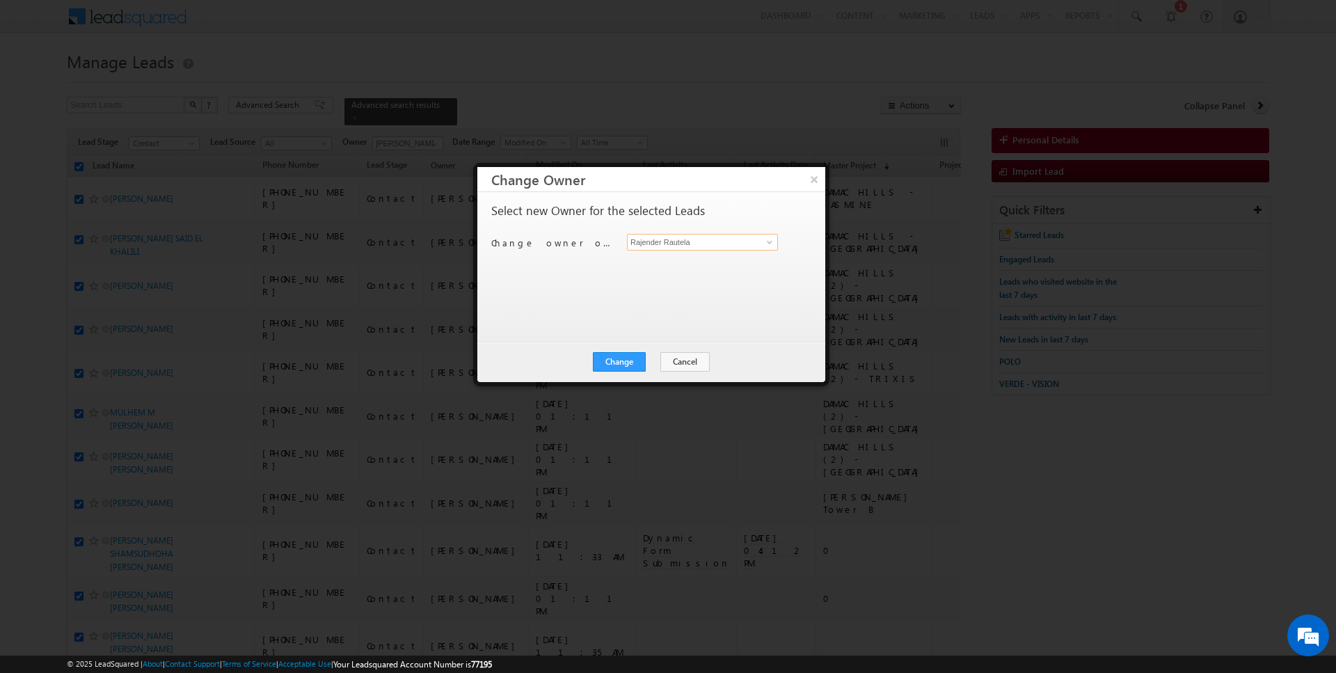
click at [660, 243] on input "Rajender Rautela" at bounding box center [702, 242] width 151 height 17
type input "[PERSON_NAME]"
click at [618, 362] on button "Change" at bounding box center [619, 361] width 53 height 19
click at [652, 361] on button "Close" at bounding box center [653, 361] width 45 height 19
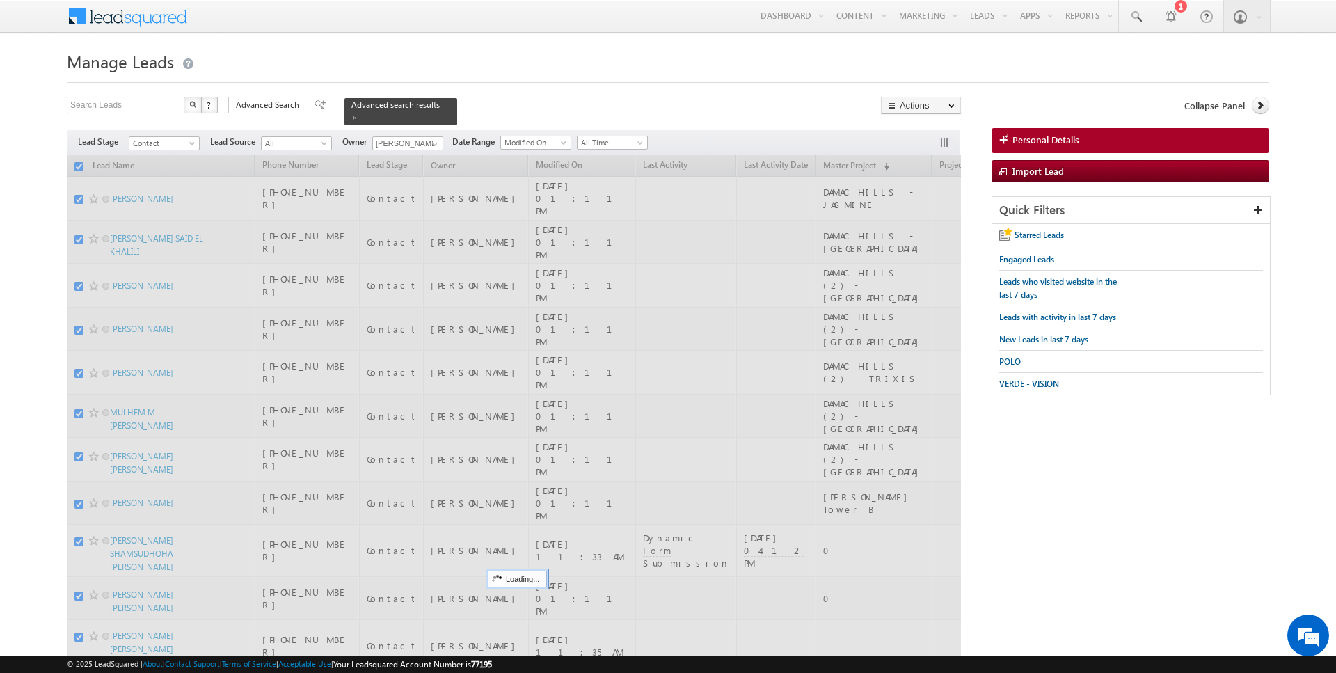
checkbox input "false"
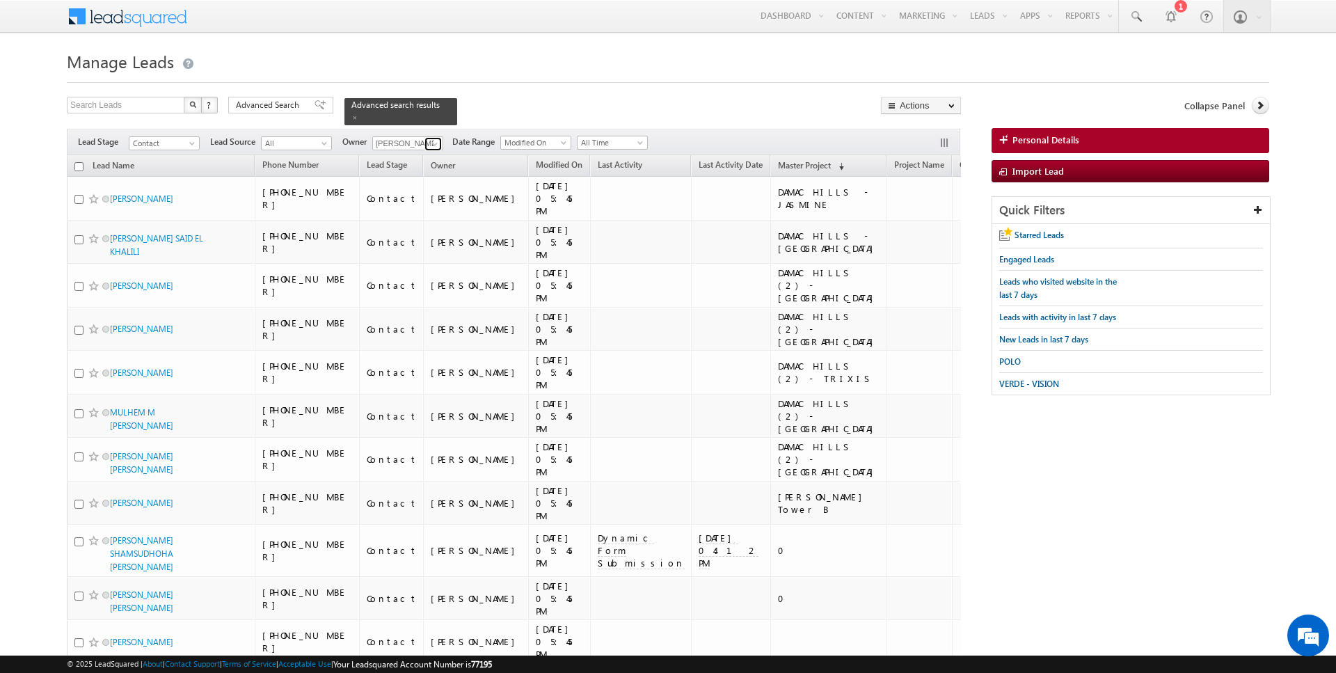
click at [436, 143] on span at bounding box center [434, 143] width 11 height 11
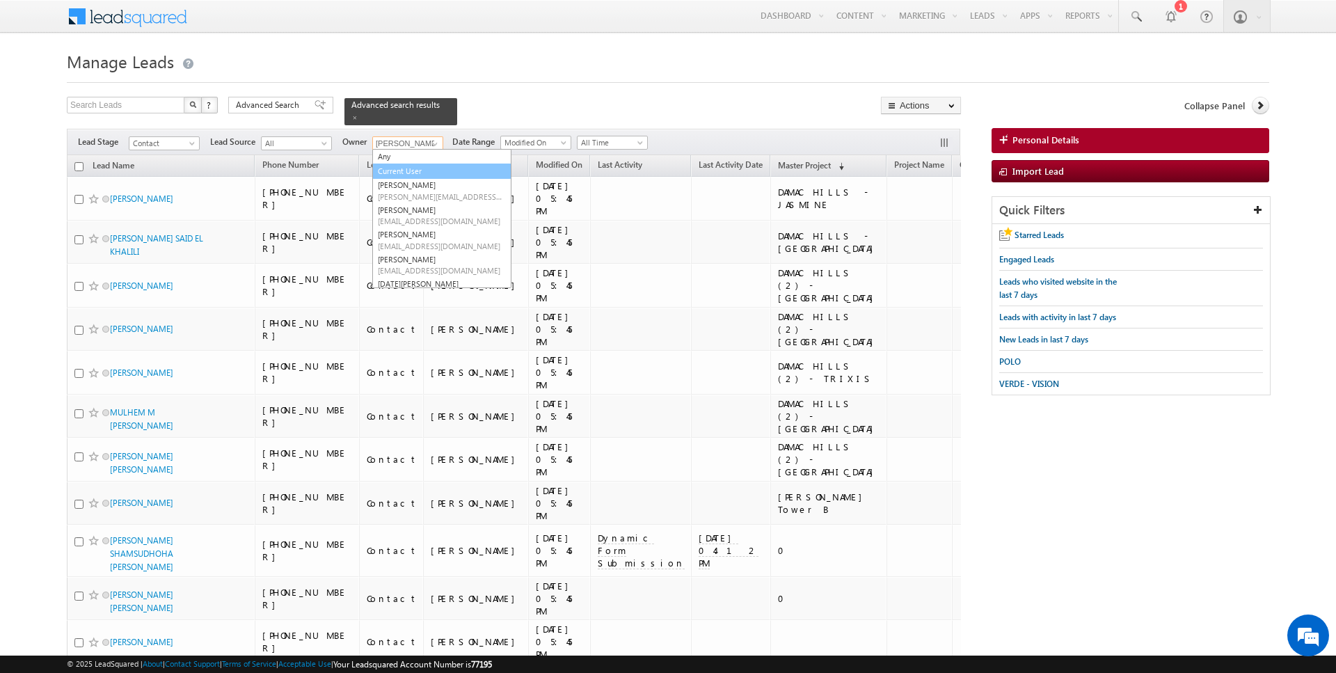
click at [412, 171] on link "Current User" at bounding box center [441, 172] width 139 height 16
type input "Current User"
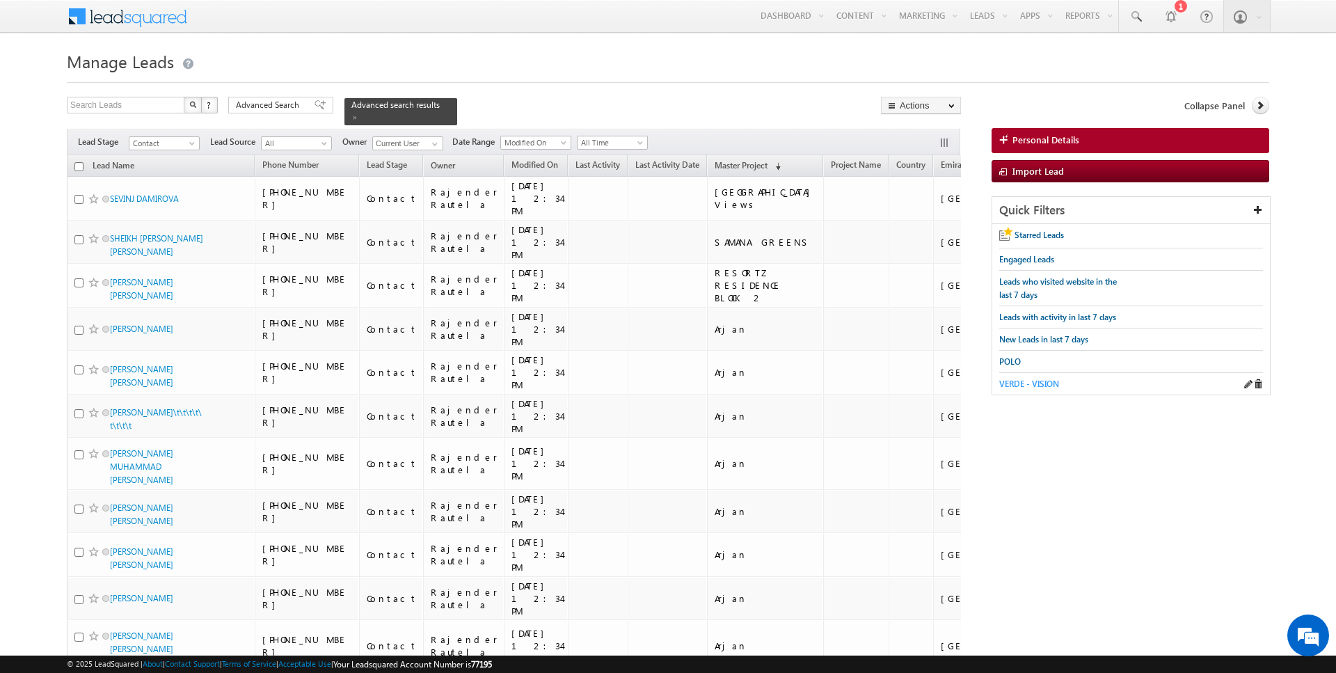
click at [1034, 379] on span "VERDE - VISION" at bounding box center [1029, 384] width 60 height 10
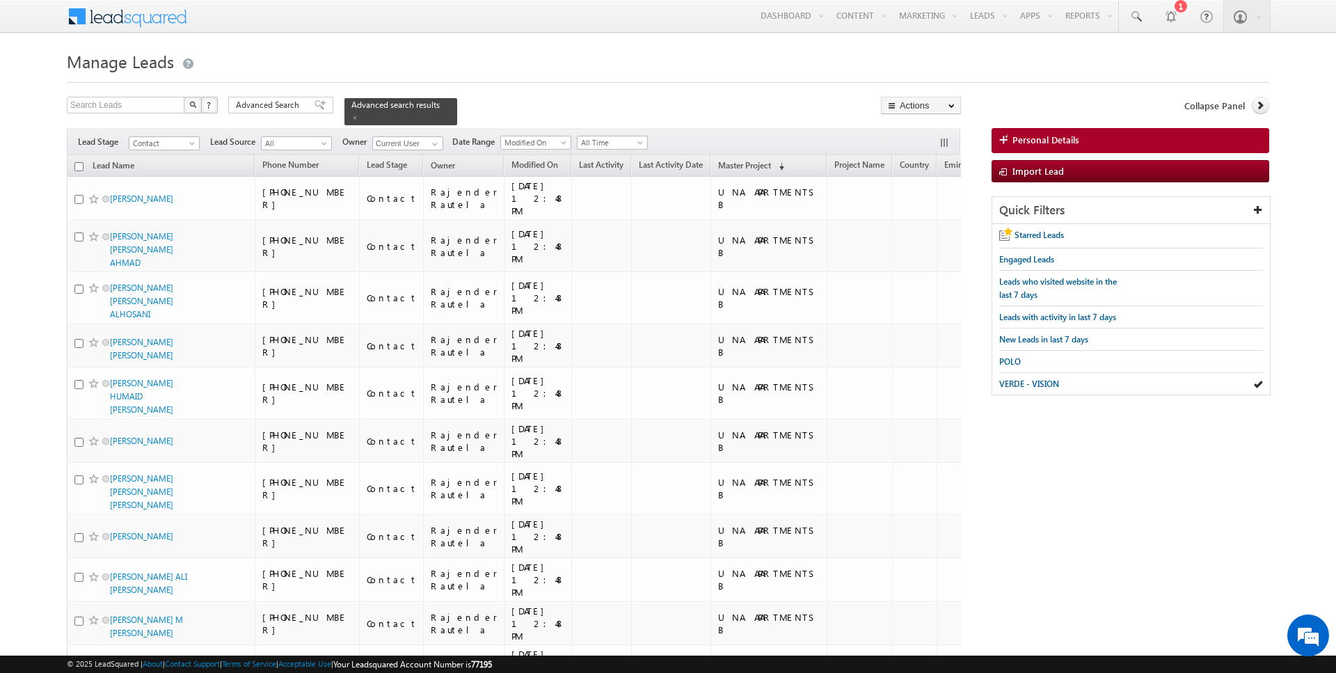
click at [81, 166] on input "checkbox" at bounding box center [78, 166] width 9 height 9
checkbox input "true"
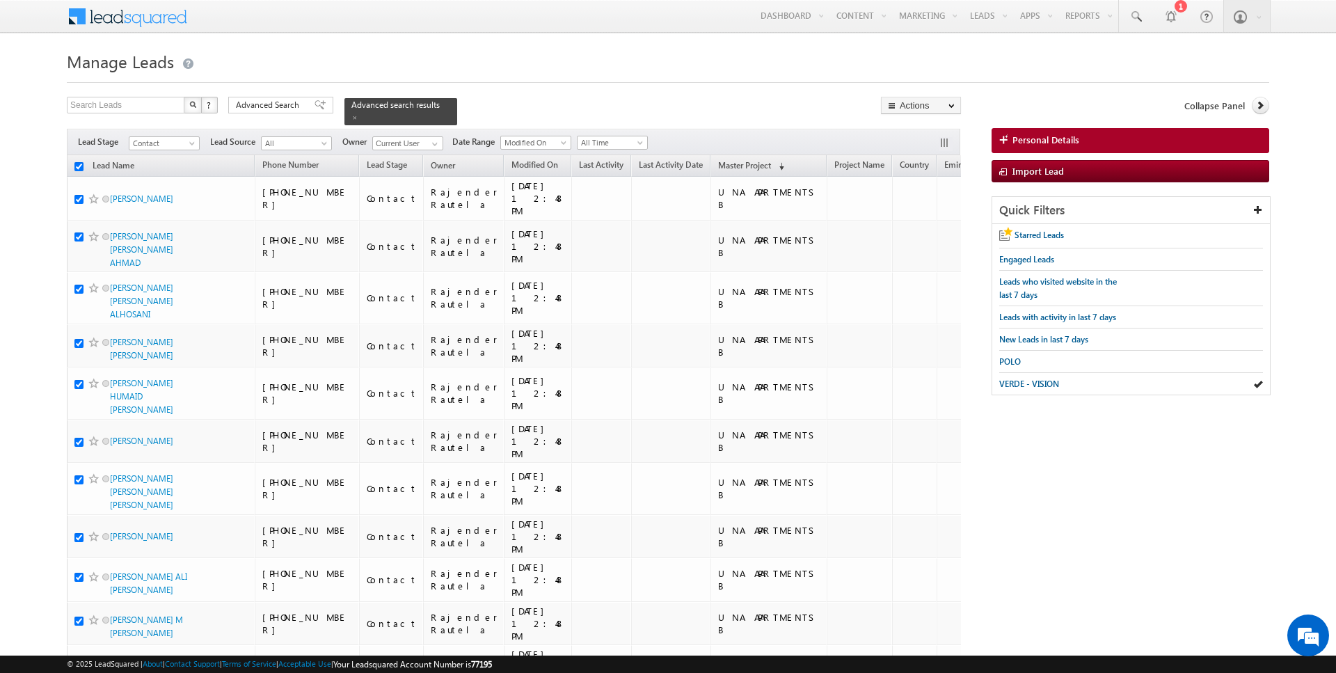
checkbox input "true"
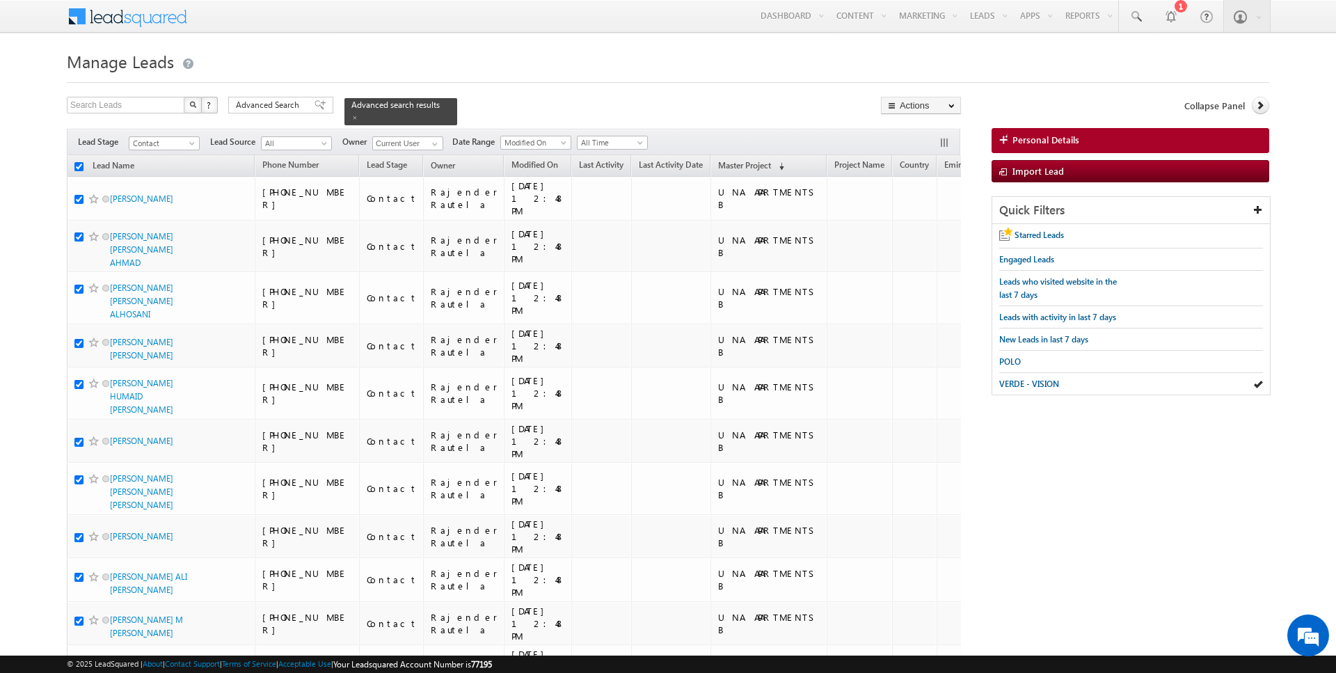
checkbox input "true"
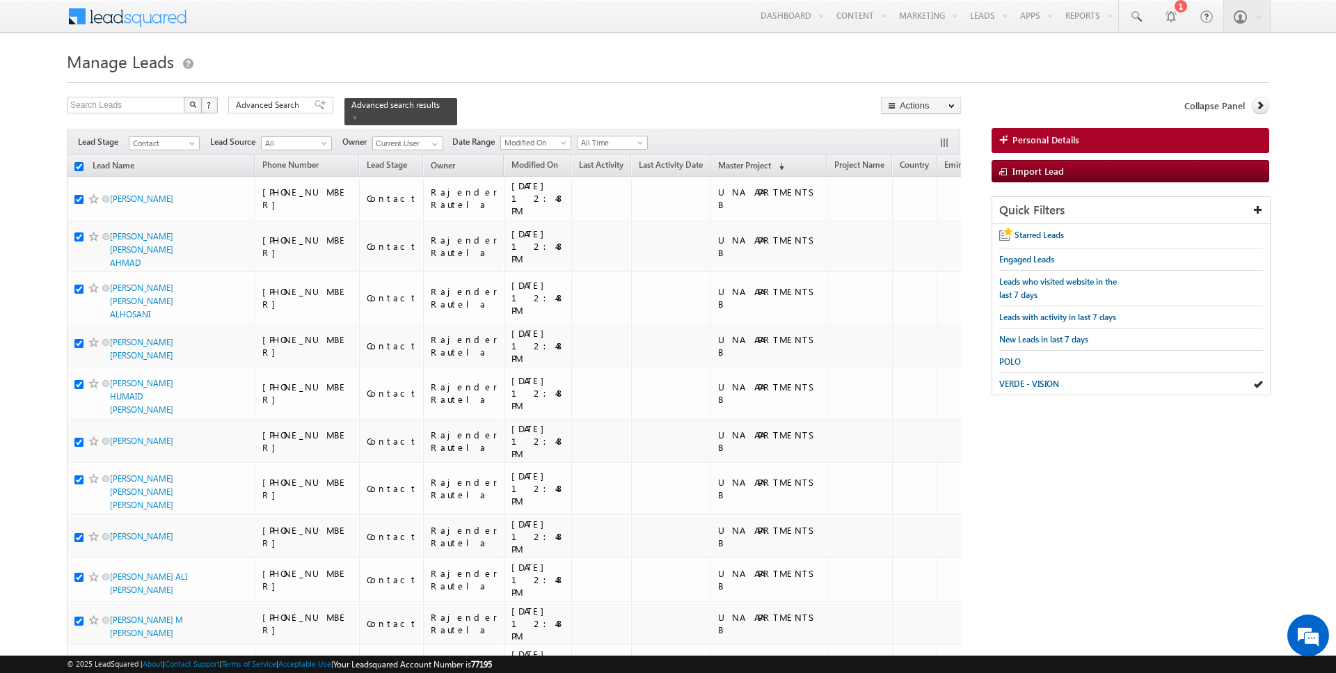
checkbox input "true"
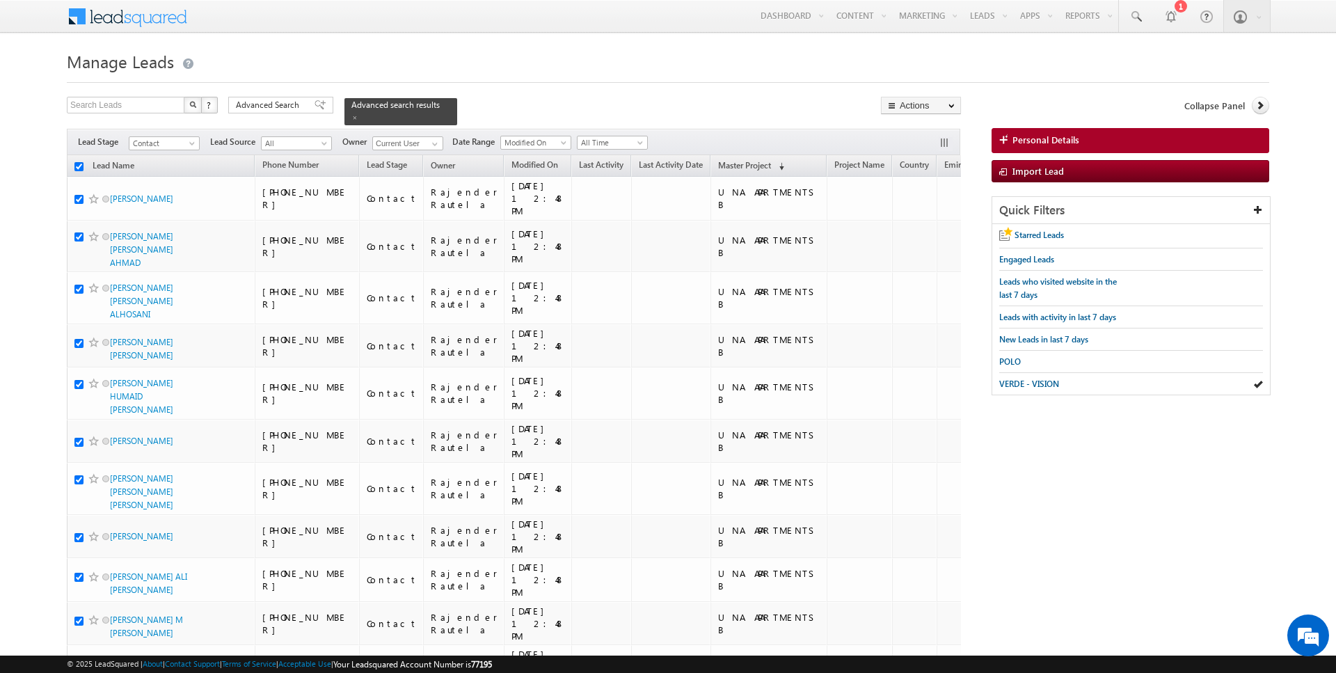
checkbox input "true"
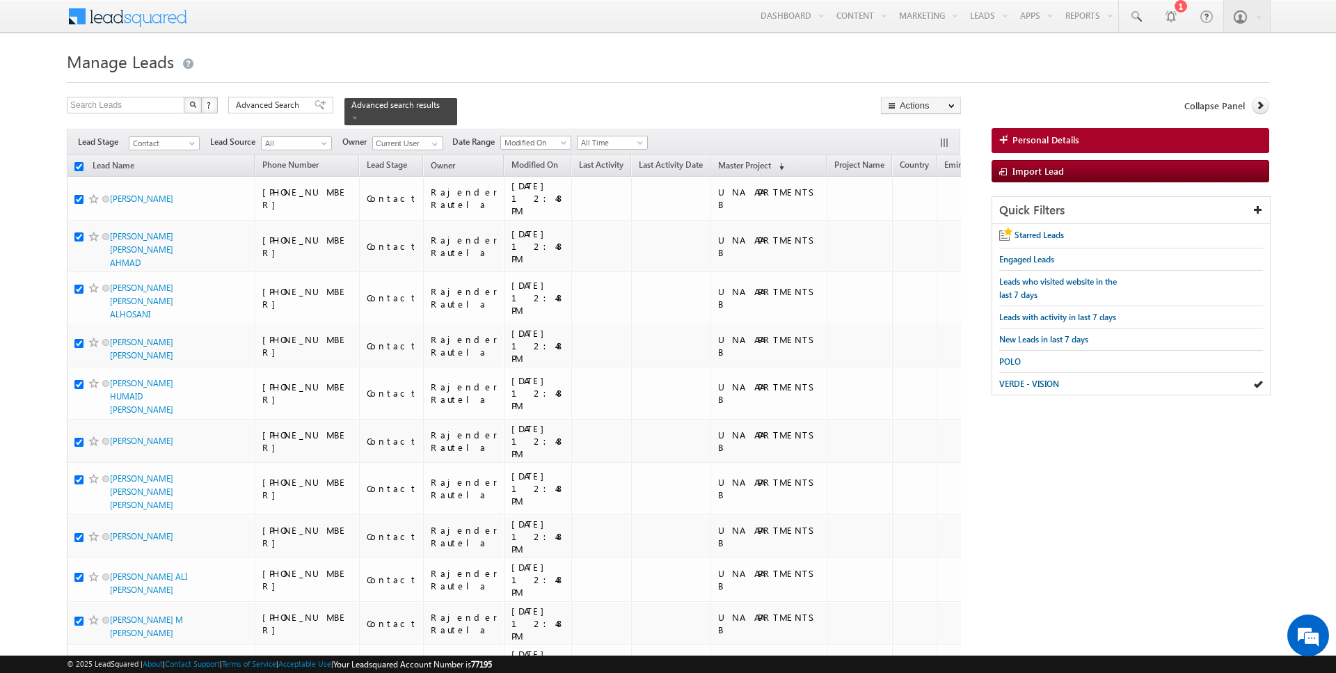
checkbox input "true"
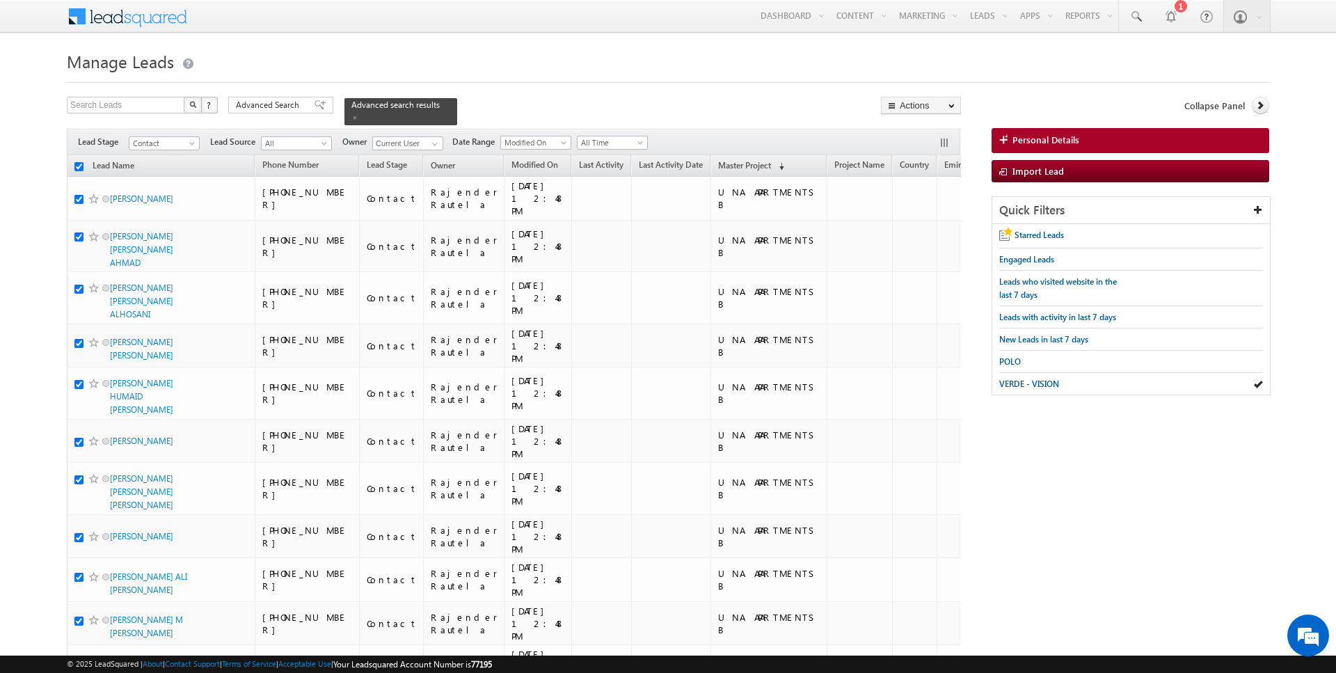
checkbox input "true"
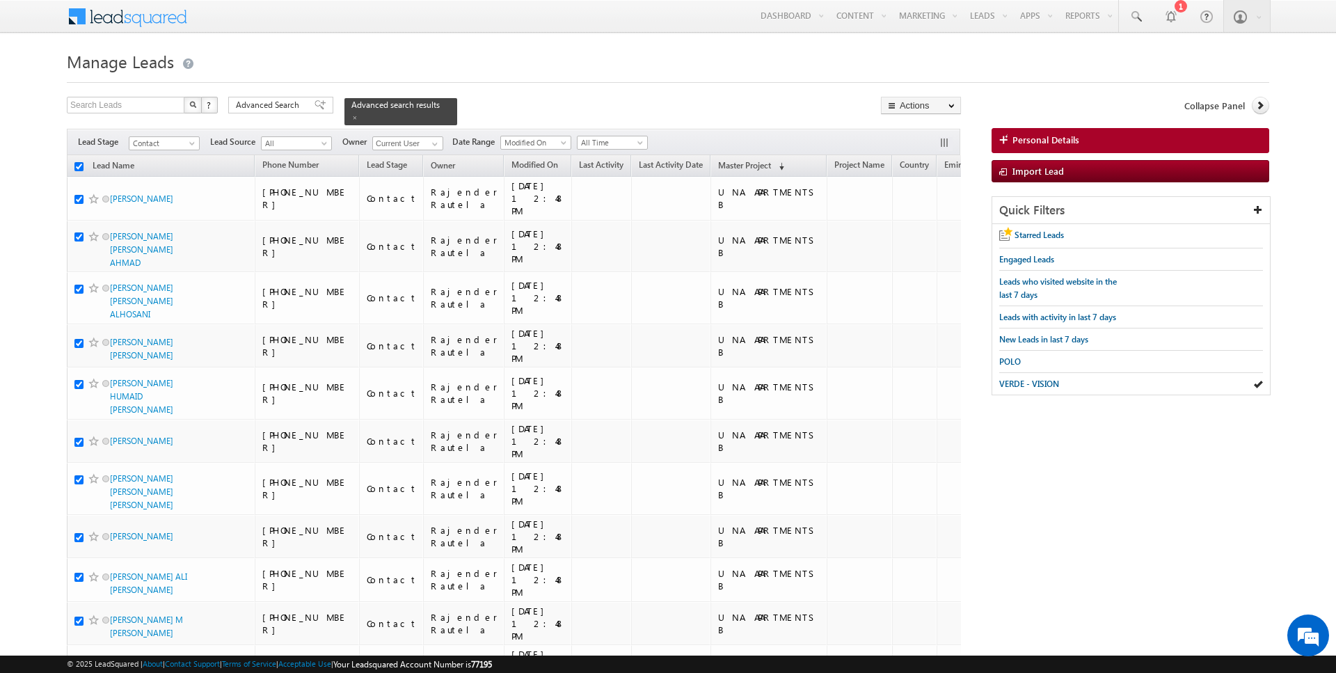
checkbox input "true"
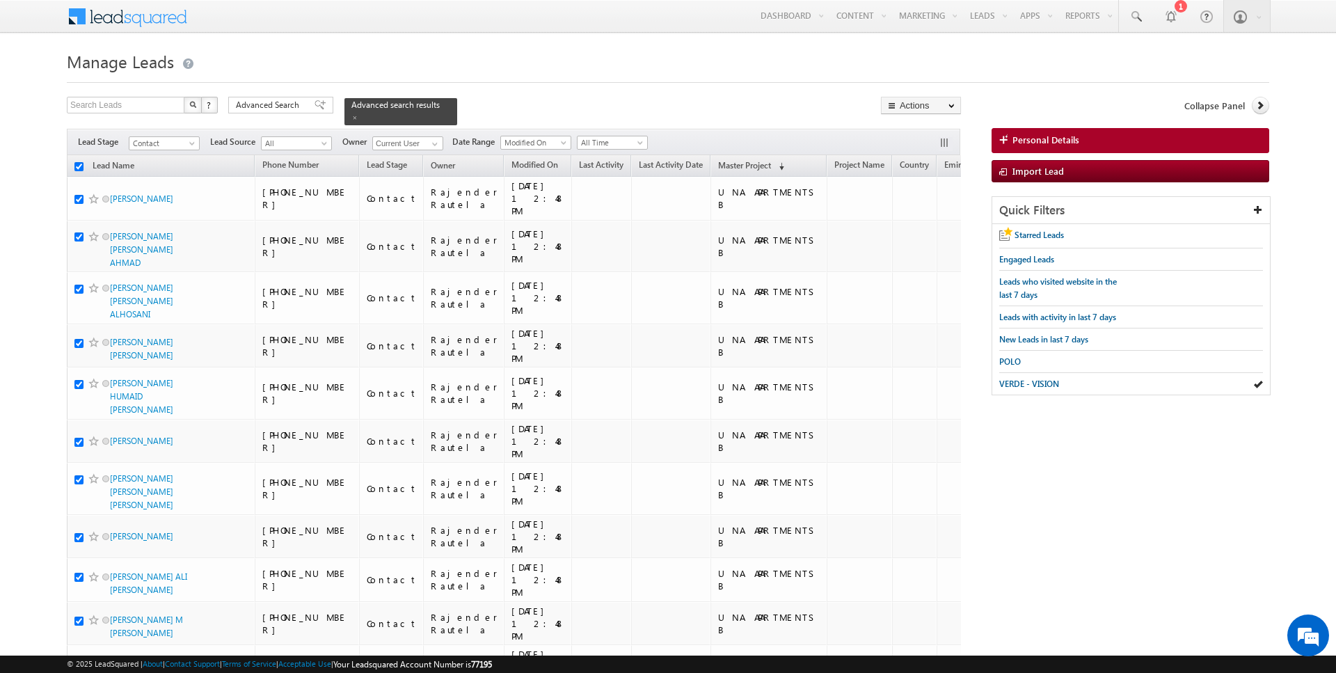
checkbox input "true"
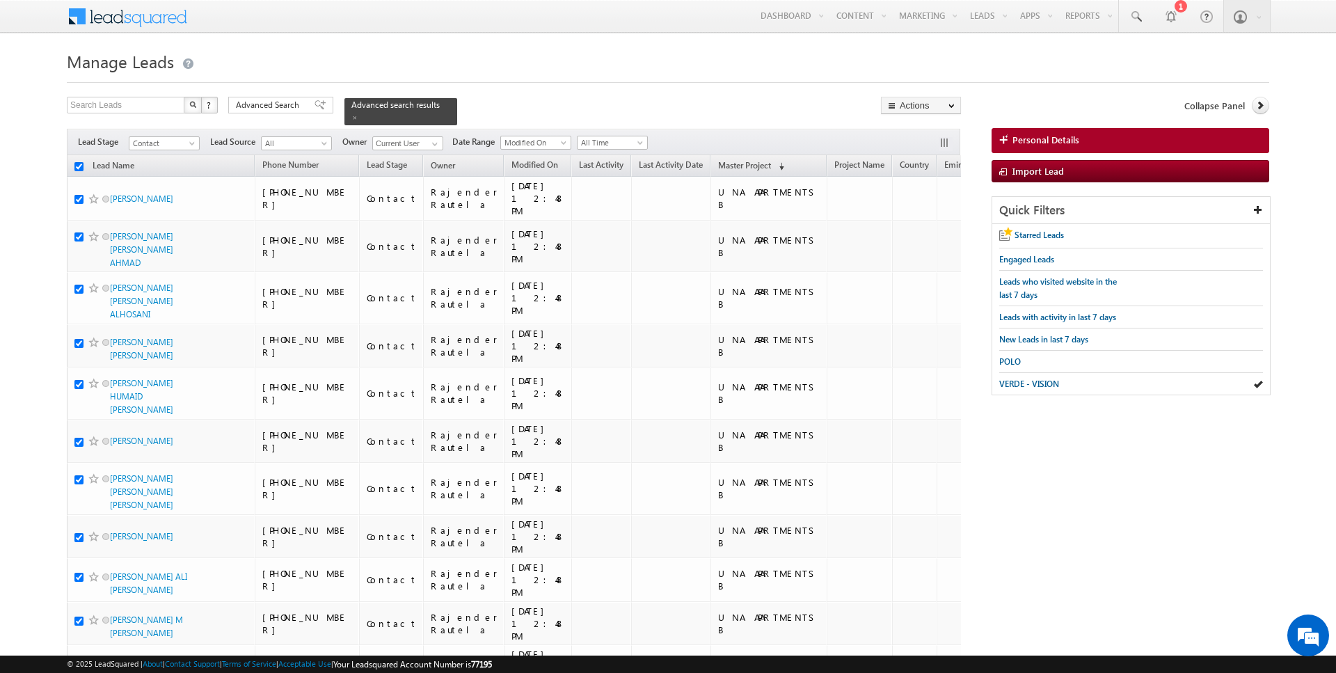
checkbox input "true"
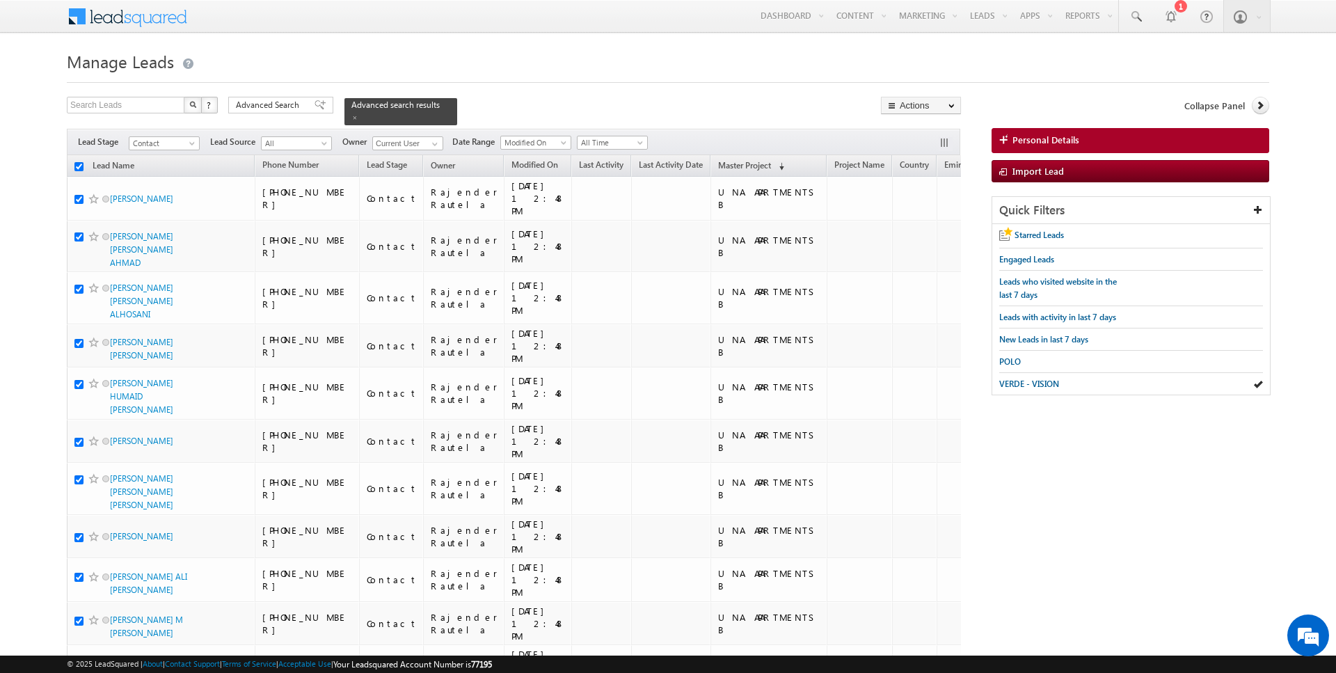
checkbox input "true"
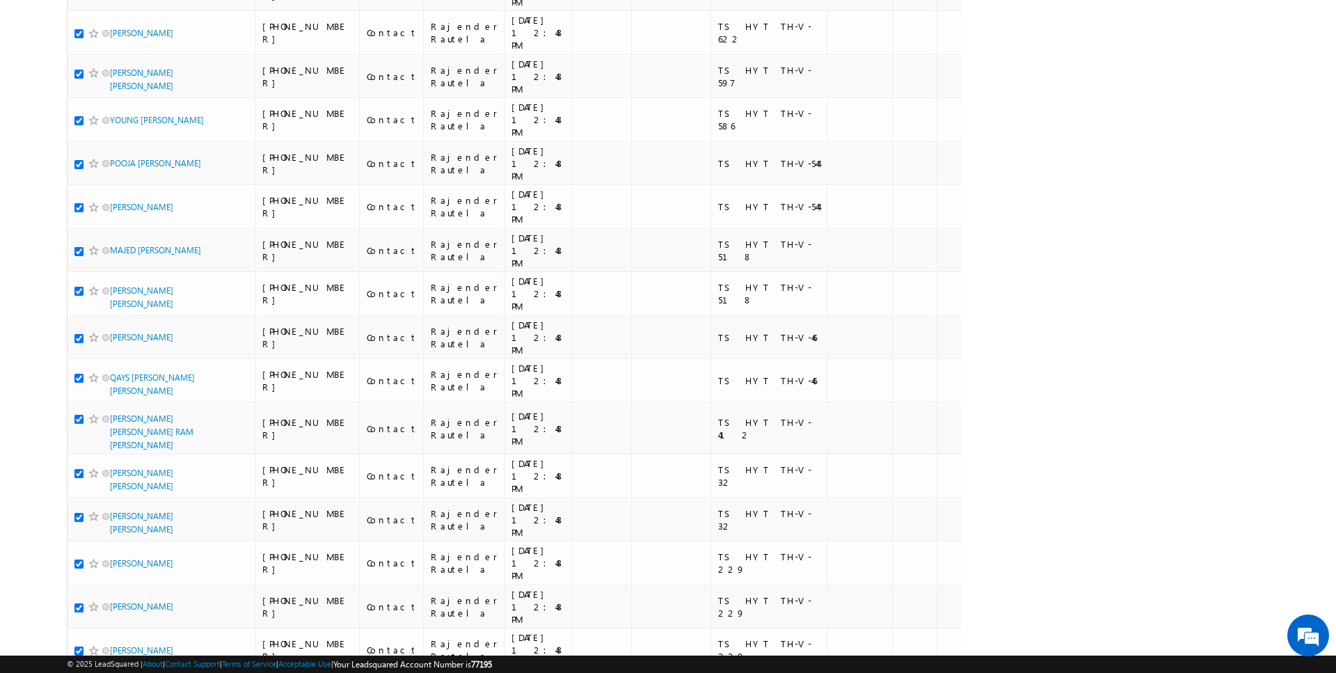
scroll to position [1446, 0]
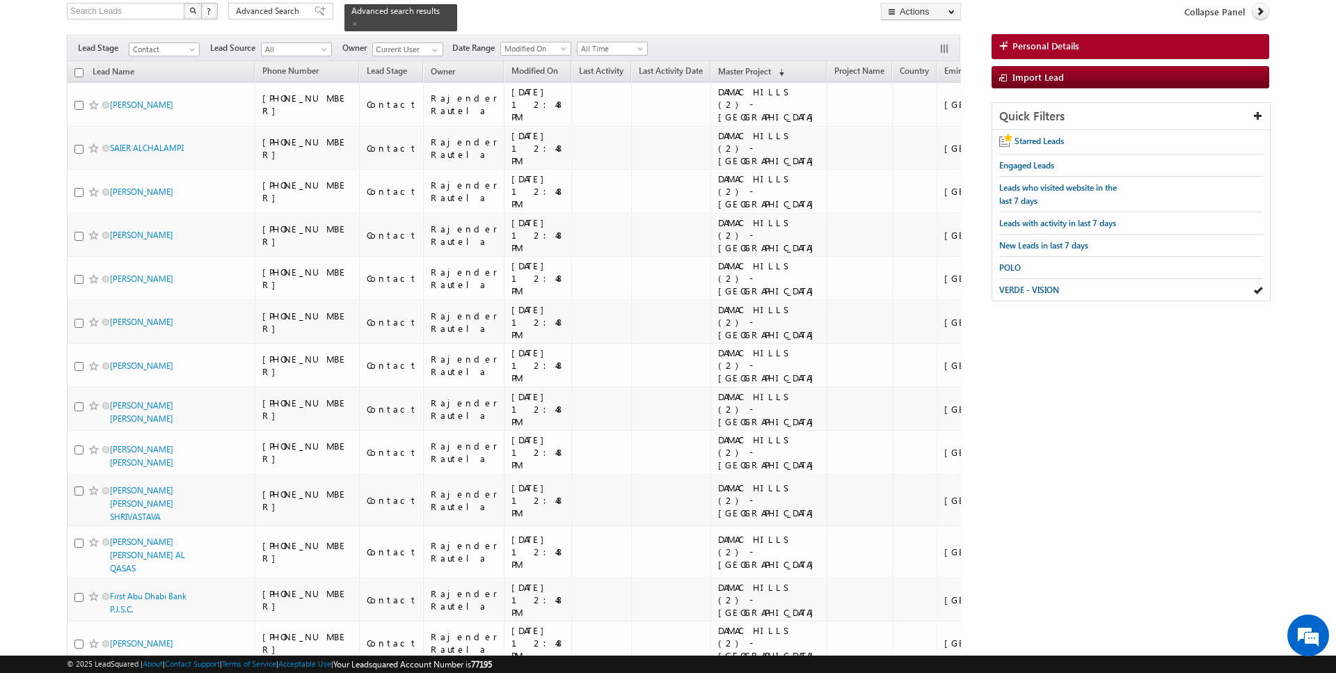
scroll to position [0, 0]
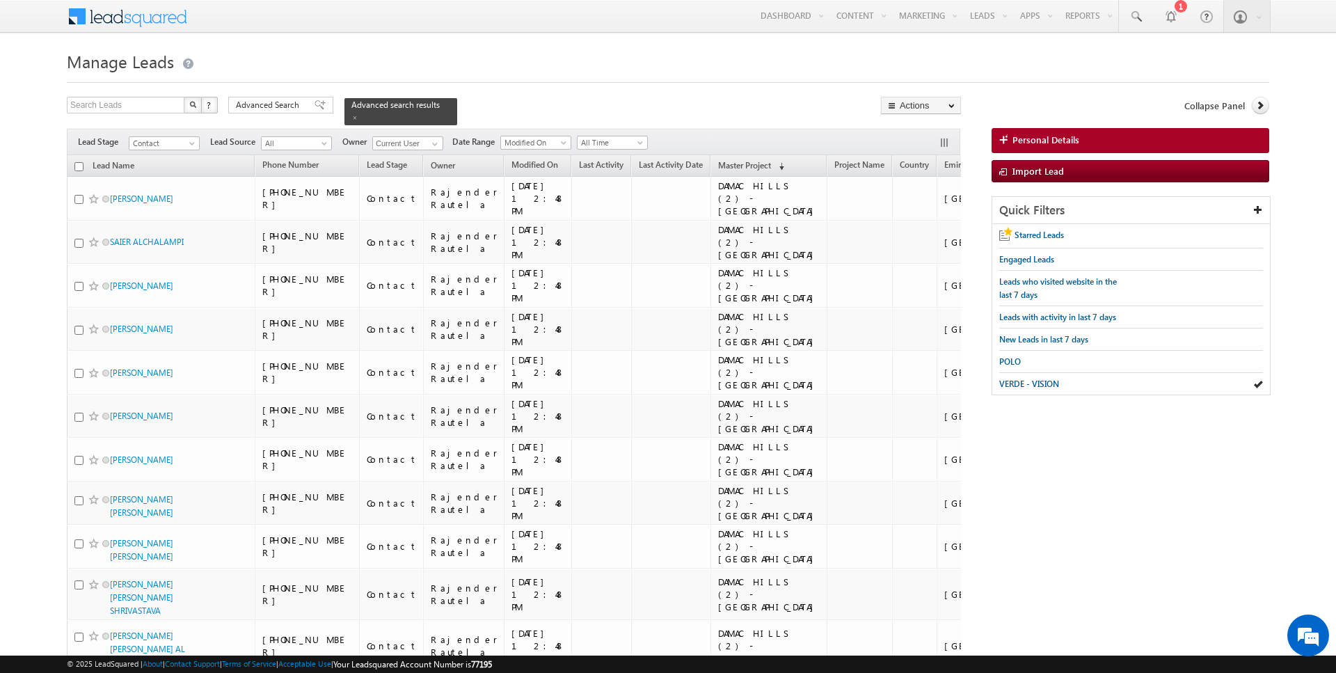
click at [81, 165] on input "checkbox" at bounding box center [78, 166] width 9 height 9
checkbox input "true"
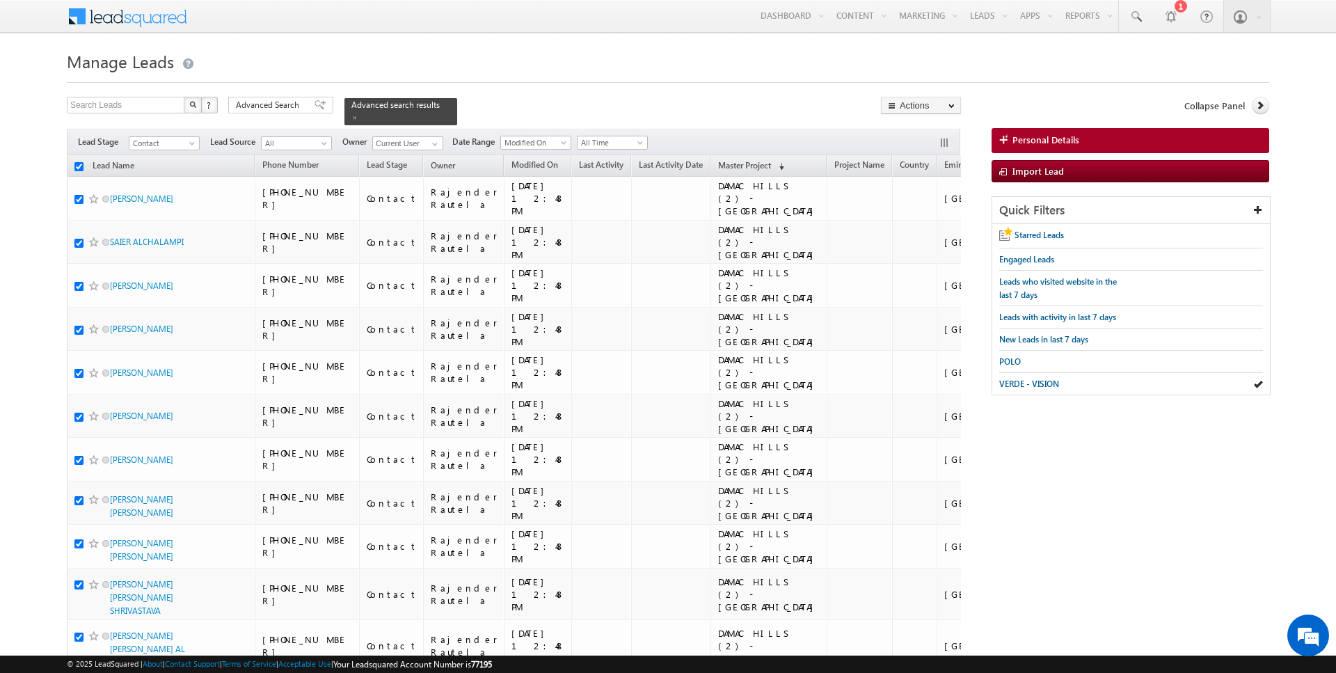
checkbox input "true"
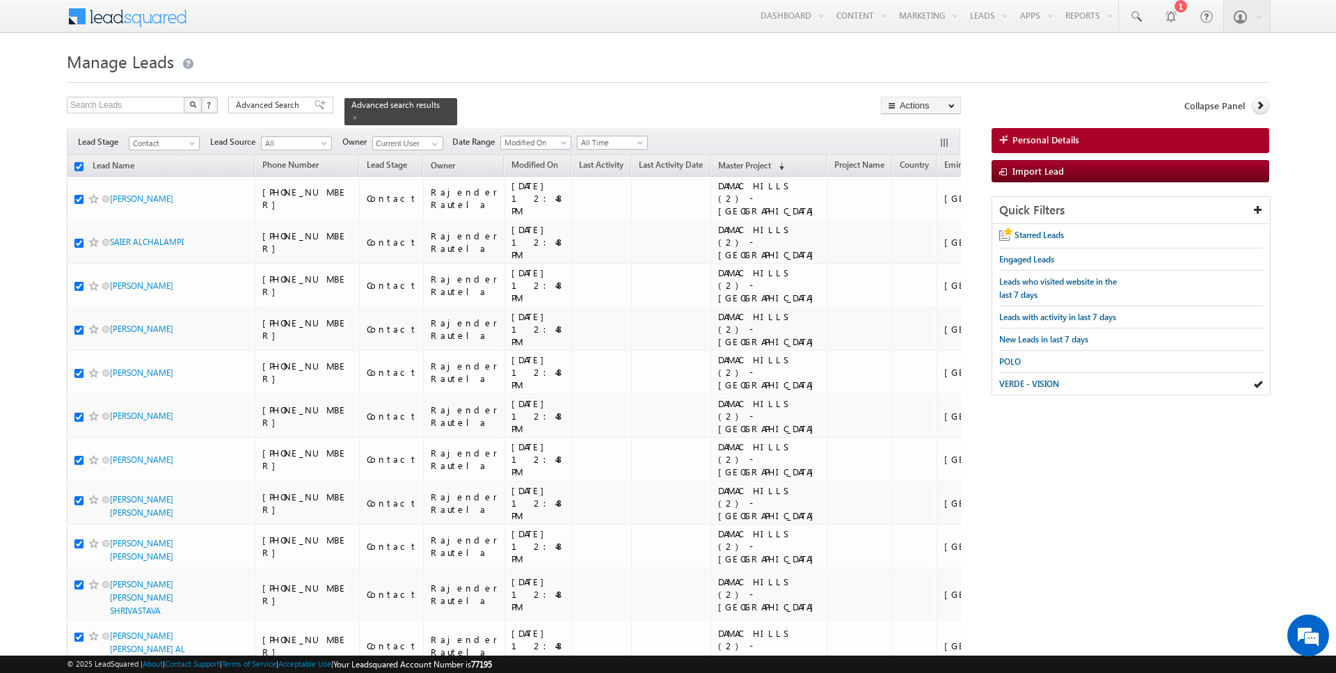
checkbox input "true"
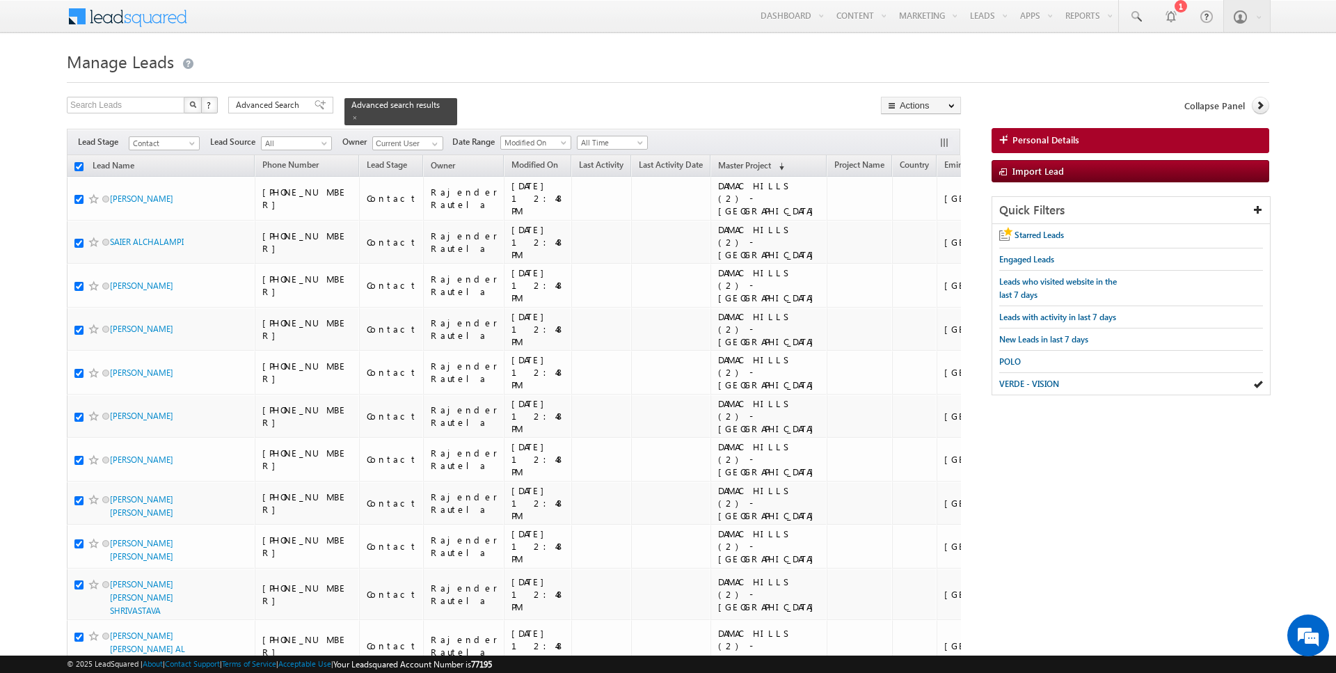
checkbox input "true"
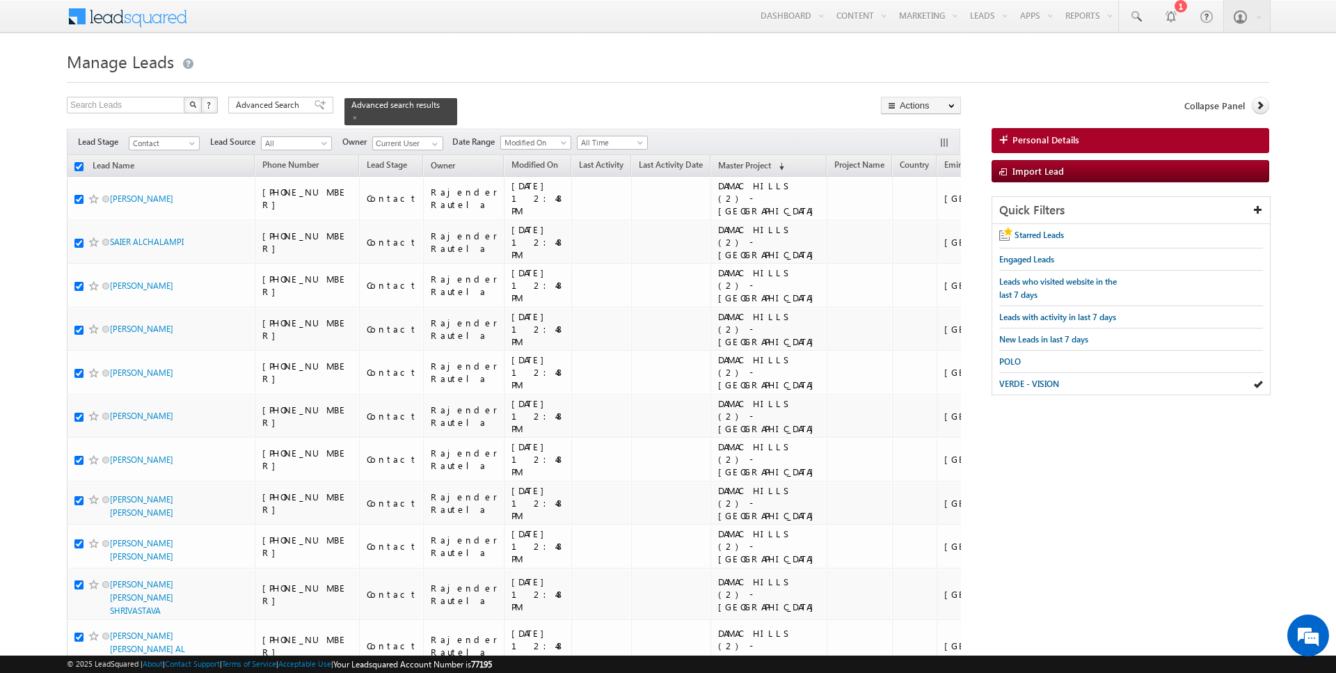
checkbox input "true"
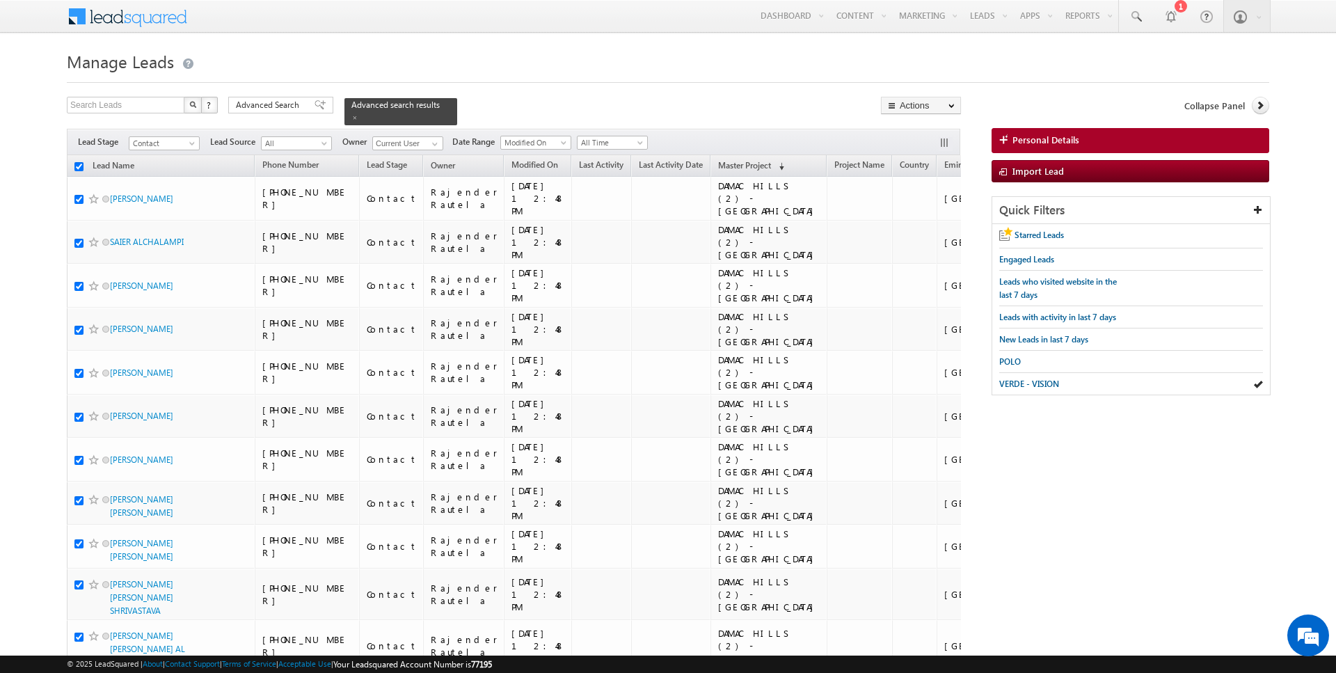
checkbox input "true"
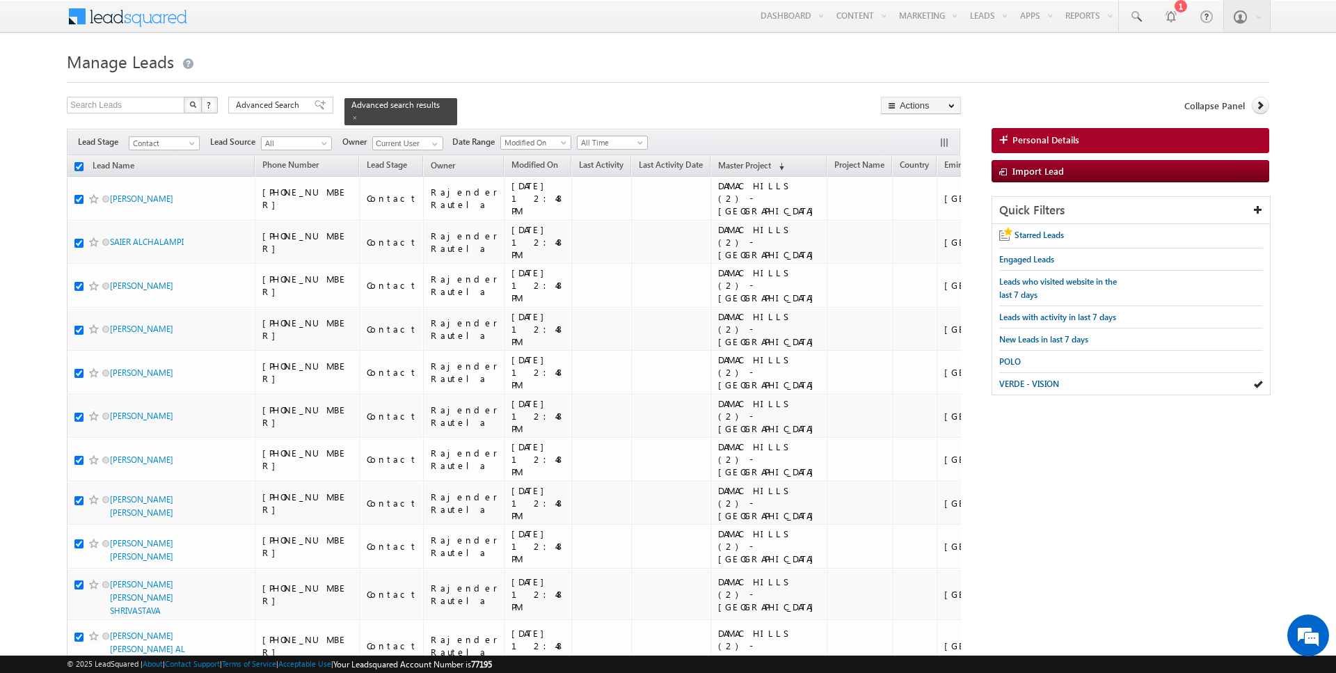
checkbox input "true"
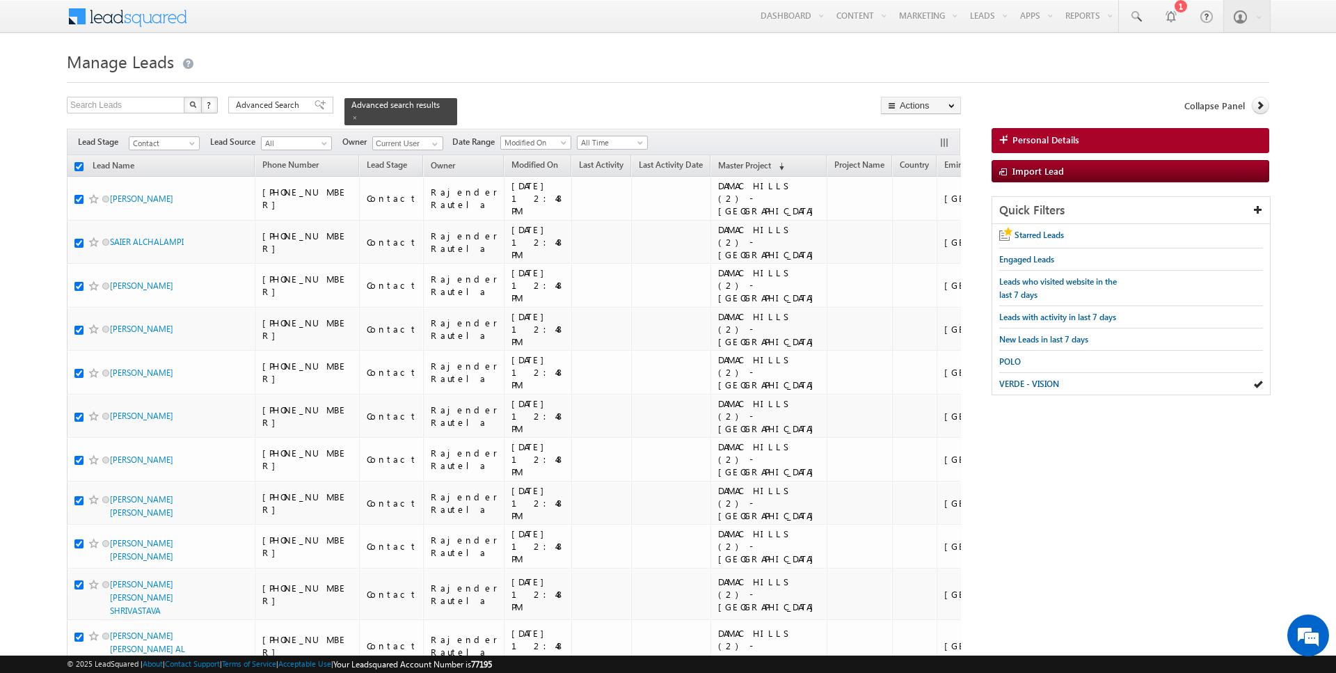
checkbox input "true"
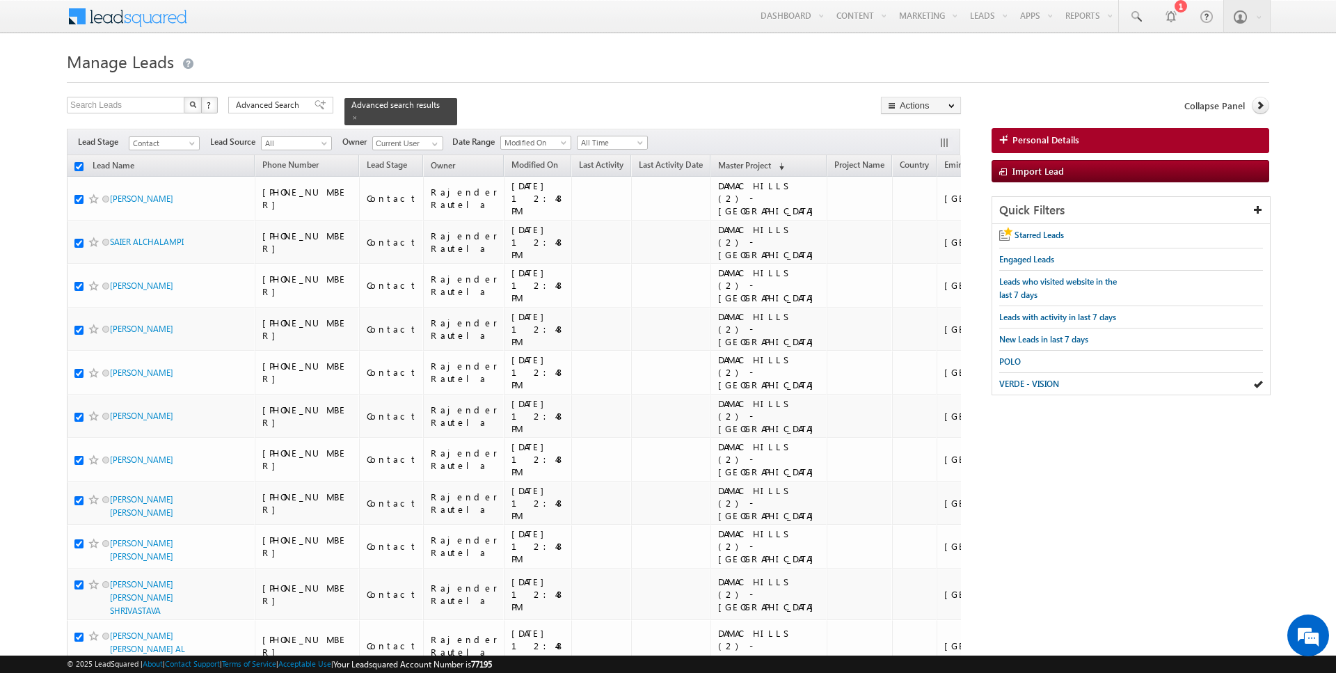
checkbox input "true"
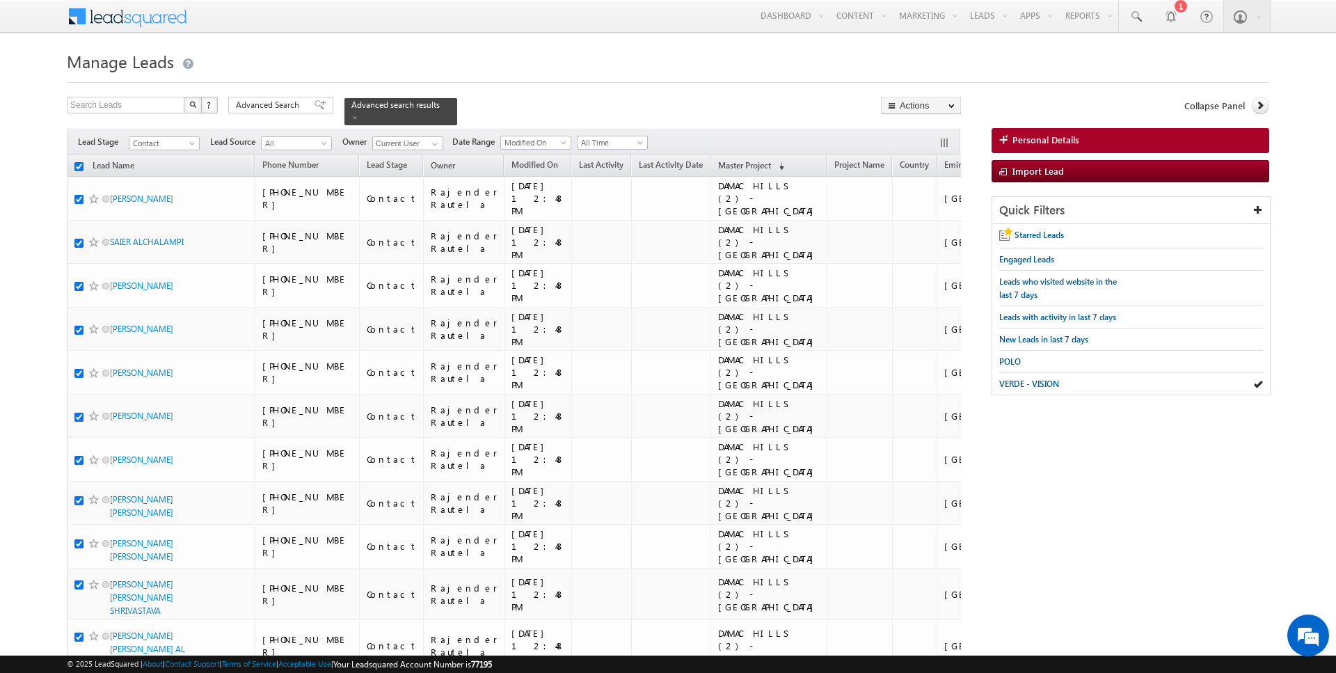
checkbox input "true"
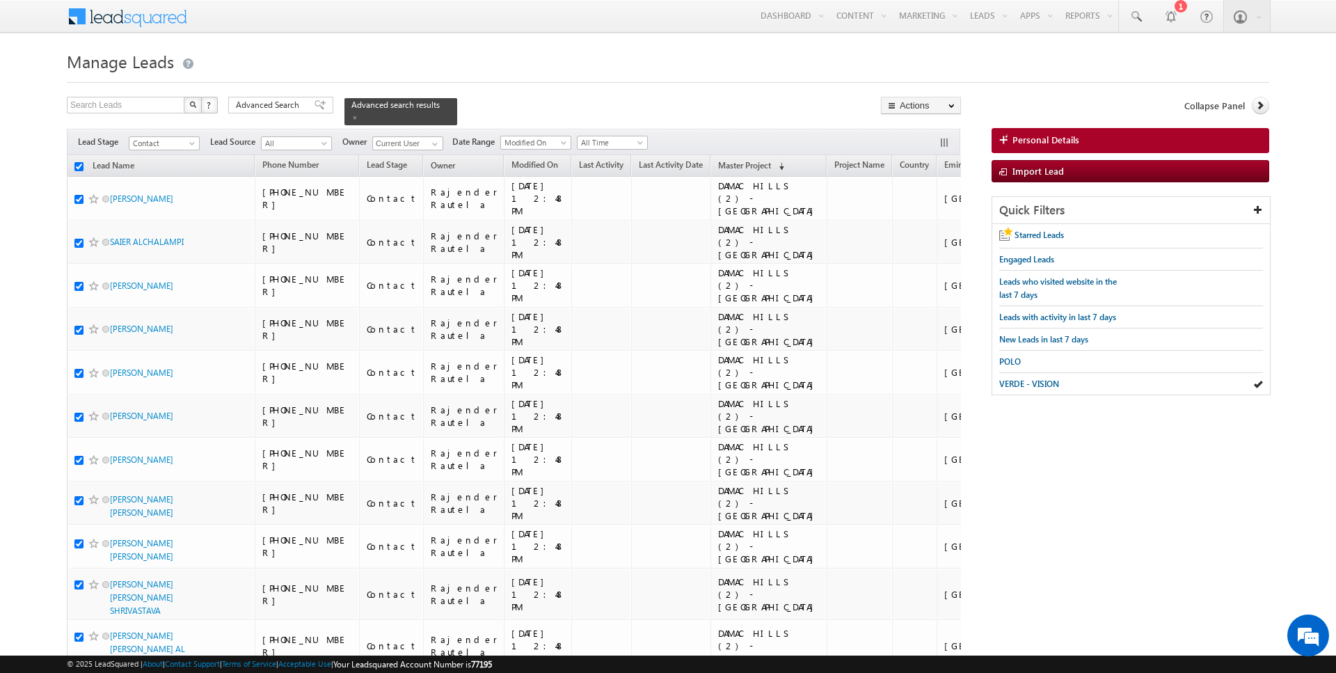
checkbox input "true"
click at [924, 229] on link "Change Owner" at bounding box center [921, 225] width 79 height 17
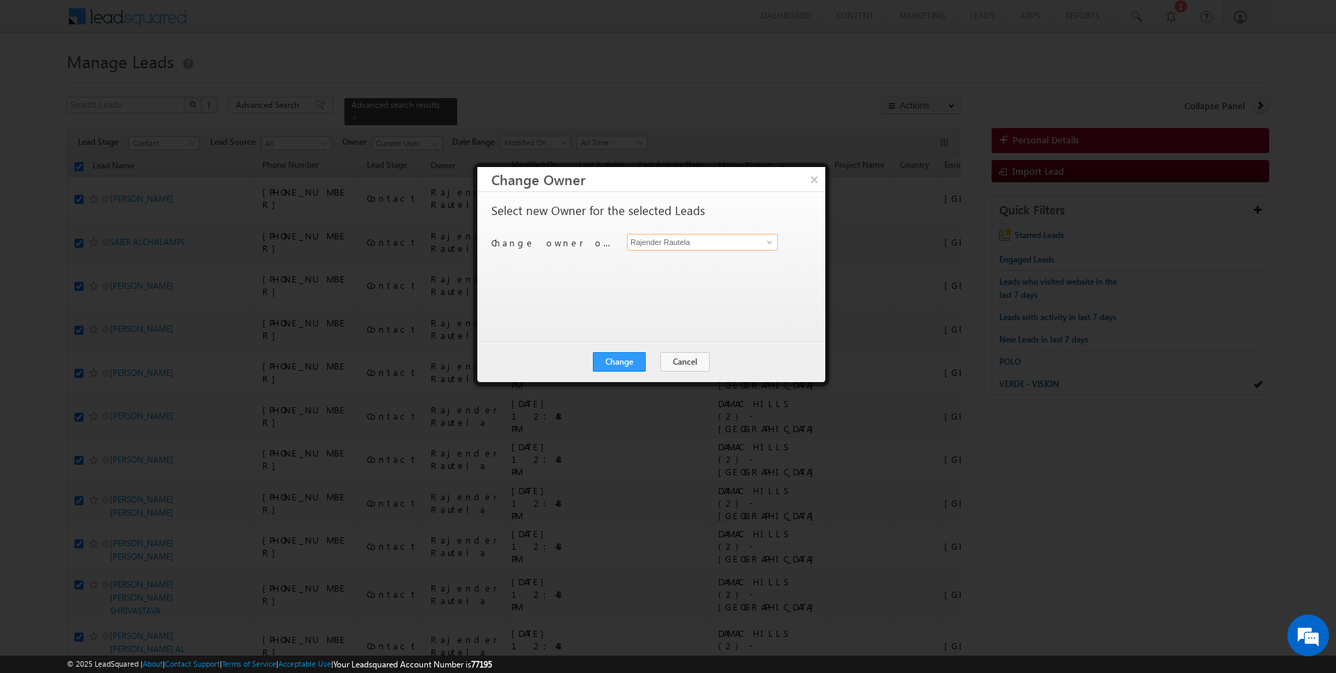
click at [702, 243] on input "Rajender Rautela" at bounding box center [702, 242] width 151 height 17
type input "[PERSON_NAME]"
click at [620, 352] on button "Change" at bounding box center [619, 361] width 53 height 19
click at [651, 358] on button "Close" at bounding box center [653, 361] width 45 height 19
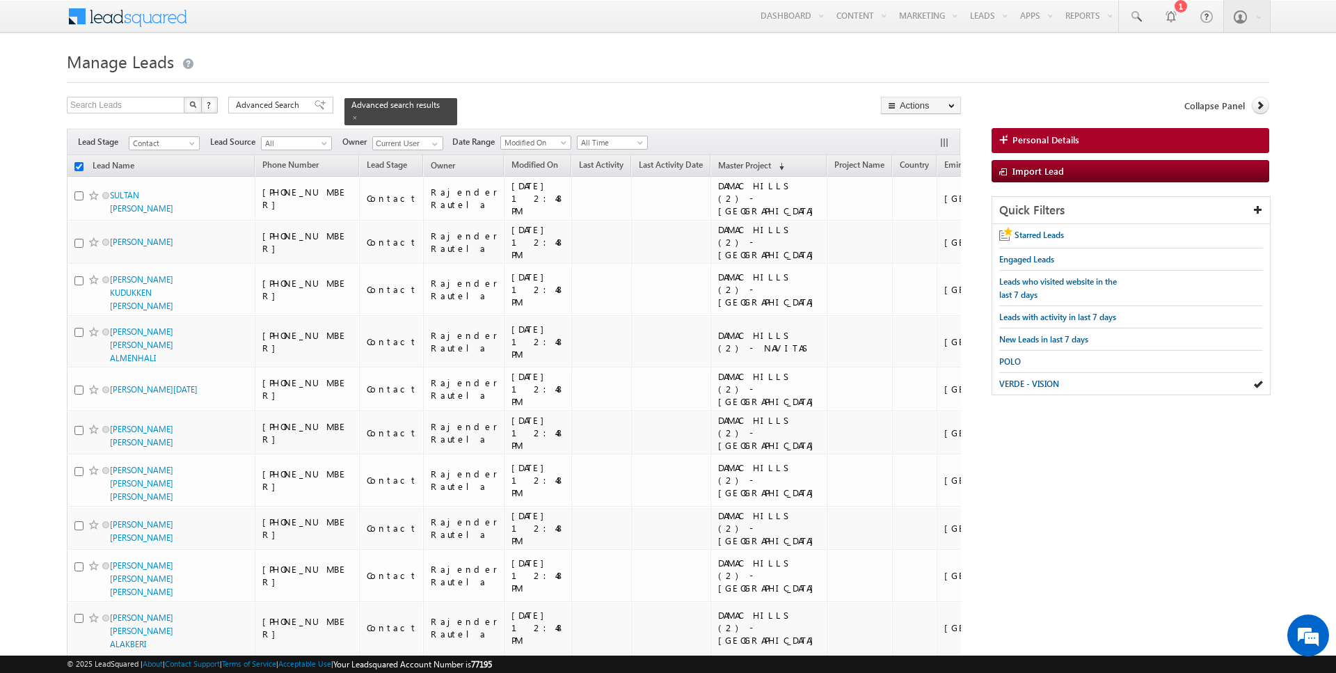
checkbox input "false"
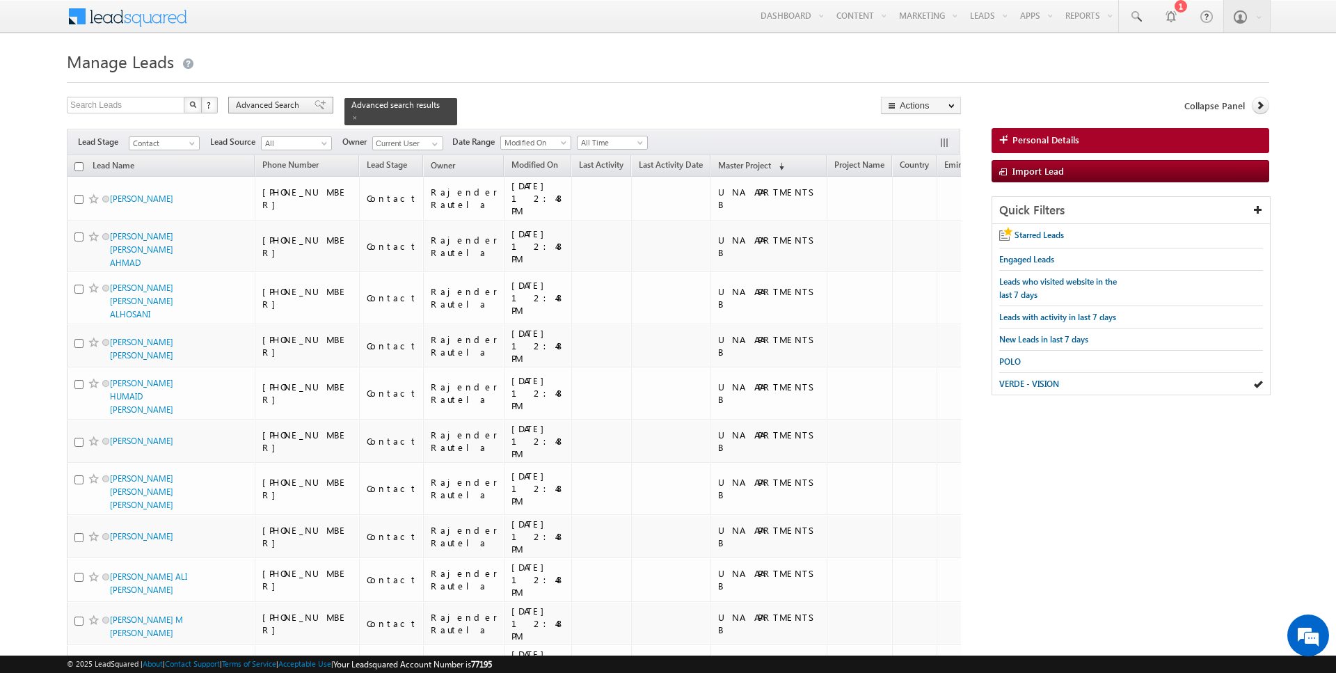
click at [278, 109] on span "Advanced Search" at bounding box center [270, 105] width 68 height 13
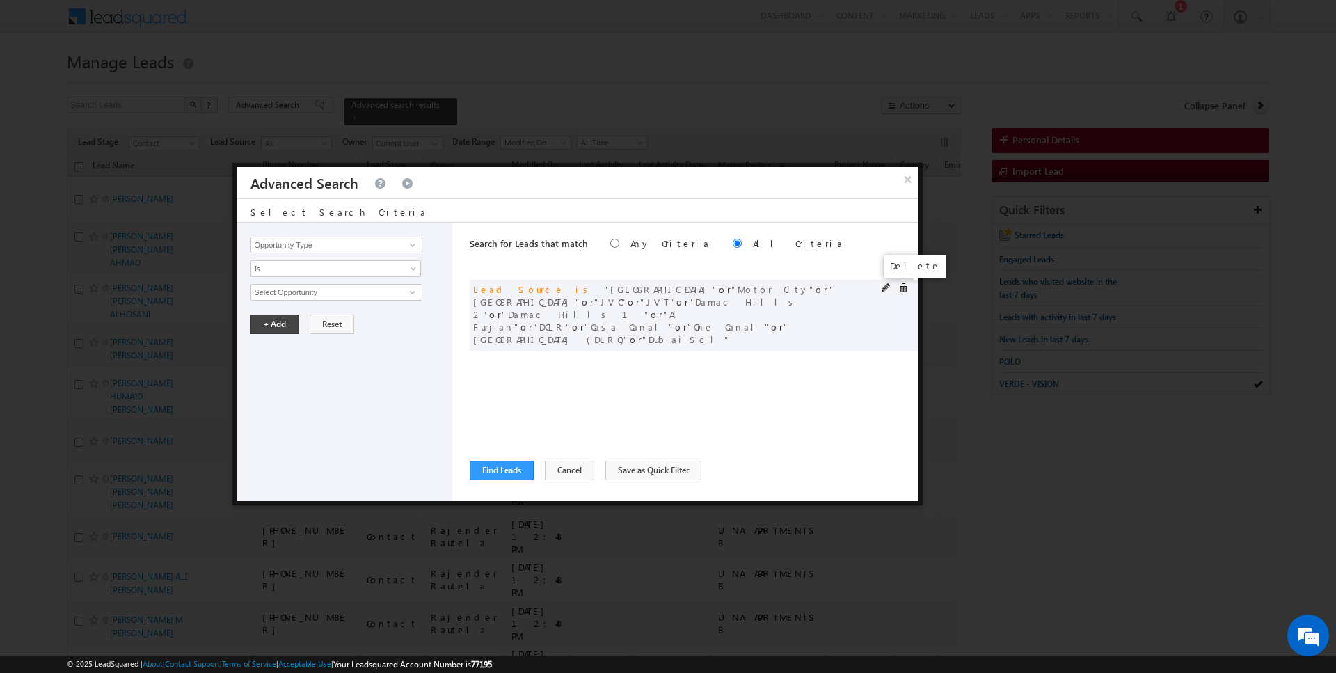
click at [899, 285] on span at bounding box center [903, 288] width 10 height 10
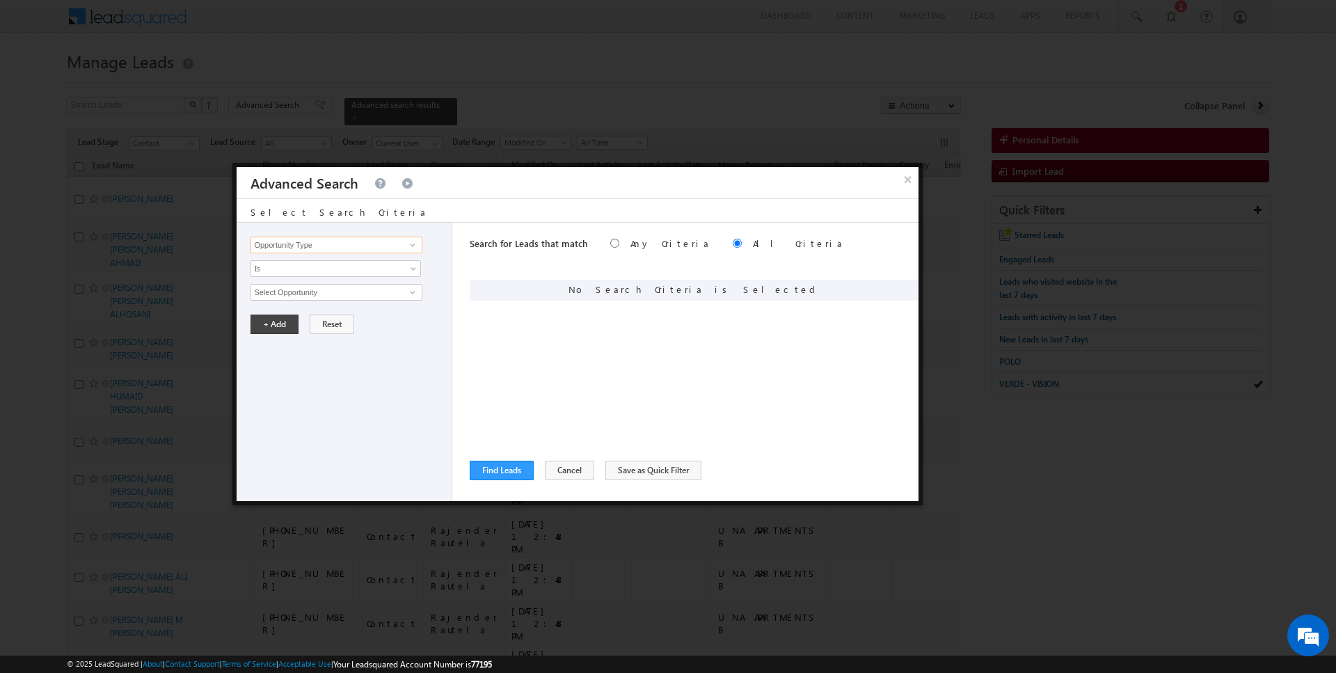
click at [313, 244] on input "Opportunity Type" at bounding box center [336, 245] width 171 height 17
click at [297, 255] on link "Lead Activity" at bounding box center [336, 261] width 171 height 16
type input "Lead Activity"
click at [297, 269] on span "Is" at bounding box center [326, 268] width 151 height 13
click at [294, 296] on link "Is Not" at bounding box center [336, 297] width 170 height 13
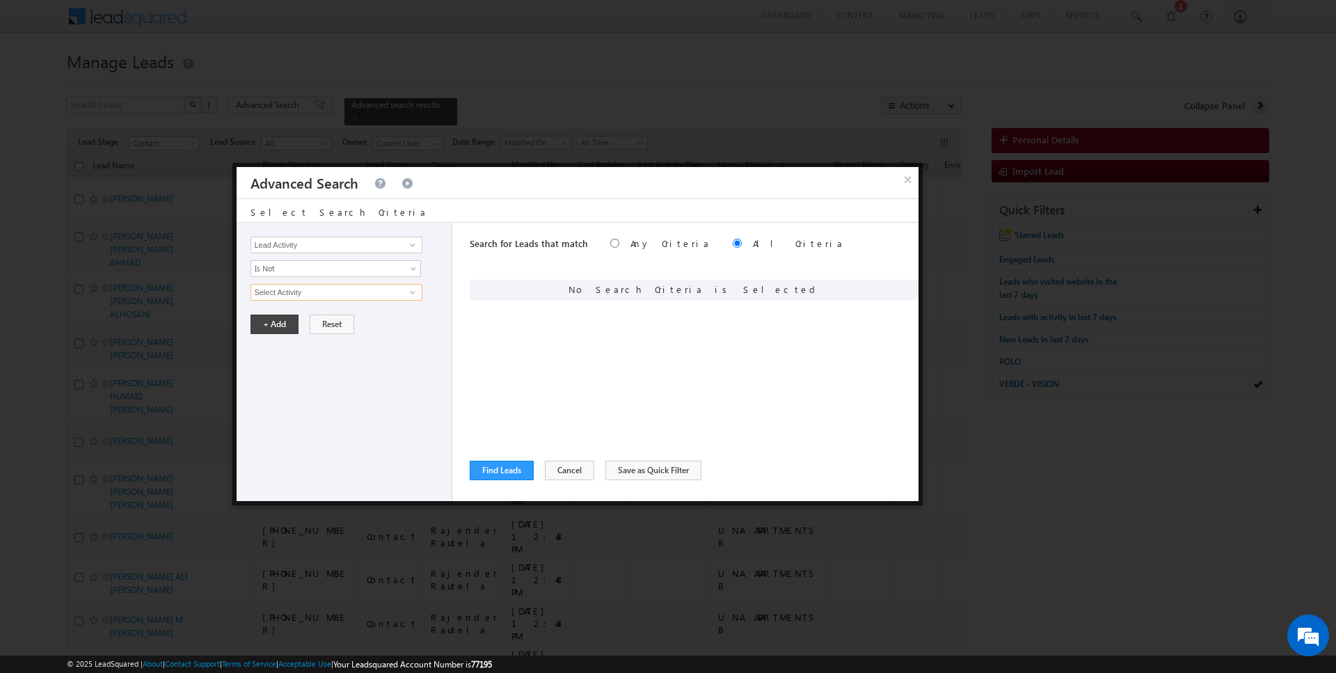
click at [300, 296] on input "Select Activity" at bounding box center [336, 292] width 171 height 17
type input "Outbound Phone Call Activity"
click at [276, 348] on button "+ Add" at bounding box center [275, 347] width 48 height 19
click at [306, 237] on input "Opportunity Type" at bounding box center [336, 245] width 171 height 17
click at [309, 280] on link "Modified On" at bounding box center [336, 287] width 171 height 16
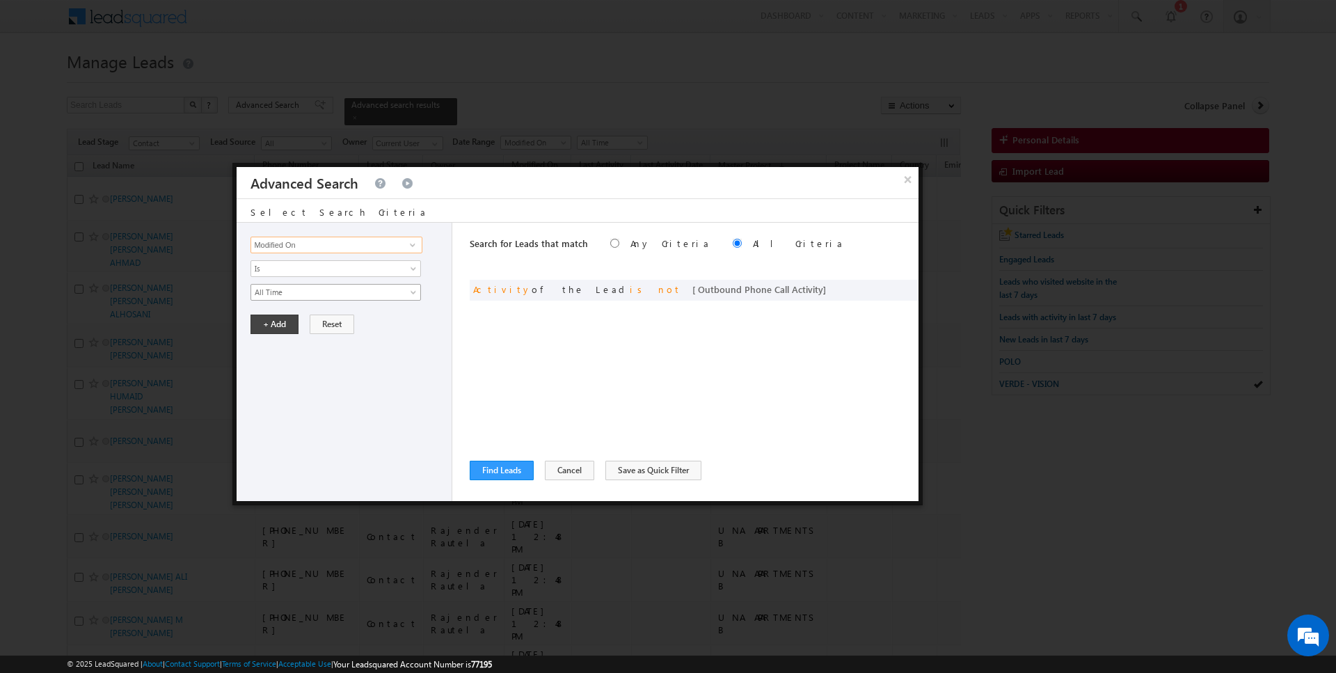
type input "Modified On"
click at [270, 297] on link "All Time" at bounding box center [336, 292] width 171 height 17
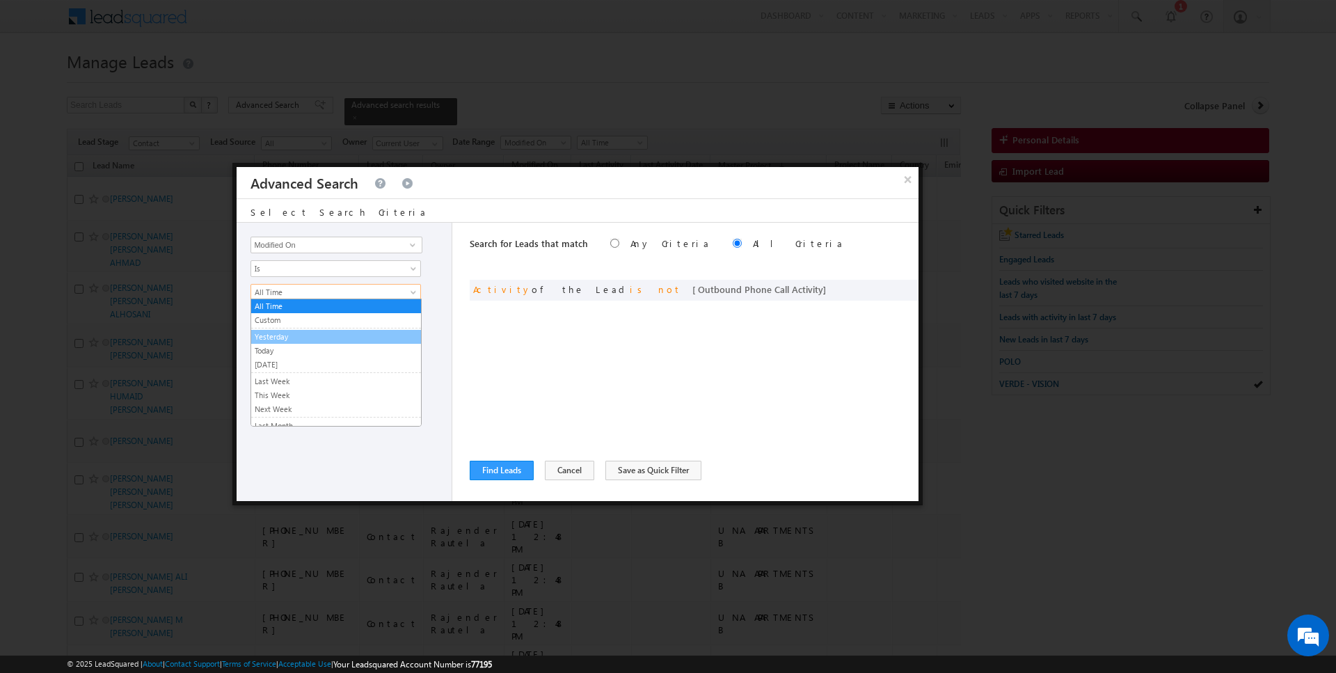
click at [273, 344] on link "Today" at bounding box center [336, 350] width 170 height 13
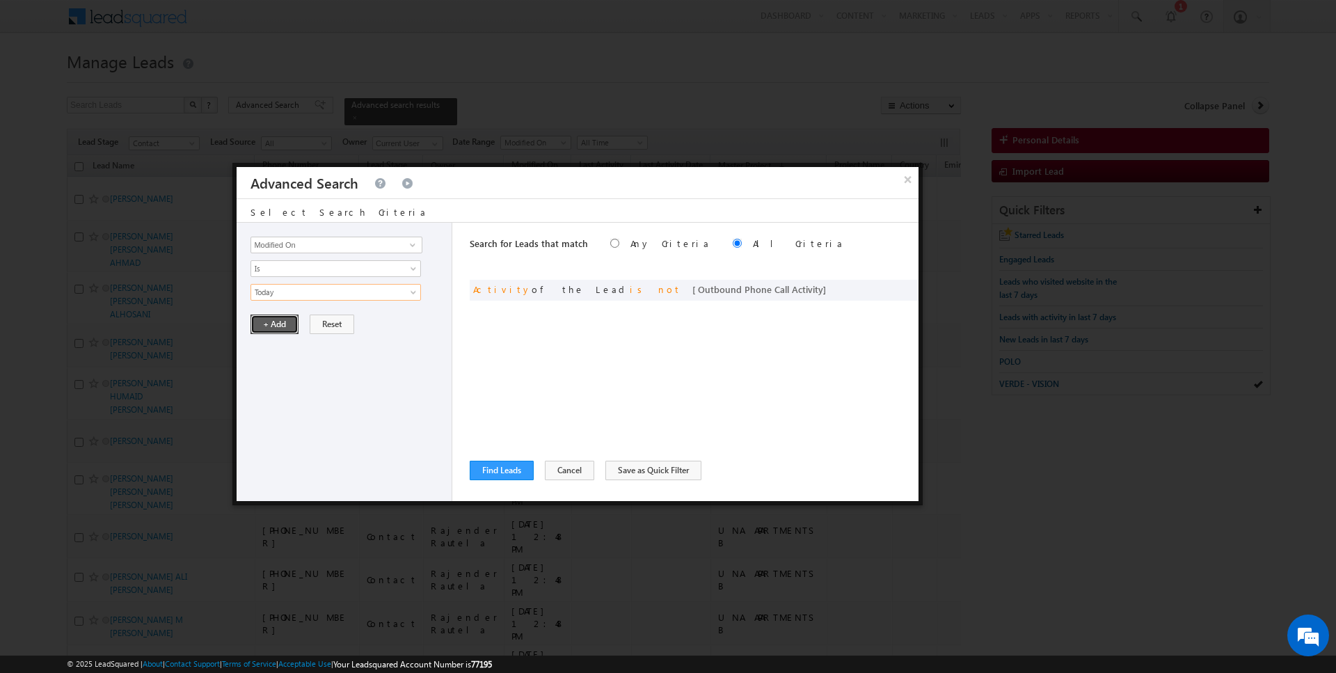
click at [273, 322] on button "+ Add" at bounding box center [275, 324] width 48 height 19
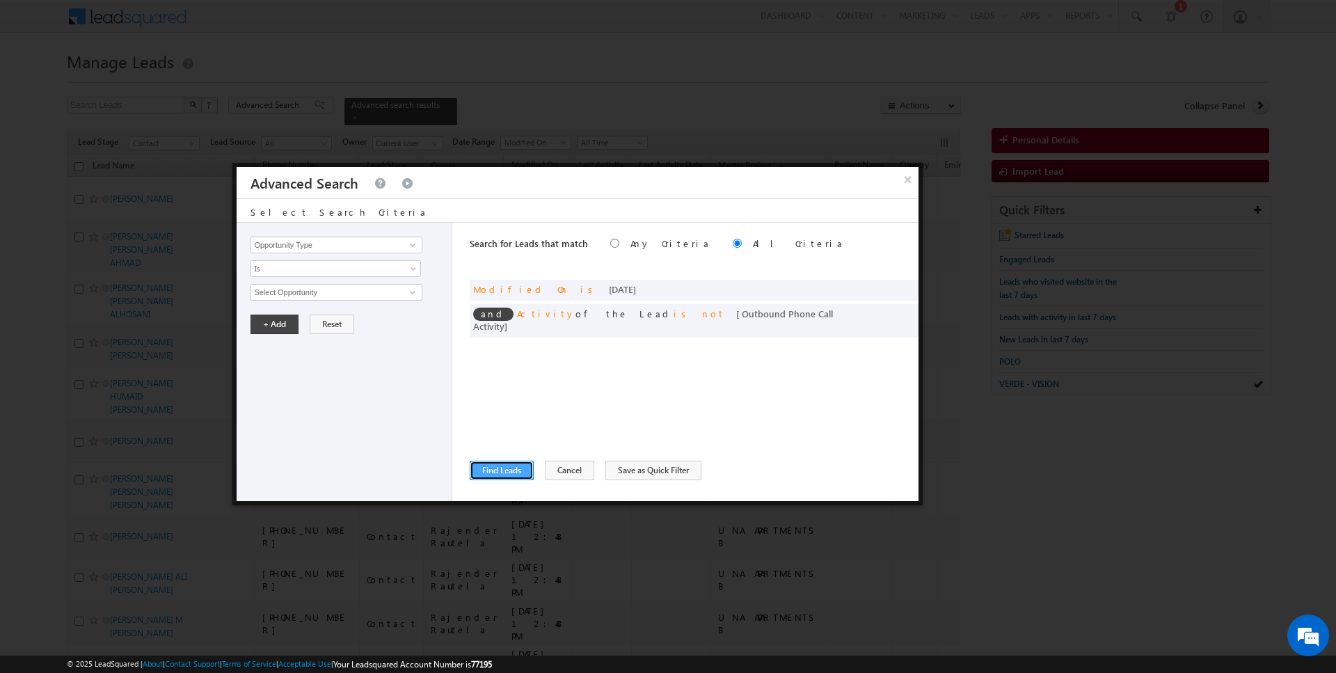
click at [506, 479] on button "Find Leads" at bounding box center [502, 470] width 64 height 19
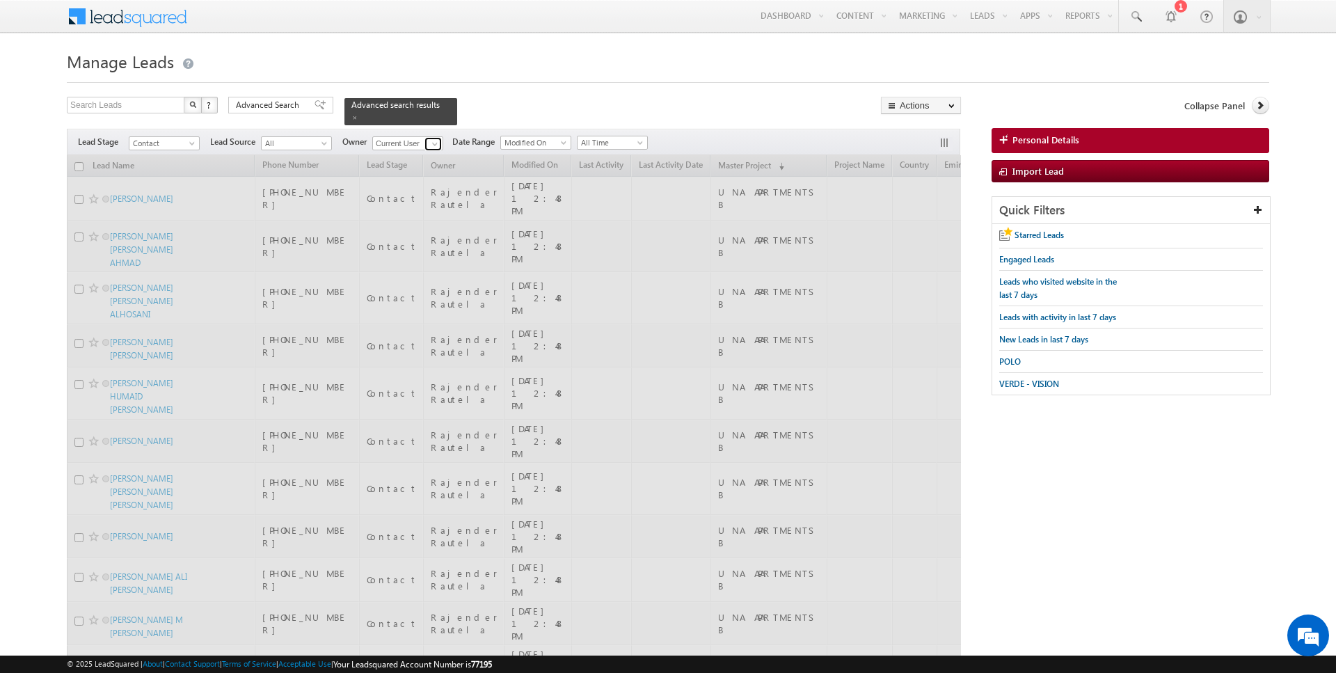
click at [429, 145] on span at bounding box center [434, 143] width 11 height 11
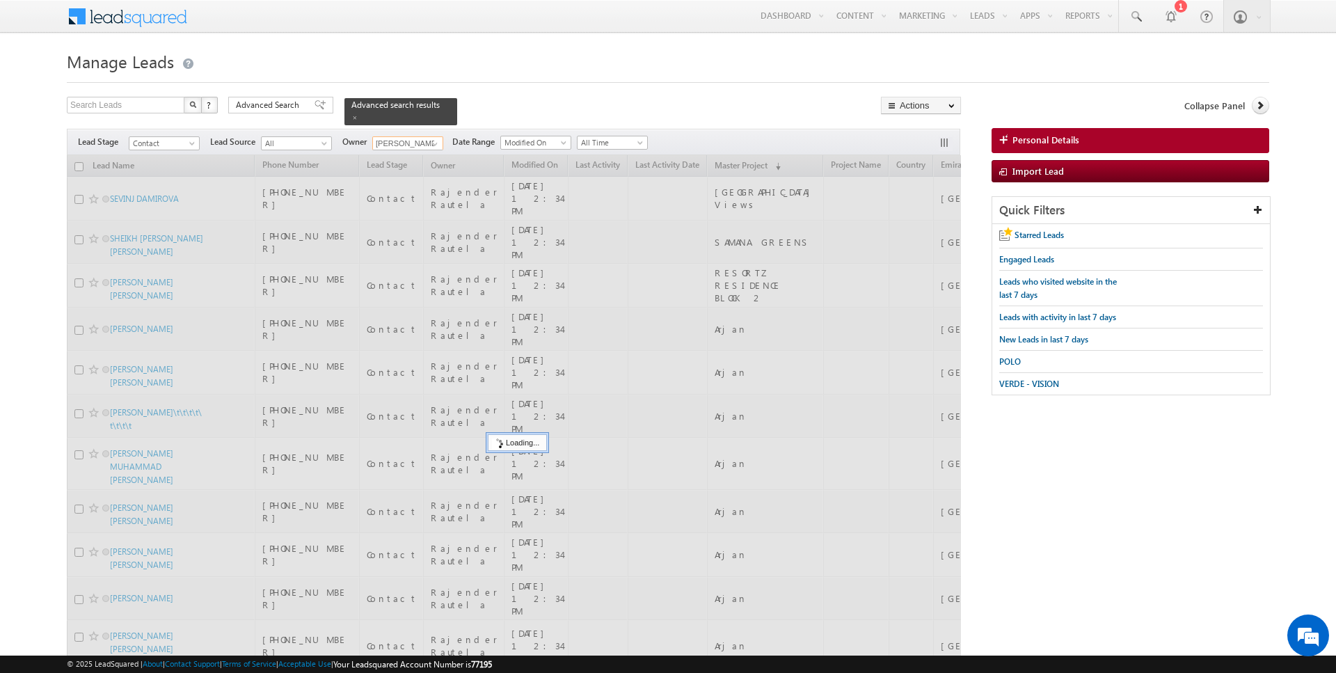
type input "Siddharth Gambhir"
click at [503, 109] on div "Search Leads X ? 13 results found Advanced Search Advanced Search Advanced sear…" at bounding box center [514, 111] width 894 height 29
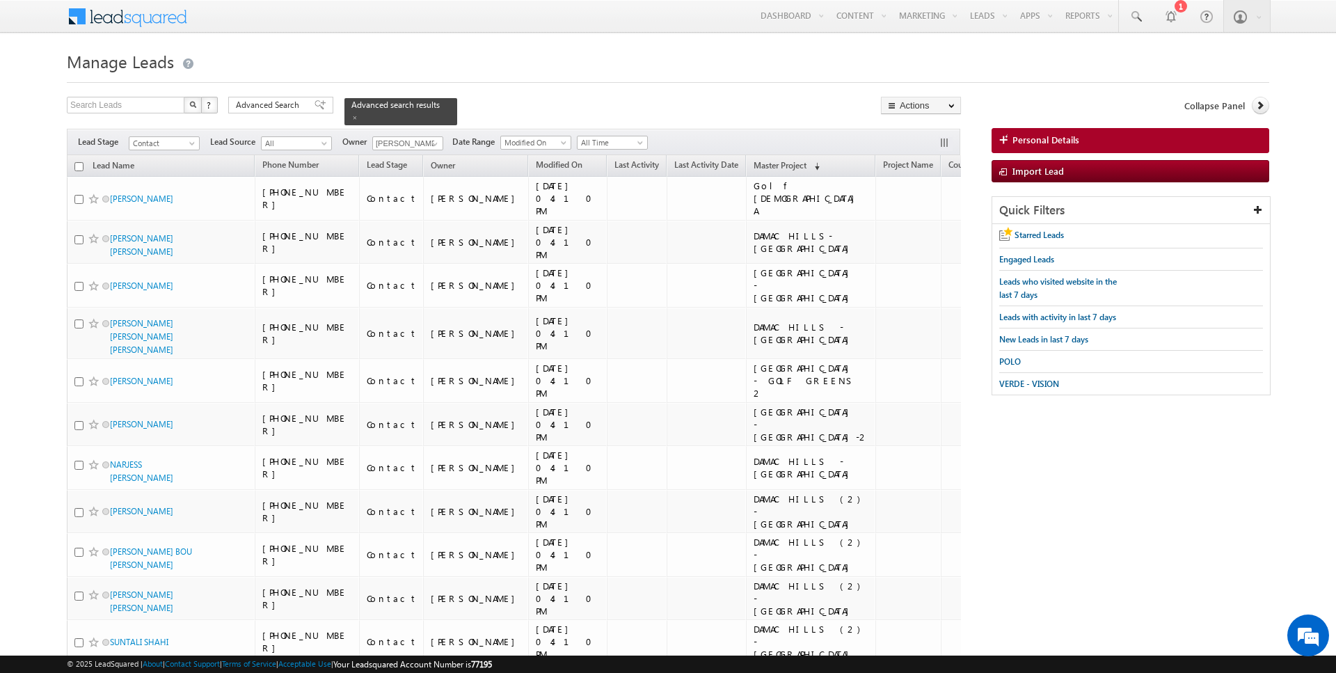
click at [84, 164] on th "Lead Name" at bounding box center [161, 166] width 188 height 22
click at [79, 166] on input "checkbox" at bounding box center [78, 166] width 9 height 9
checkbox input "true"
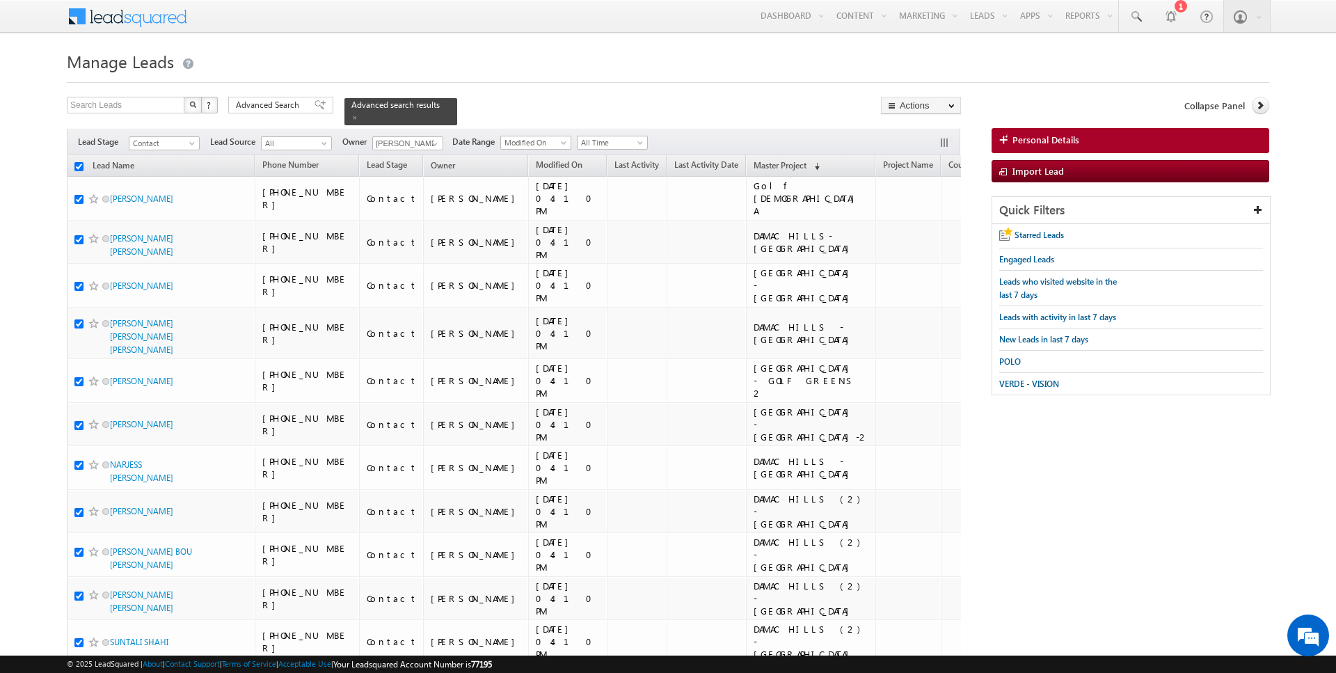
checkbox input "true"
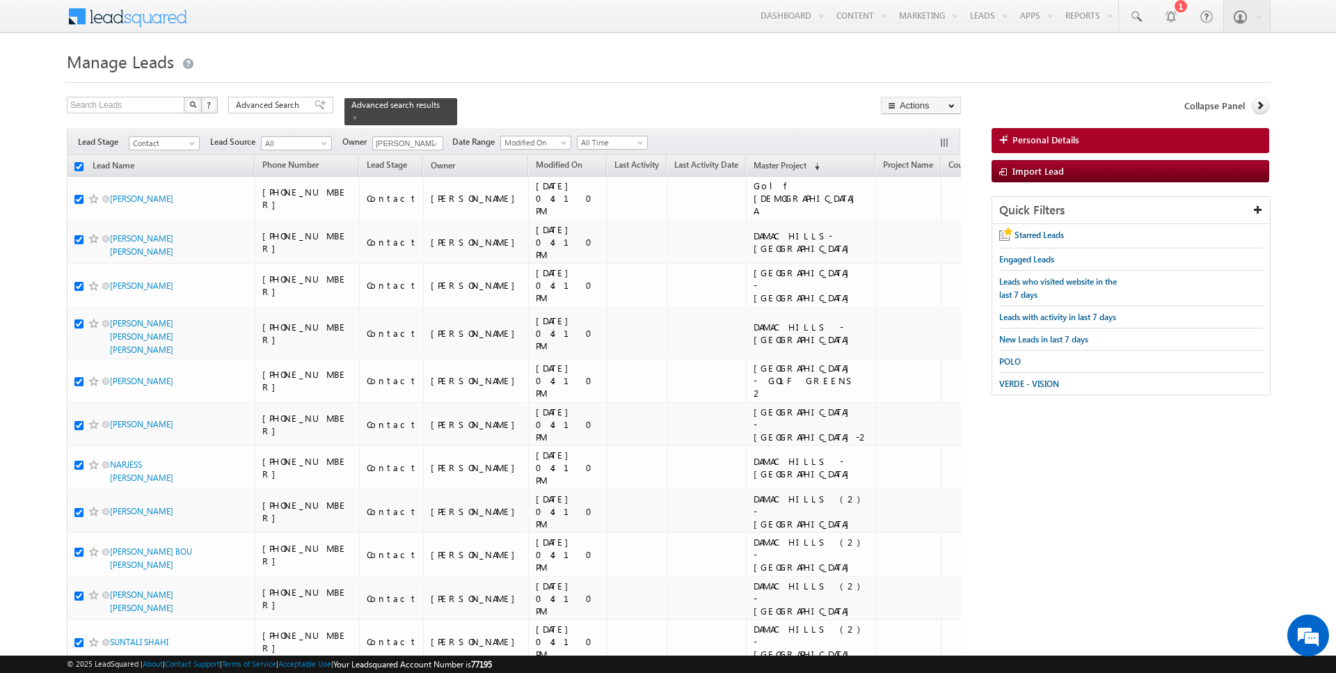
checkbox input "true"
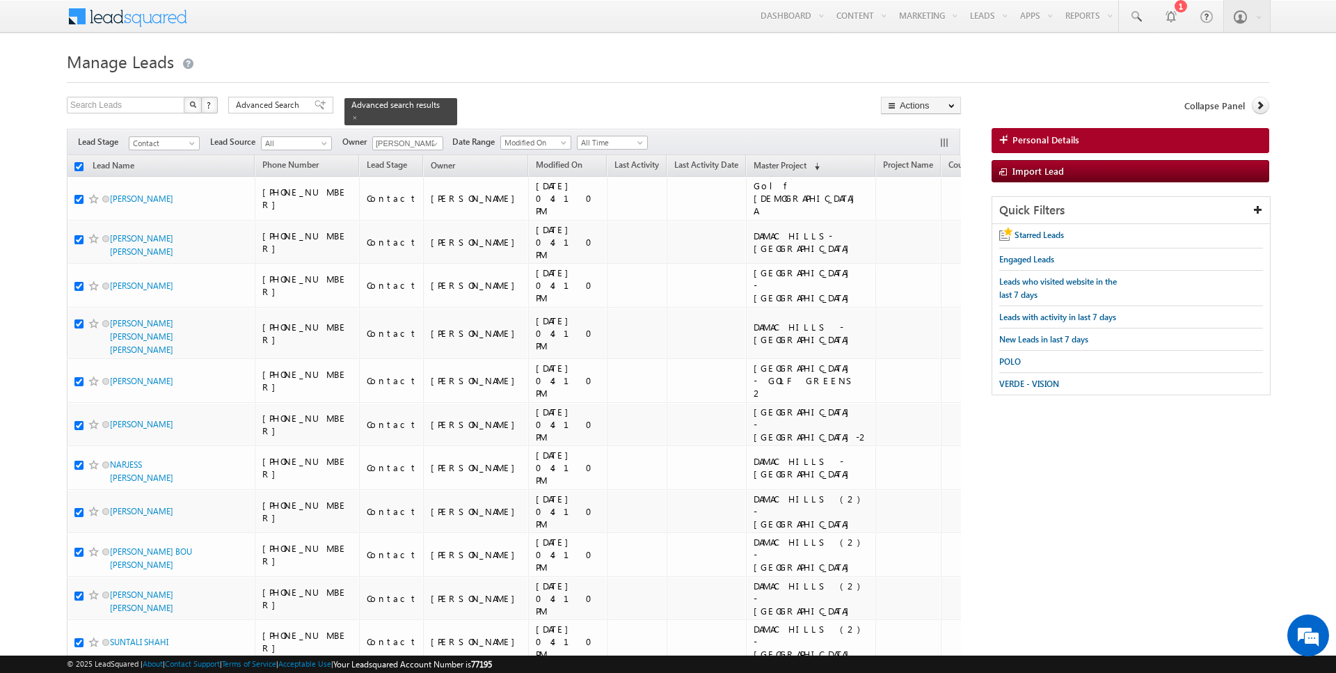
checkbox input "true"
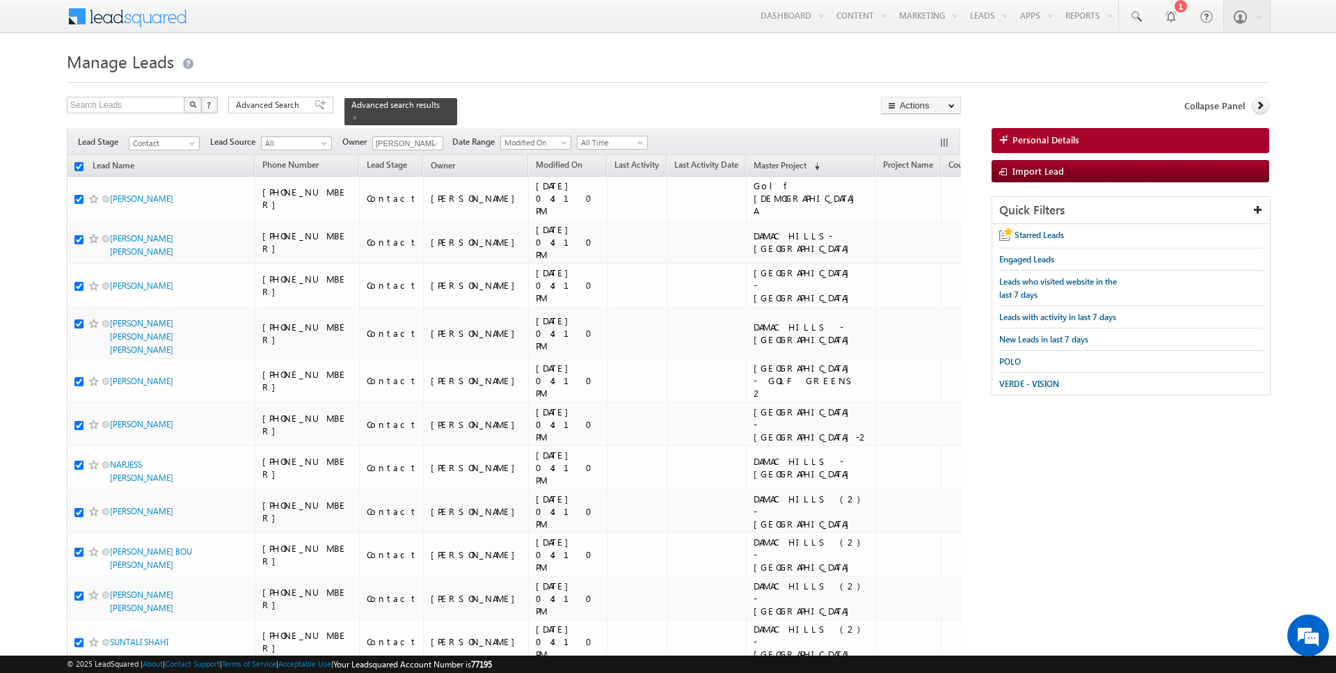
checkbox input "true"
click at [919, 224] on link "Change Owner" at bounding box center [921, 225] width 79 height 17
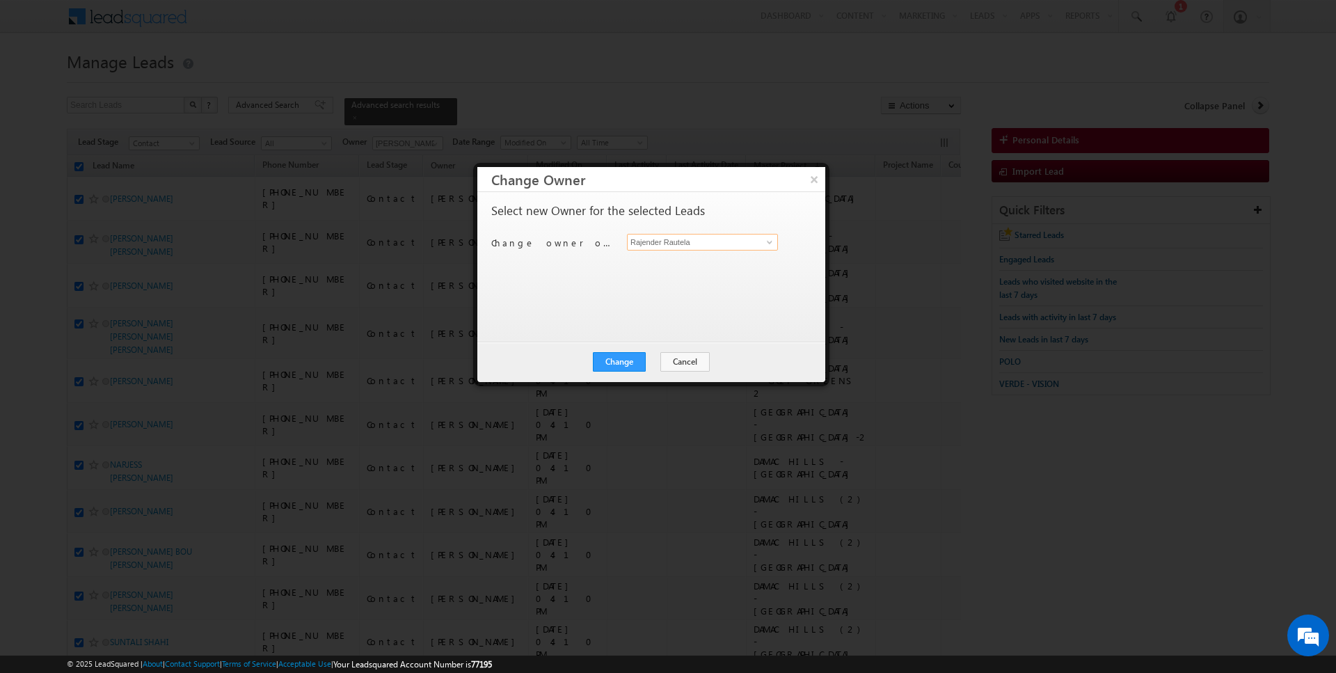
click at [706, 239] on input "Rajender Rautela" at bounding box center [702, 242] width 151 height 17
type input "Siddharth Gambhir"
click at [632, 356] on button "Change" at bounding box center [619, 361] width 53 height 19
click at [657, 357] on button "Close" at bounding box center [653, 361] width 45 height 19
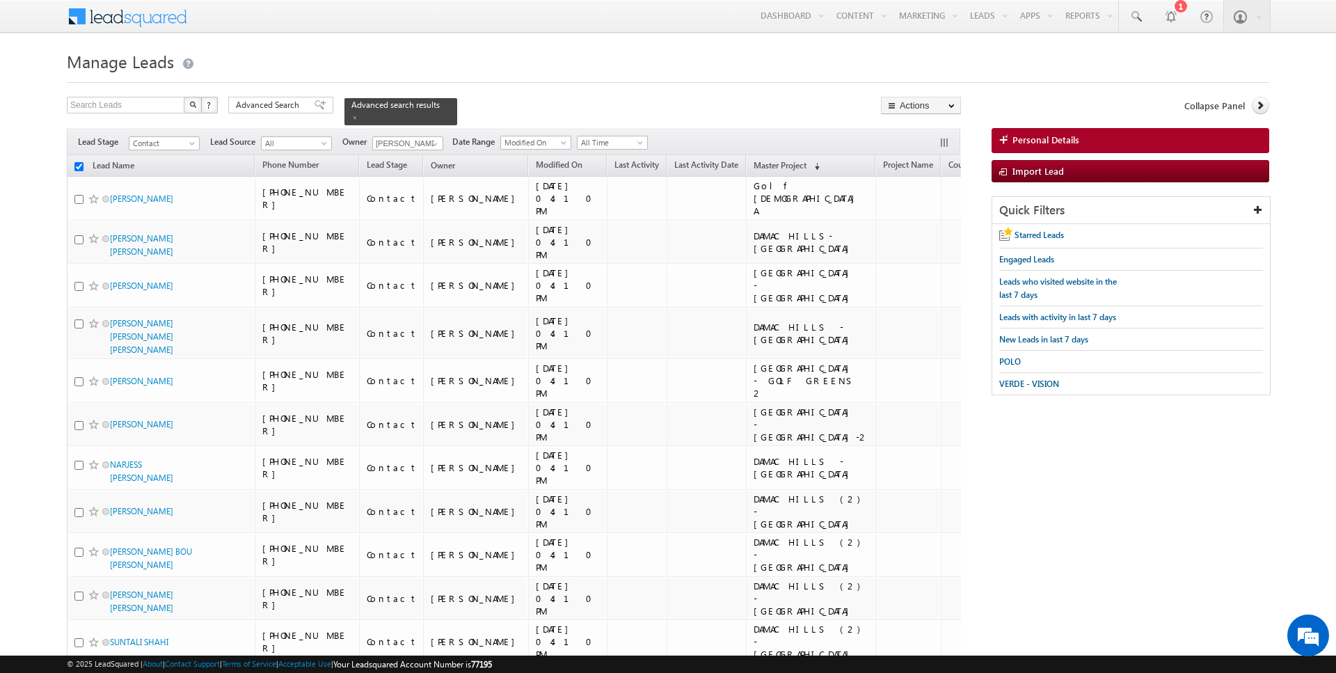
checkbox input "false"
click at [425, 145] on link at bounding box center [433, 144] width 17 height 14
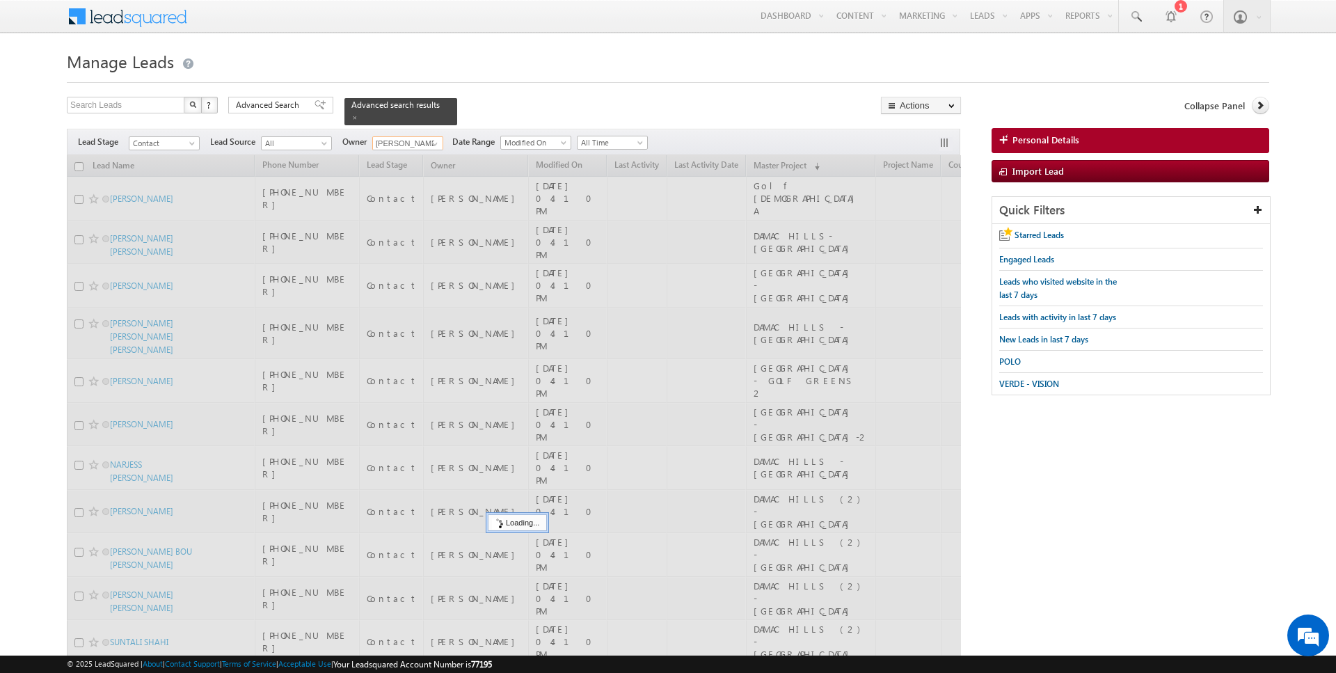
type input "[PERSON_NAME]"
click at [592, 98] on div "Search Leads X ? 18 results found Advanced Search Advanced Search Advanced sear…" at bounding box center [514, 111] width 894 height 29
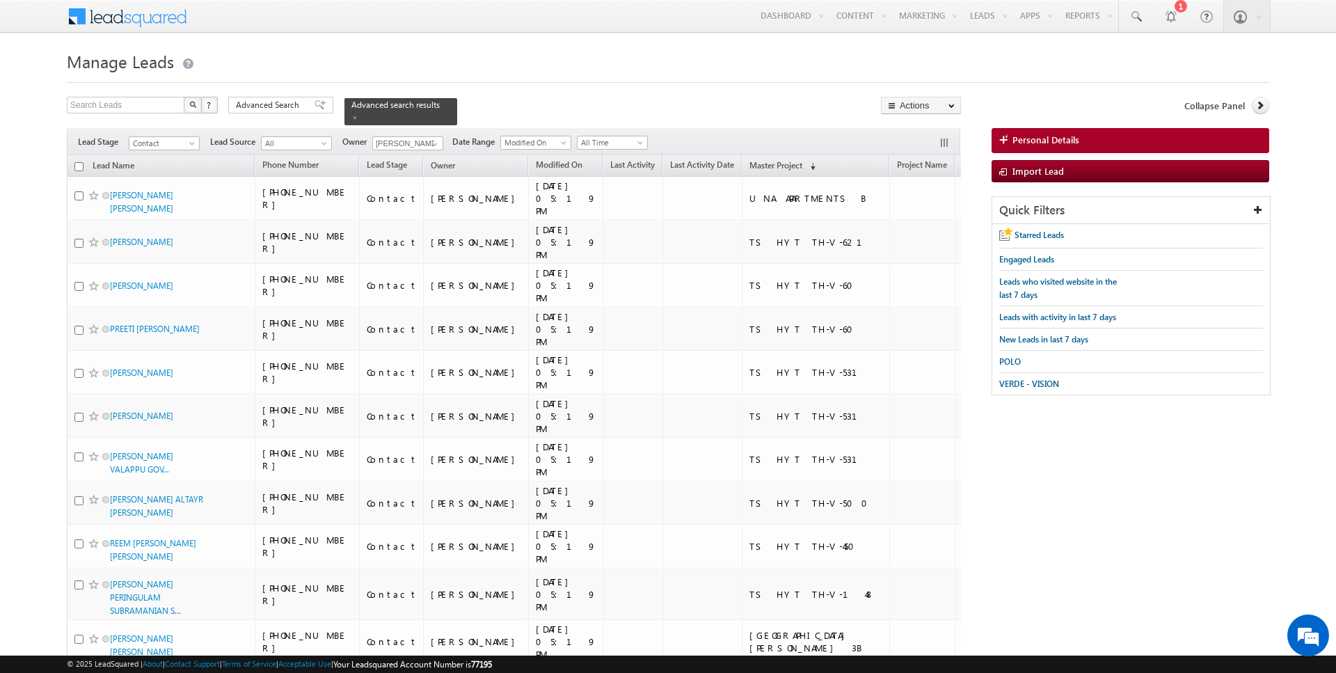
click at [79, 167] on input "checkbox" at bounding box center [78, 166] width 9 height 9
checkbox input "true"
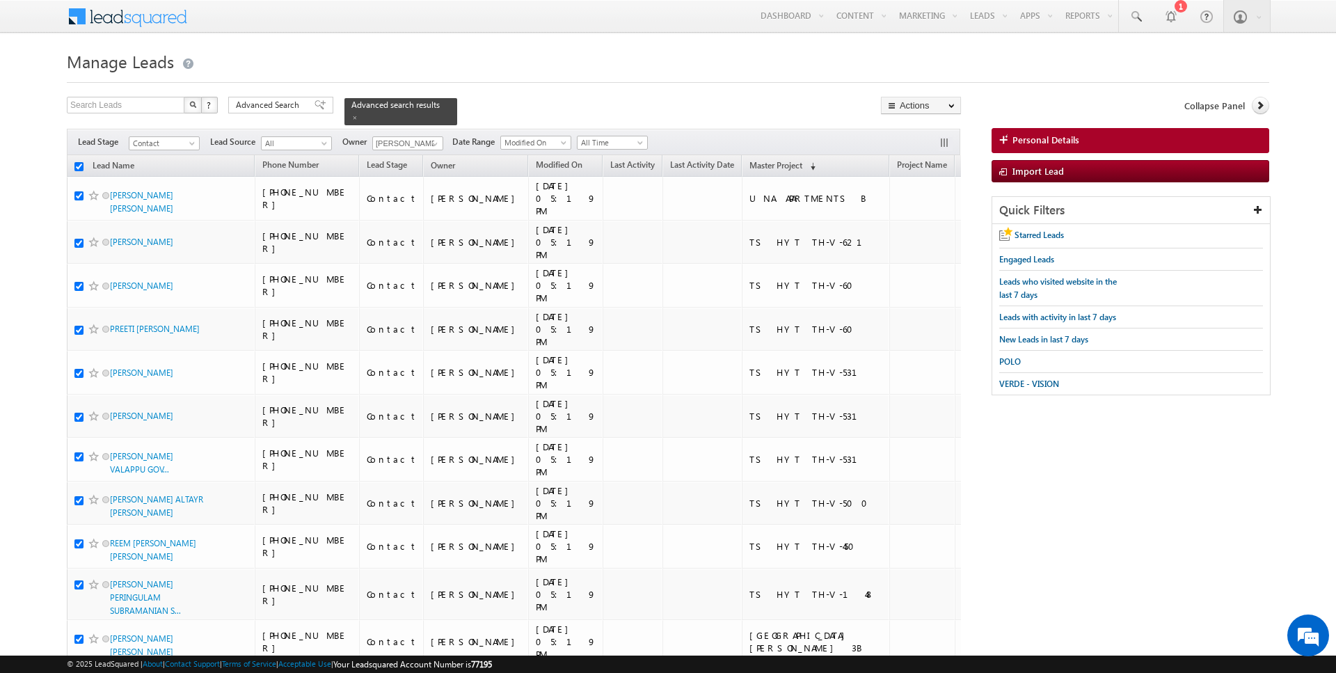
checkbox input "true"
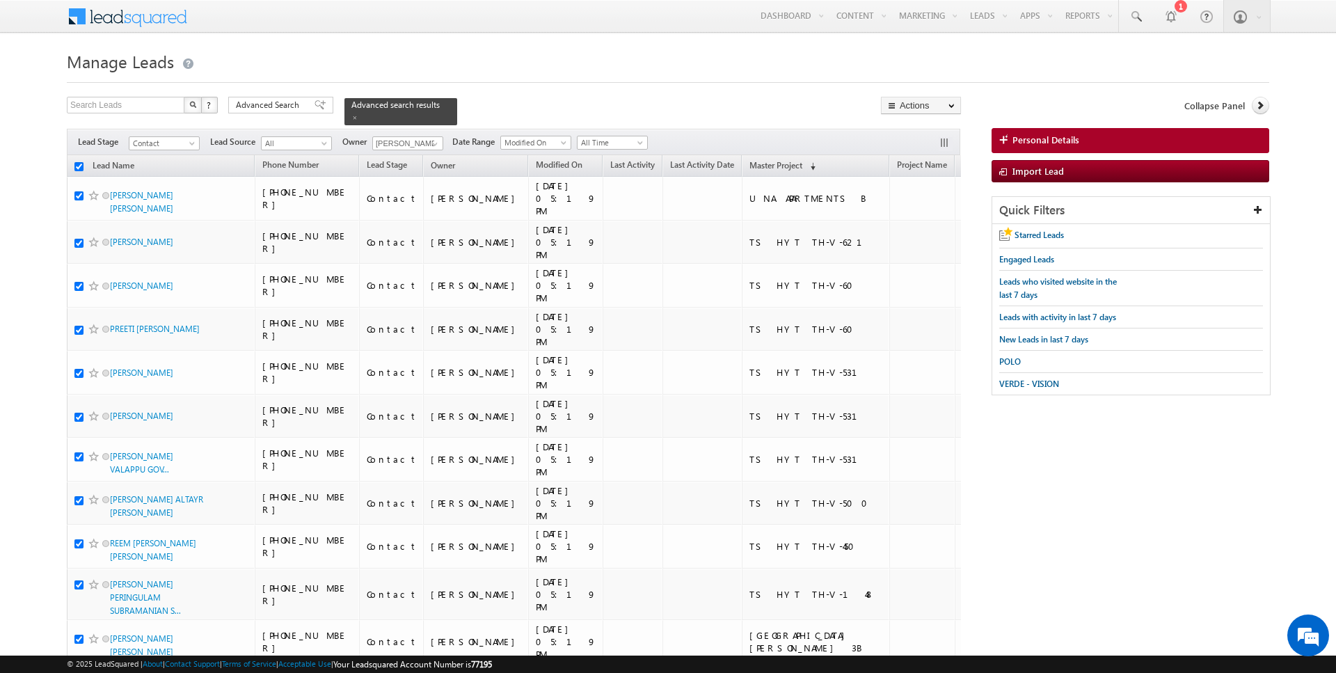
checkbox input "true"
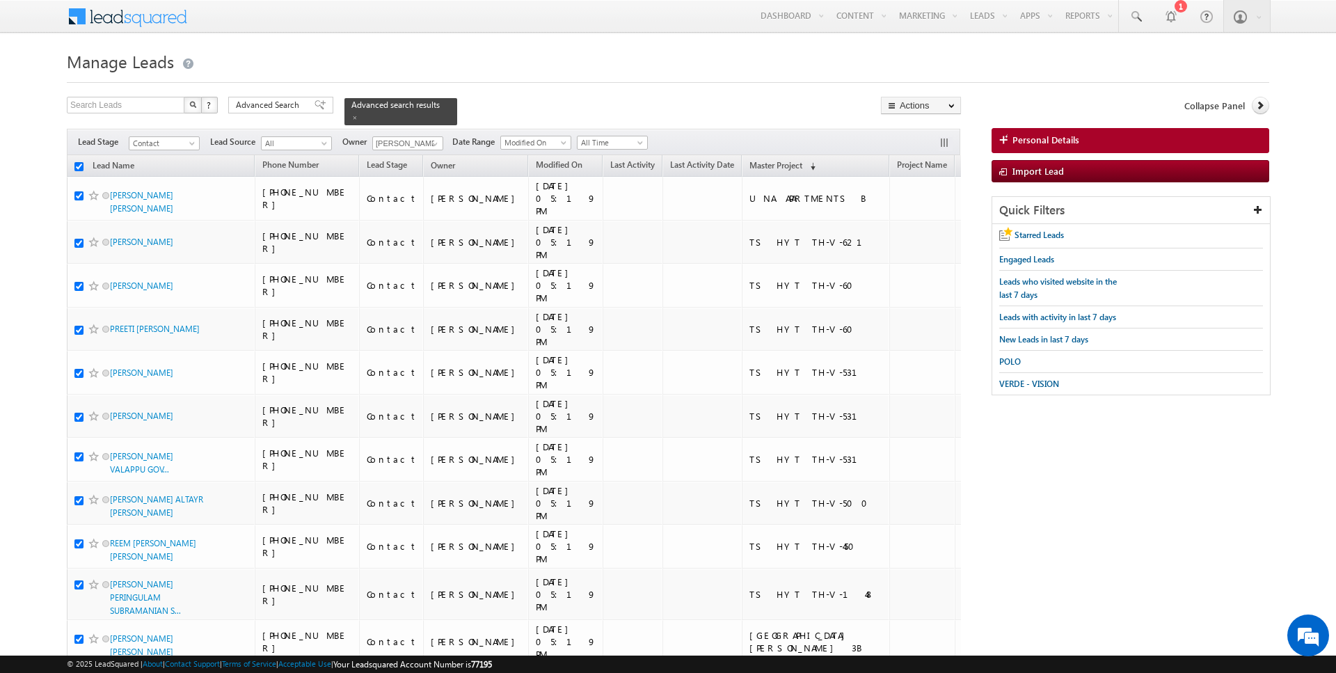
checkbox input "true"
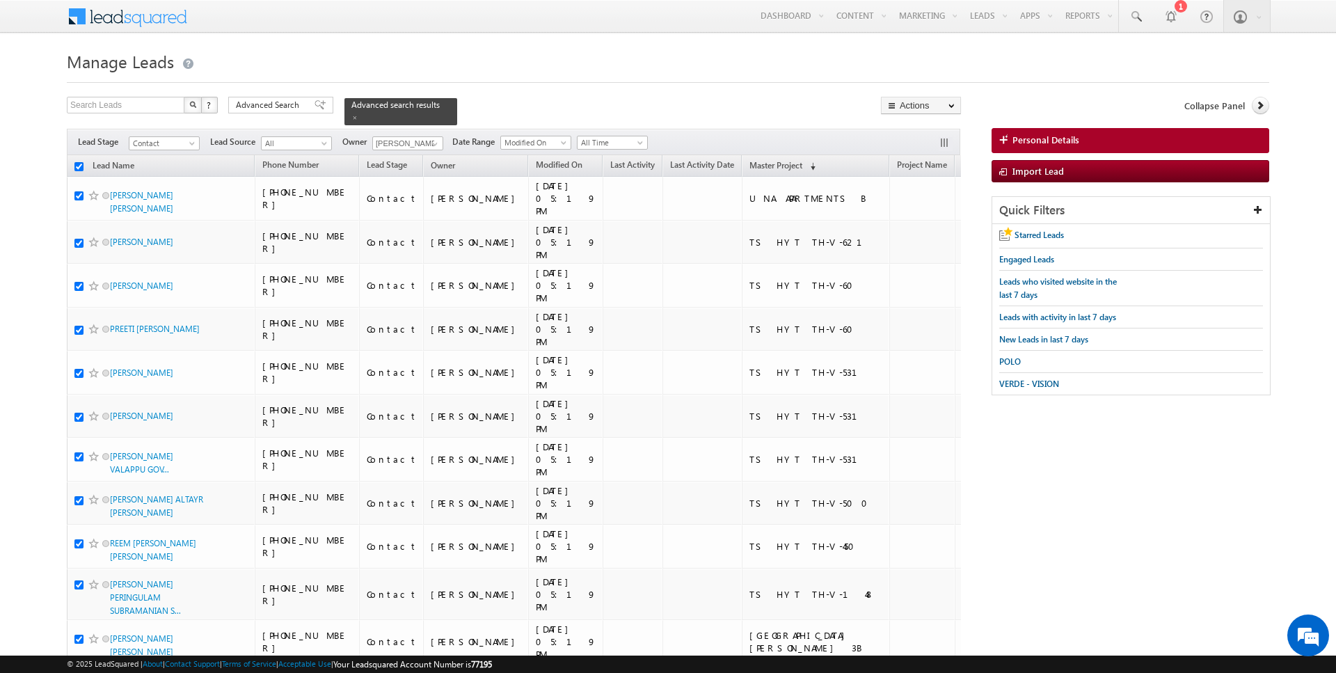
checkbox input "true"
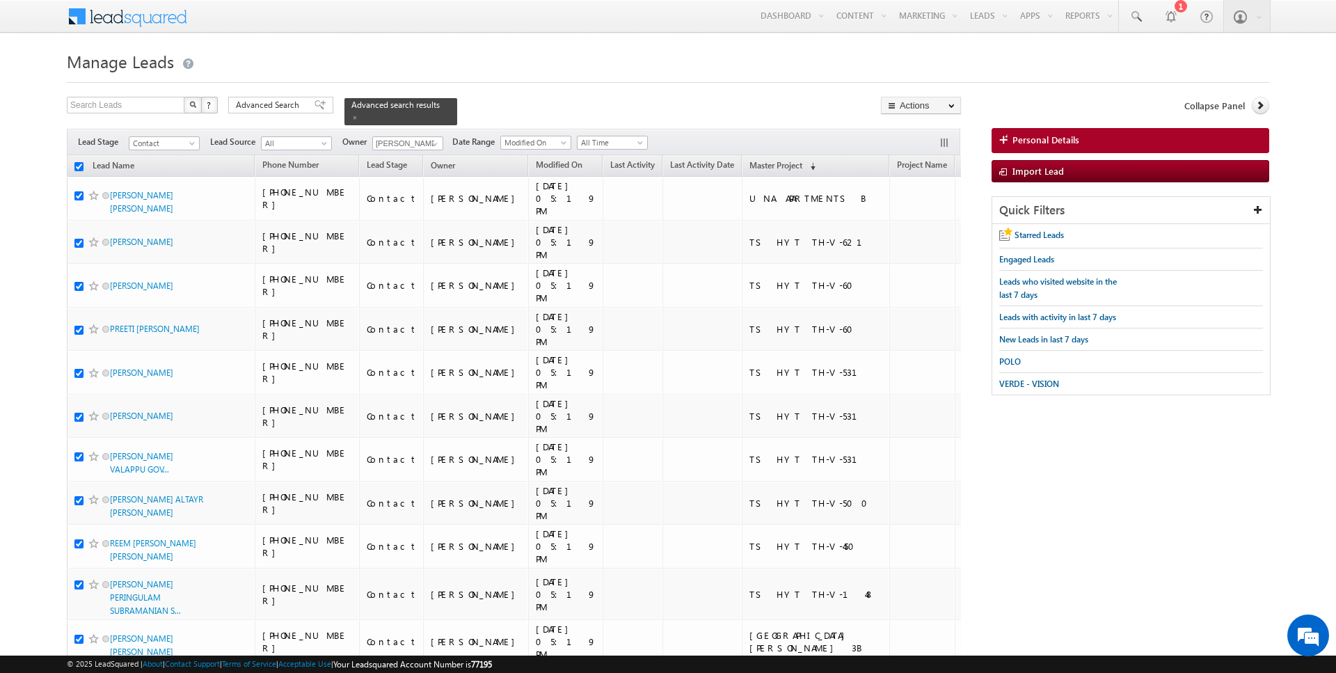
checkbox input "true"
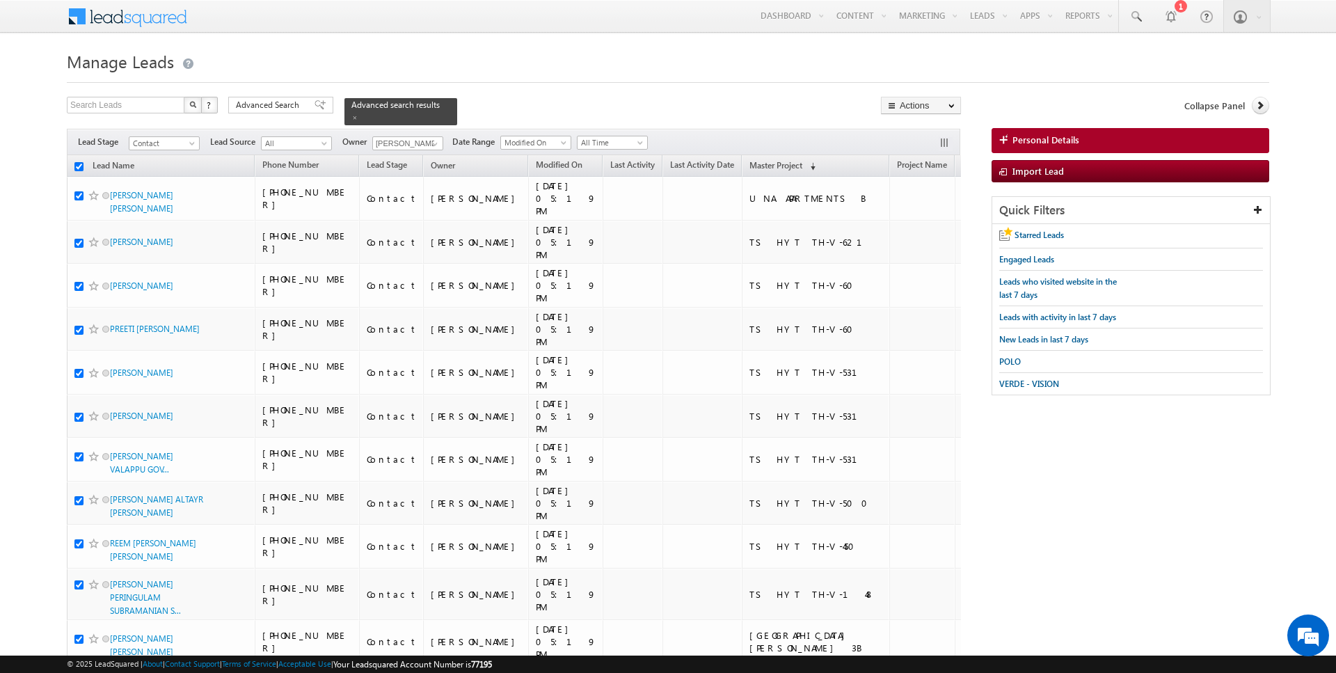
checkbox input "true"
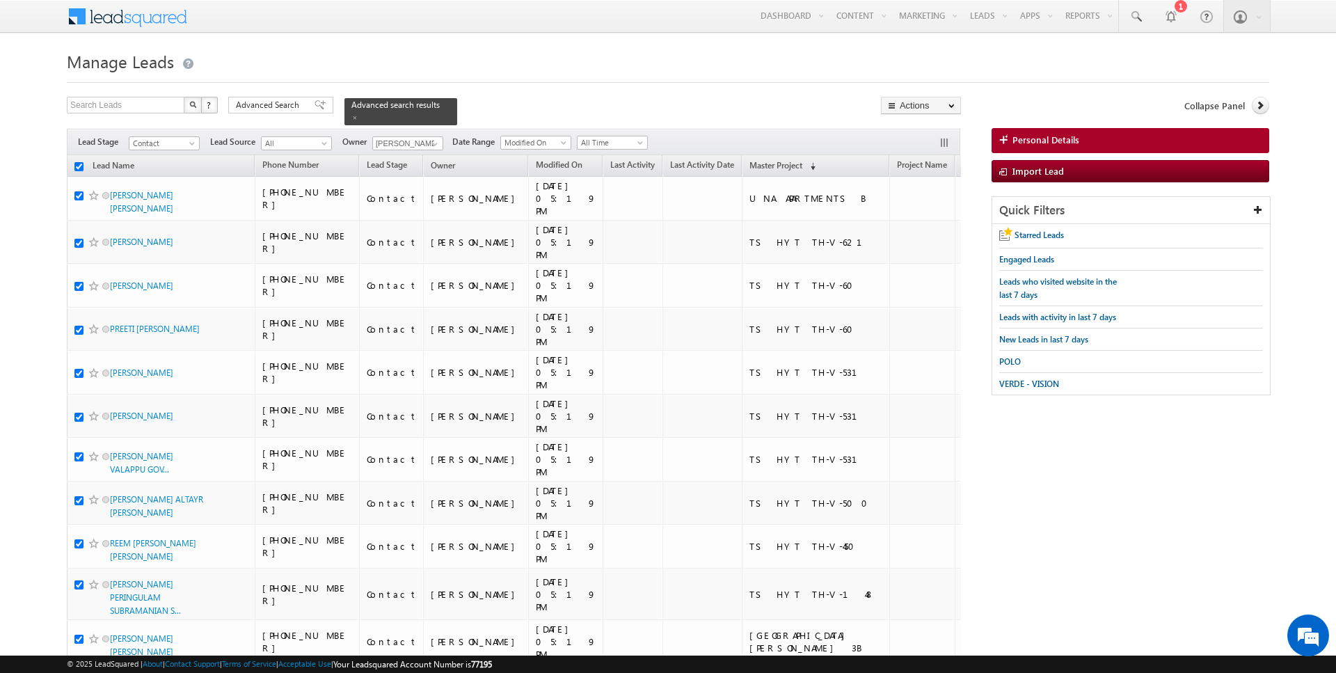
checkbox input "true"
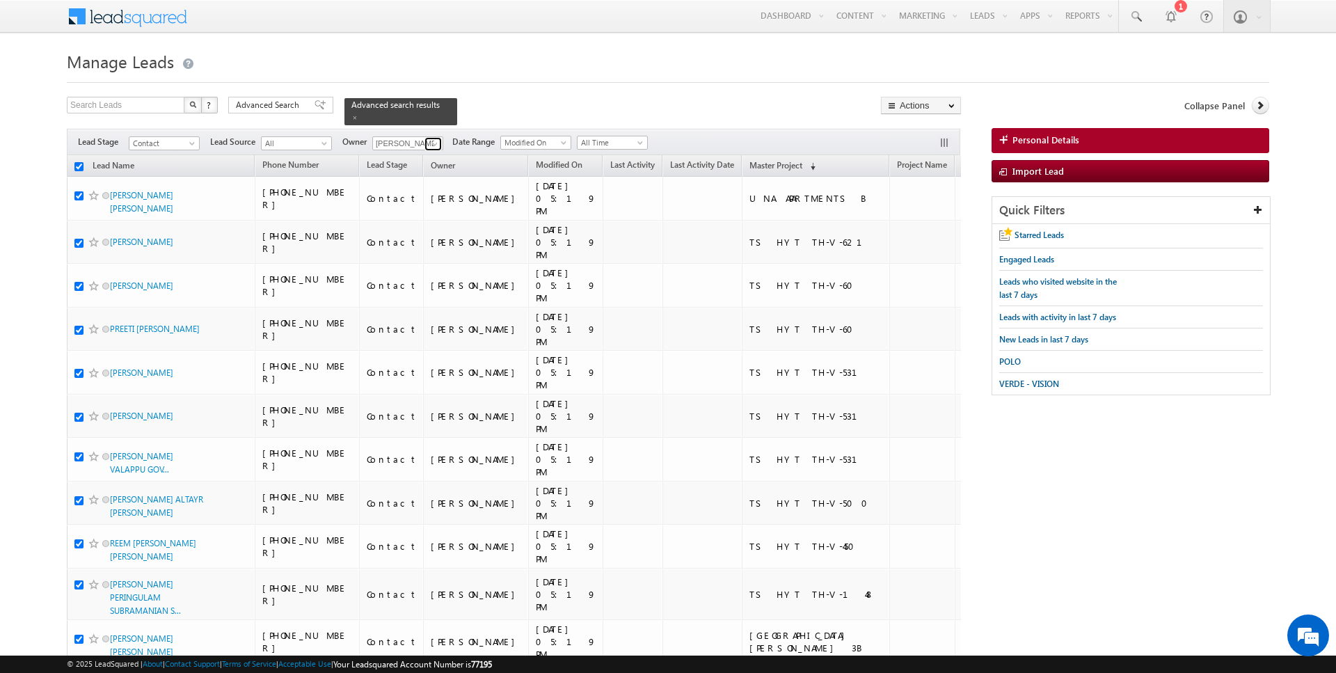
click at [437, 141] on span at bounding box center [434, 143] width 11 height 11
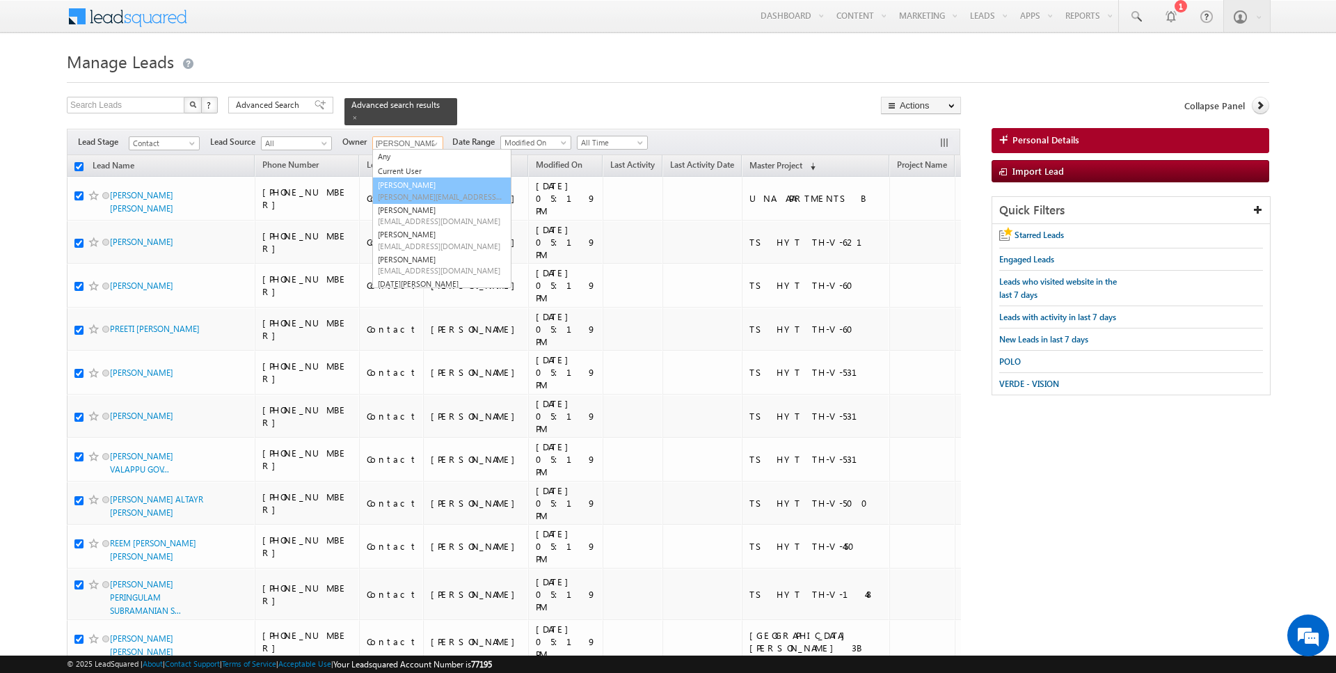
type input "[PERSON_NAME]"
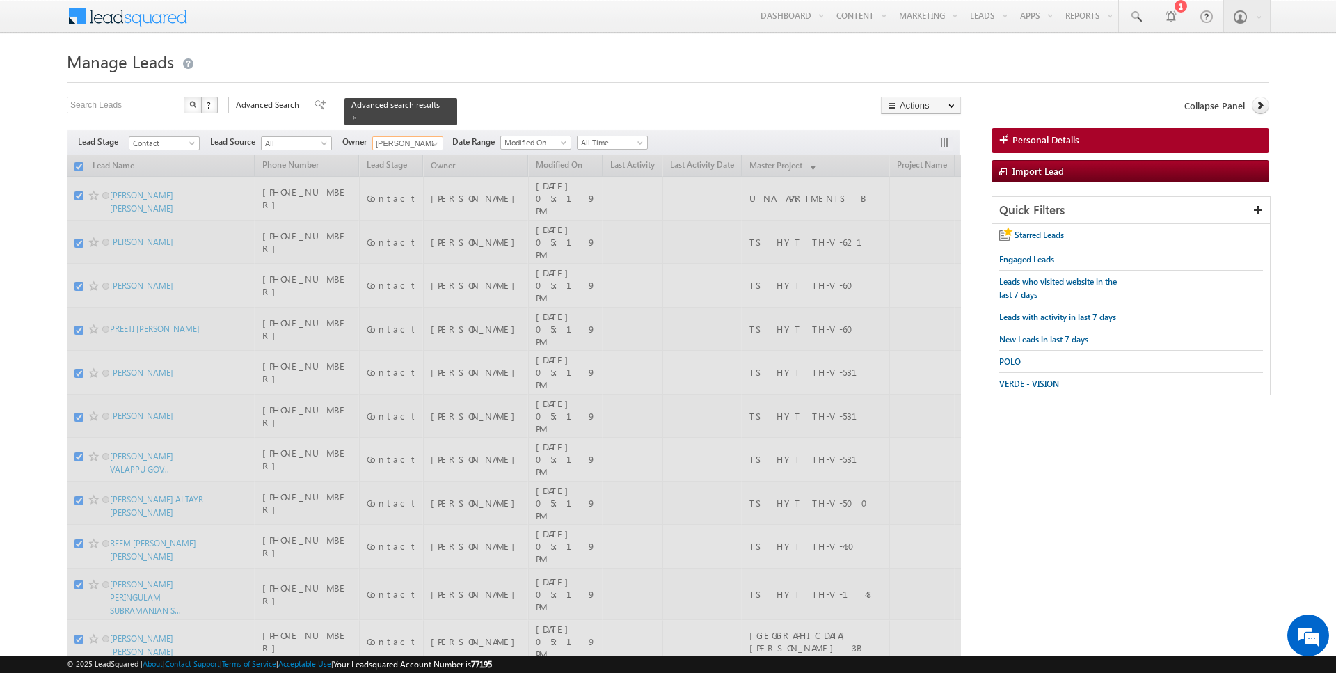
checkbox input "false"
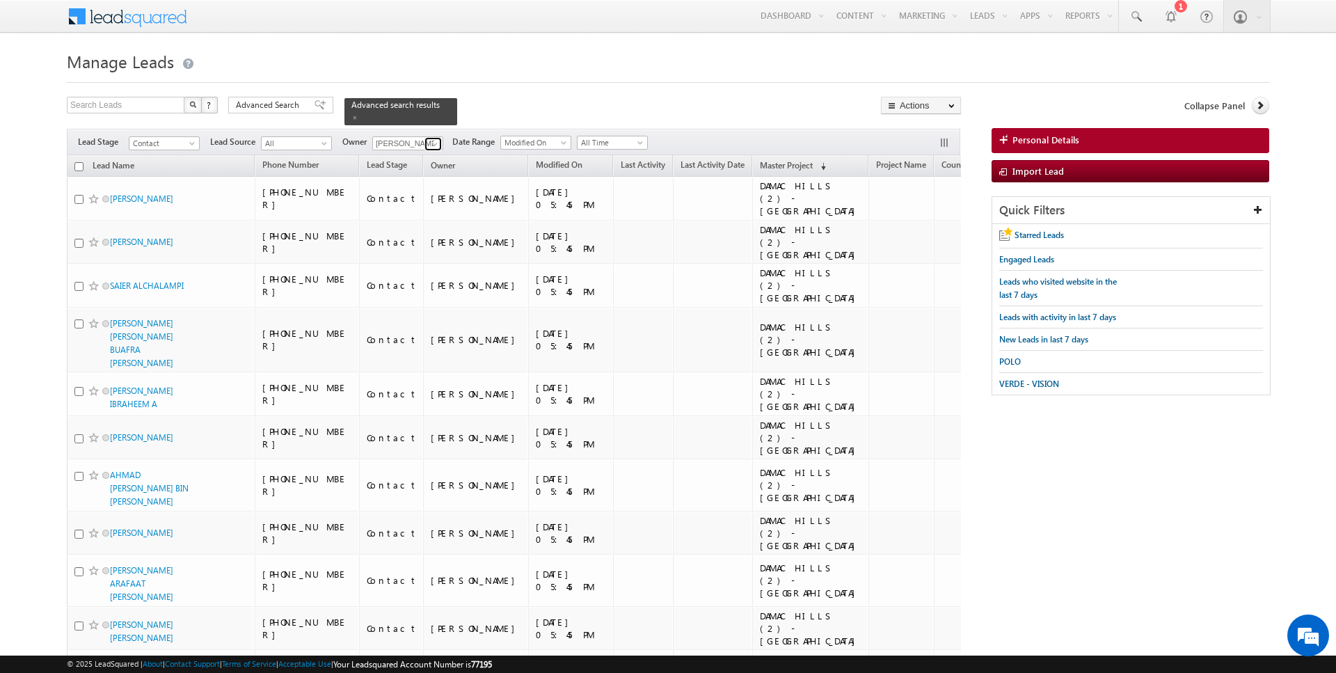
click at [432, 143] on span at bounding box center [434, 143] width 11 height 11
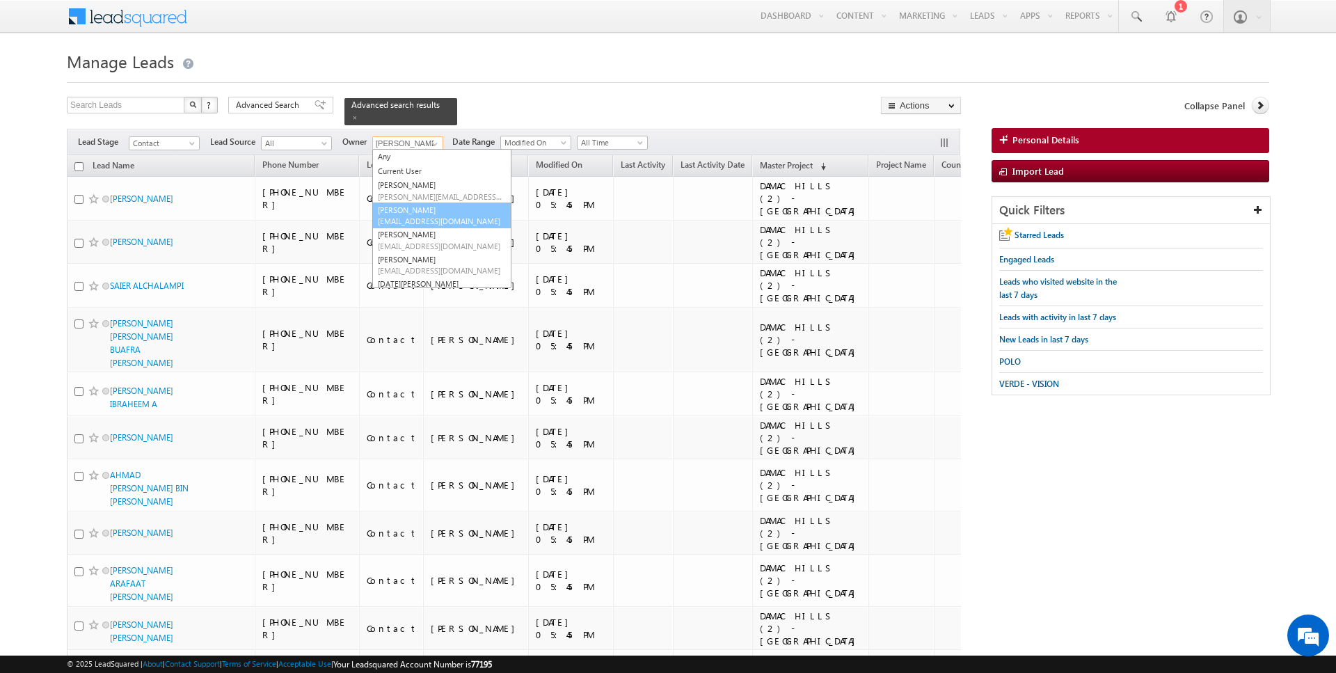
click at [404, 213] on link "Anuj Upadhyay anuj.upadhyay@indglobal.ae" at bounding box center [441, 216] width 139 height 26
type input "[PERSON_NAME]"
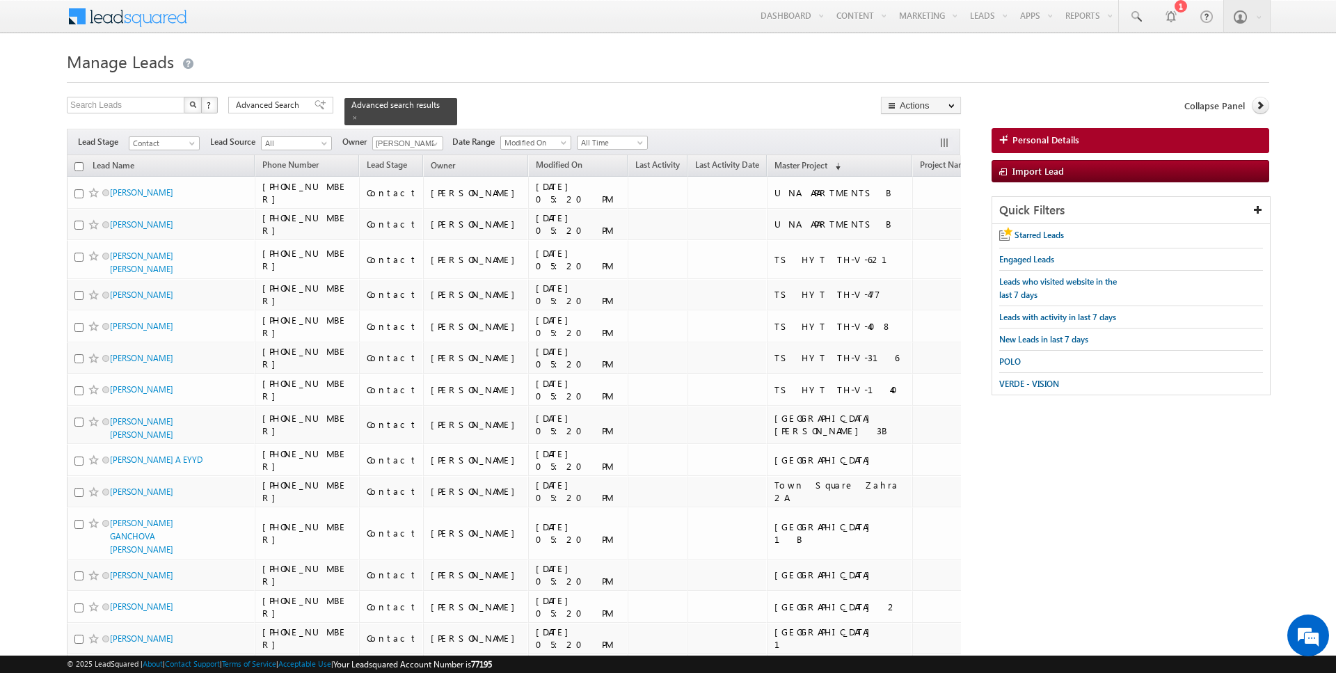
click at [77, 164] on input "checkbox" at bounding box center [78, 166] width 9 height 9
checkbox input "true"
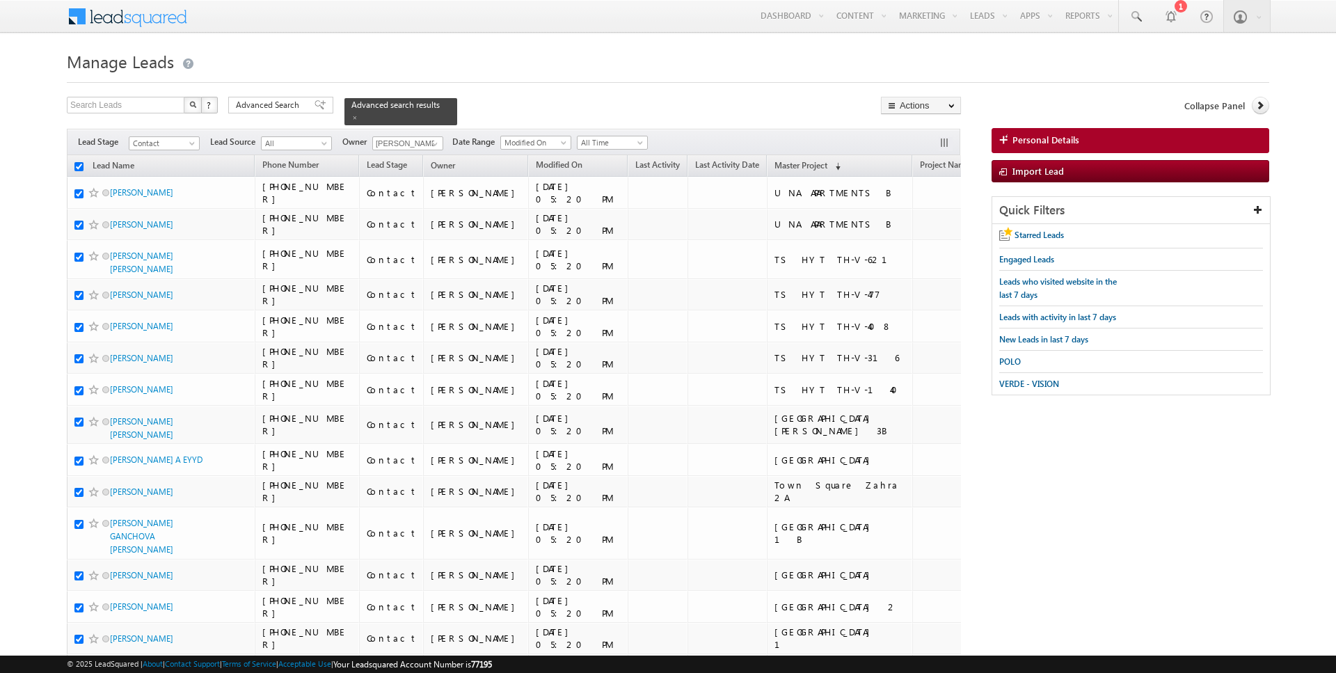
checkbox input "true"
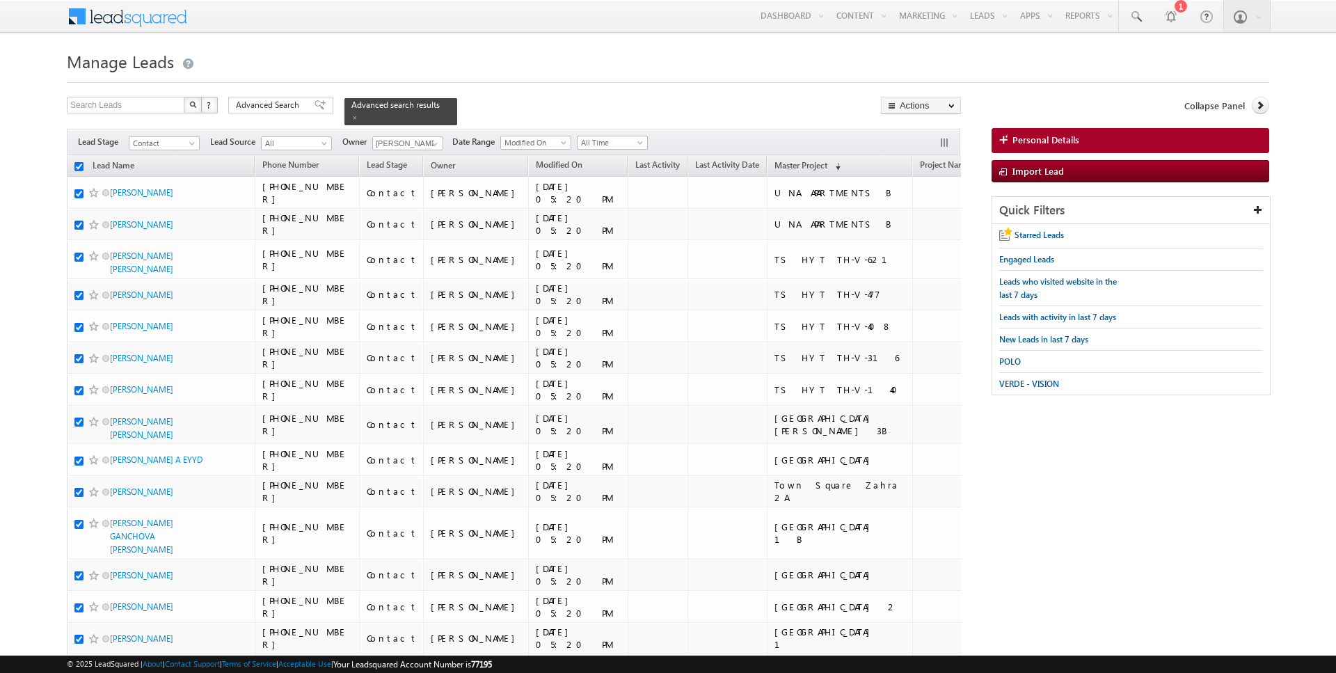
checkbox input "true"
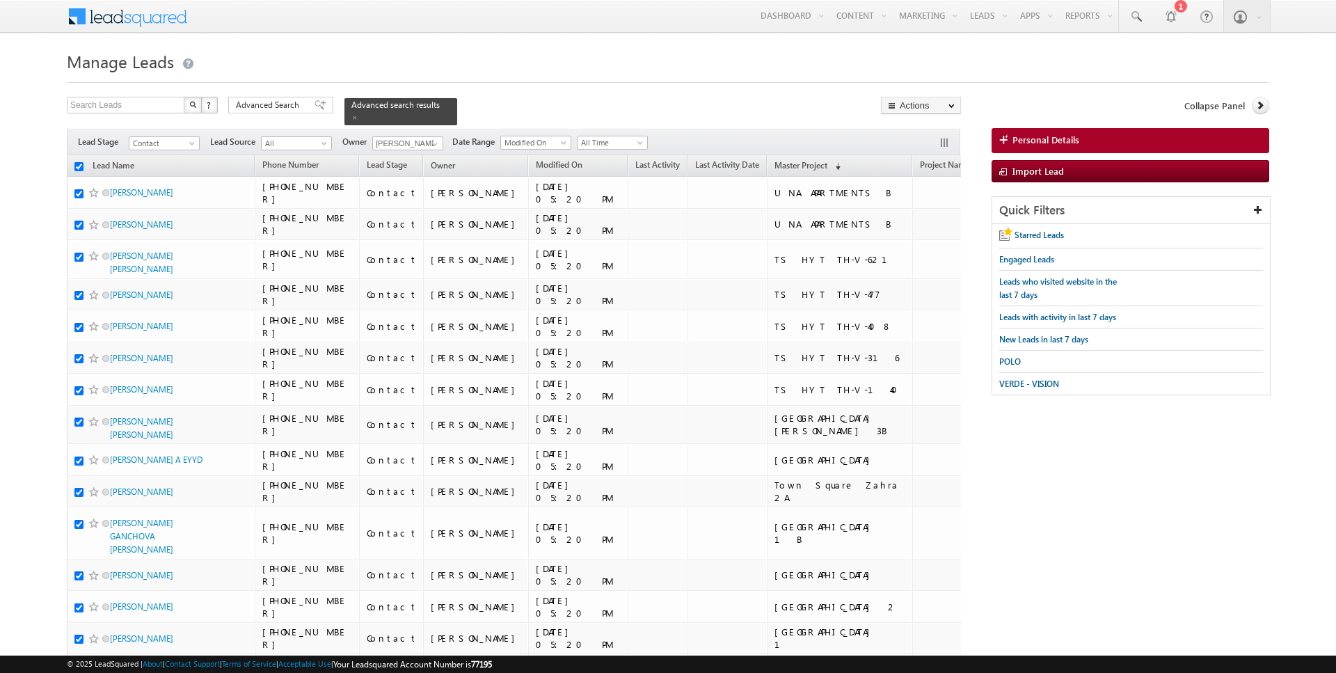
checkbox input "true"
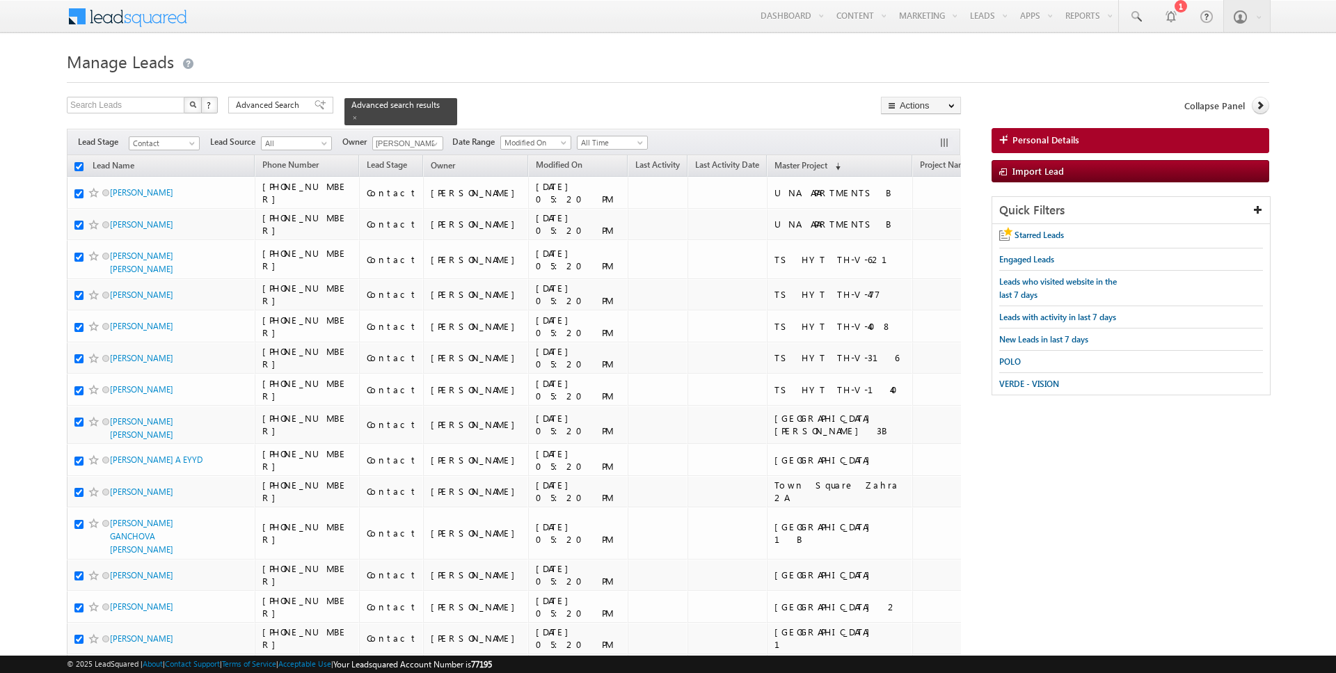
checkbox input "true"
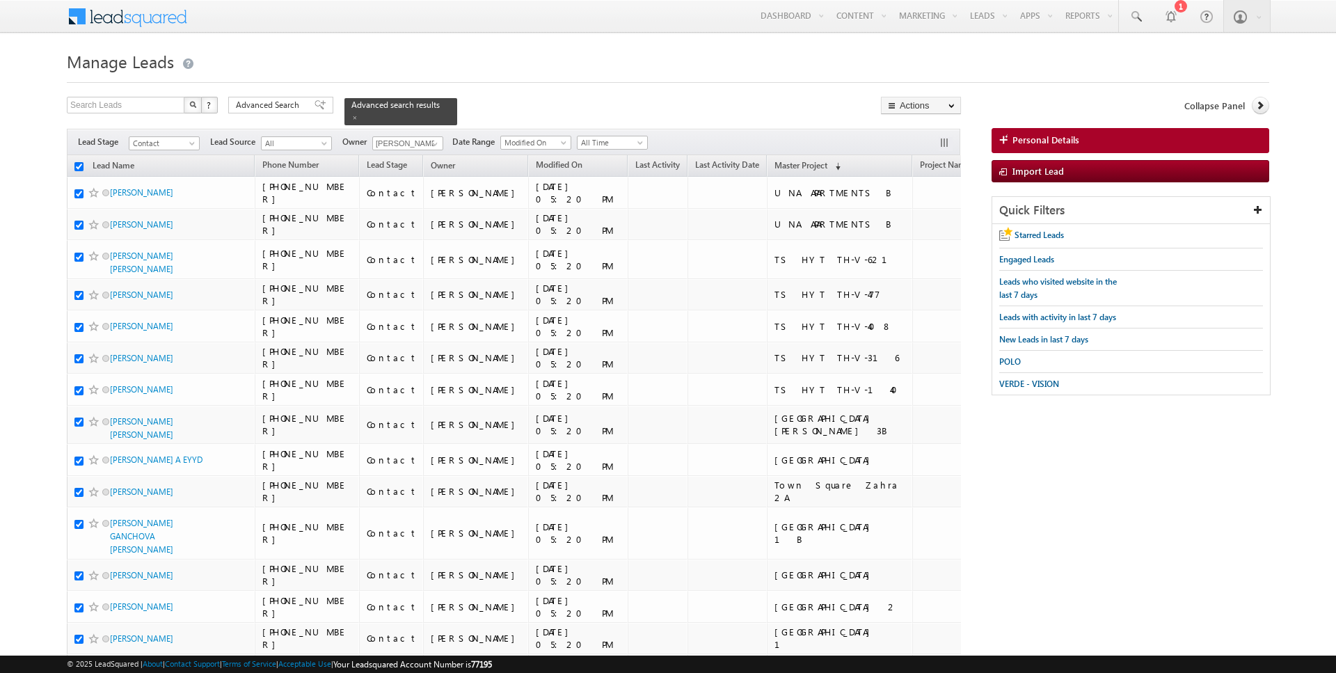
checkbox input "true"
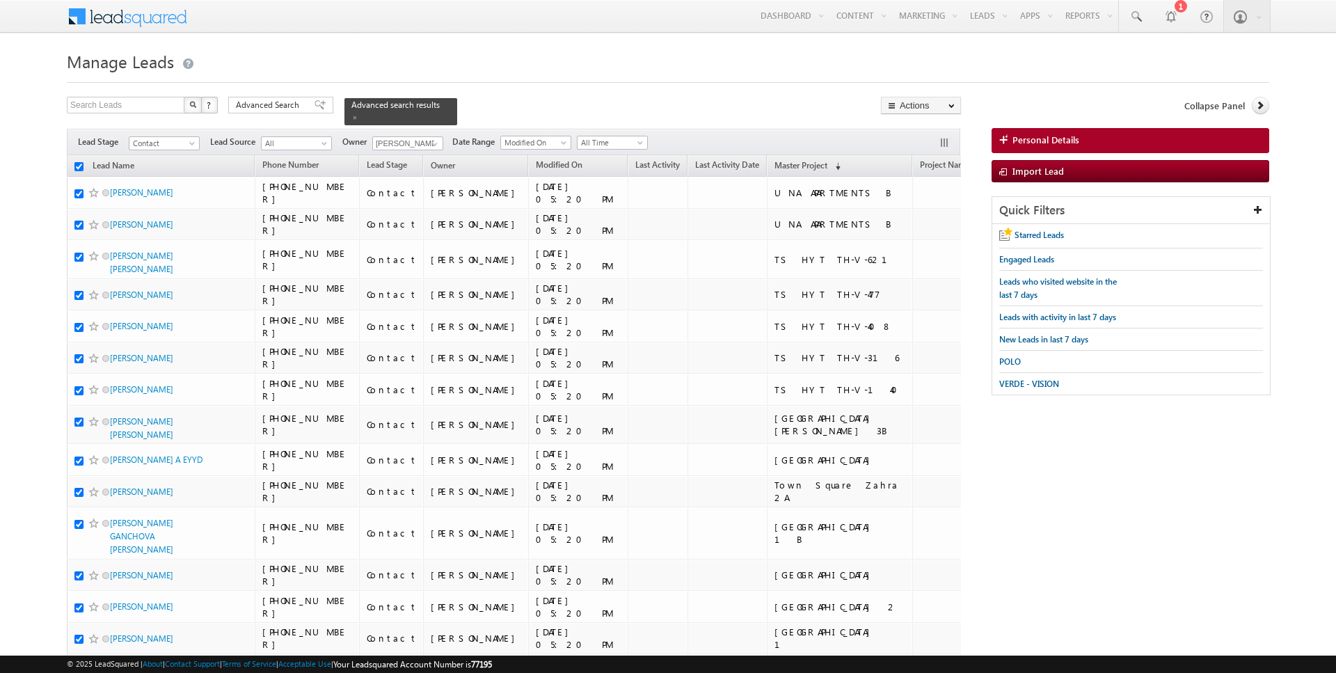
checkbox input "true"
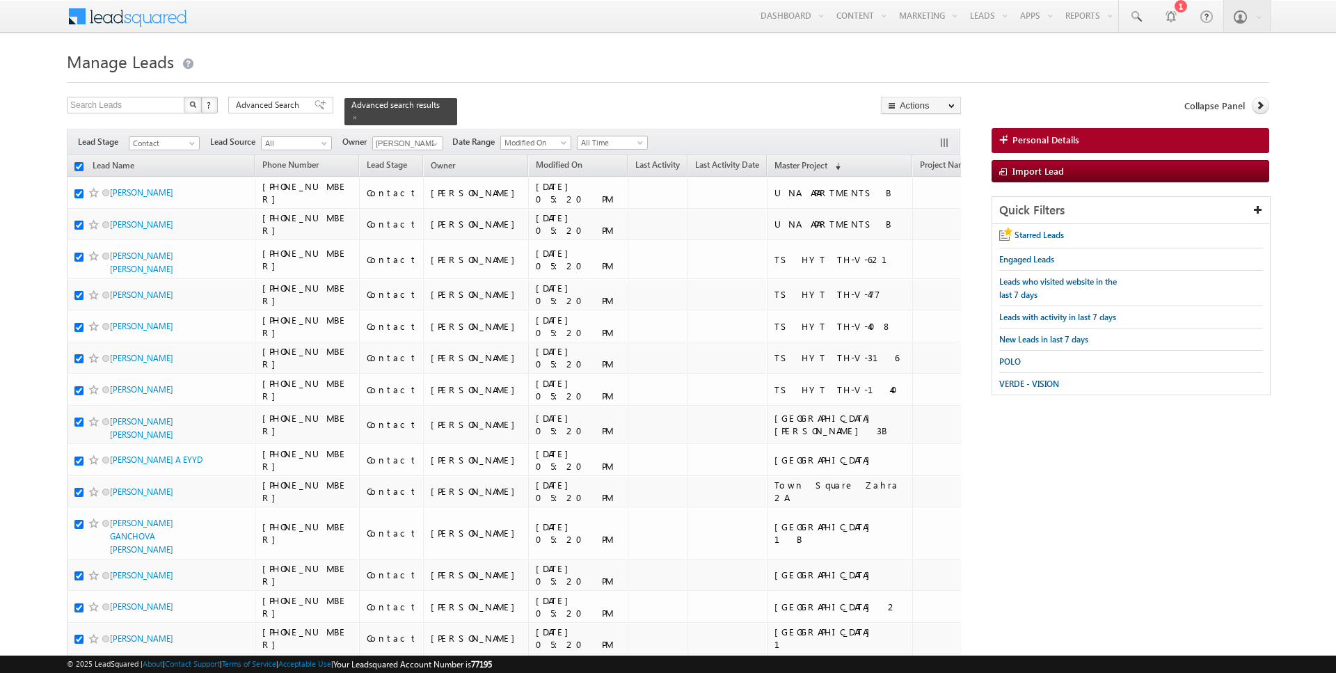
checkbox input "true"
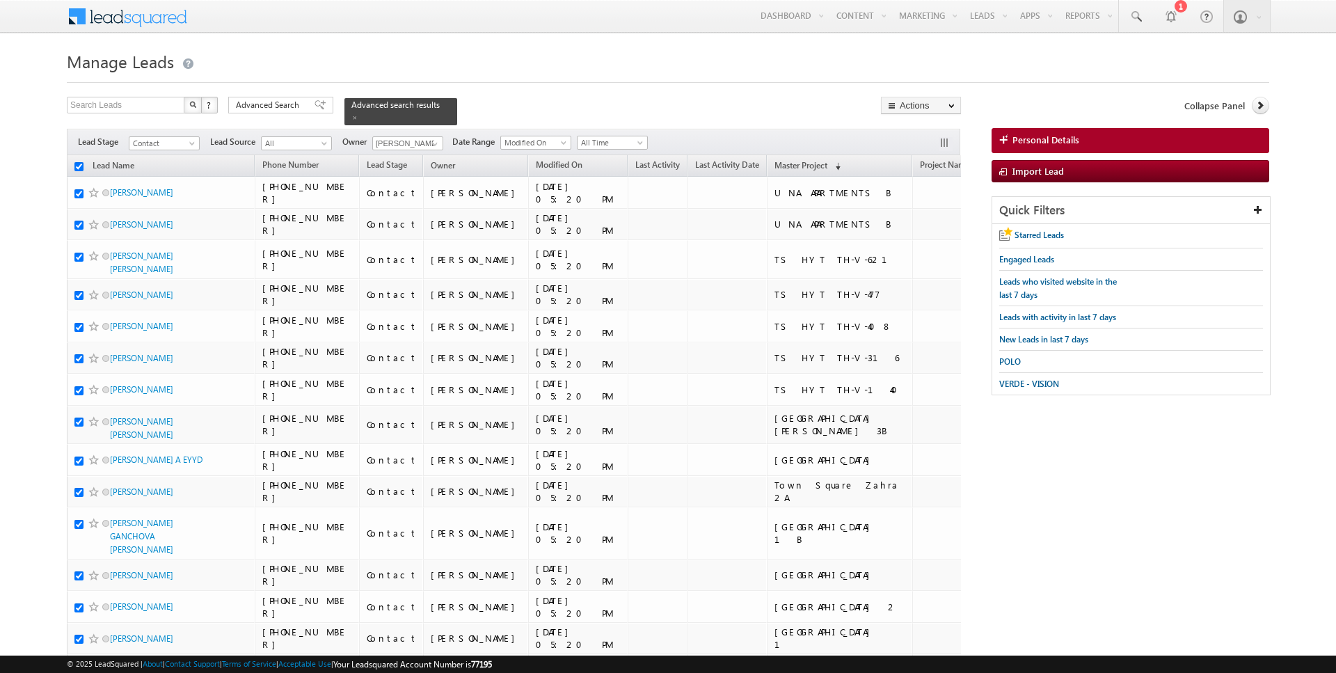
checkbox input "true"
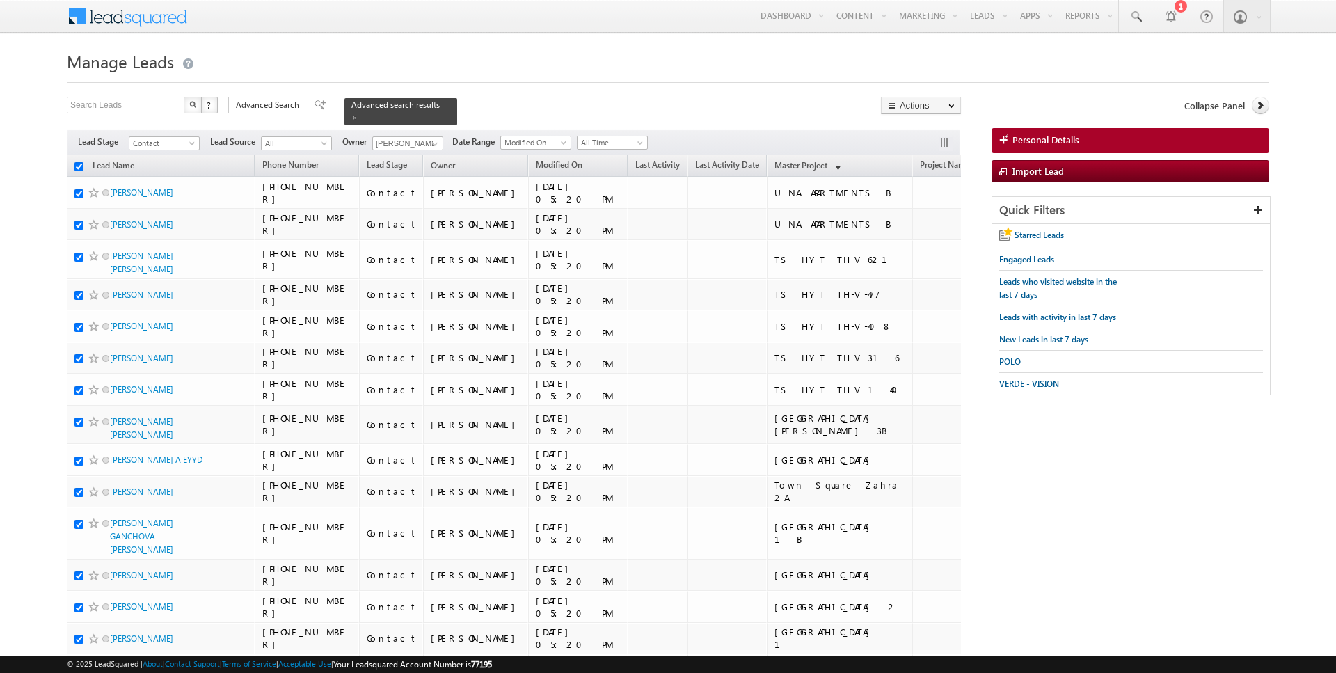
checkbox input "true"
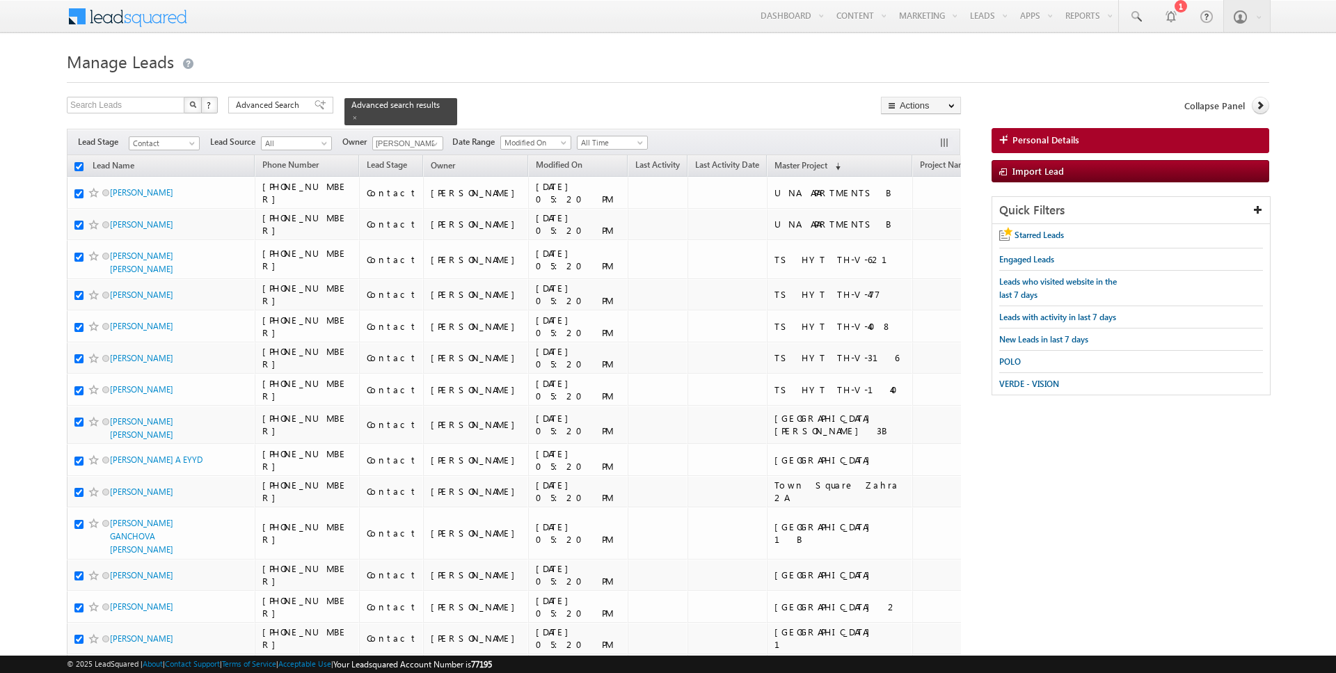
checkbox input "true"
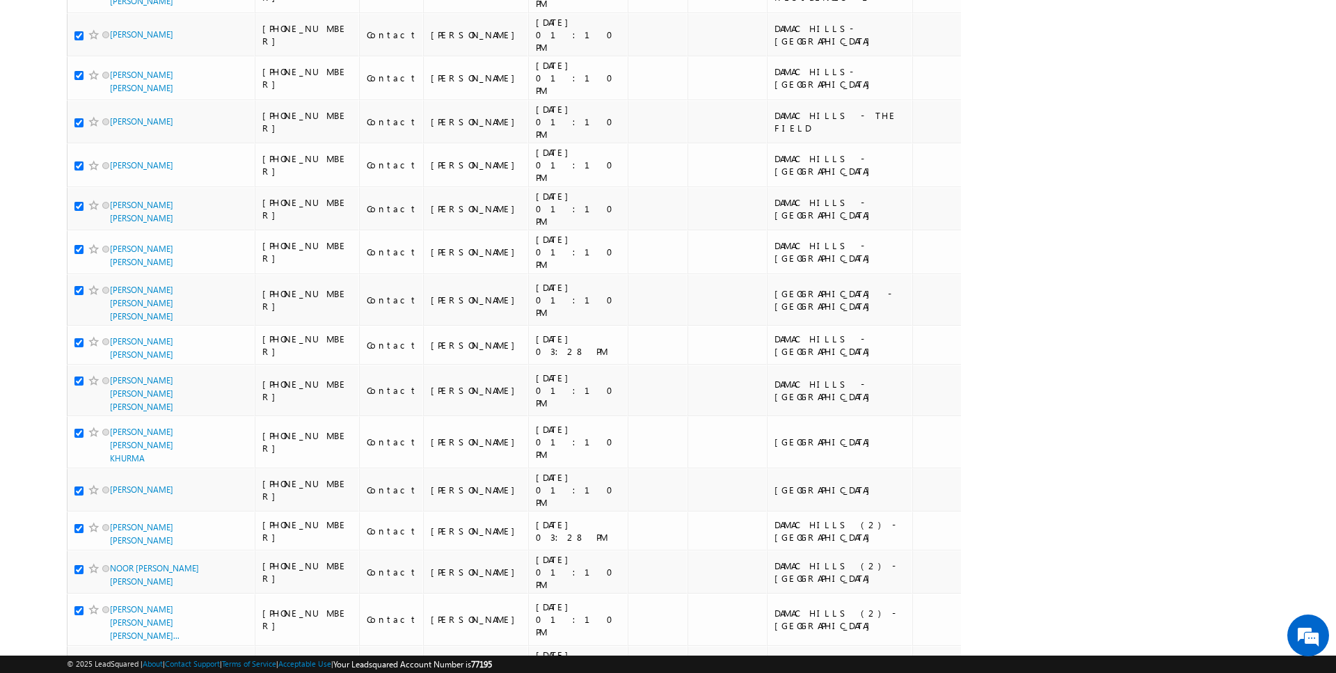
scroll to position [1481, 0]
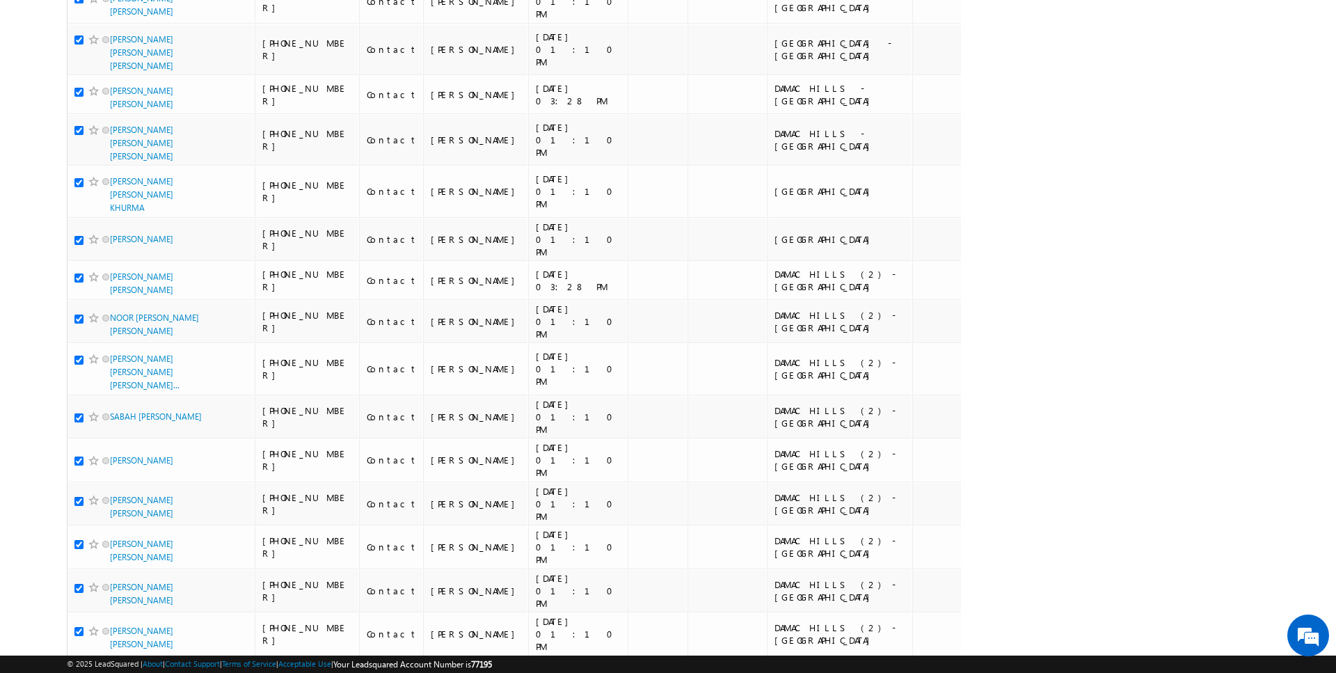
click at [112, 646] on li "100" at bounding box center [114, 647] width 33 height 14
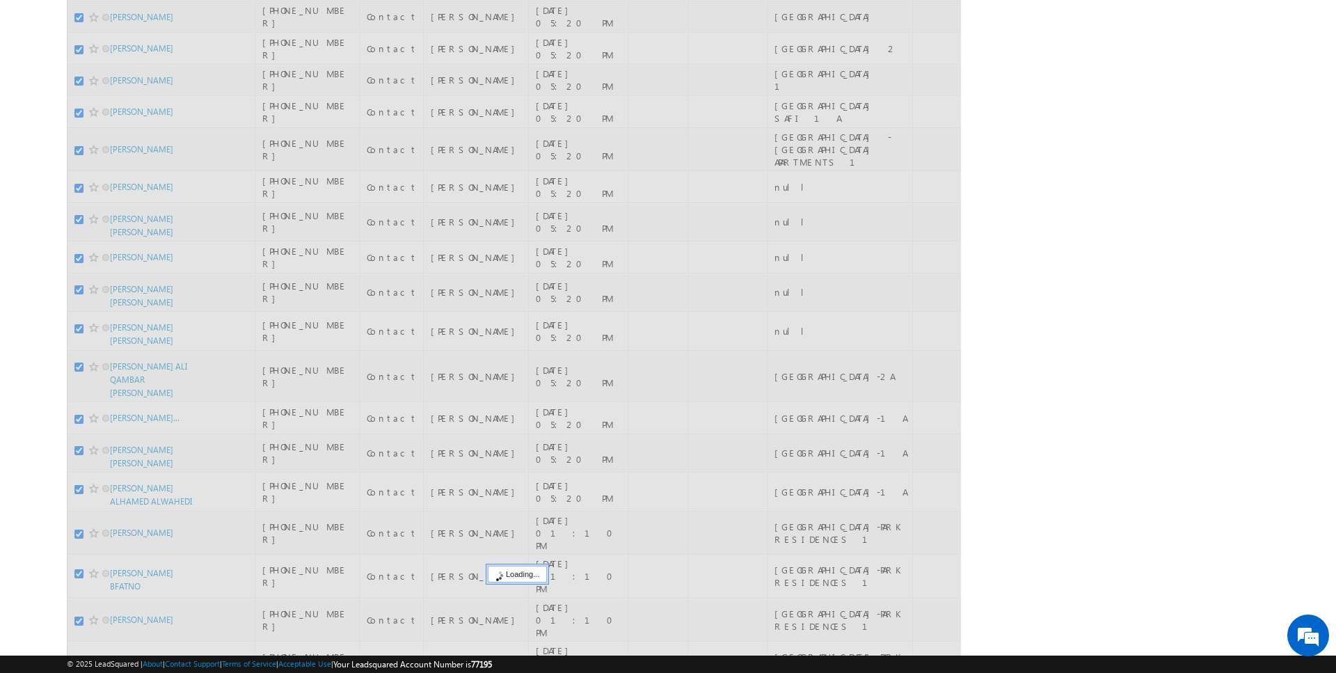
scroll to position [0, 0]
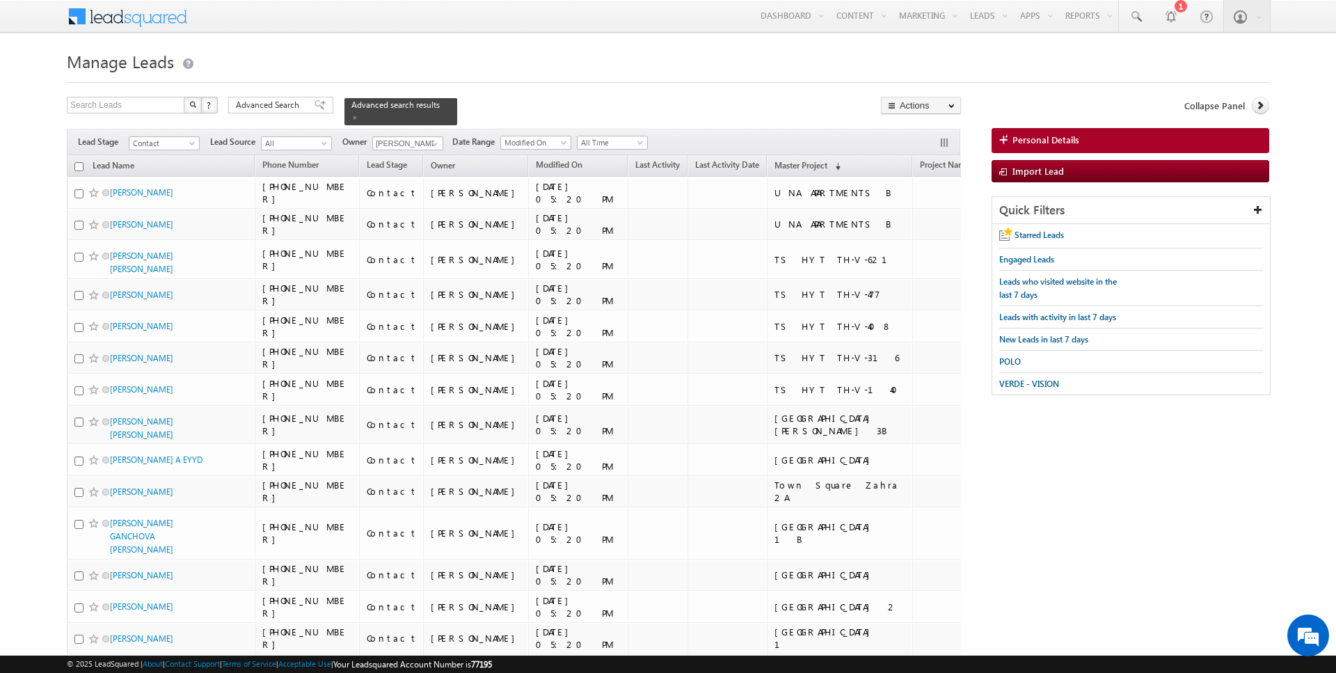
click at [79, 164] on input "checkbox" at bounding box center [78, 166] width 9 height 9
checkbox input "true"
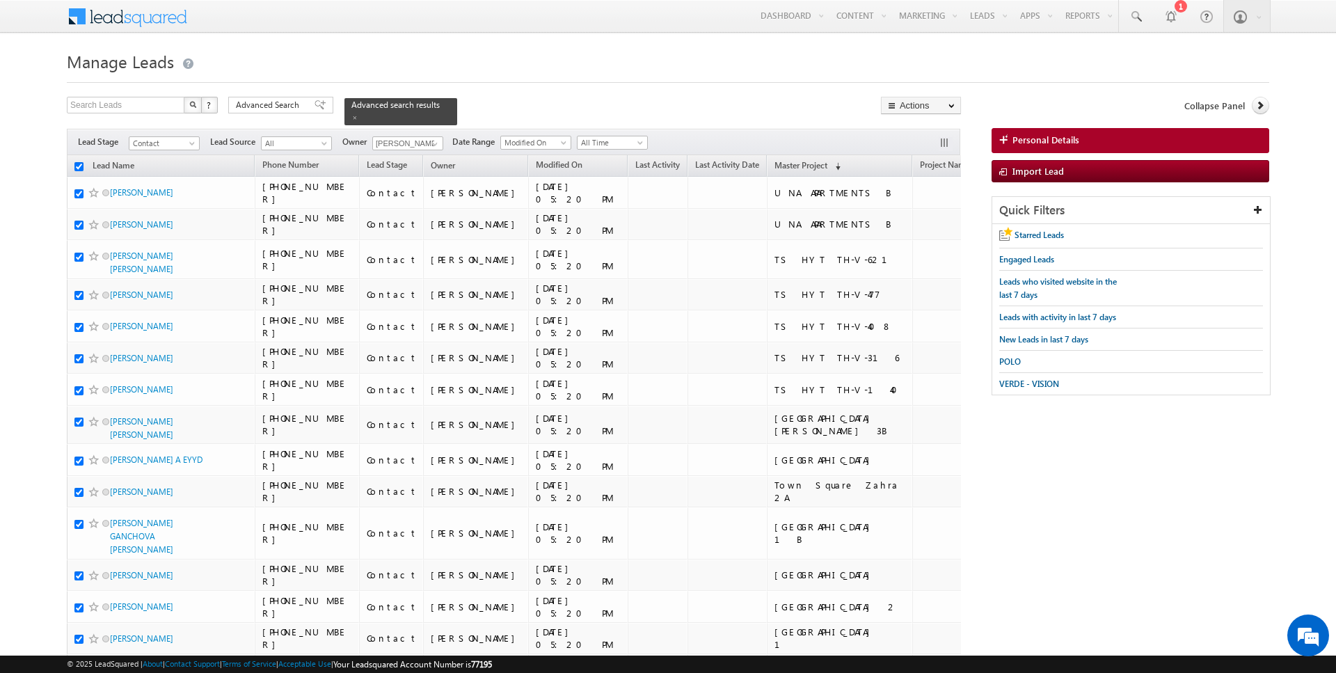
checkbox input "true"
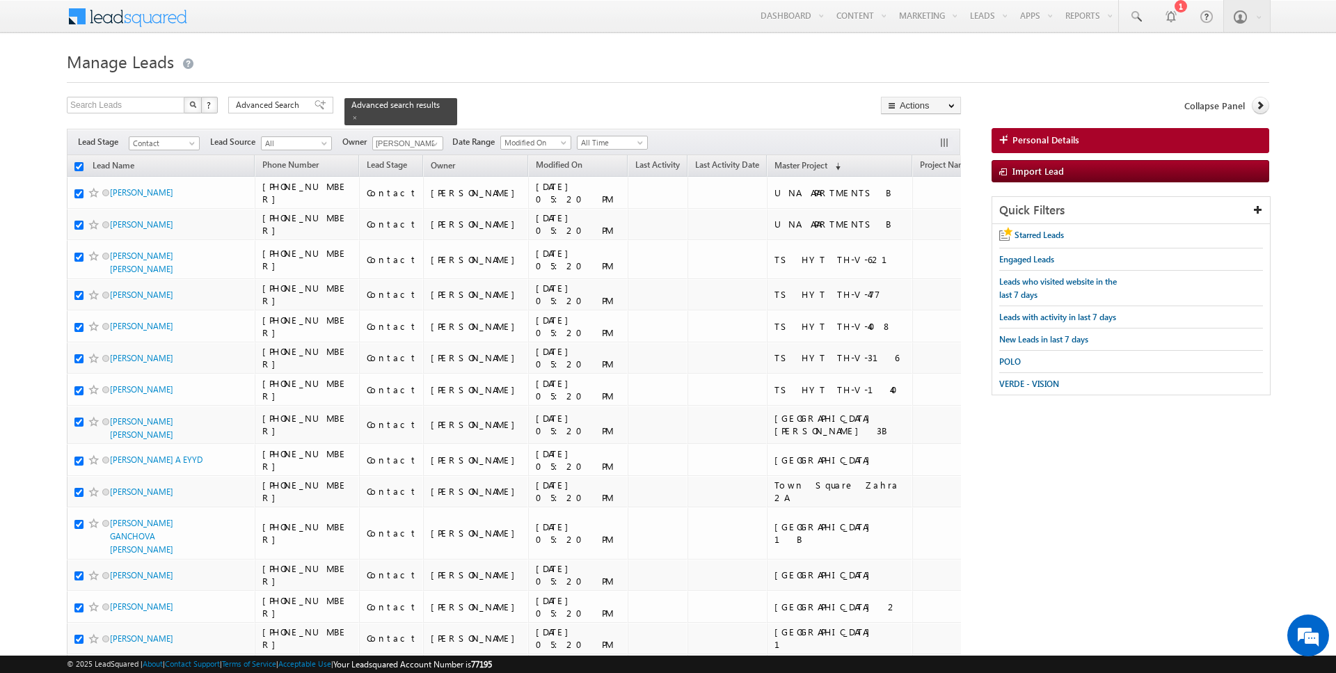
checkbox input "true"
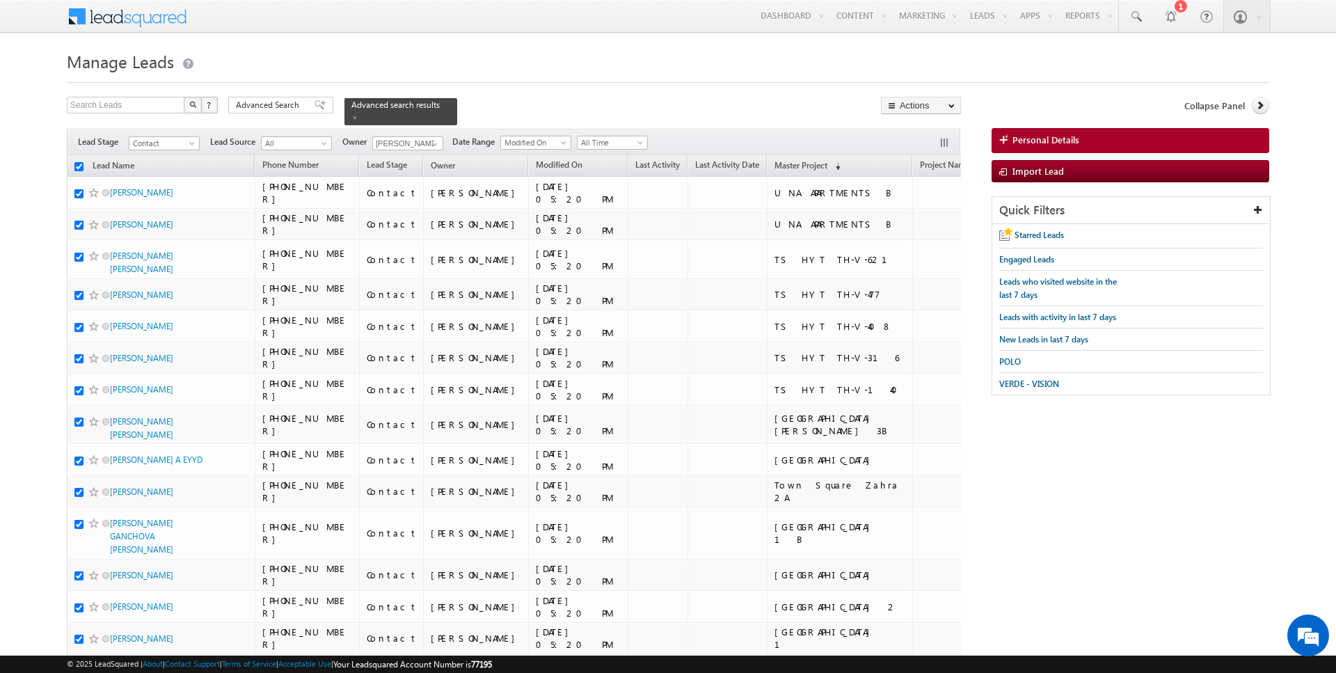
checkbox input "true"
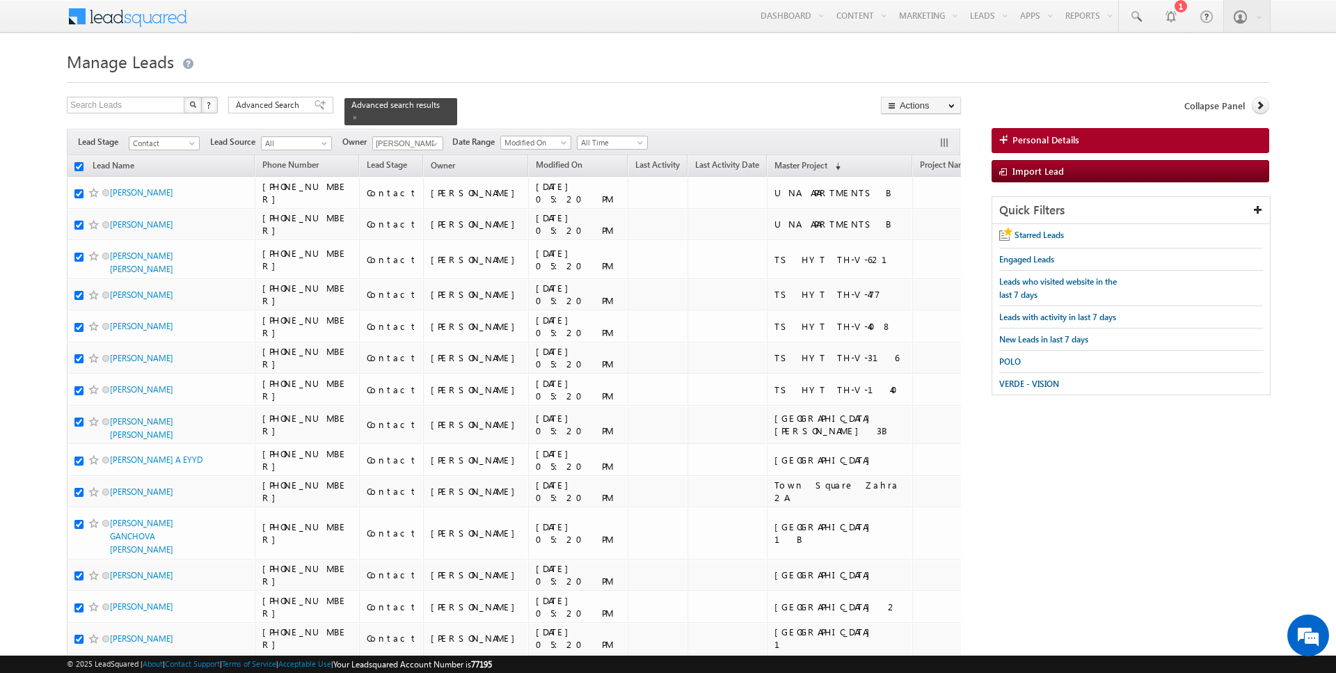
checkbox input "true"
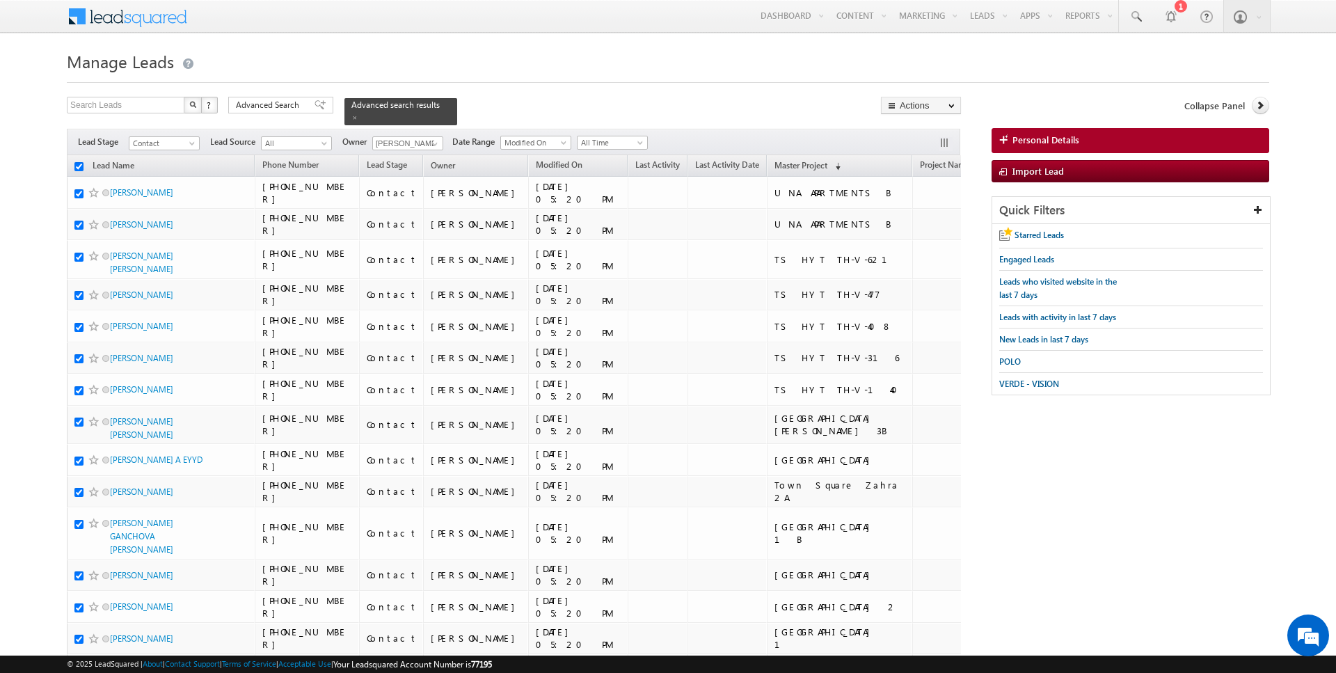
checkbox input "true"
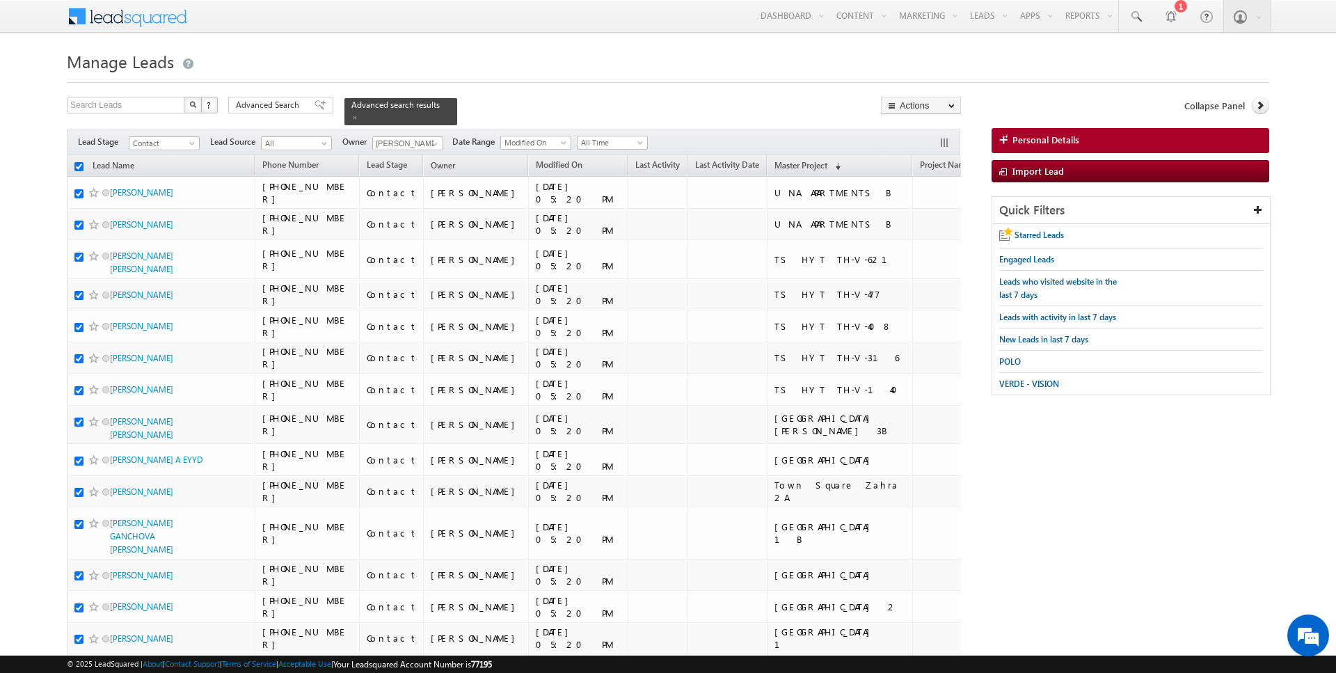
checkbox input "true"
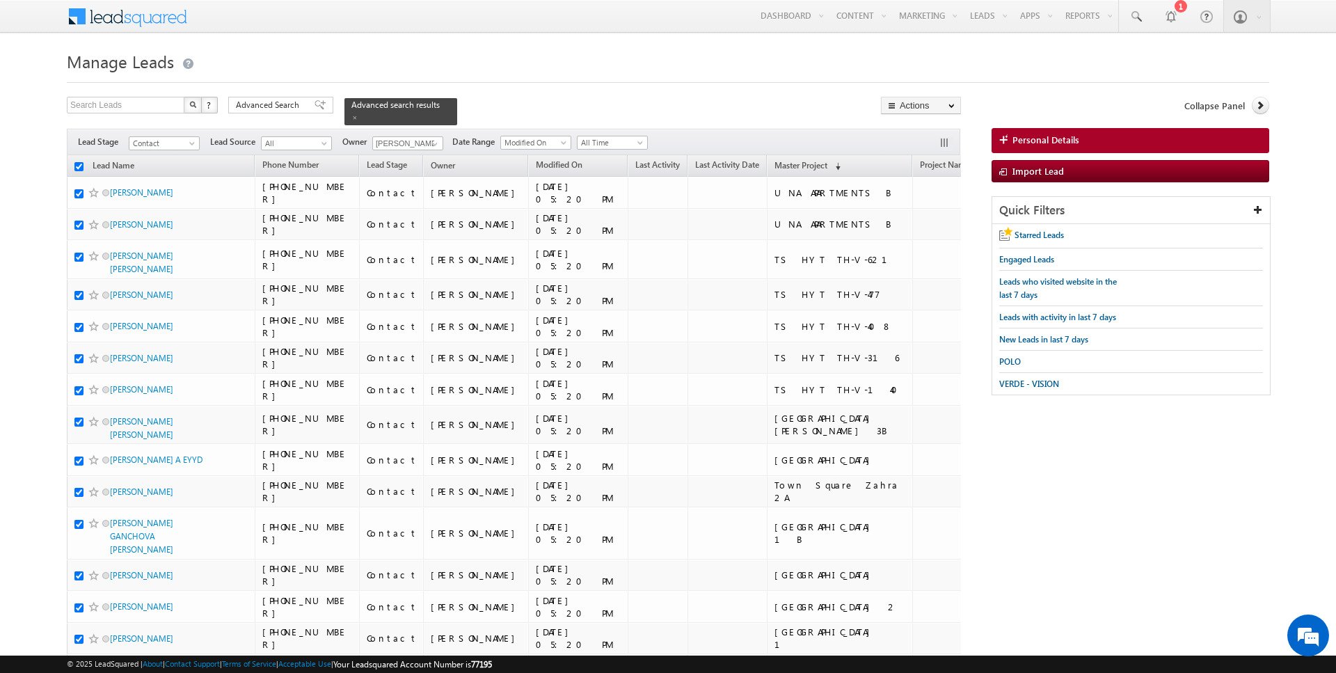
checkbox input "true"
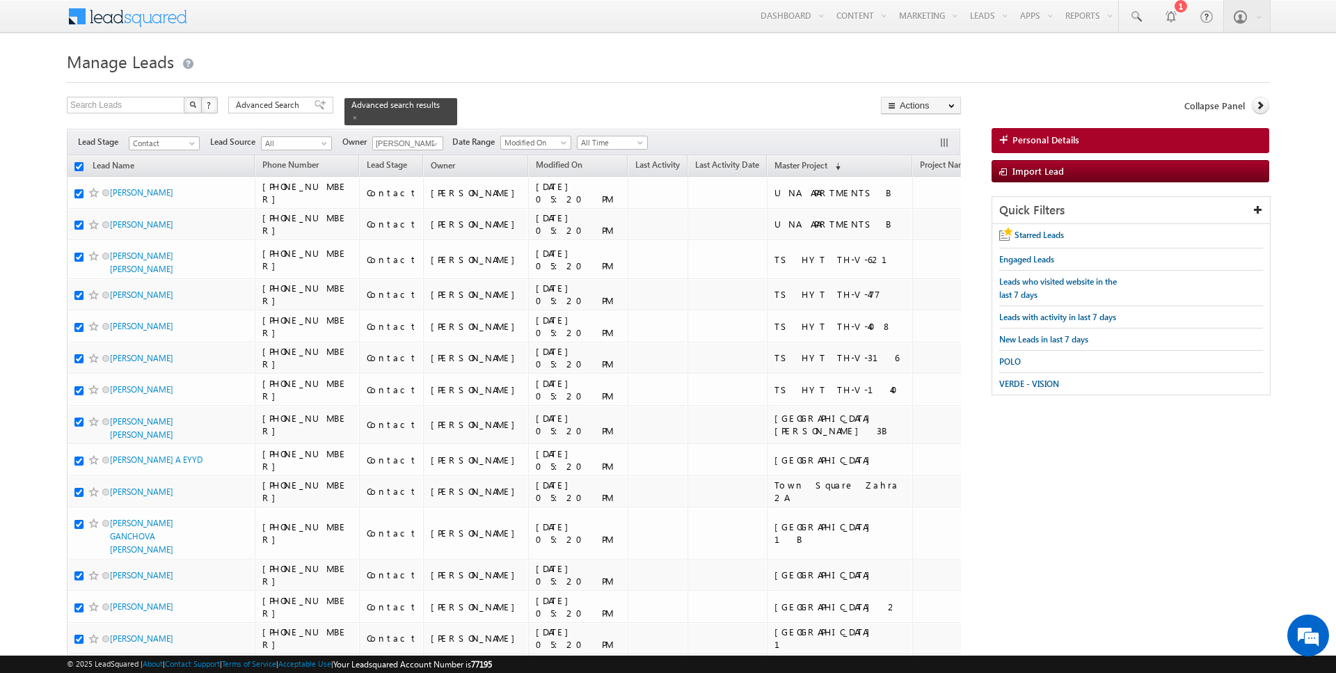
checkbox input "true"
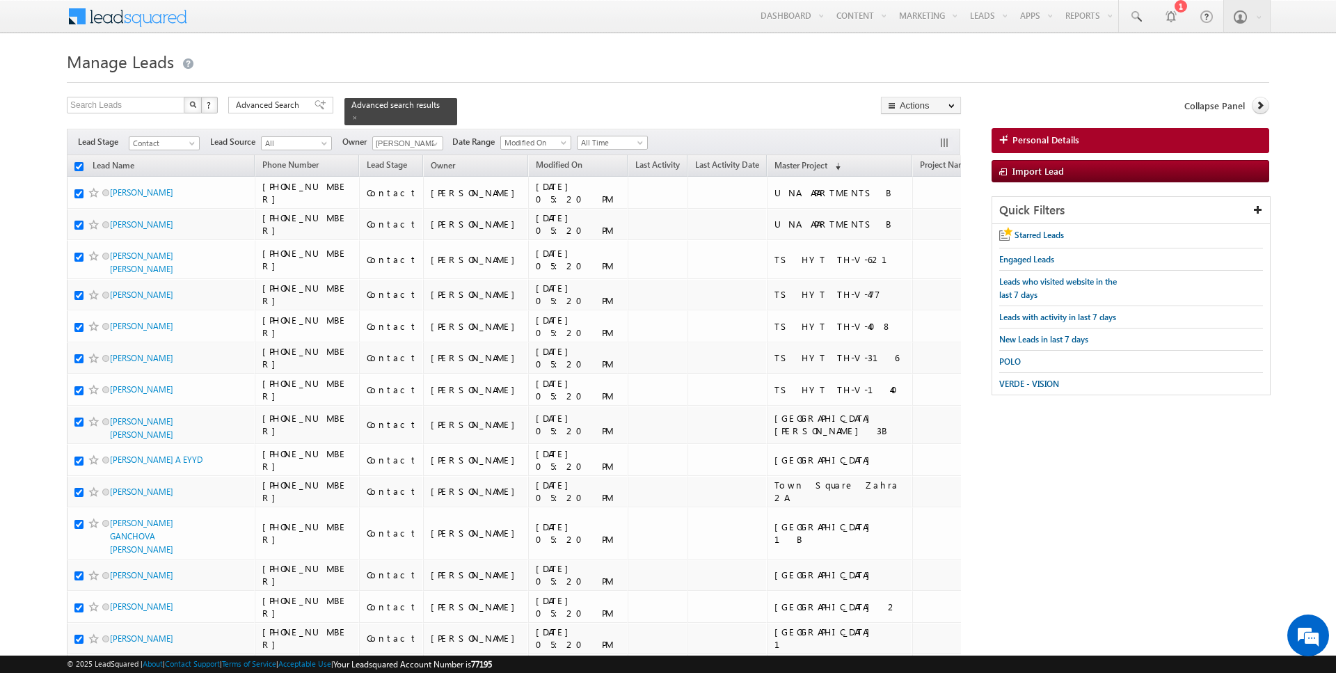
checkbox input "true"
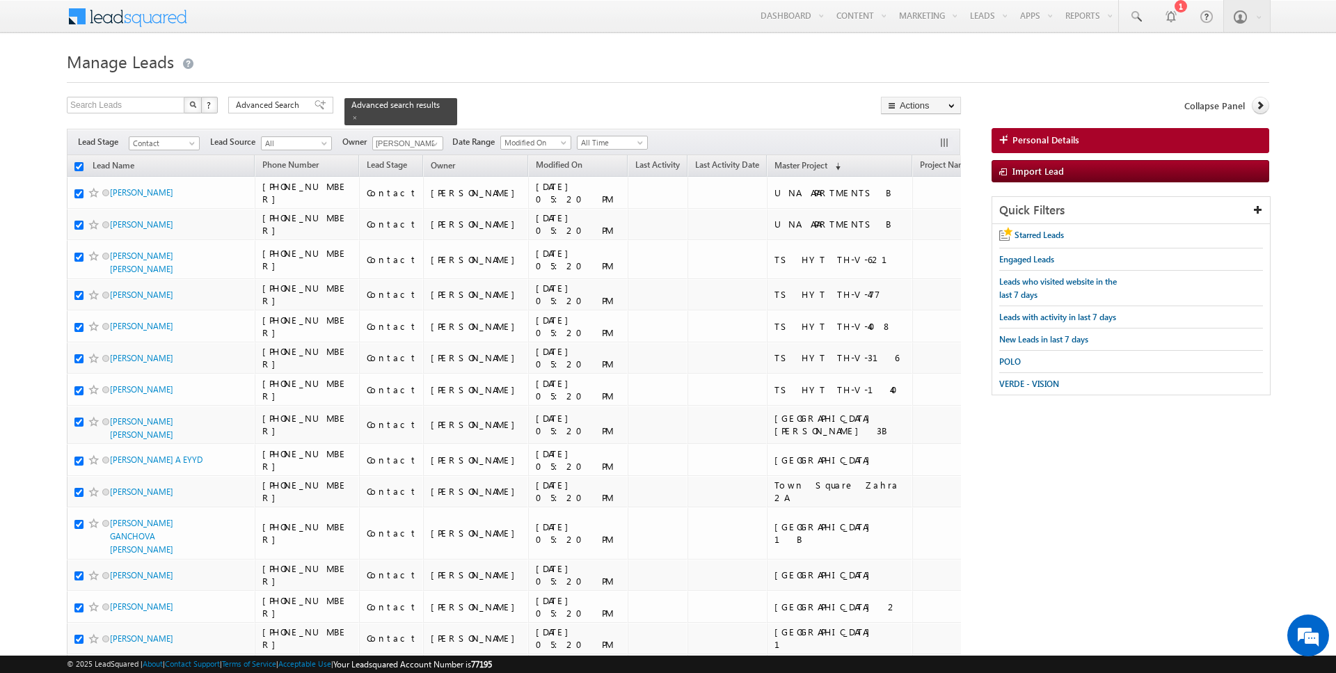
checkbox input "true"
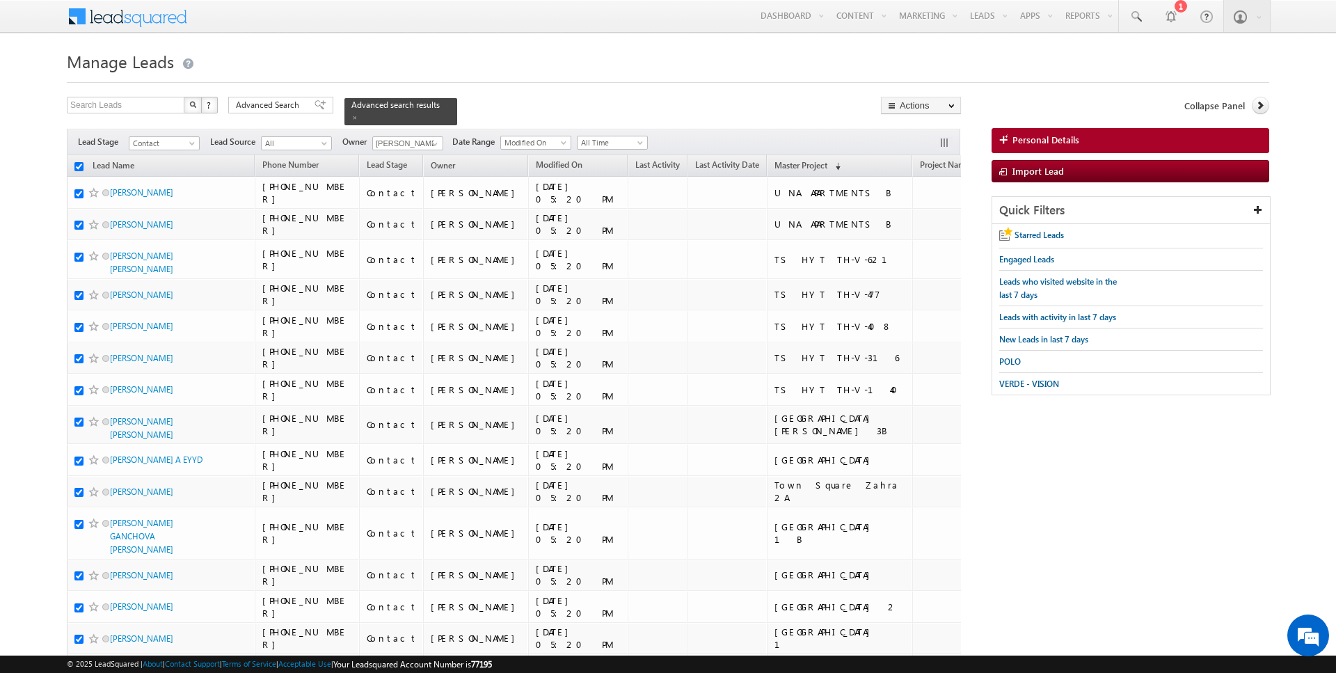
checkbox input "true"
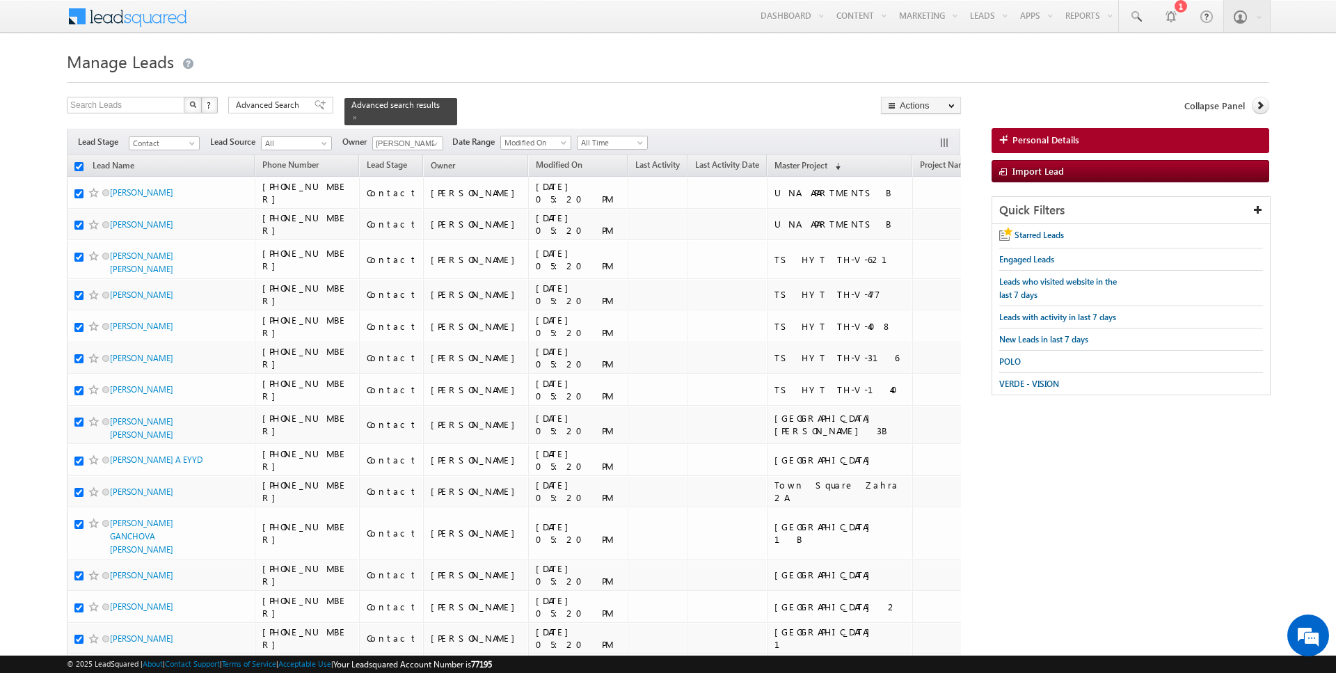
checkbox input "true"
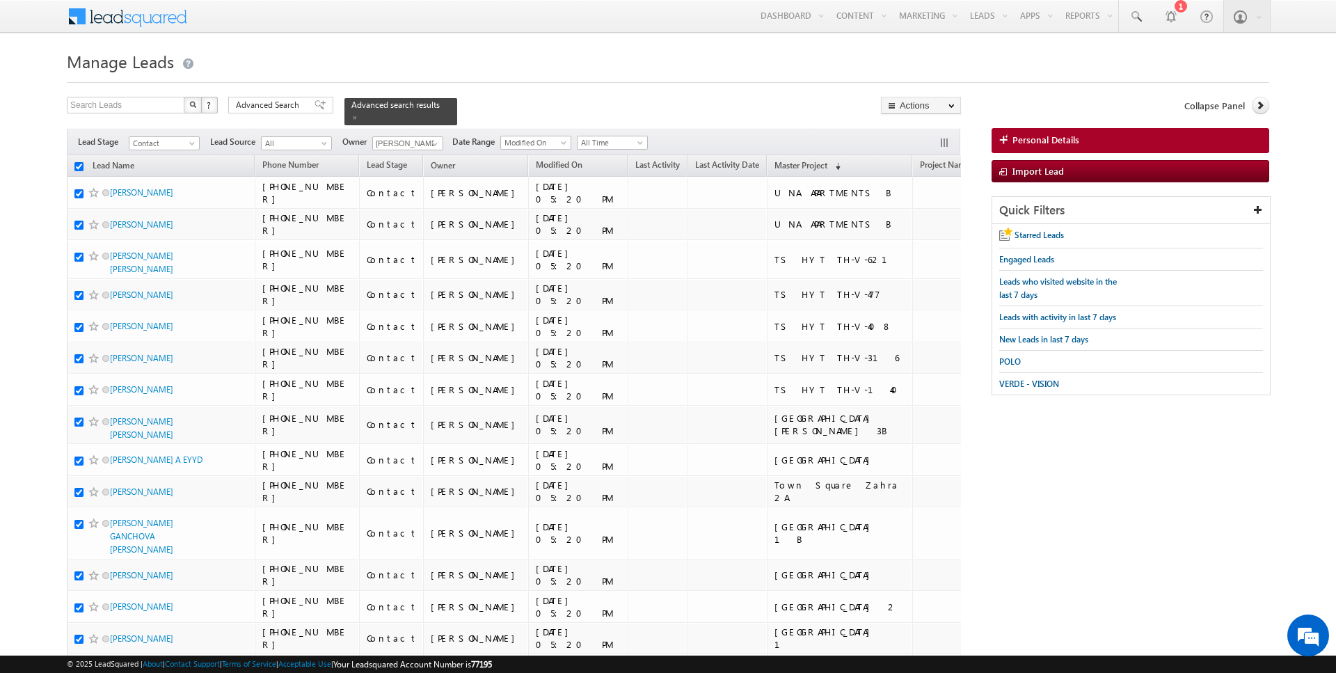
checkbox input "true"
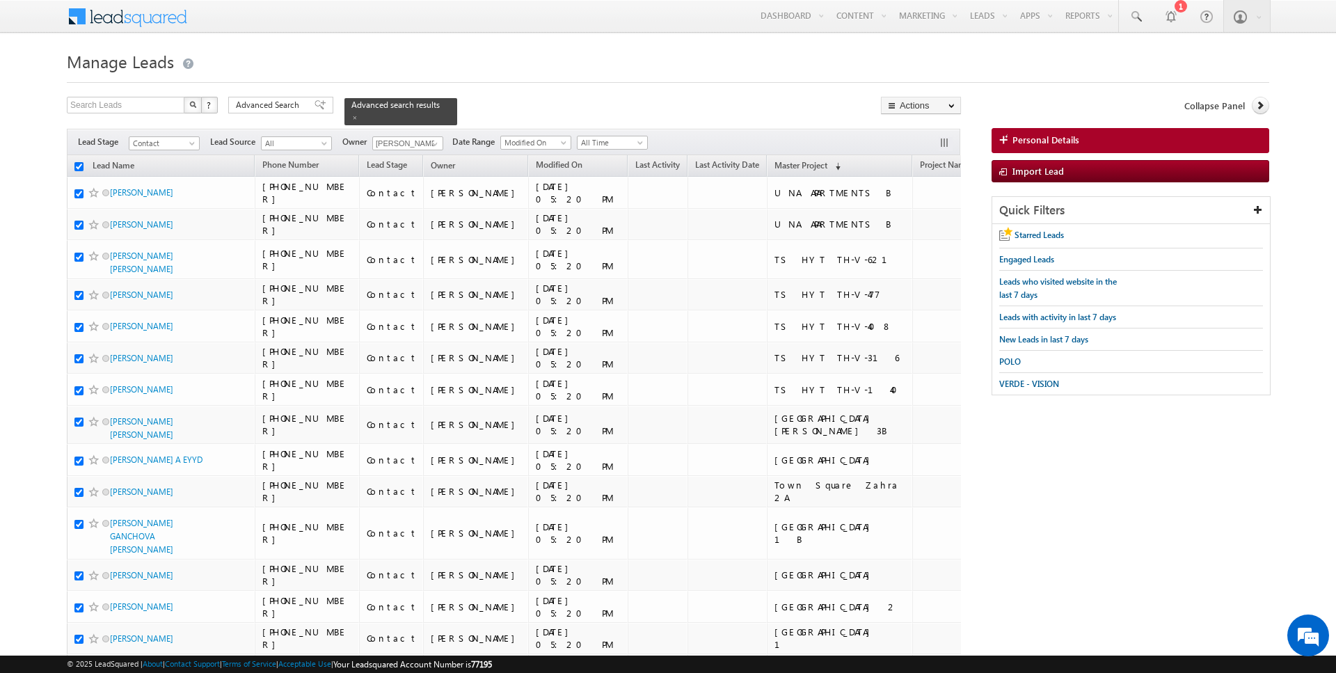
checkbox input "true"
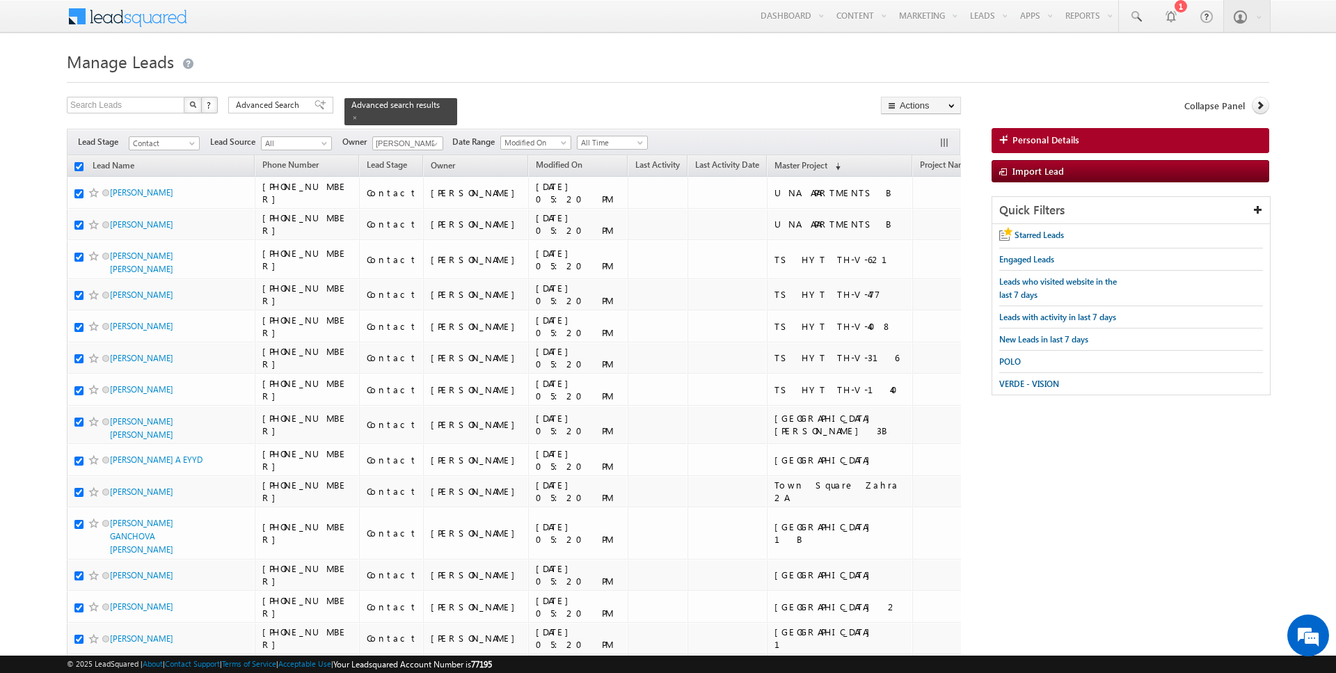
checkbox input "true"
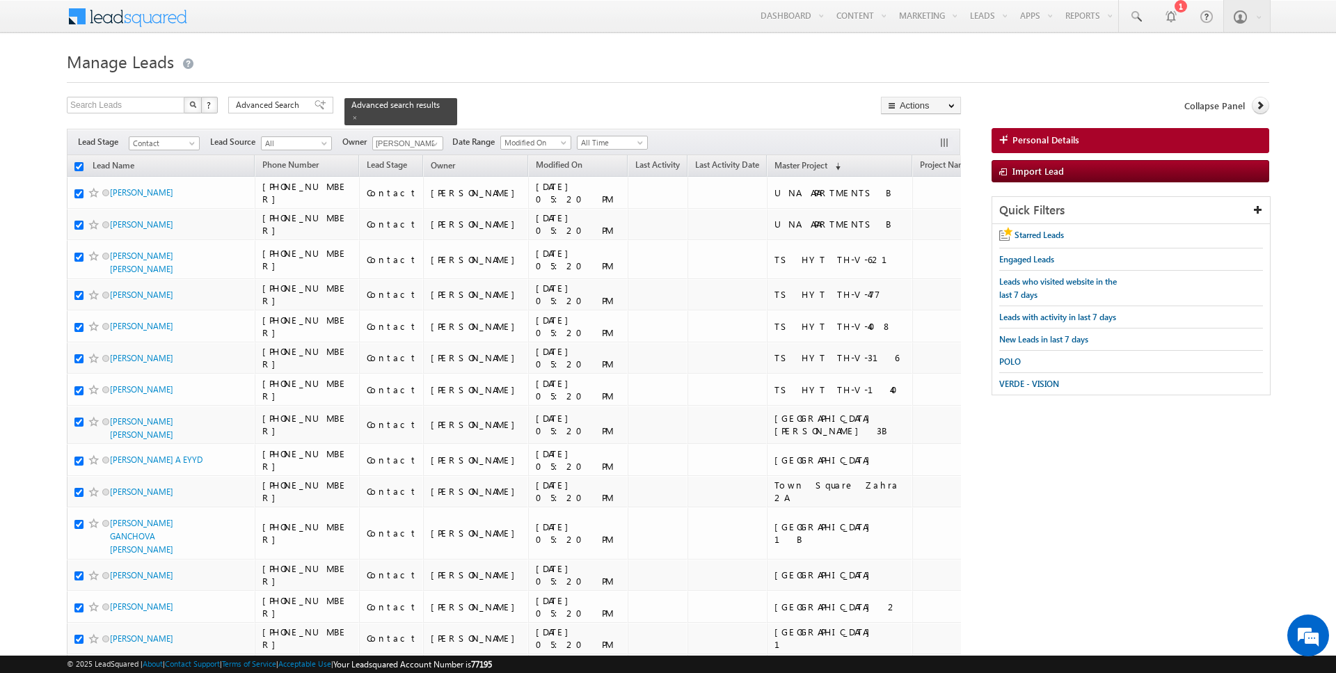
checkbox input "true"
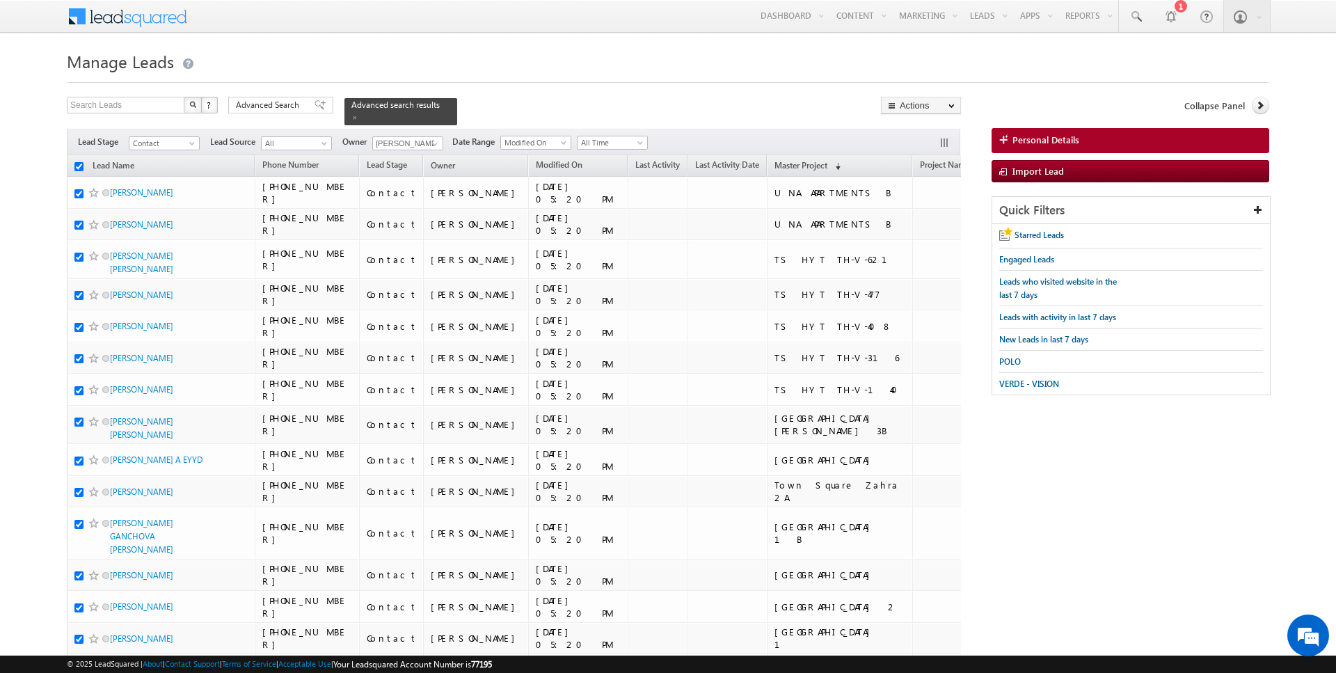
checkbox input "true"
click at [930, 228] on link "Change Owner" at bounding box center [921, 225] width 79 height 17
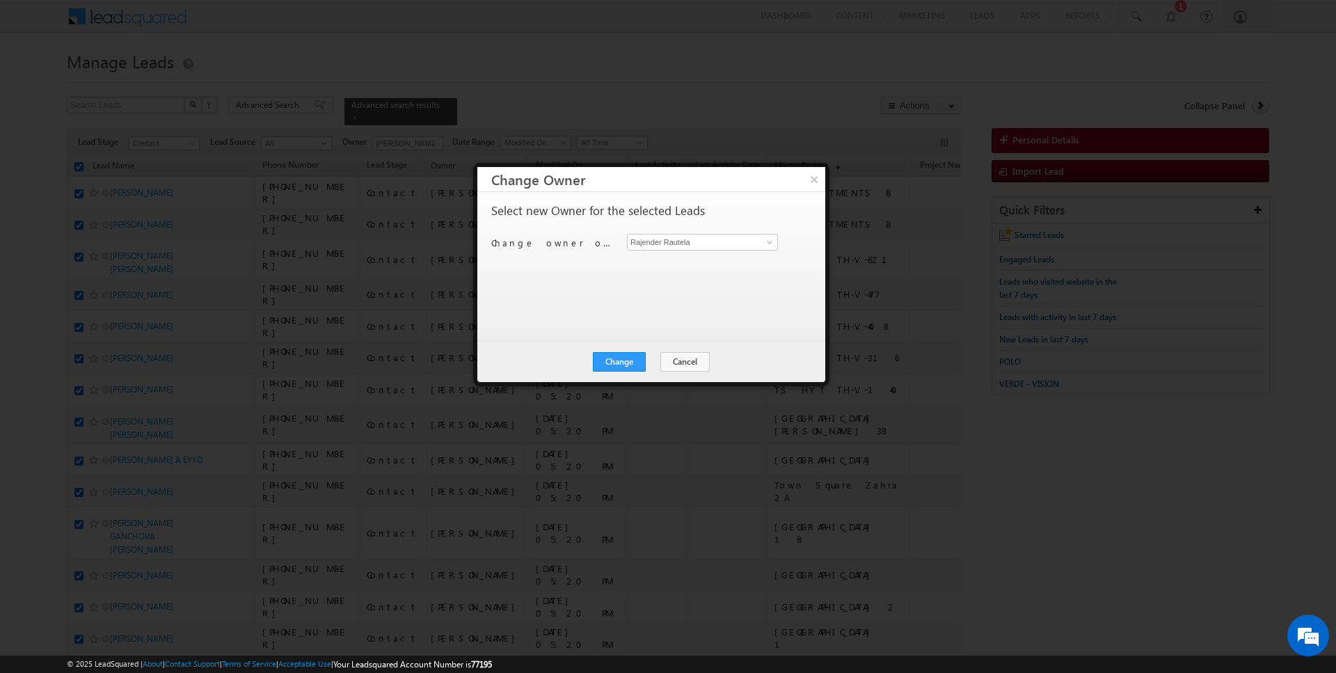
click at [718, 241] on input "Rajender Rautela" at bounding box center [702, 242] width 151 height 17
type input "[PERSON_NAME]"
click at [614, 358] on button "Change" at bounding box center [619, 361] width 53 height 19
click at [649, 362] on button "Close" at bounding box center [653, 361] width 45 height 19
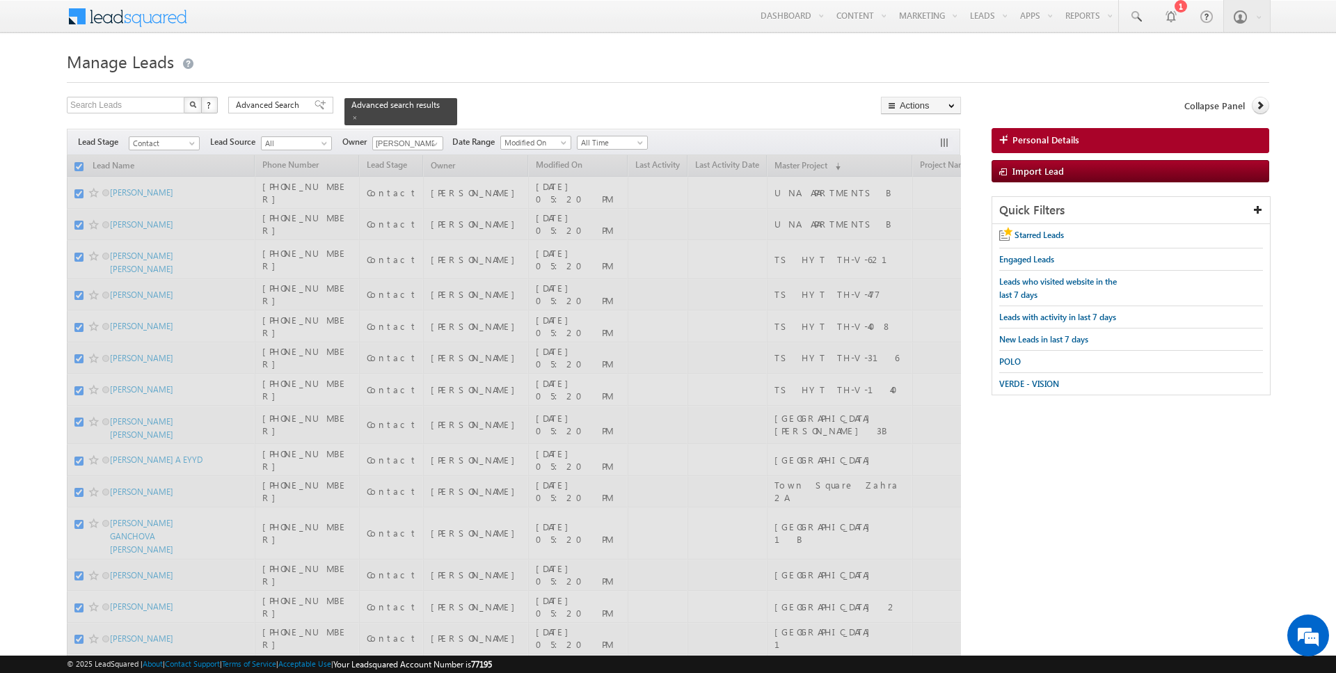
click at [279, 110] on span "Advanced Search" at bounding box center [270, 105] width 68 height 13
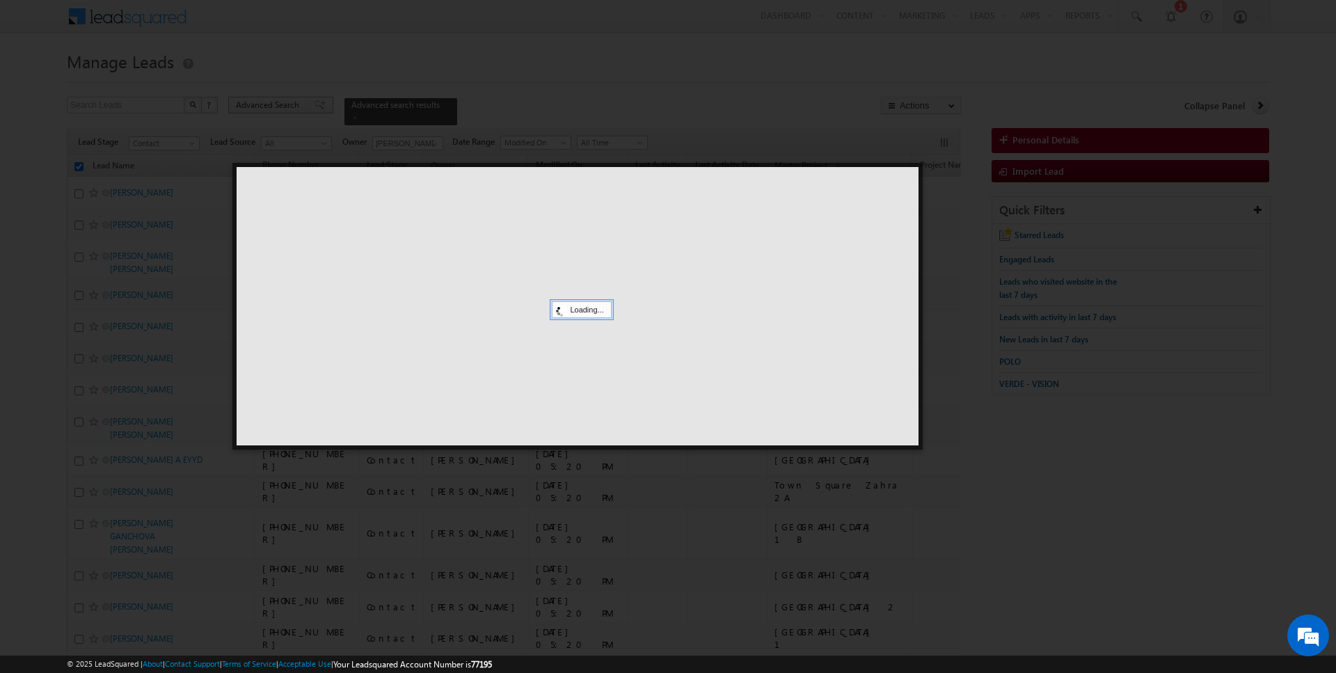
checkbox input "false"
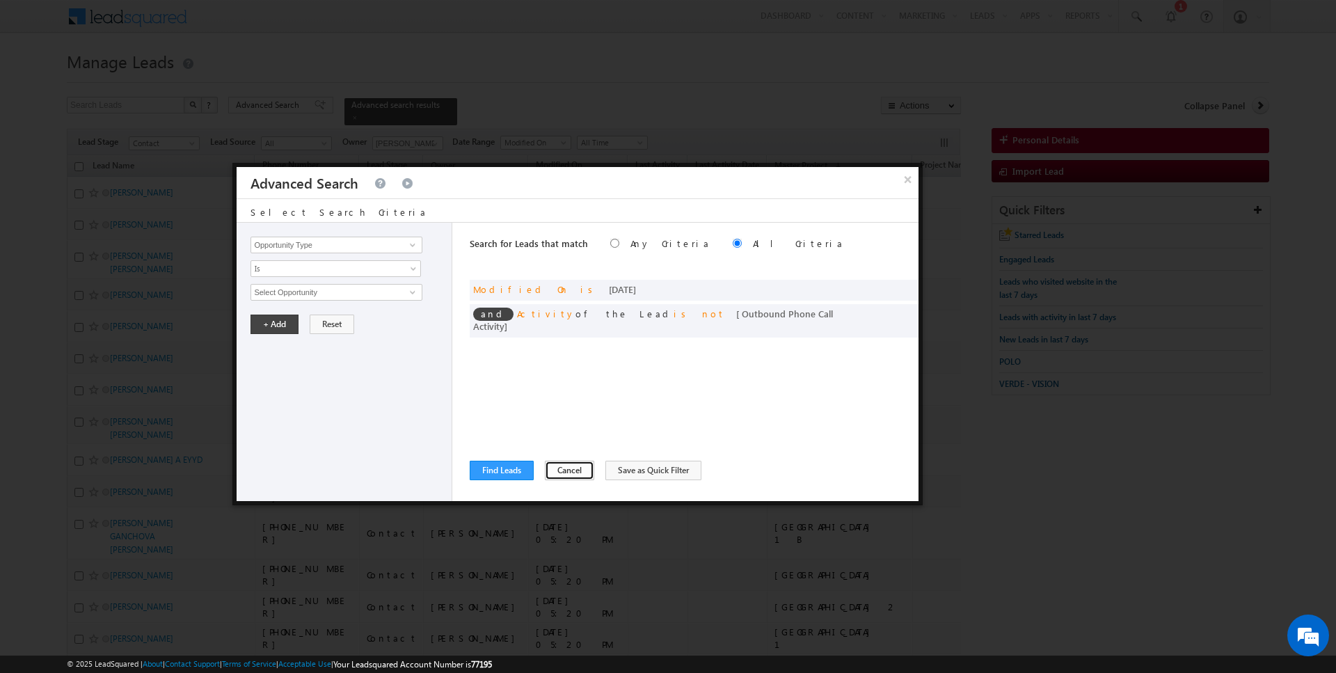
click at [567, 463] on button "Cancel" at bounding box center [569, 470] width 49 height 19
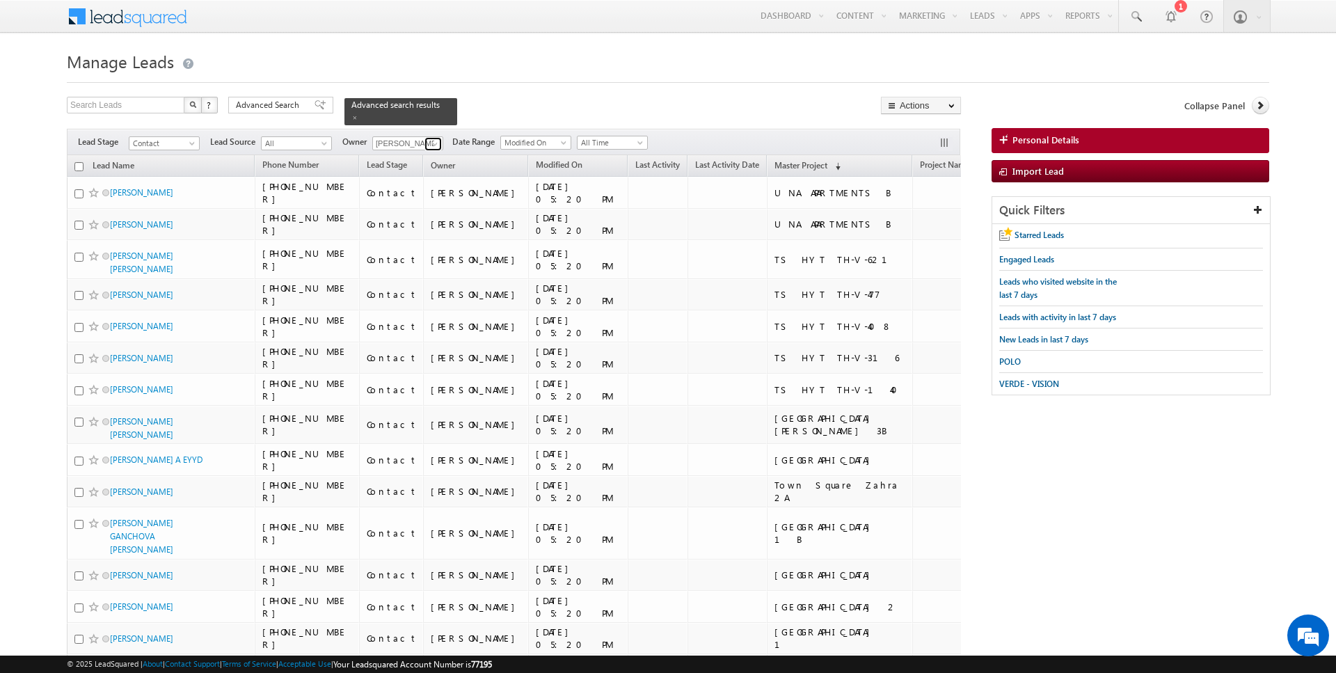
click at [433, 143] on span at bounding box center [434, 143] width 11 height 11
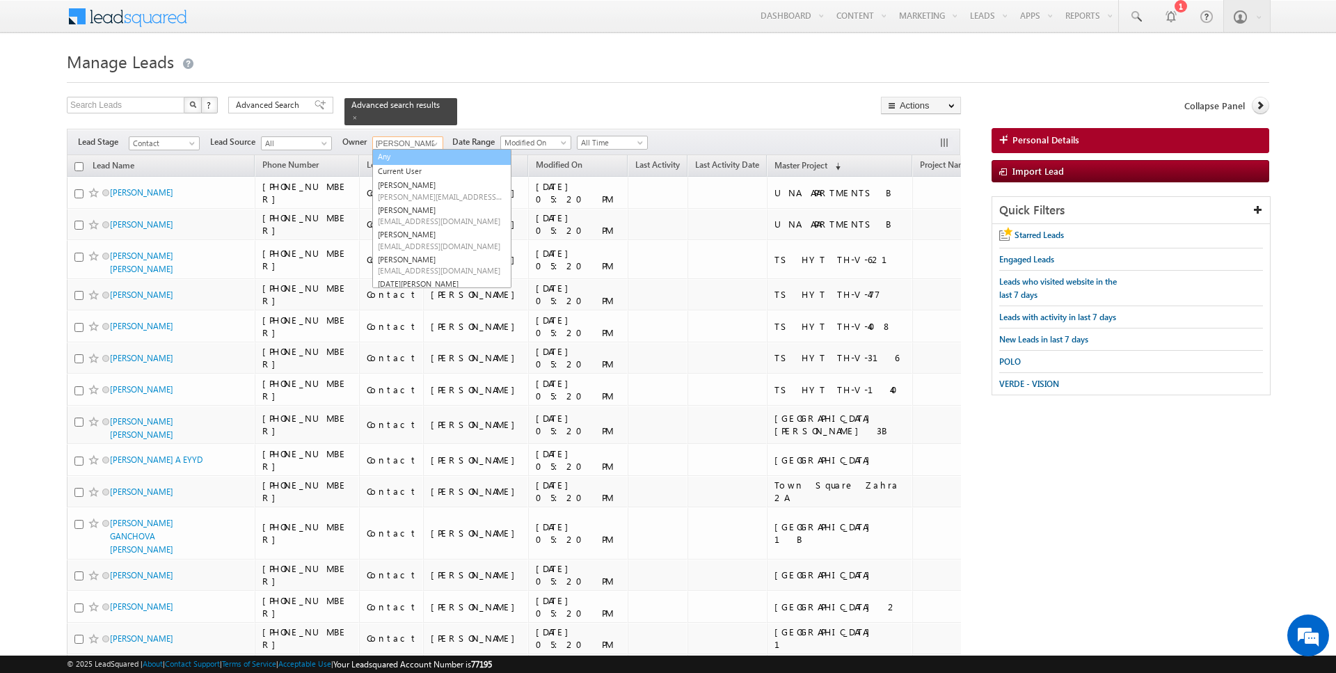
click at [427, 161] on link "Any" at bounding box center [441, 157] width 139 height 16
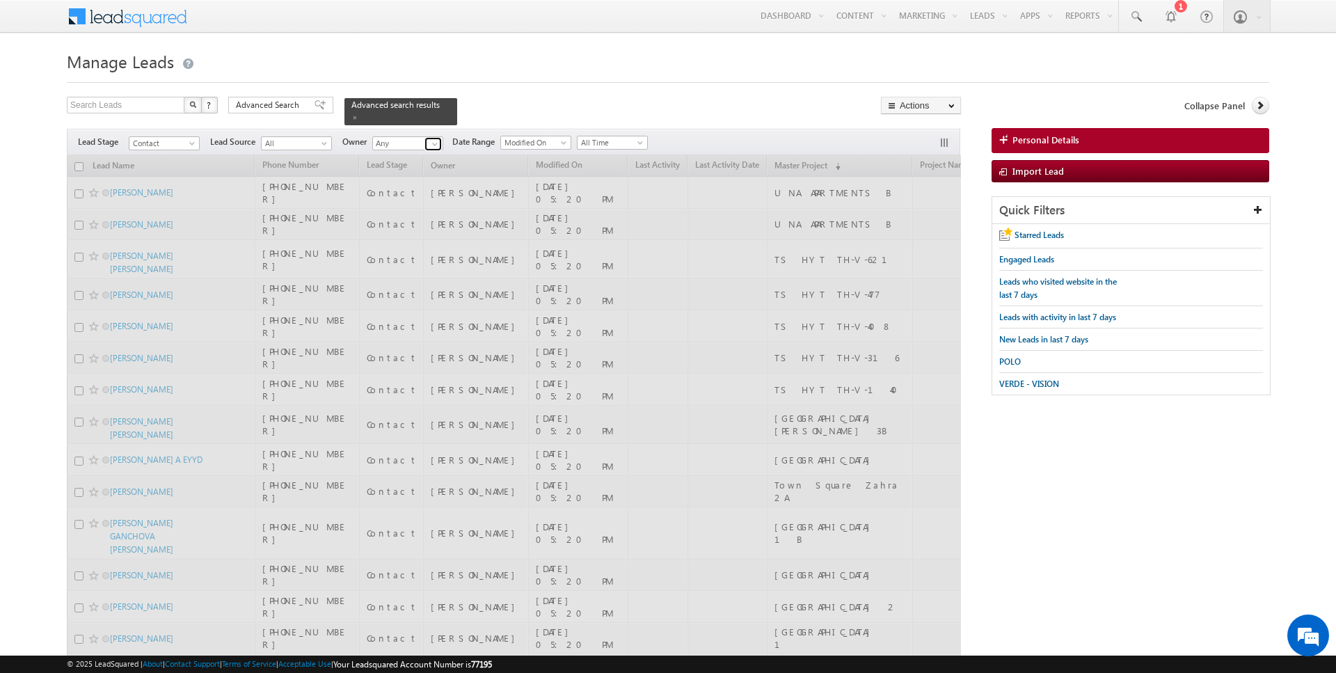
click at [426, 143] on link at bounding box center [433, 144] width 17 height 14
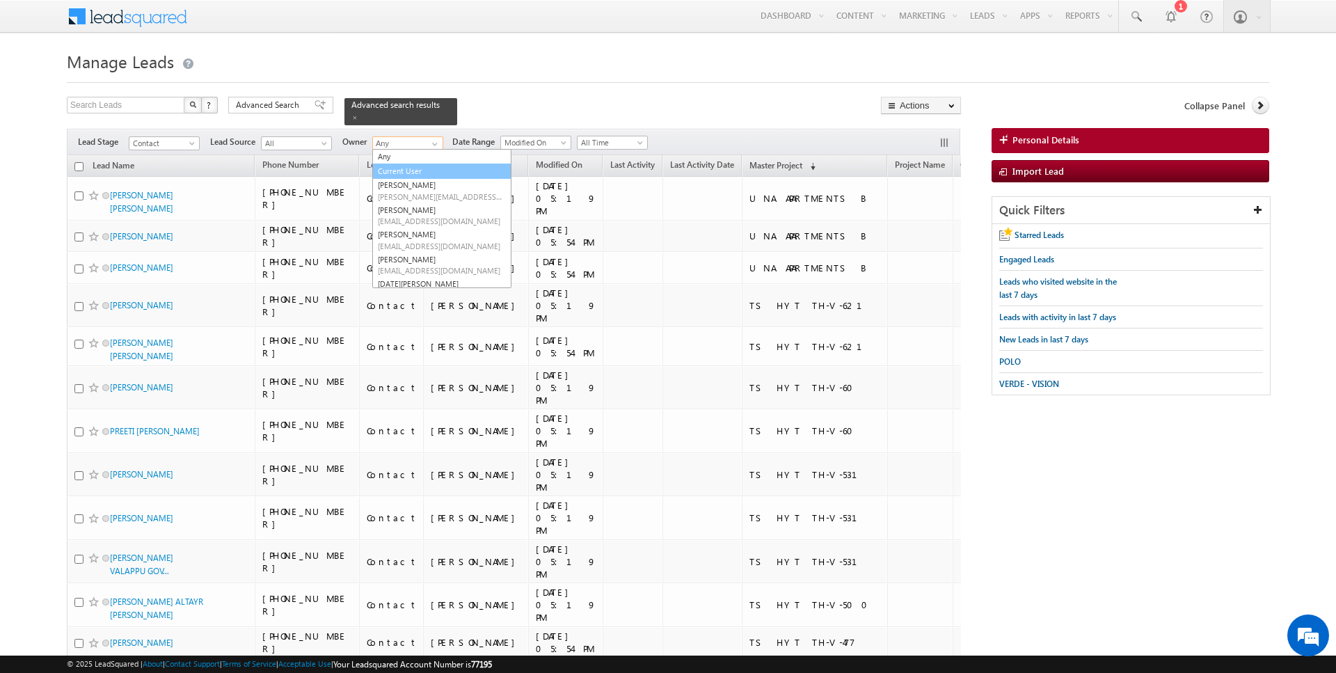
click at [413, 168] on link "Current User" at bounding box center [441, 172] width 139 height 16
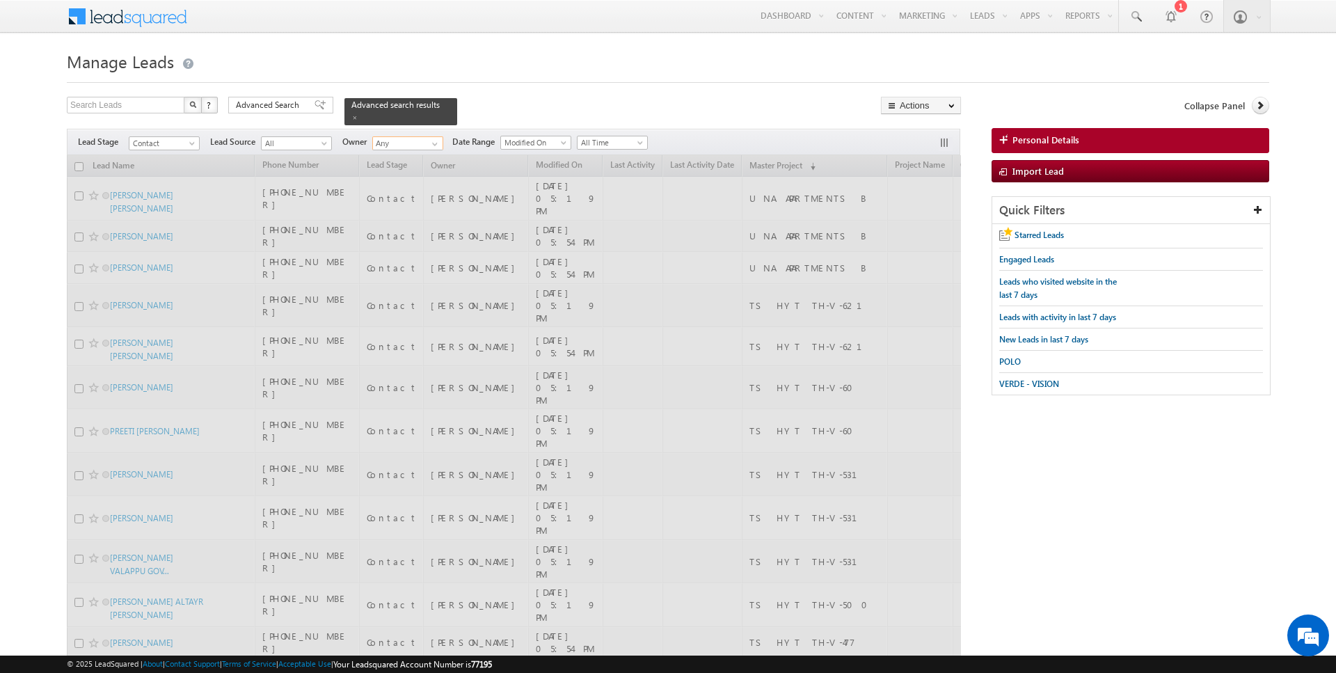
type input "Current User"
click at [594, 63] on h1 "Manage Leads" at bounding box center [668, 60] width 1203 height 27
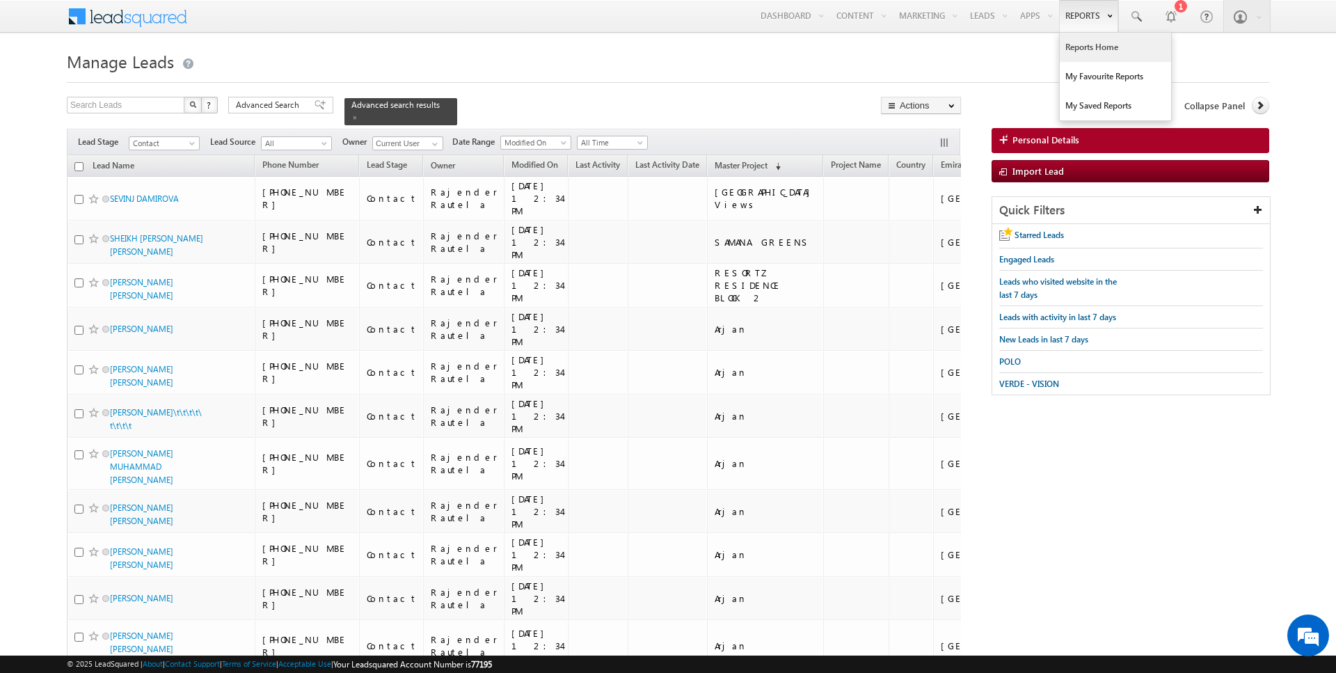
click at [1084, 51] on link "Reports Home" at bounding box center [1115, 47] width 111 height 29
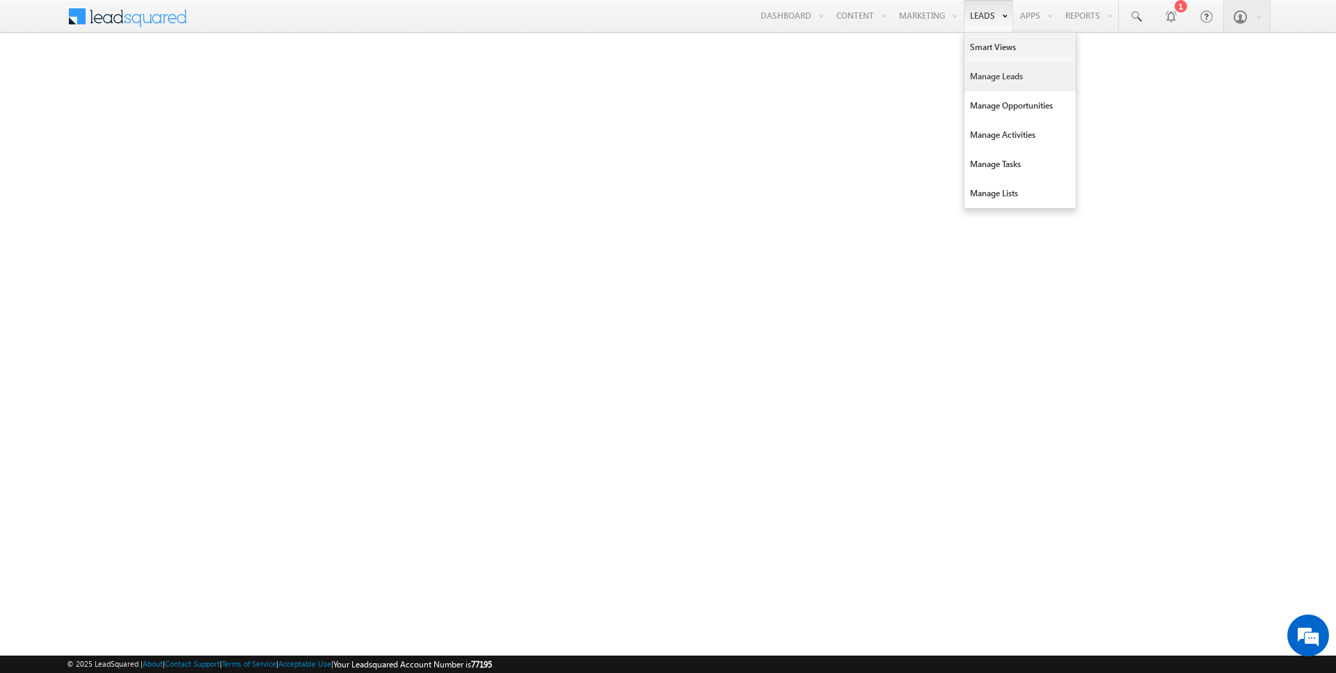
click at [988, 74] on link "Manage Leads" at bounding box center [1020, 76] width 111 height 29
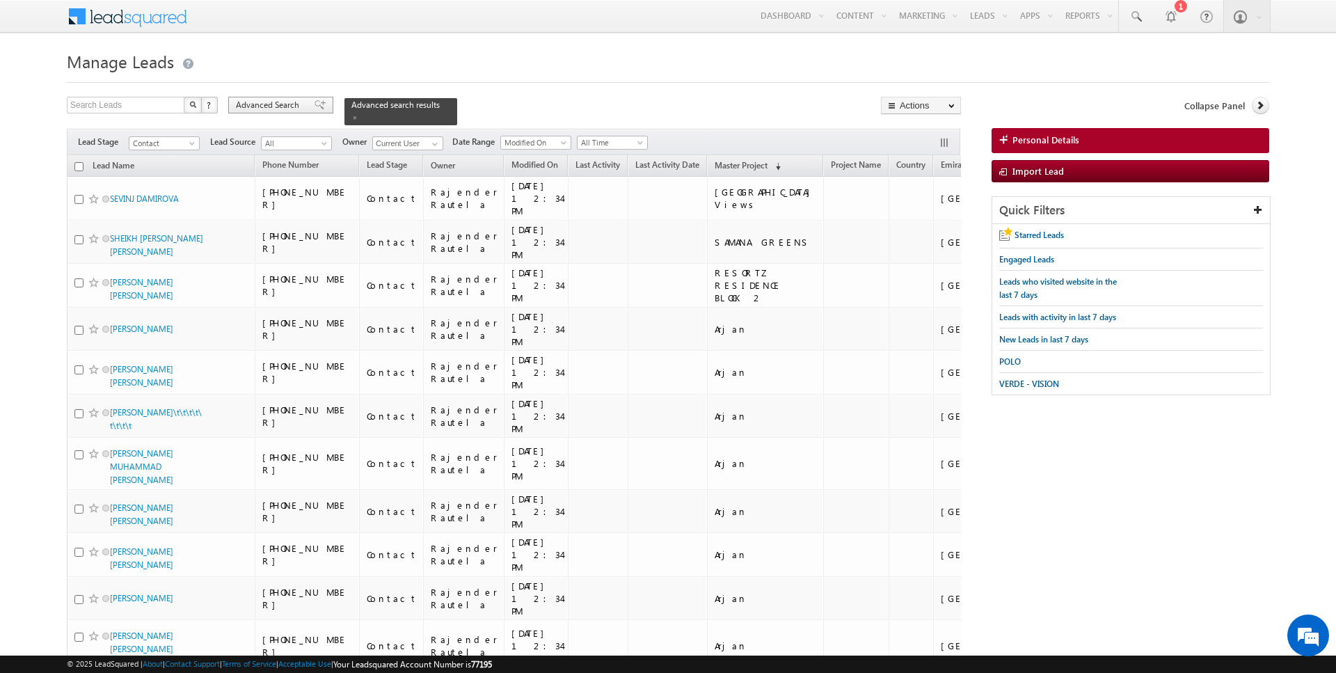
click at [241, 107] on span "Advanced Search" at bounding box center [270, 105] width 68 height 13
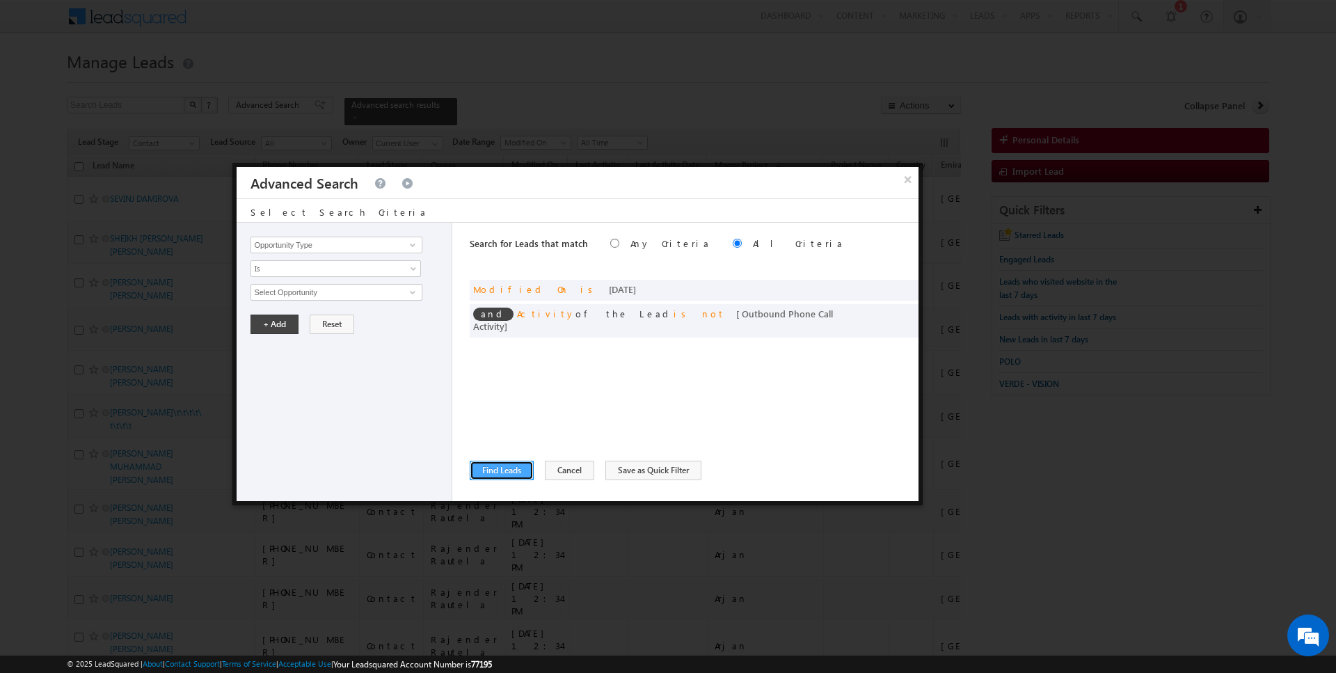
click at [502, 468] on button "Find Leads" at bounding box center [502, 470] width 64 height 19
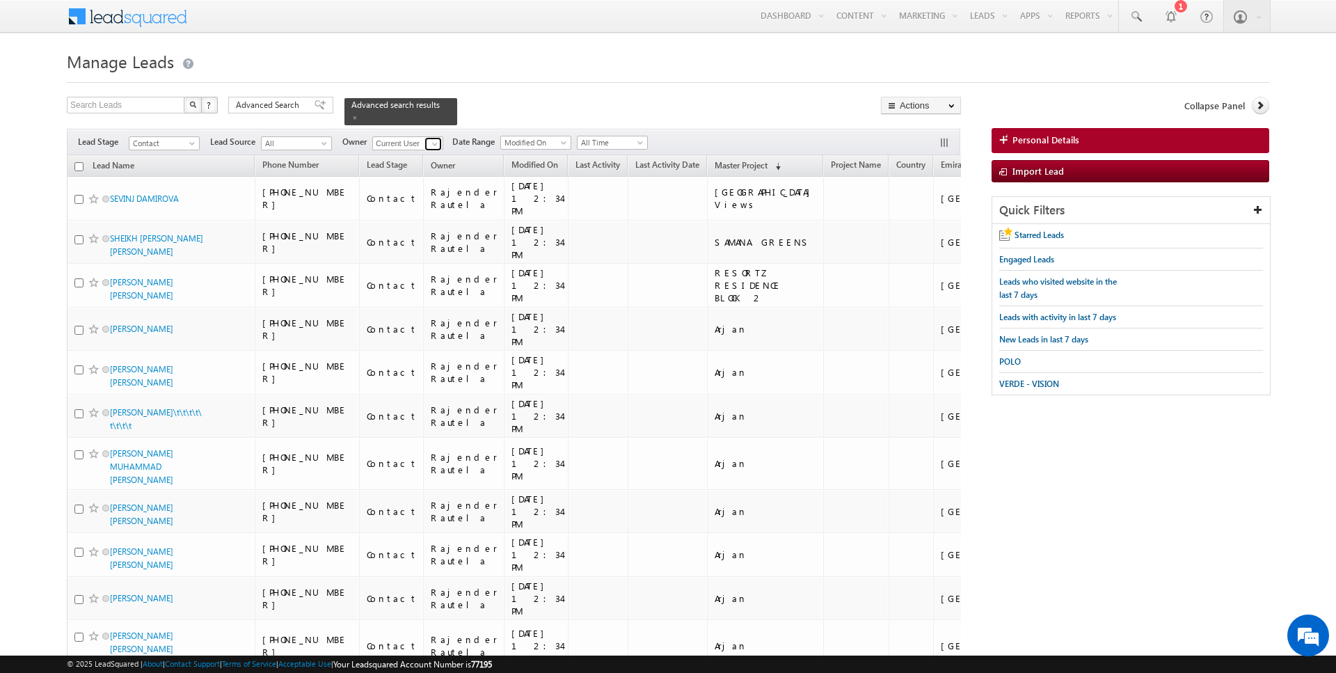
click at [434, 144] on span at bounding box center [434, 143] width 11 height 11
type input "[PERSON_NAME]"
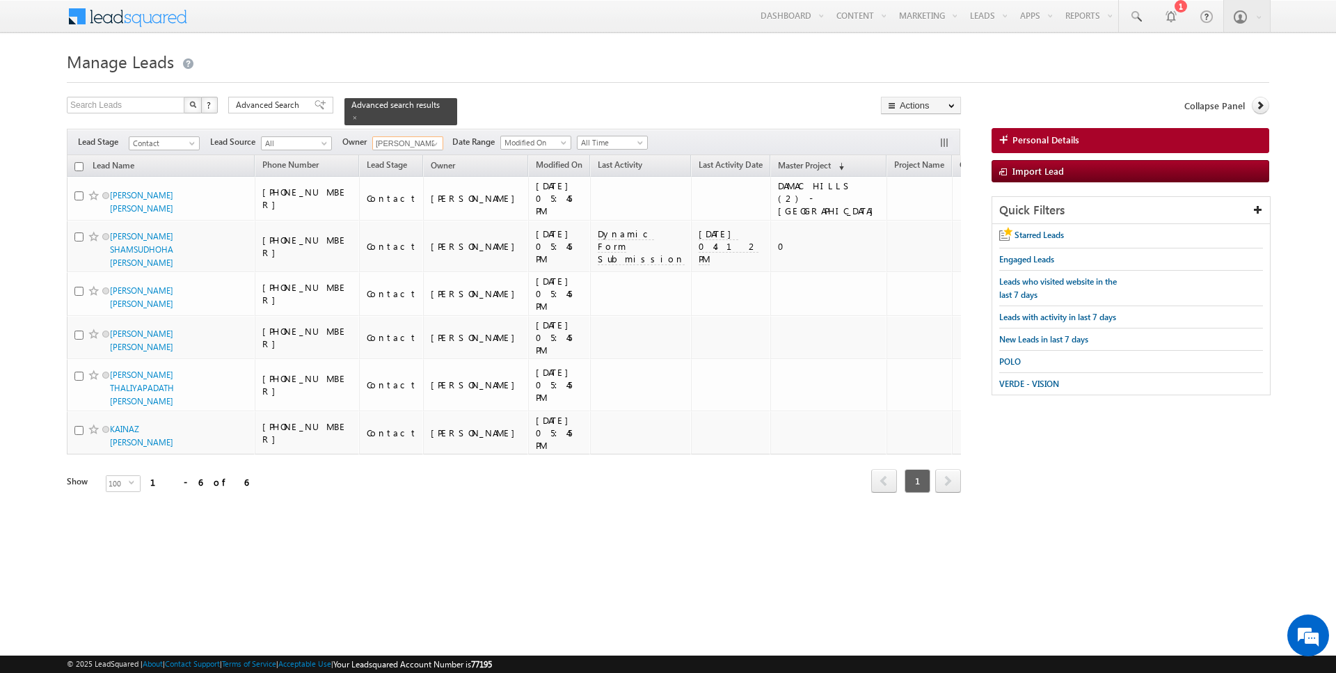
click at [79, 164] on input "checkbox" at bounding box center [78, 166] width 9 height 9
checkbox input "true"
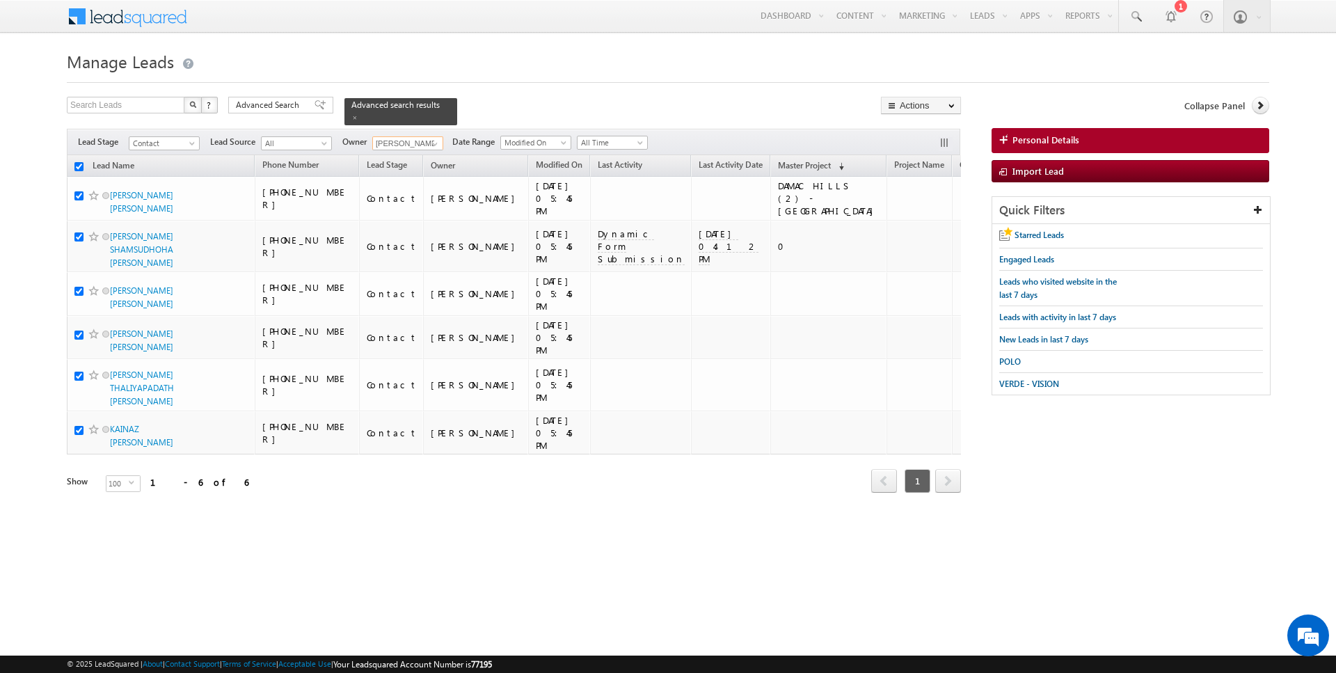
checkbox input "true"
type input "[PERSON_NAME]"
click at [911, 221] on link "Change Owner" at bounding box center [921, 225] width 79 height 17
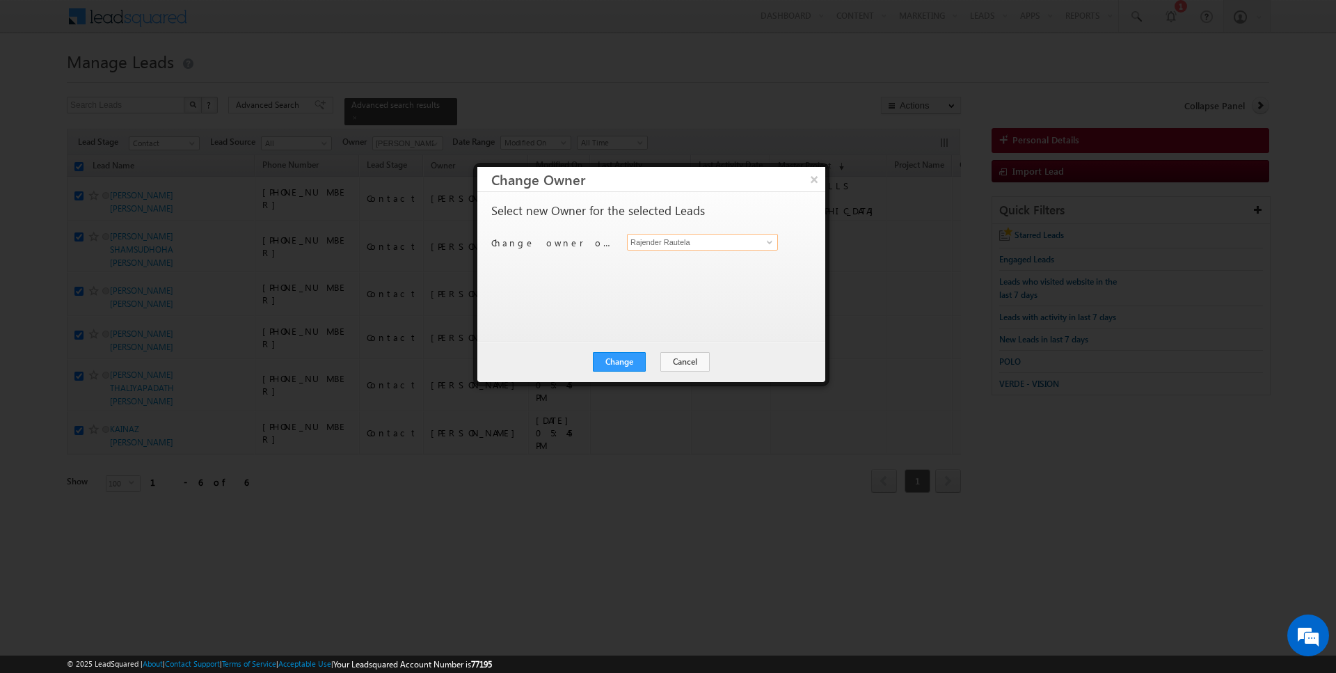
click at [729, 234] on input "Rajender Rautela" at bounding box center [702, 242] width 151 height 17
type input "[PERSON_NAME]"
click at [619, 362] on button "Change" at bounding box center [619, 361] width 53 height 19
click at [656, 370] on button "Close" at bounding box center [653, 361] width 45 height 19
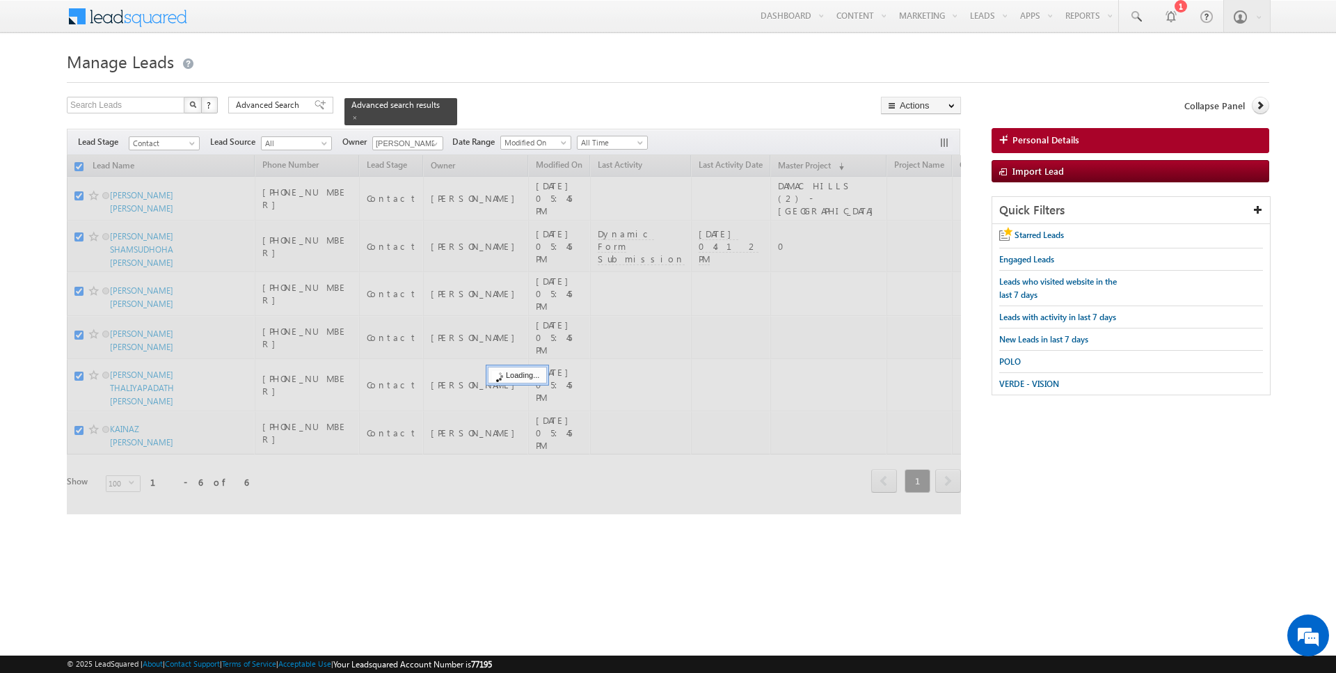
checkbox input "false"
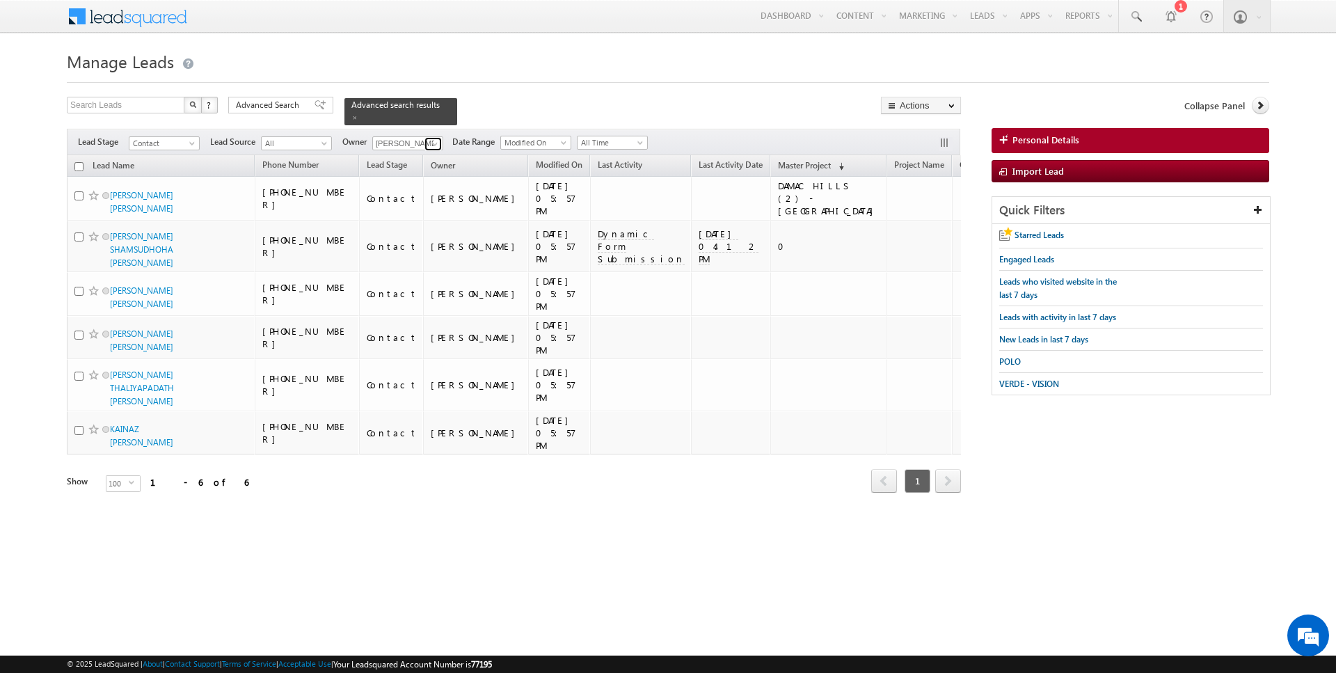
click at [435, 150] on link at bounding box center [433, 144] width 17 height 14
click at [400, 166] on link "Current User" at bounding box center [441, 172] width 139 height 16
type input "Current User"
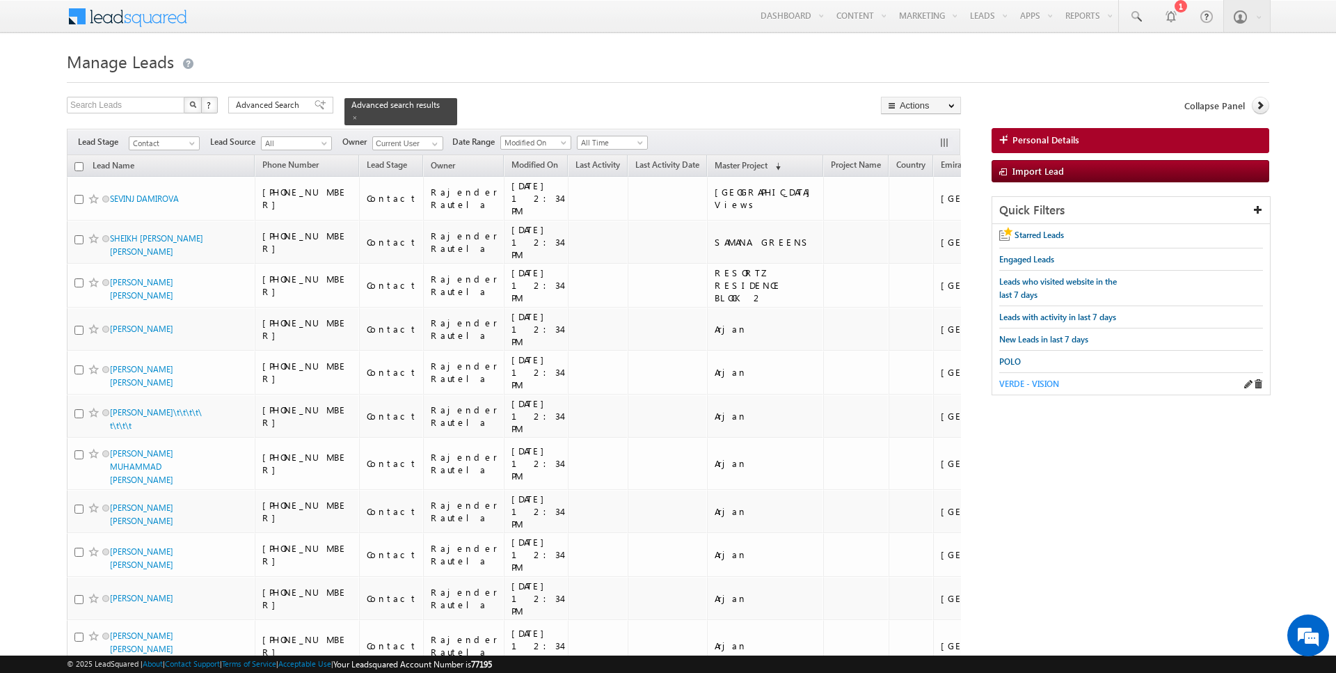
click at [1020, 386] on link "VERDE - VISION" at bounding box center [1029, 383] width 60 height 13
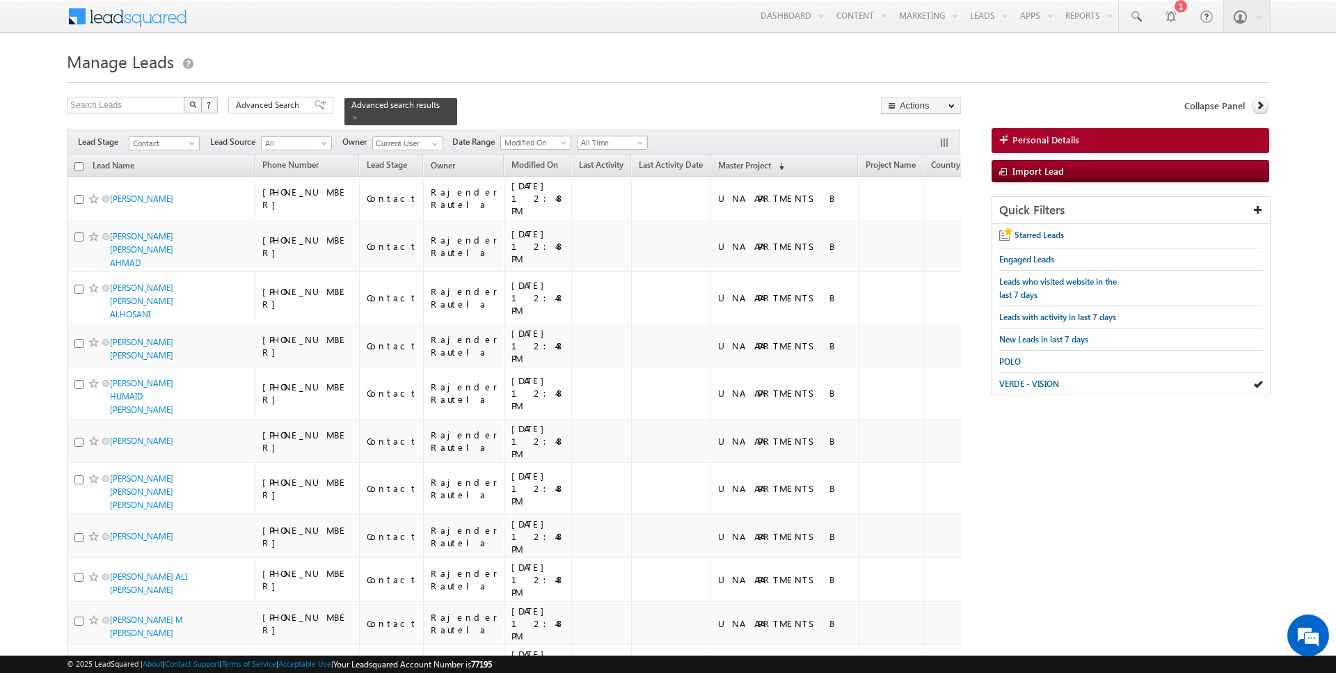
click at [79, 168] on input "checkbox" at bounding box center [78, 166] width 9 height 9
checkbox input "true"
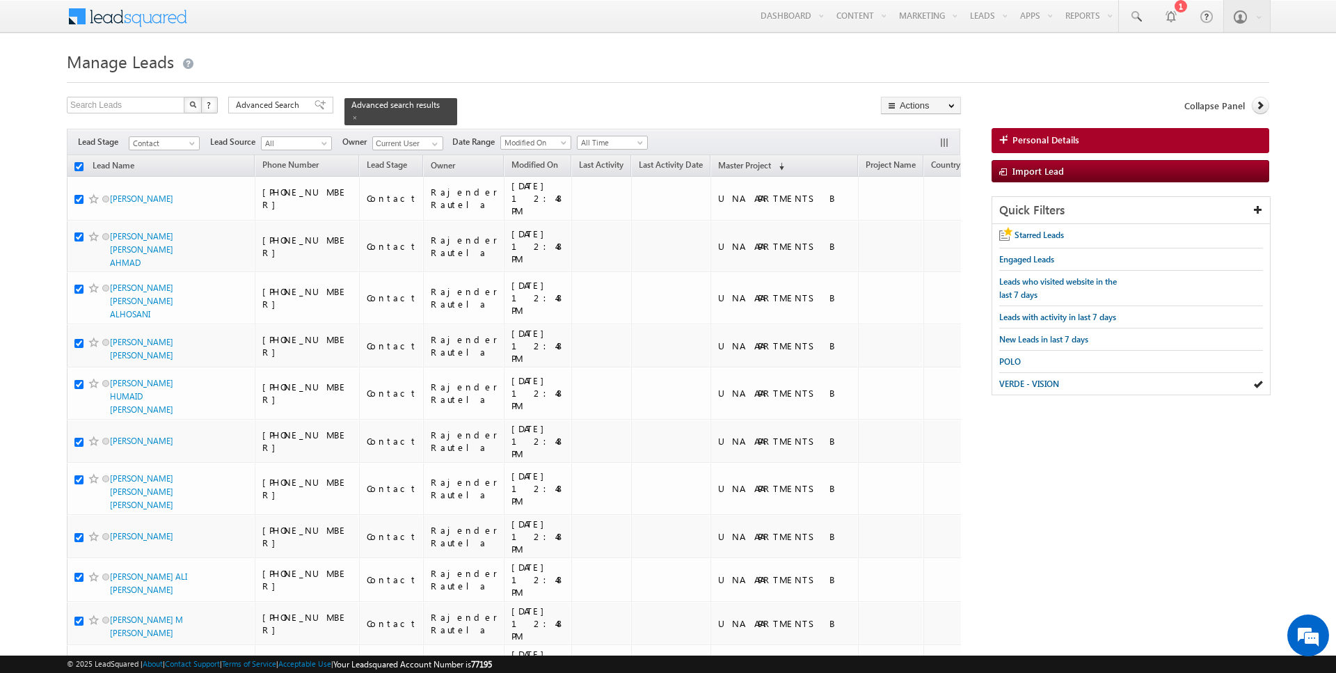
checkbox input "true"
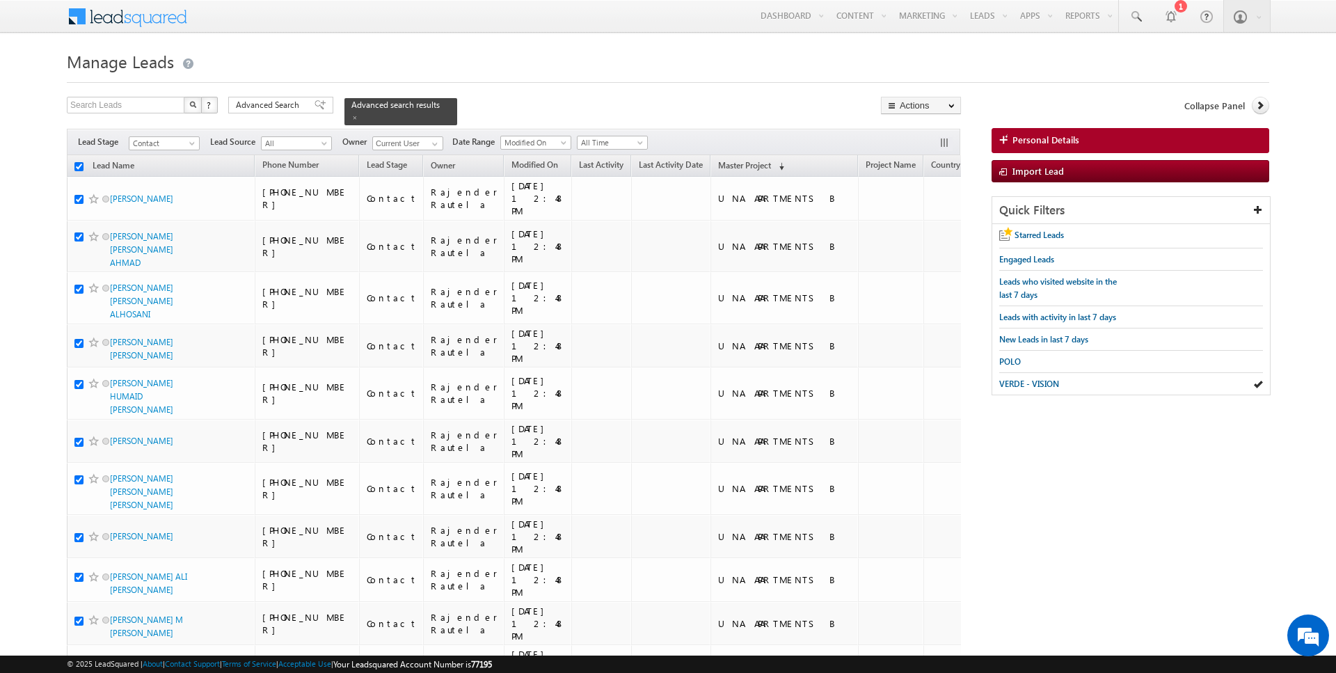
checkbox input "true"
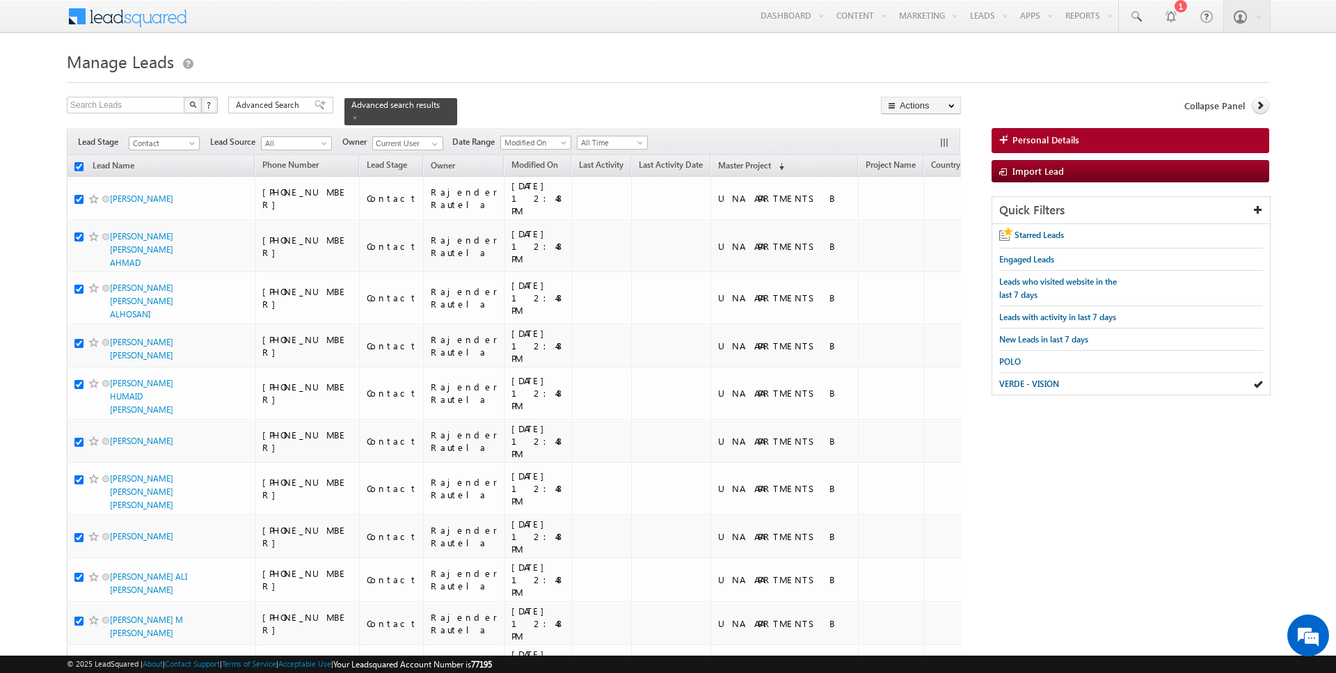
checkbox input "true"
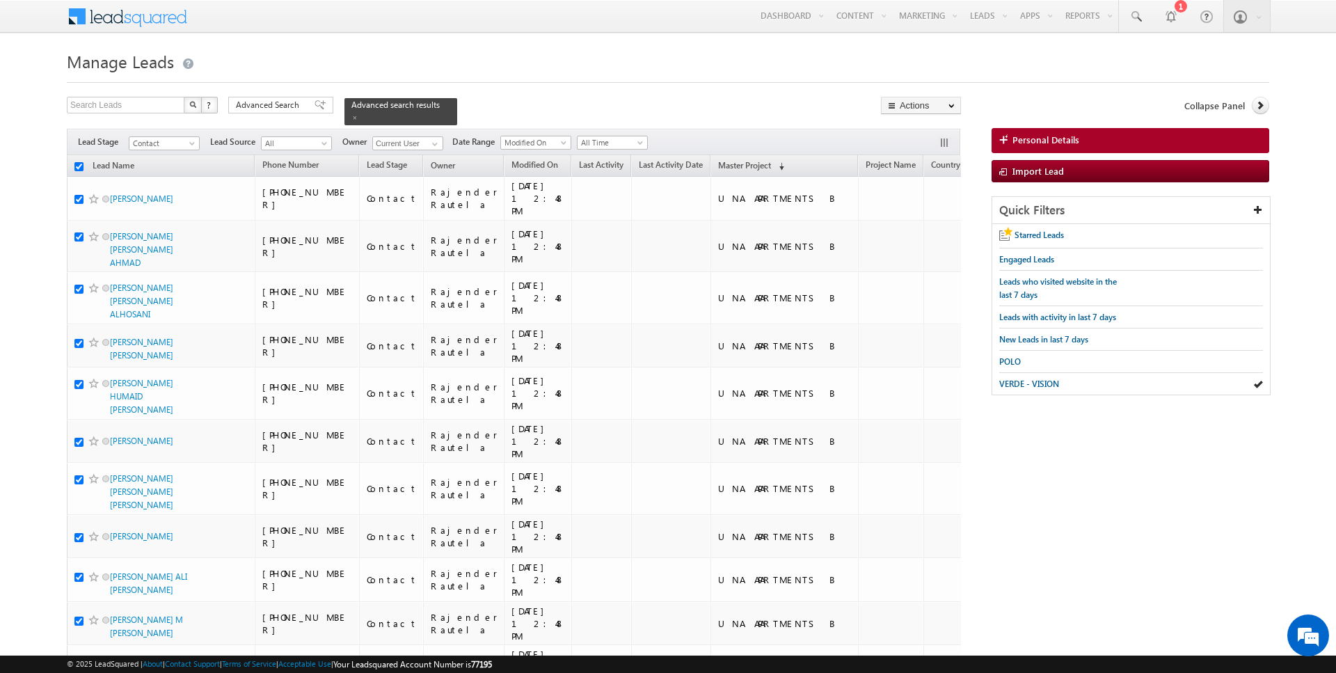
checkbox input "true"
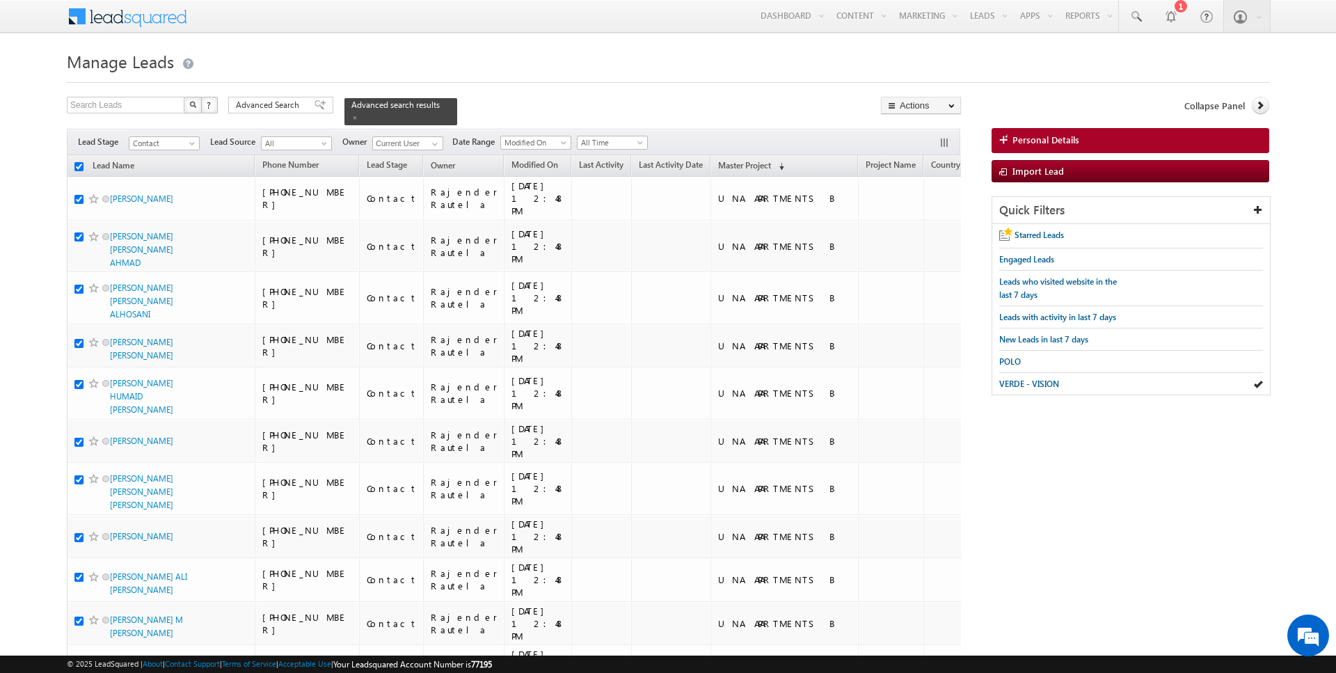
checkbox input "true"
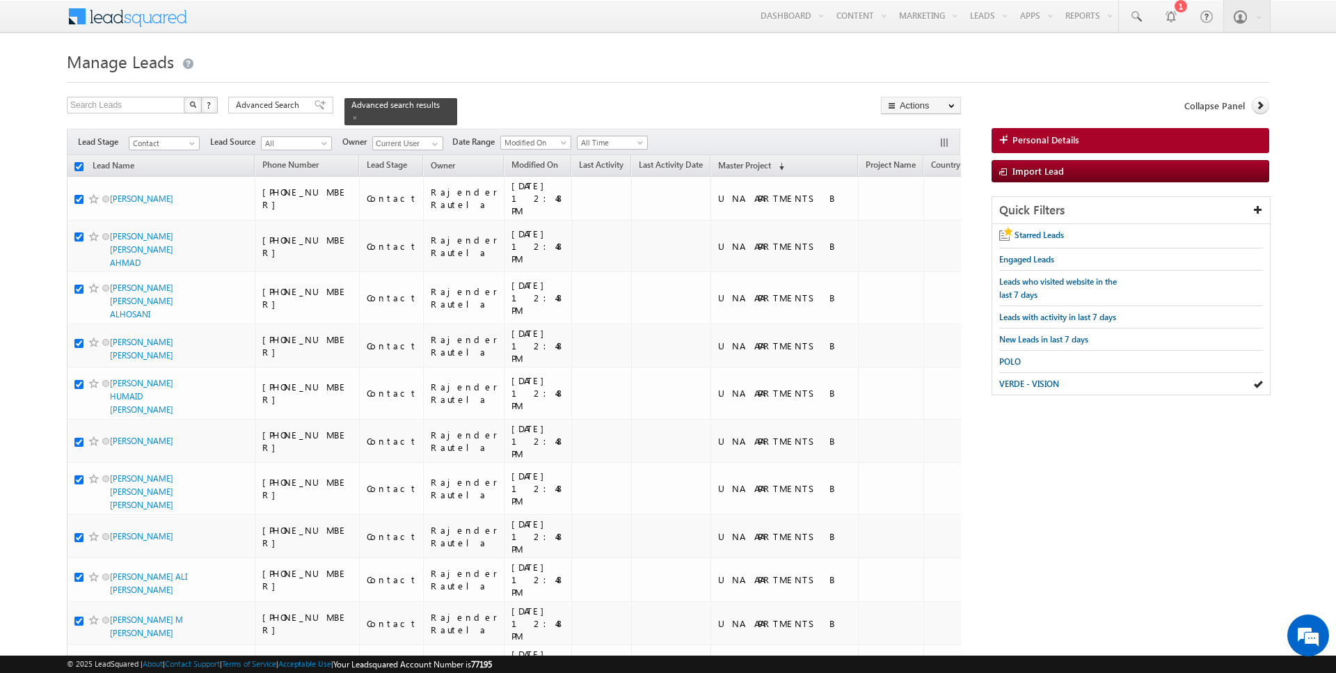
checkbox input "true"
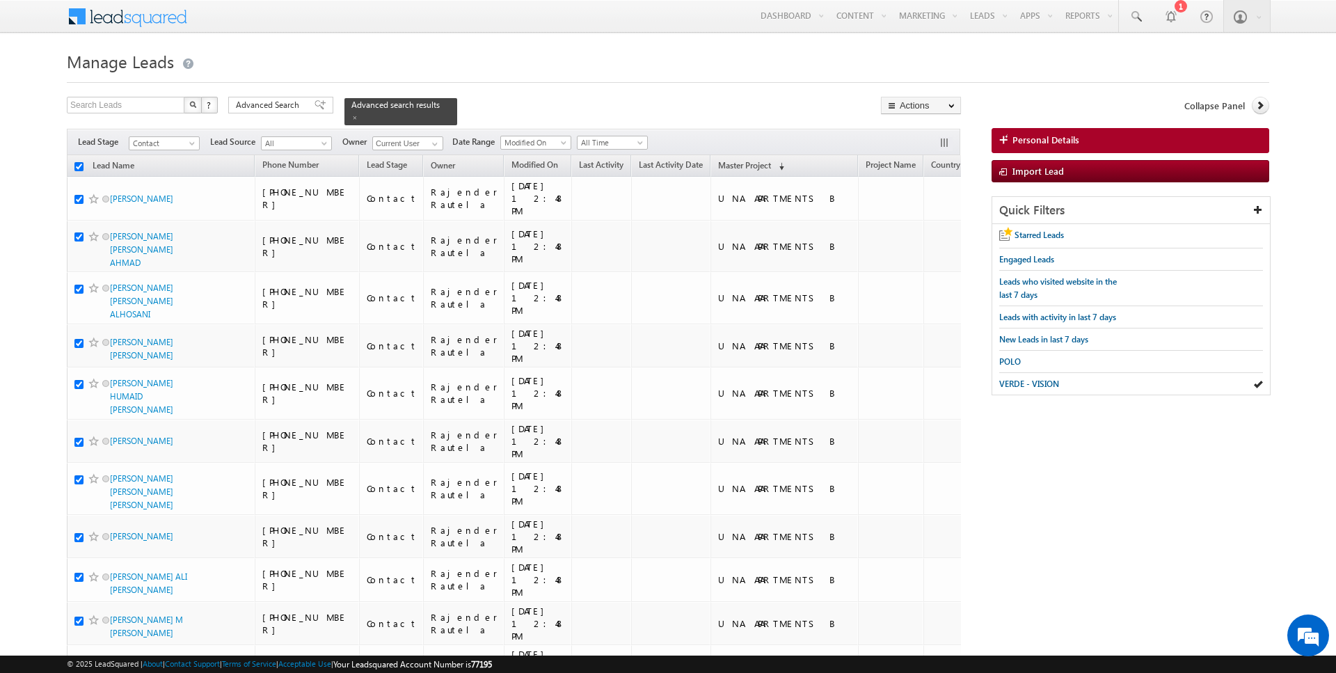
checkbox input "true"
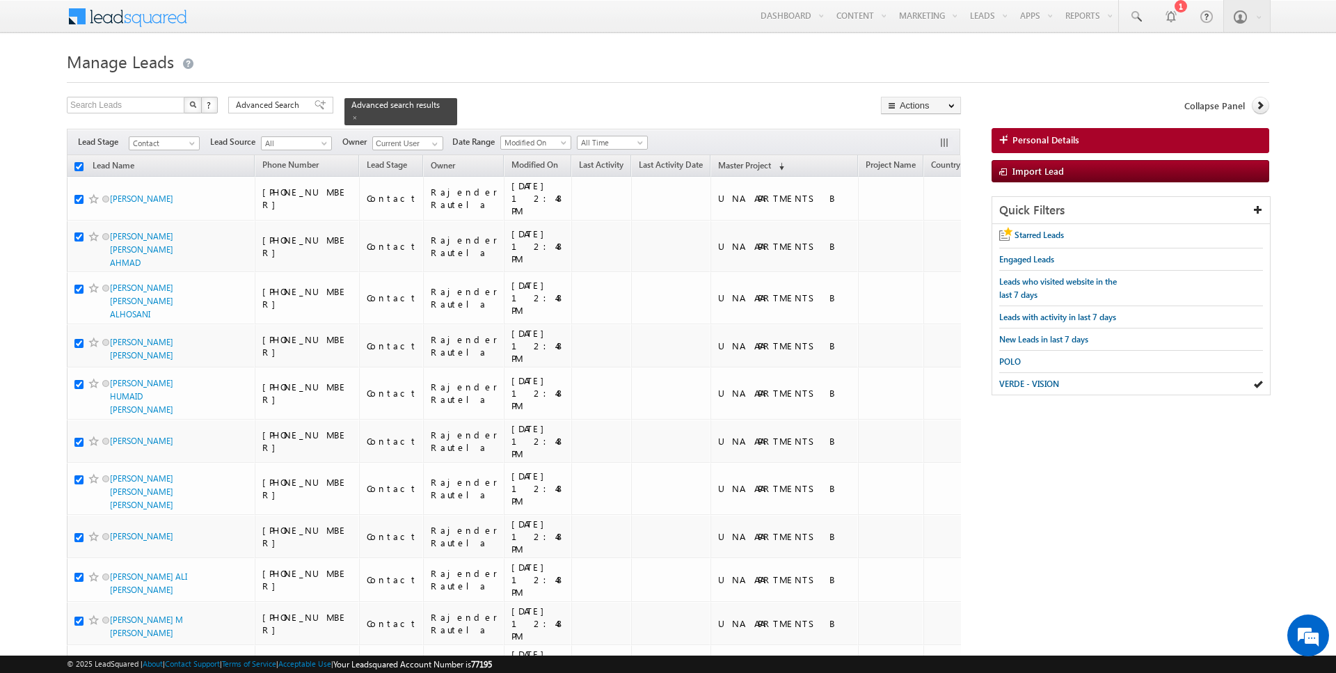
checkbox input "true"
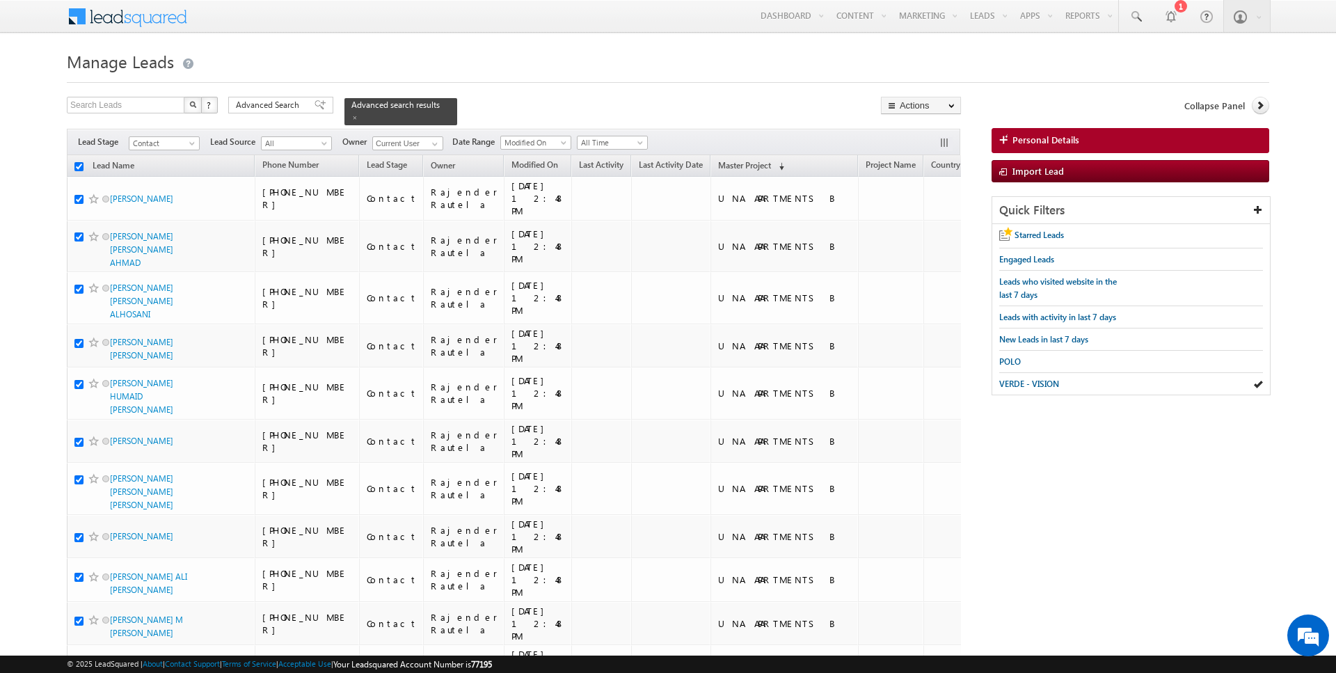
checkbox input "true"
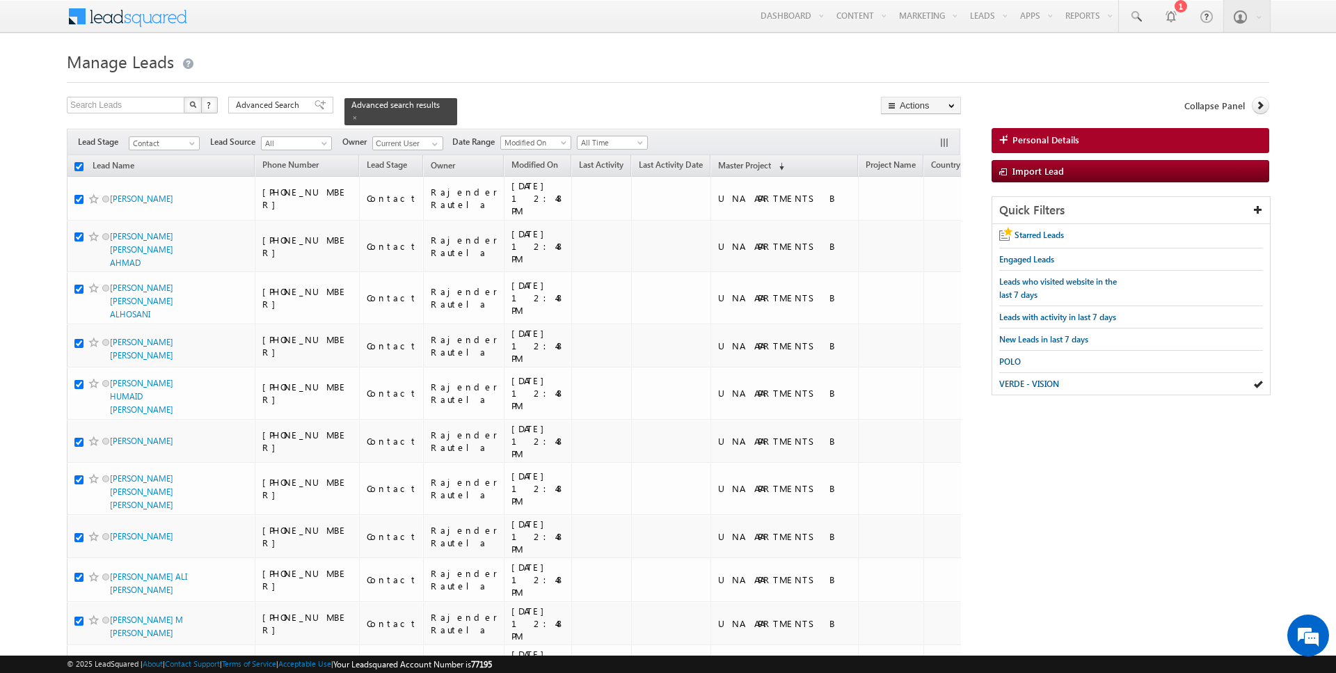
checkbox input "true"
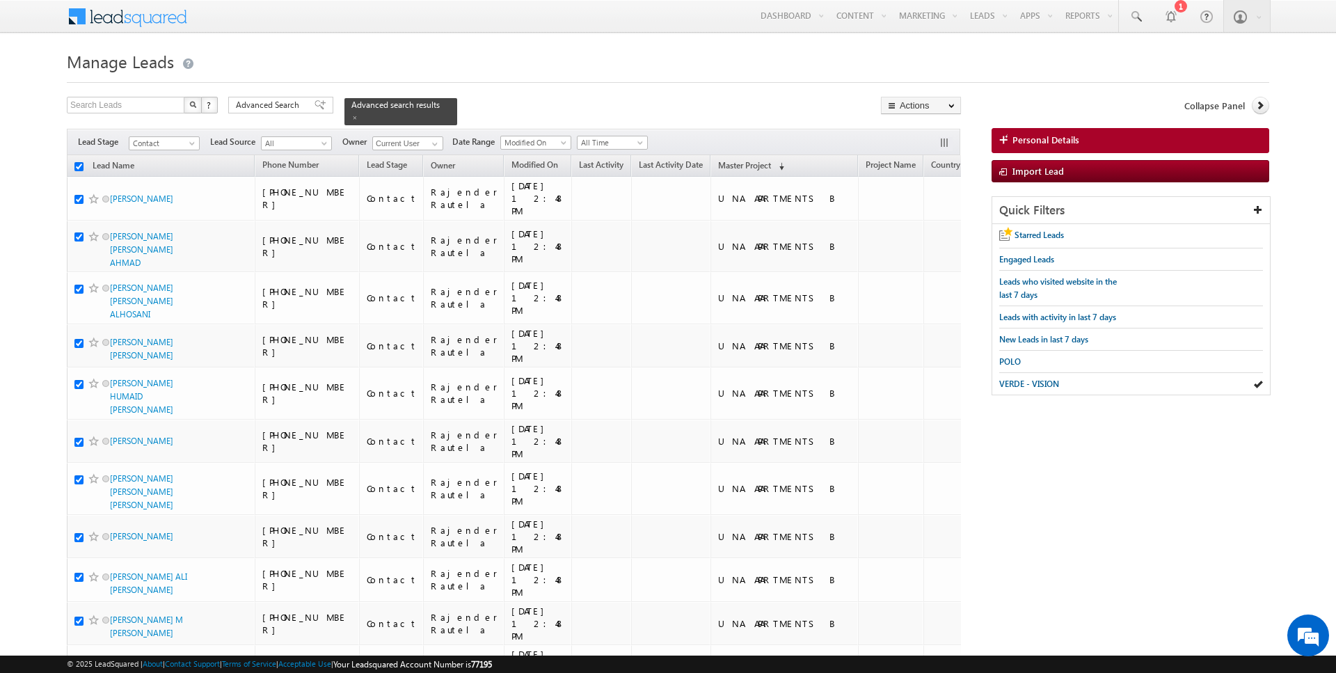
checkbox input "true"
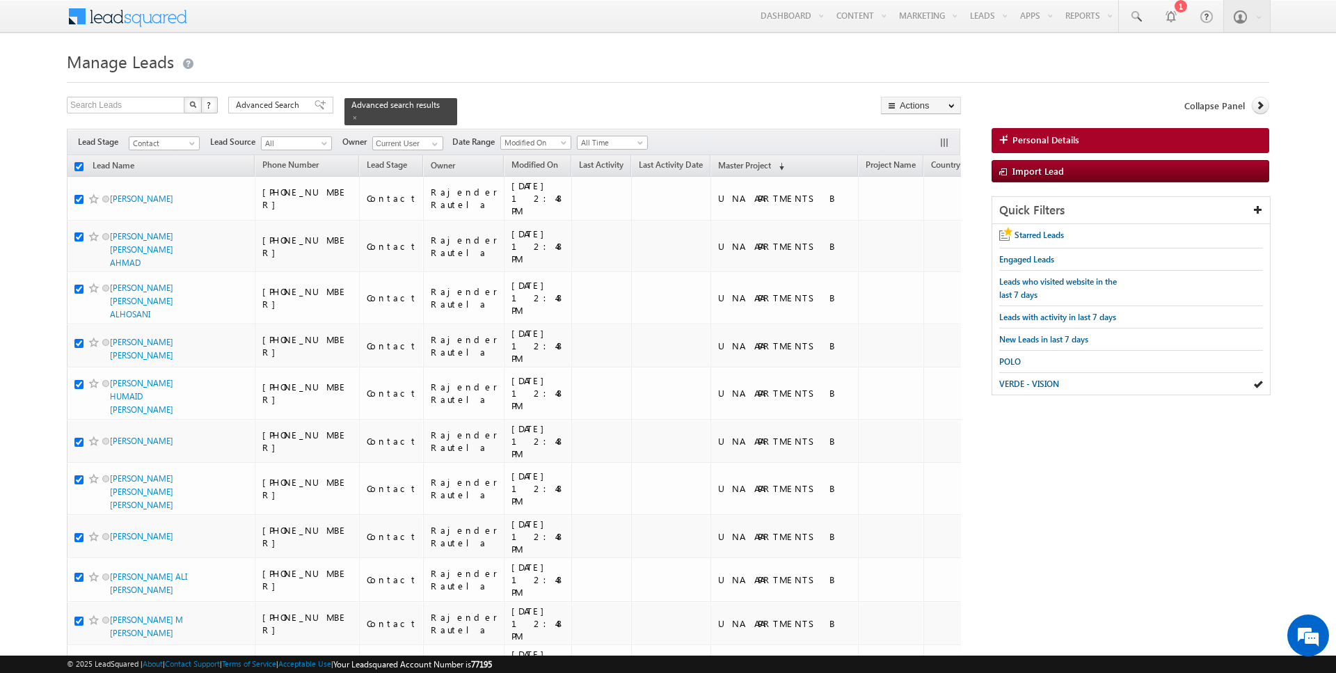
checkbox input "true"
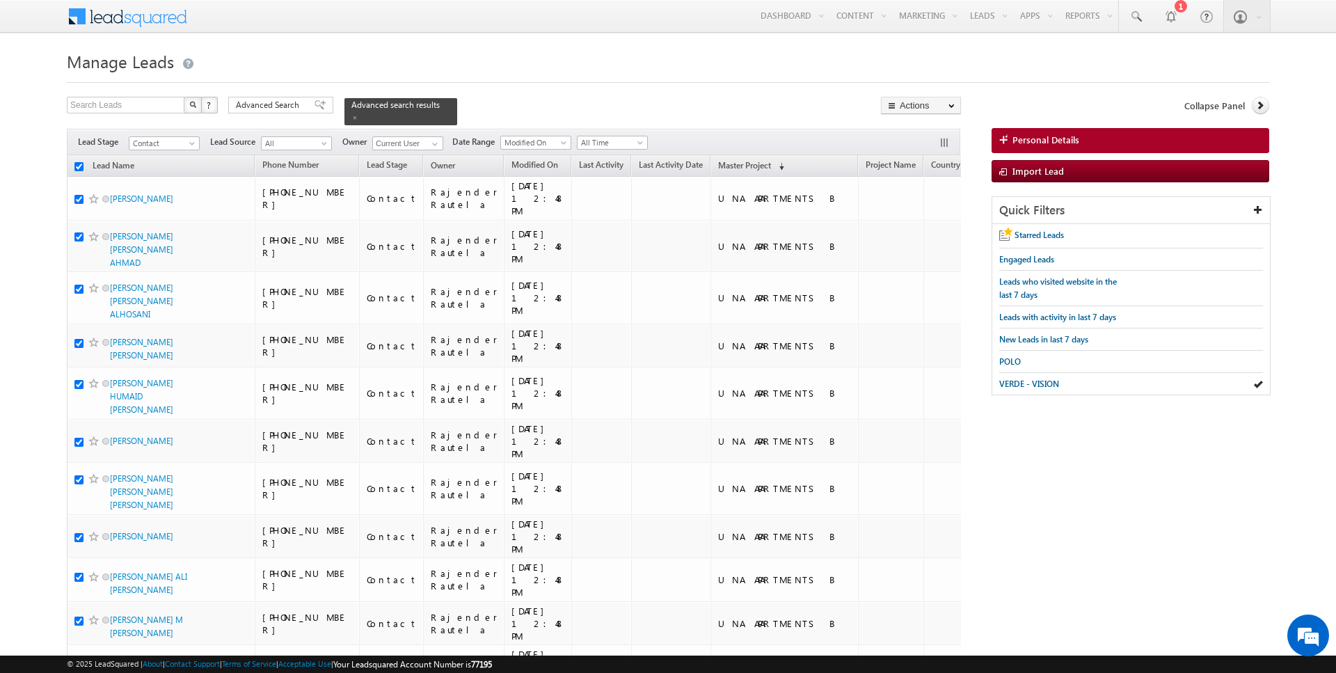
checkbox input "true"
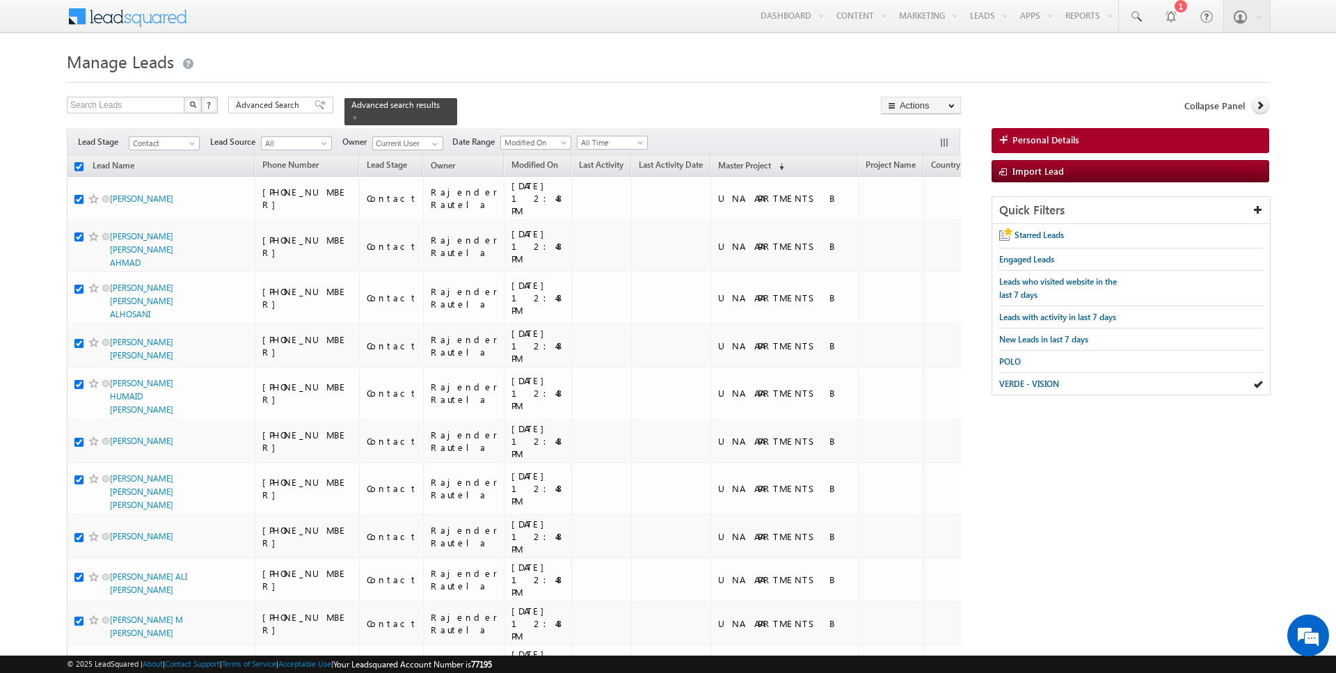
checkbox input "true"
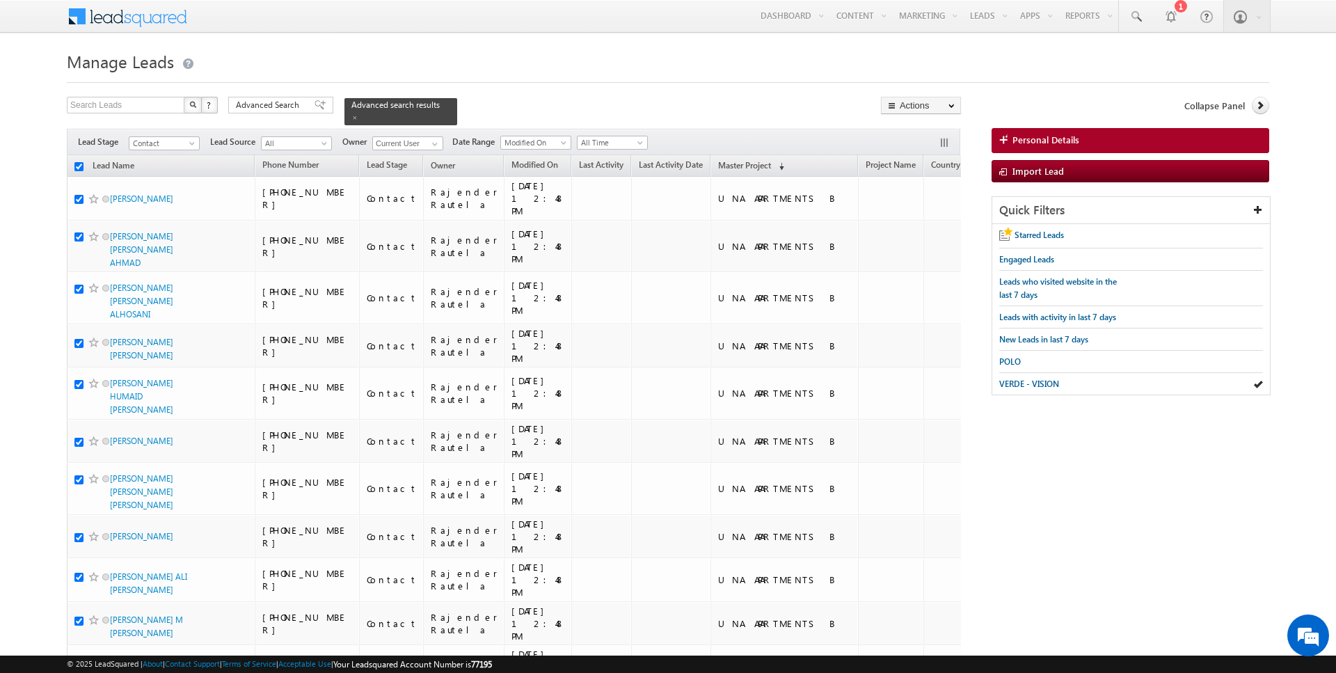
checkbox input "true"
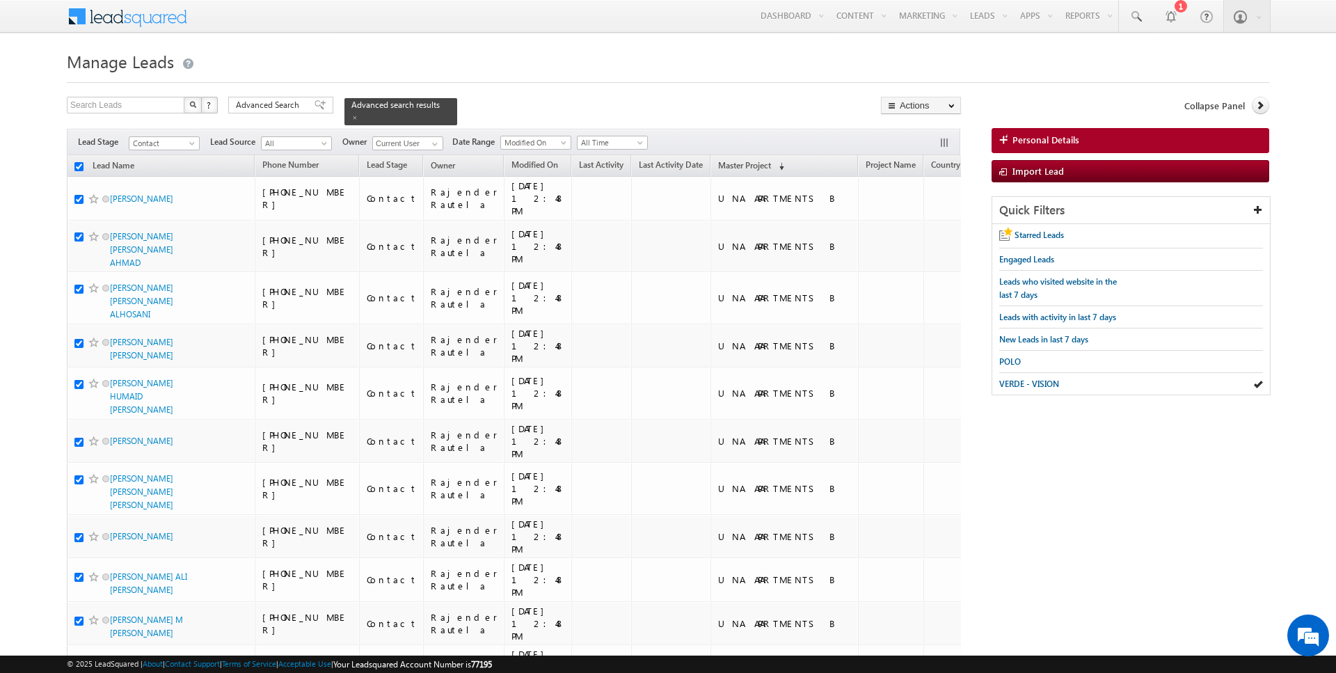
checkbox input "true"
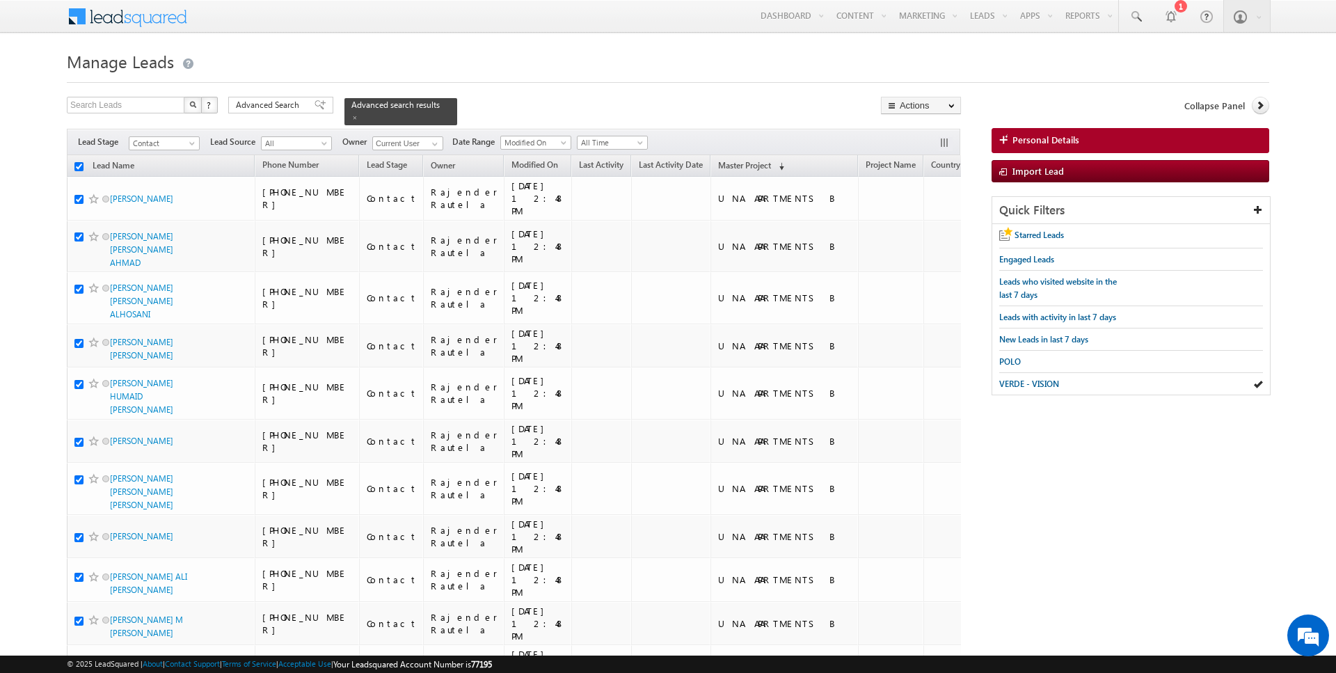
checkbox input "true"
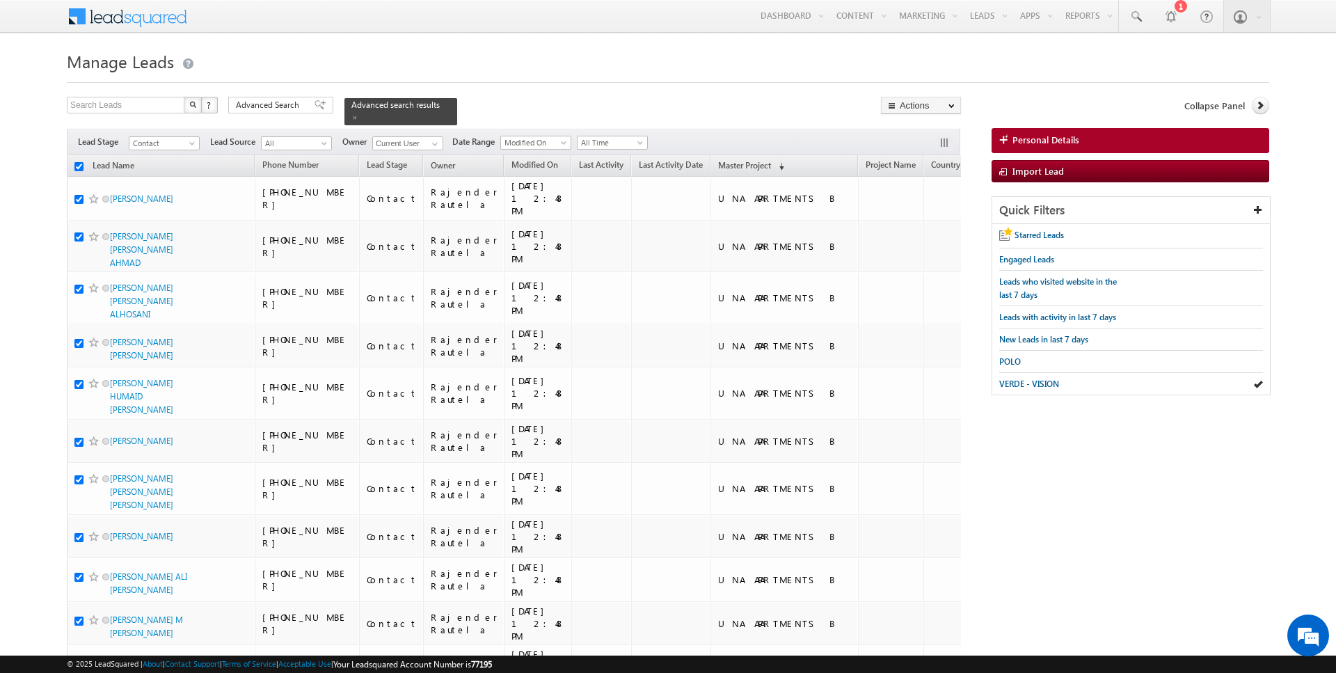
checkbox input "true"
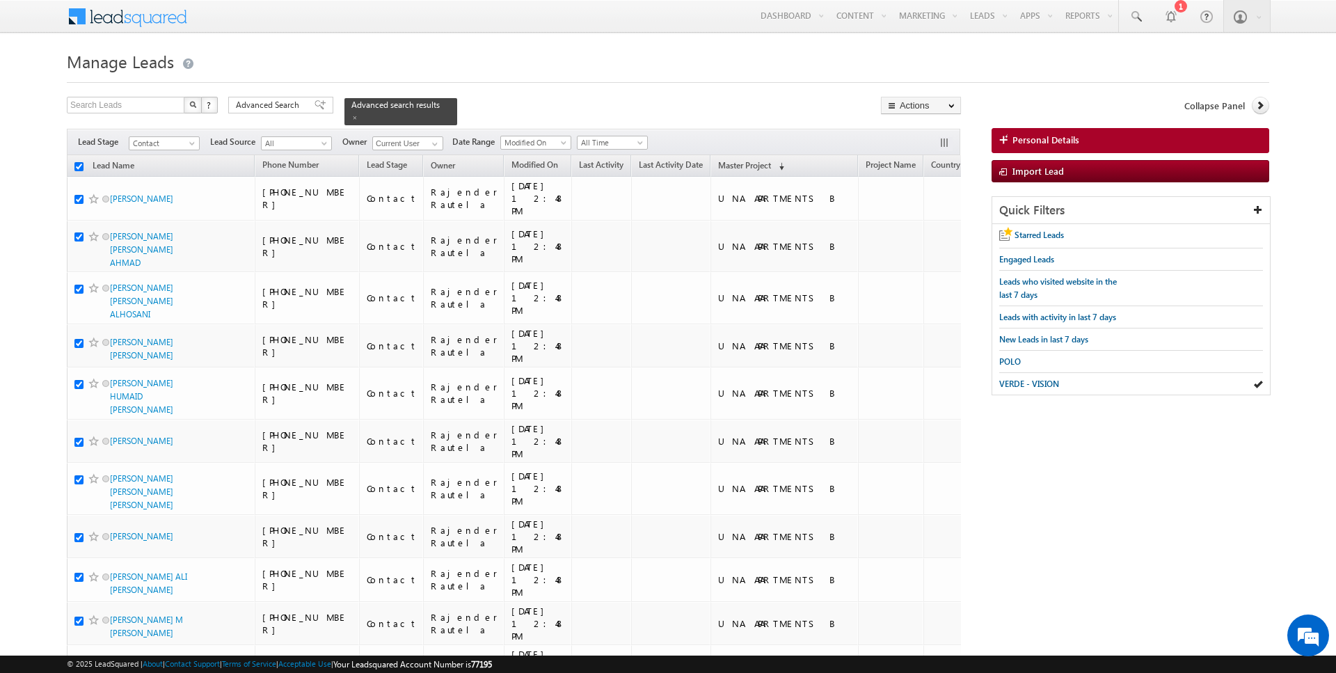
checkbox input "true"
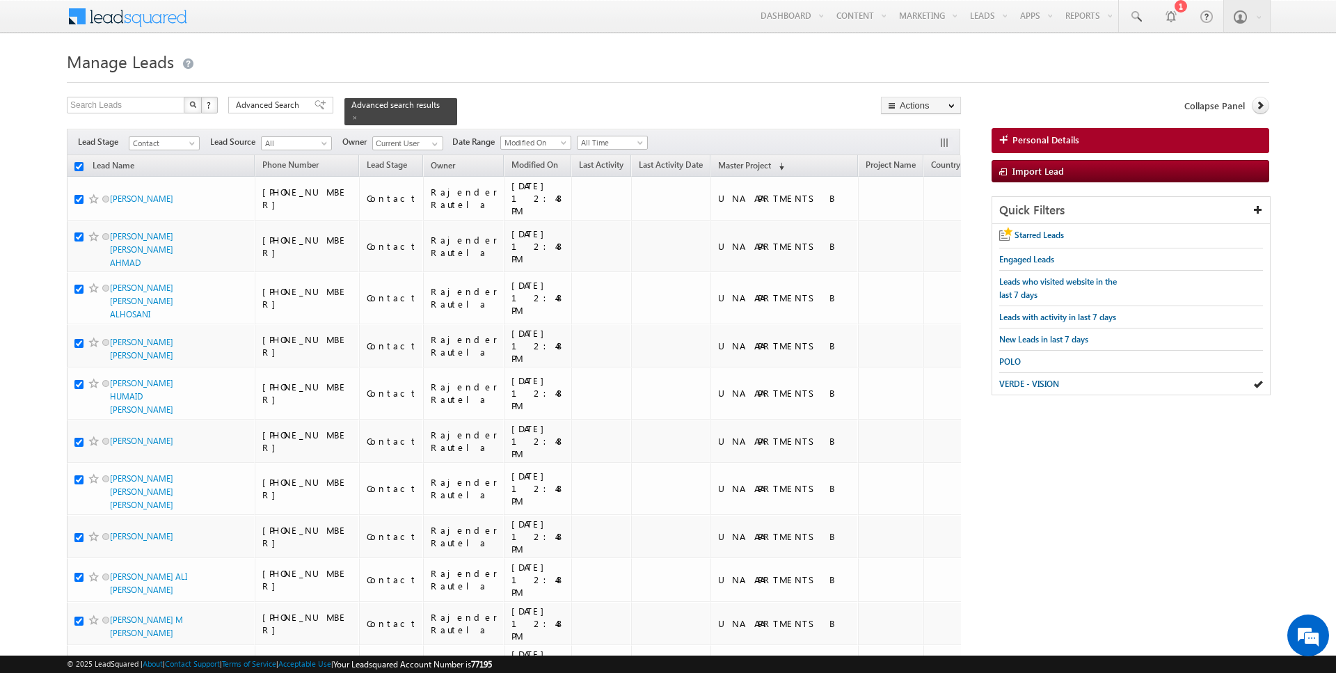
checkbox input "true"
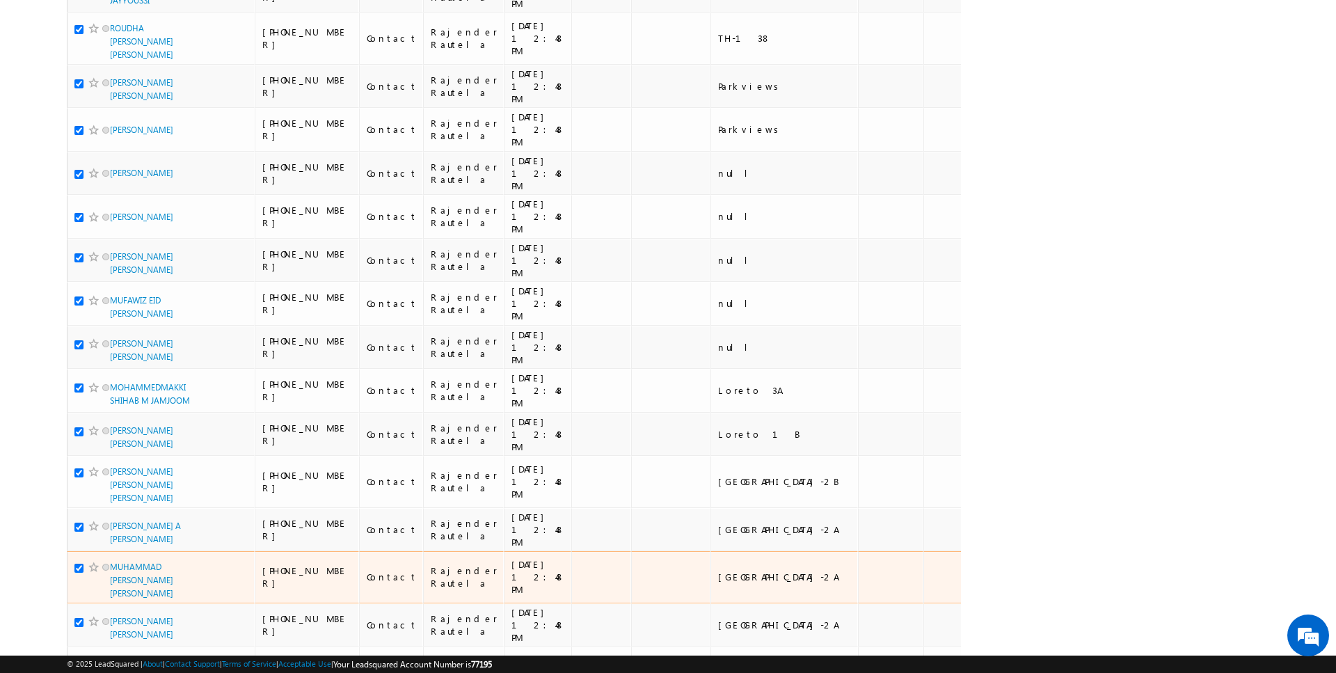
scroll to position [3290, 0]
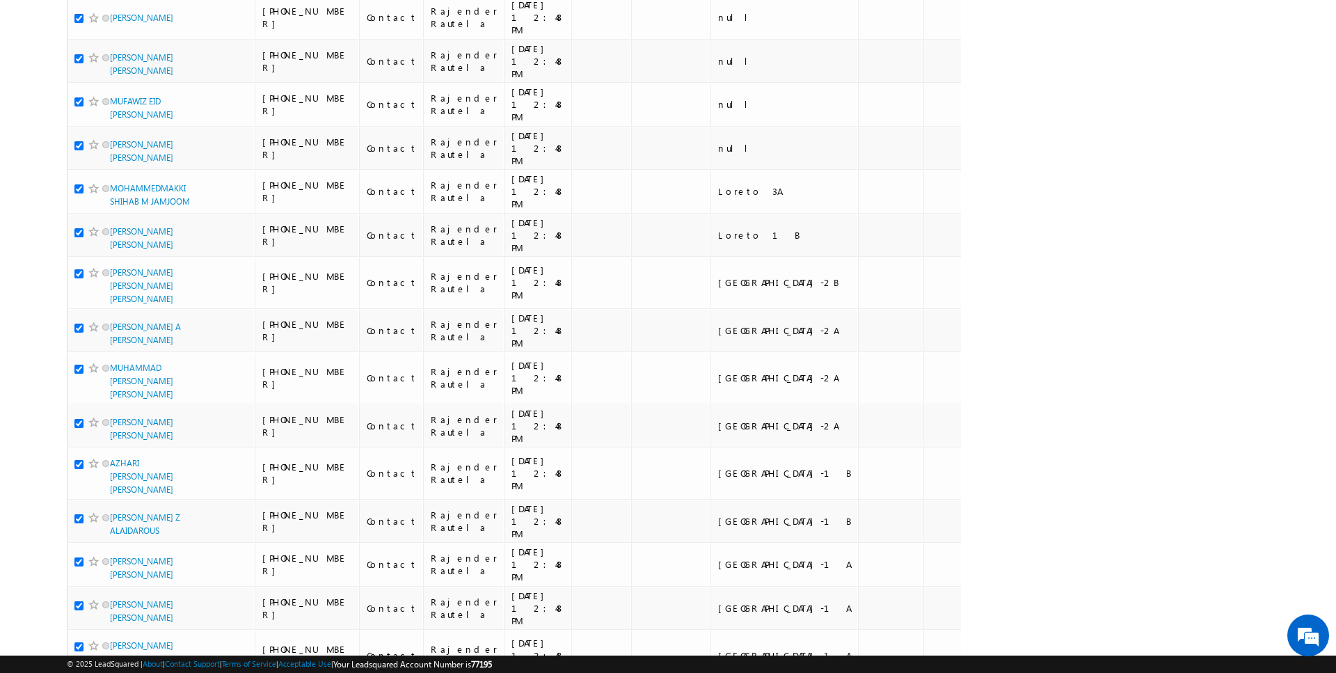
click at [115, 627] on li "50" at bounding box center [114, 633] width 33 height 14
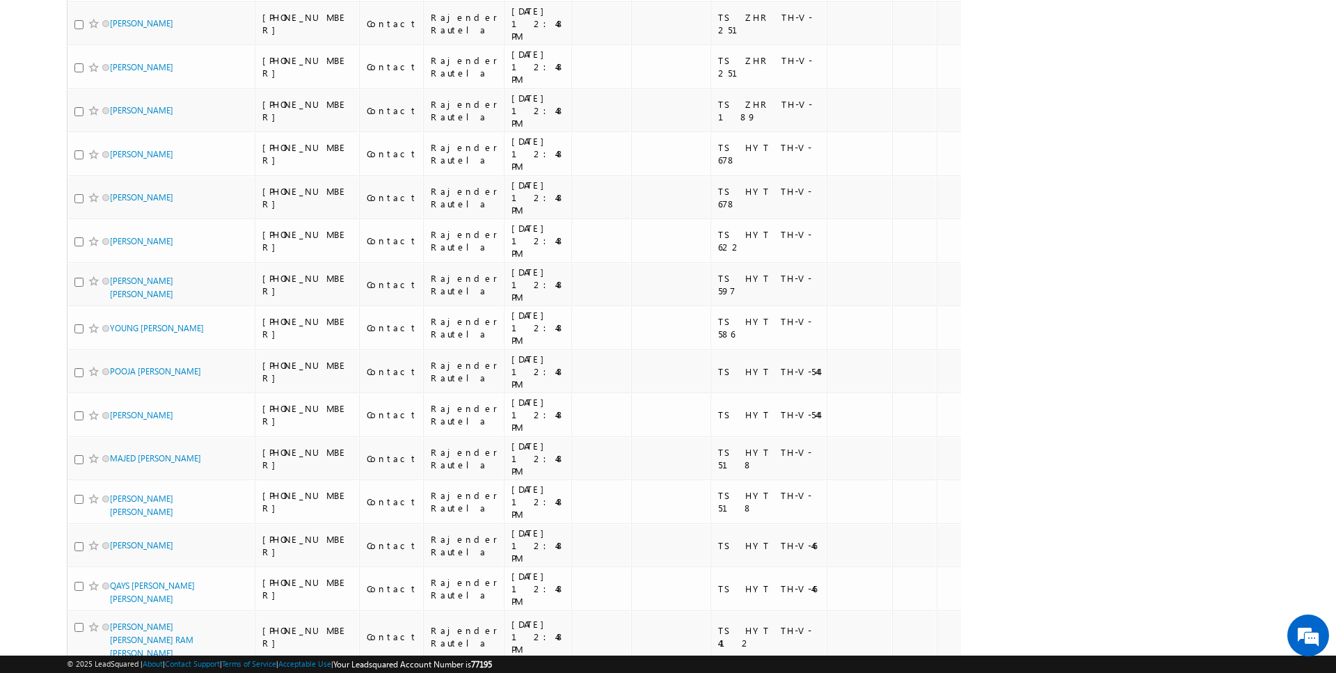
scroll to position [1446, 0]
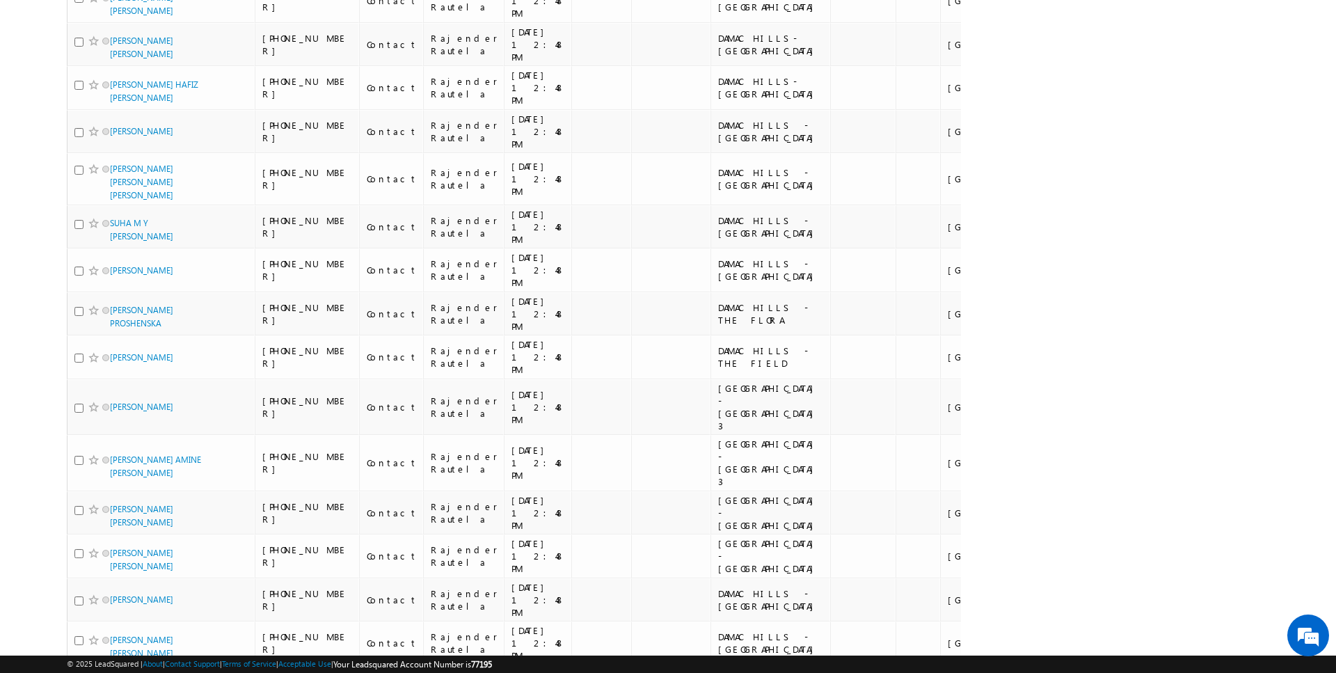
scroll to position [0, 0]
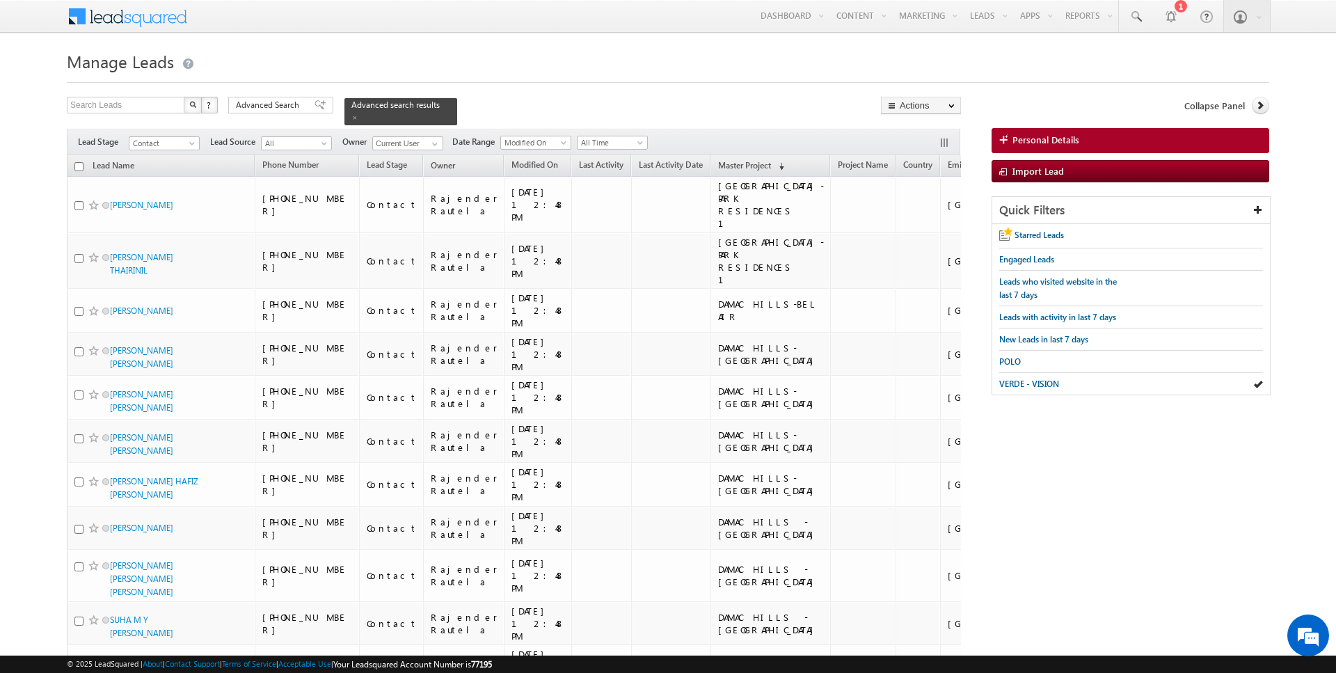
click at [81, 164] on input "checkbox" at bounding box center [78, 166] width 9 height 9
checkbox input "true"
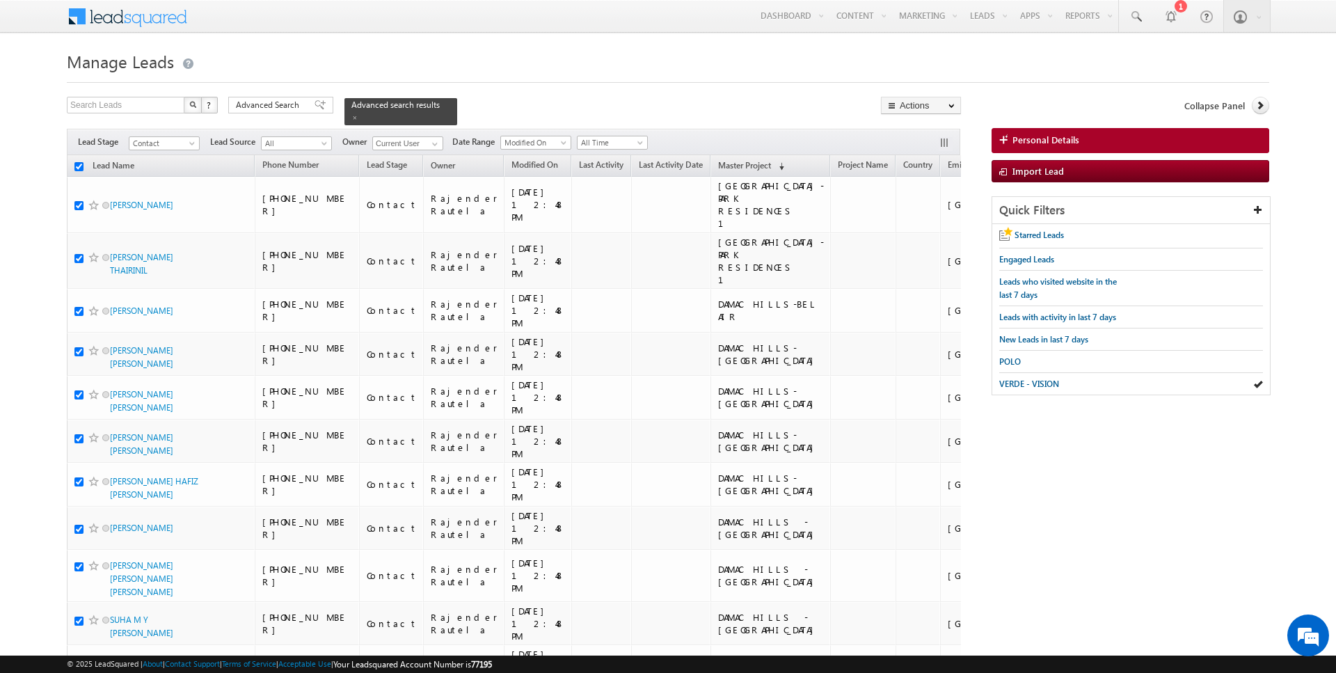
checkbox input "true"
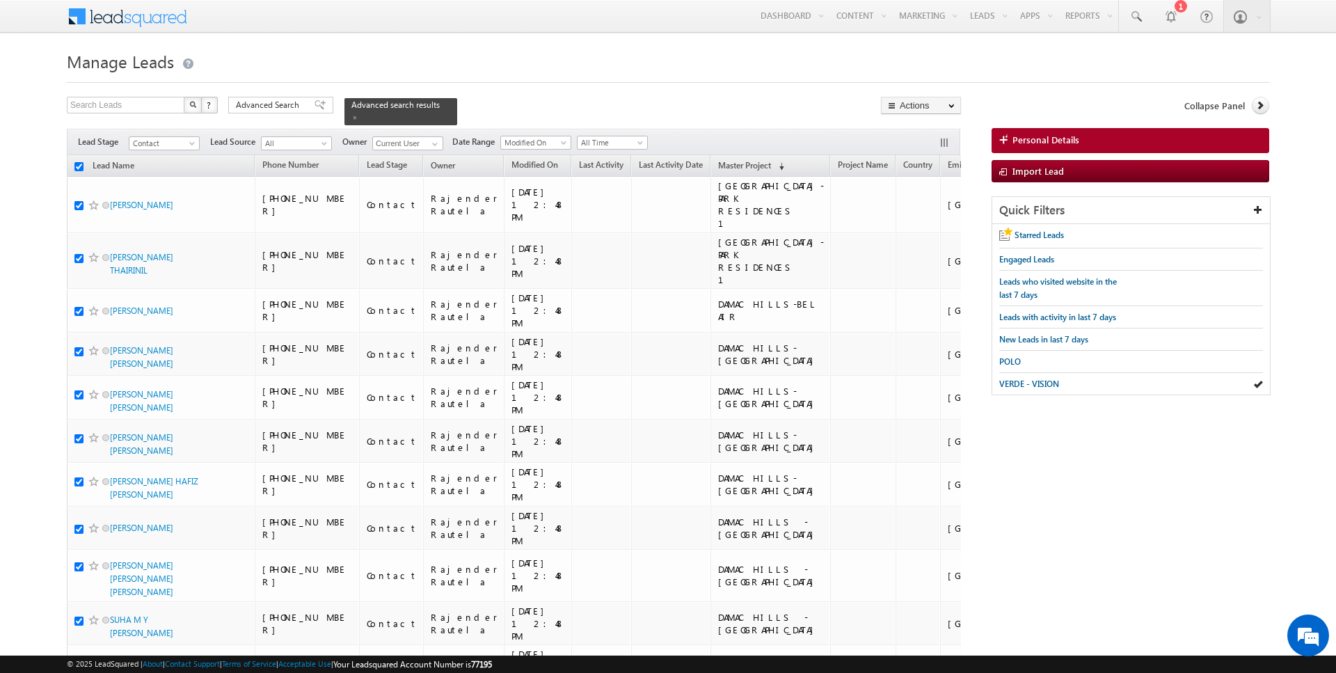
checkbox input "true"
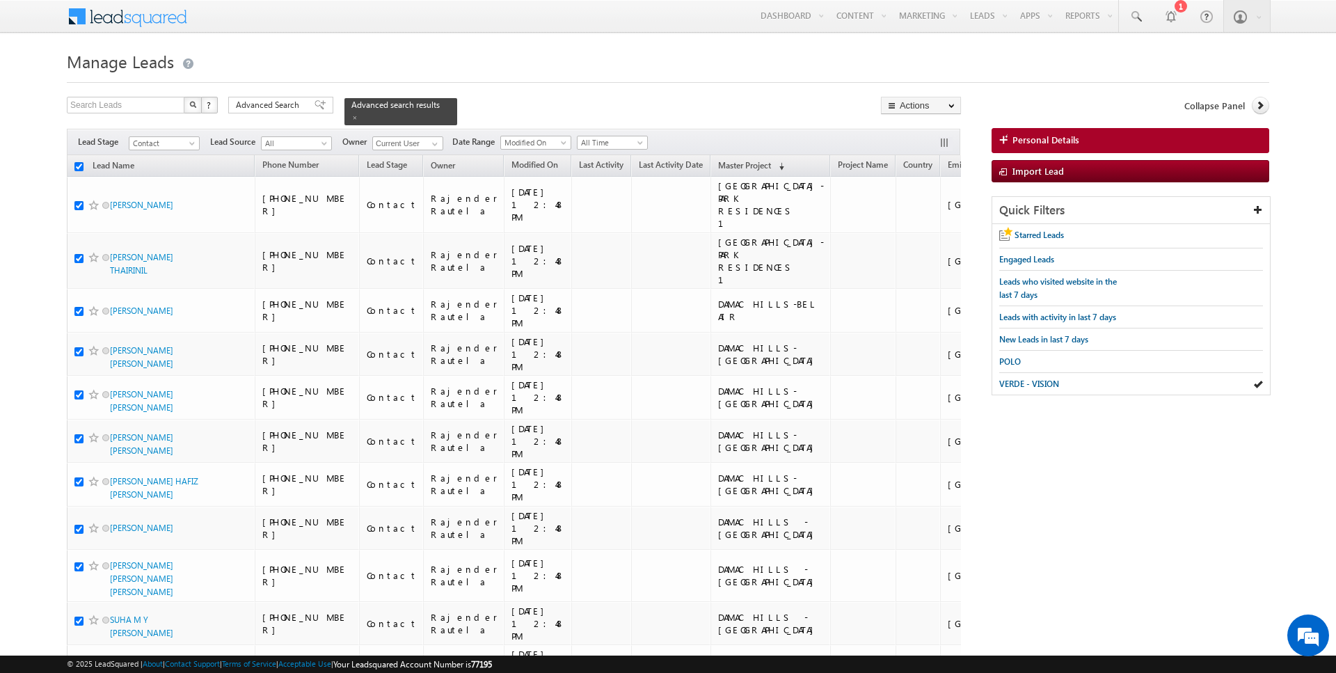
checkbox input "true"
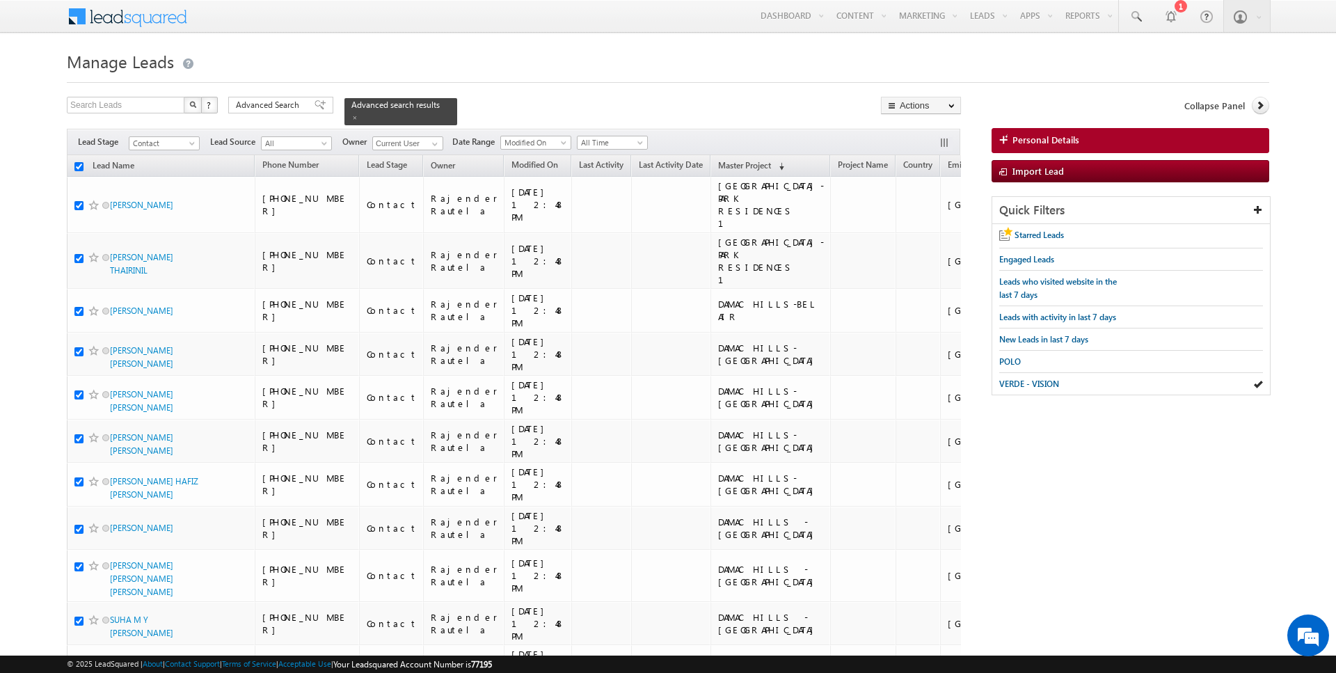
checkbox input "true"
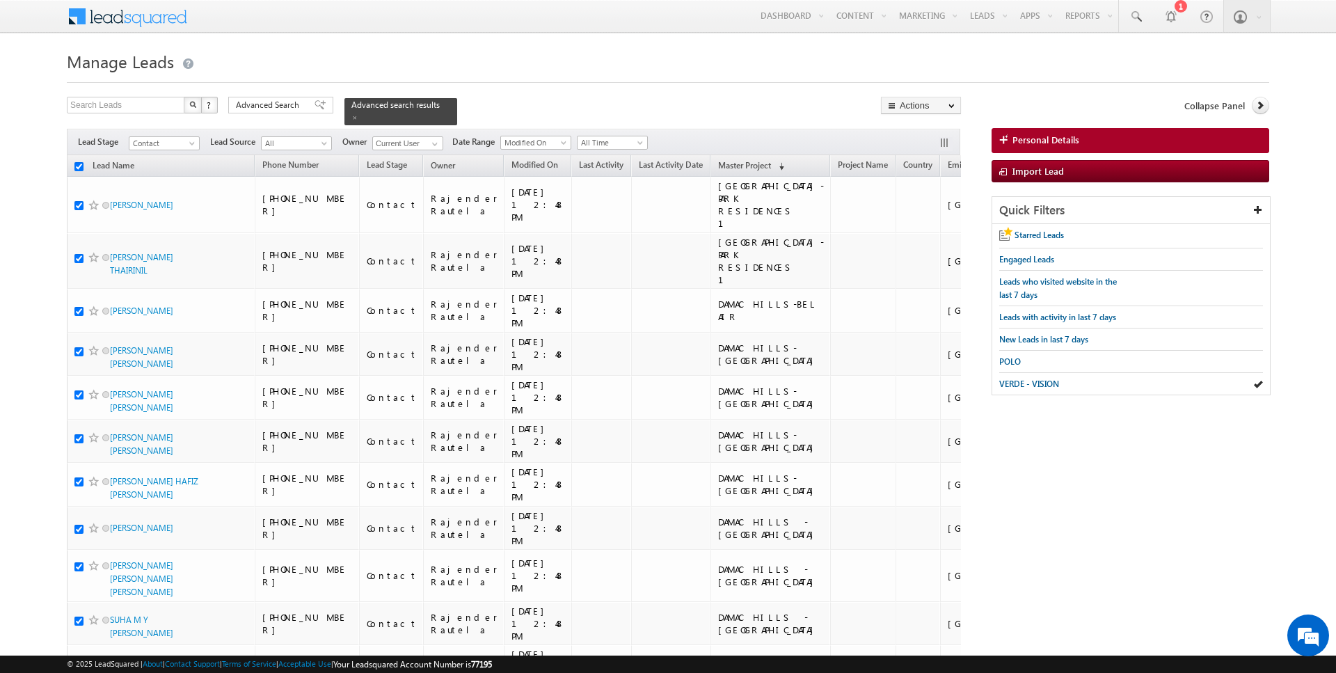
checkbox input "true"
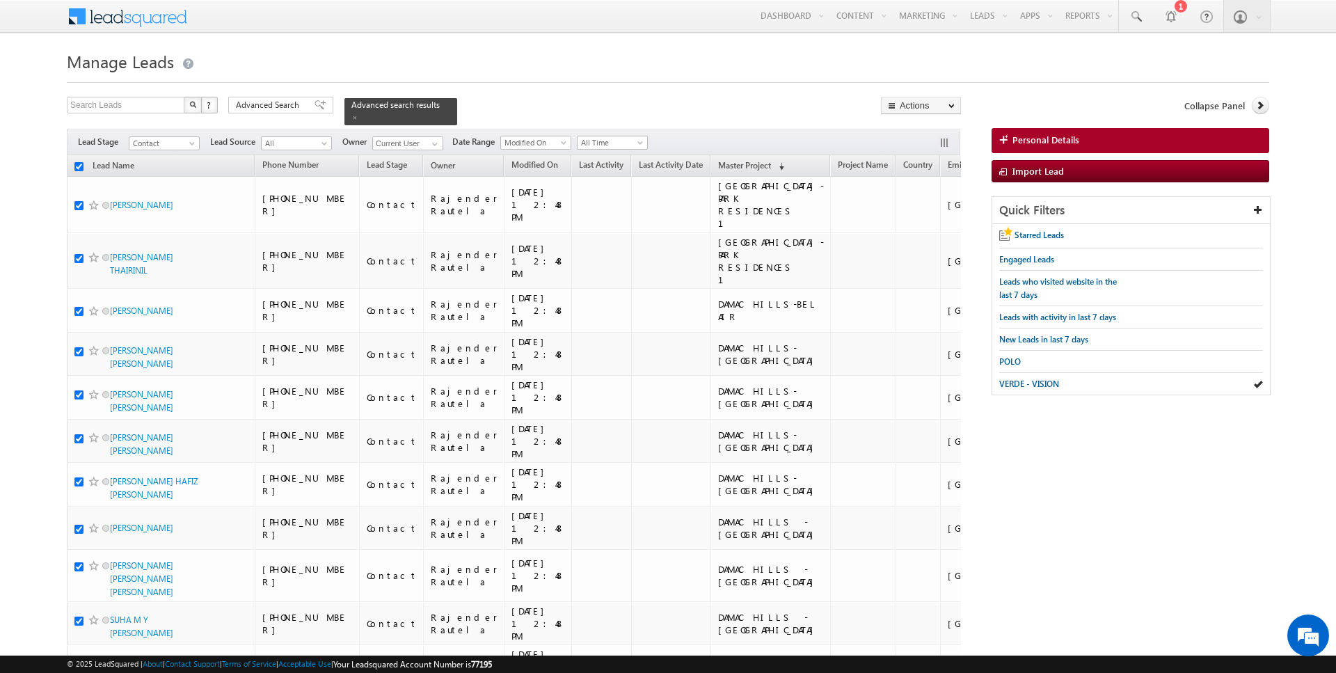
checkbox input "true"
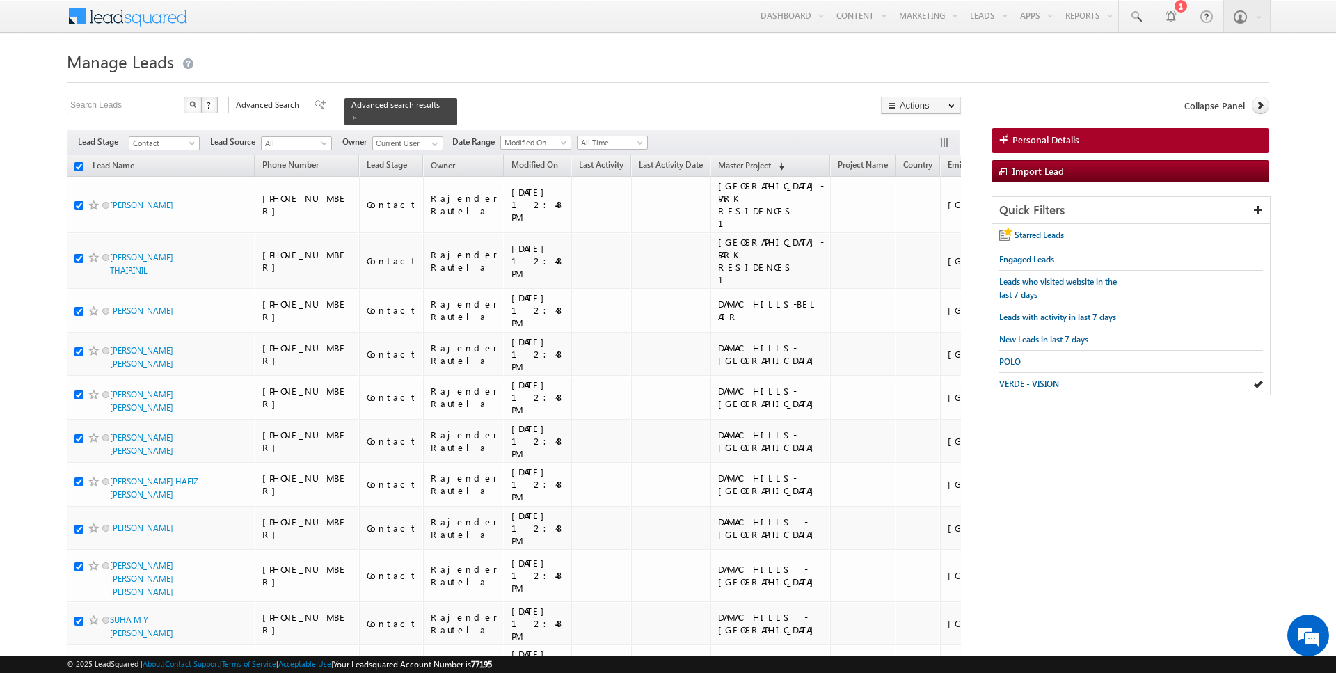
checkbox input "true"
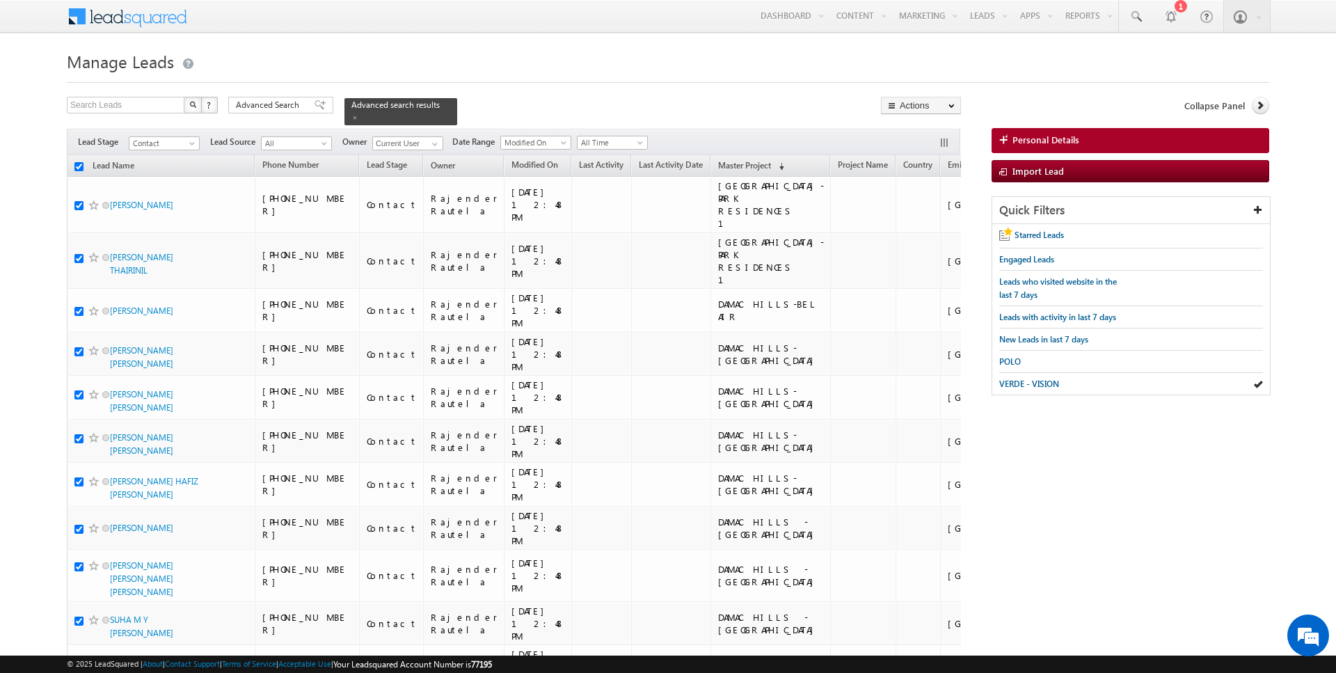
checkbox input "true"
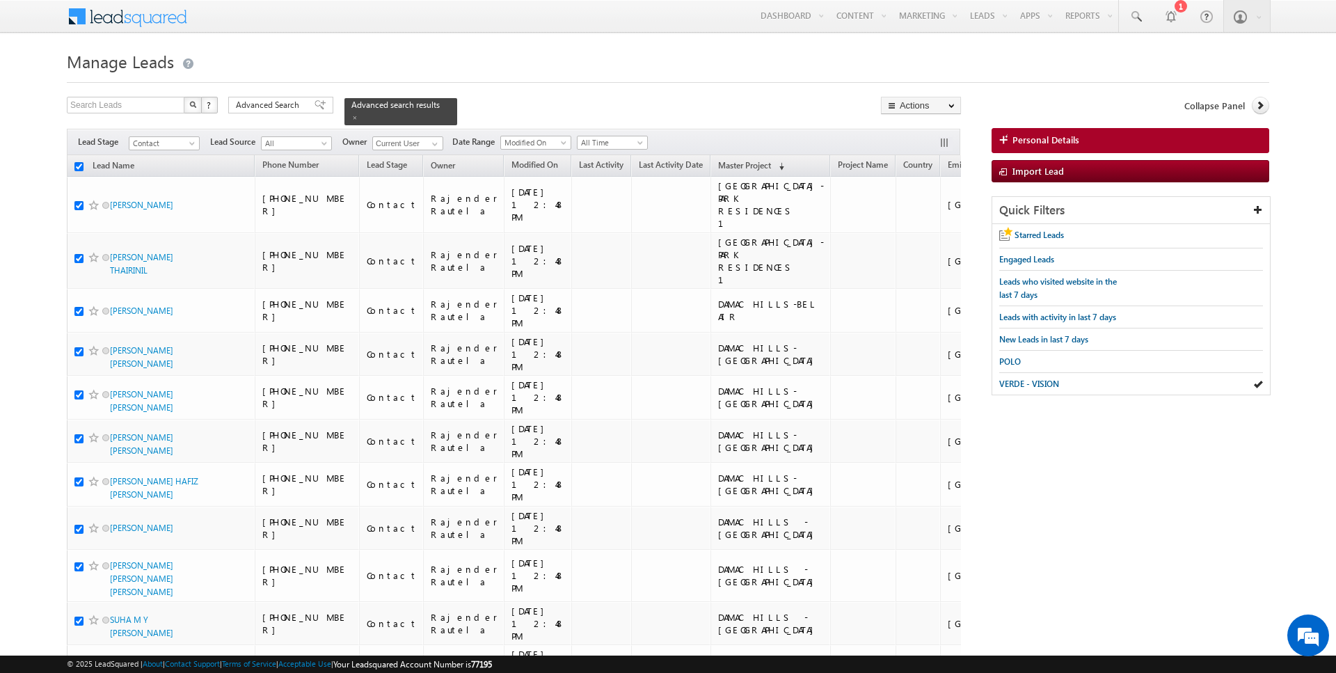
checkbox input "true"
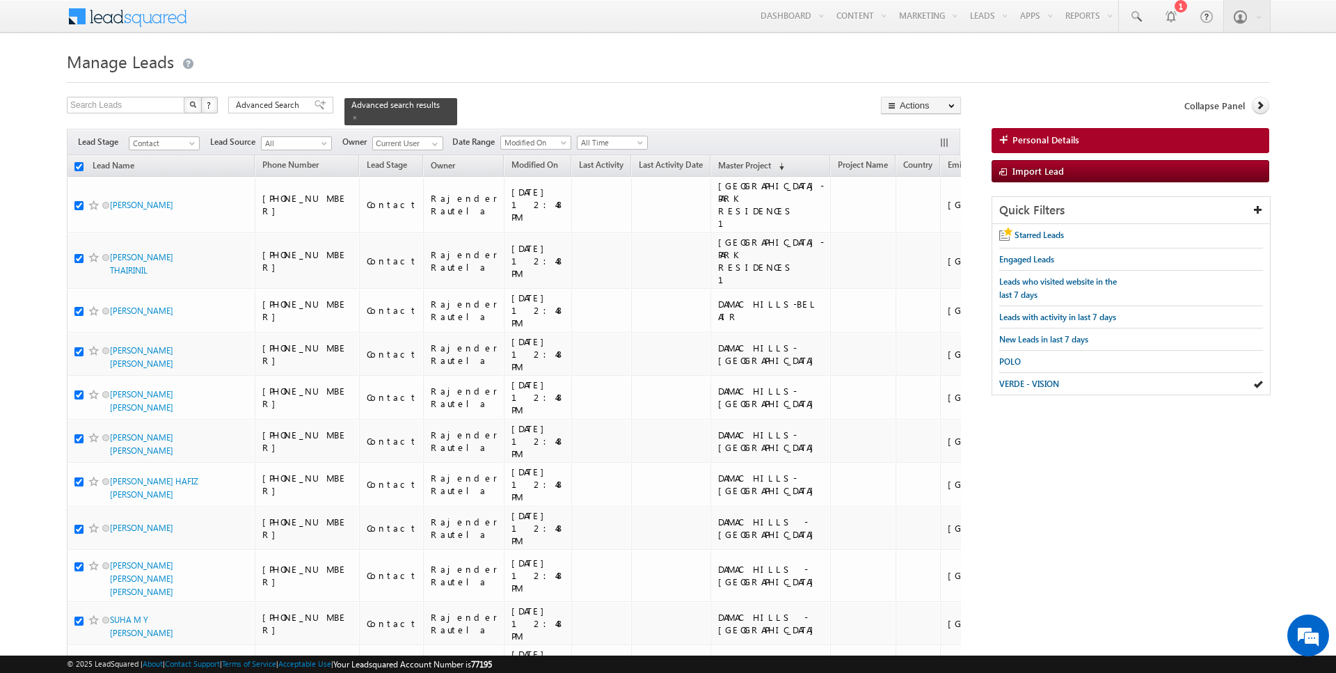
checkbox input "true"
click at [921, 221] on link "Change Owner" at bounding box center [921, 225] width 79 height 17
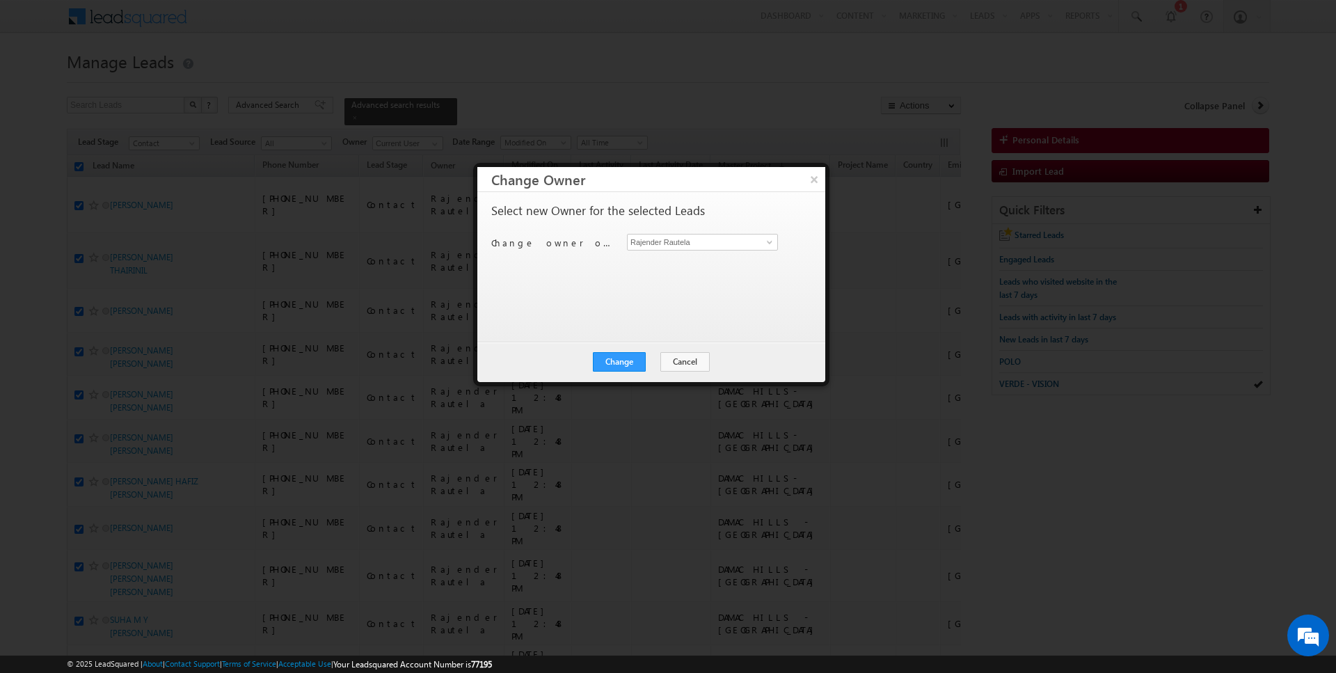
click at [704, 231] on div "Select new Owner for the selected Leads Change owner of 50 leads to Rajender Ra…" at bounding box center [649, 260] width 317 height 111
click at [720, 238] on input "Rajender Rautela" at bounding box center [702, 242] width 151 height 17
type input "jana"
click button "×" at bounding box center [814, 179] width 22 height 24
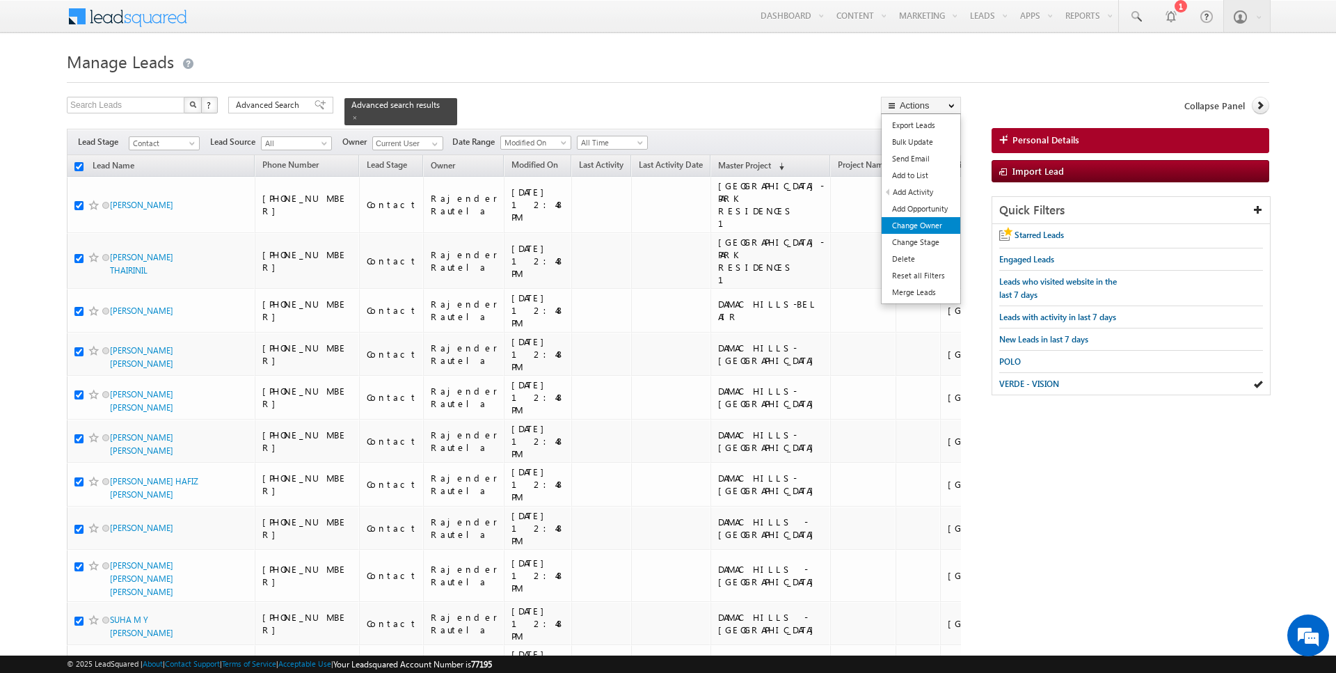
click at [919, 225] on link "Change Owner" at bounding box center [921, 225] width 79 height 17
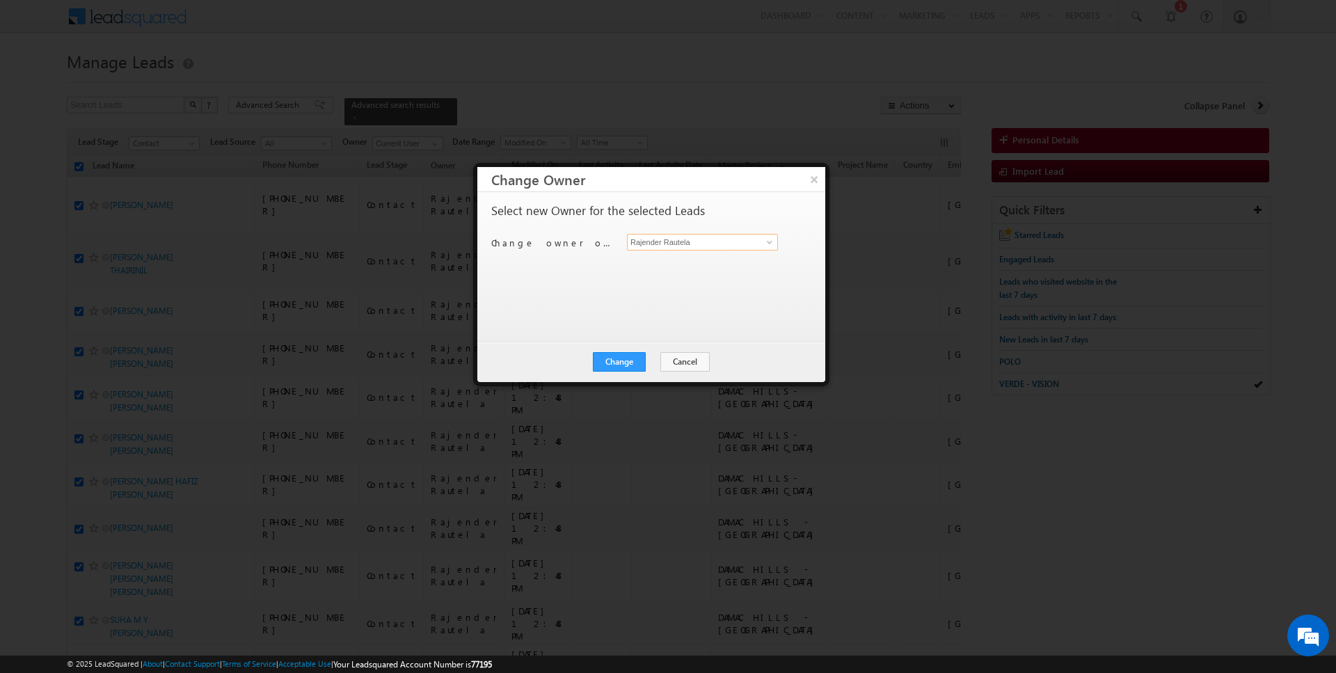
click at [720, 244] on input "Rajender Rautela" at bounding box center [702, 242] width 151 height 17
type input "[PERSON_NAME]"
click at [609, 366] on button "Change" at bounding box center [619, 361] width 53 height 19
click at [656, 361] on button "Close" at bounding box center [653, 361] width 45 height 19
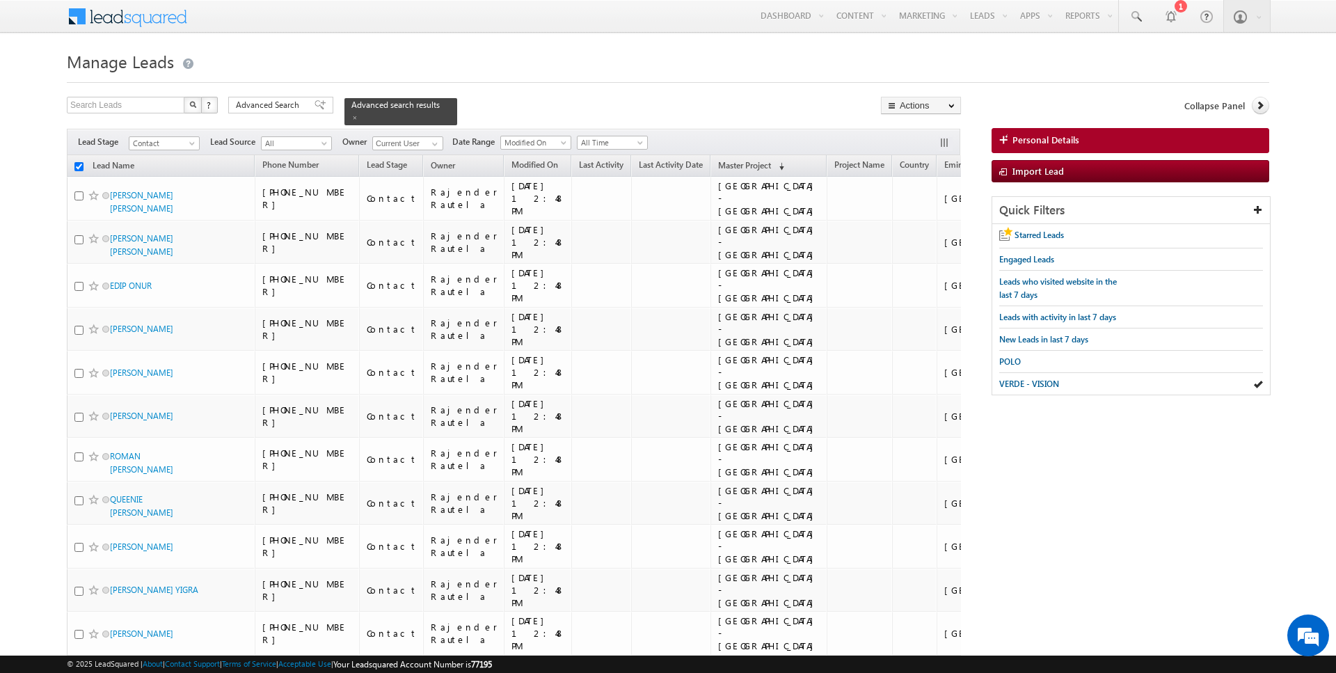
checkbox input "false"
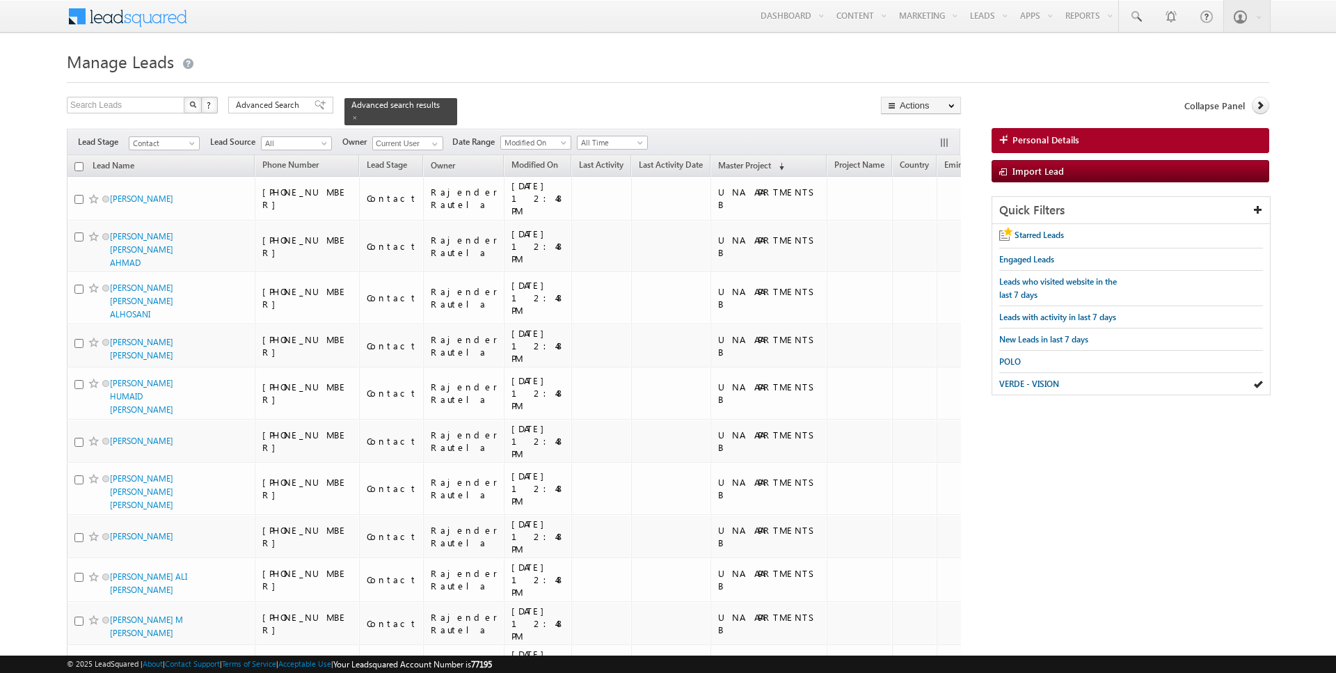
click at [77, 166] on input "checkbox" at bounding box center [78, 166] width 9 height 9
checkbox input "true"
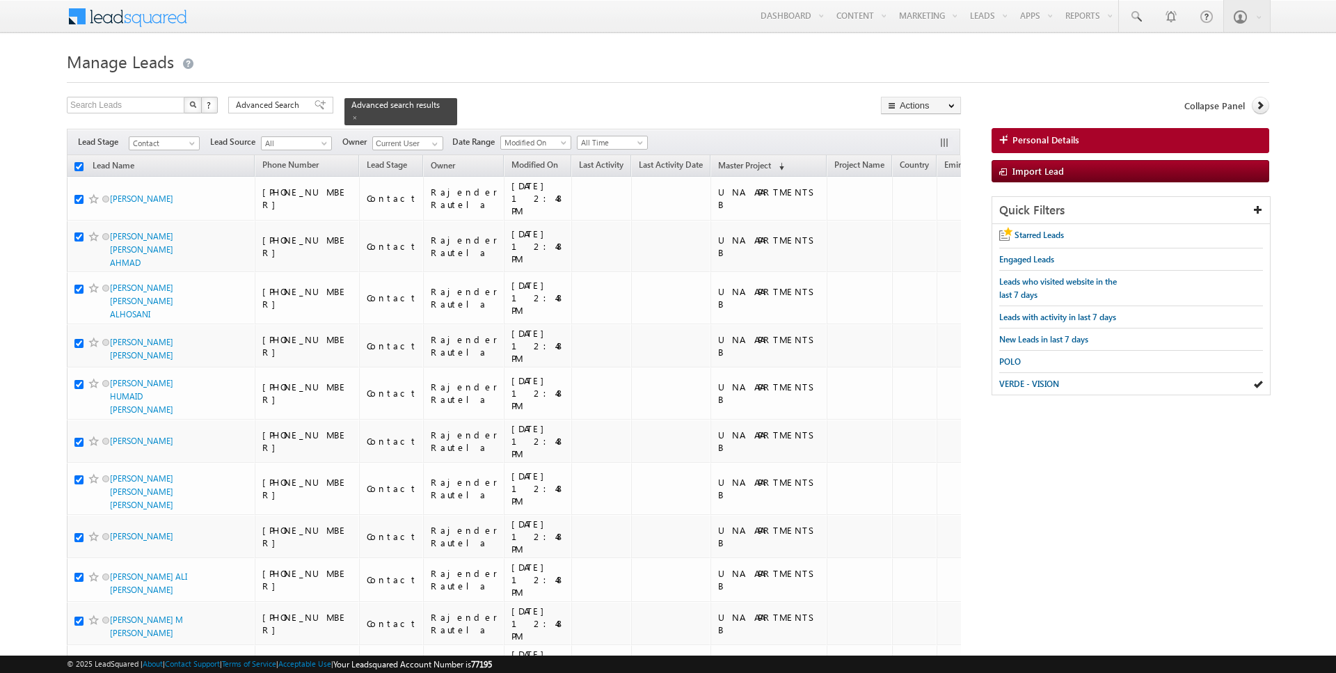
checkbox input "true"
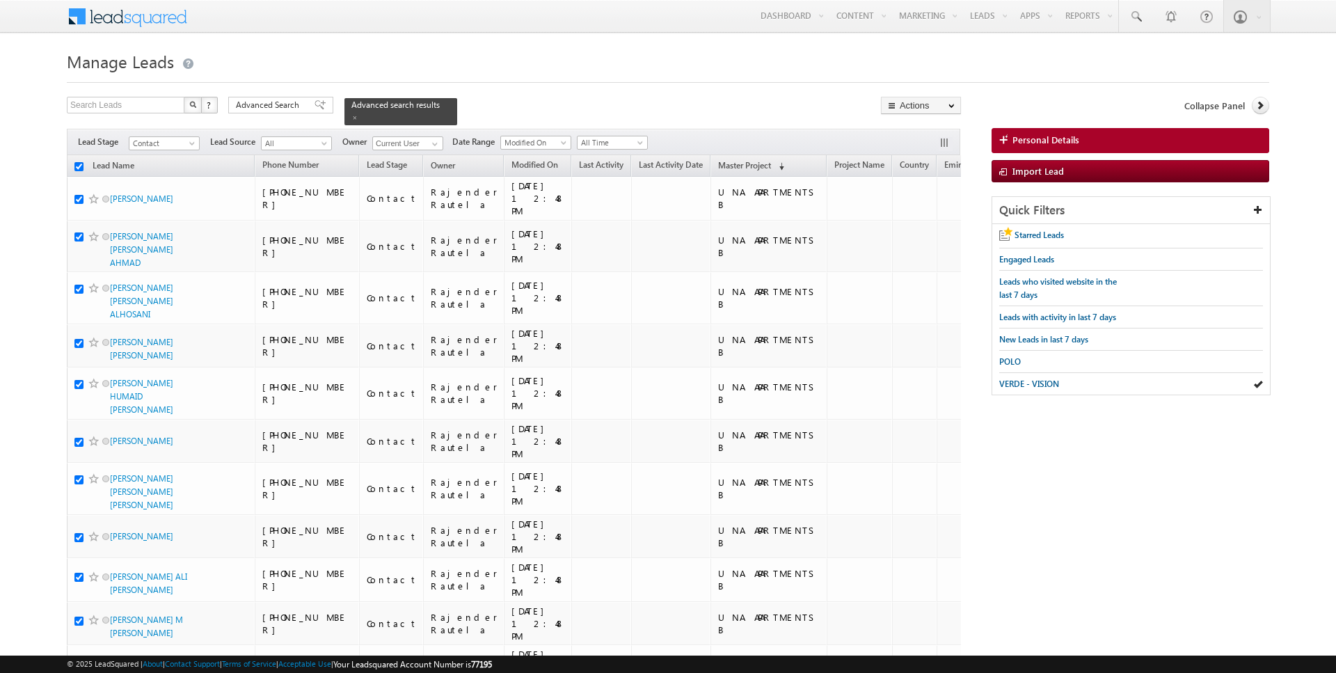
checkbox input "true"
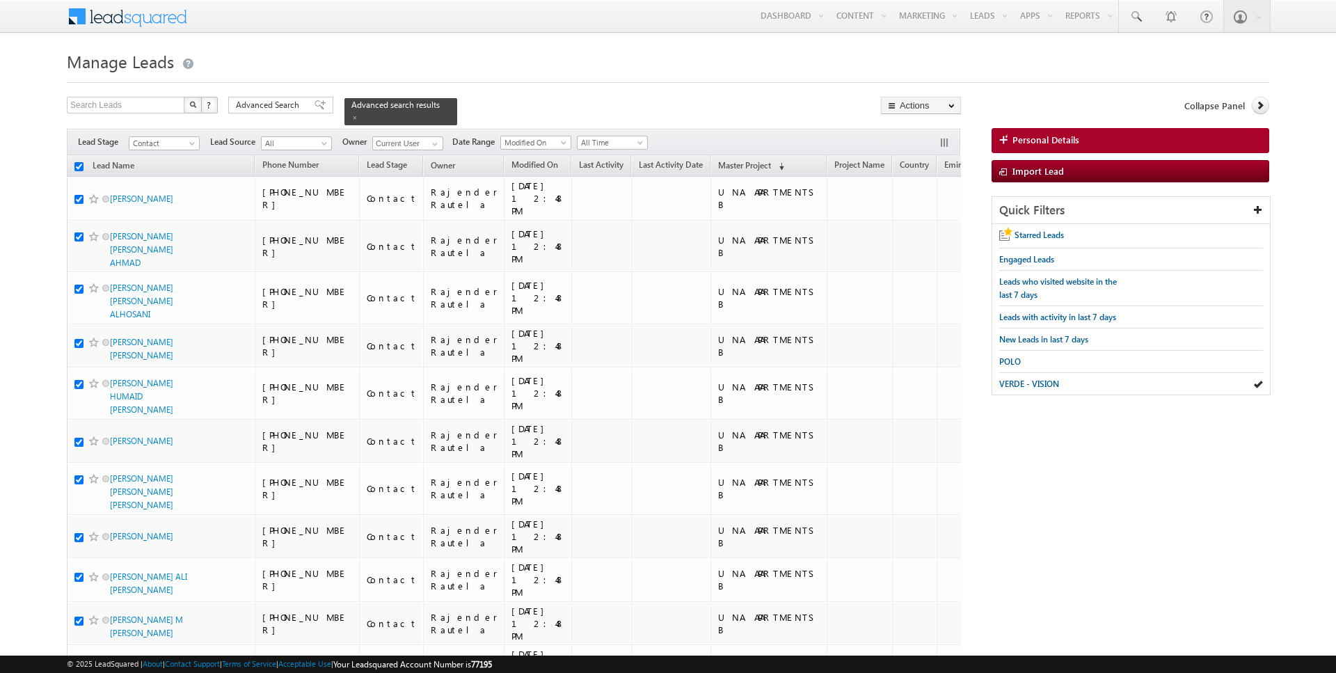
checkbox input "true"
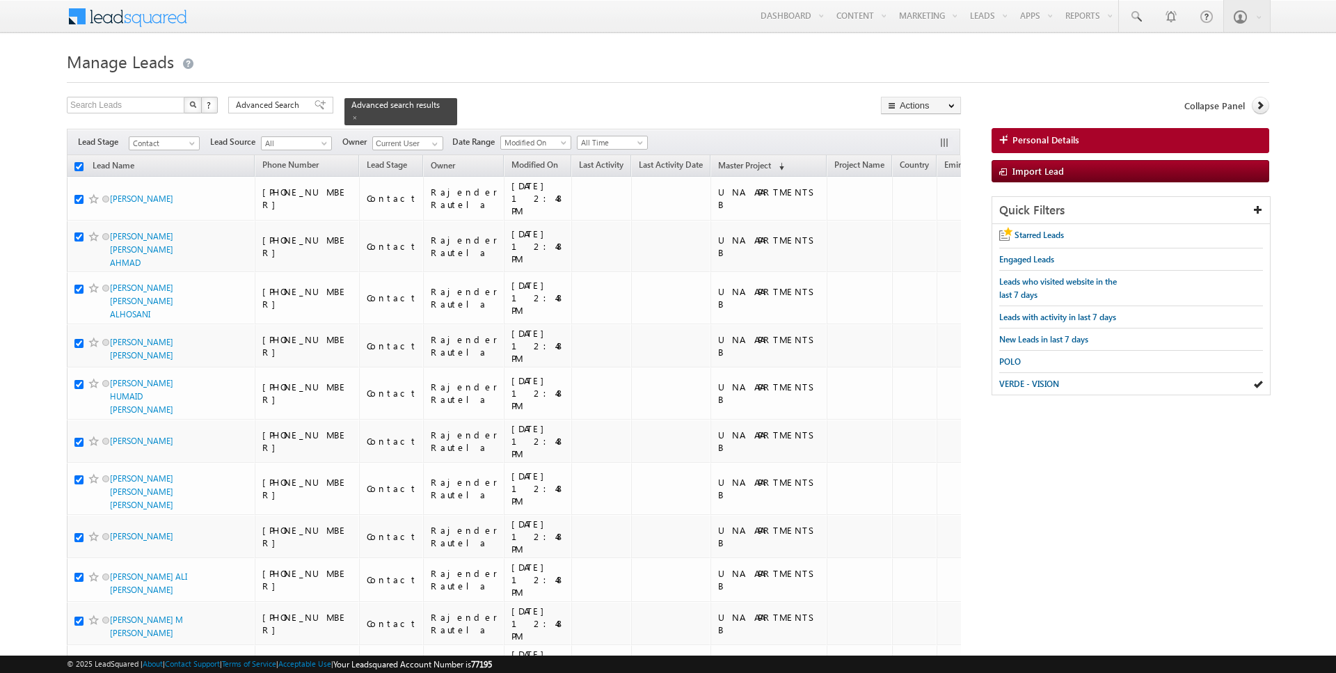
checkbox input "true"
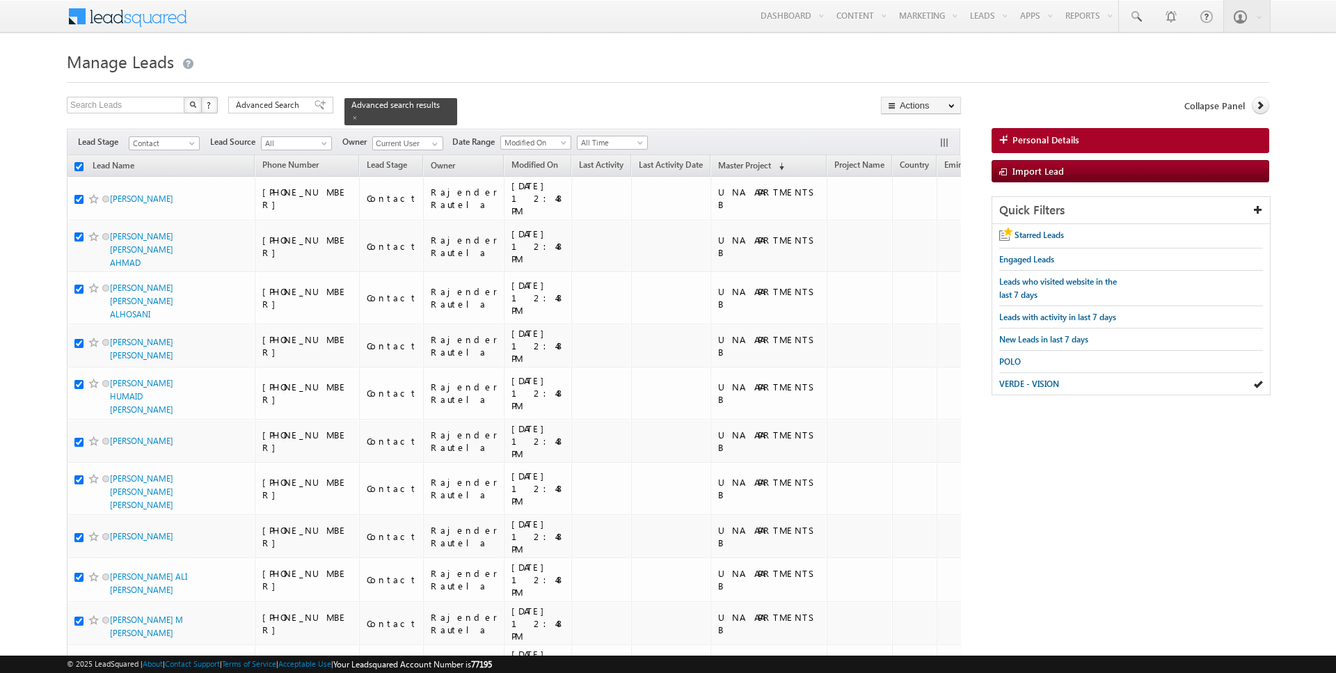
checkbox input "true"
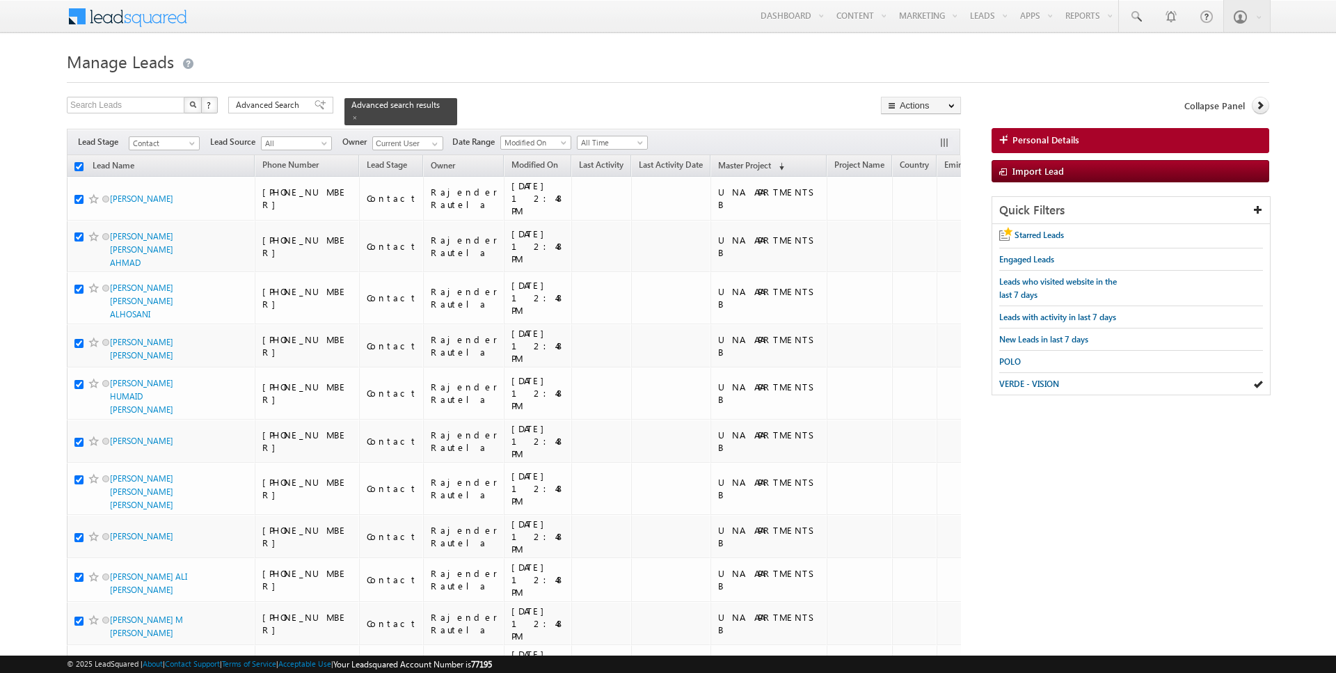
checkbox input "true"
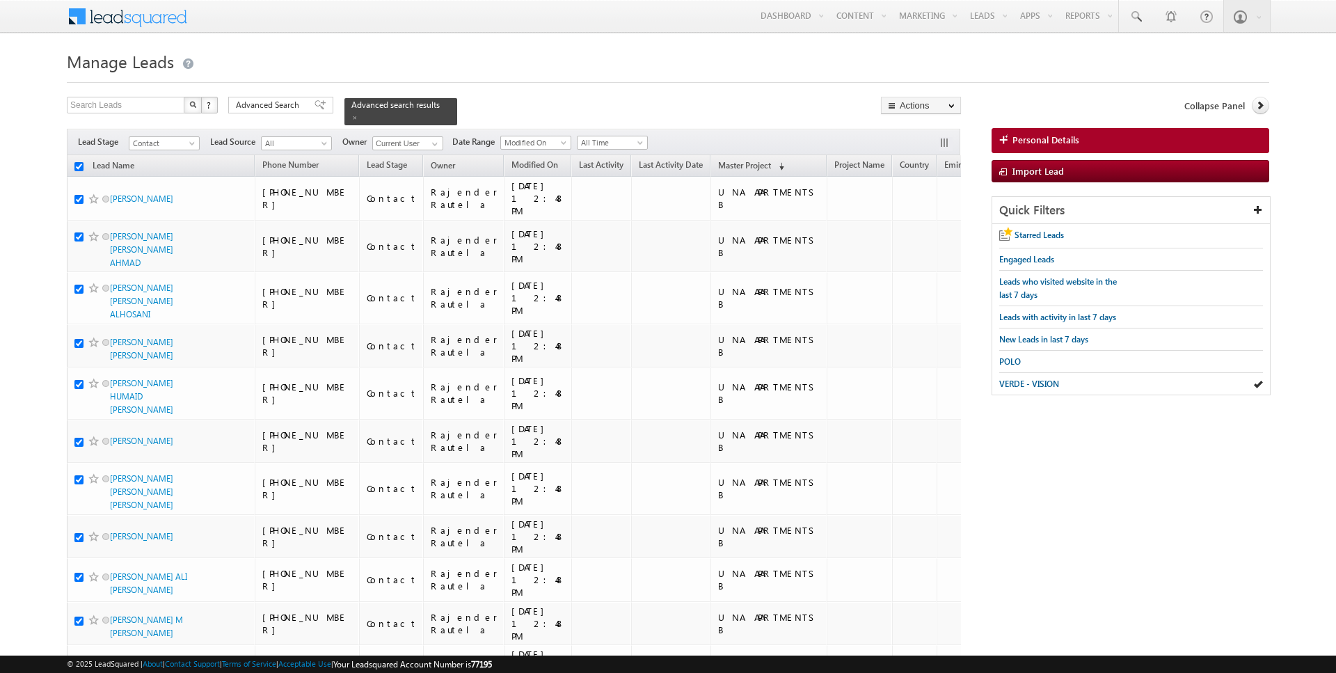
checkbox input "true"
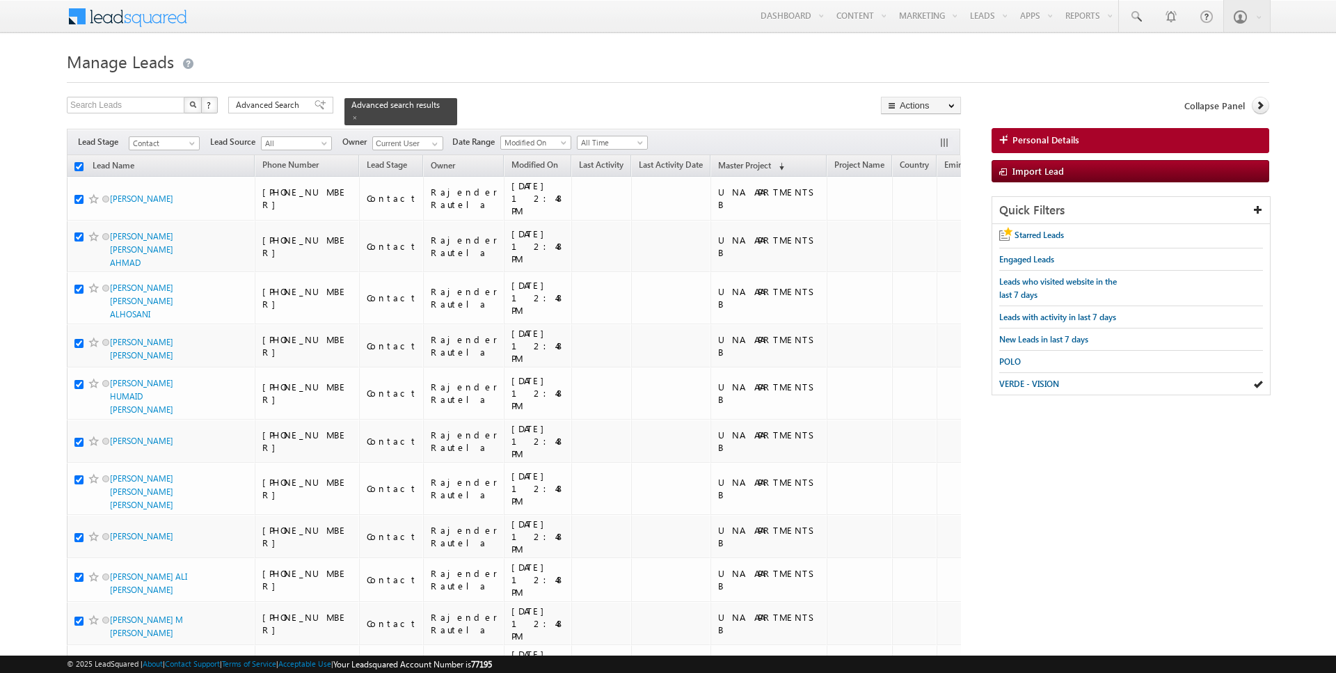
checkbox input "true"
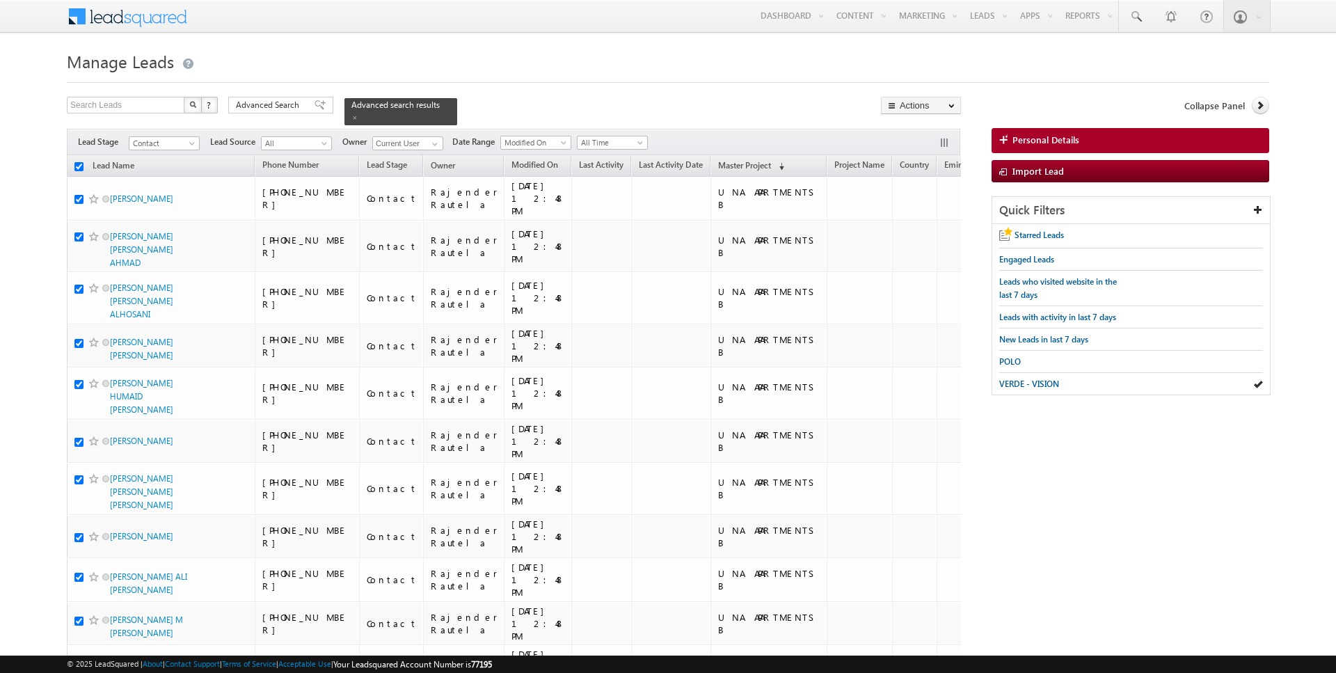
checkbox input "true"
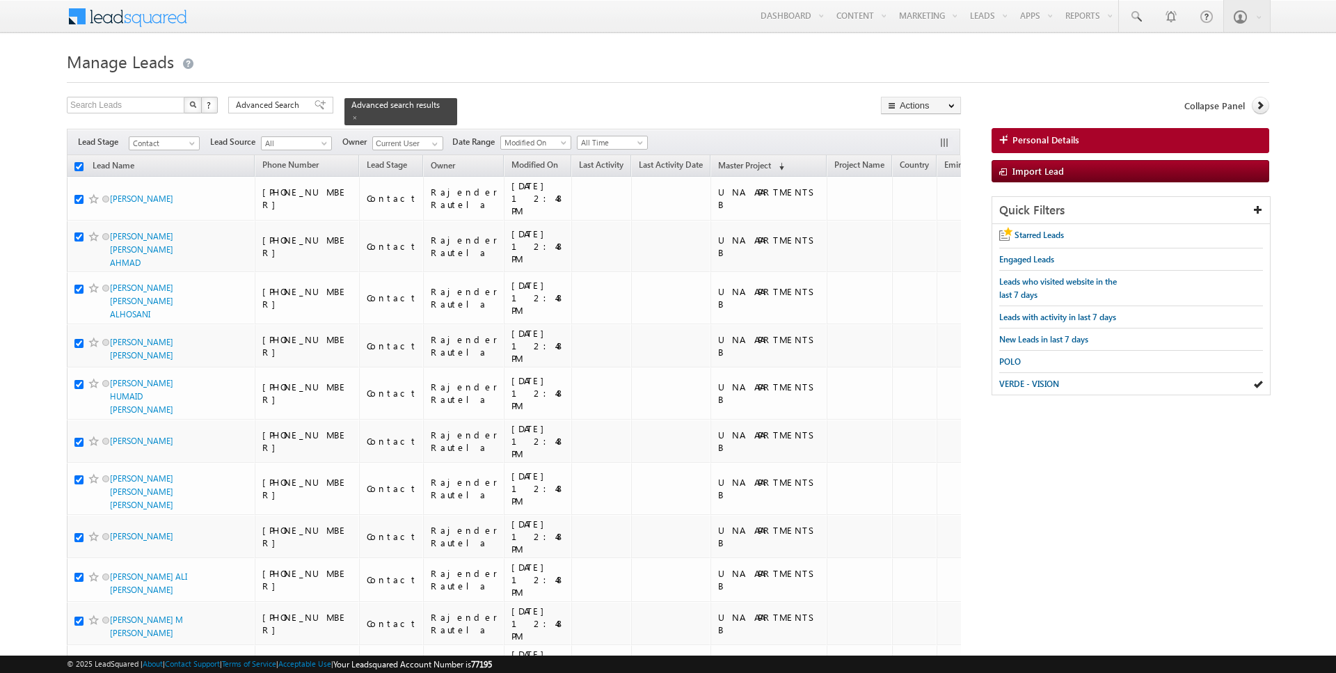
checkbox input "true"
click at [928, 237] on link "Change Stage" at bounding box center [921, 242] width 79 height 17
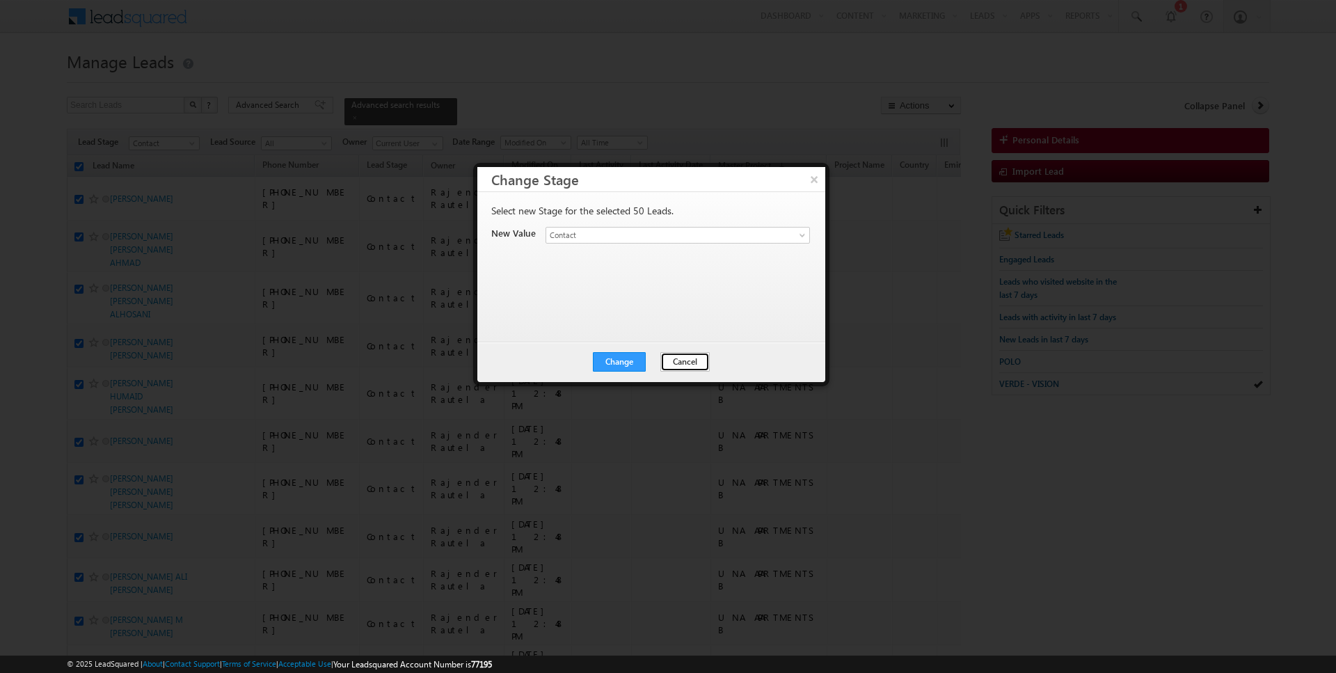
click at [679, 364] on button "Cancel" at bounding box center [684, 361] width 49 height 19
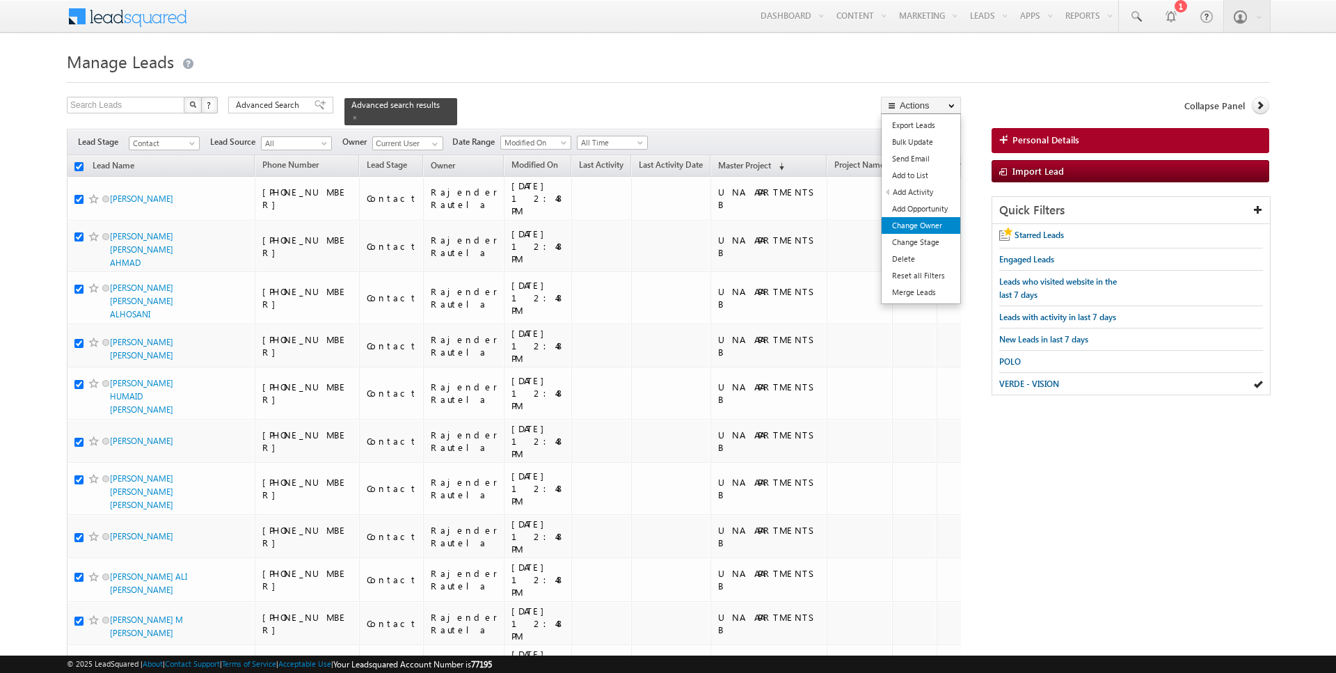
click at [909, 229] on link "Change Owner" at bounding box center [921, 225] width 79 height 17
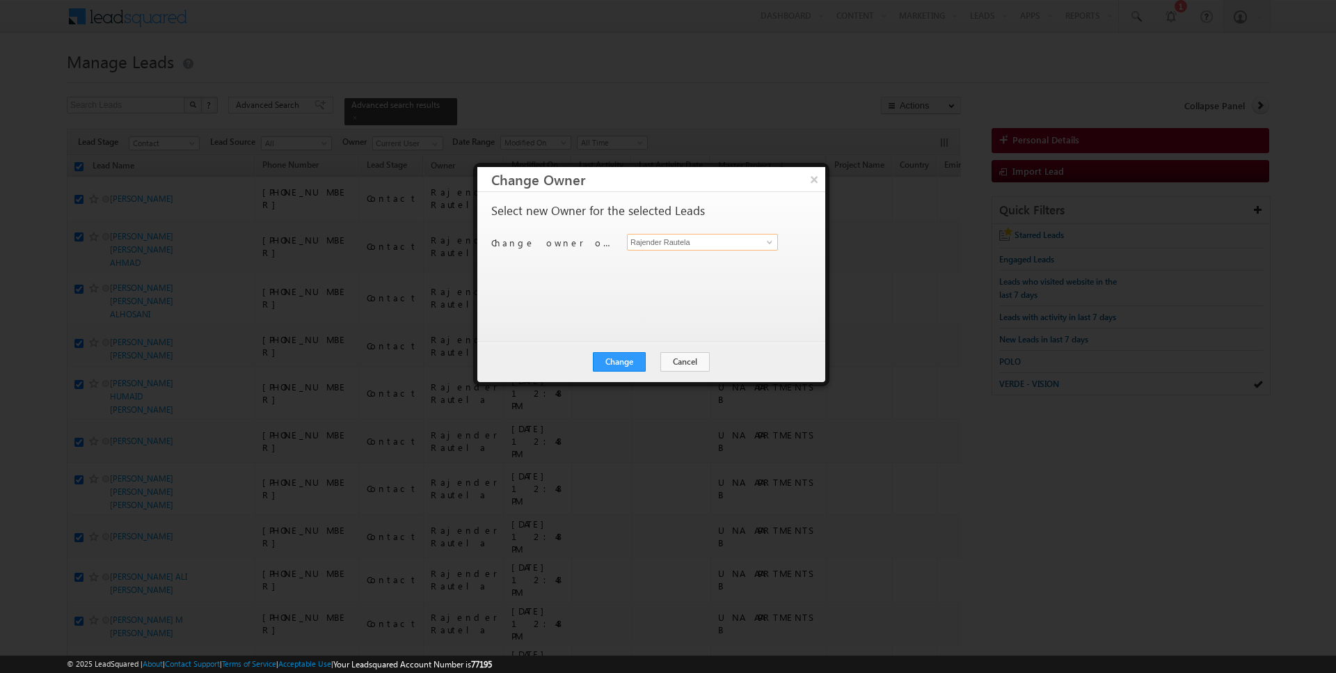
click at [727, 244] on input "Rajender Rautela" at bounding box center [702, 242] width 151 height 17
type input "sunn"
click button "×" at bounding box center [814, 179] width 22 height 24
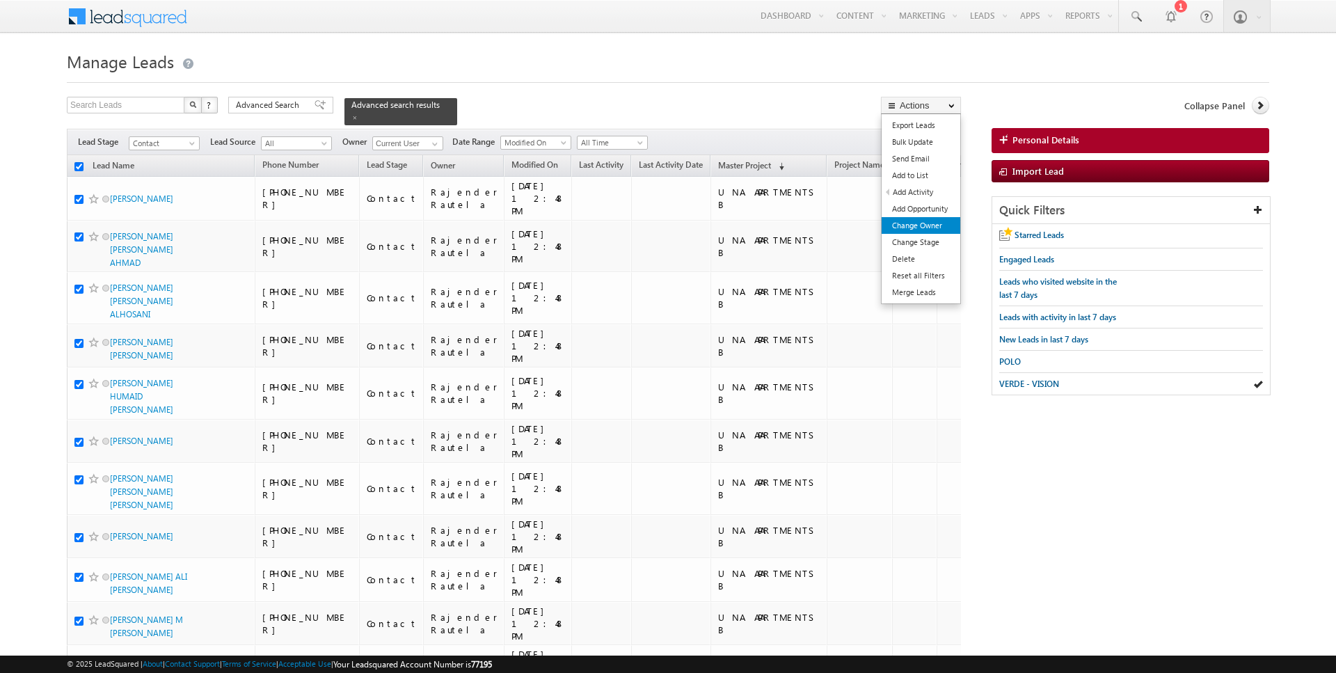
click at [921, 223] on link "Change Owner" at bounding box center [921, 225] width 79 height 17
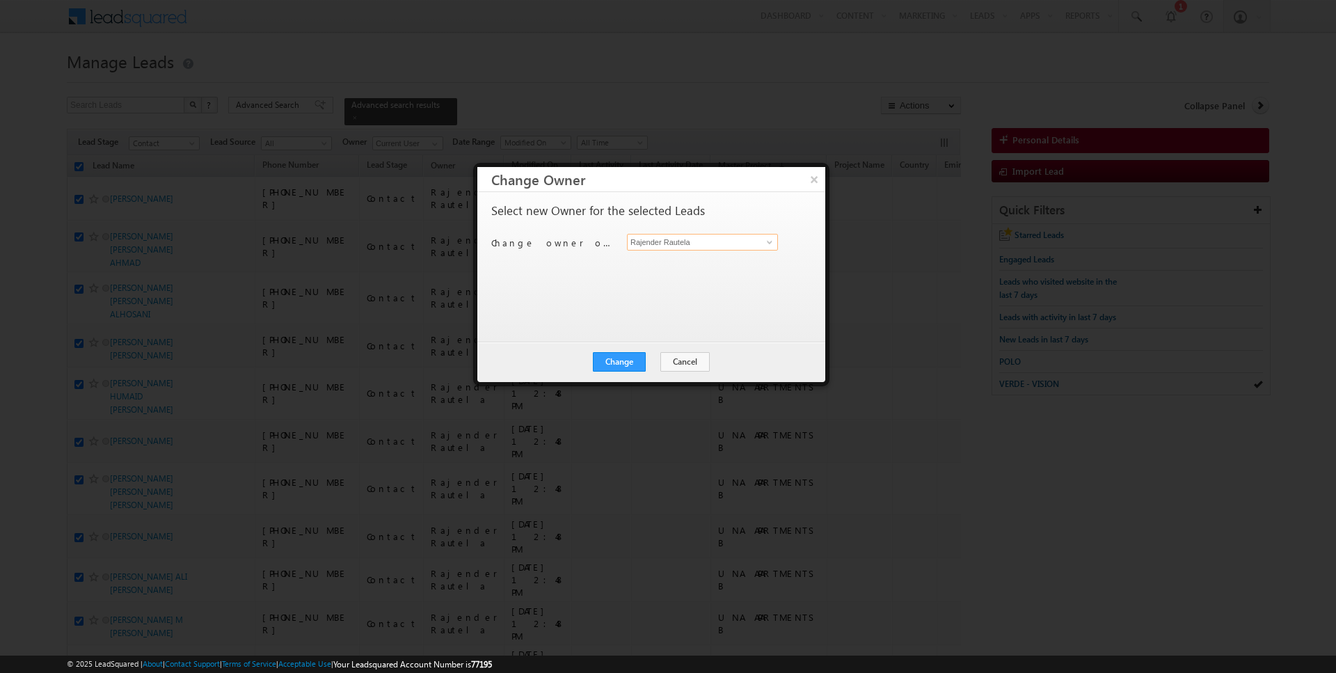
click at [741, 244] on input "Rajender Rautela" at bounding box center [702, 242] width 151 height 17
type input "SUNNY MEHROTRA"
click at [620, 360] on button "Change" at bounding box center [619, 361] width 53 height 19
click at [648, 360] on button "Close" at bounding box center [653, 361] width 45 height 19
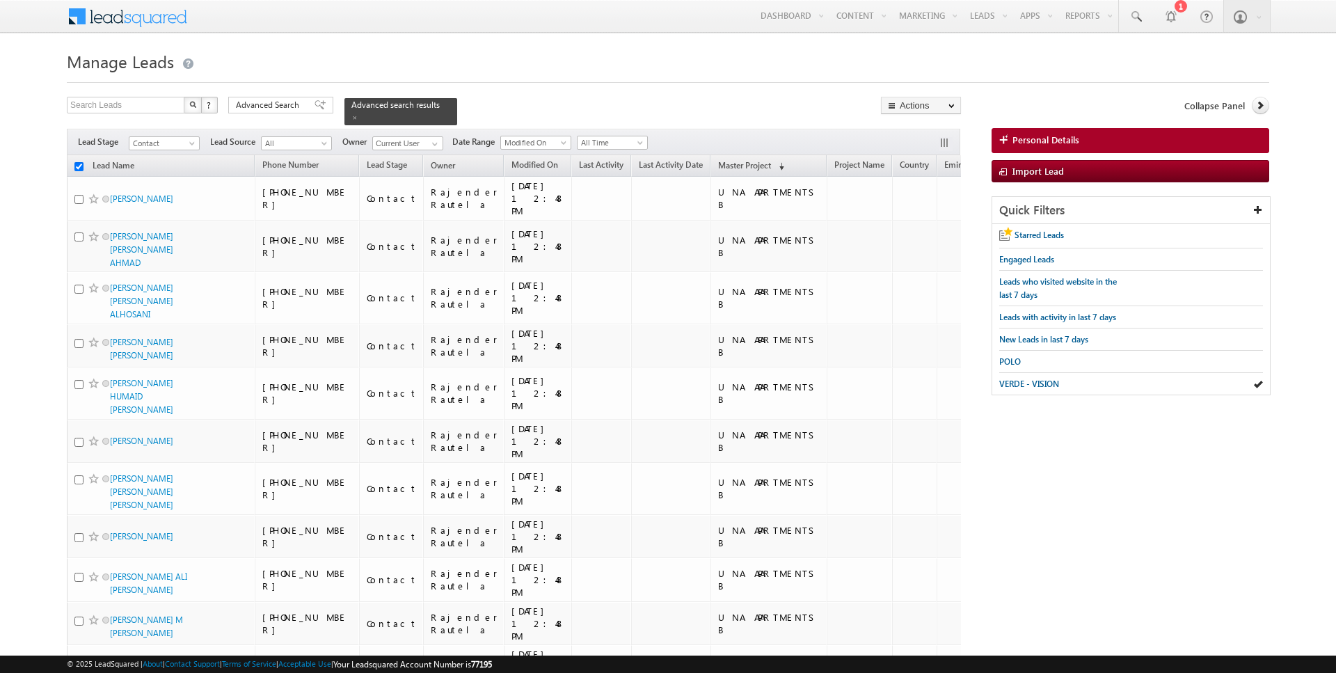
checkbox input "false"
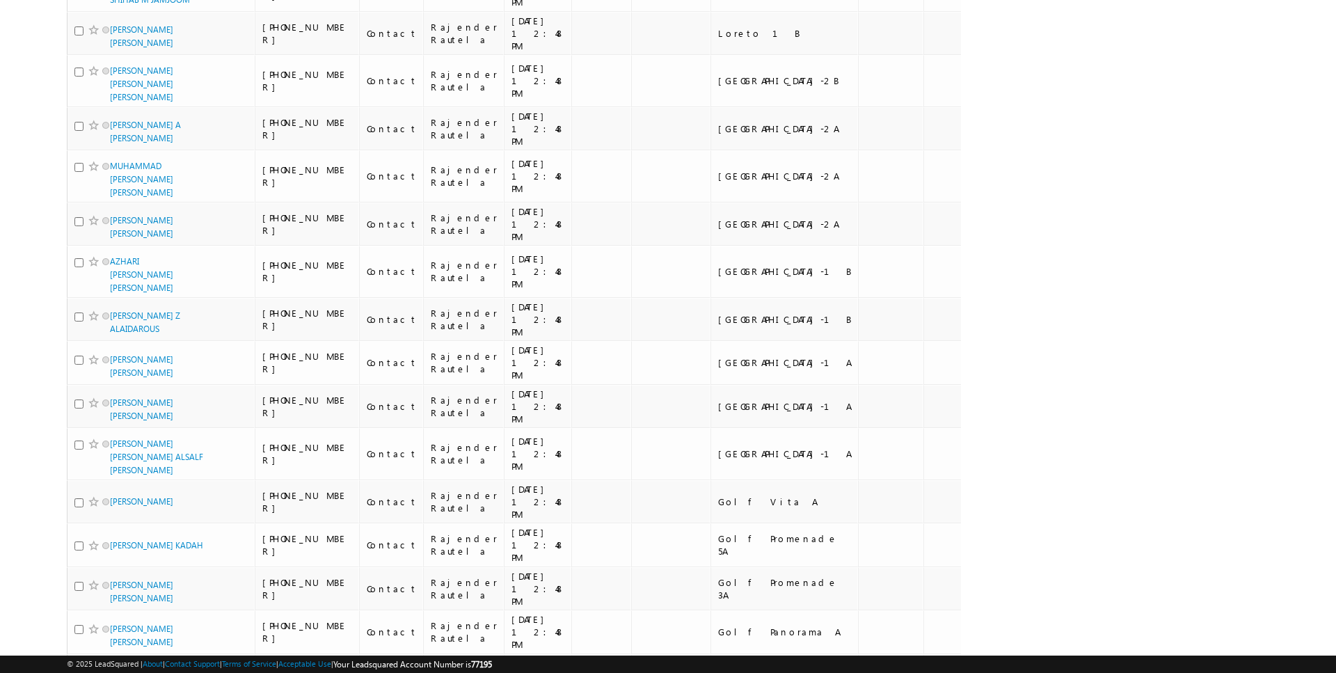
scroll to position [1459, 0]
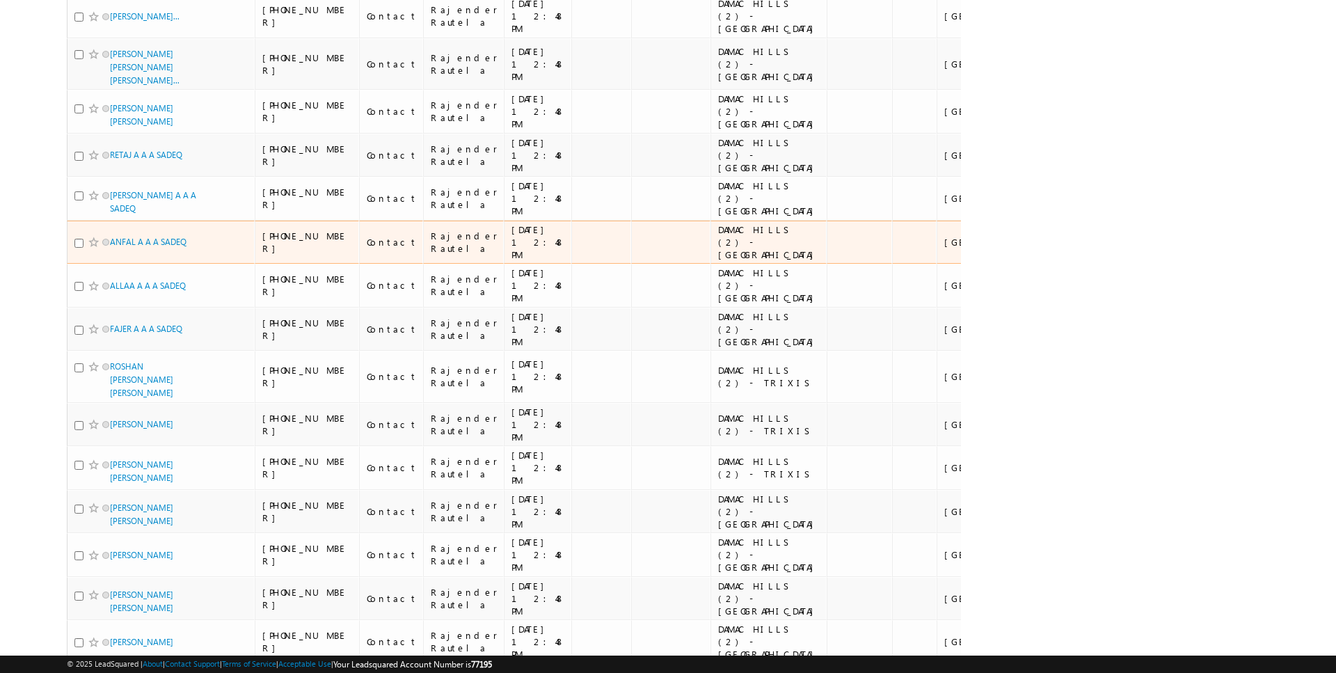
scroll to position [0, 0]
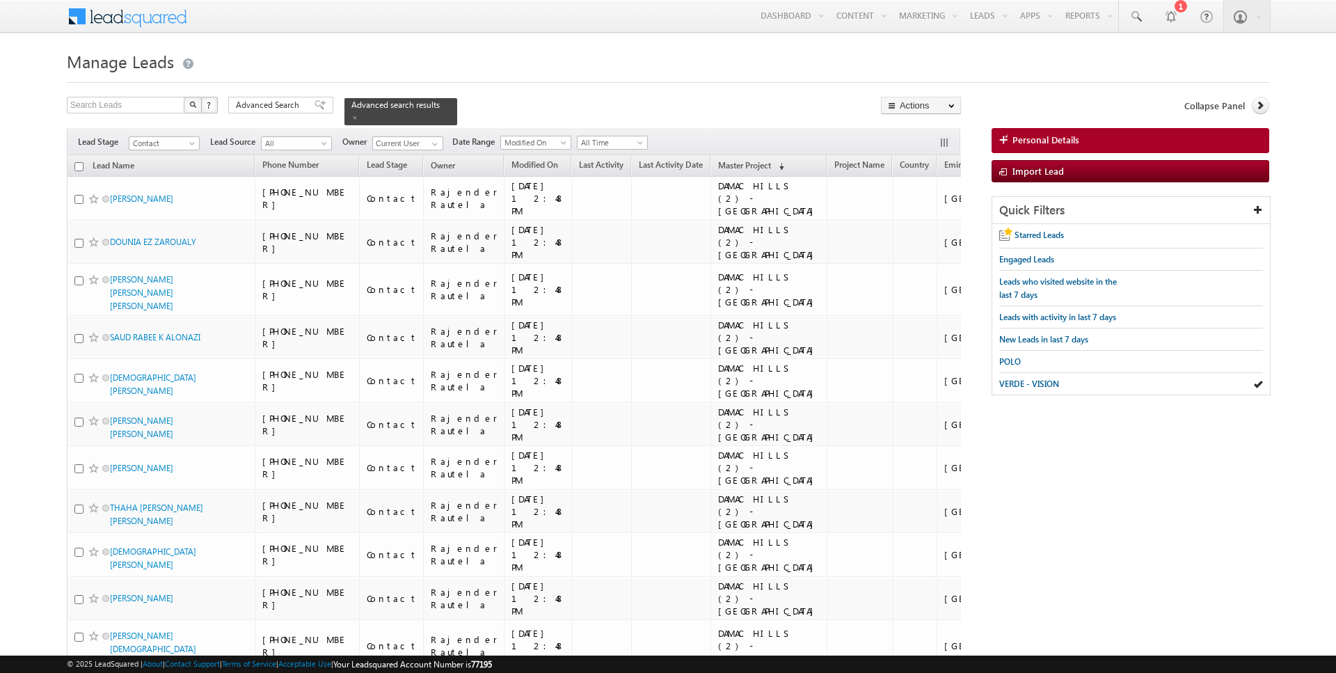
click at [79, 166] on input "checkbox" at bounding box center [78, 166] width 9 height 9
checkbox input "true"
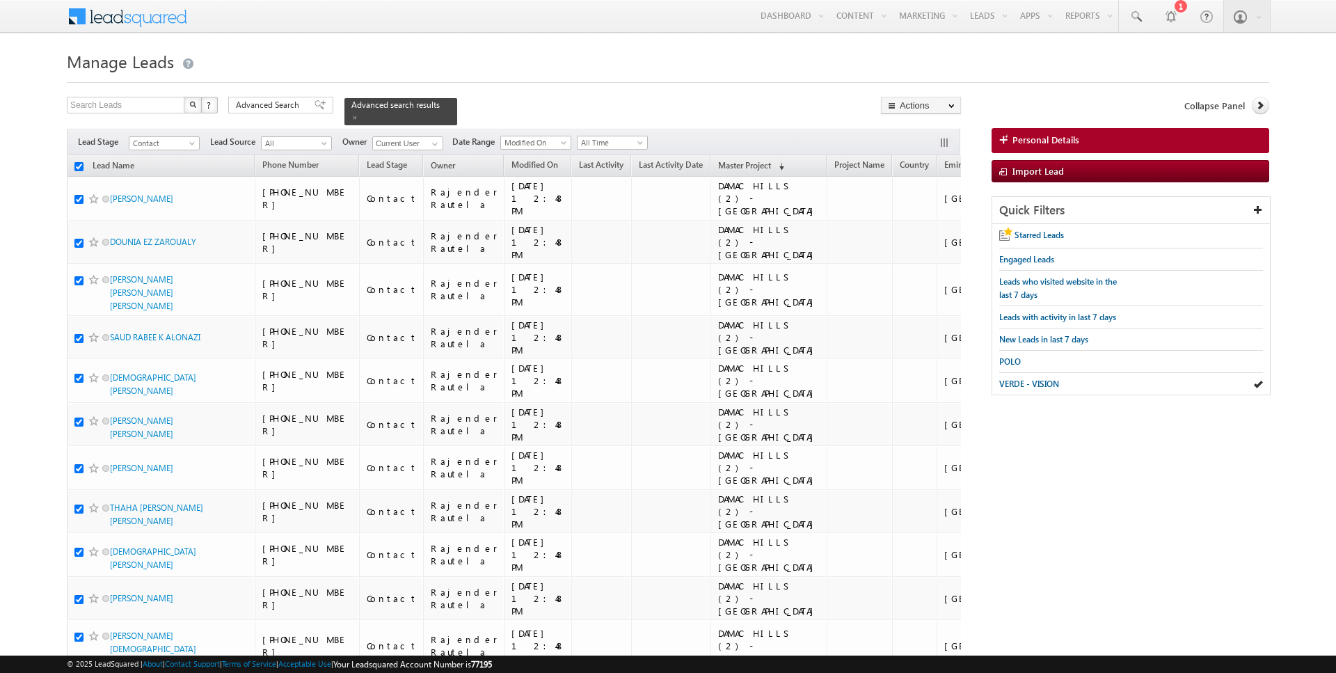
checkbox input "true"
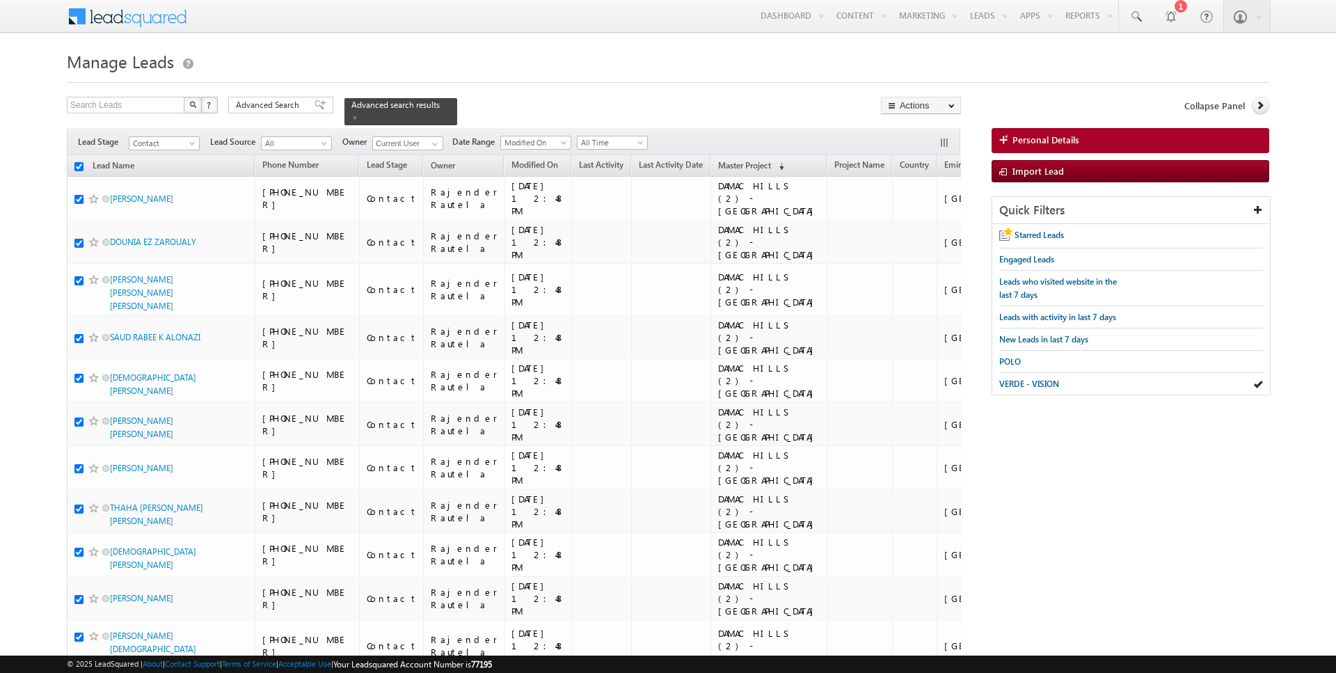
checkbox input "true"
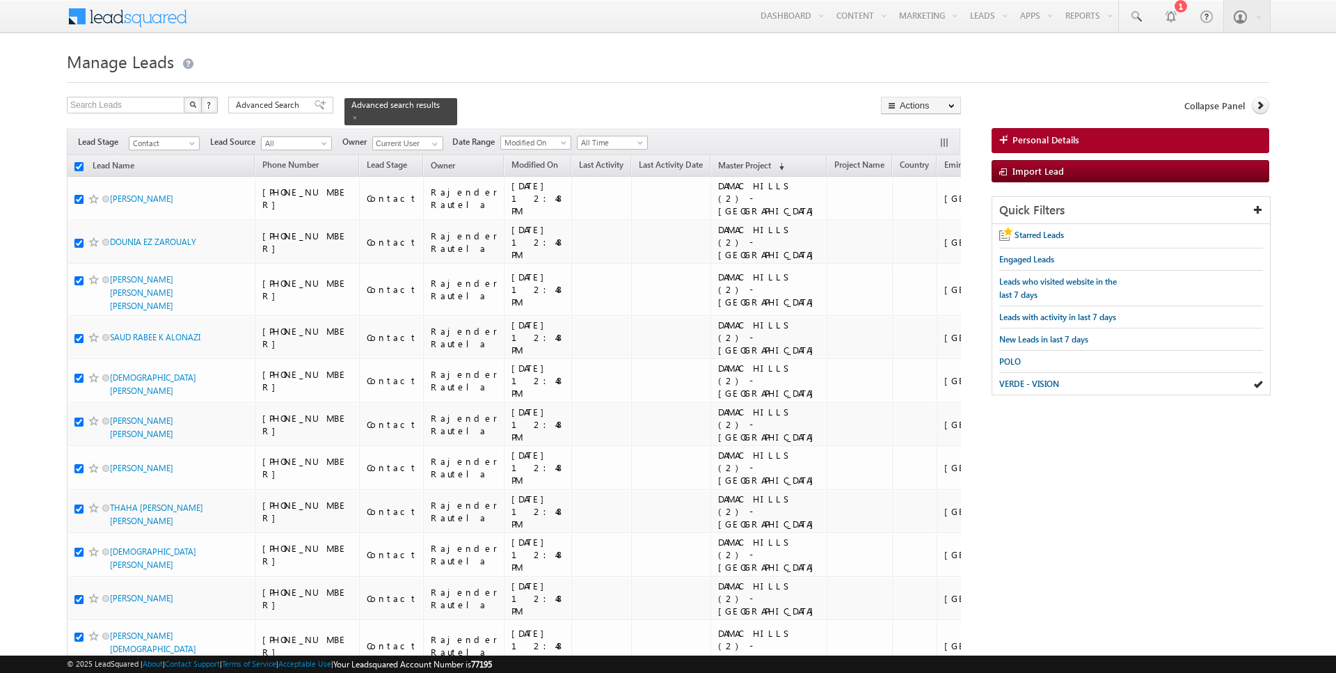
checkbox input "true"
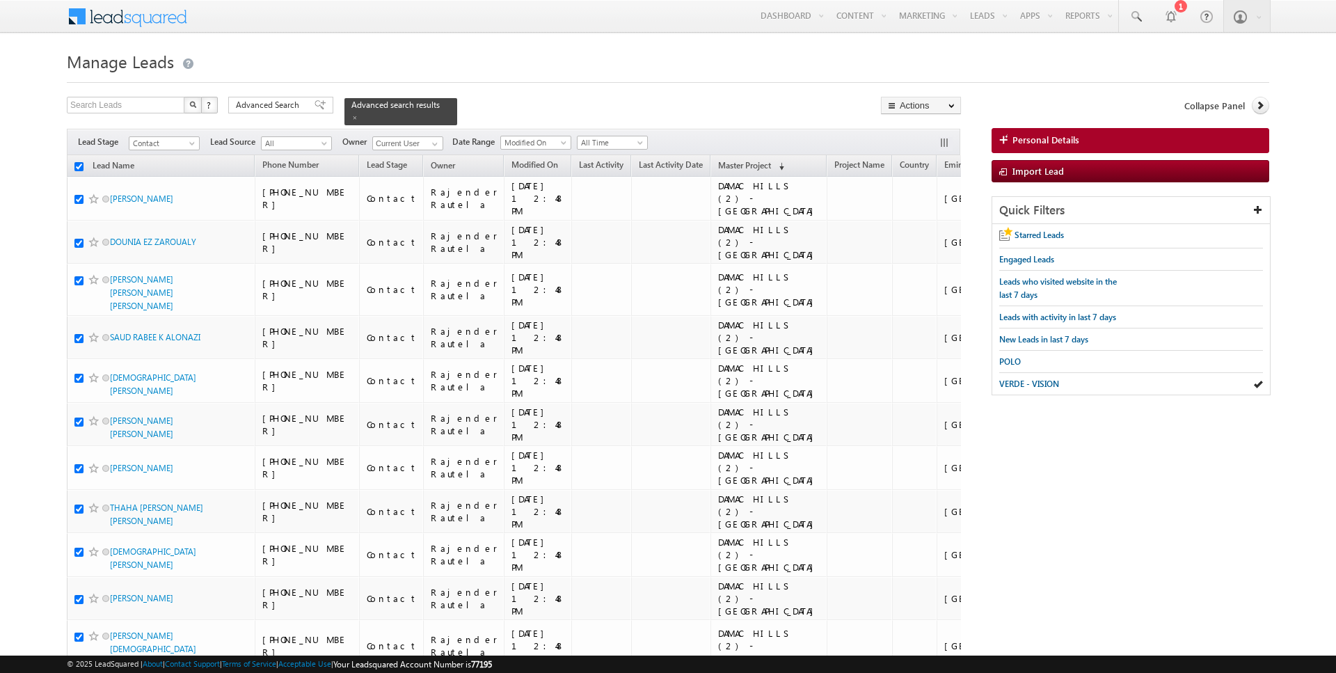
checkbox input "true"
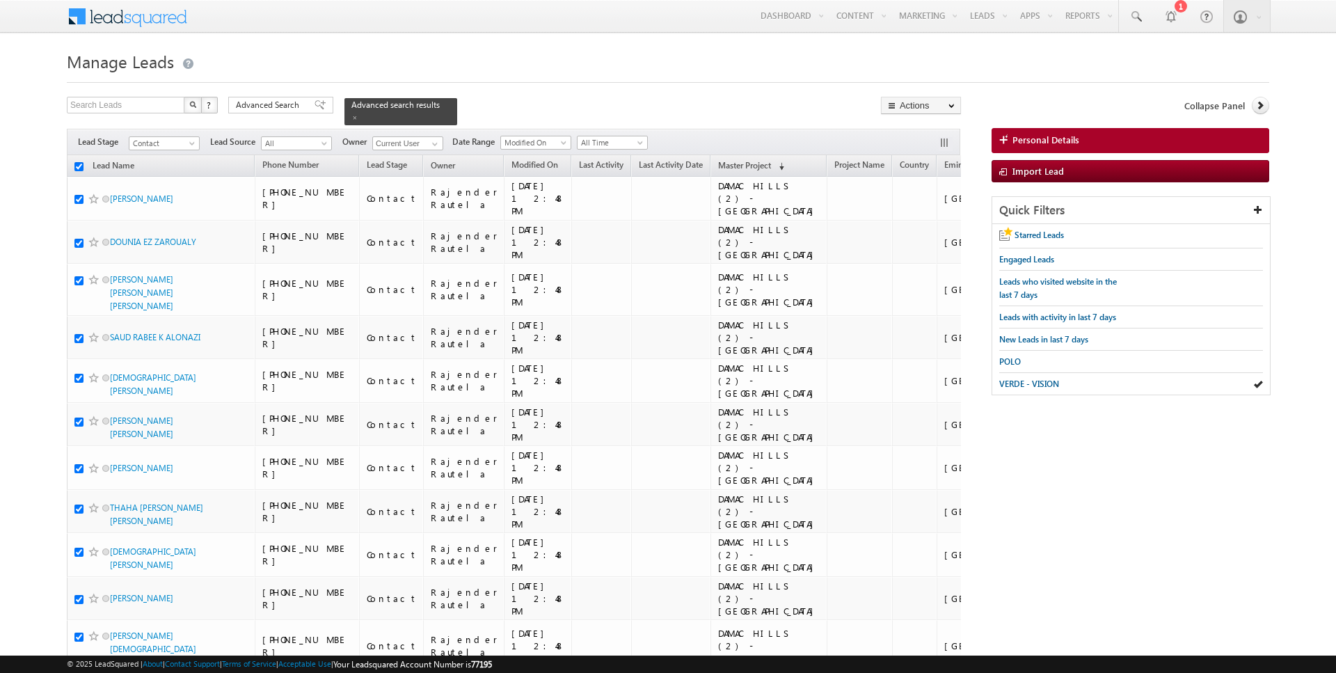
checkbox input "true"
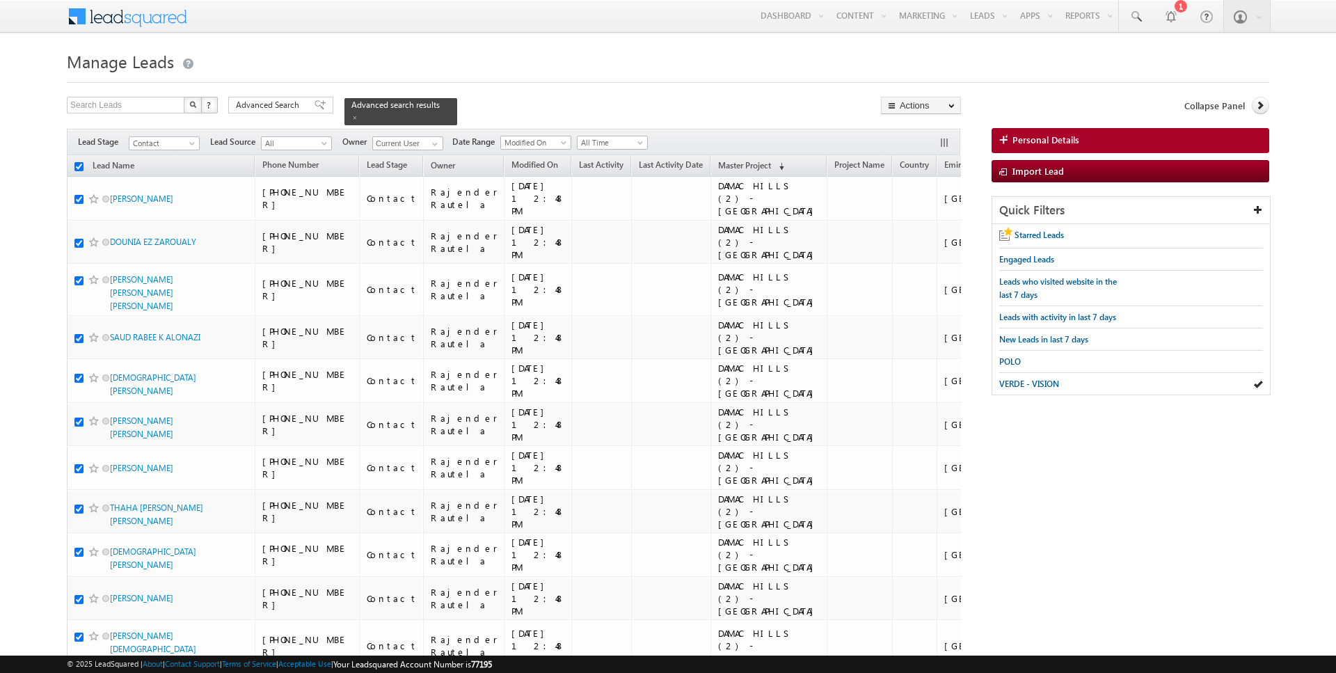
checkbox input "true"
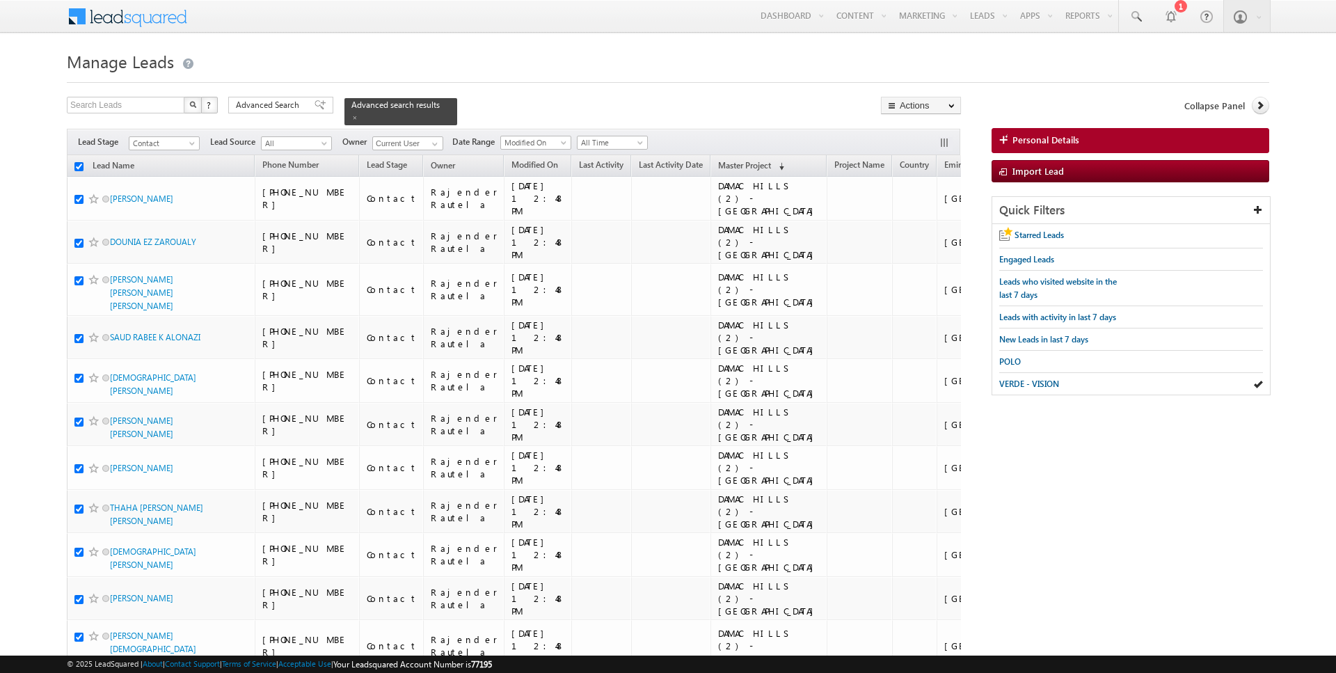
checkbox input "true"
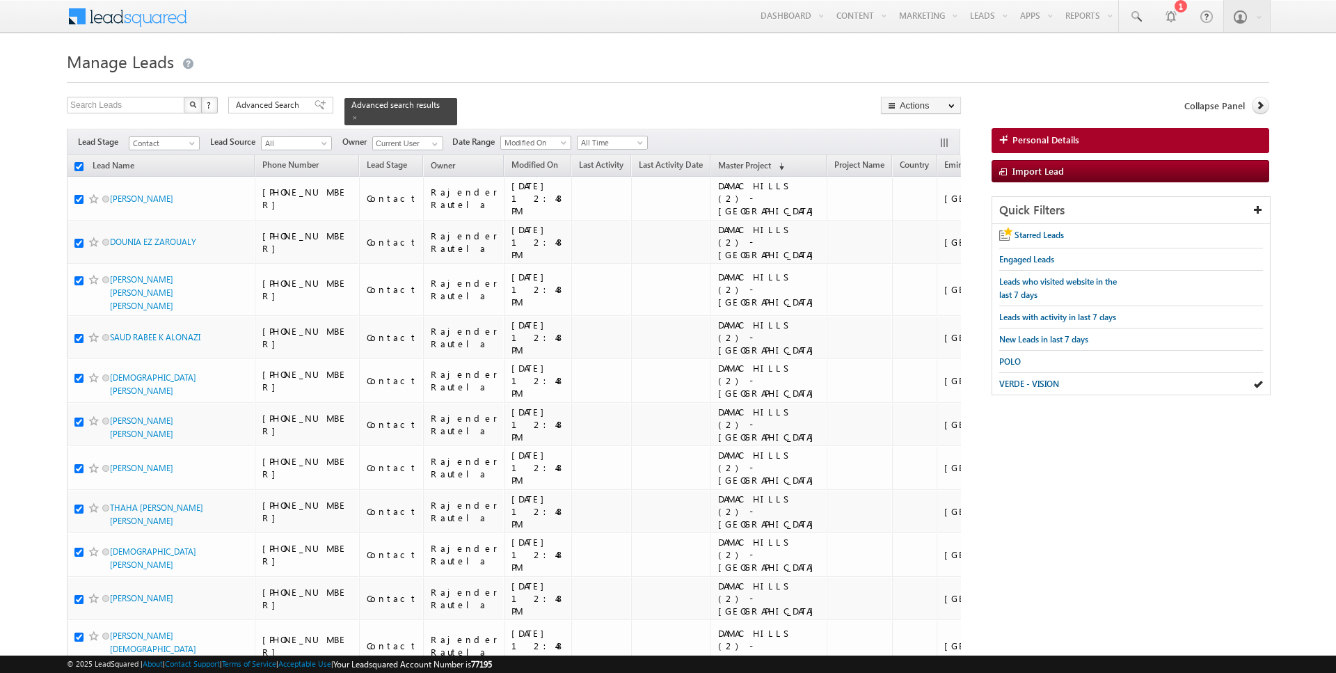
checkbox input "true"
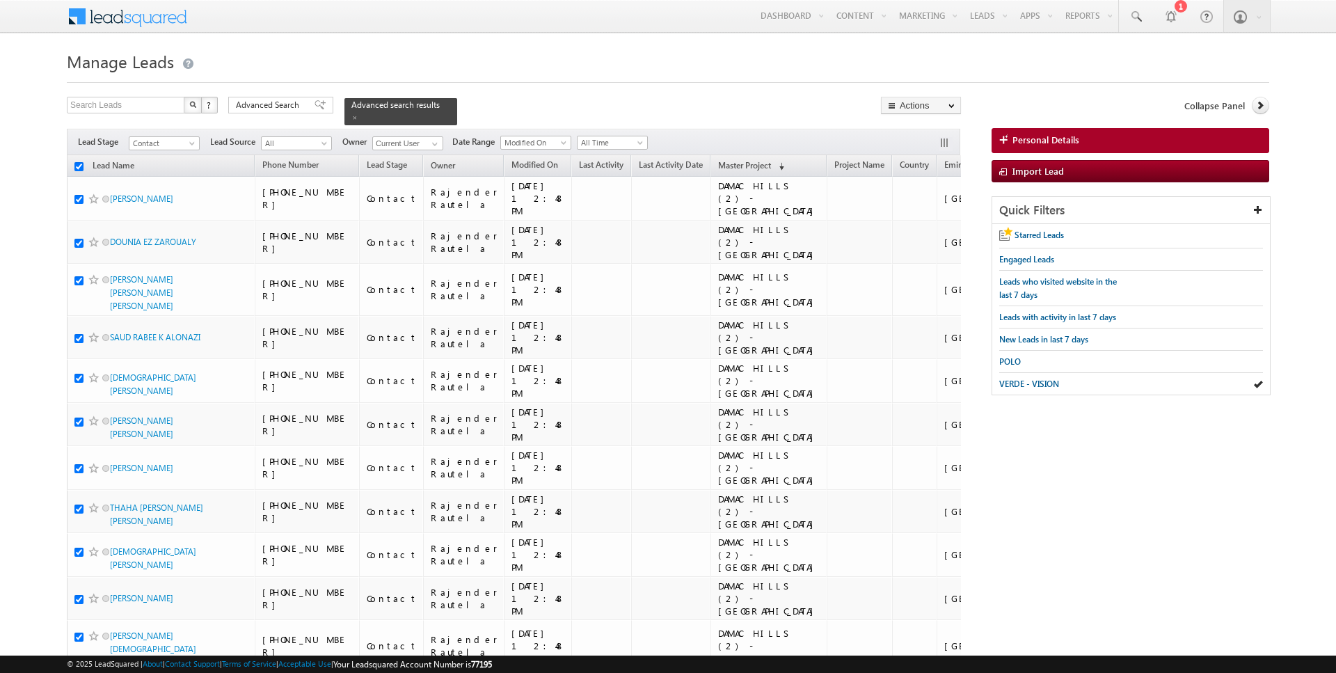
checkbox input "true"
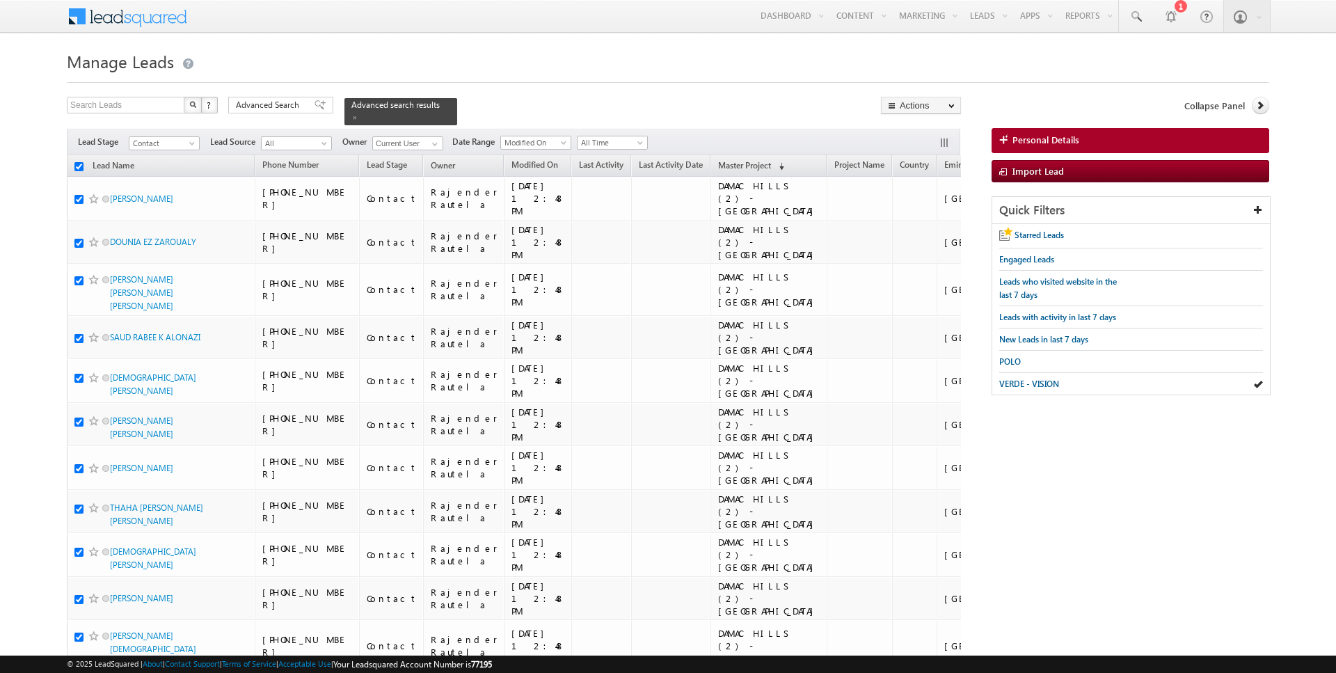
checkbox input "true"
click at [935, 230] on link "Change Owner" at bounding box center [921, 225] width 79 height 17
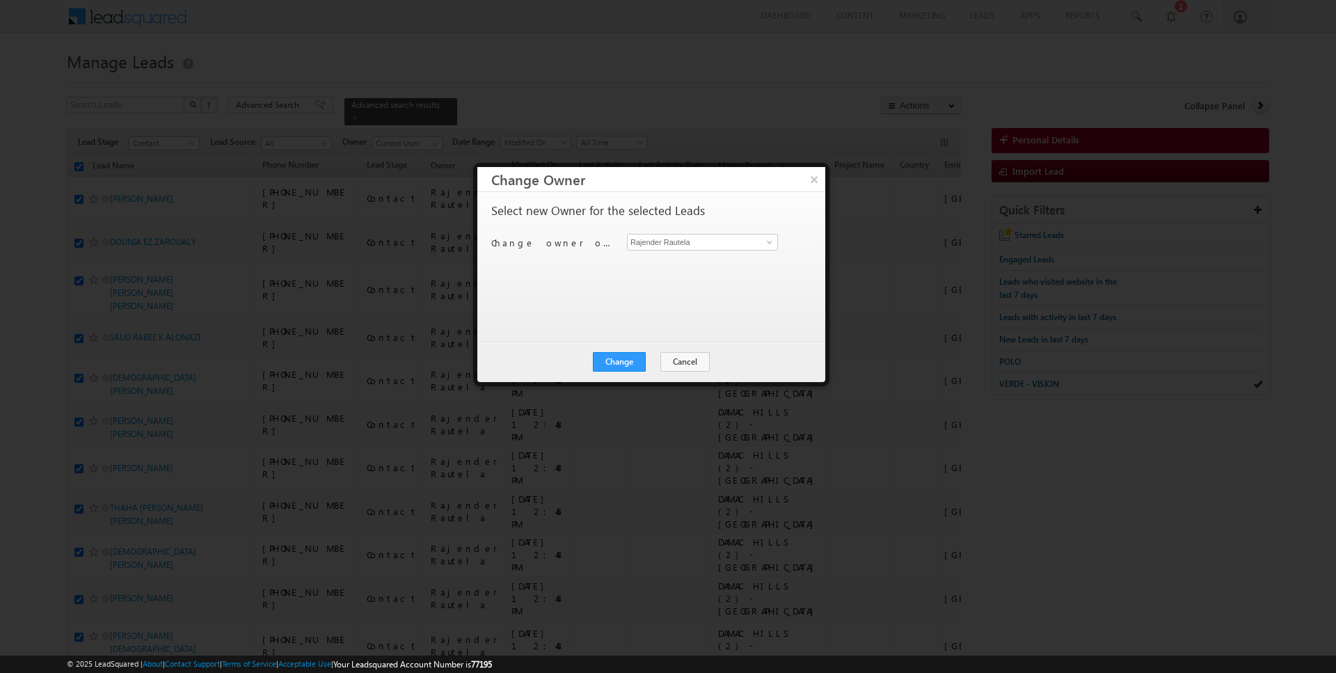
click at [693, 249] on div "Change owner of 50 leads to Rajender Rautela Rajender Rautela" at bounding box center [649, 245] width 317 height 22
click at [678, 242] on input "Rajender Rautela" at bounding box center [702, 242] width 151 height 17
type input "[DATE][PERSON_NAME]"
click at [603, 366] on button "Change" at bounding box center [619, 361] width 53 height 19
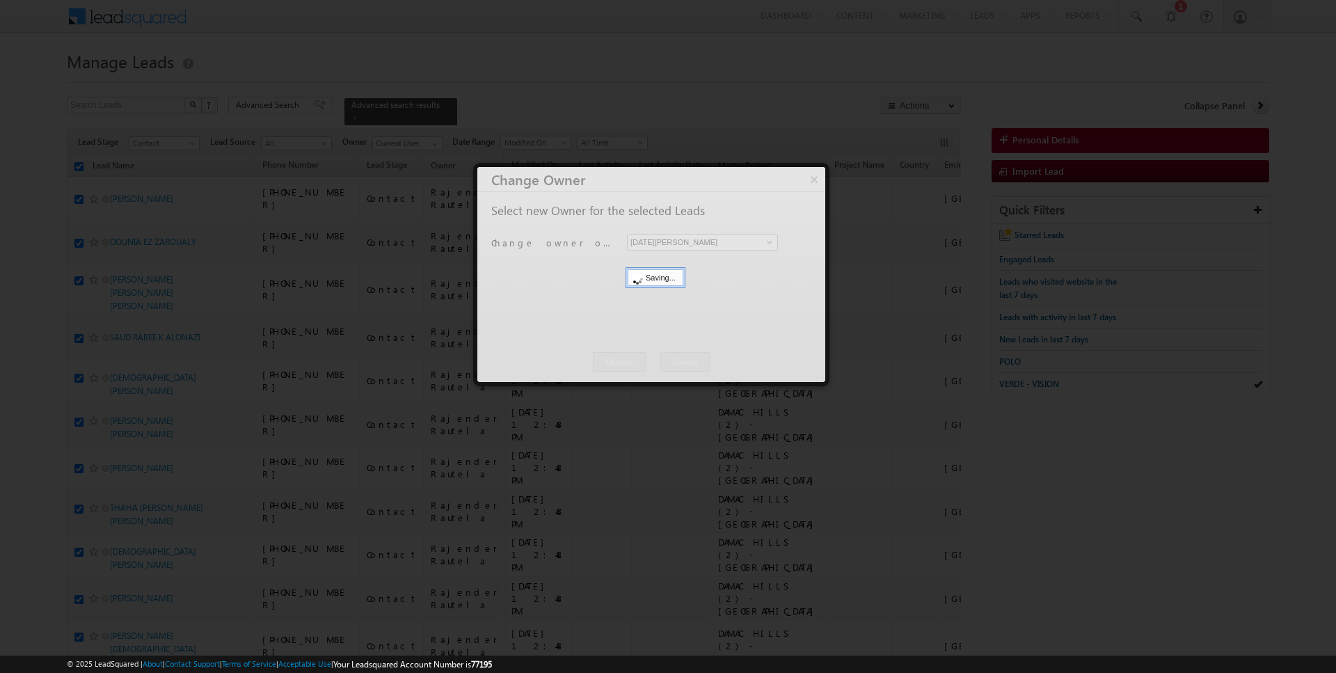
click at [670, 365] on div at bounding box center [651, 274] width 348 height 215
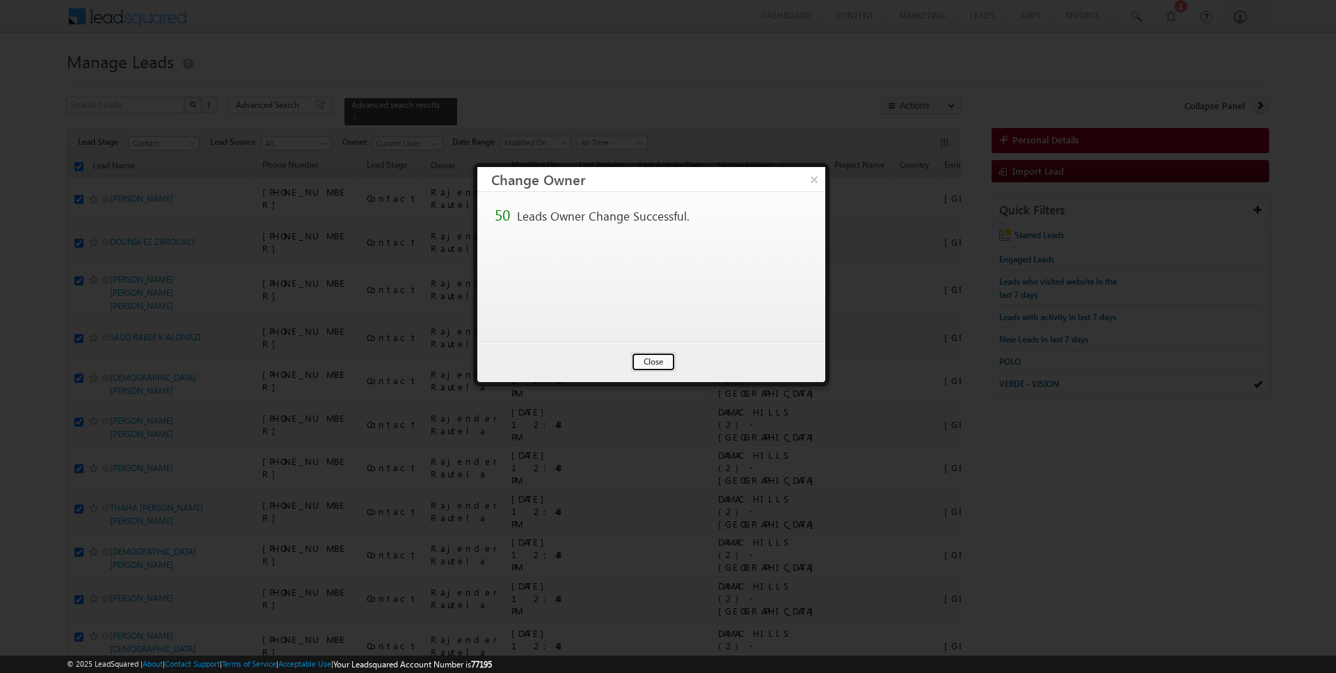
click at [670, 365] on button "Close" at bounding box center [653, 361] width 45 height 19
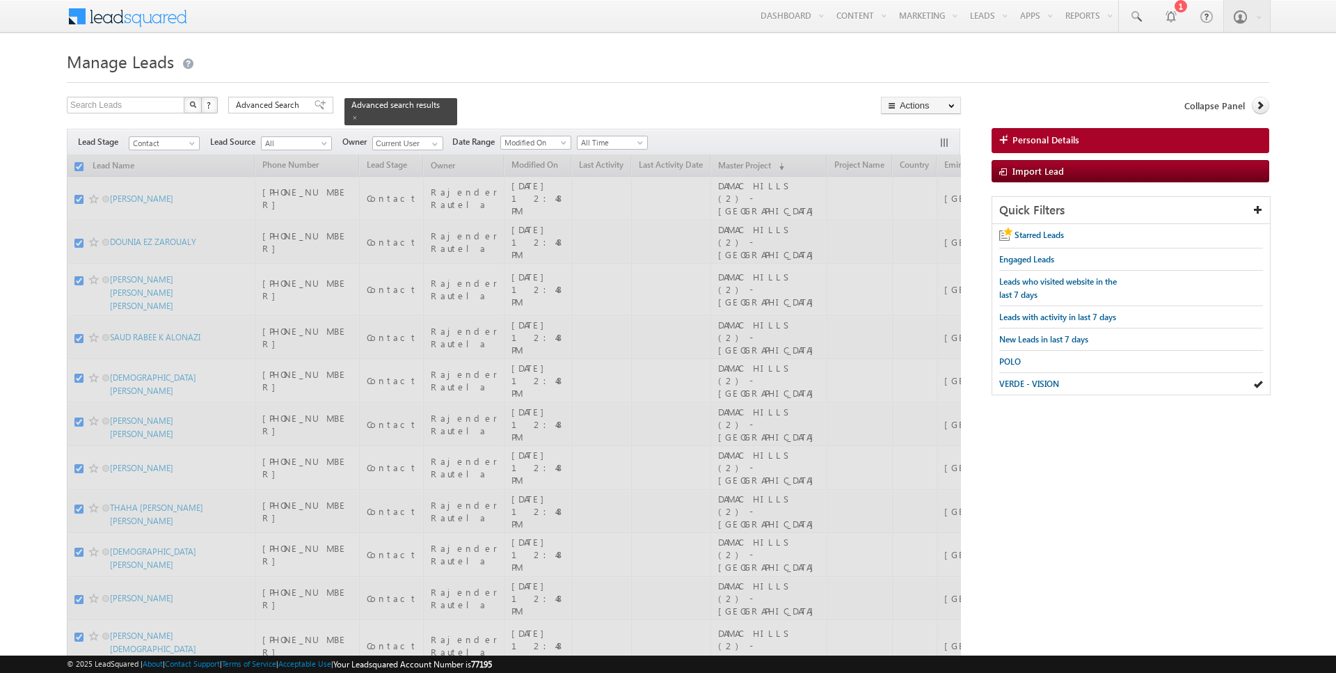
checkbox input "false"
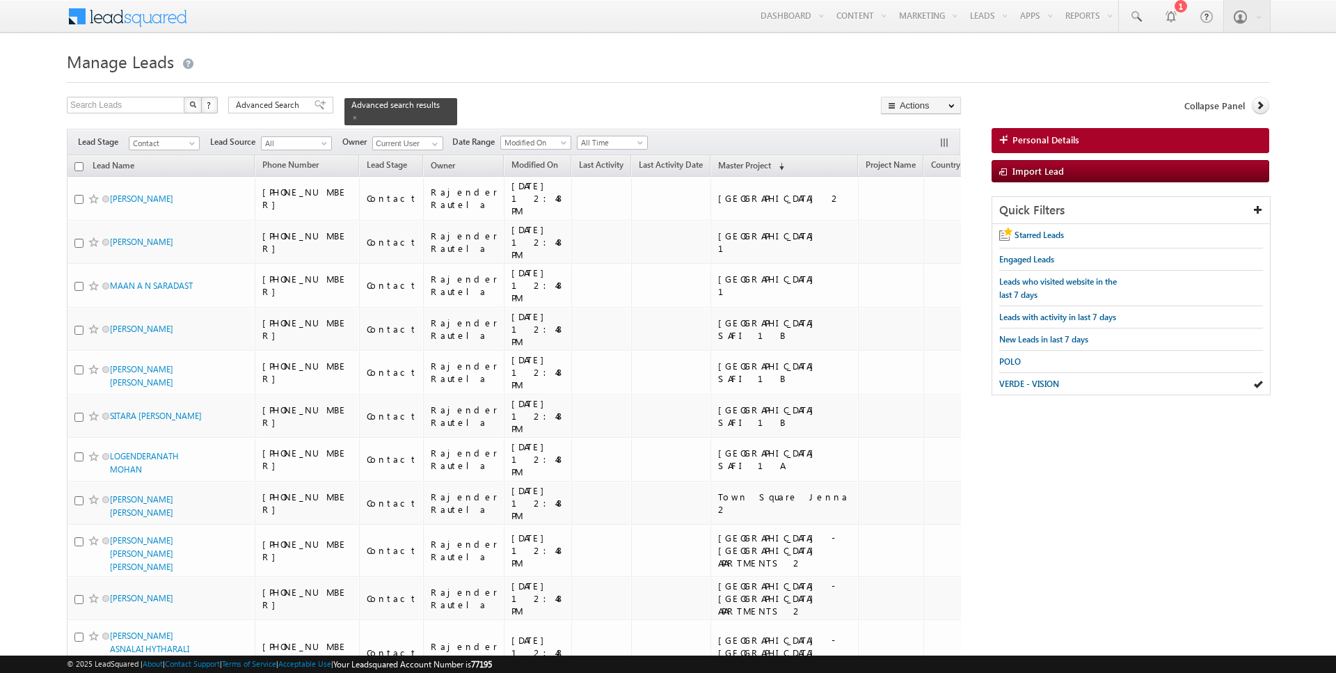
click at [80, 166] on input "checkbox" at bounding box center [78, 166] width 9 height 9
checkbox input "true"
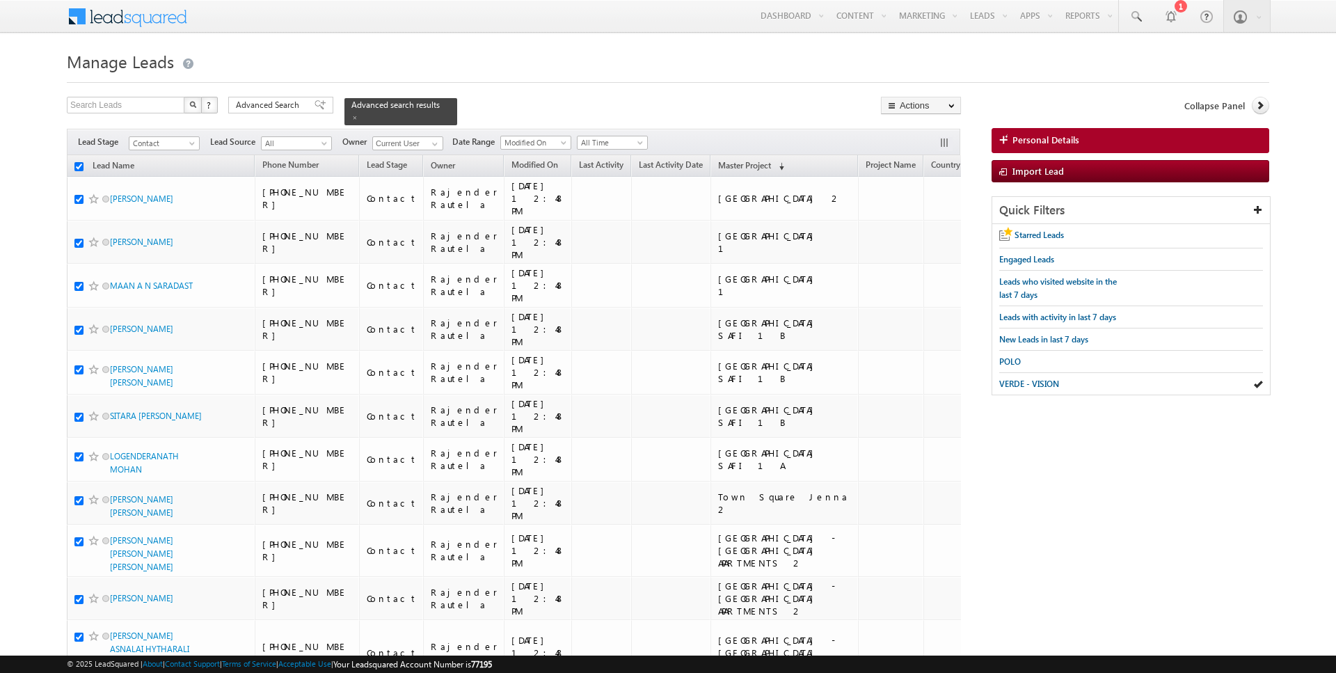
checkbox input "true"
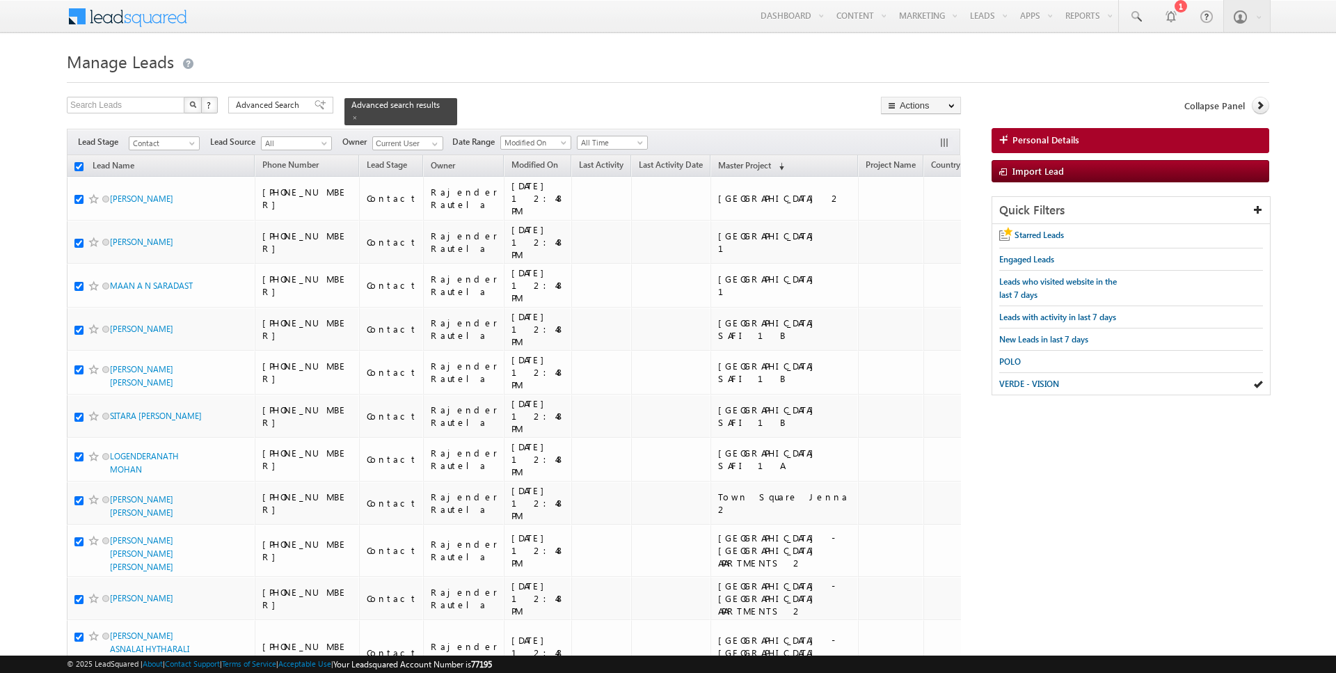
checkbox input "true"
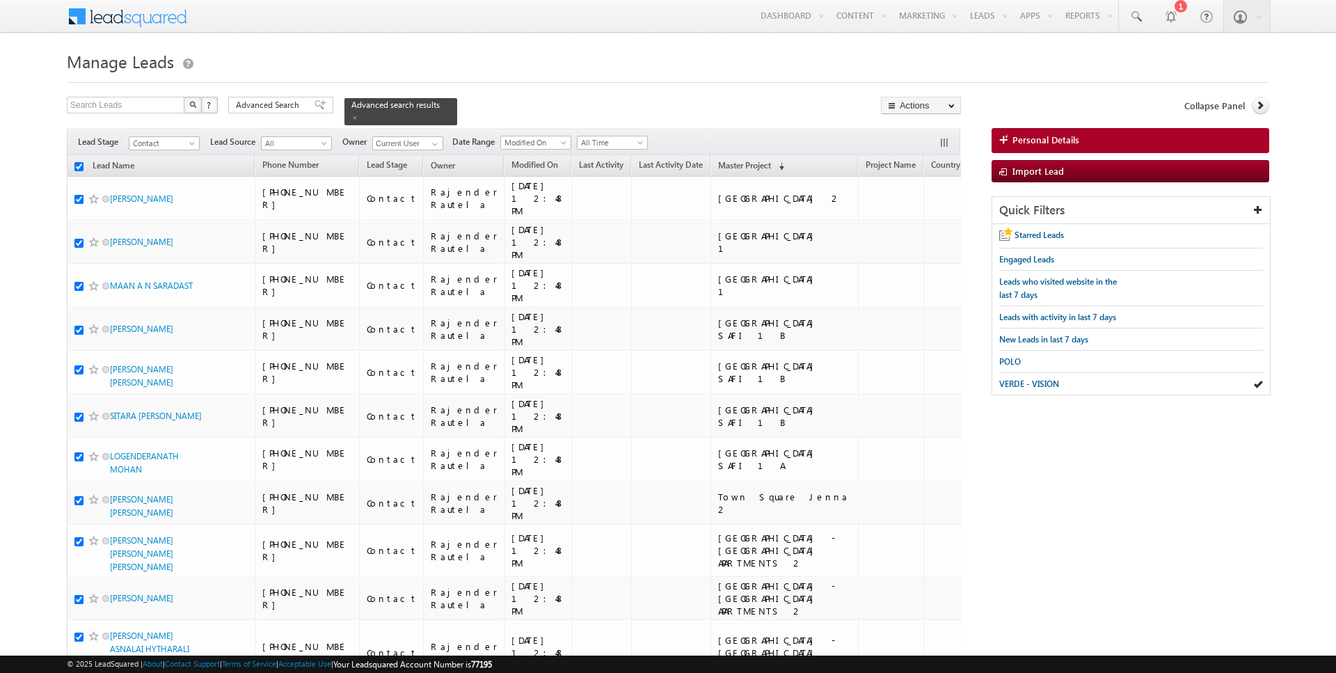
checkbox input "true"
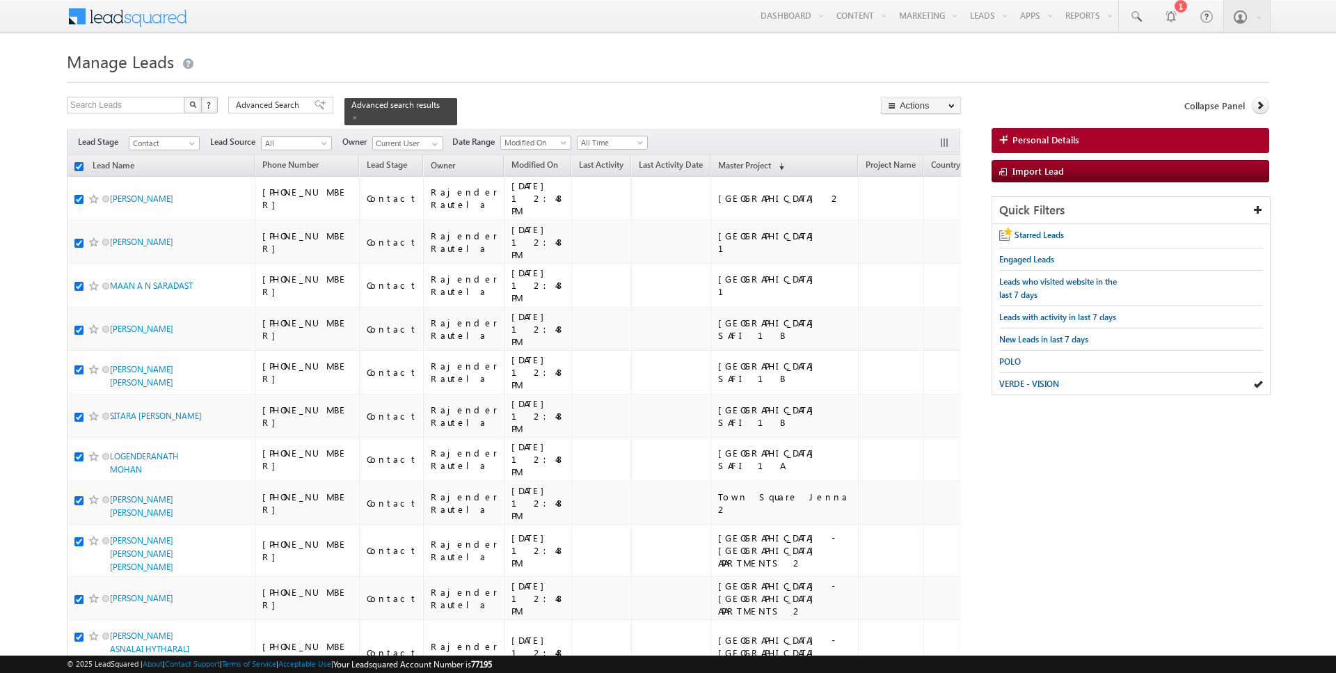
checkbox input "true"
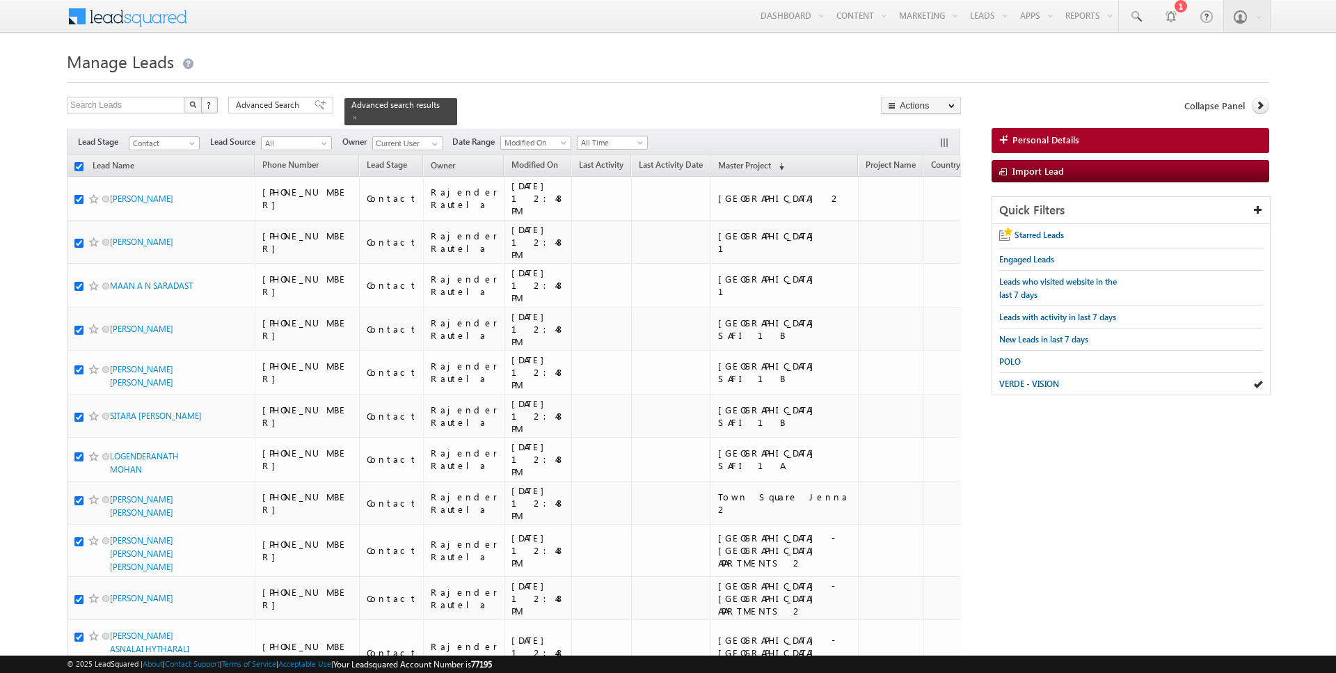
checkbox input "true"
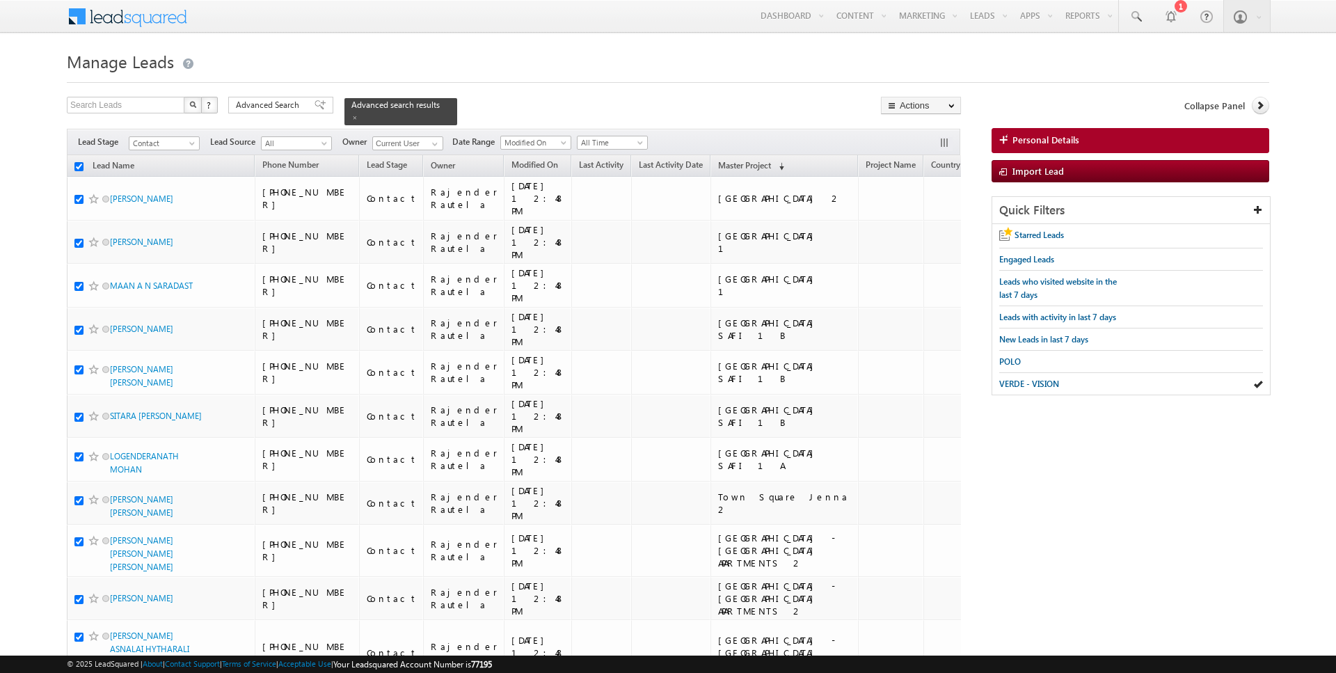
checkbox input "true"
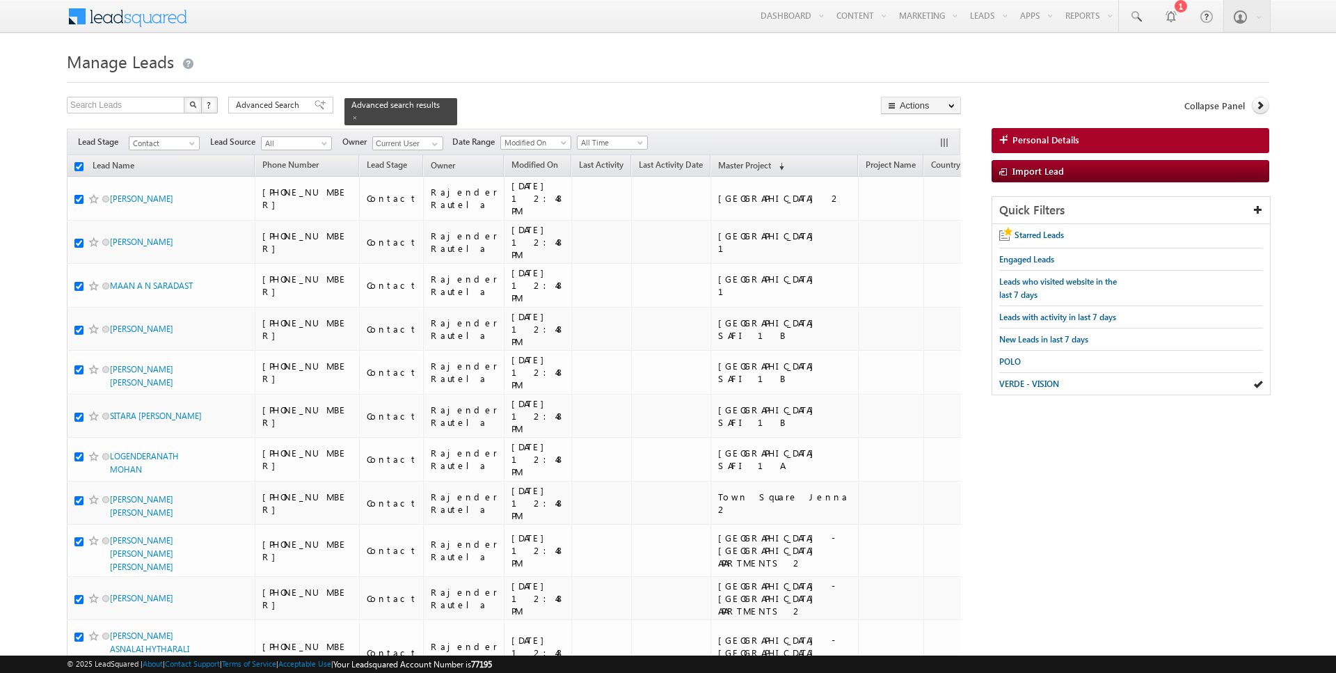
checkbox input "true"
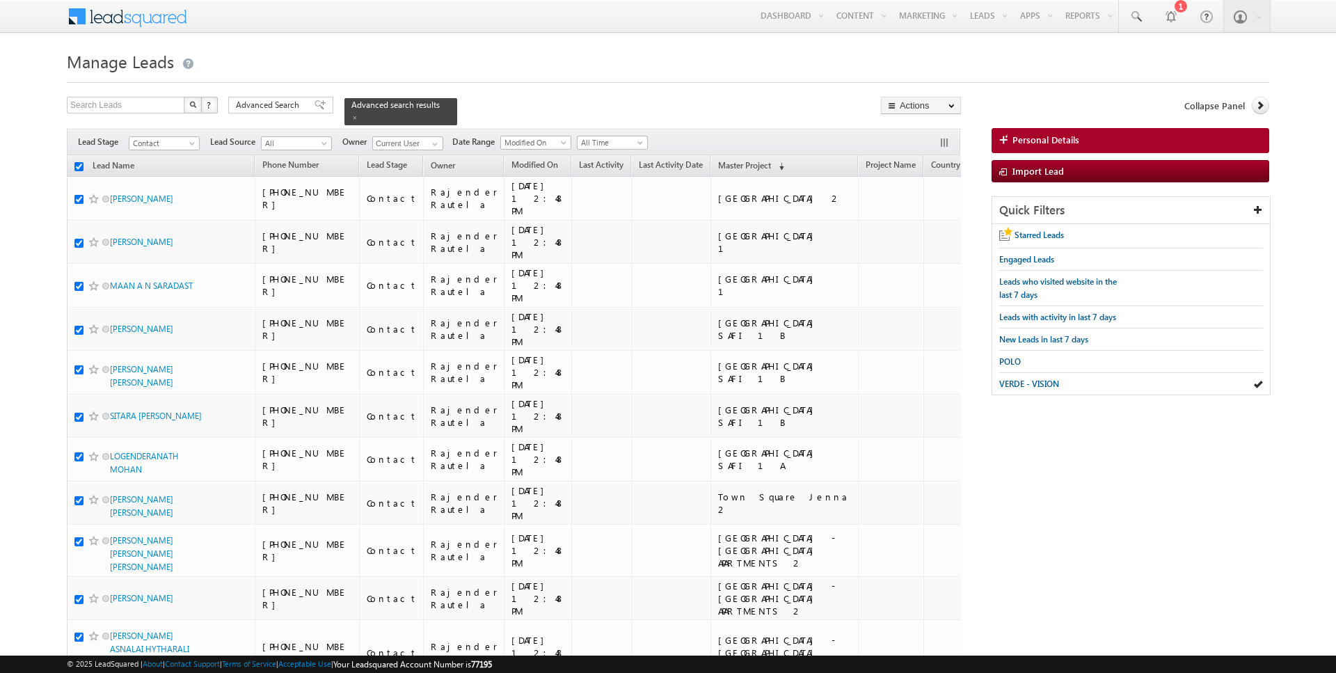
checkbox input "true"
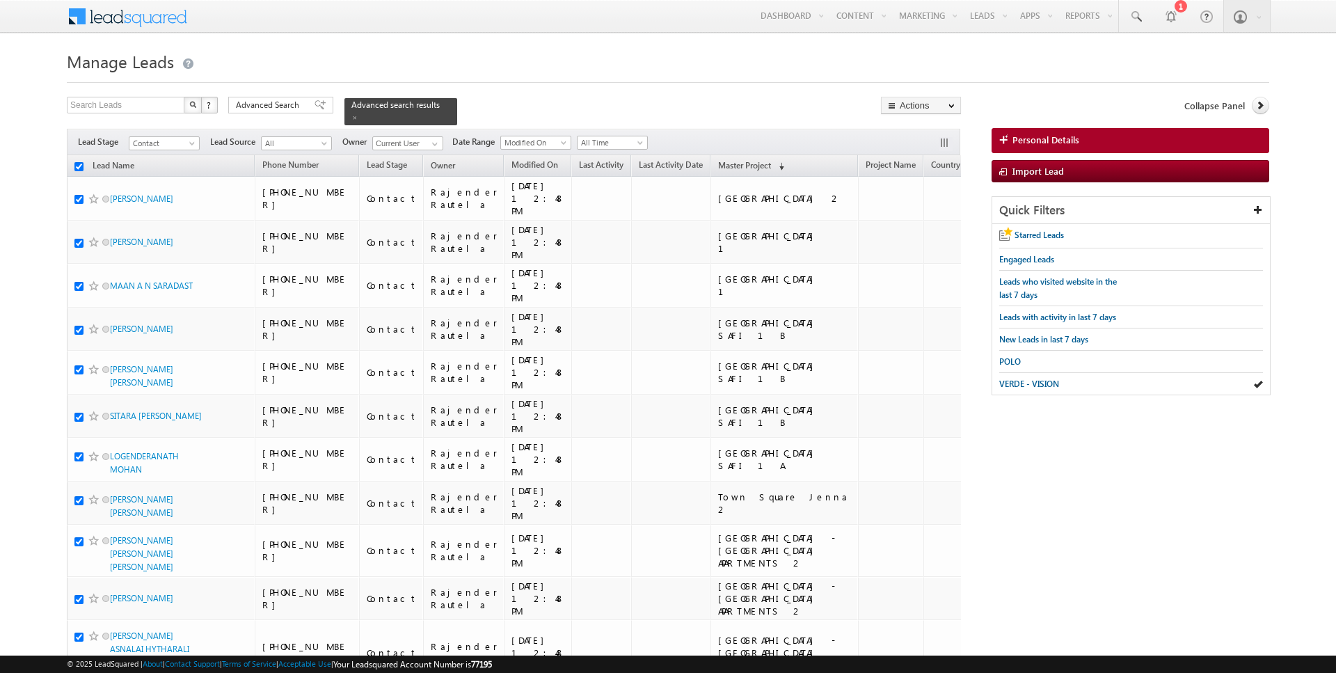
checkbox input "true"
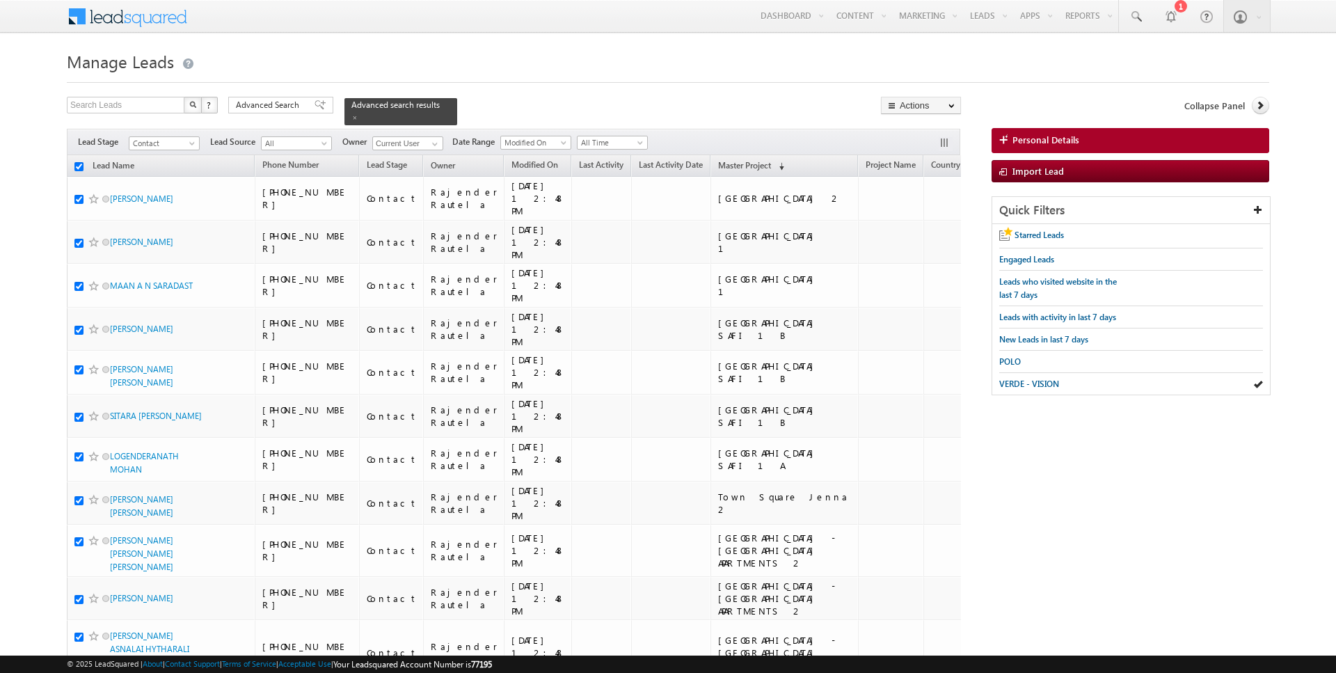
checkbox input "true"
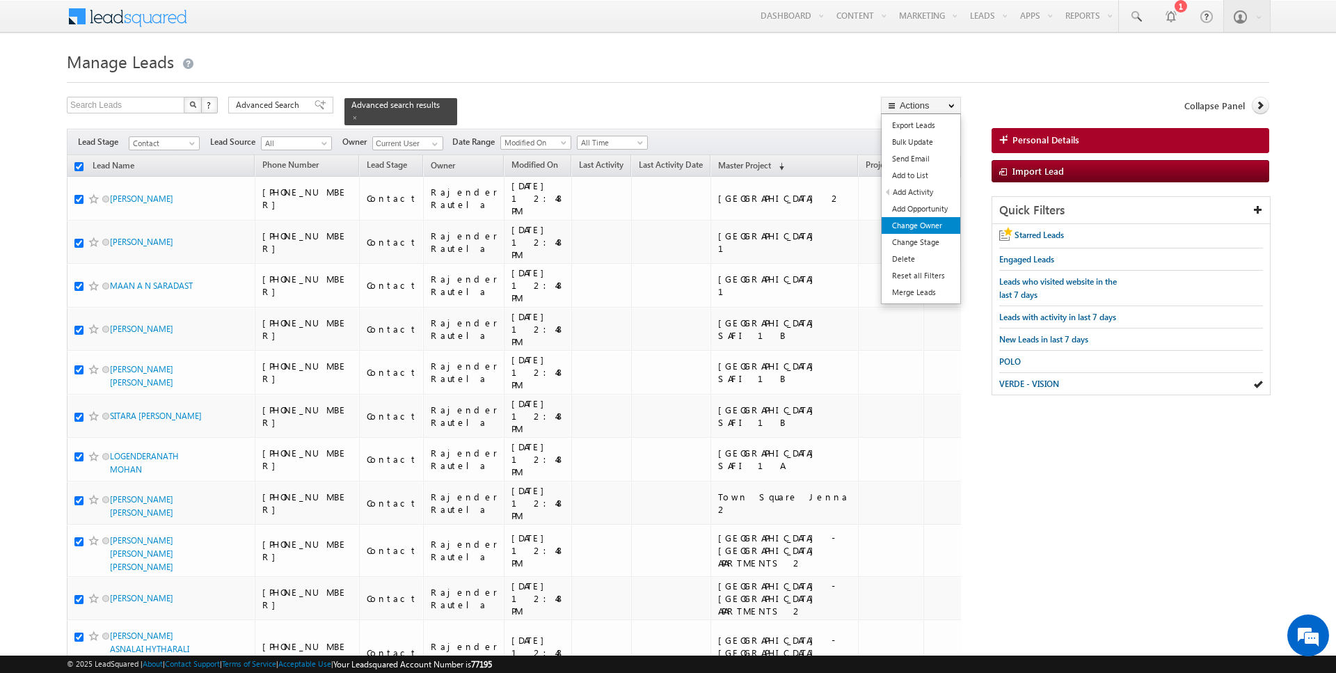
click at [923, 223] on link "Change Owner" at bounding box center [921, 225] width 79 height 17
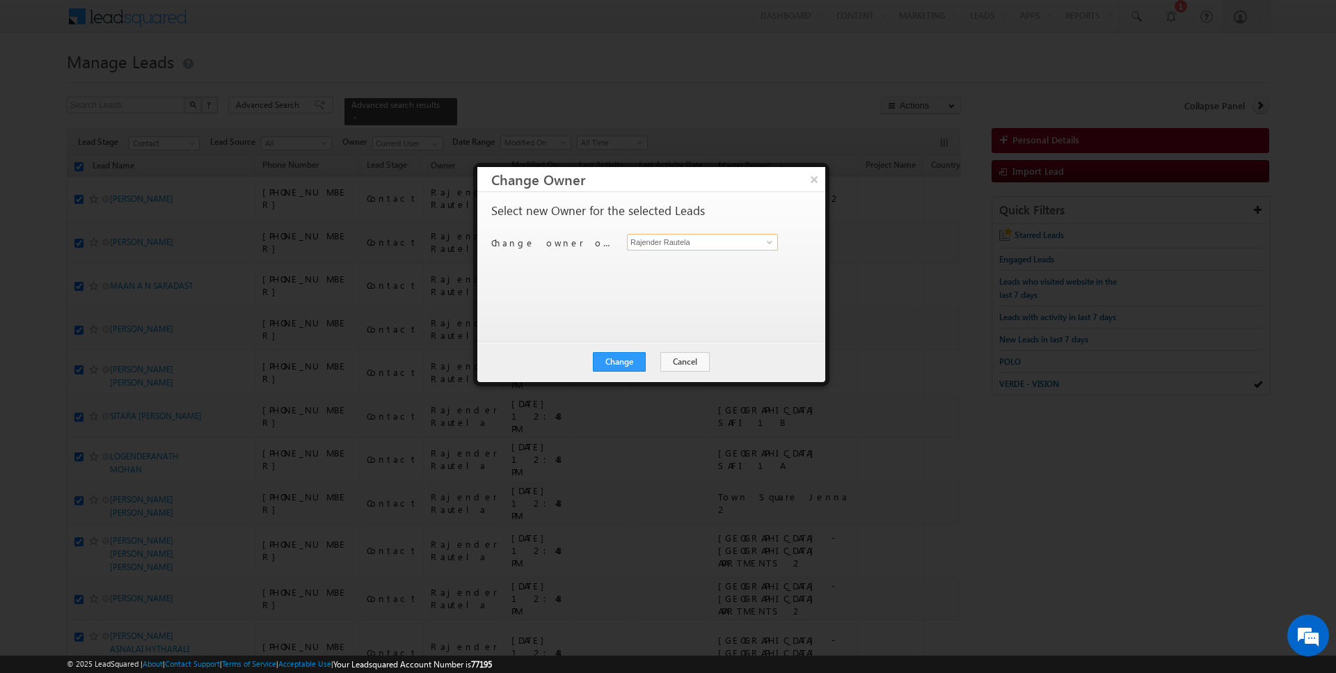
click at [707, 238] on input "Rajender Rautela" at bounding box center [702, 242] width 151 height 17
type input "[PERSON_NAME]"
click at [616, 360] on button "Change" at bounding box center [619, 361] width 53 height 19
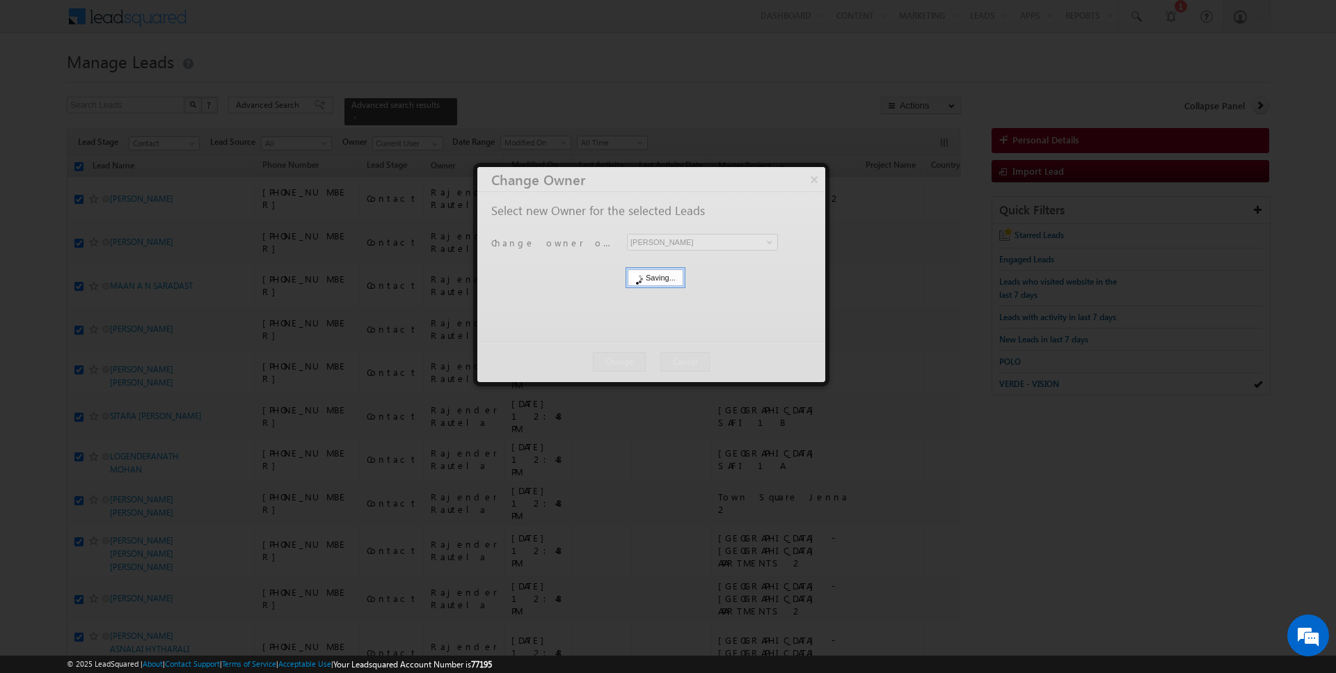
click at [668, 354] on div at bounding box center [651, 274] width 348 height 215
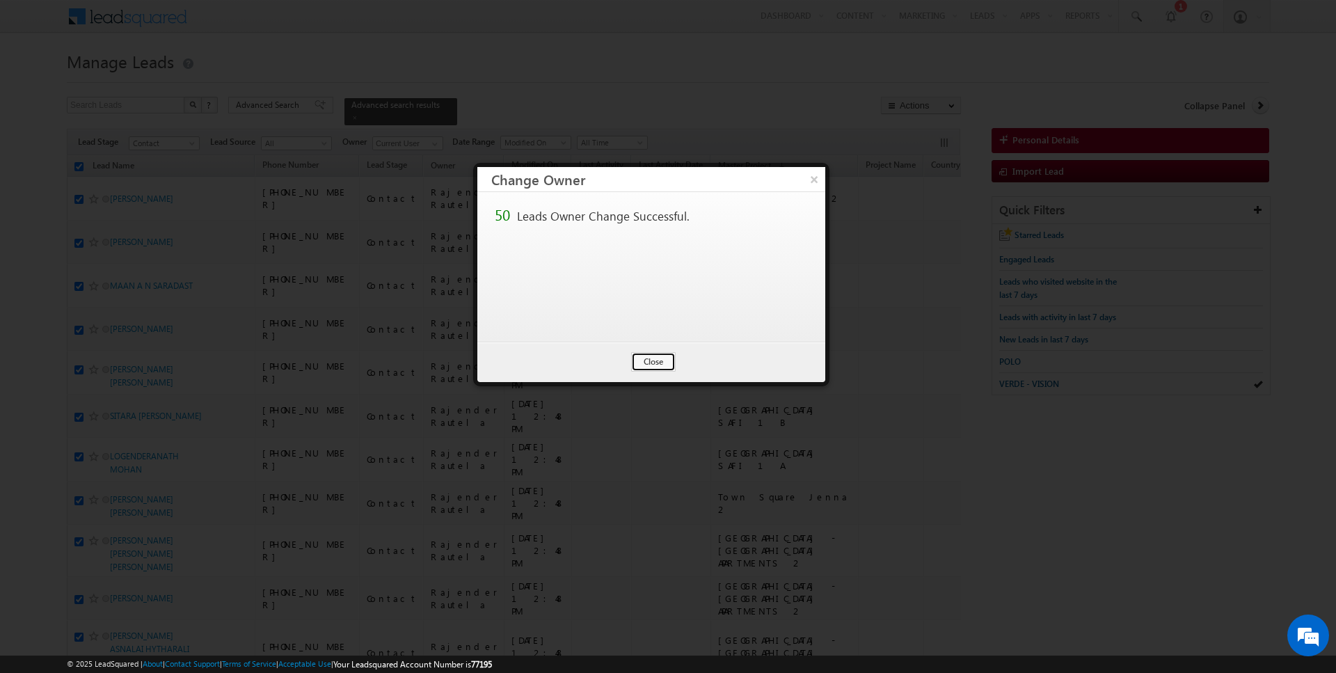
click at [668, 354] on button "Close" at bounding box center [653, 361] width 45 height 19
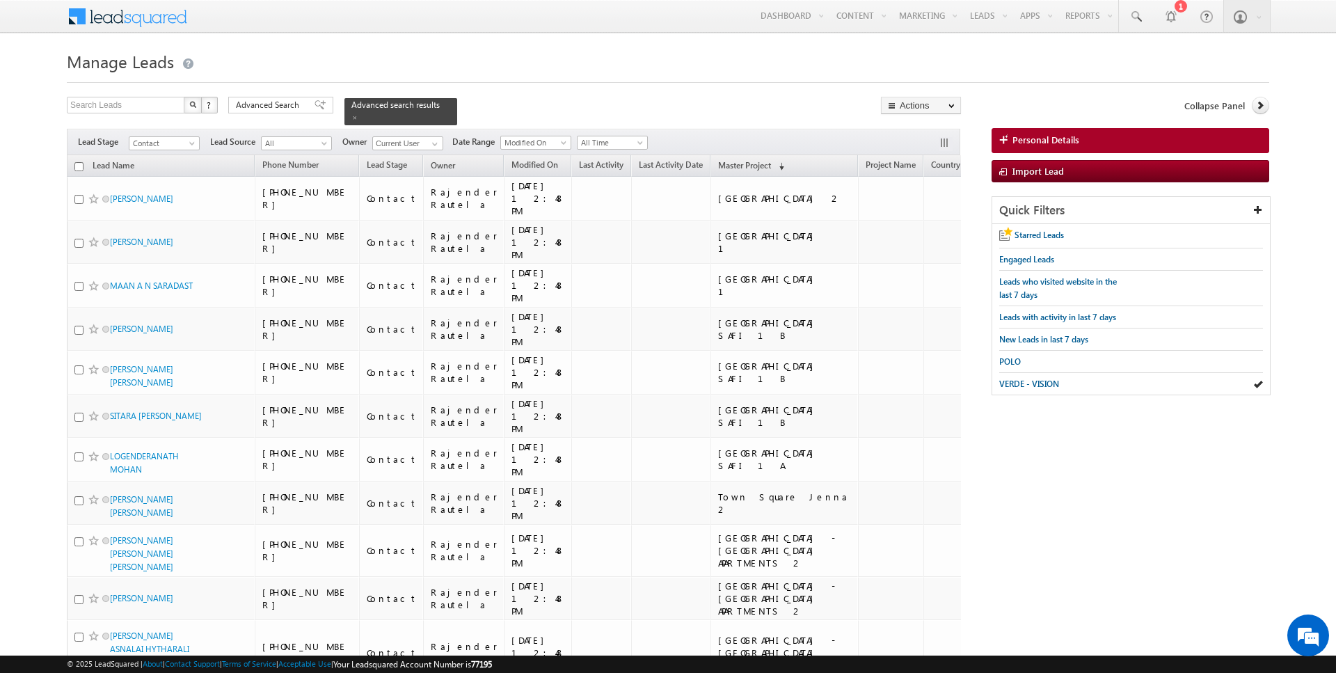
checkbox input "false"
click at [1095, 59] on link "Reports Home" at bounding box center [1115, 47] width 111 height 29
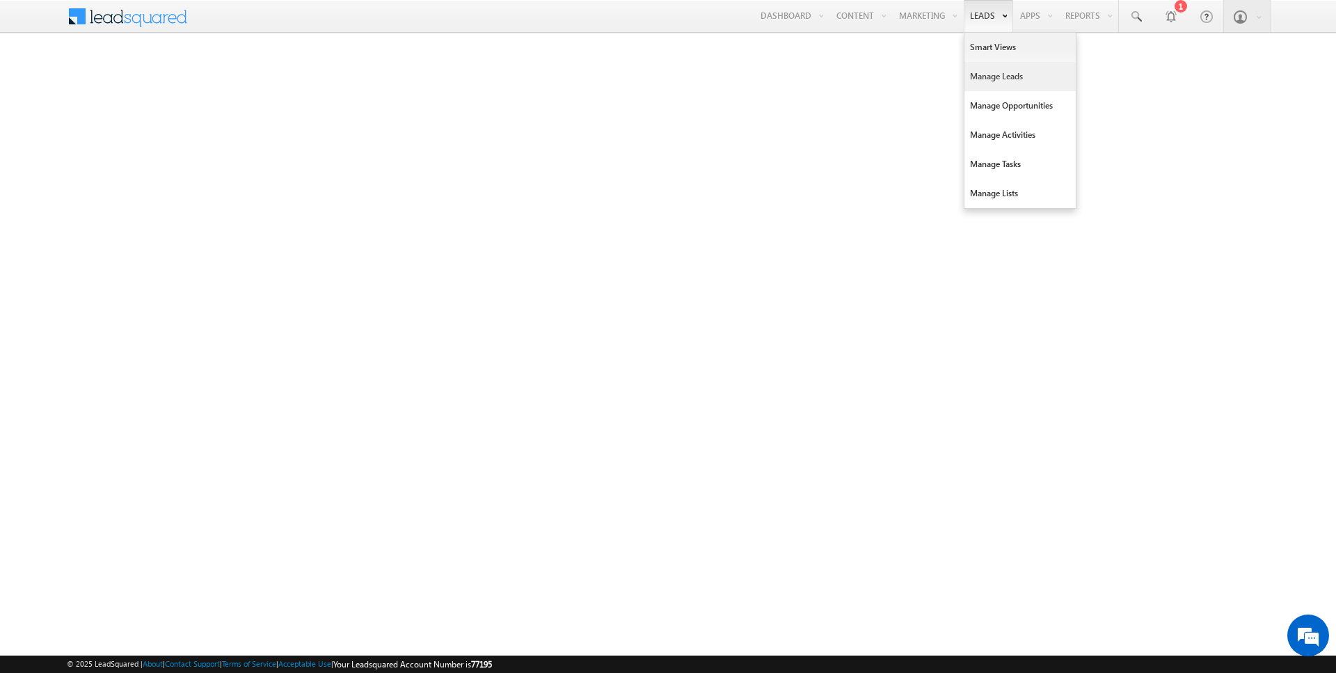
click at [979, 77] on link "Manage Leads" at bounding box center [1020, 76] width 111 height 29
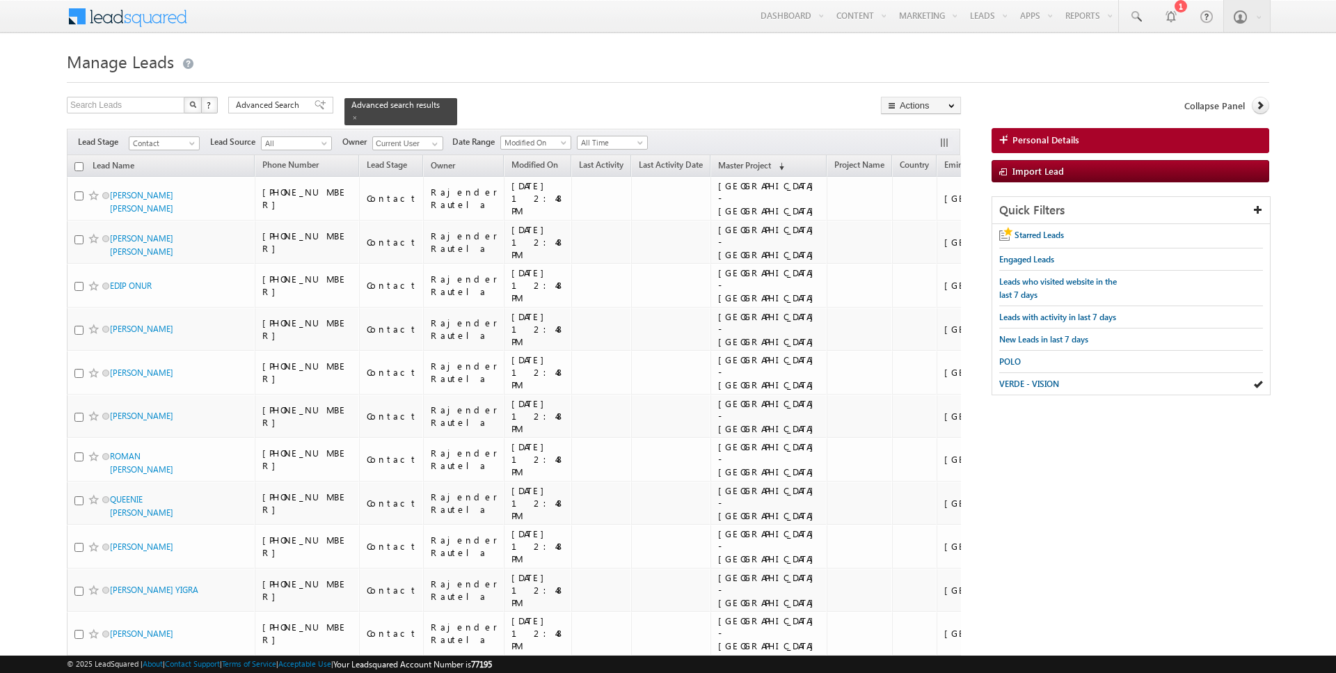
click at [80, 166] on input "checkbox" at bounding box center [78, 166] width 9 height 9
checkbox input "true"
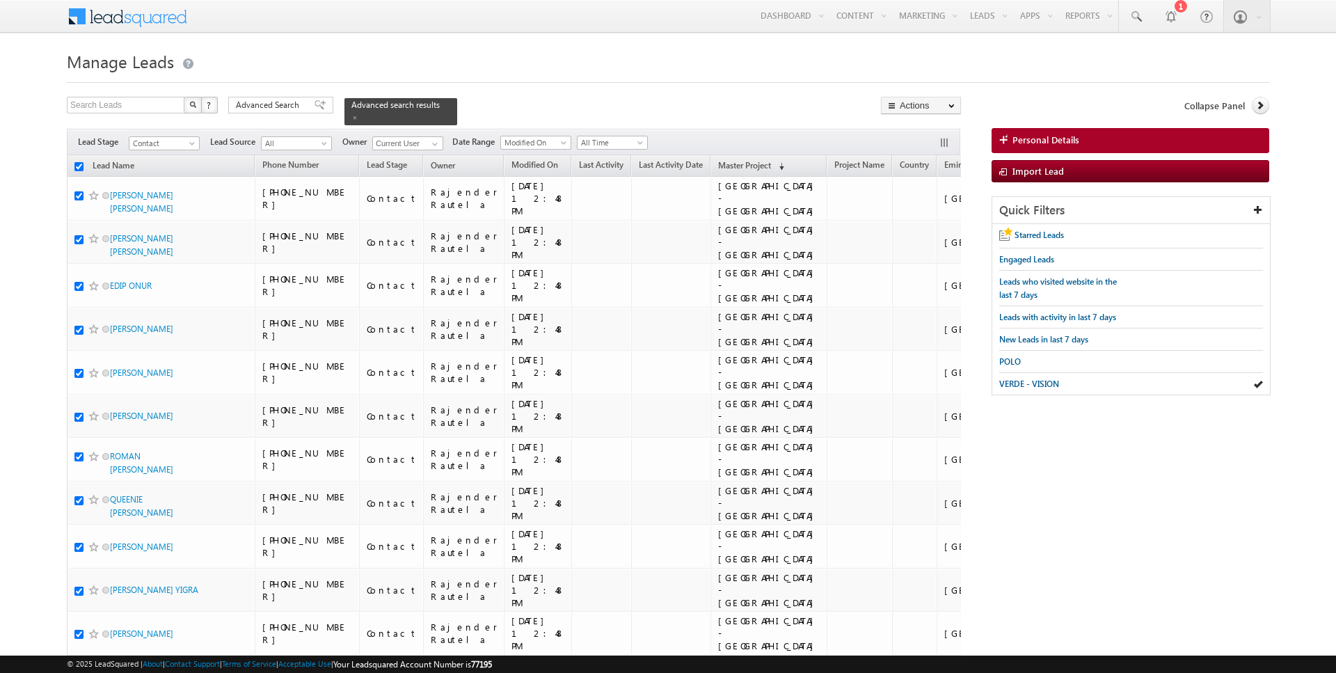
checkbox input "true"
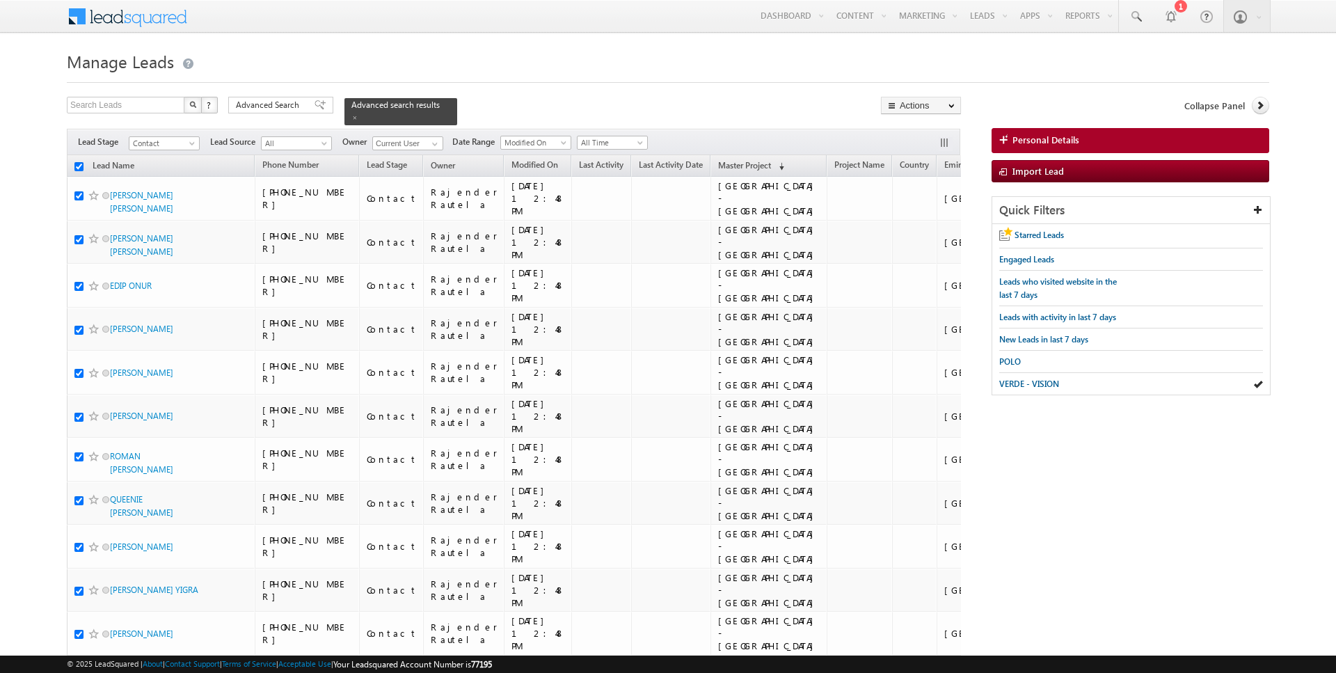
checkbox input "true"
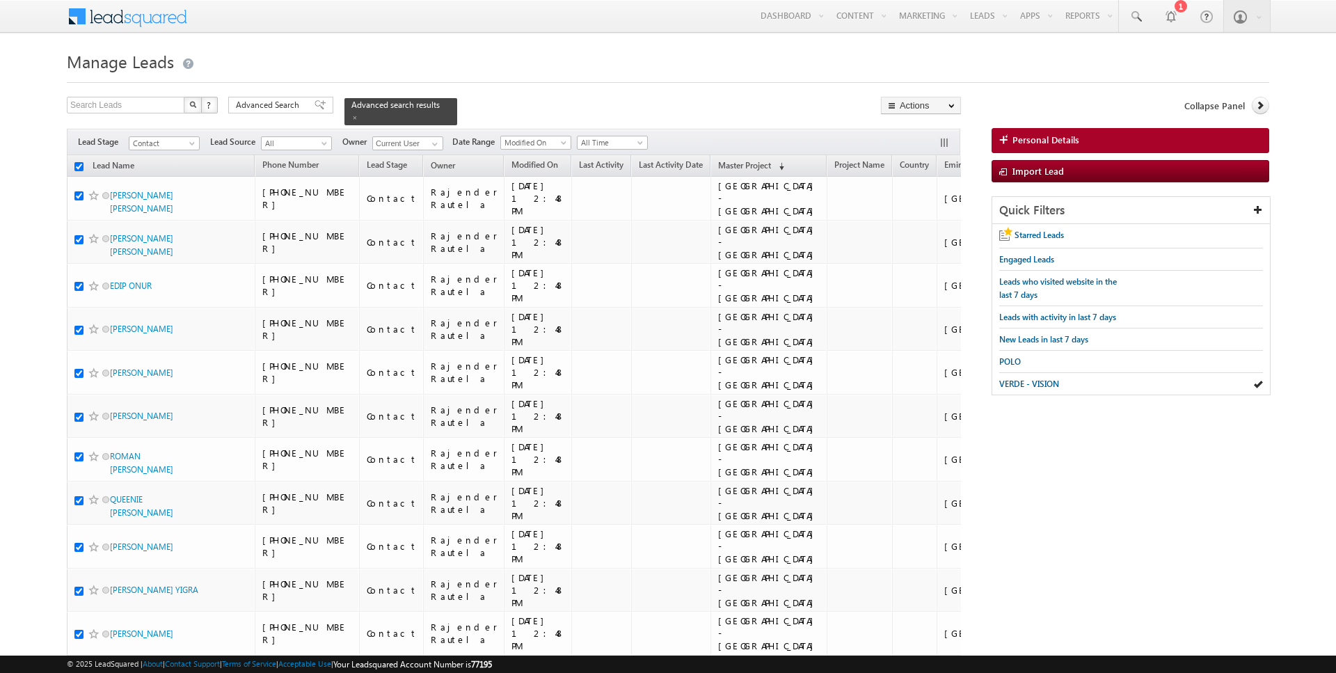
checkbox input "true"
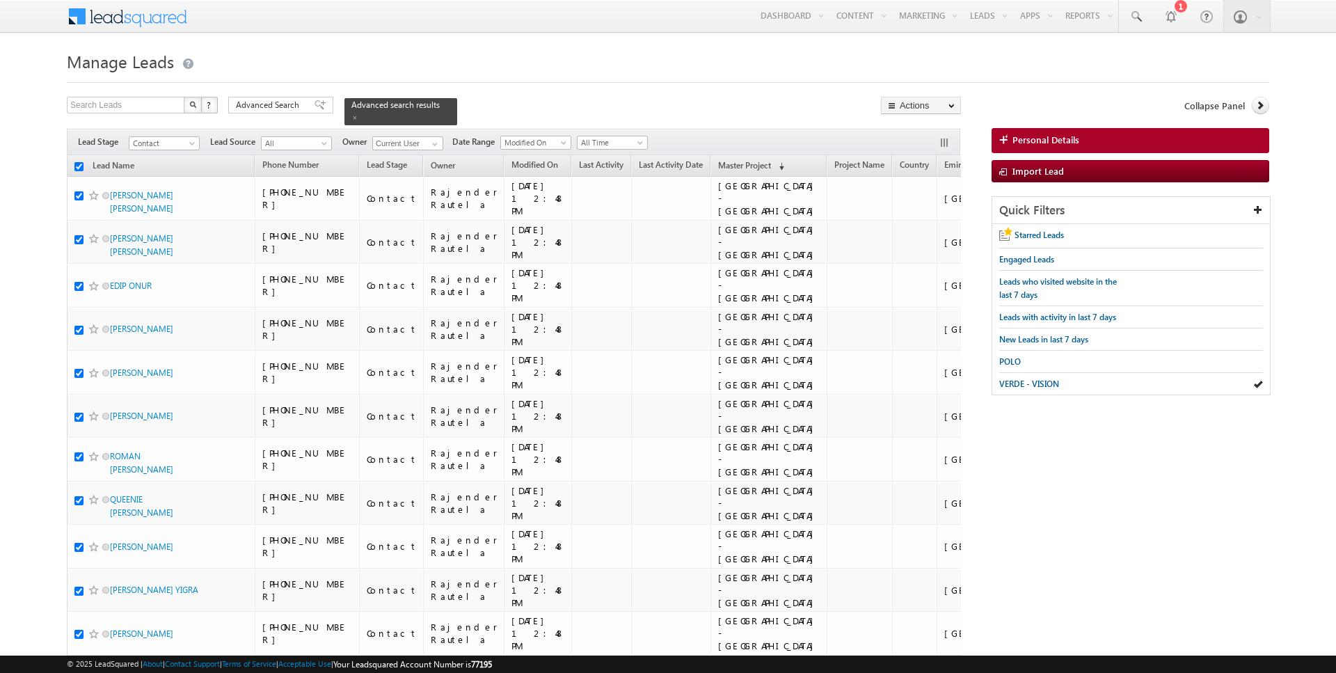
checkbox input "true"
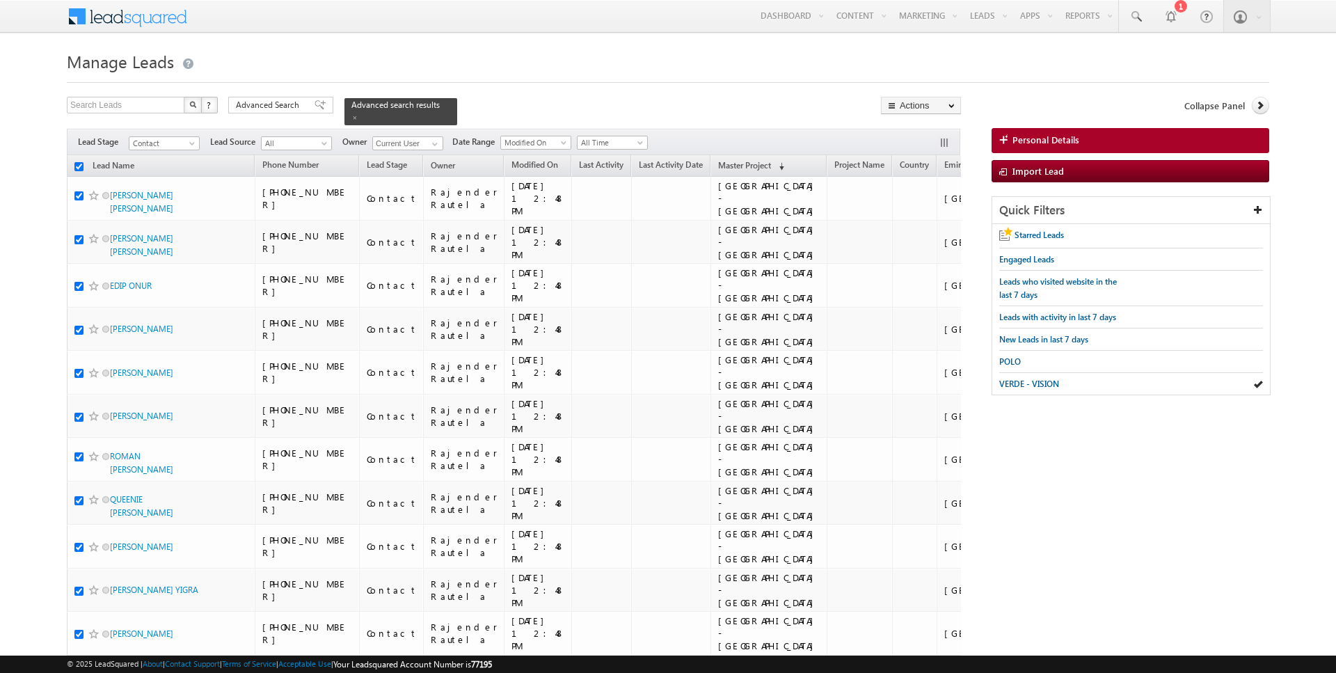
checkbox input "true"
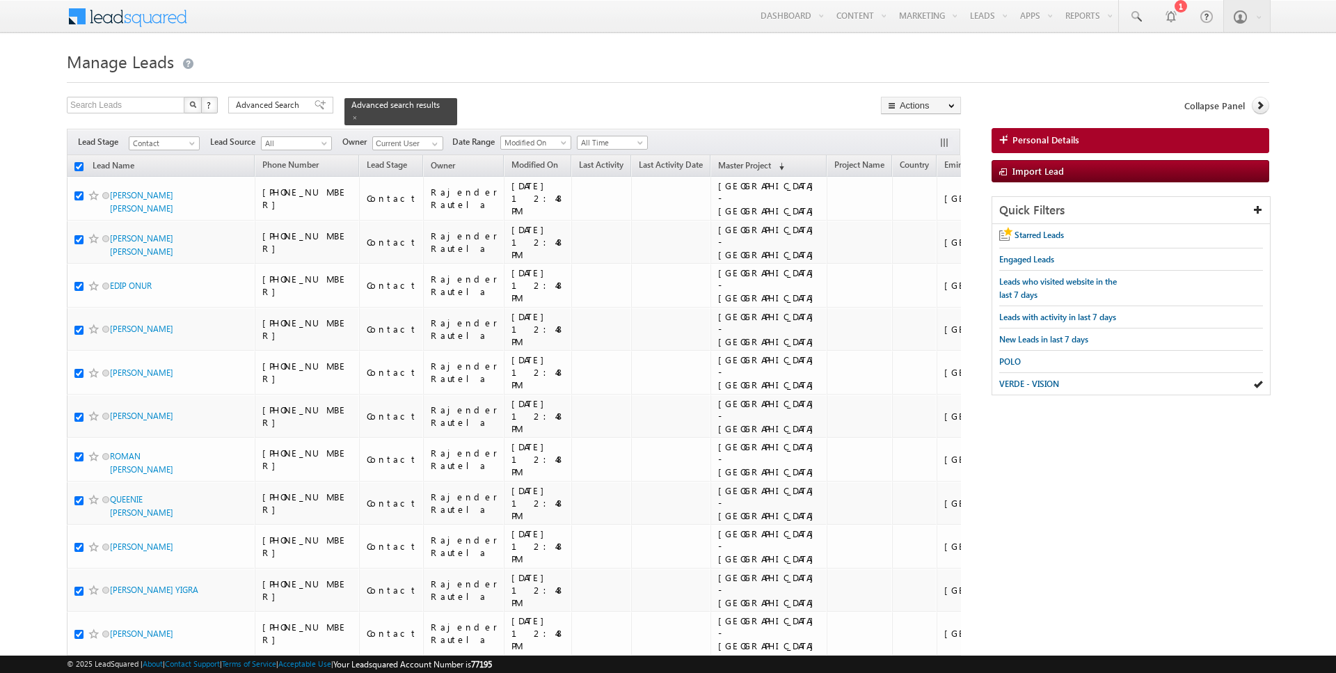
checkbox input "true"
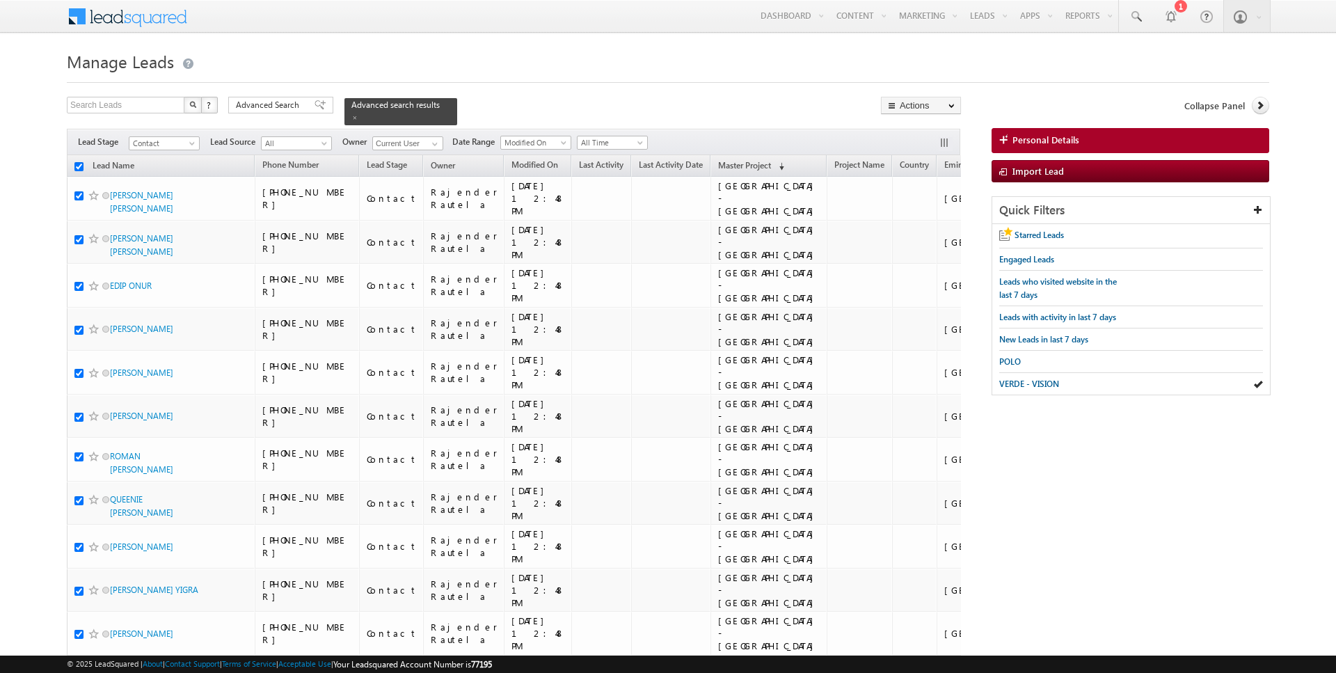
checkbox input "true"
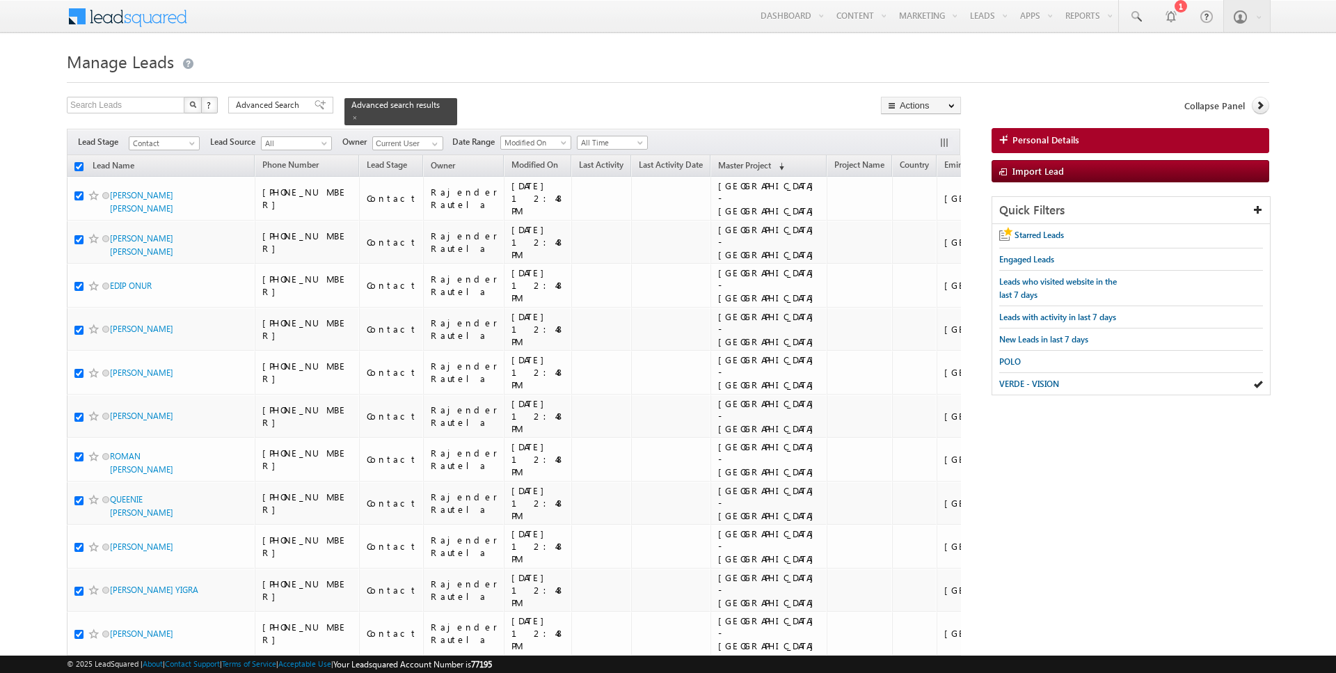
checkbox input "true"
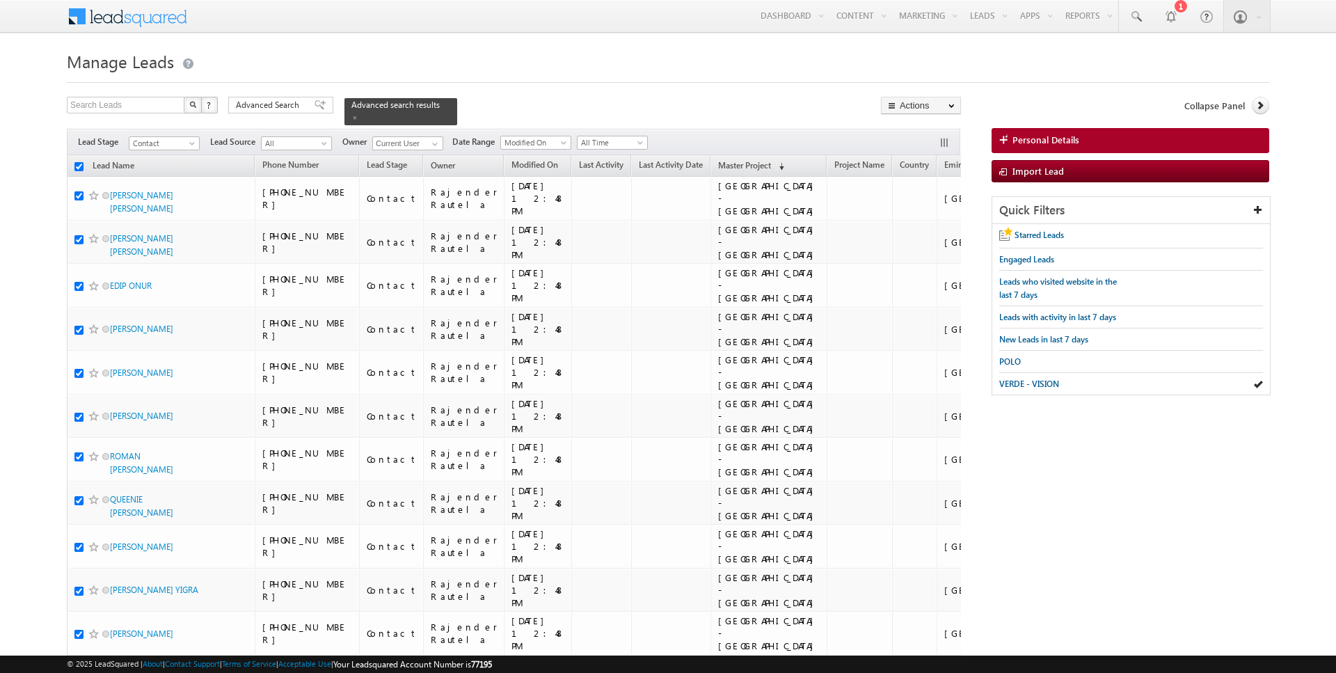
checkbox input "true"
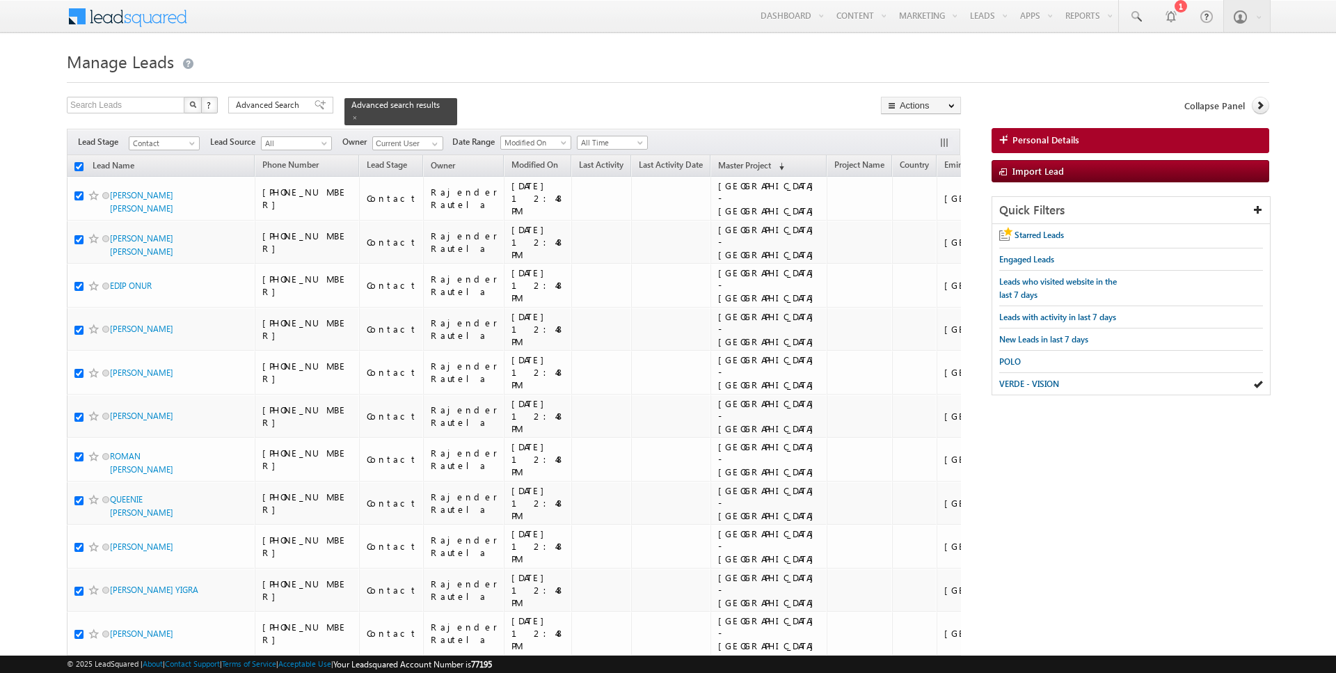
checkbox input "true"
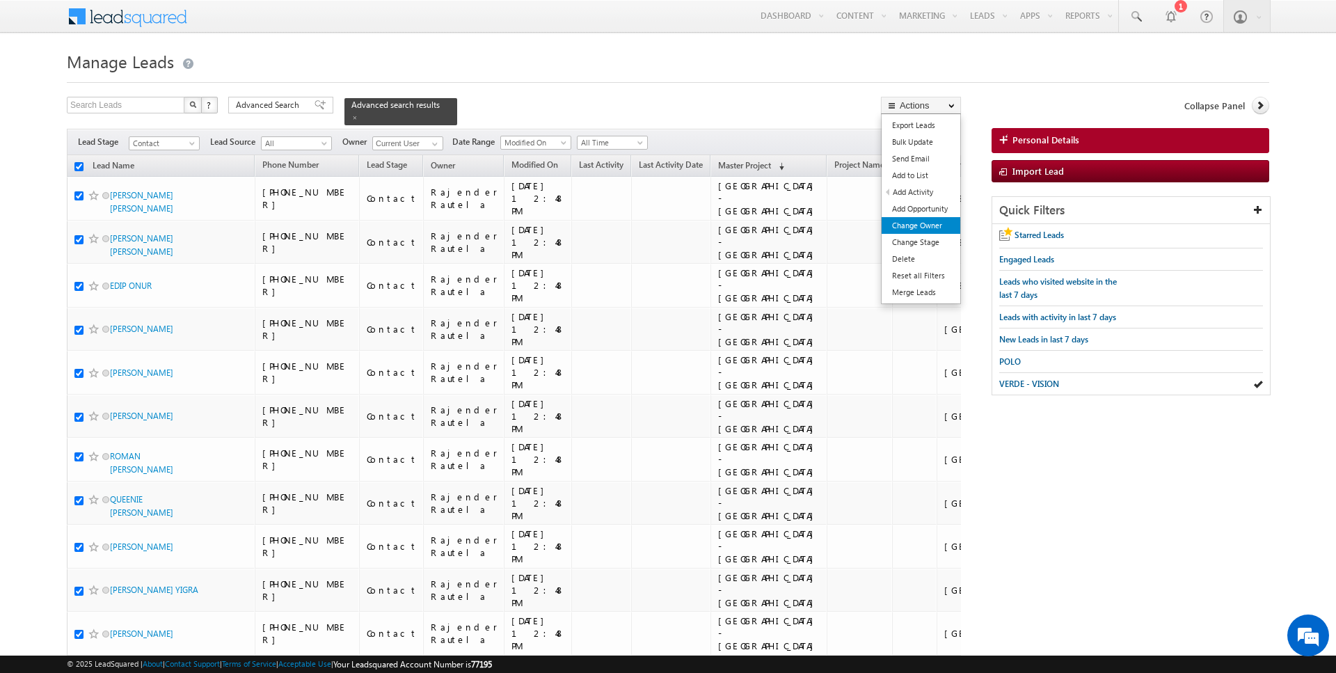
click at [928, 225] on link "Change Owner" at bounding box center [921, 225] width 79 height 17
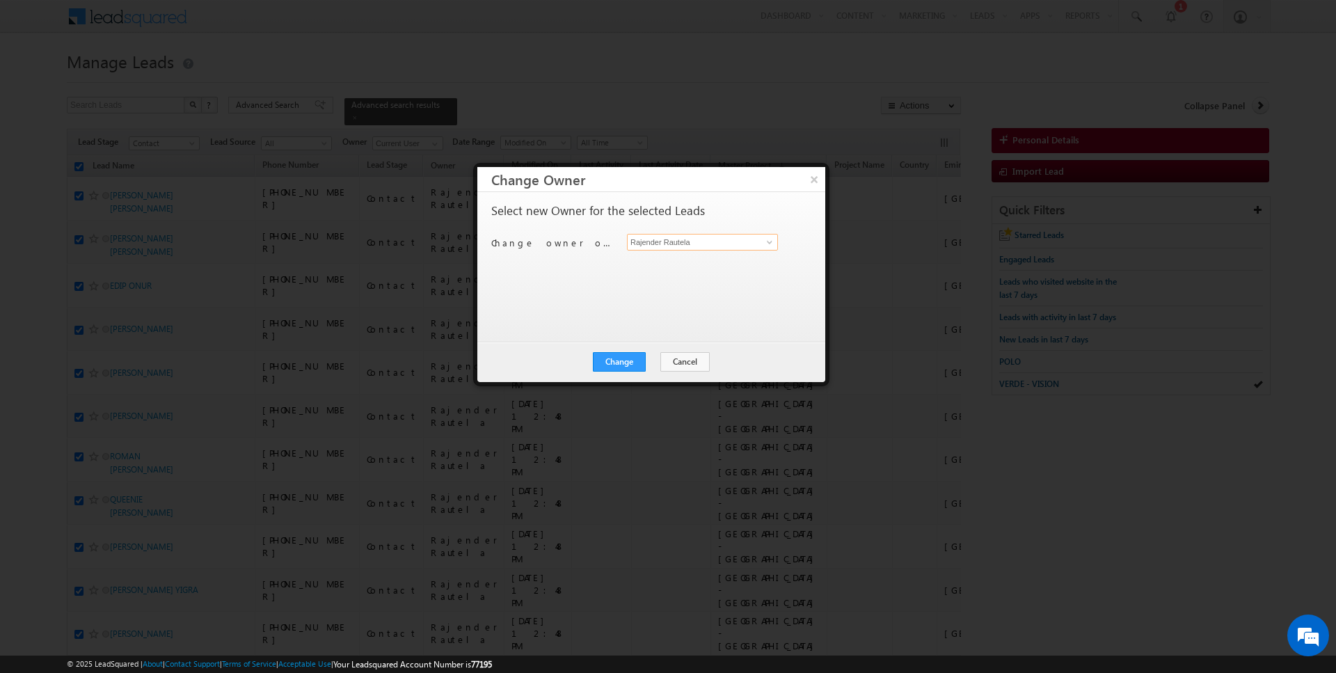
click at [707, 242] on input "Rajender Rautela" at bounding box center [702, 242] width 151 height 17
type input "[PERSON_NAME]"
click at [634, 358] on button "Change" at bounding box center [619, 361] width 53 height 19
click at [652, 364] on button "Close" at bounding box center [653, 361] width 45 height 19
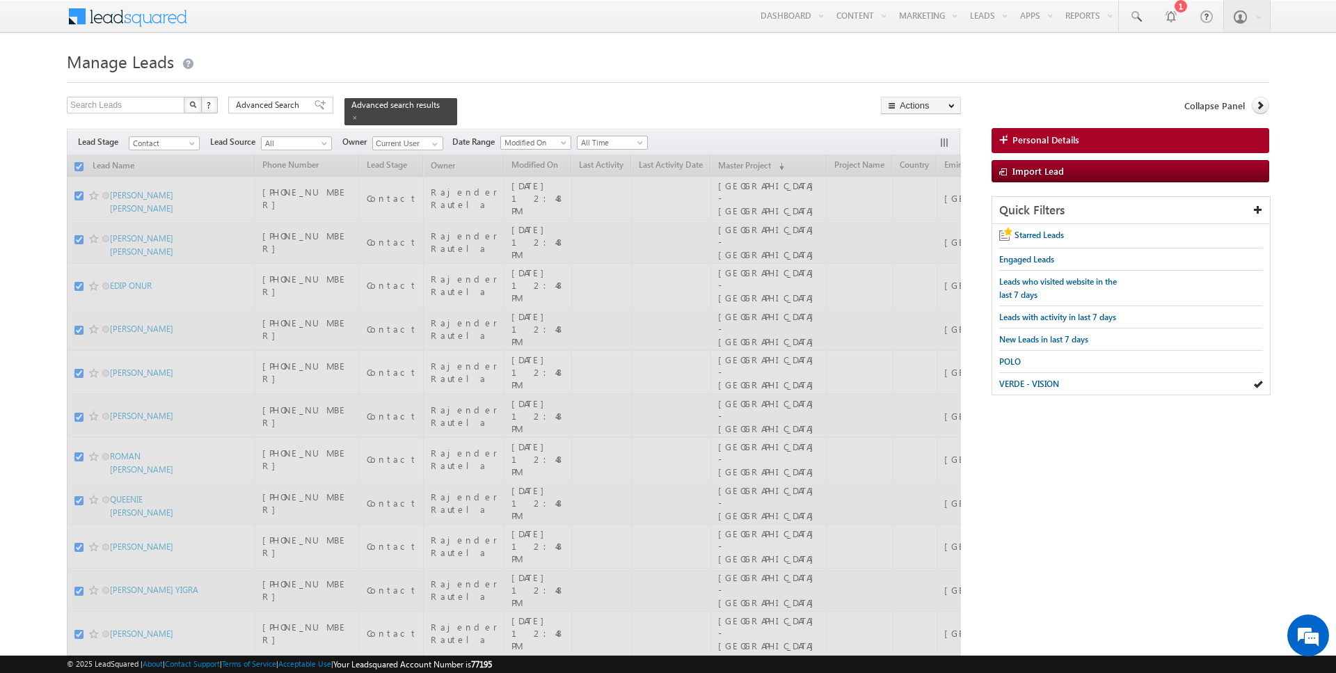
checkbox input "false"
